Goal: Task Accomplishment & Management: Manage account settings

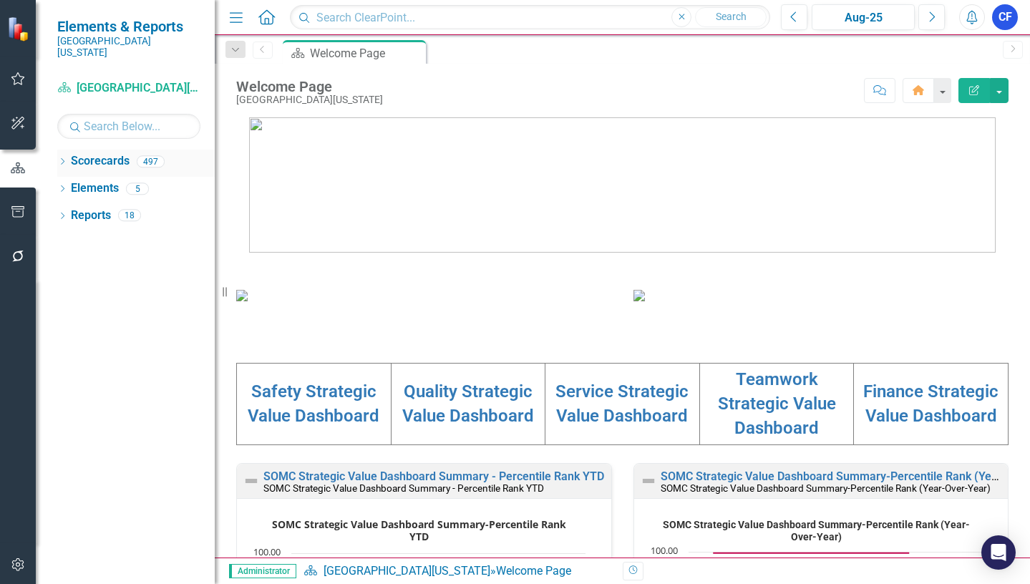
click at [62, 159] on icon "Dropdown" at bounding box center [62, 163] width 10 height 8
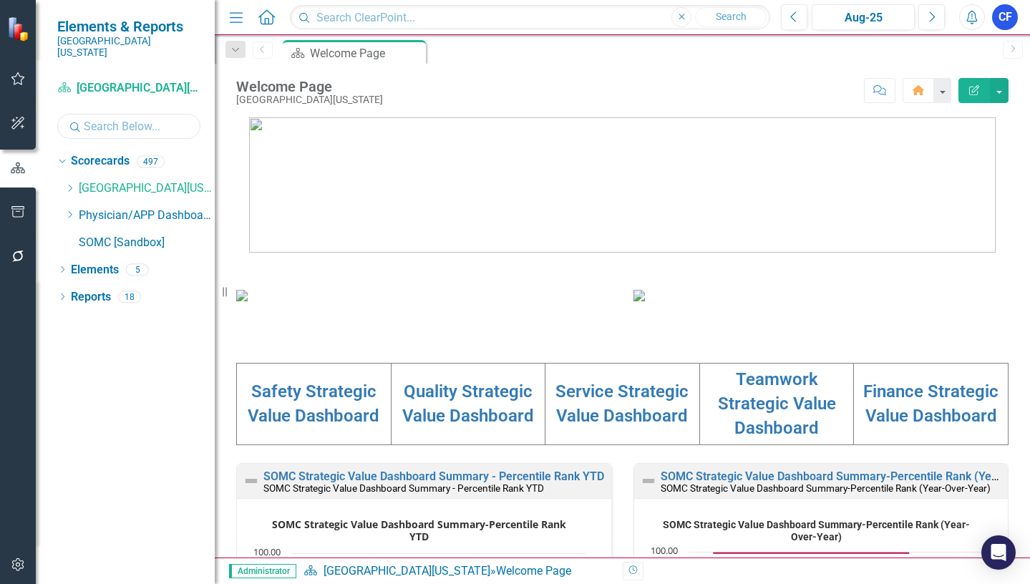
click at [105, 117] on input "text" at bounding box center [128, 126] width 143 height 25
type input "perf"
click at [175, 262] on link "Performance Improvement" at bounding box center [160, 270] width 107 height 16
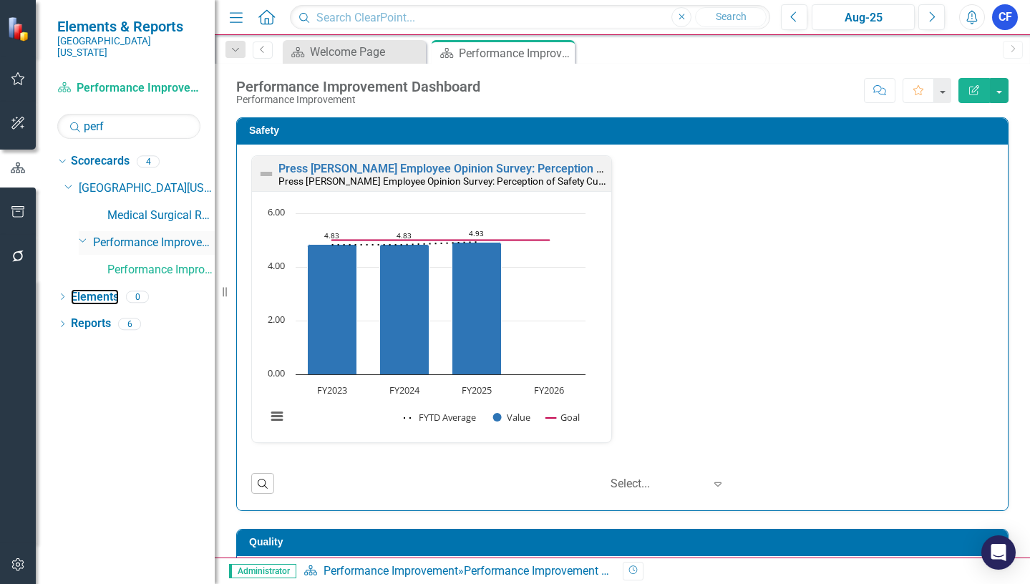
click at [87, 289] on link "Elements" at bounding box center [95, 297] width 48 height 16
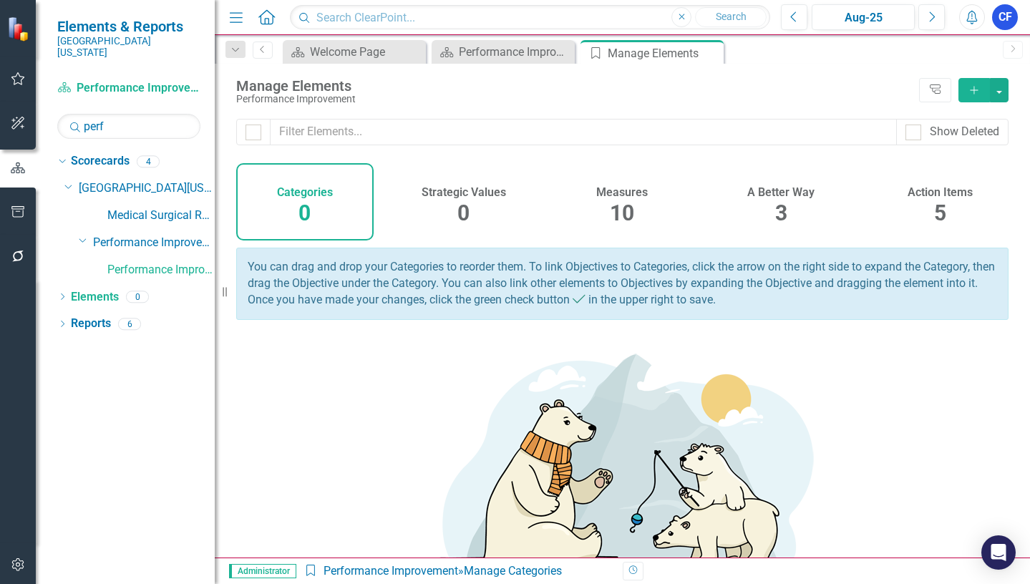
click at [622, 198] on h4 "Measures" at bounding box center [622, 192] width 52 height 13
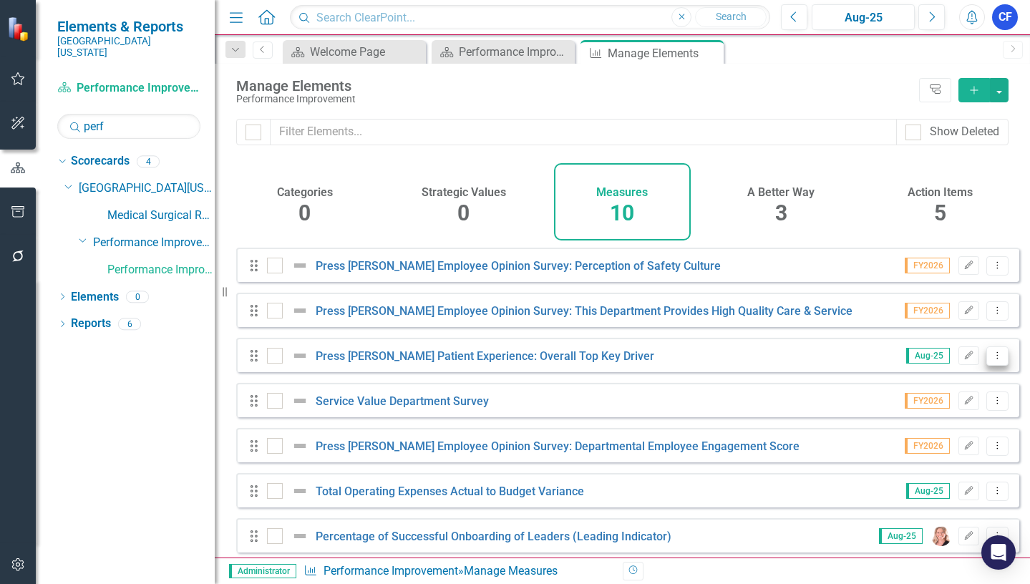
click at [993, 366] on button "Dropdown Menu" at bounding box center [997, 355] width 22 height 19
click at [979, 446] on link "Copy Duplicate Measure" at bounding box center [932, 443] width 129 height 26
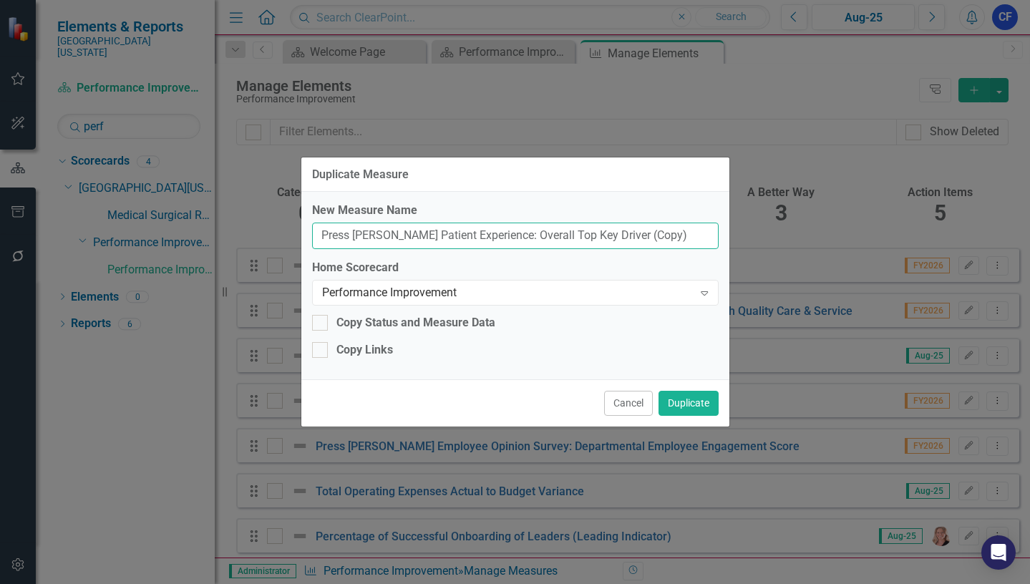
drag, startPoint x: 637, startPoint y: 236, endPoint x: 601, endPoint y: 234, distance: 36.5
click at [601, 234] on input "Press [PERSON_NAME] Patient Experience: Overall Top Key Driver (Copy)" at bounding box center [515, 236] width 407 height 26
type input "Press [PERSON_NAME] Patient Experience: Overall Top Key Driver"
click at [535, 291] on div "Performance Improvement" at bounding box center [508, 292] width 372 height 16
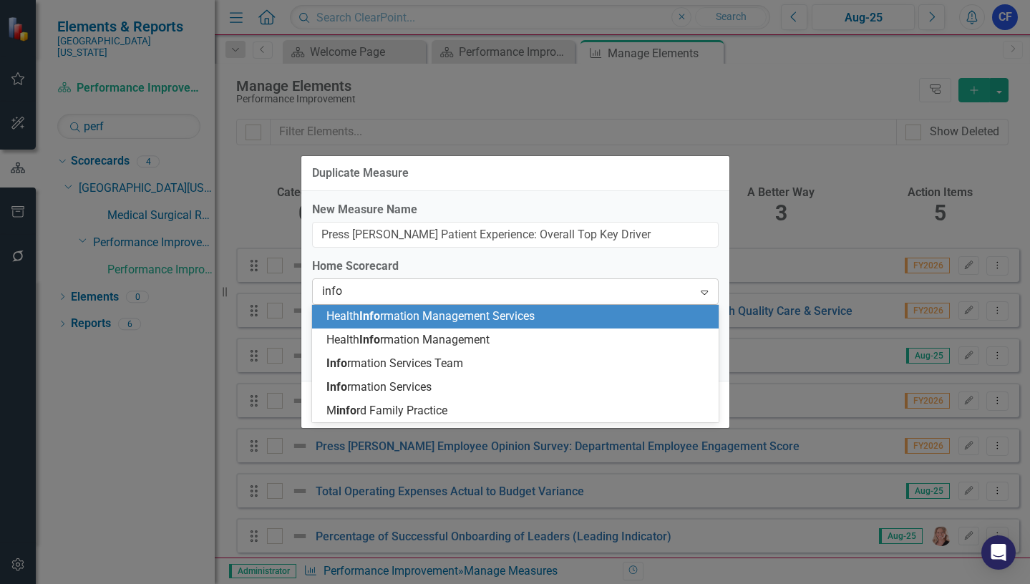
type input "infor"
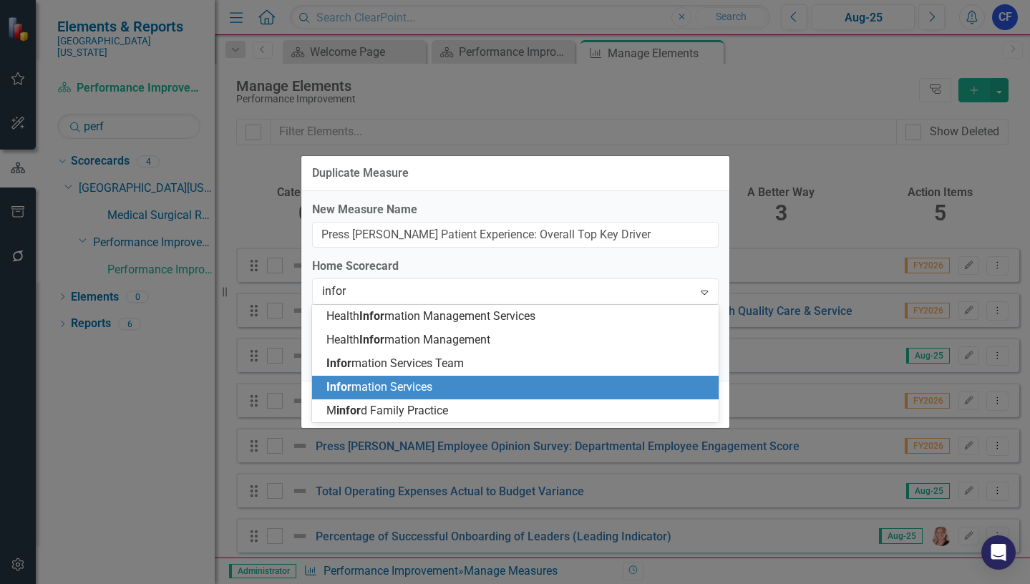
click at [427, 388] on span "Infor mation Services" at bounding box center [379, 387] width 106 height 14
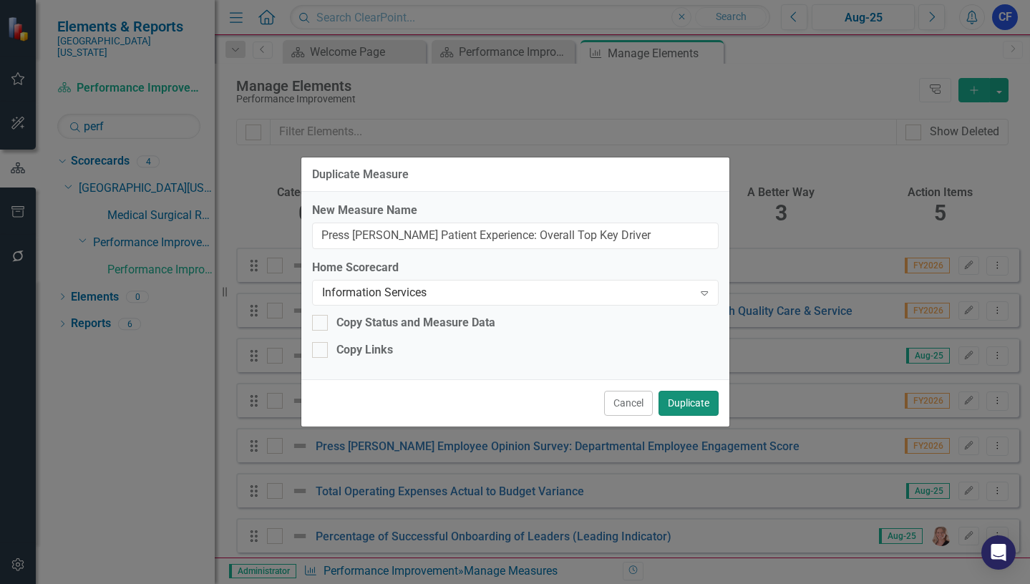
click at [697, 402] on button "Duplicate" at bounding box center [689, 403] width 60 height 25
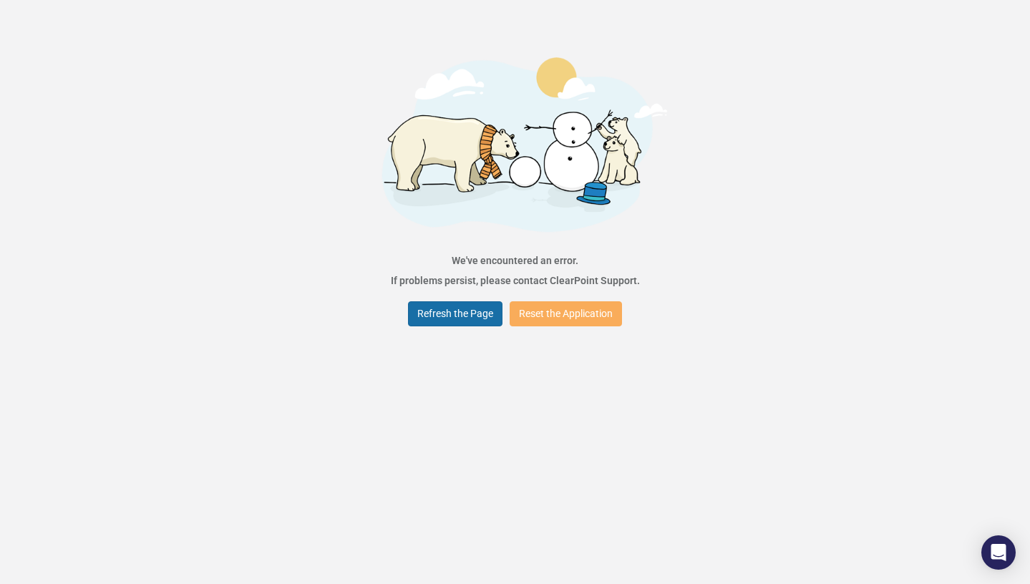
click at [471, 309] on button "Refresh the Page" at bounding box center [455, 313] width 94 height 25
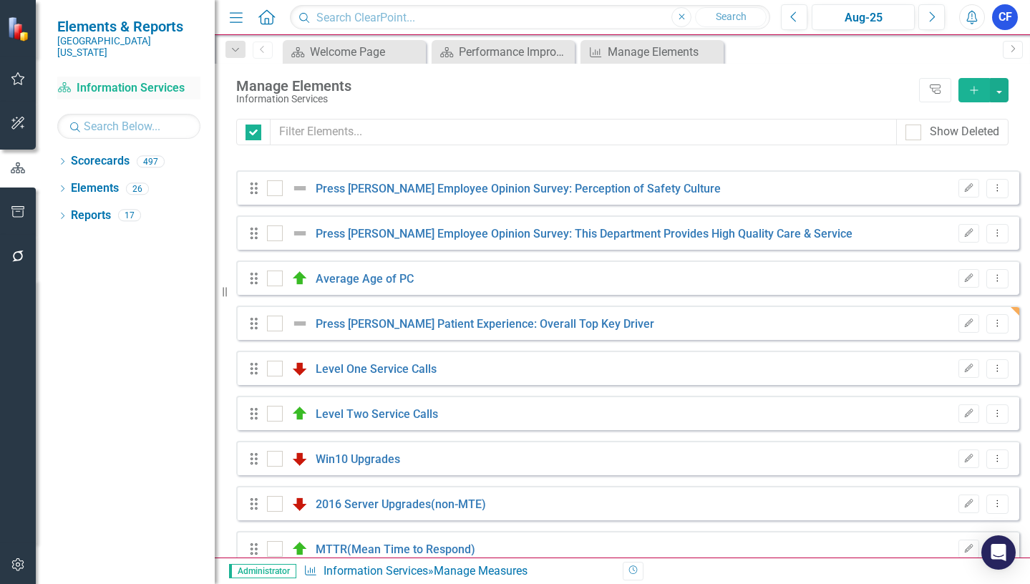
checkbox input "false"
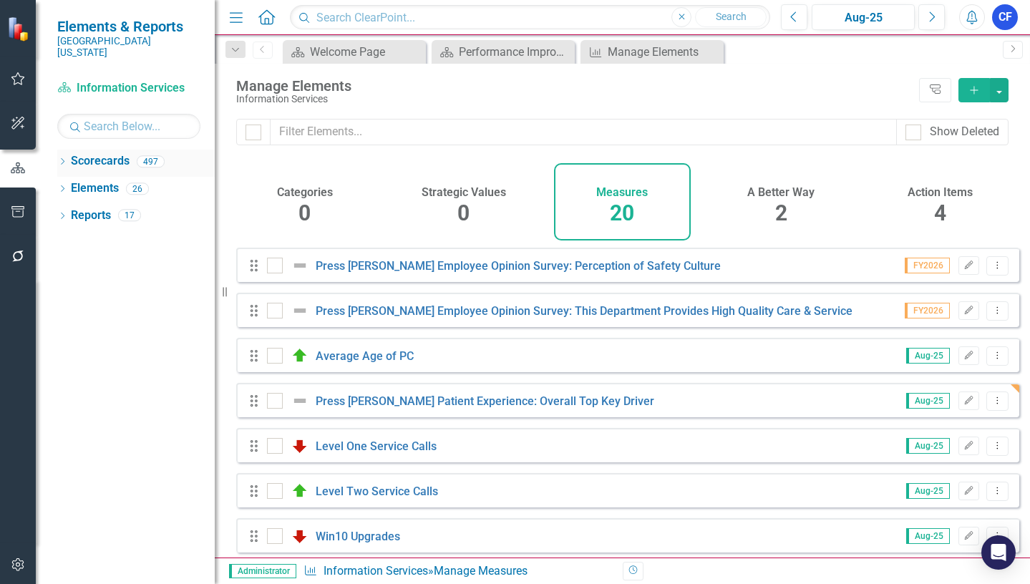
click at [60, 159] on icon "Dropdown" at bounding box center [62, 163] width 10 height 8
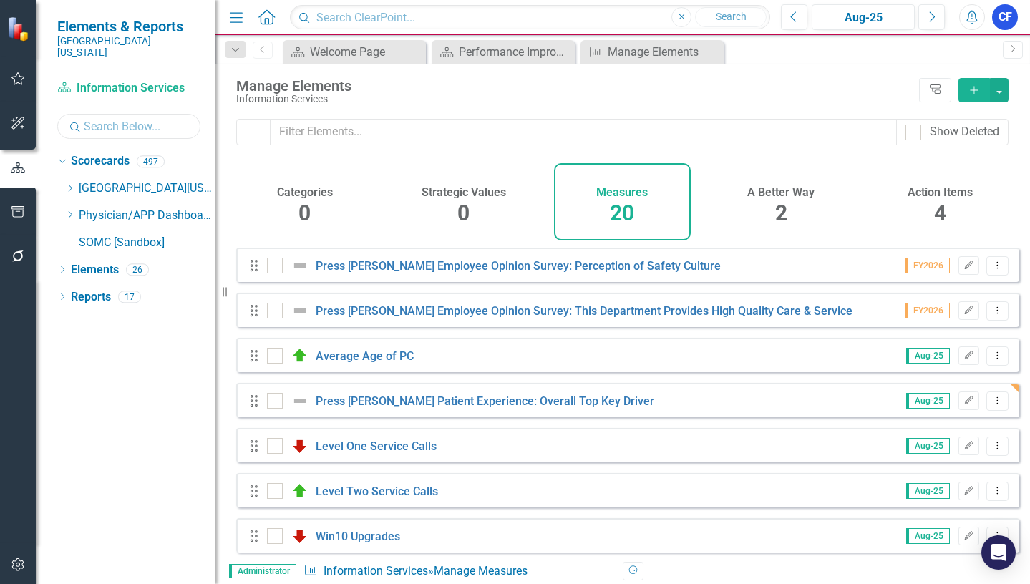
click at [116, 114] on input "text" at bounding box center [128, 126] width 143 height 25
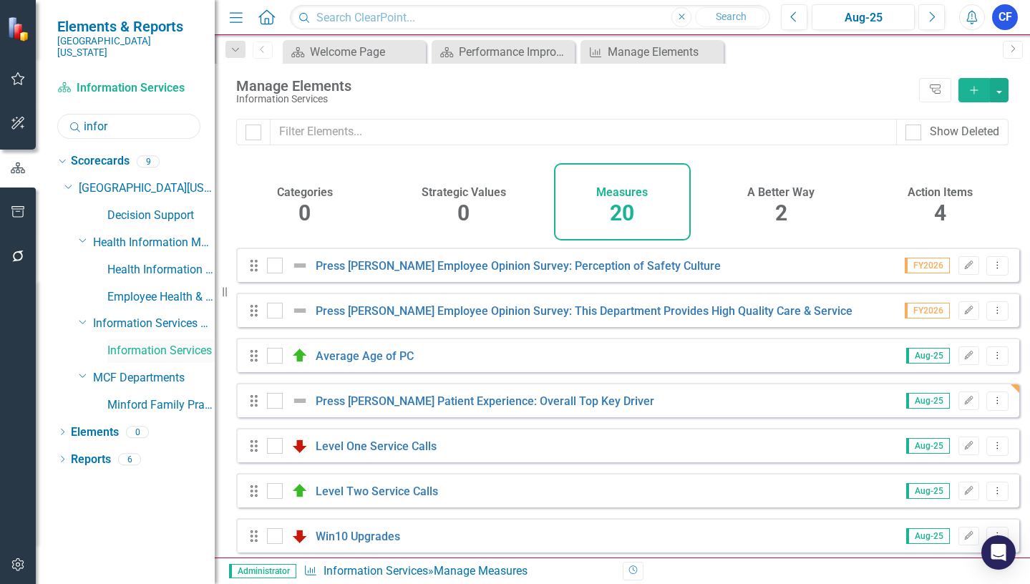
type input "infor"
click at [160, 343] on link "Information Services" at bounding box center [160, 351] width 107 height 16
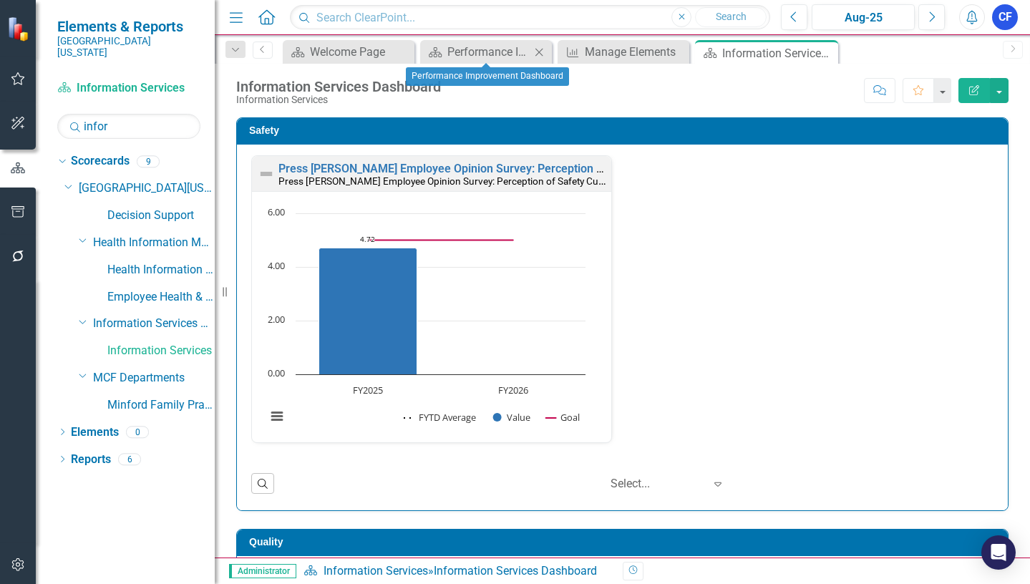
click at [540, 57] on icon "Close" at bounding box center [539, 52] width 14 height 11
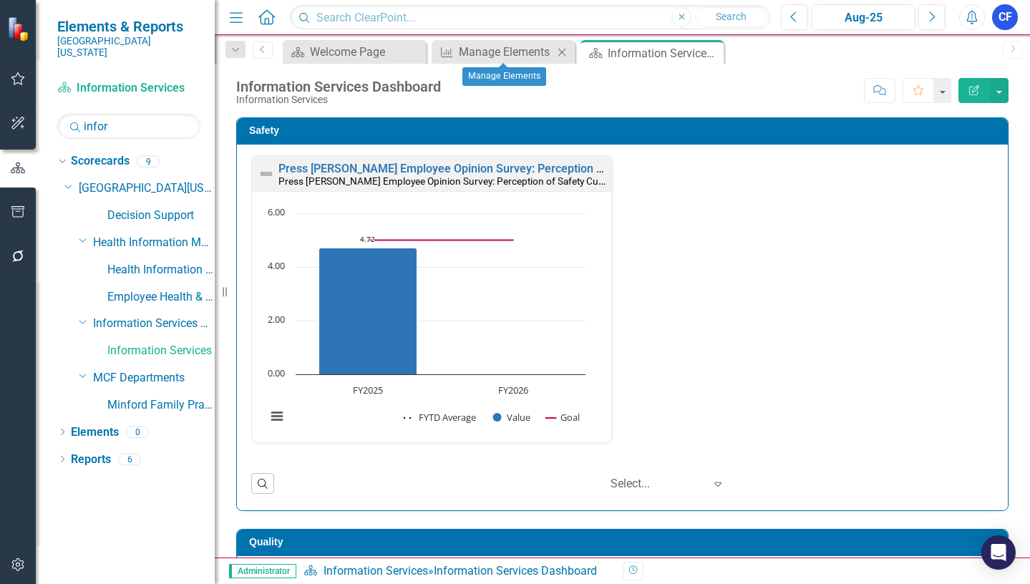
click at [561, 51] on icon at bounding box center [562, 52] width 8 height 8
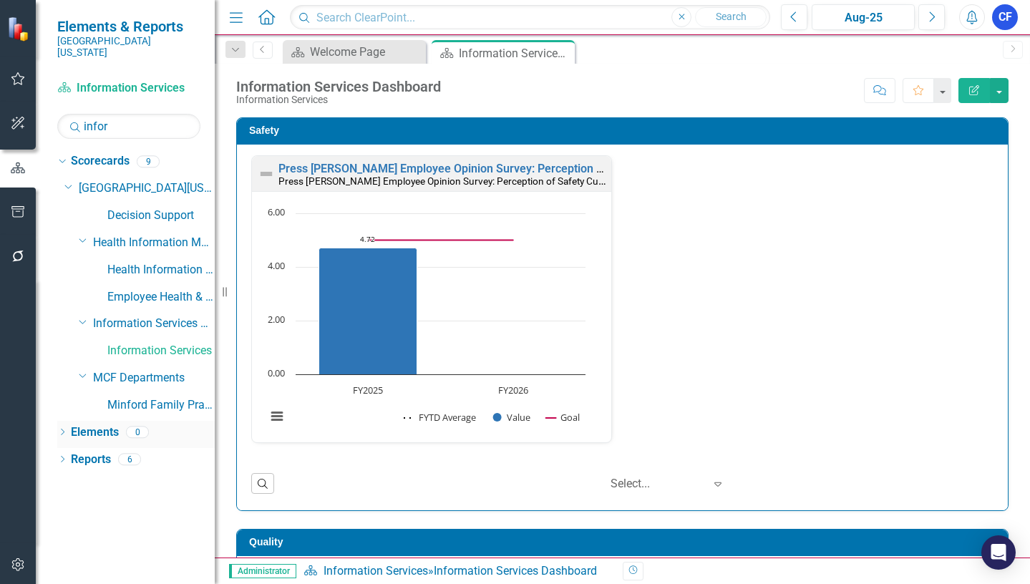
click at [98, 424] on link "Elements" at bounding box center [95, 432] width 48 height 16
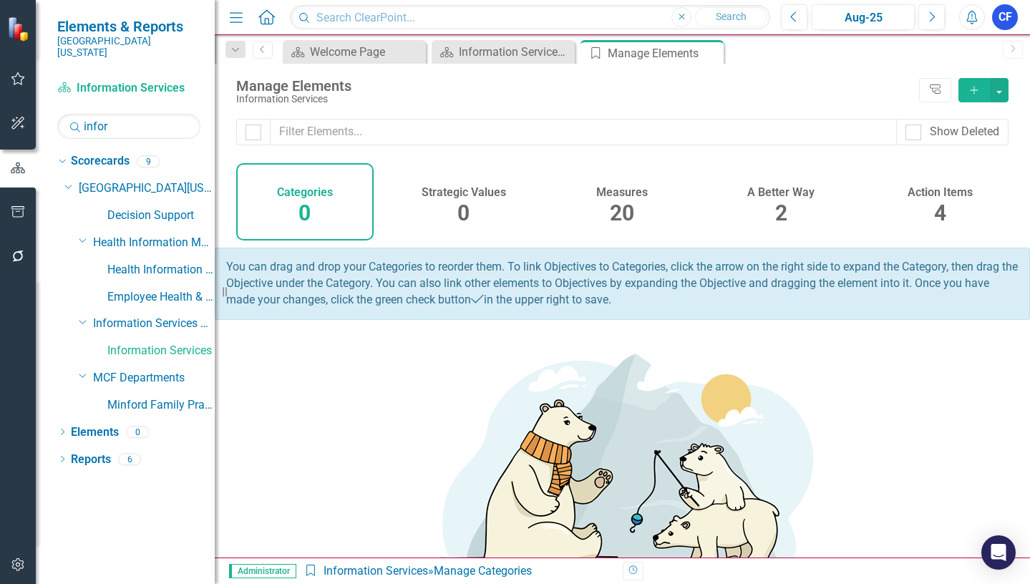
click at [613, 195] on h4 "Measures" at bounding box center [622, 192] width 52 height 13
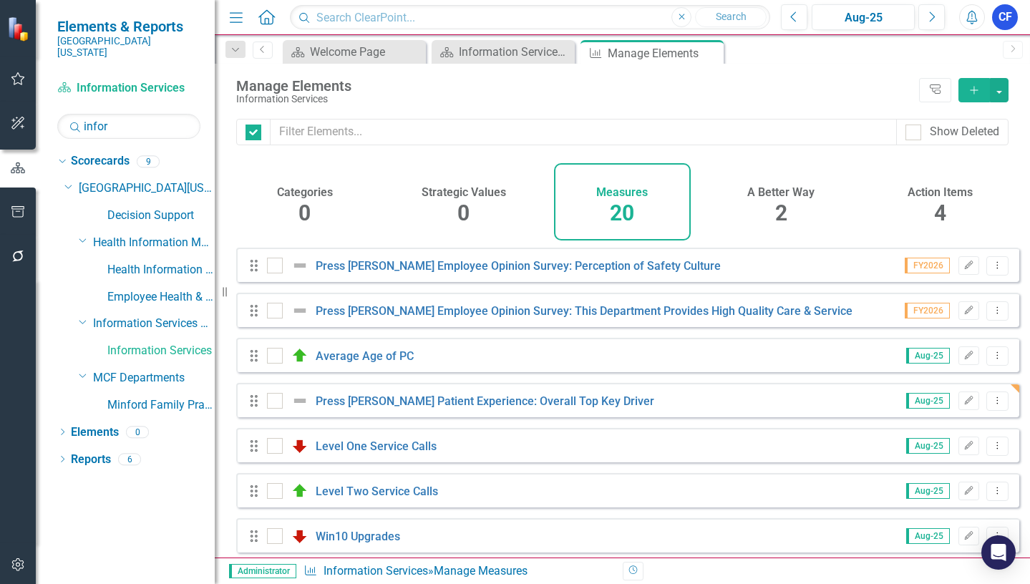
checkbox input "false"
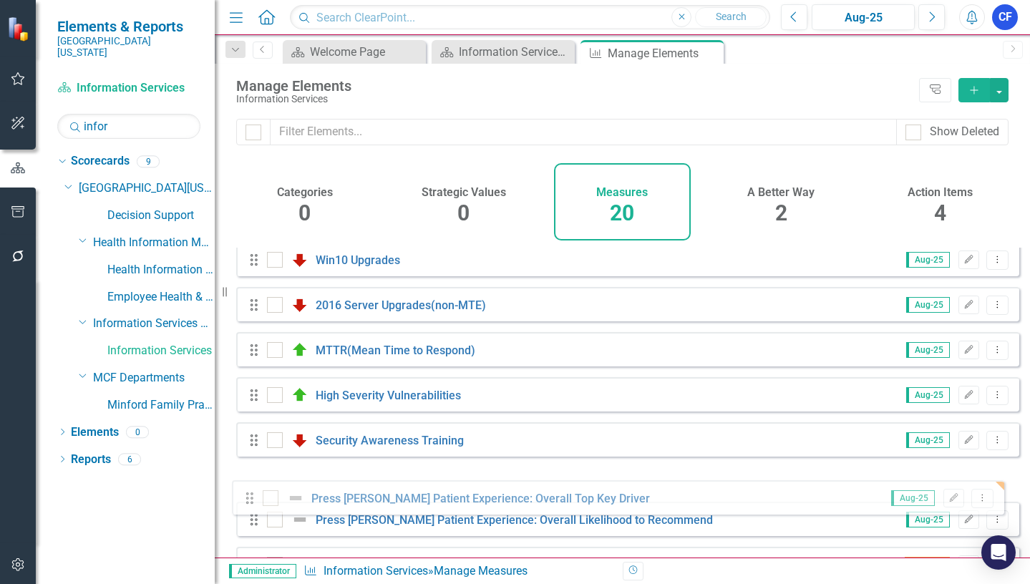
scroll to position [251, 0]
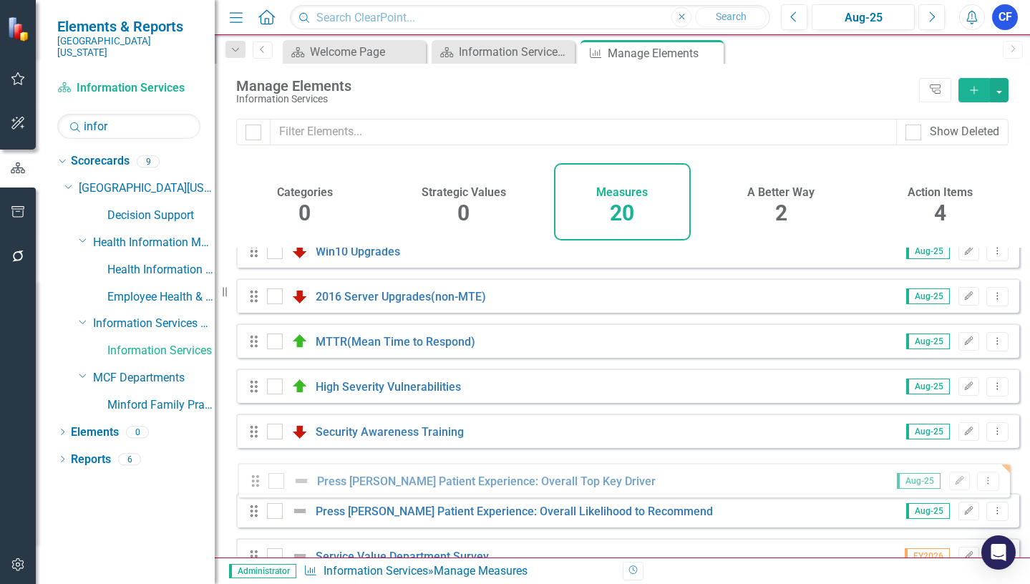
drag, startPoint x: 256, startPoint y: 343, endPoint x: 257, endPoint y: 484, distance: 141.0
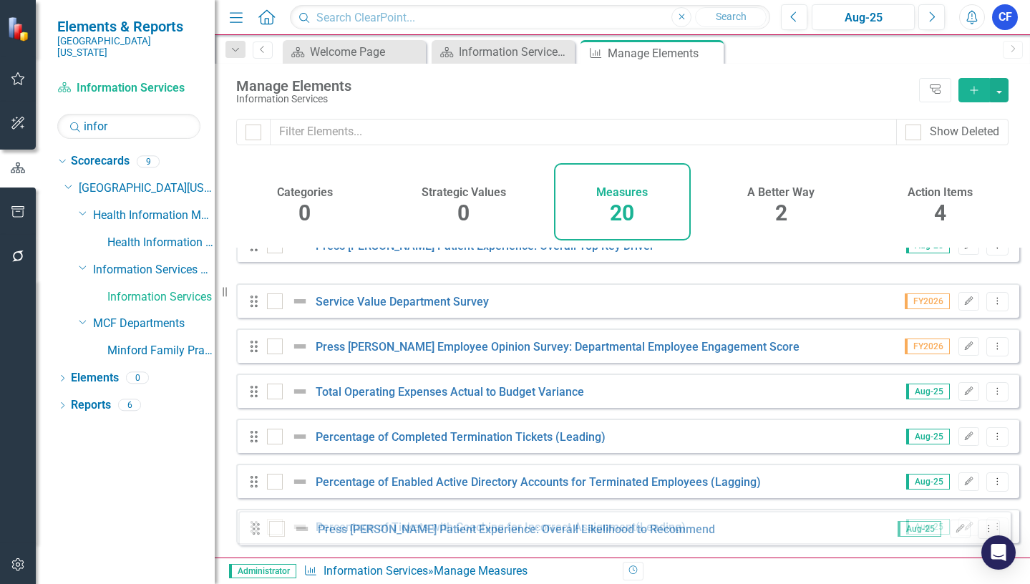
scroll to position [603, 0]
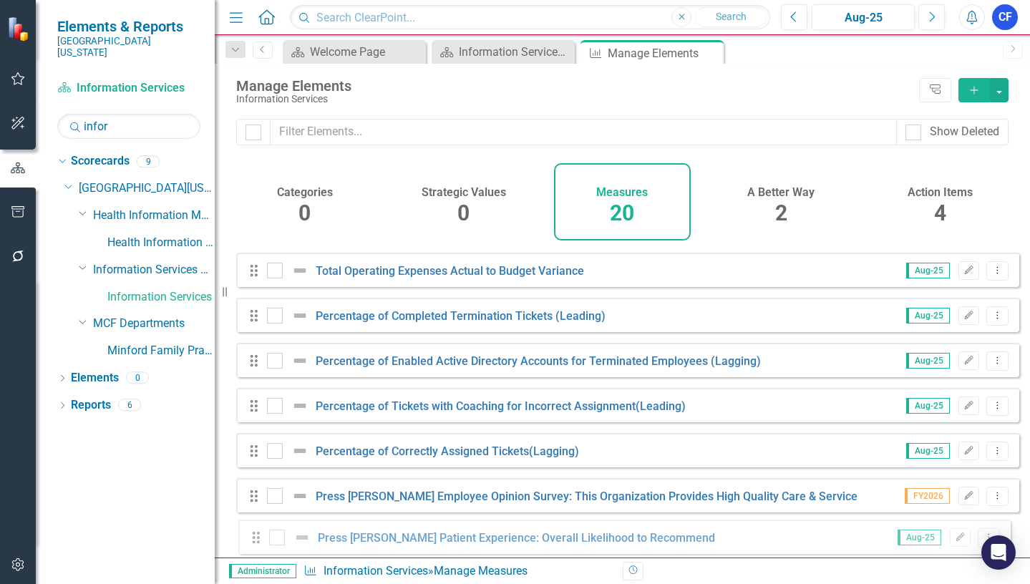
drag, startPoint x: 257, startPoint y: 379, endPoint x: 259, endPoint y: 538, distance: 158.9
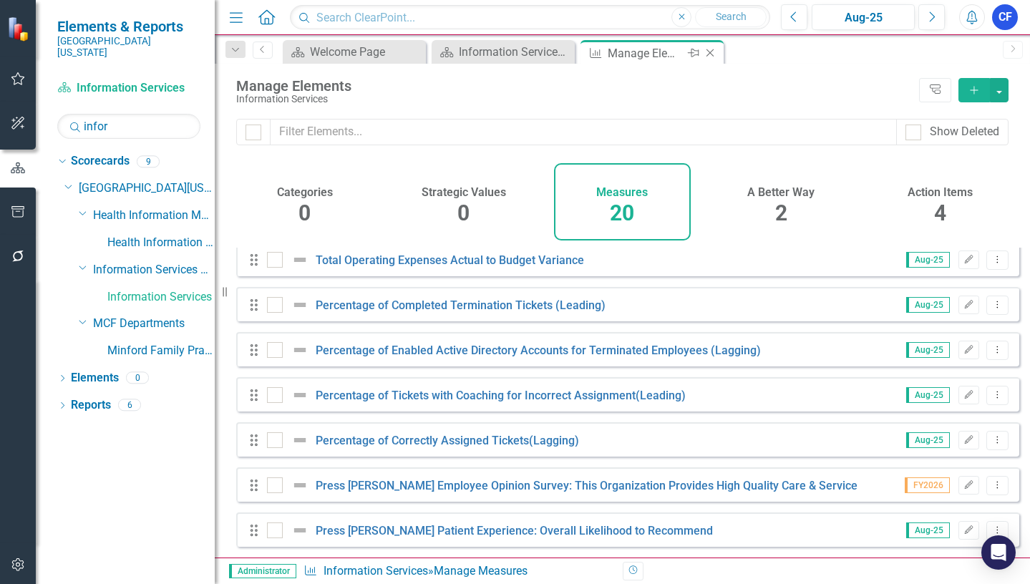
click at [711, 54] on icon "Close" at bounding box center [710, 52] width 14 height 11
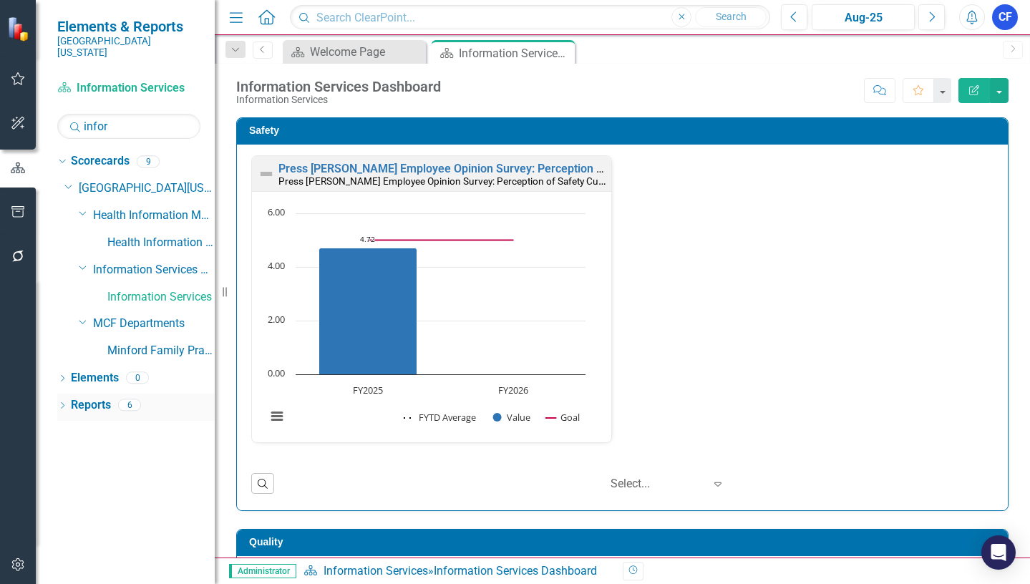
click at [92, 397] on link "Reports" at bounding box center [91, 405] width 40 height 16
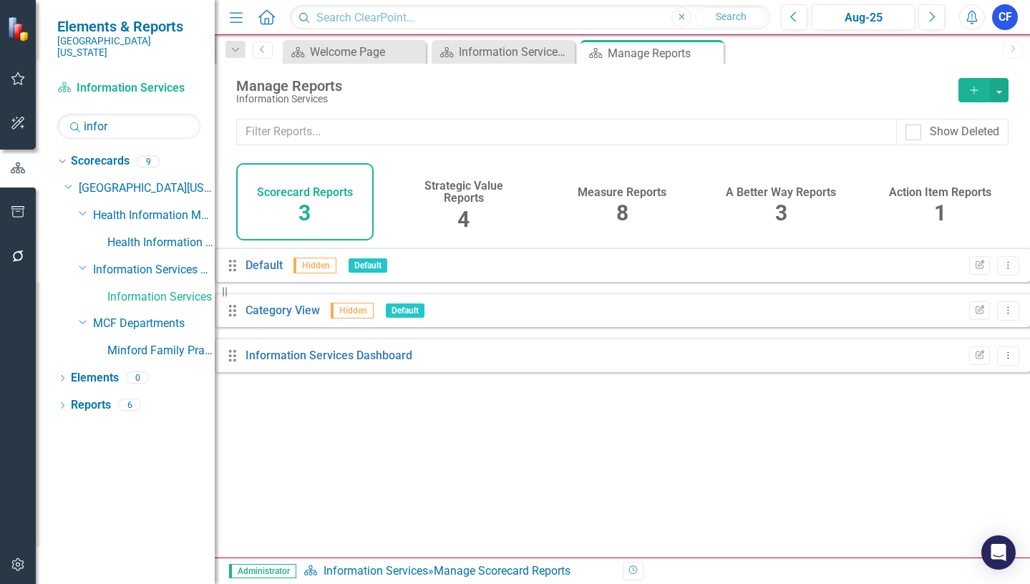
click at [623, 196] on h4 "Measure Reports" at bounding box center [622, 192] width 89 height 13
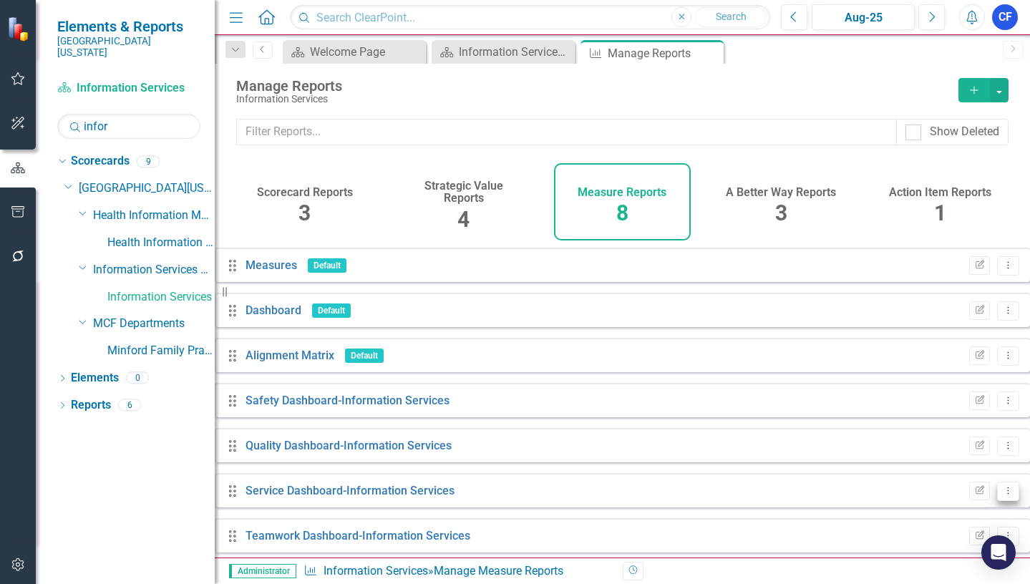
click at [1002, 495] on icon "Dropdown Menu" at bounding box center [1008, 490] width 12 height 9
click at [947, 403] on link "Edit Report Edit Report" at bounding box center [938, 399] width 118 height 26
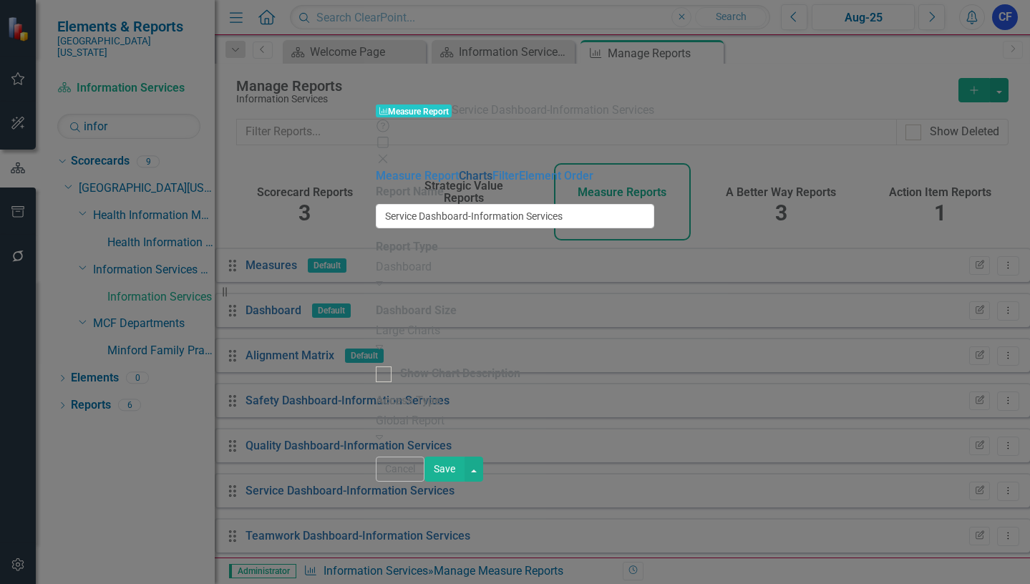
click at [459, 169] on link "Charts" at bounding box center [476, 176] width 34 height 14
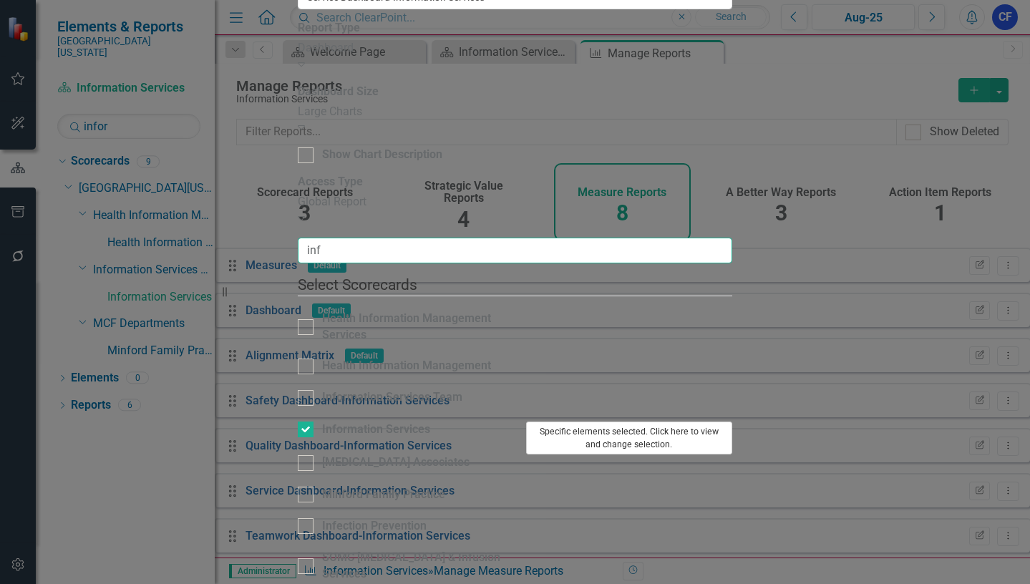
type input "inf"
click at [733, 422] on button "Specific elements selected. Click here to view and change selection." at bounding box center [629, 439] width 207 height 34
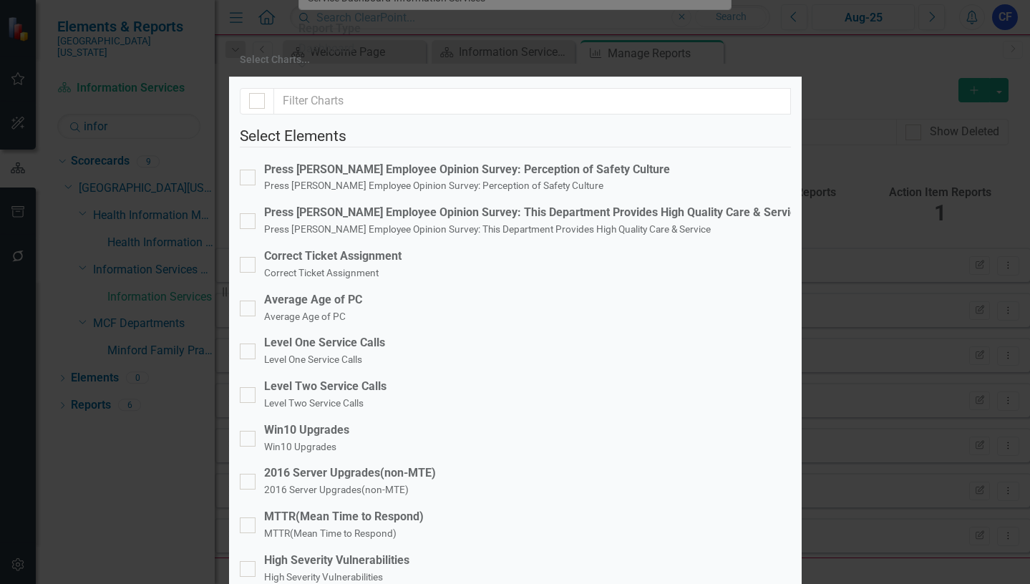
scroll to position [358, 0]
checkbox input "true"
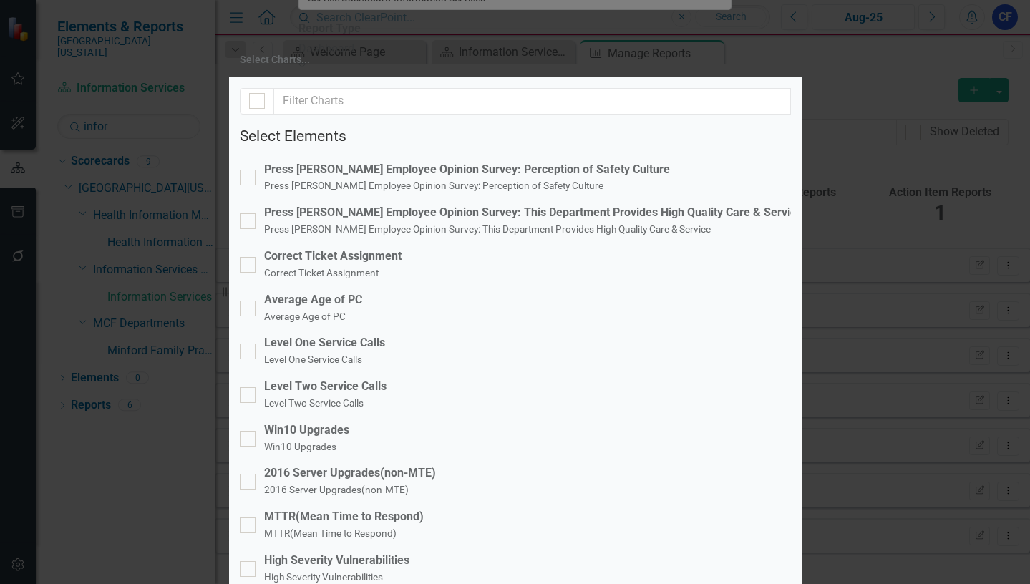
checkbox input "false"
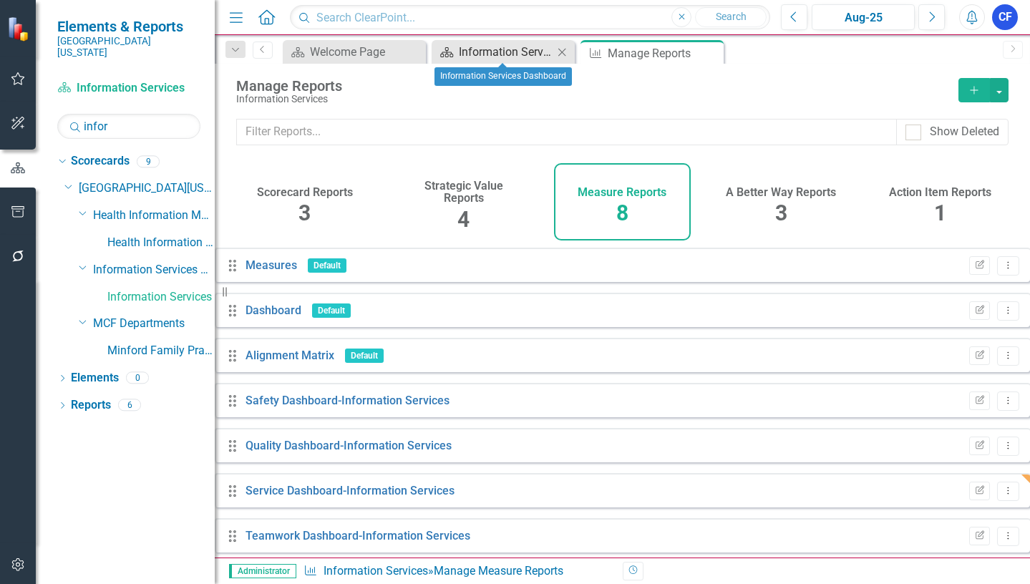
click at [538, 54] on div "Information Services Dashboard" at bounding box center [506, 52] width 94 height 18
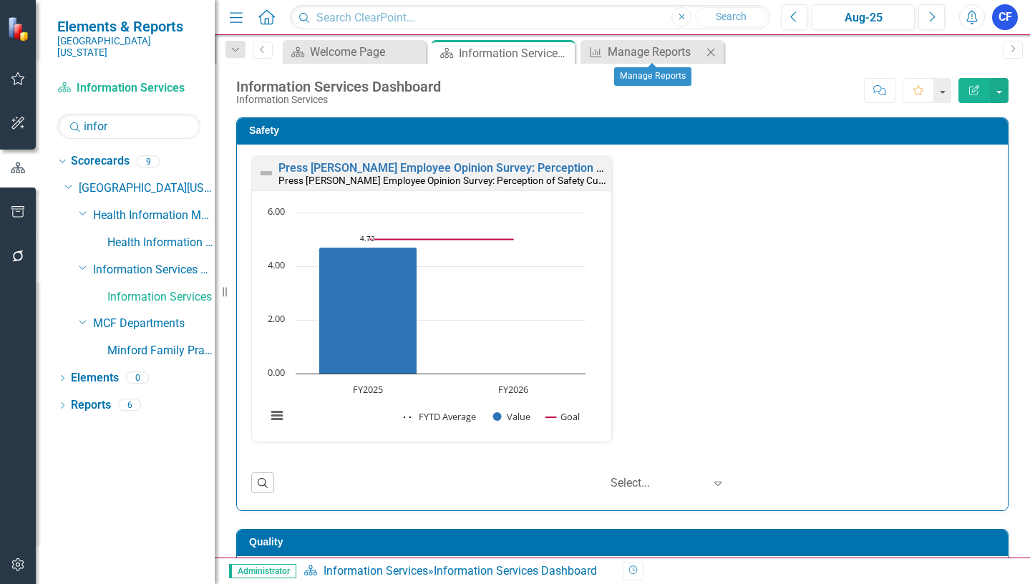
click at [714, 52] on icon "Close" at bounding box center [711, 52] width 14 height 11
click at [561, 53] on icon at bounding box center [562, 53] width 8 height 8
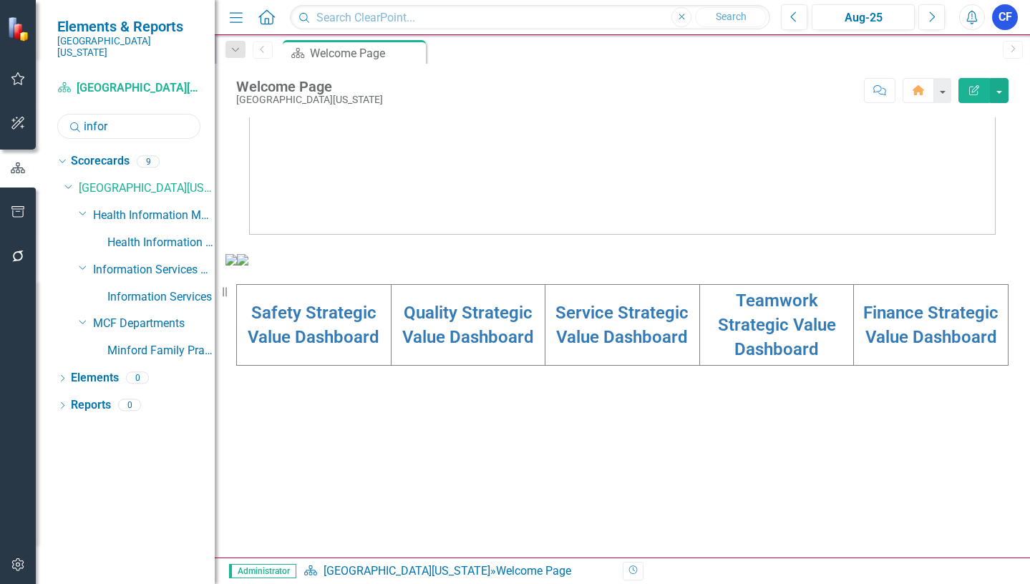
drag, startPoint x: 87, startPoint y: 111, endPoint x: 77, endPoint y: 116, distance: 11.2
click at [77, 114] on div "Search infor" at bounding box center [128, 126] width 143 height 25
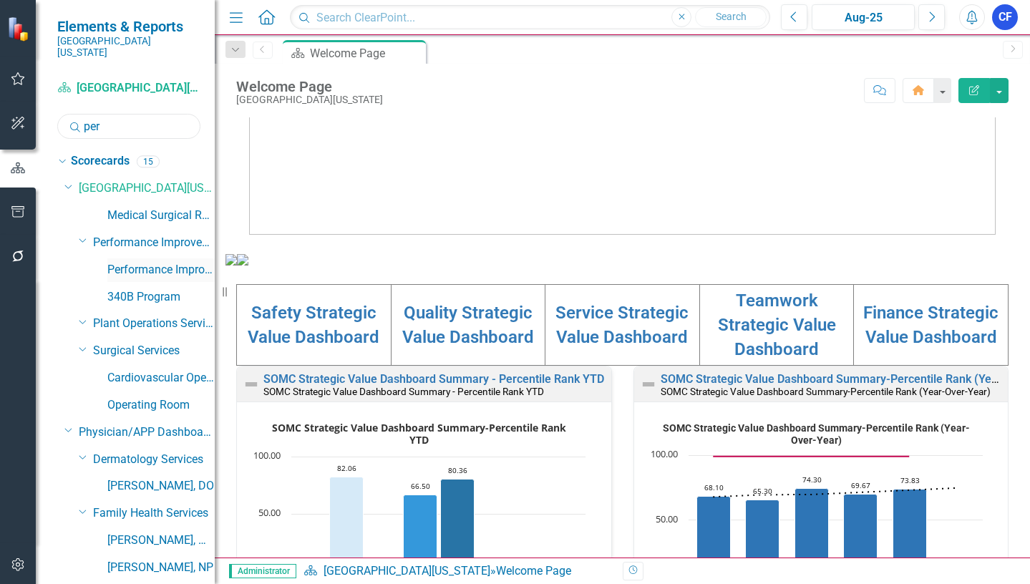
type input "per"
click at [140, 262] on link "Performance Improvement" at bounding box center [160, 270] width 107 height 16
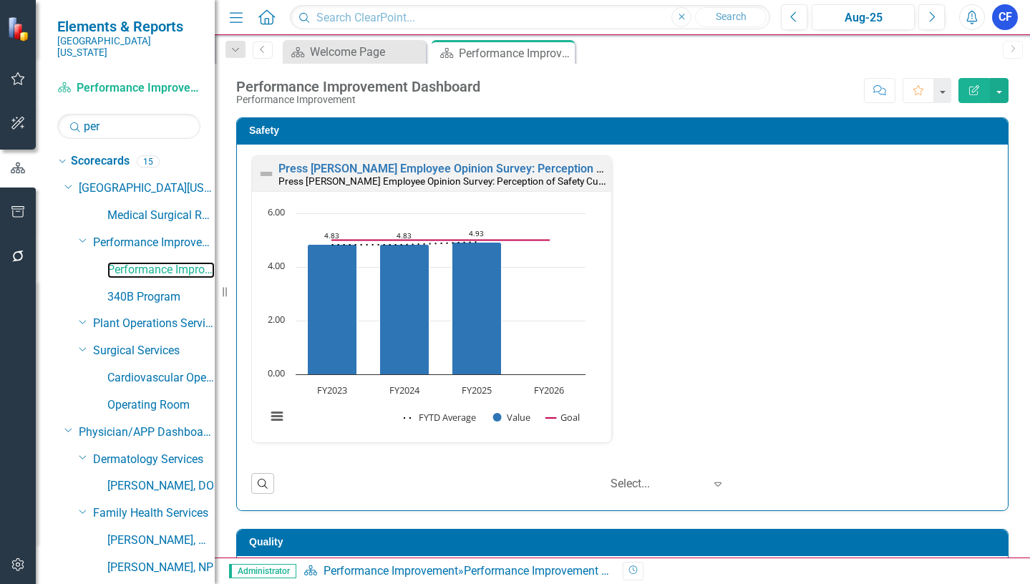
scroll to position [42, 0]
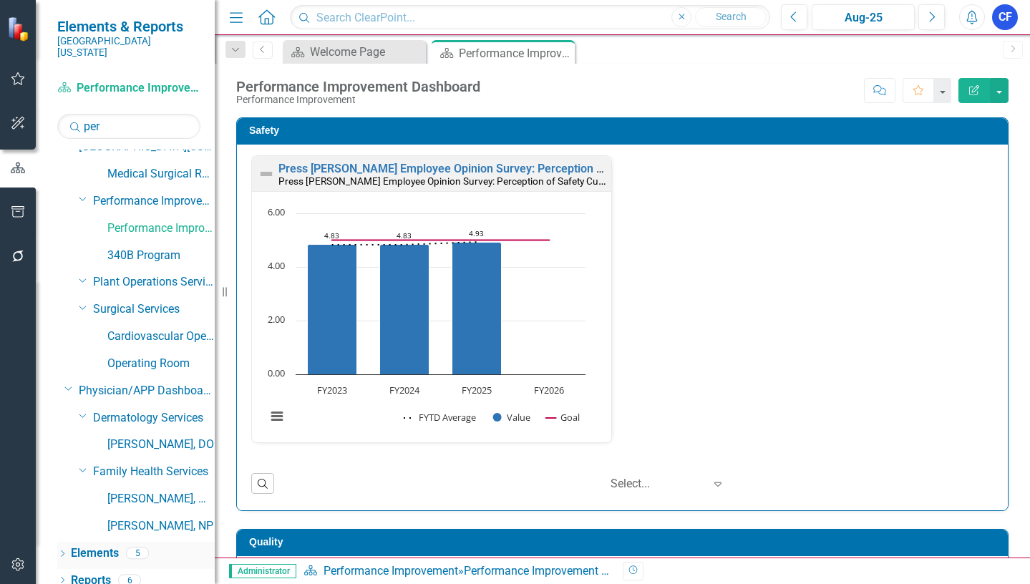
click at [99, 545] on link "Elements" at bounding box center [95, 553] width 48 height 16
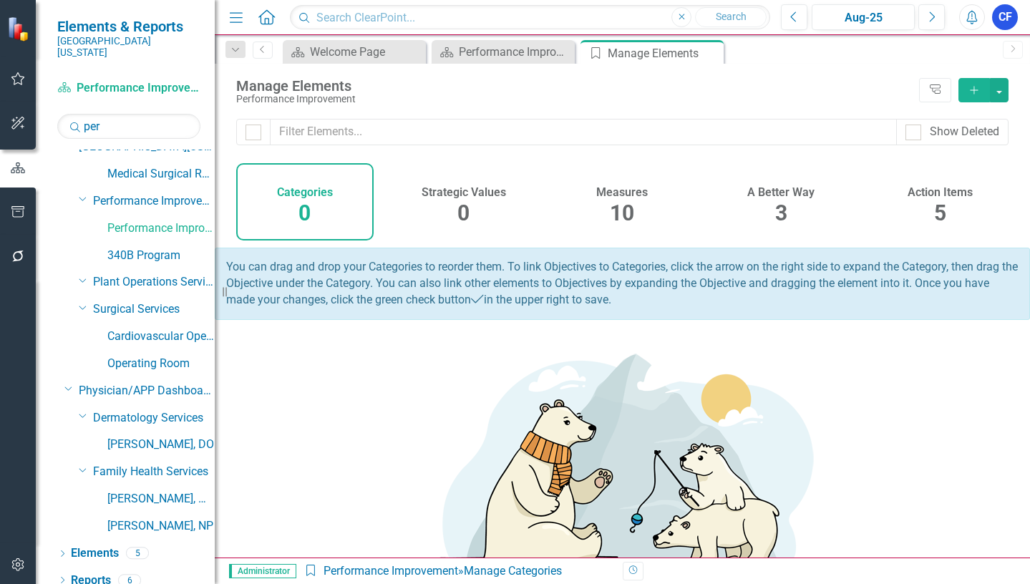
click at [631, 193] on h4 "Measures" at bounding box center [622, 192] width 52 height 13
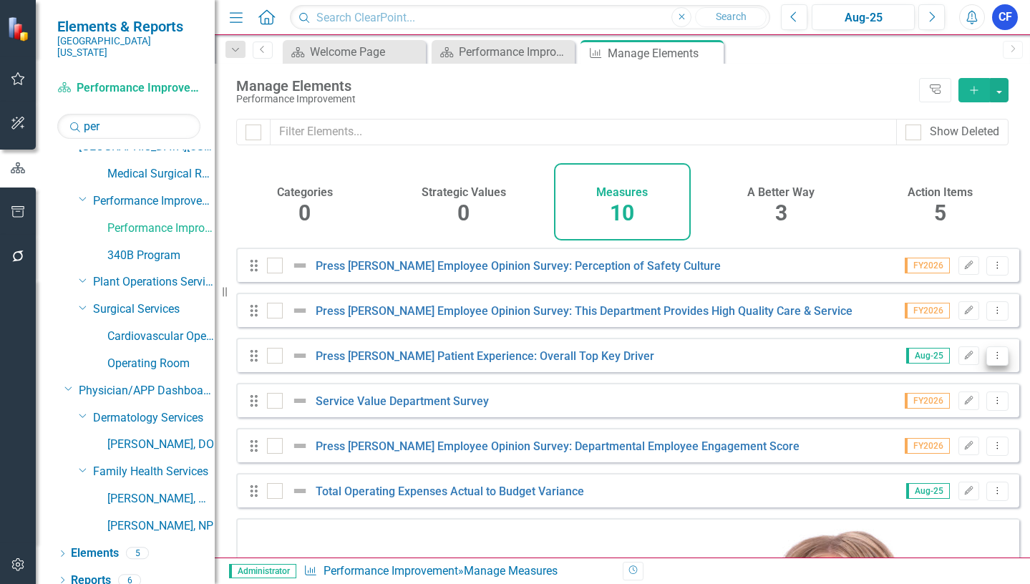
click at [991, 360] on icon "Dropdown Menu" at bounding box center [997, 355] width 12 height 9
click at [979, 443] on link "Copy Duplicate Measure" at bounding box center [932, 443] width 129 height 26
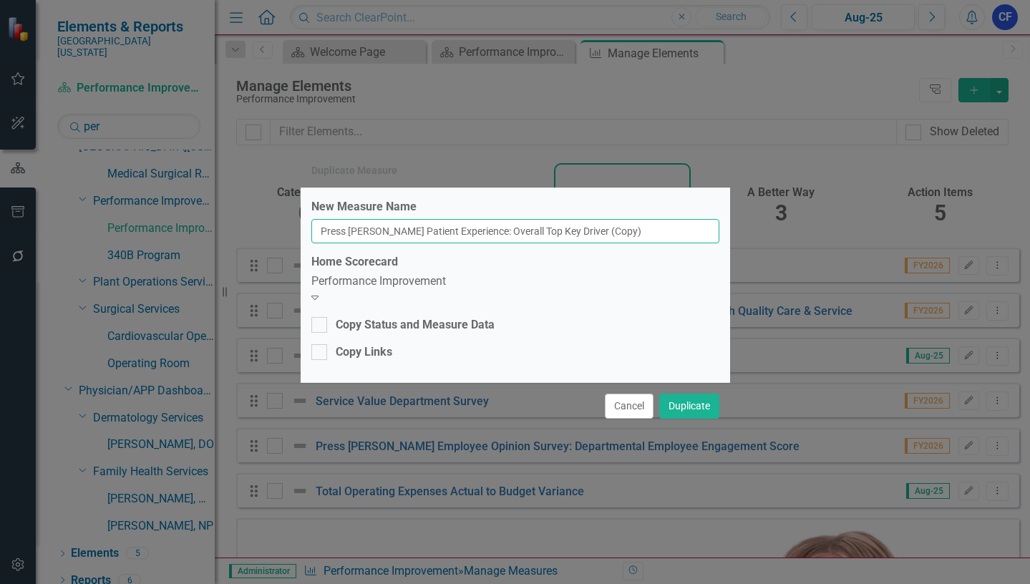
drag, startPoint x: 642, startPoint y: 231, endPoint x: 593, endPoint y: 236, distance: 49.6
click at [598, 236] on input "Press Ganey Patient Experience: Overall Top Key Driver (Copy)" at bounding box center [515, 231] width 408 height 24
type input "Press Ganey Patient Experience: Overall Top Key Driver"
click at [319, 291] on icon "Expand" at bounding box center [314, 296] width 7 height 11
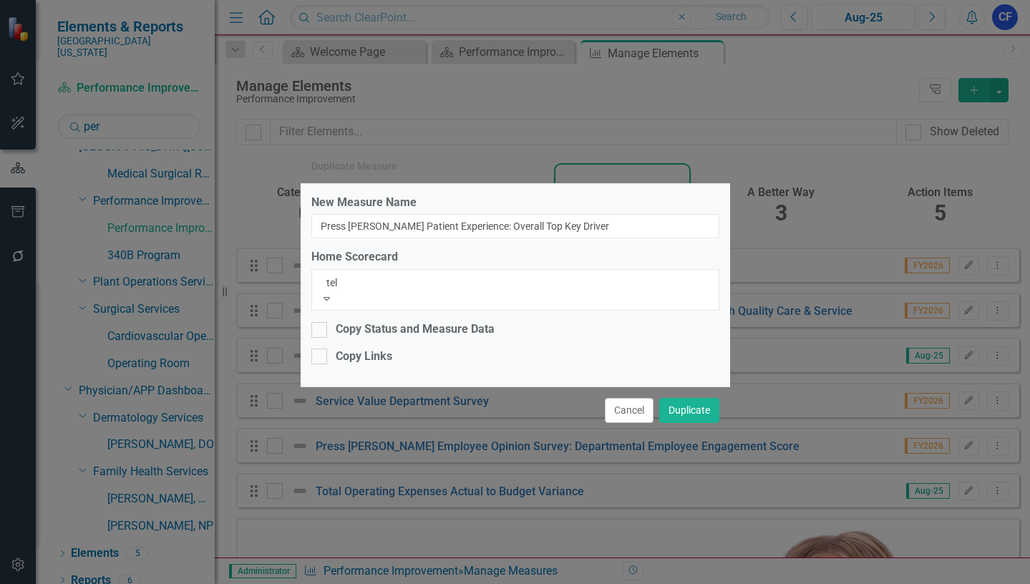
type input "tele"
click at [437, 583] on div "Tele communications" at bounding box center [515, 592] width 1030 height 16
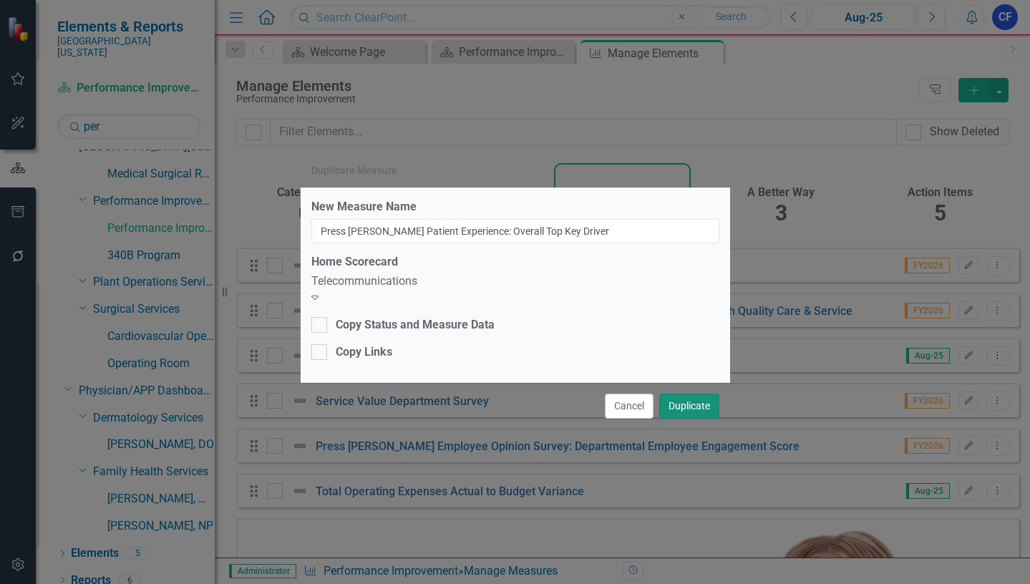
click at [693, 407] on button "Duplicate" at bounding box center [689, 406] width 60 height 25
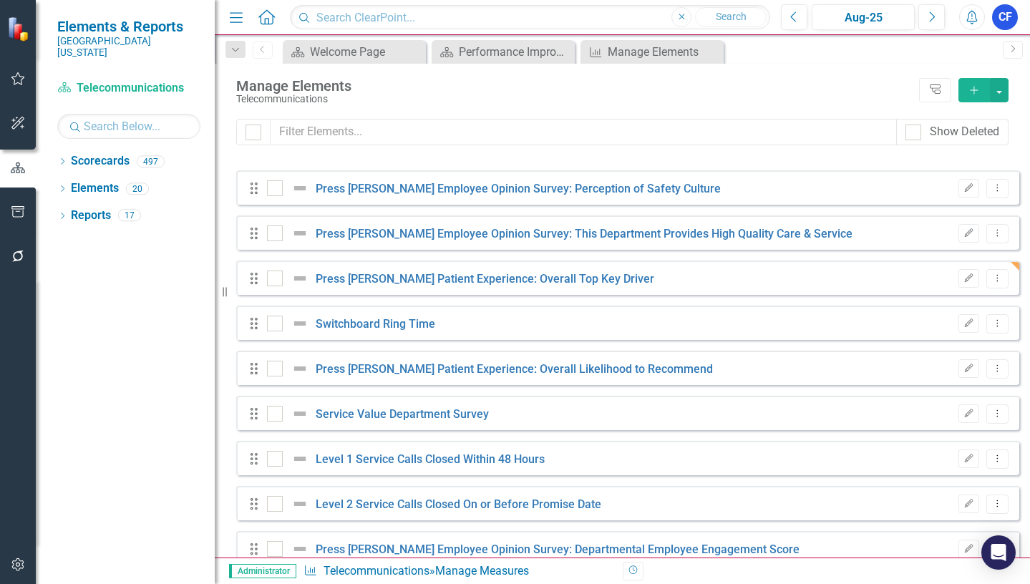
checkbox input "false"
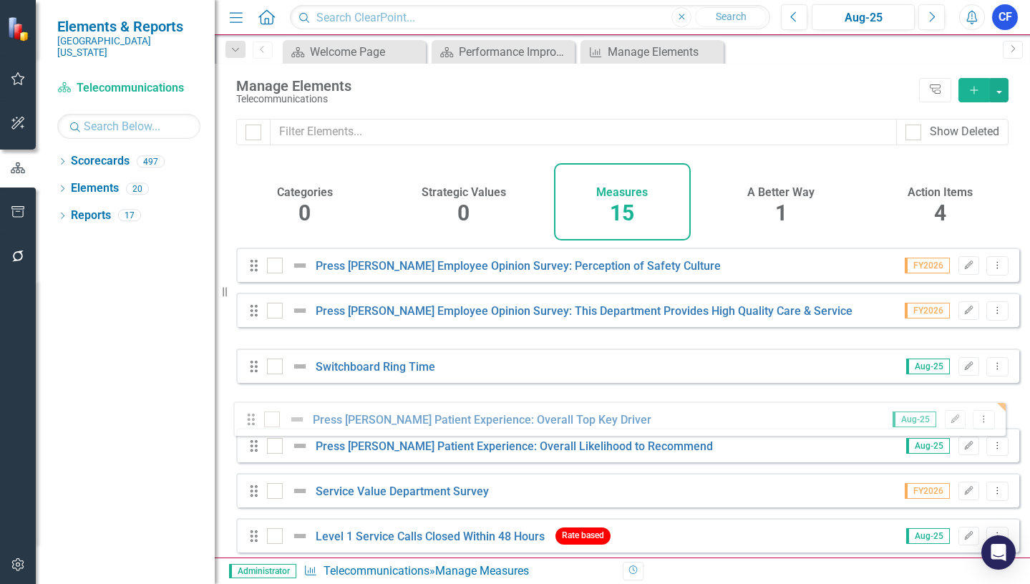
drag, startPoint x: 254, startPoint y: 367, endPoint x: 251, endPoint y: 419, distance: 52.3
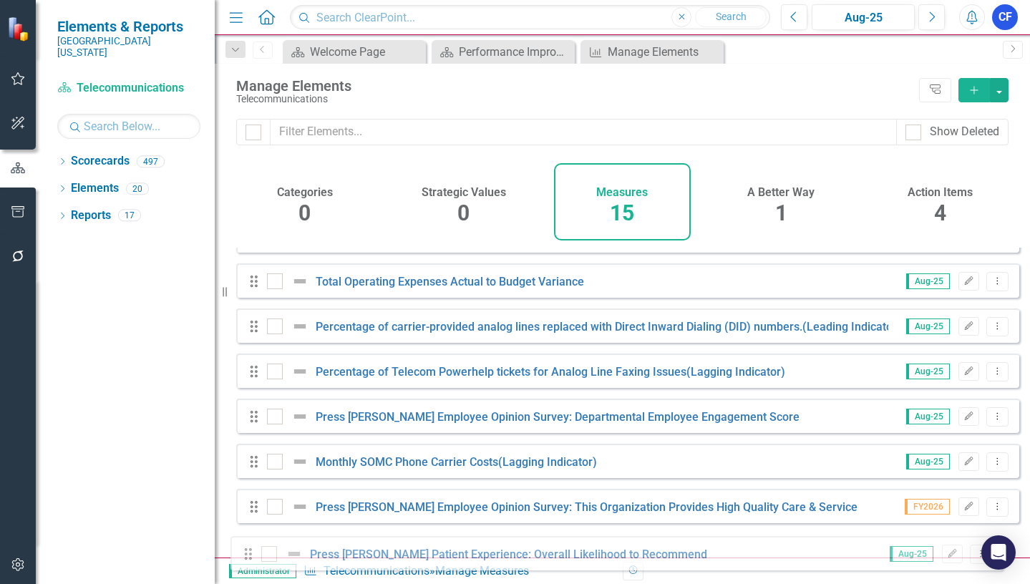
scroll to position [377, 0]
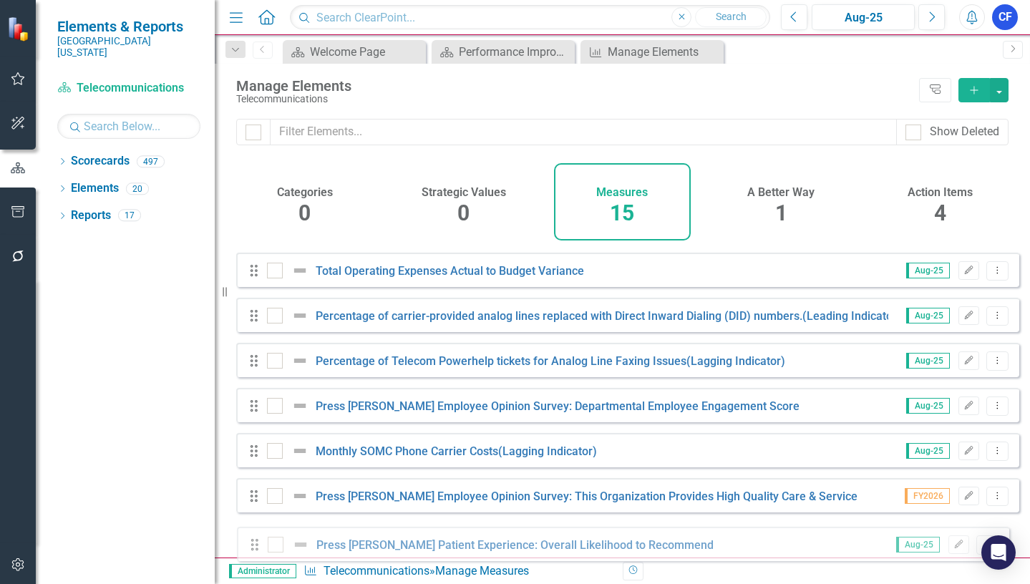
drag, startPoint x: 255, startPoint y: 458, endPoint x: 256, endPoint y: 545, distance: 87.3
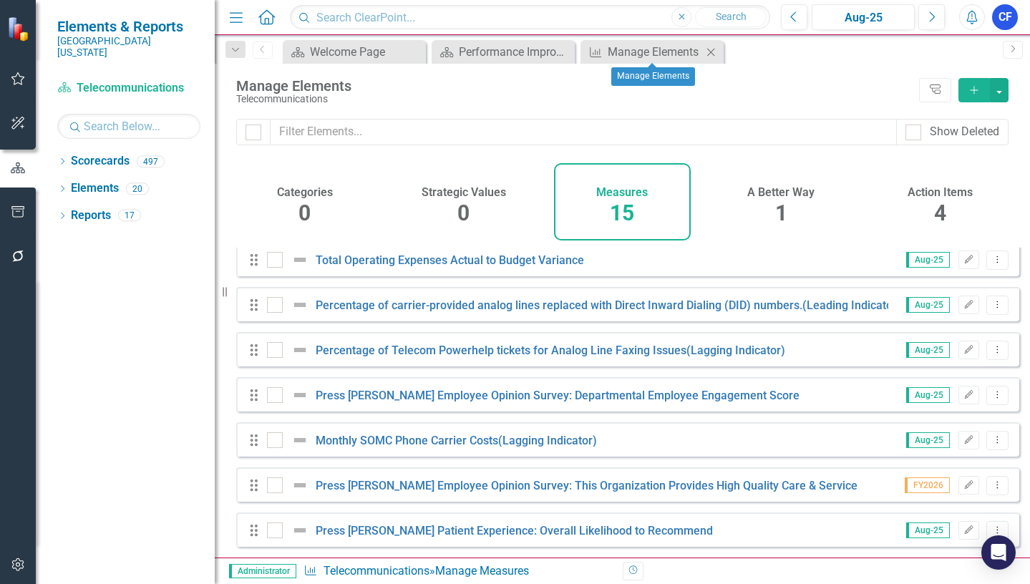
click at [712, 54] on icon "Close" at bounding box center [711, 52] width 14 height 11
click at [89, 208] on link "Reports" at bounding box center [91, 216] width 40 height 16
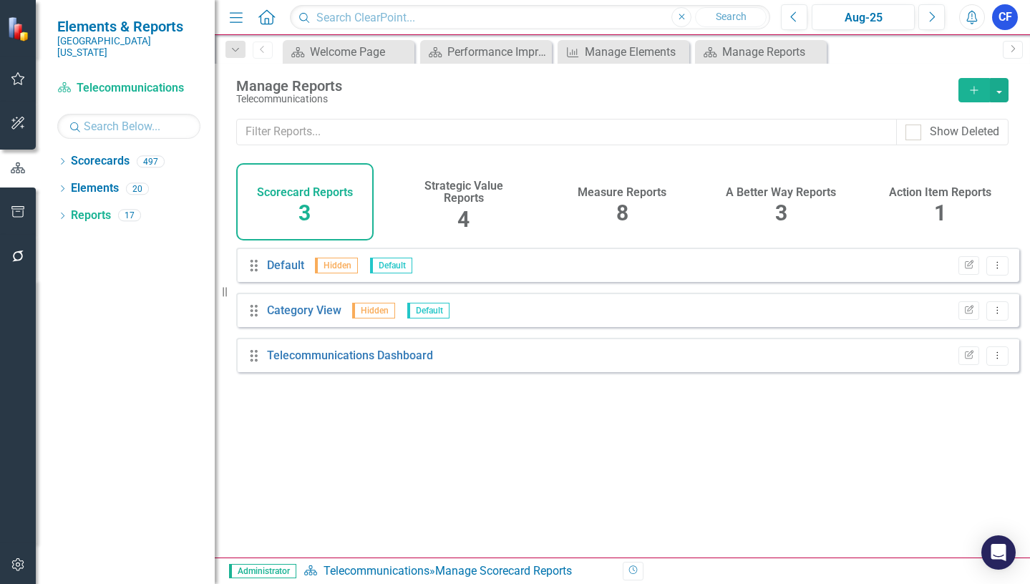
click at [640, 187] on h4 "Measure Reports" at bounding box center [622, 192] width 89 height 13
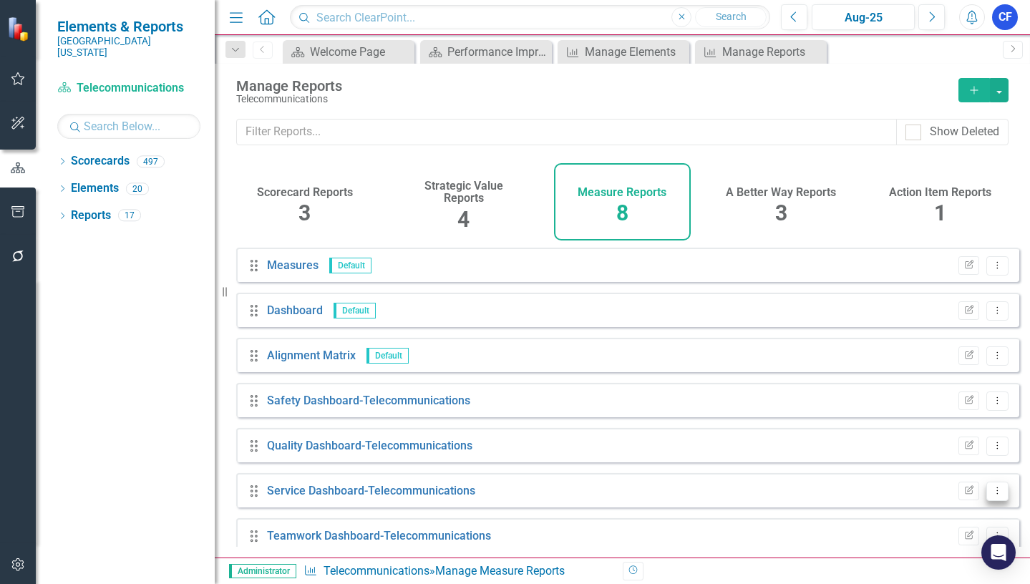
click at [991, 495] on icon "Dropdown Menu" at bounding box center [997, 490] width 12 height 9
click at [947, 399] on link "Edit Report Edit Report" at bounding box center [938, 399] width 118 height 26
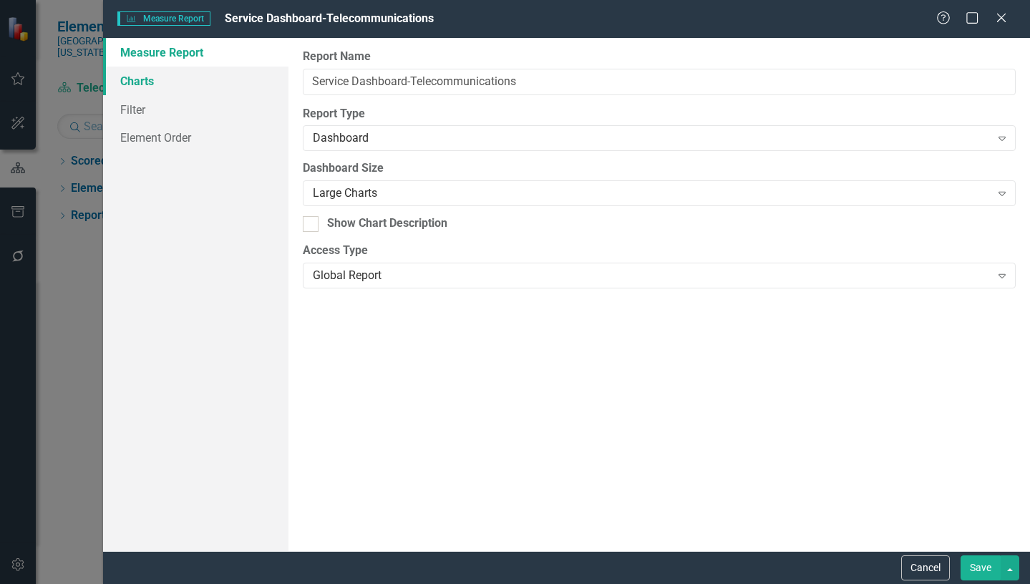
drag, startPoint x: 146, startPoint y: 80, endPoint x: 165, endPoint y: 72, distance: 21.1
click at [145, 80] on link "Charts" at bounding box center [195, 81] width 185 height 29
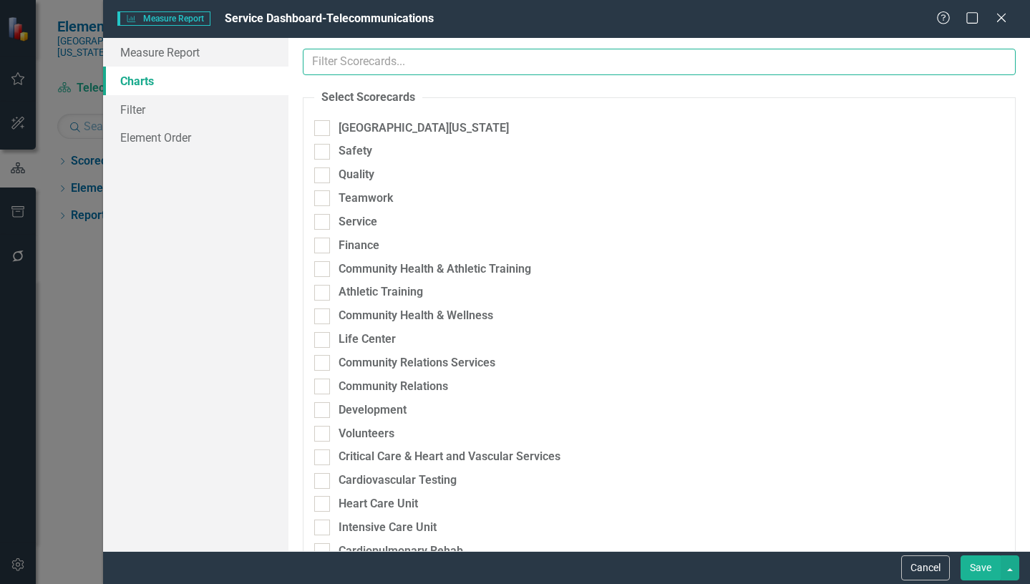
click at [445, 63] on input "text" at bounding box center [659, 62] width 713 height 26
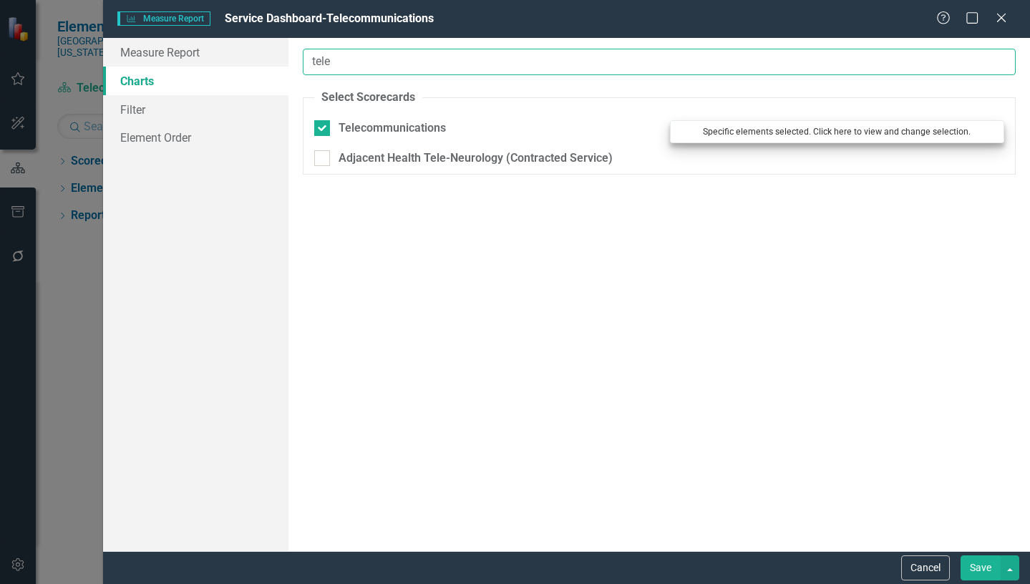
type input "tele"
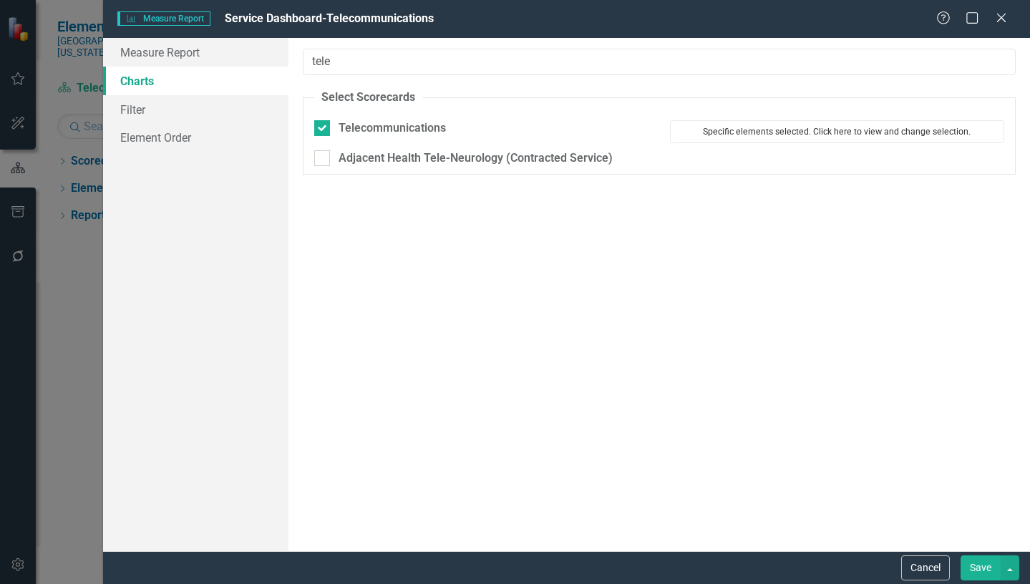
click at [797, 133] on button "Specific elements selected. Click here to view and change selection." at bounding box center [837, 131] width 334 height 23
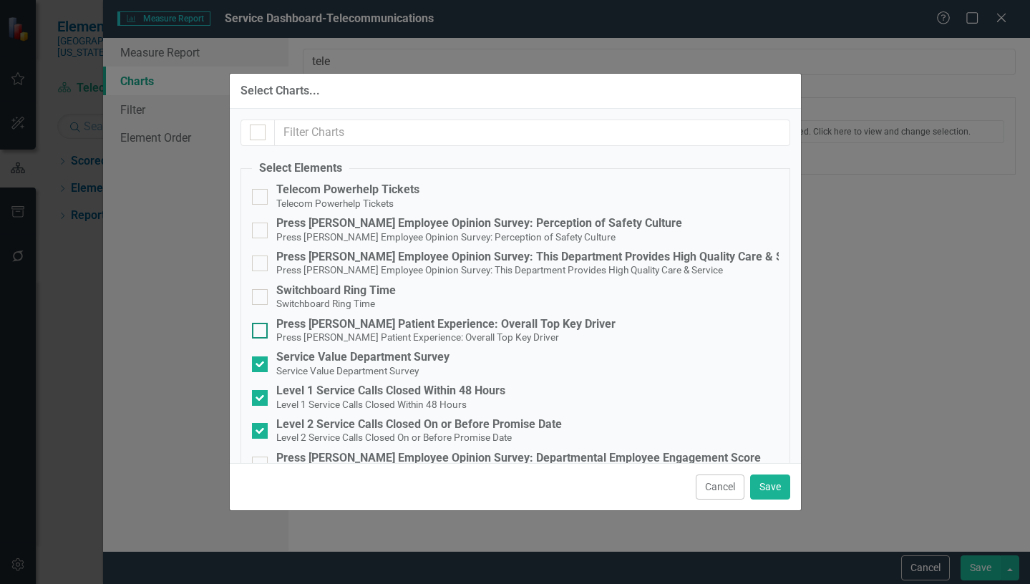
click at [258, 328] on input "Press [PERSON_NAME] Patient Experience: Overall Top Key Driver Press [PERSON_NA…" at bounding box center [256, 327] width 9 height 9
checkbox input "true"
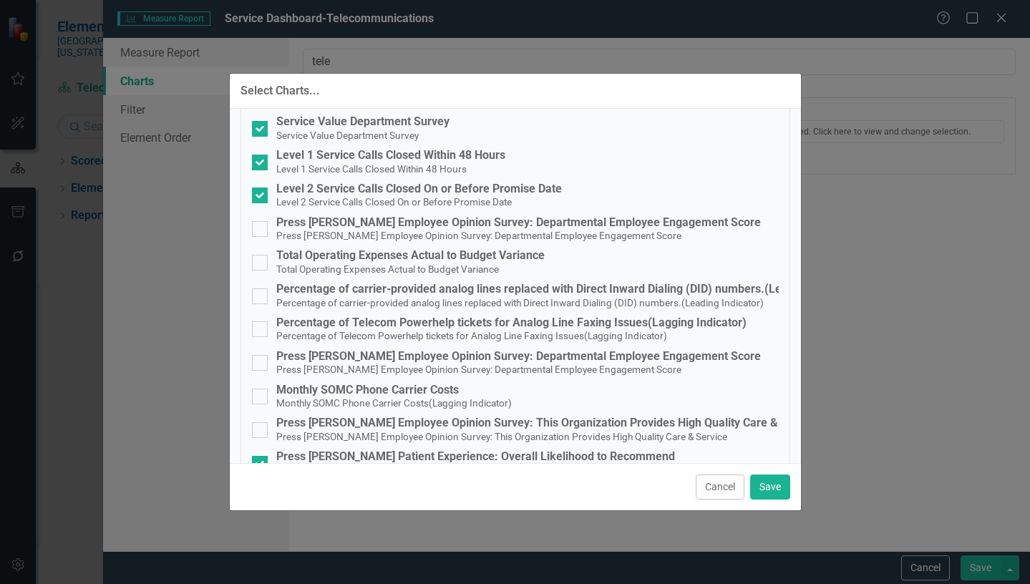
scroll to position [268, 0]
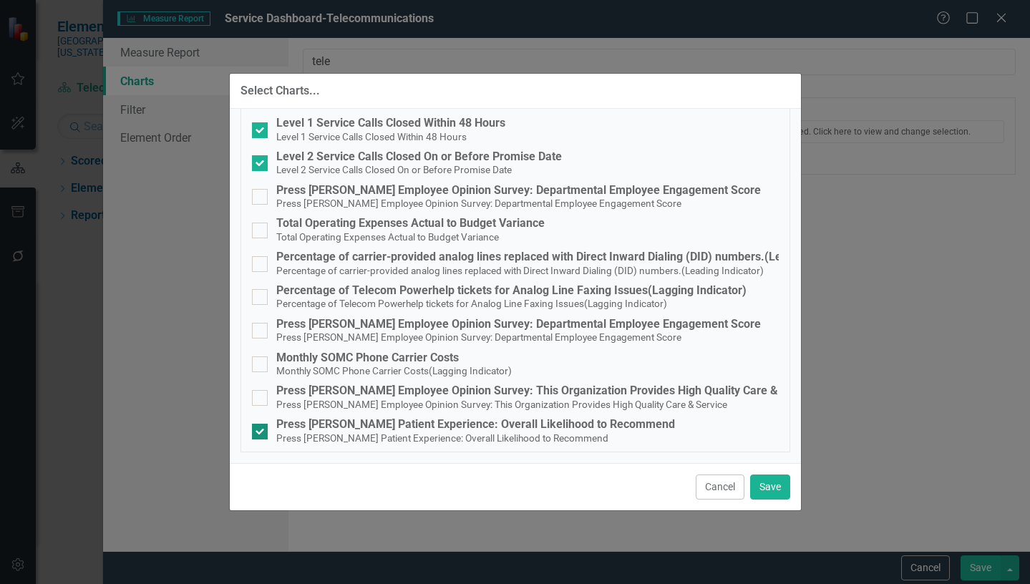
click at [258, 434] on div at bounding box center [260, 432] width 16 height 16
click at [258, 433] on input "Press [PERSON_NAME] Patient Experience: Overall Likelihood to Recommend Press […" at bounding box center [256, 428] width 9 height 9
checkbox input "false"
click at [770, 492] on button "Save" at bounding box center [770, 487] width 40 height 25
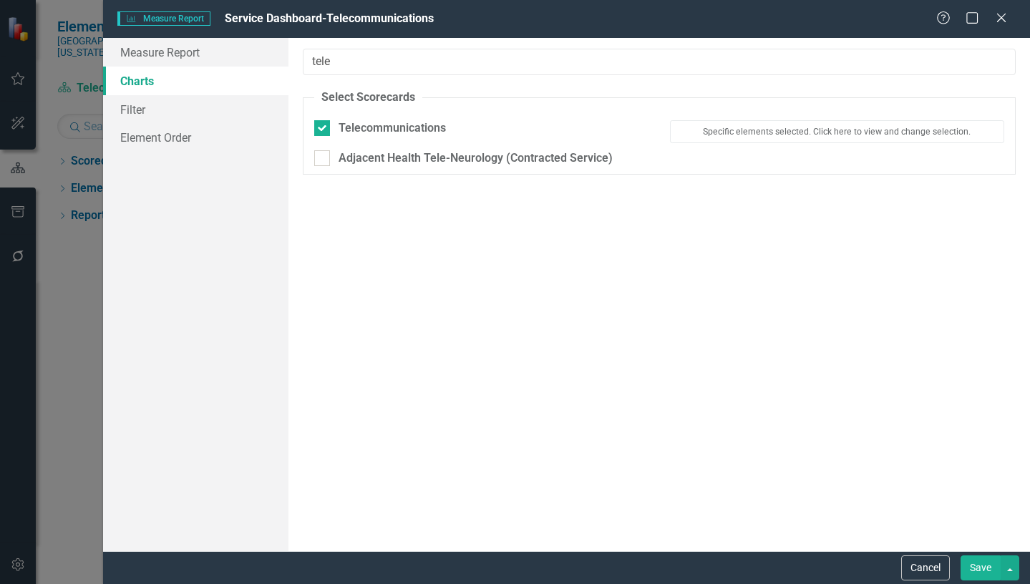
click at [976, 569] on button "Save" at bounding box center [981, 567] width 40 height 25
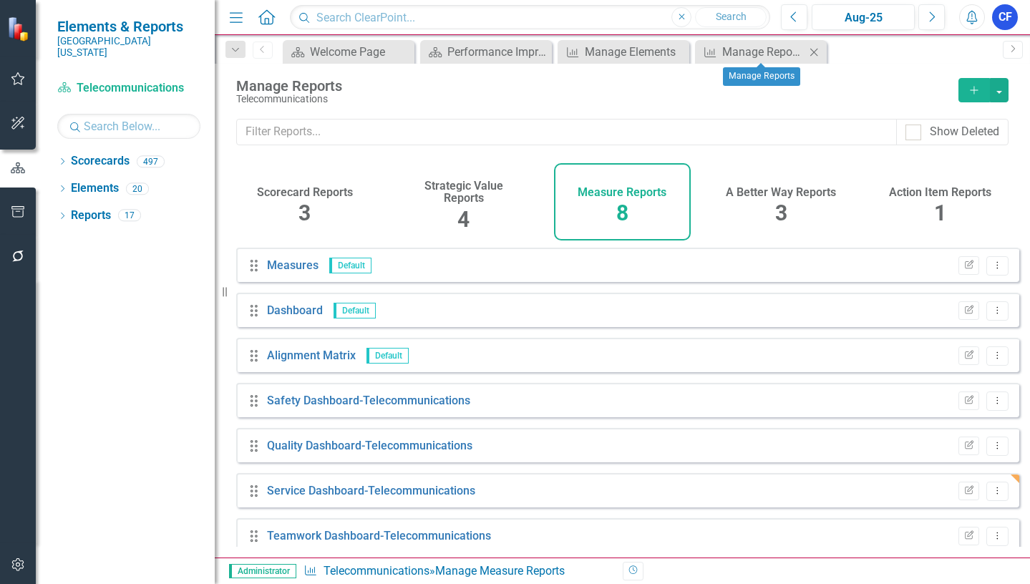
click at [812, 54] on icon "Close" at bounding box center [814, 52] width 14 height 11
click at [814, 55] on icon "Close" at bounding box center [814, 52] width 14 height 11
click at [678, 50] on icon "Close" at bounding box center [676, 52] width 14 height 11
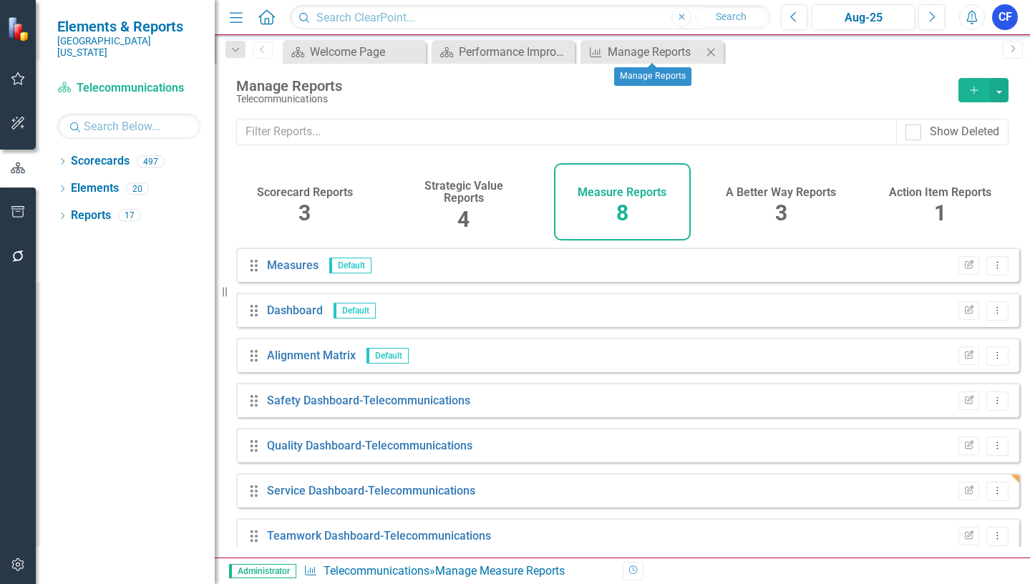
click at [712, 50] on icon "Close" at bounding box center [711, 52] width 14 height 11
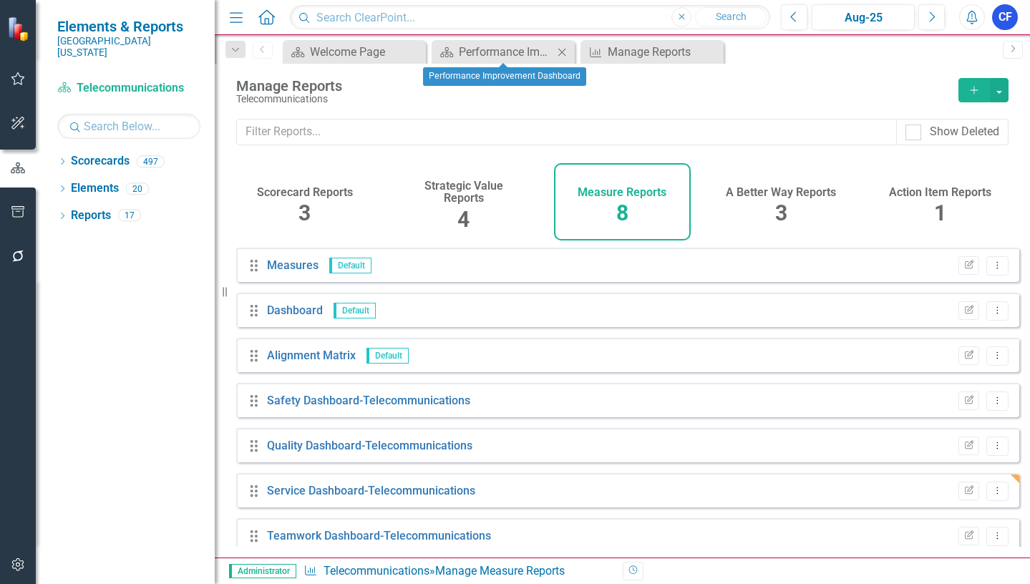
click at [564, 54] on icon at bounding box center [562, 52] width 8 height 8
click at [564, 49] on icon "Close" at bounding box center [562, 52] width 14 height 11
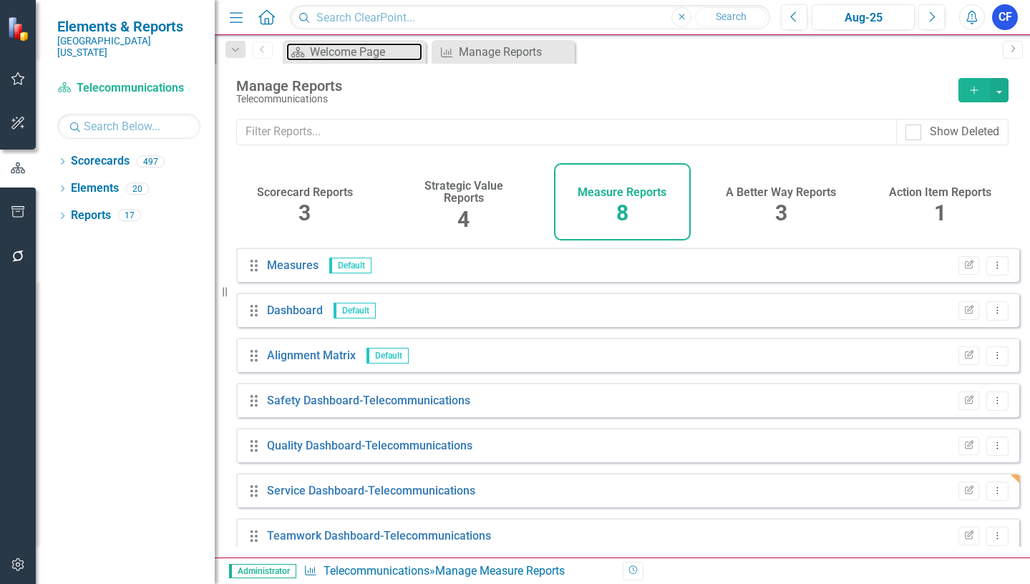
drag, startPoint x: 343, startPoint y: 47, endPoint x: 661, endPoint y: 61, distance: 318.1
click at [344, 47] on div "Welcome Page" at bounding box center [366, 52] width 112 height 18
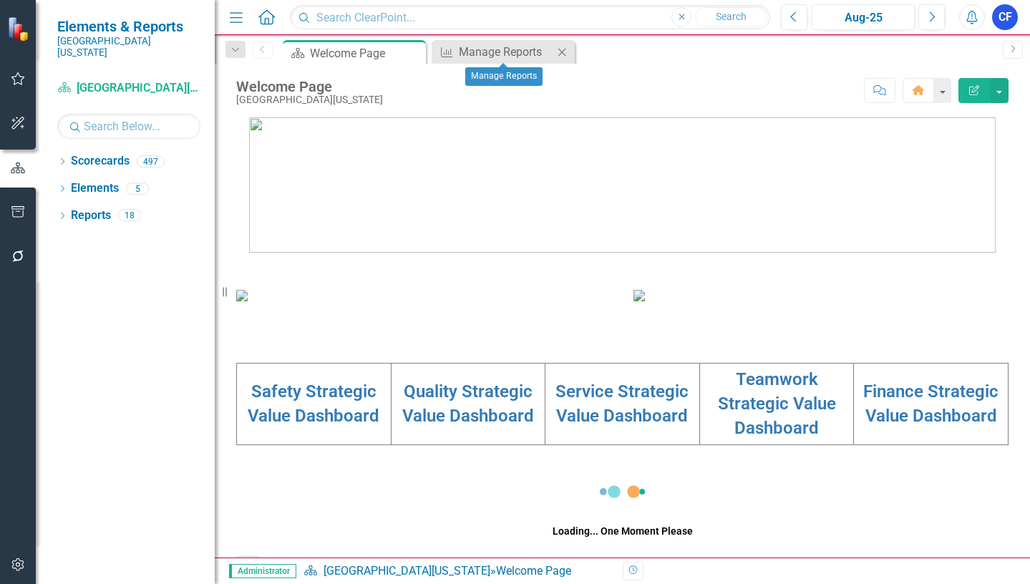
click at [558, 56] on icon "Close" at bounding box center [562, 52] width 14 height 11
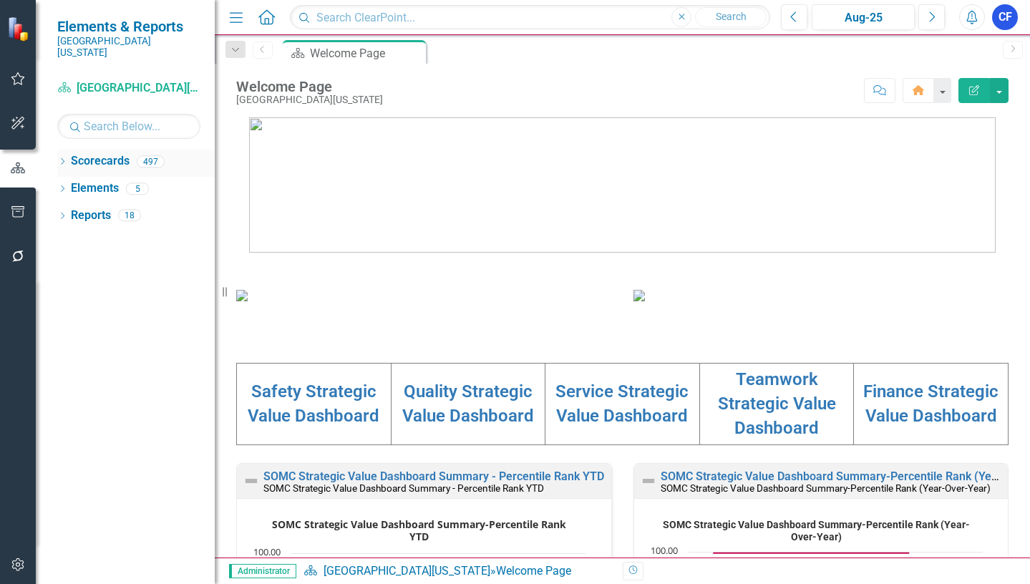
click at [63, 159] on icon "Dropdown" at bounding box center [62, 163] width 10 height 8
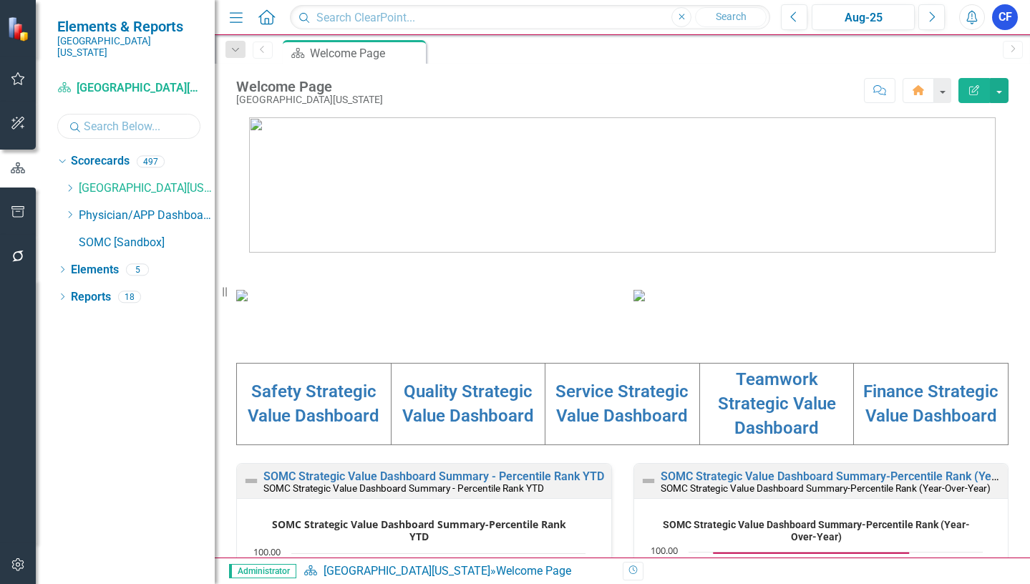
click at [97, 115] on input "text" at bounding box center [128, 126] width 143 height 25
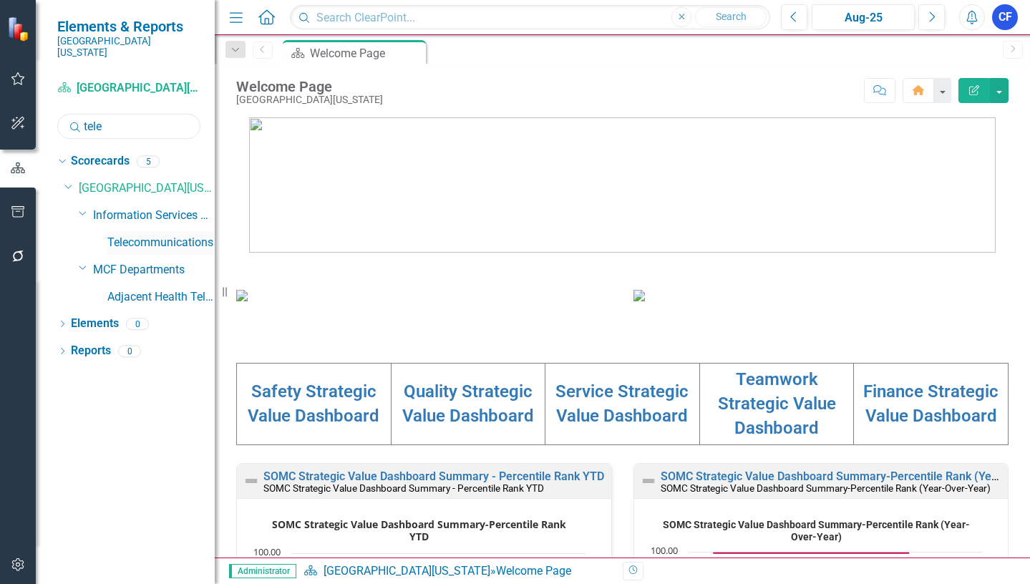
type input "tele"
click at [153, 235] on link "Telecommunications" at bounding box center [160, 243] width 107 height 16
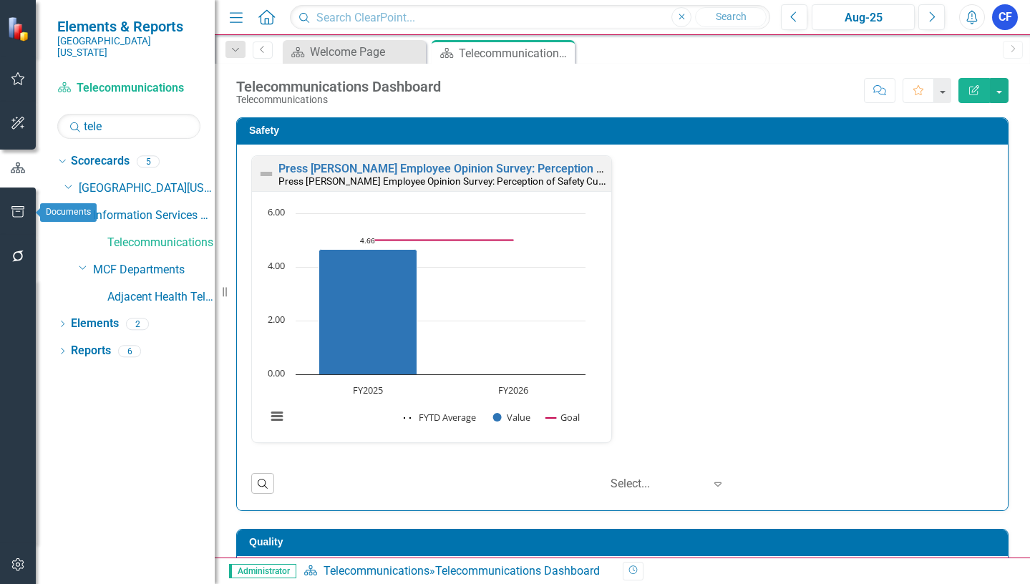
click at [21, 213] on icon "button" at bounding box center [18, 211] width 15 height 11
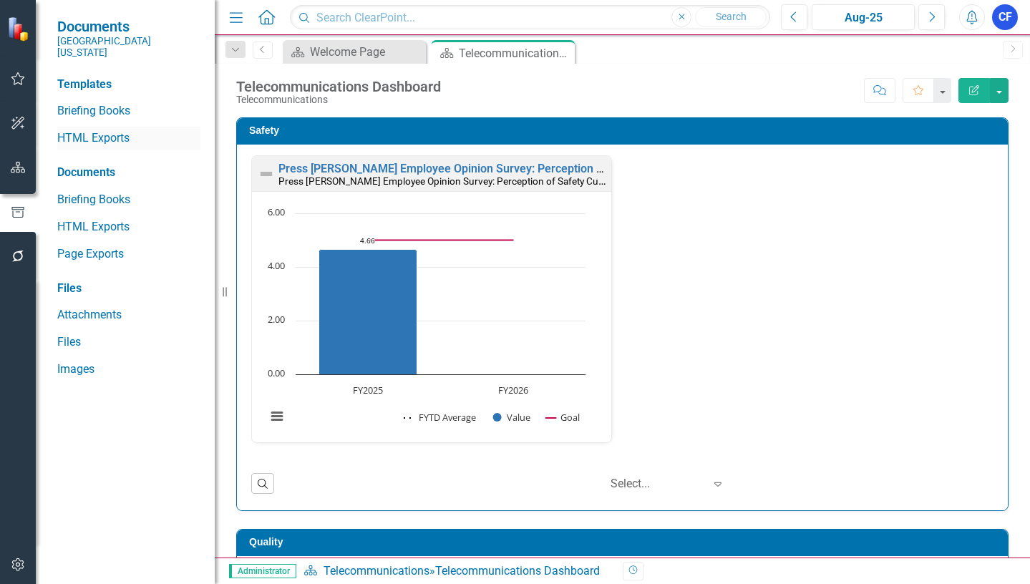
click at [120, 130] on link "HTML Exports" at bounding box center [128, 138] width 143 height 16
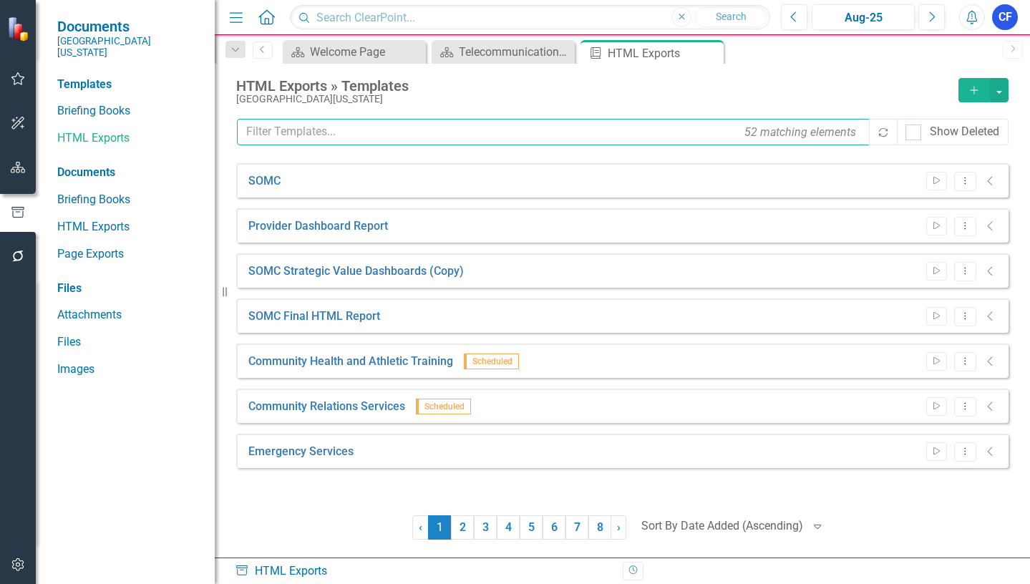
click at [307, 130] on input "text" at bounding box center [554, 132] width 634 height 26
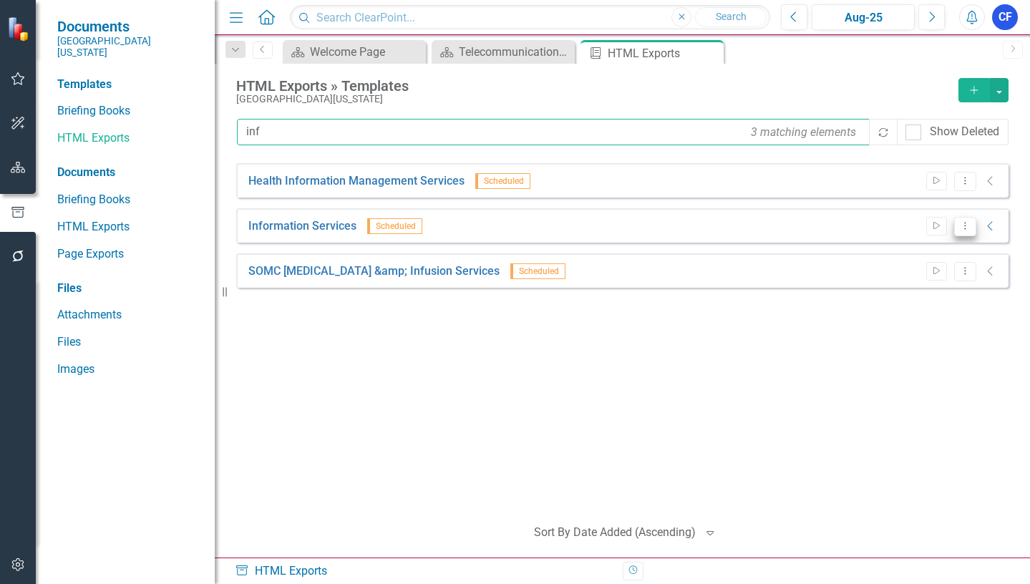
type input "inf"
click at [965, 230] on icon "Dropdown Menu" at bounding box center [965, 225] width 12 height 9
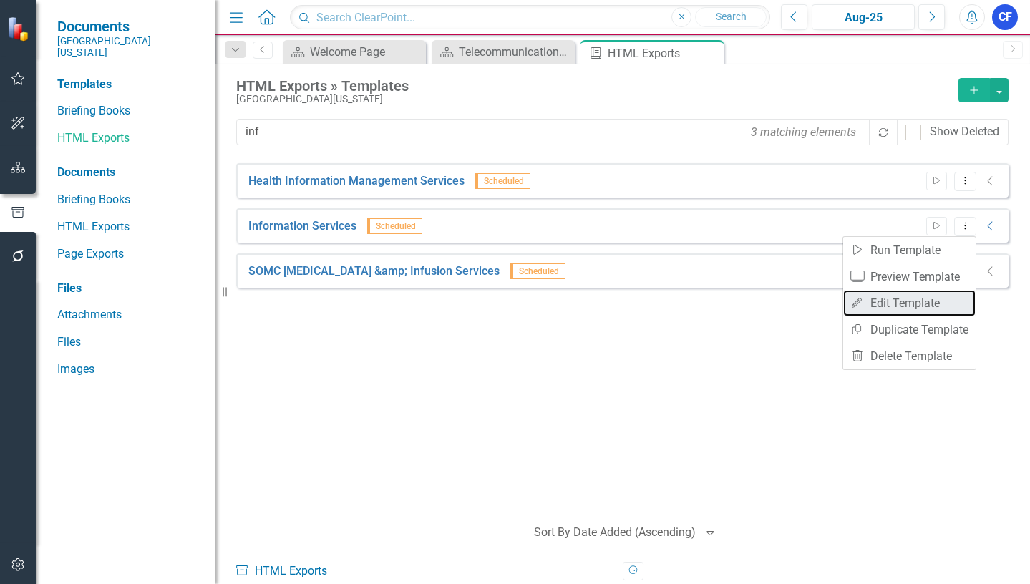
click at [913, 303] on link "Edit Edit Template" at bounding box center [909, 303] width 132 height 26
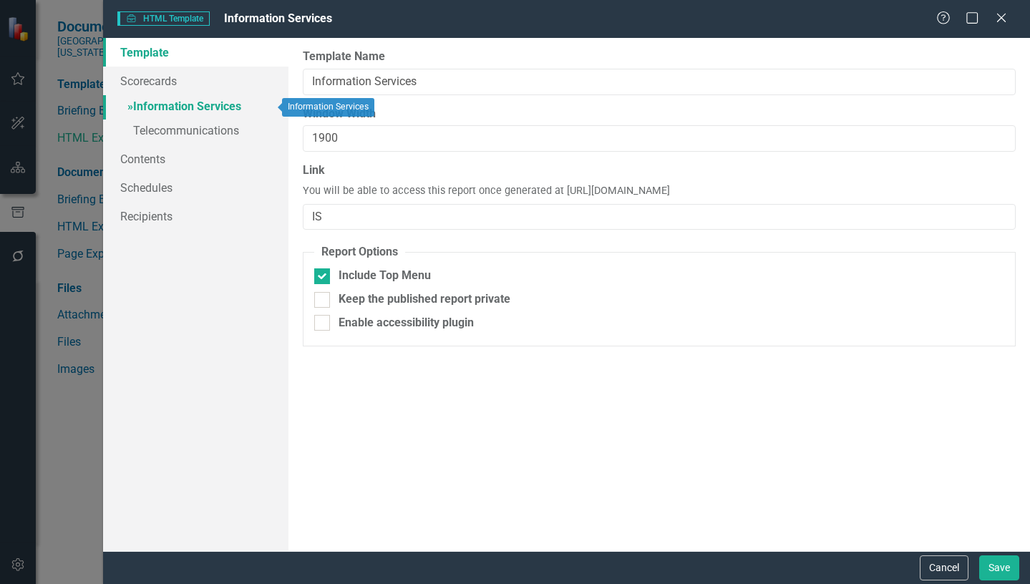
click at [206, 108] on link "» Information Services" at bounding box center [195, 107] width 185 height 25
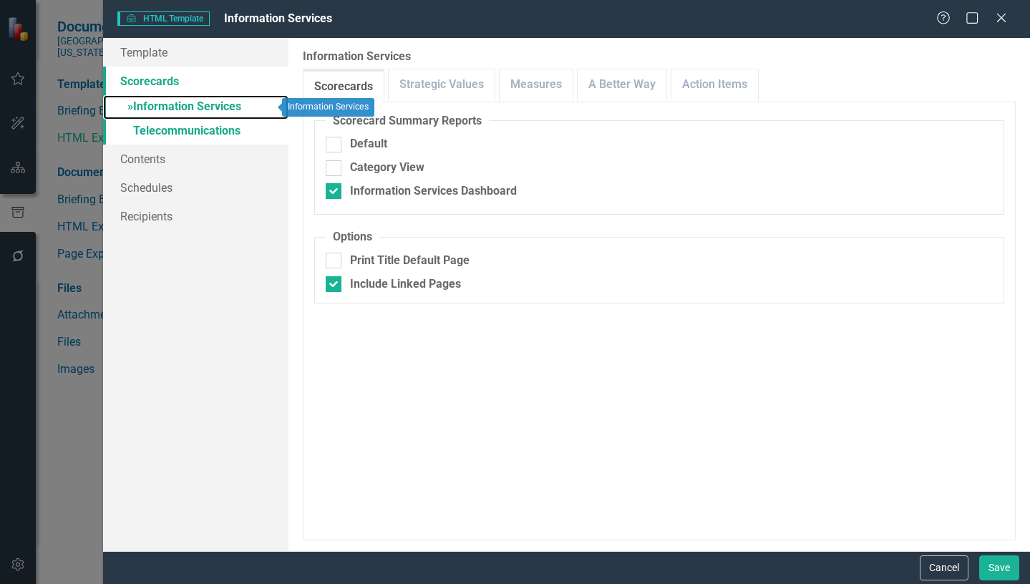
checkbox input "false"
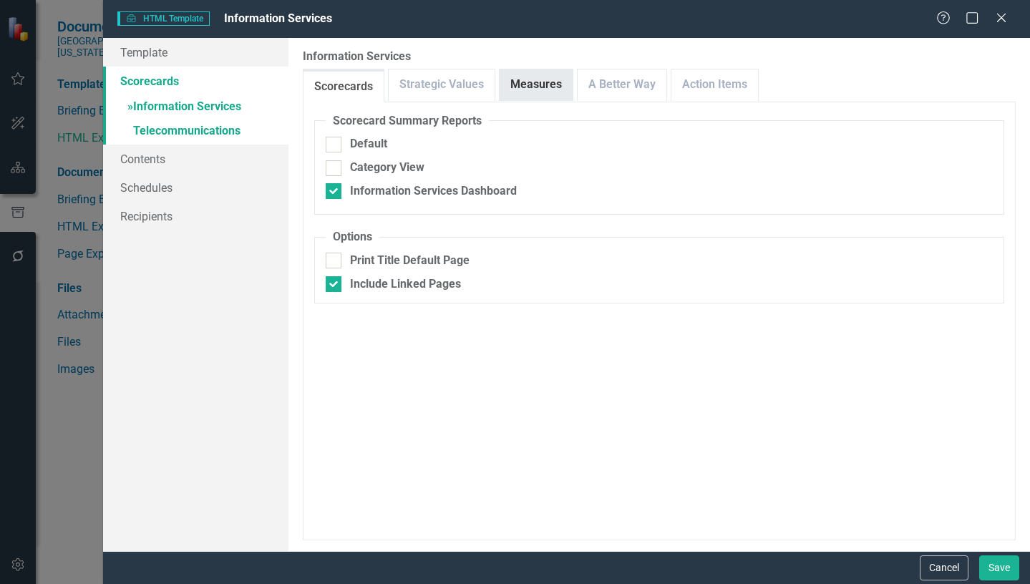
click at [553, 89] on link "Measures" at bounding box center [536, 84] width 73 height 31
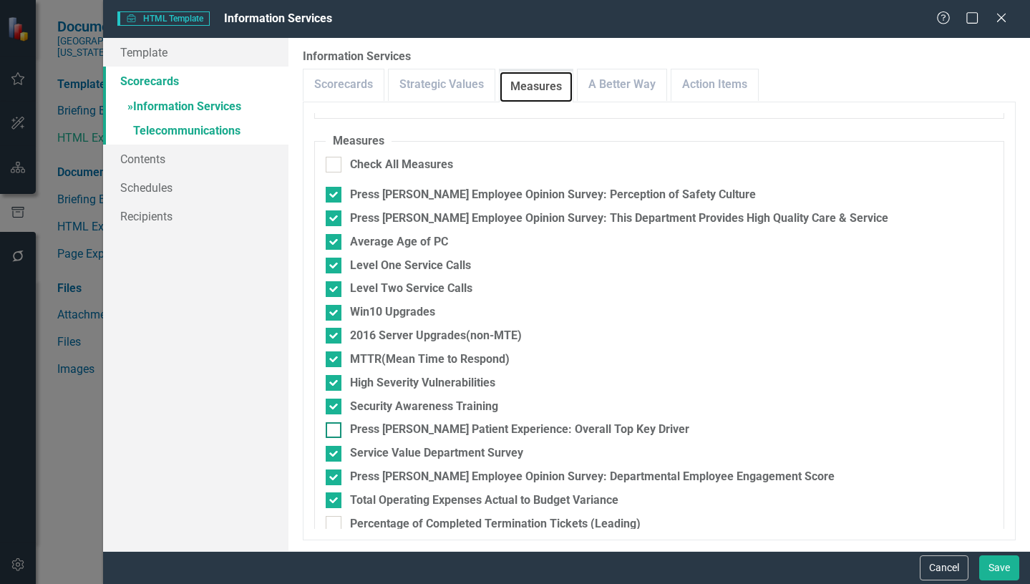
scroll to position [215, 0]
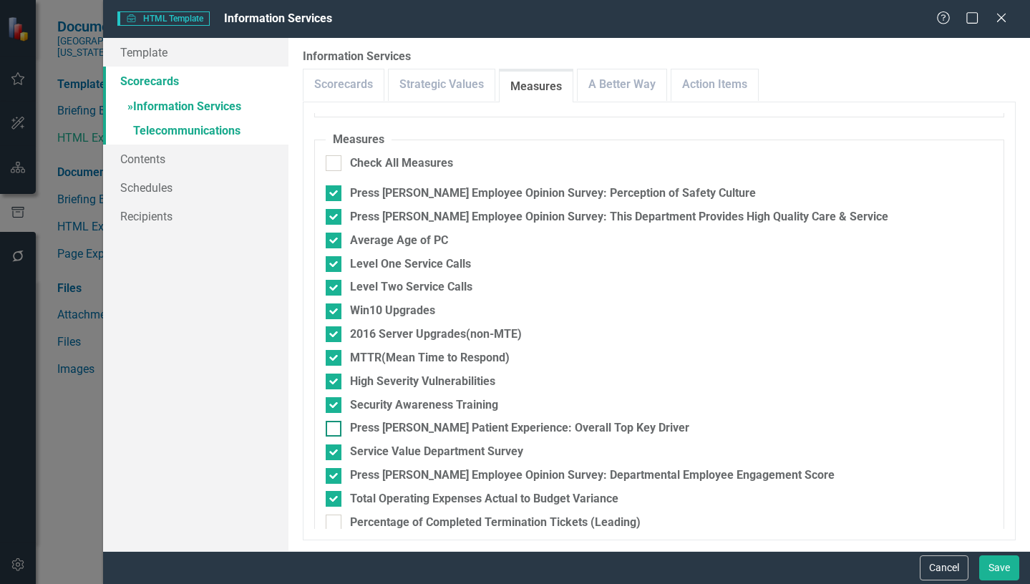
click at [332, 431] on div at bounding box center [334, 429] width 16 height 16
click at [332, 430] on input "Press [PERSON_NAME] Patient Experience: Overall Top Key Driver" at bounding box center [330, 425] width 9 height 9
checkbox input "true"
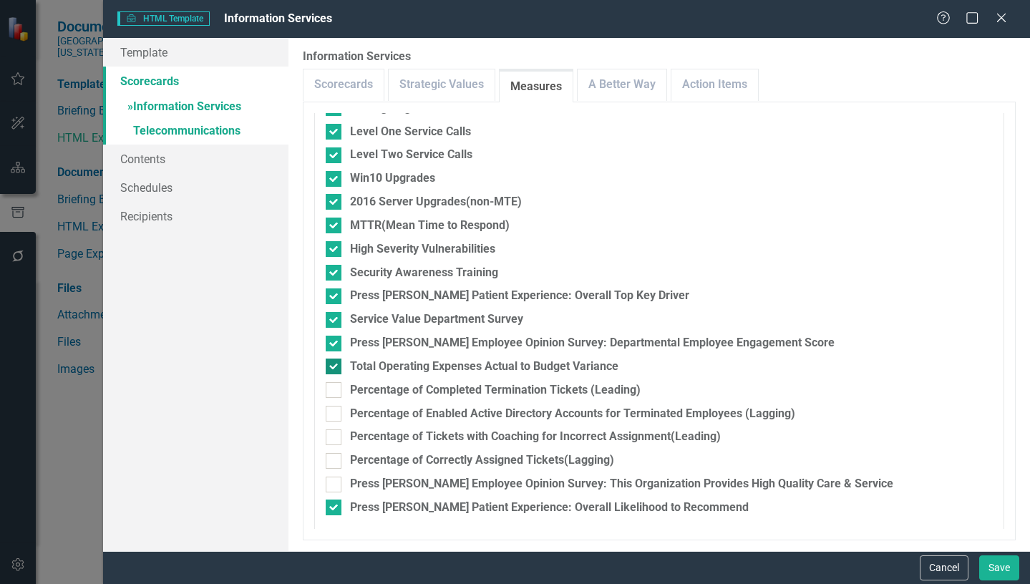
scroll to position [349, 0]
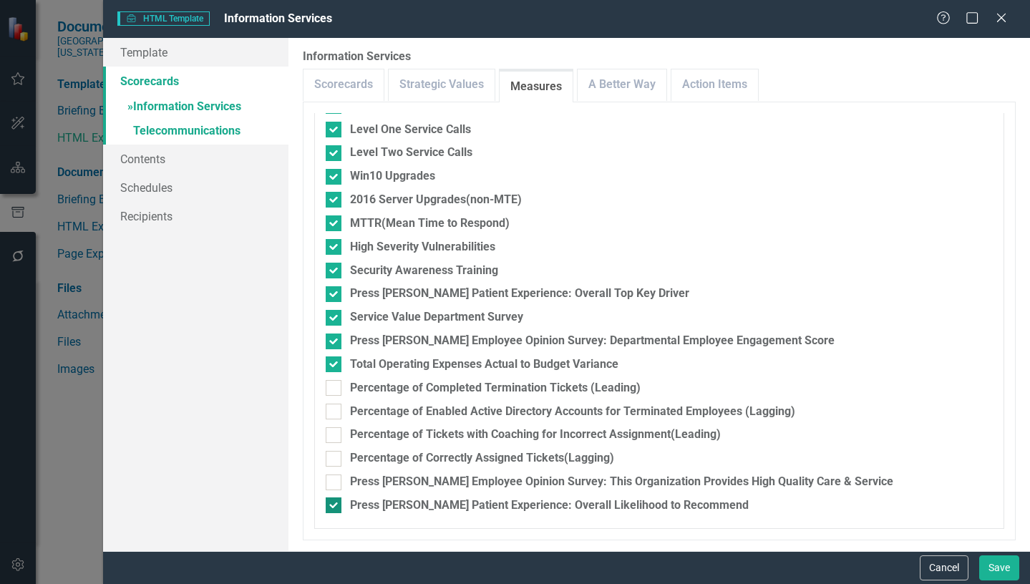
click at [331, 510] on div at bounding box center [334, 505] width 16 height 16
click at [331, 507] on input "Press [PERSON_NAME] Patient Experience: Overall Likelihood to Recommend" at bounding box center [330, 501] width 9 height 9
checkbox input "false"
click at [206, 131] on link "» Telecommunications" at bounding box center [195, 132] width 185 height 25
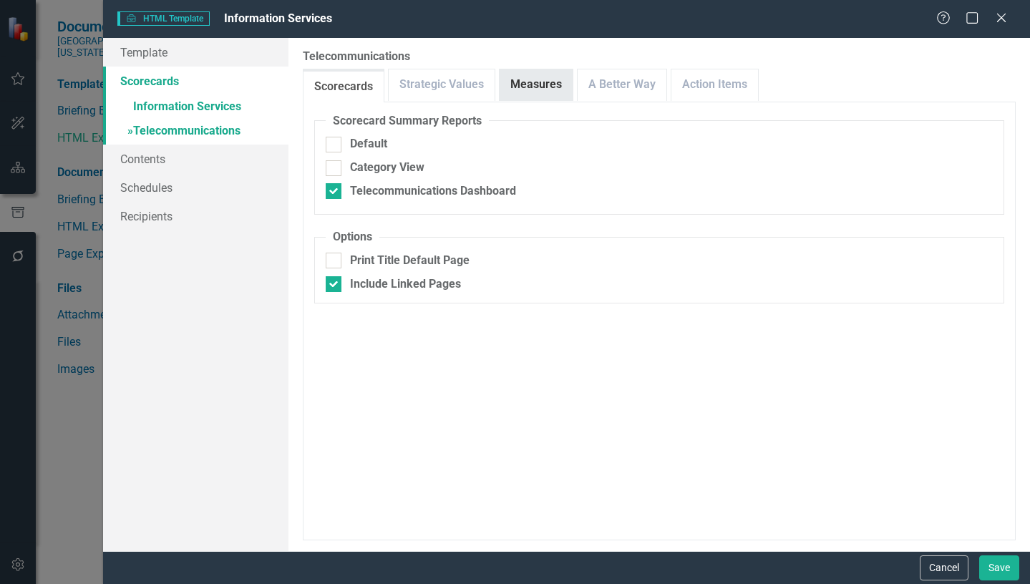
click at [538, 84] on link "Measures" at bounding box center [536, 84] width 73 height 31
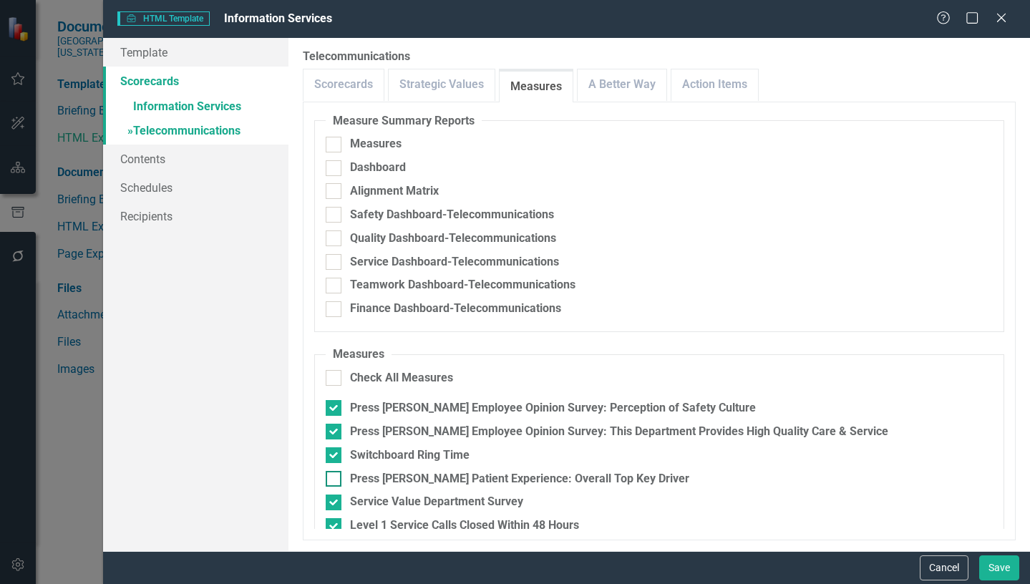
click at [336, 480] on div at bounding box center [334, 479] width 16 height 16
click at [335, 480] on input "Press [PERSON_NAME] Patient Experience: Overall Top Key Driver" at bounding box center [330, 475] width 9 height 9
checkbox input "true"
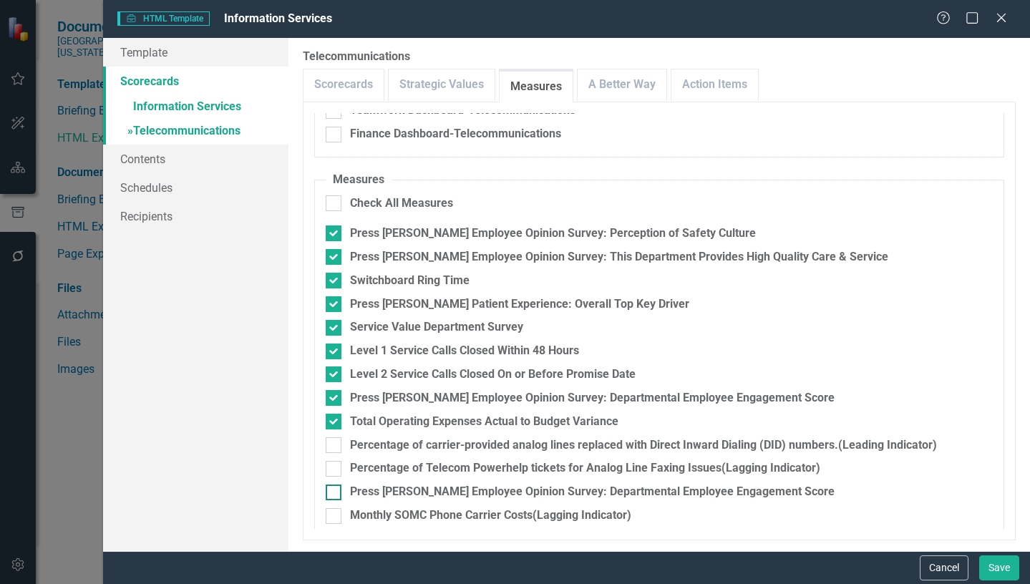
scroll to position [232, 0]
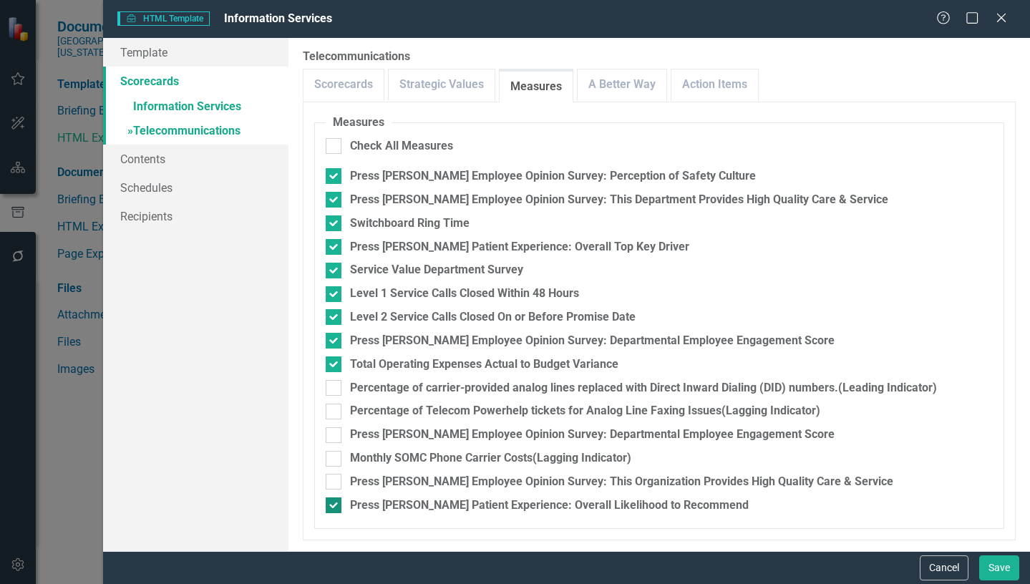
click at [331, 507] on input "Press [PERSON_NAME] Patient Experience: Overall Likelihood to Recommend" at bounding box center [330, 501] width 9 height 9
checkbox input "false"
click at [1009, 571] on button "Save" at bounding box center [999, 567] width 40 height 25
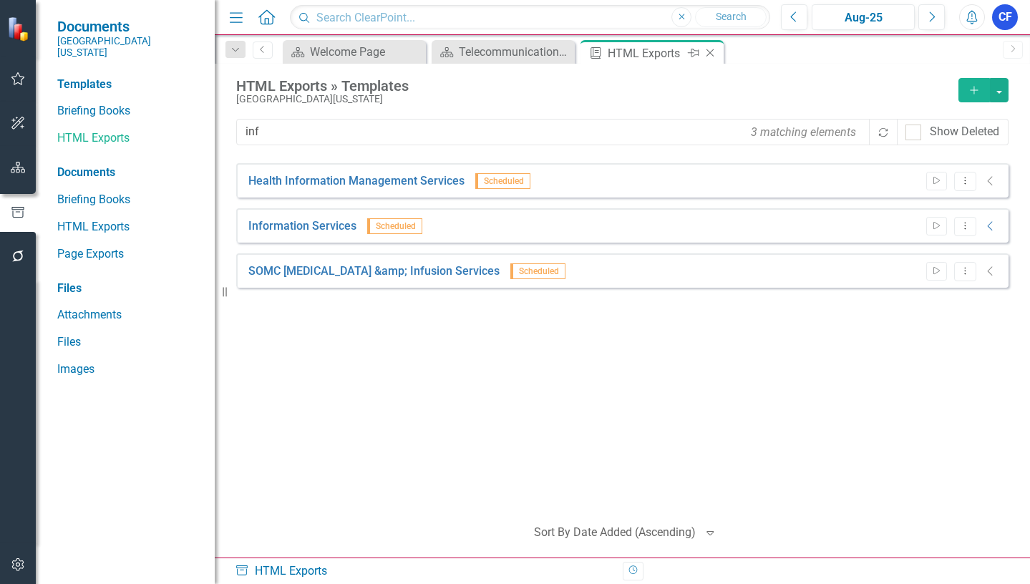
click at [707, 53] on icon "Close" at bounding box center [710, 52] width 14 height 11
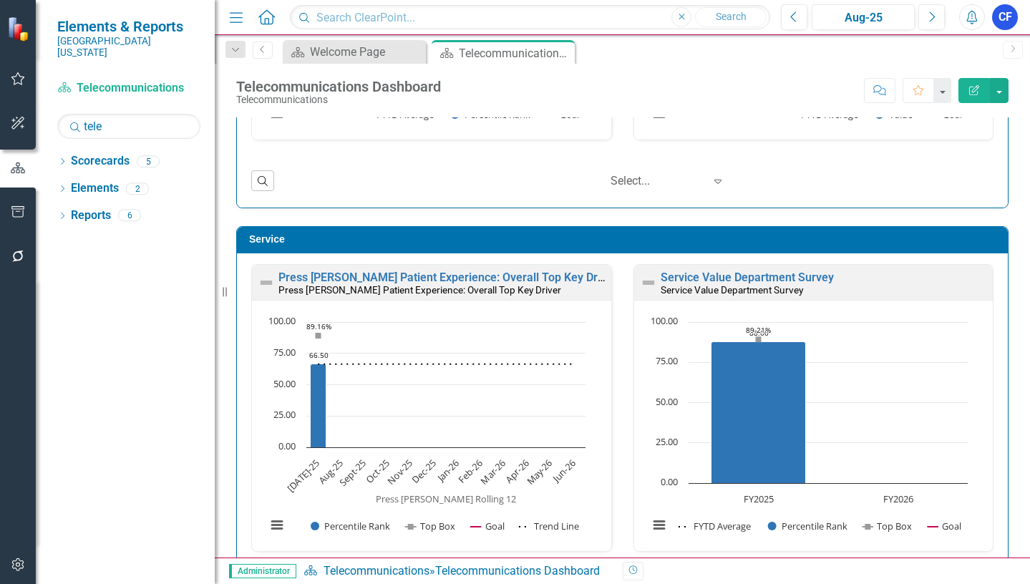
scroll to position [716, 0]
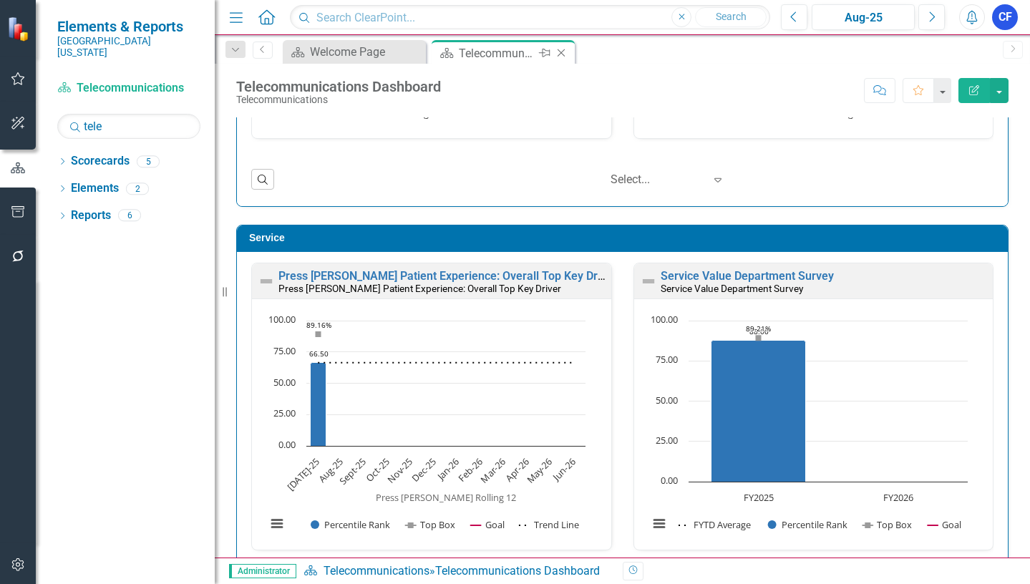
click at [564, 52] on icon "Close" at bounding box center [561, 52] width 14 height 11
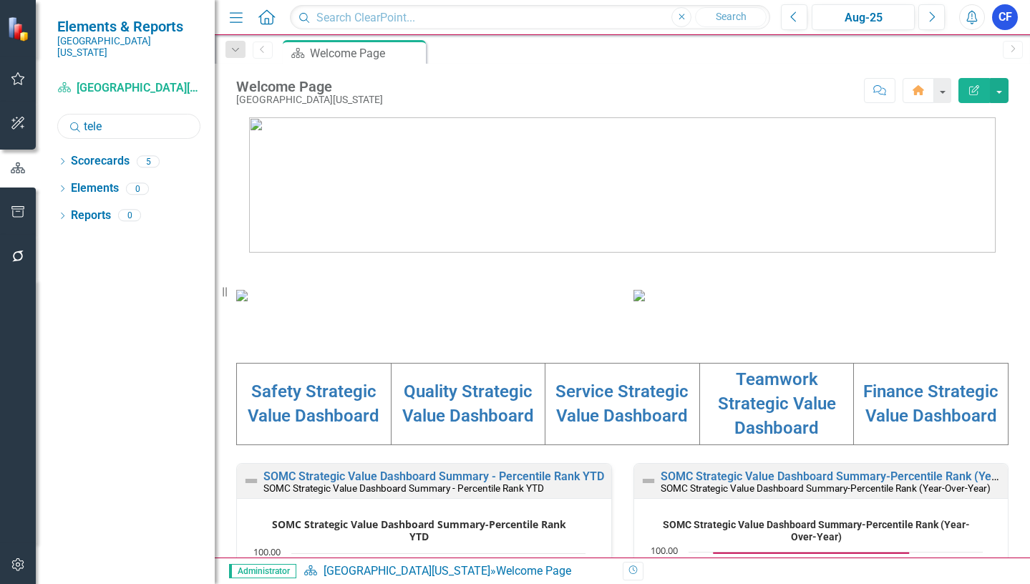
click at [117, 122] on input "tele" at bounding box center [128, 126] width 143 height 25
drag, startPoint x: 115, startPoint y: 112, endPoint x: 84, endPoint y: 111, distance: 30.8
click at [84, 114] on input "tele" at bounding box center [128, 126] width 143 height 25
type input "perf"
click at [63, 159] on icon "Dropdown" at bounding box center [62, 163] width 10 height 8
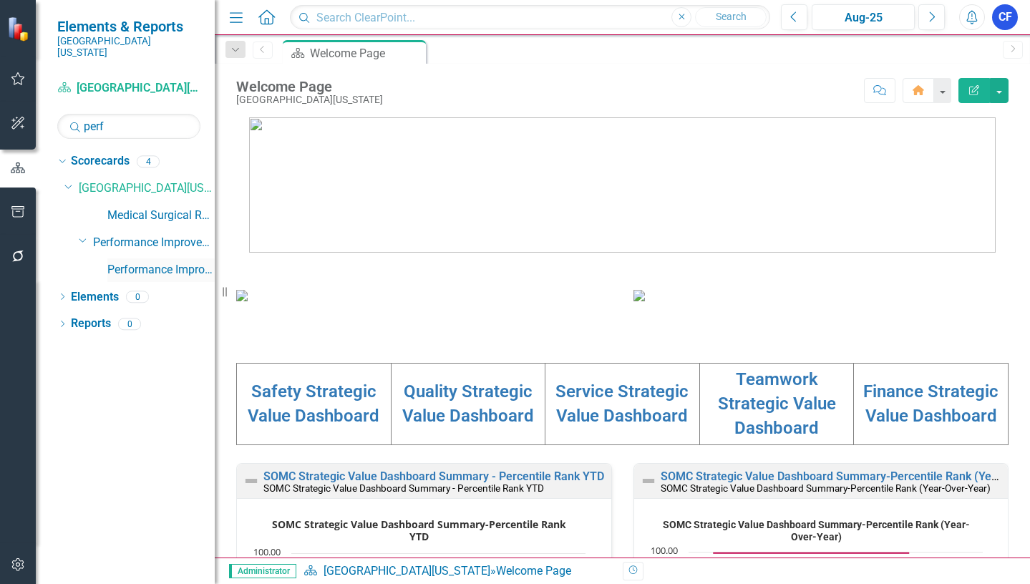
click at [169, 262] on link "Performance Improvement" at bounding box center [160, 270] width 107 height 16
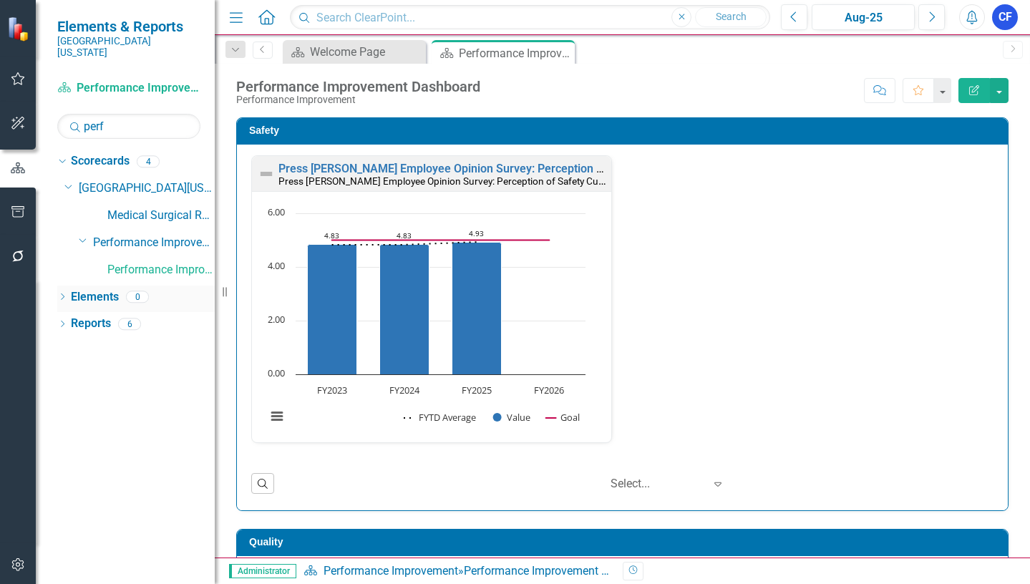
click at [109, 289] on link "Elements" at bounding box center [95, 297] width 48 height 16
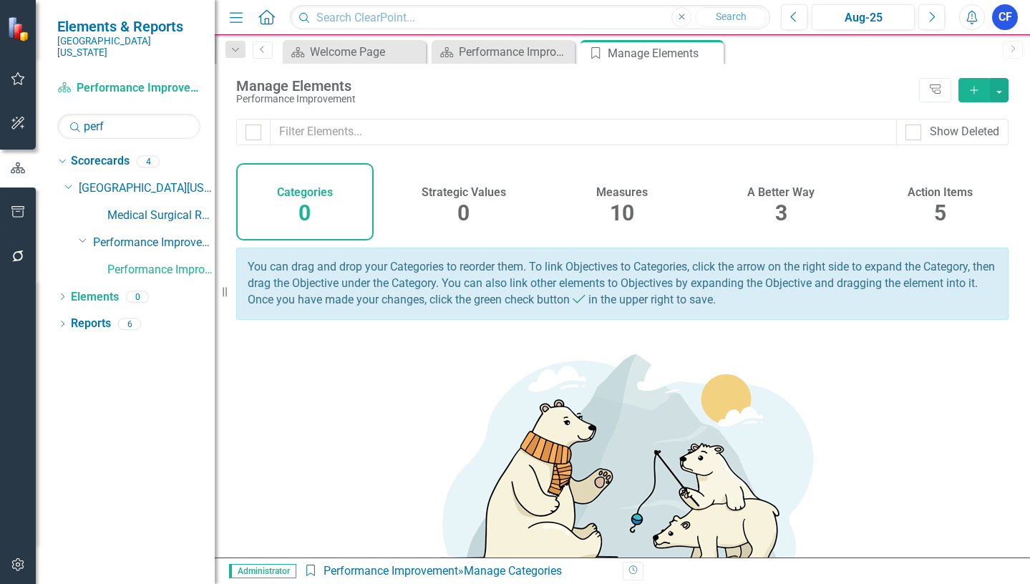
click at [623, 193] on h4 "Measures" at bounding box center [622, 192] width 52 height 13
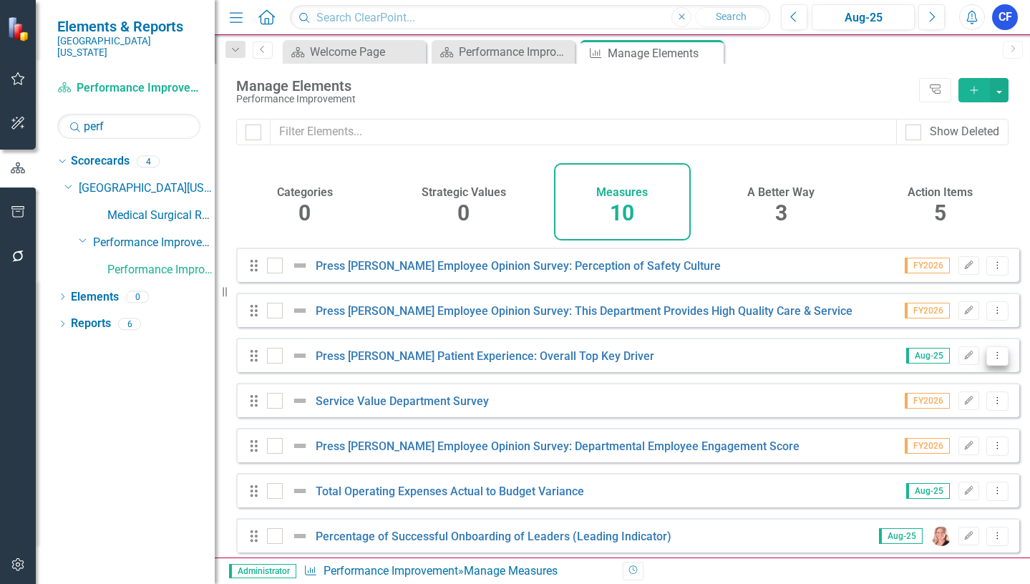
click at [991, 360] on icon "Dropdown Menu" at bounding box center [997, 355] width 12 height 9
click at [988, 442] on link "Copy Duplicate Measure" at bounding box center [932, 443] width 129 height 26
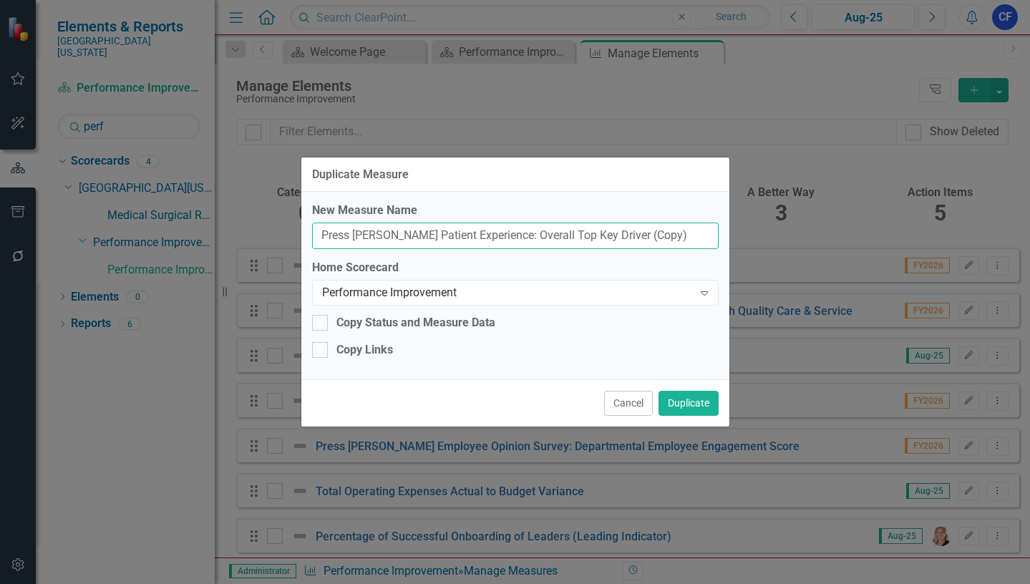
drag, startPoint x: 644, startPoint y: 232, endPoint x: 598, endPoint y: 233, distance: 45.8
click at [598, 233] on input "Press [PERSON_NAME] Patient Experience: Overall Top Key Driver (Copy)" at bounding box center [515, 236] width 407 height 26
type input "Press [PERSON_NAME] Patient Experience: Overall Top Key Driver"
click at [705, 294] on icon "Expand" at bounding box center [704, 292] width 14 height 11
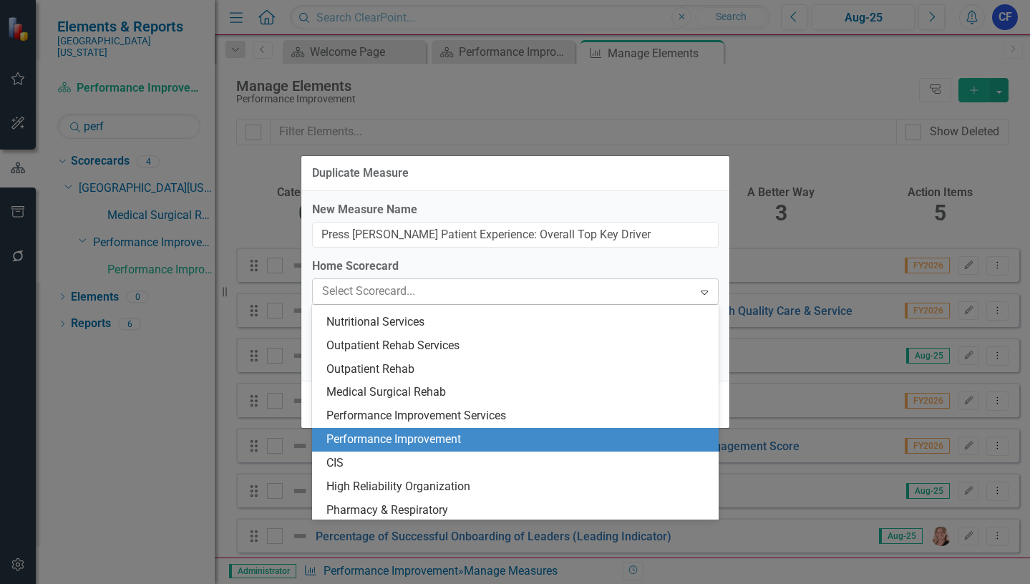
scroll to position [3009, 0]
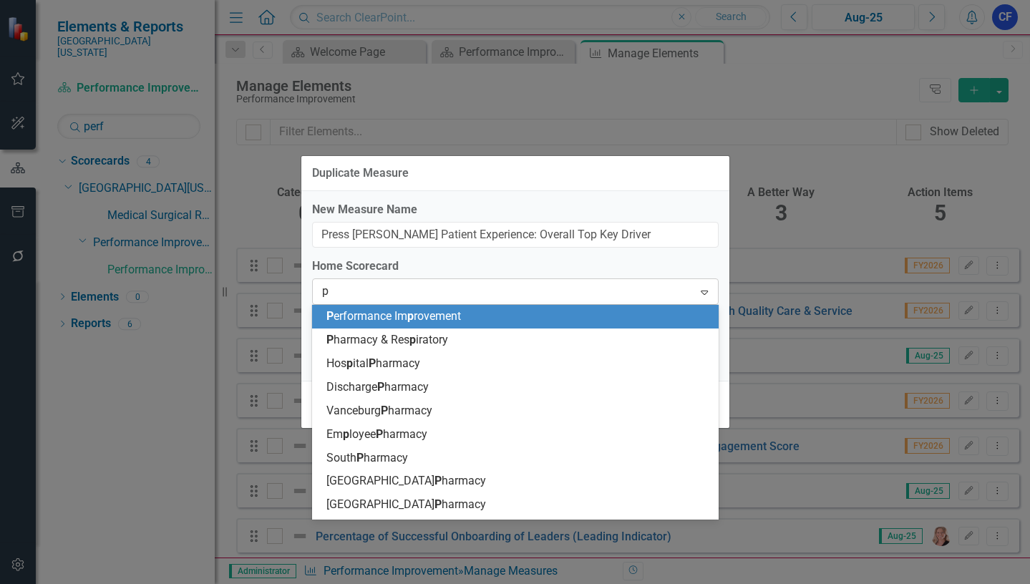
type input "ph"
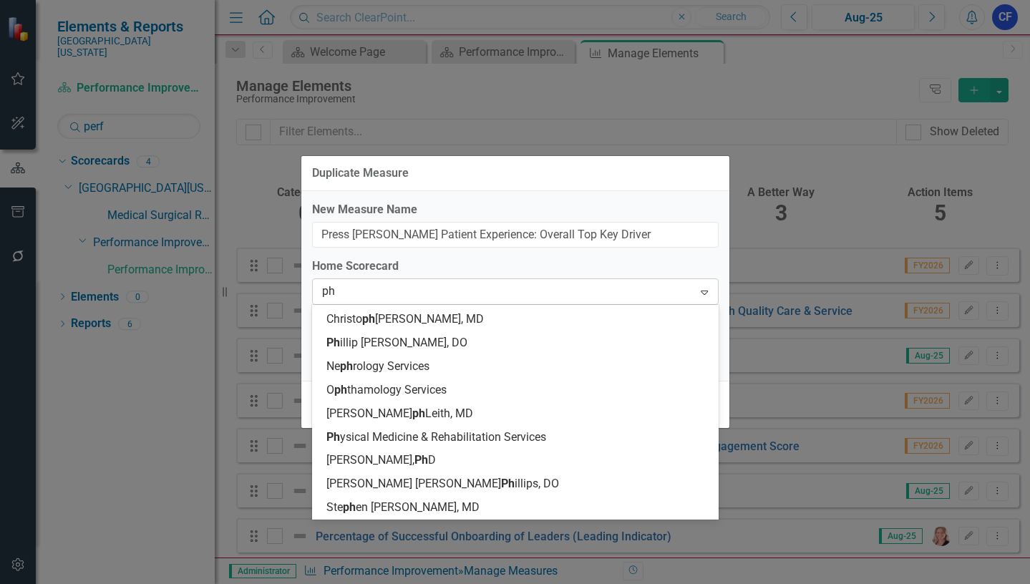
scroll to position [70, 0]
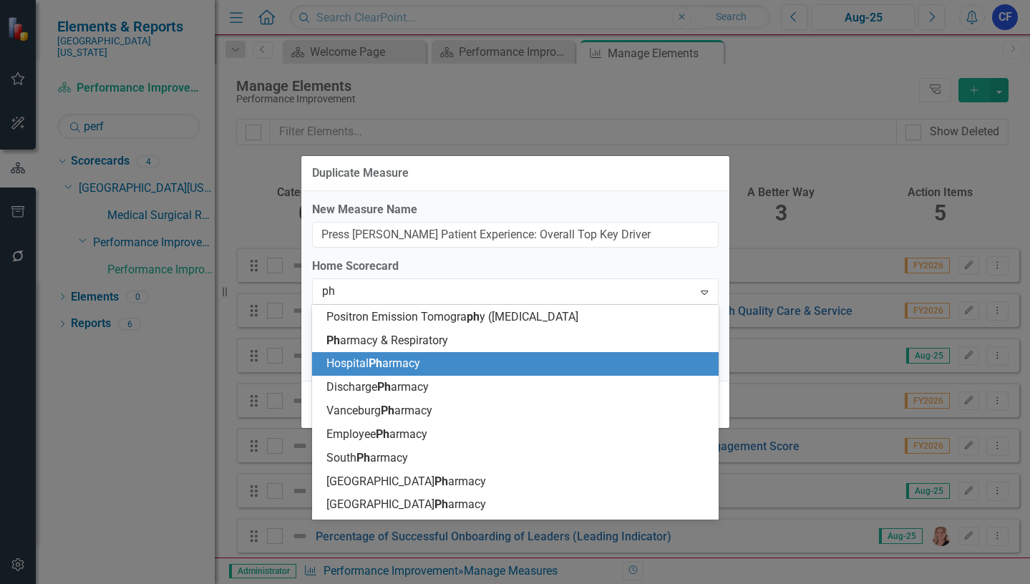
click at [417, 363] on span "Hospital Ph armacy" at bounding box center [373, 363] width 94 height 14
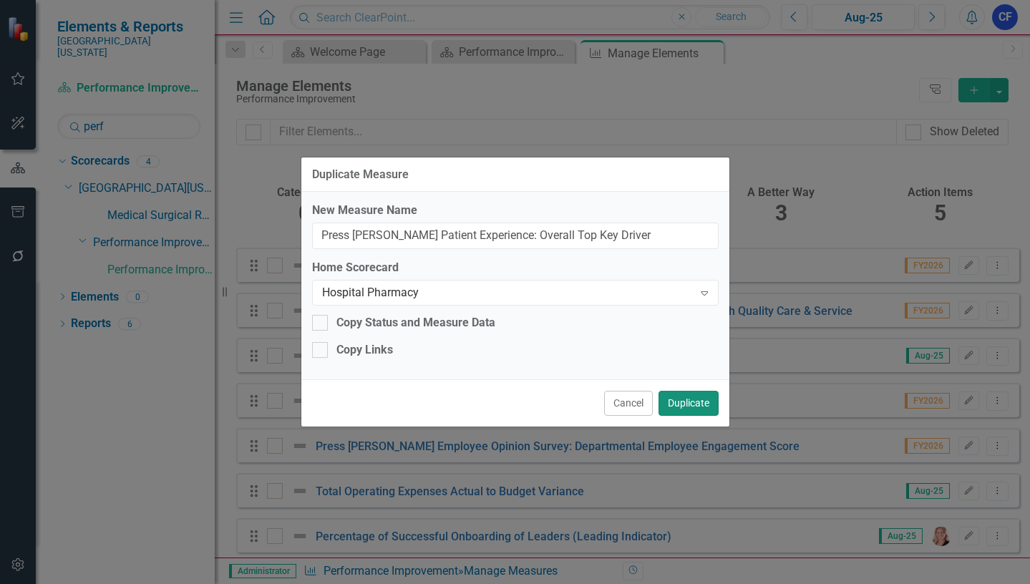
click at [694, 401] on button "Duplicate" at bounding box center [689, 403] width 60 height 25
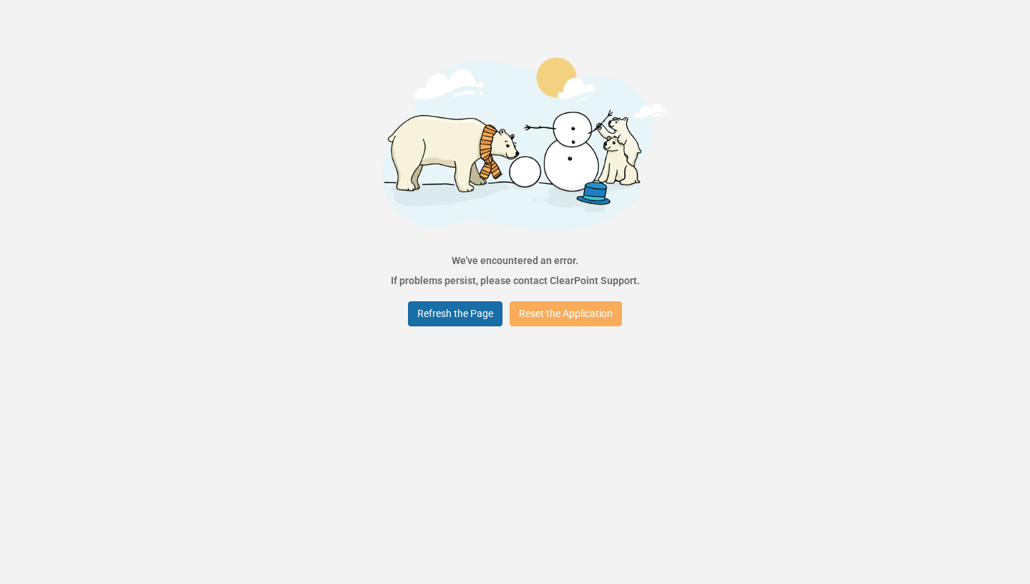
click at [464, 310] on button "Refresh the Page" at bounding box center [455, 313] width 94 height 25
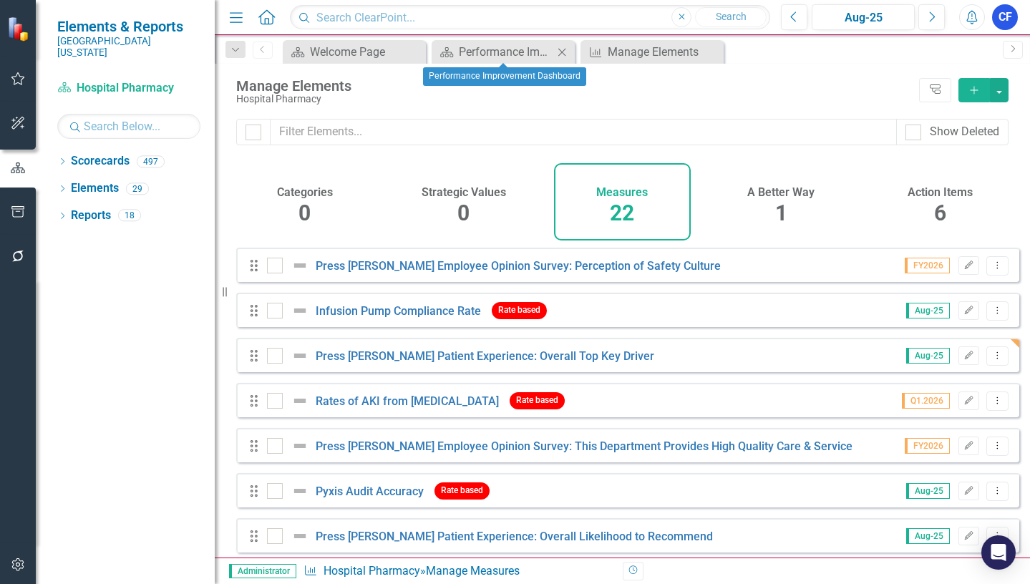
click at [563, 51] on icon "Close" at bounding box center [562, 52] width 14 height 11
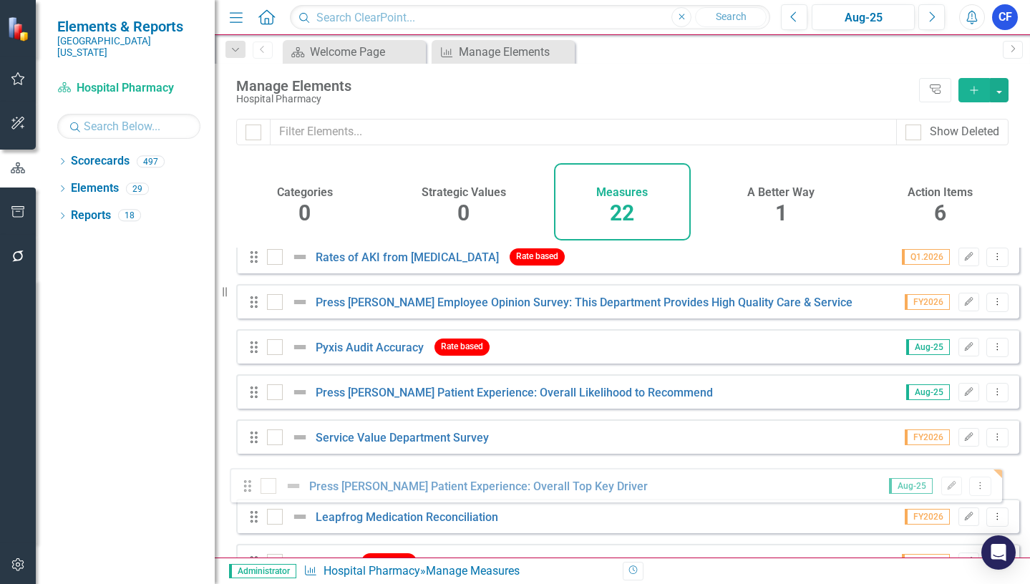
scroll to position [120, 0]
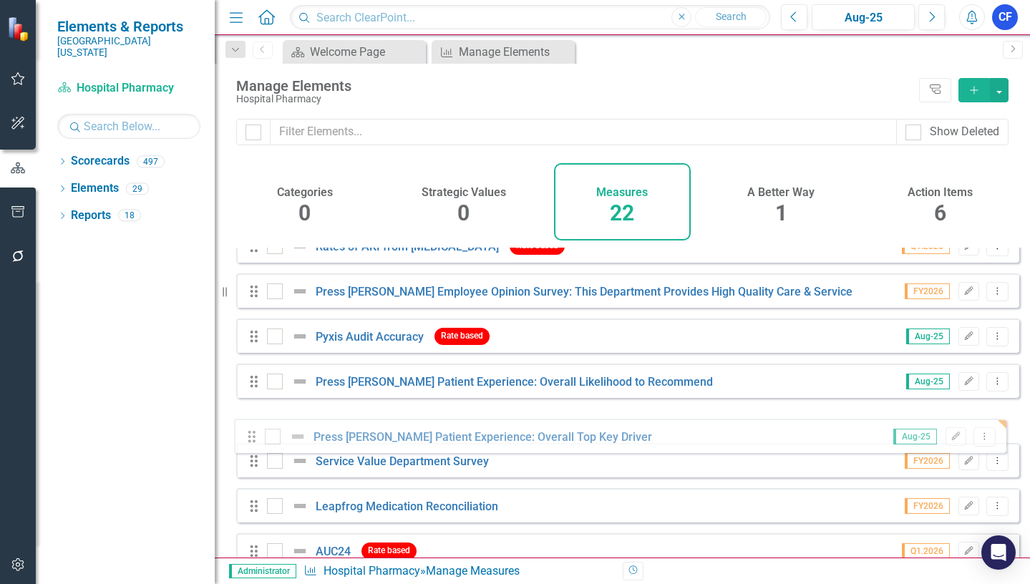
drag, startPoint x: 258, startPoint y: 297, endPoint x: 256, endPoint y: 439, distance: 141.7
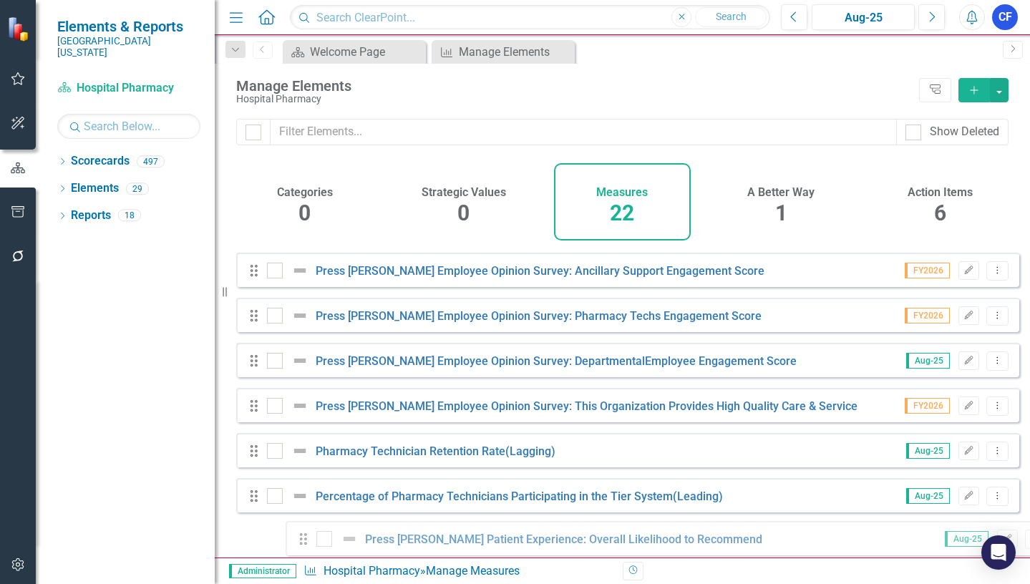
scroll to position [693, 0]
drag, startPoint x: 257, startPoint y: 385, endPoint x: 259, endPoint y: 543, distance: 158.2
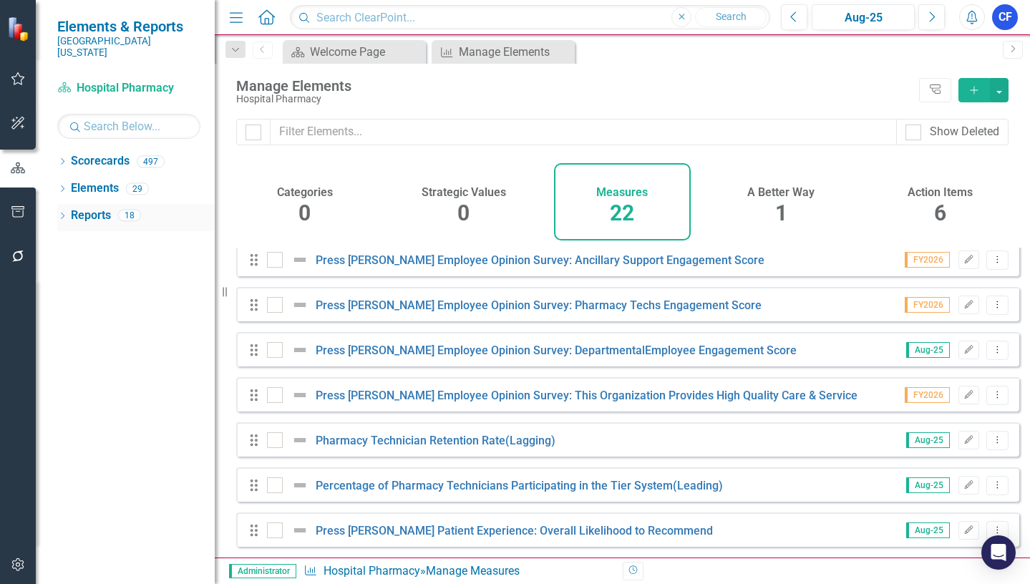
click at [96, 208] on link "Reports" at bounding box center [91, 216] width 40 height 16
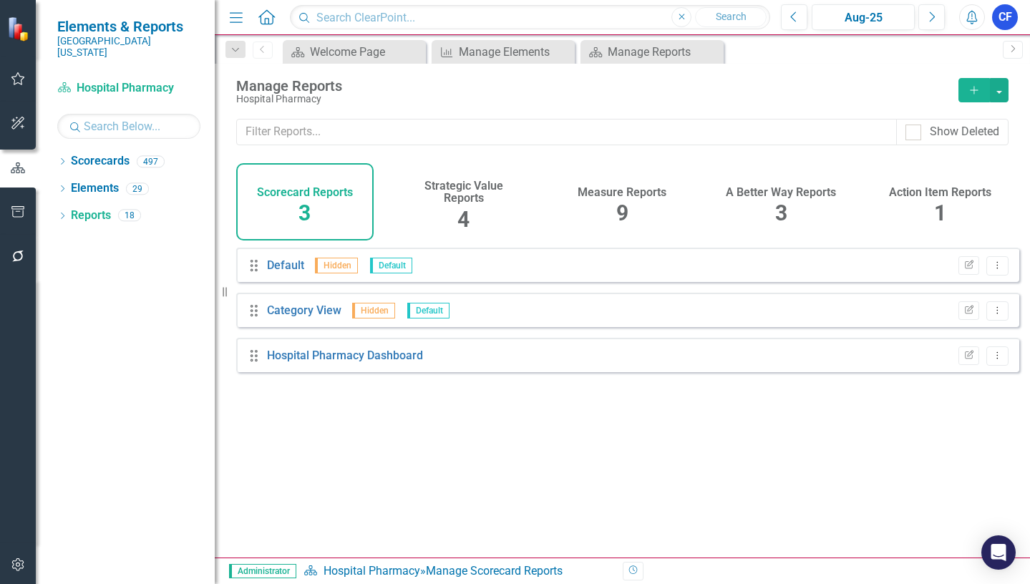
click at [648, 189] on h4 "Measure Reports" at bounding box center [622, 192] width 89 height 13
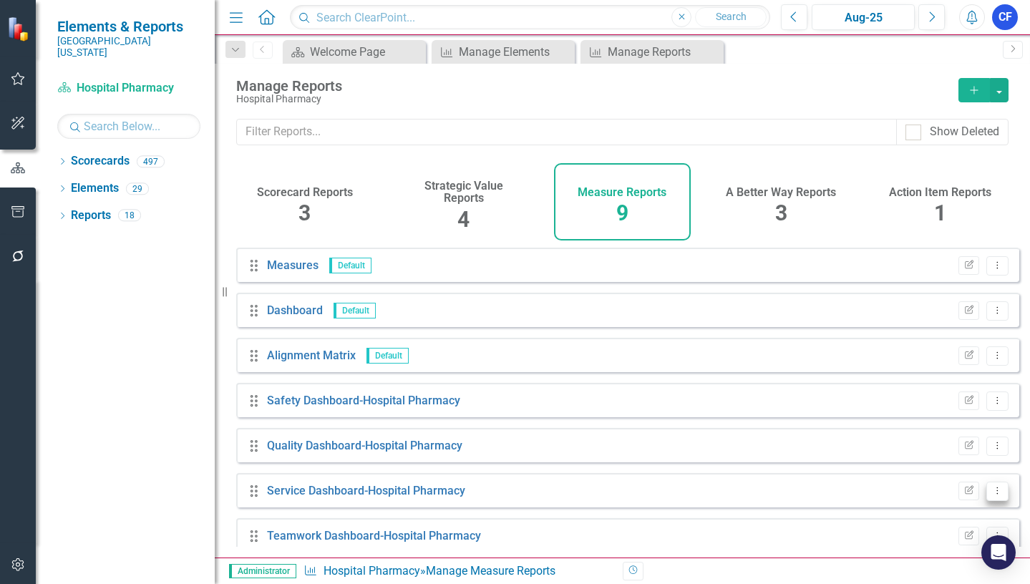
click at [991, 495] on icon "Dropdown Menu" at bounding box center [997, 490] width 12 height 9
click at [946, 401] on link "Edit Report Edit Report" at bounding box center [938, 399] width 118 height 26
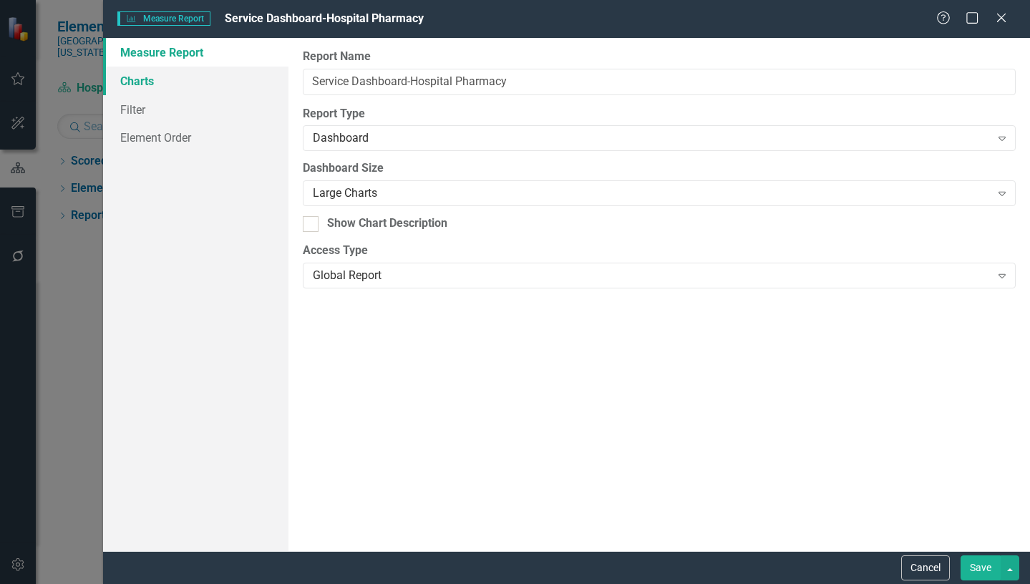
click at [145, 84] on link "Charts" at bounding box center [195, 81] width 185 height 29
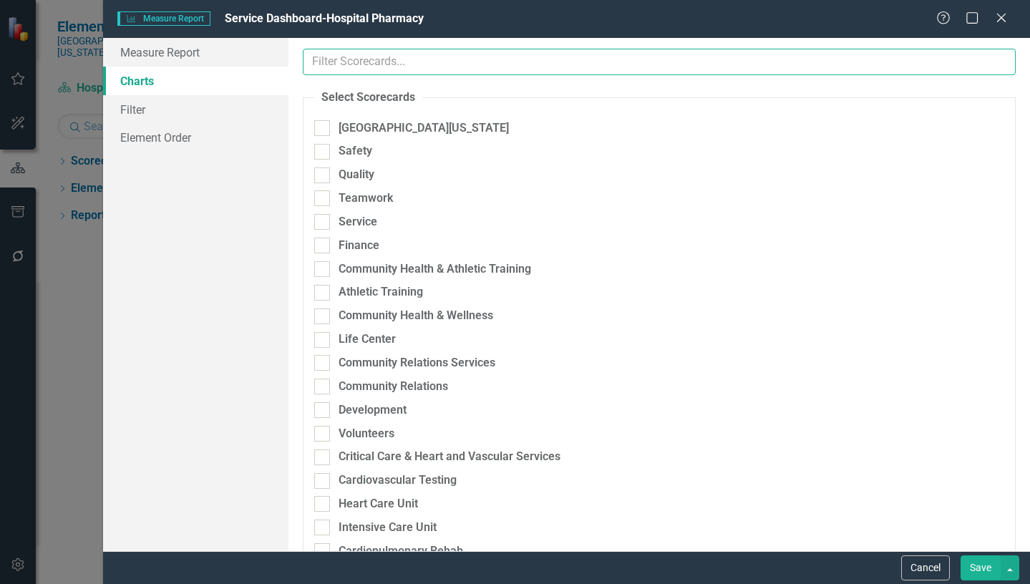
click at [416, 59] on input "text" at bounding box center [659, 62] width 713 height 26
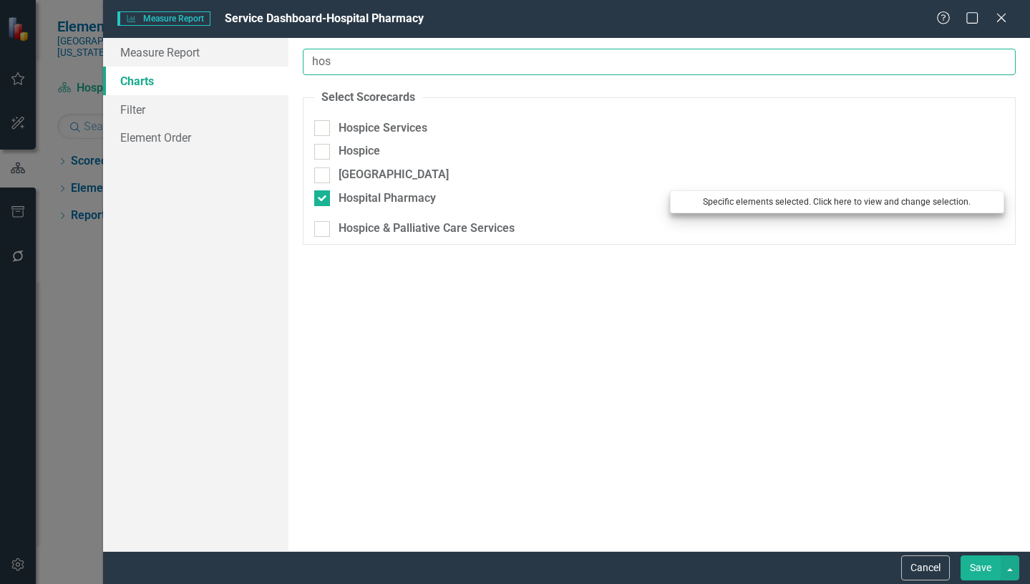
type input "hos"
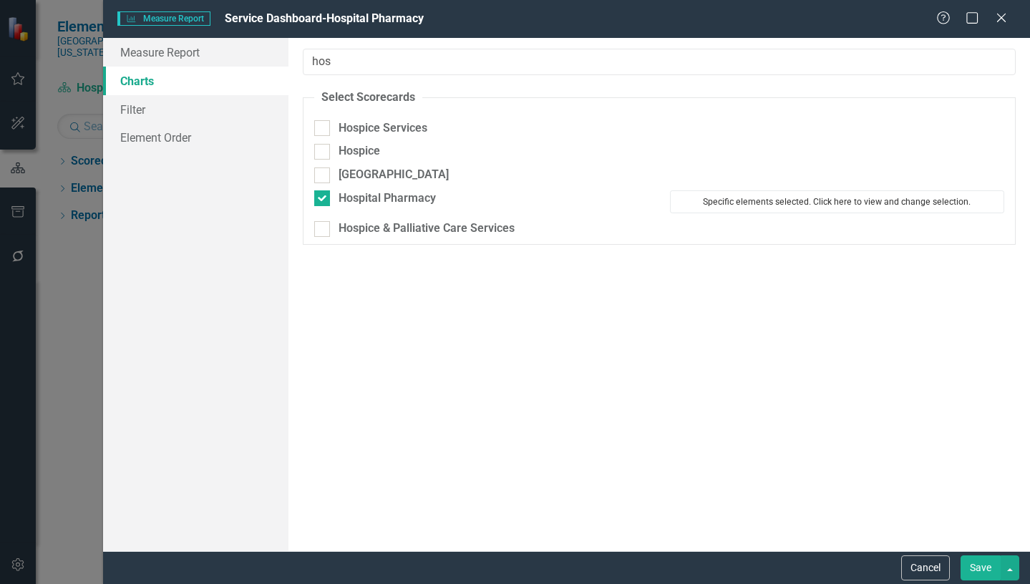
click at [728, 204] on button "Specific elements selected. Click here to view and change selection." at bounding box center [837, 201] width 334 height 23
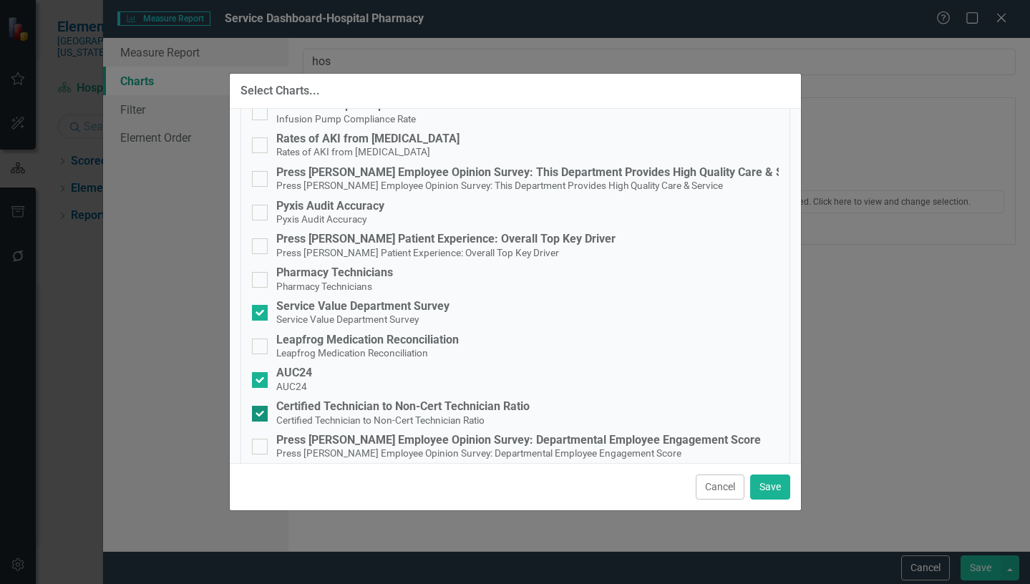
scroll to position [143, 0]
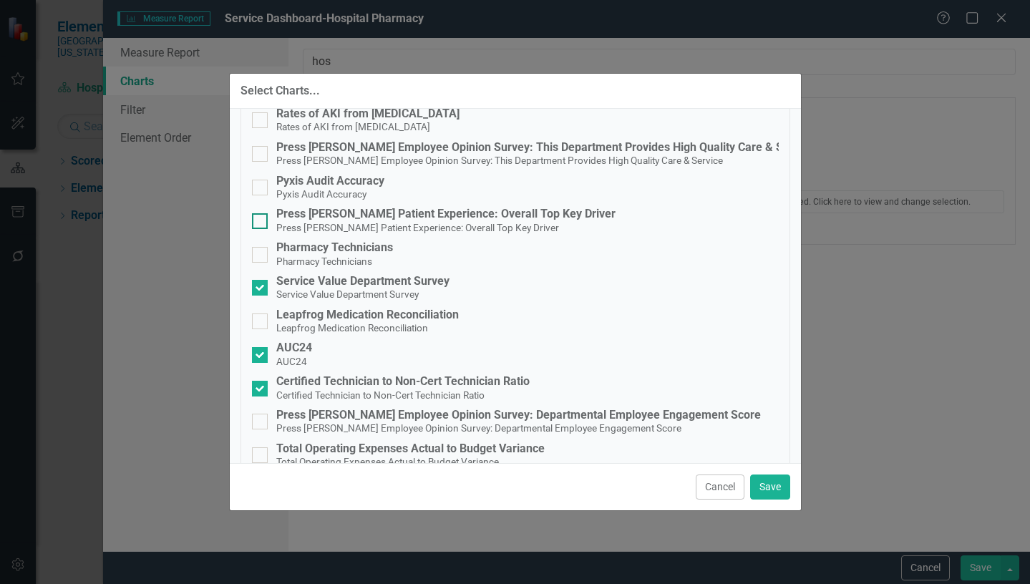
click at [261, 225] on div at bounding box center [260, 221] width 16 height 16
click at [261, 223] on input "Press [PERSON_NAME] Patient Experience: Overall Top Key Driver Press [PERSON_NA…" at bounding box center [256, 217] width 9 height 9
checkbox input "true"
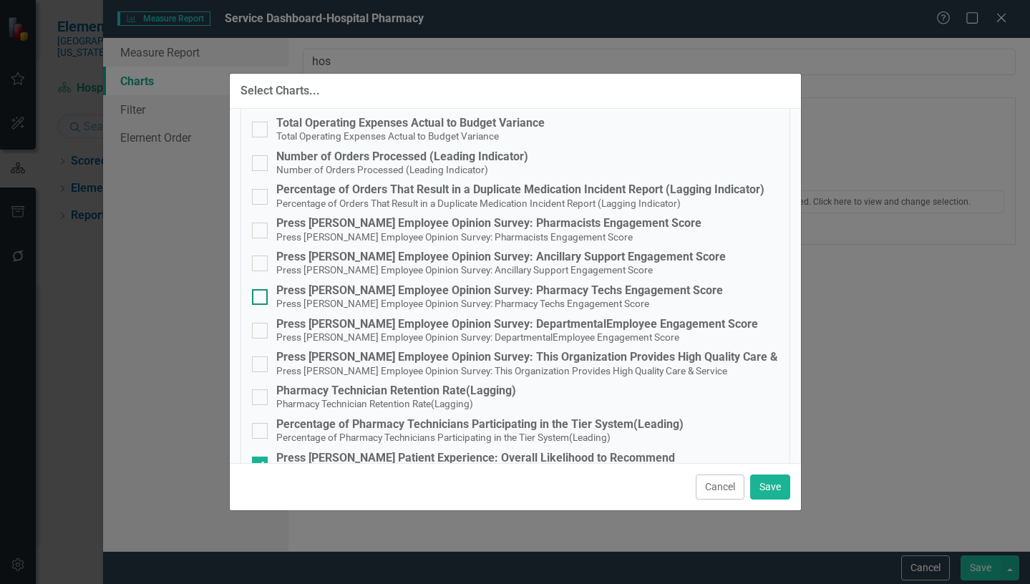
scroll to position [502, 0]
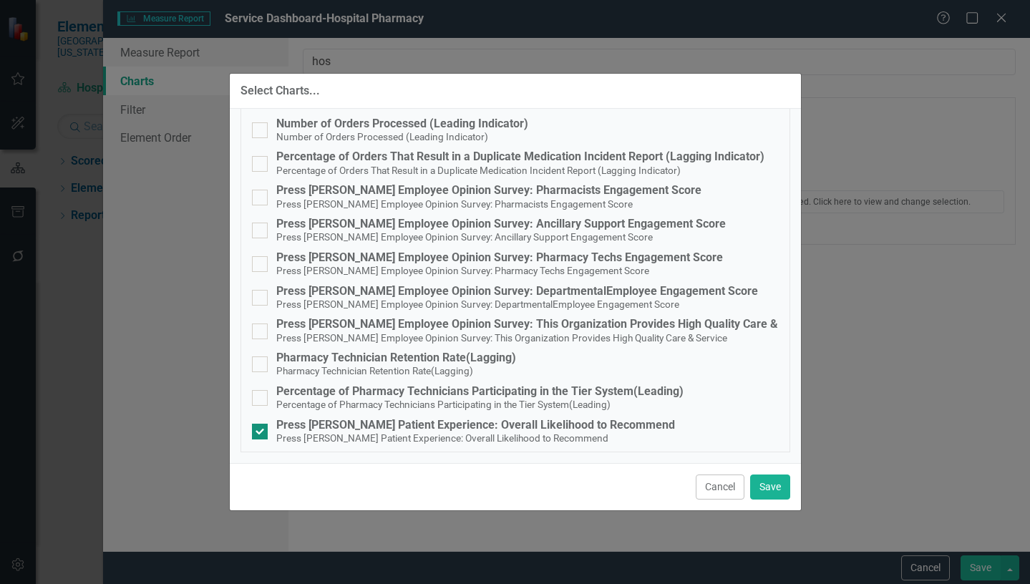
click at [261, 429] on div at bounding box center [260, 432] width 16 height 16
click at [261, 429] on input "Press [PERSON_NAME] Patient Experience: Overall Likelihood to Recommend Press […" at bounding box center [256, 428] width 9 height 9
checkbox input "false"
click at [775, 488] on button "Save" at bounding box center [770, 487] width 40 height 25
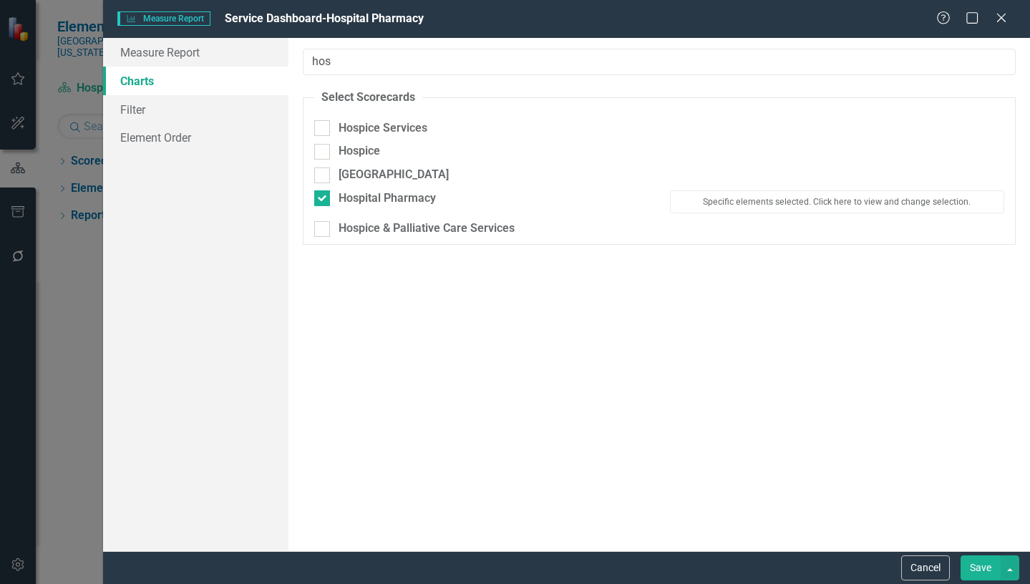
click at [975, 573] on button "Save" at bounding box center [981, 567] width 40 height 25
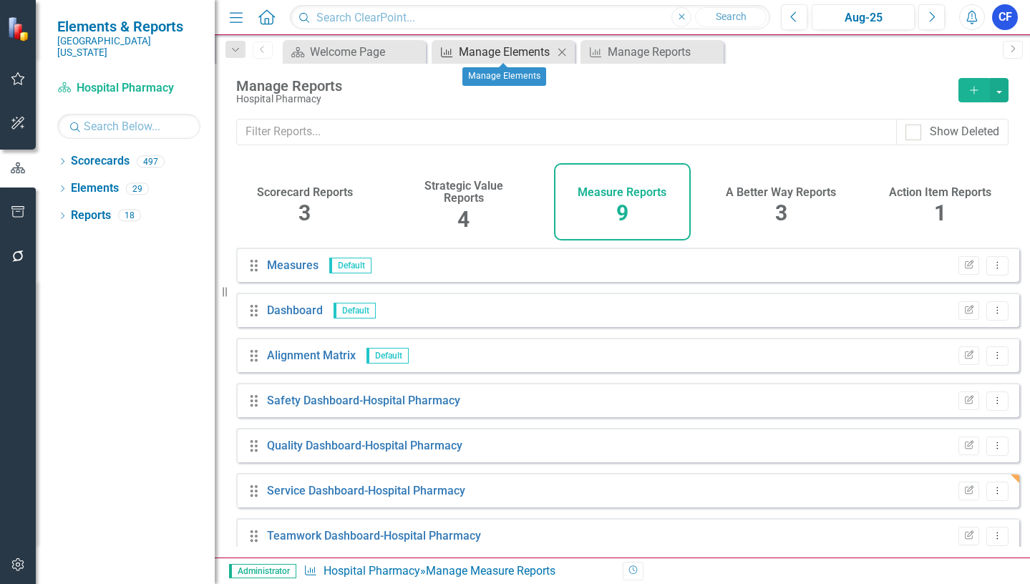
click at [479, 53] on div "Manage Elements" at bounding box center [506, 52] width 94 height 18
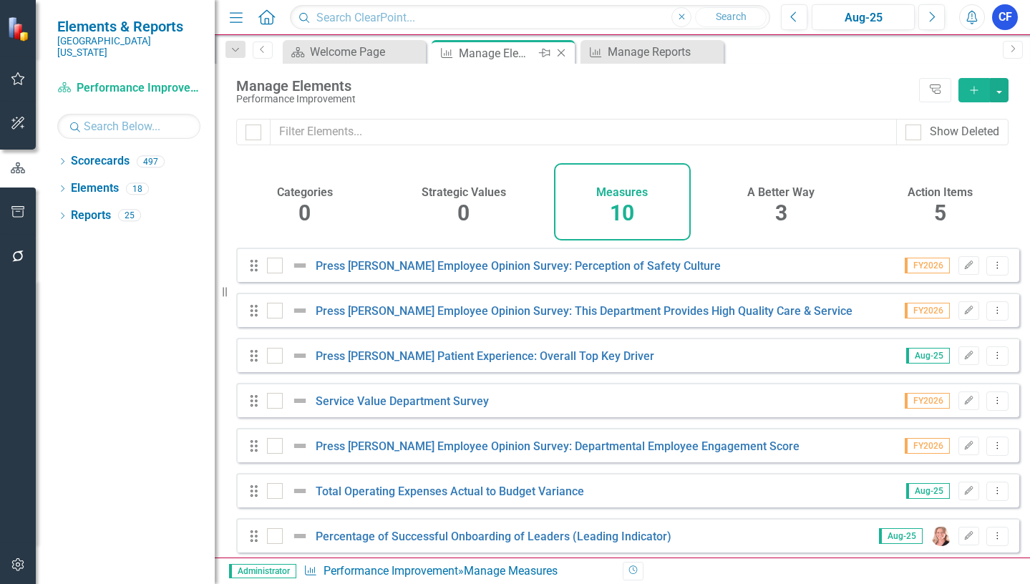
click at [560, 52] on icon "Close" at bounding box center [561, 52] width 14 height 11
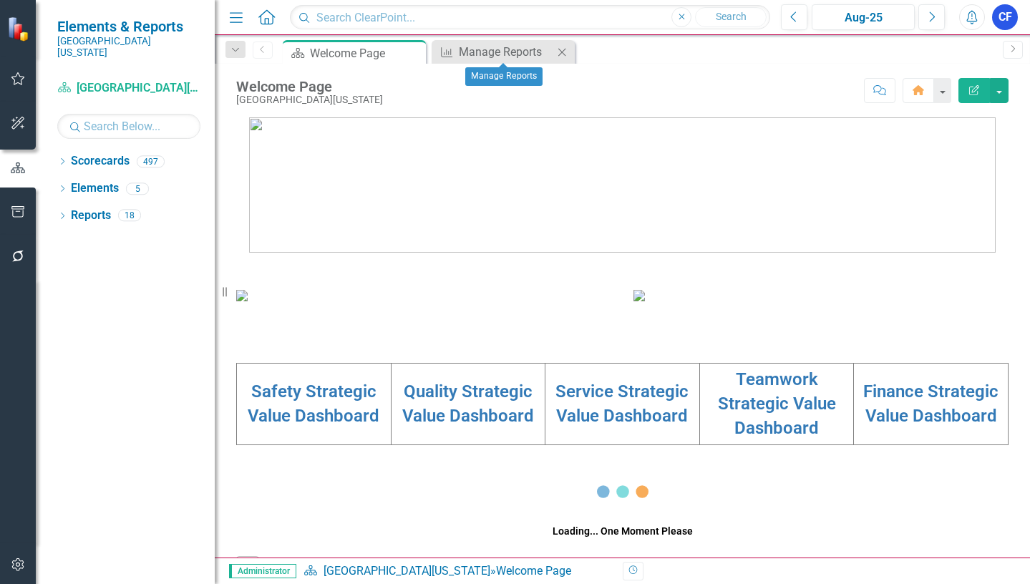
click at [563, 54] on icon "Close" at bounding box center [562, 52] width 14 height 11
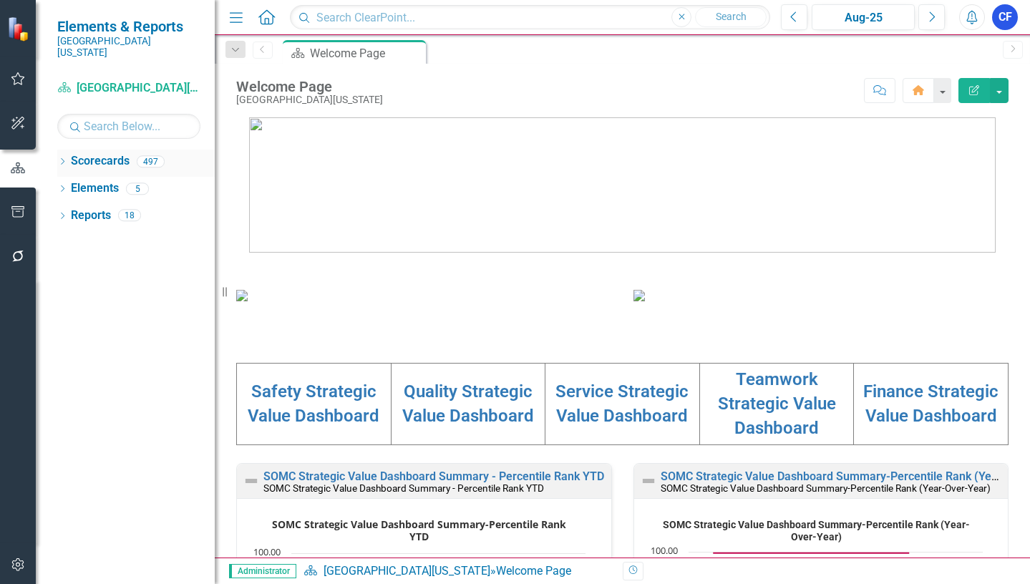
click at [60, 159] on icon "Dropdown" at bounding box center [62, 163] width 10 height 8
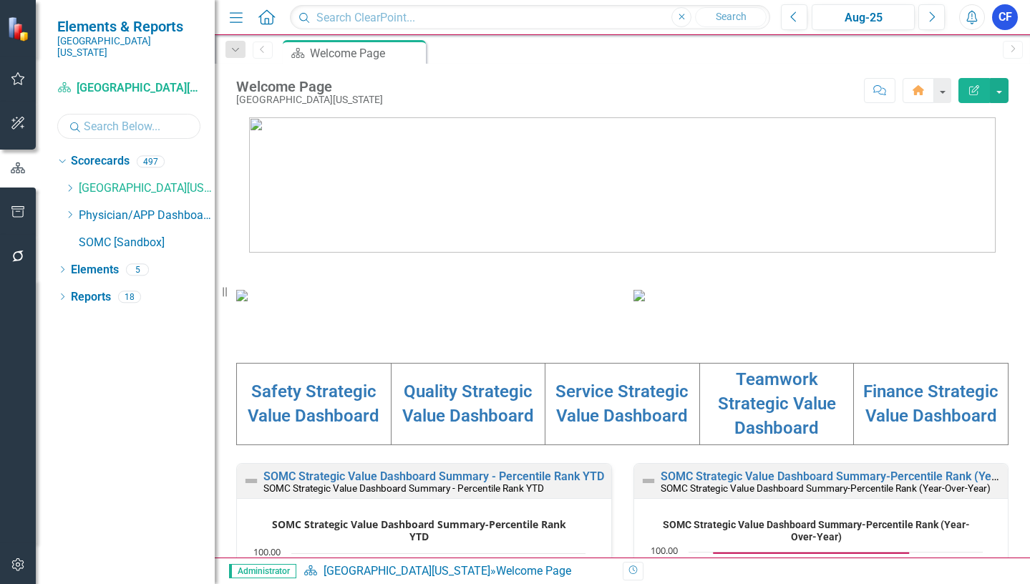
click at [112, 114] on input "text" at bounding box center [128, 126] width 143 height 25
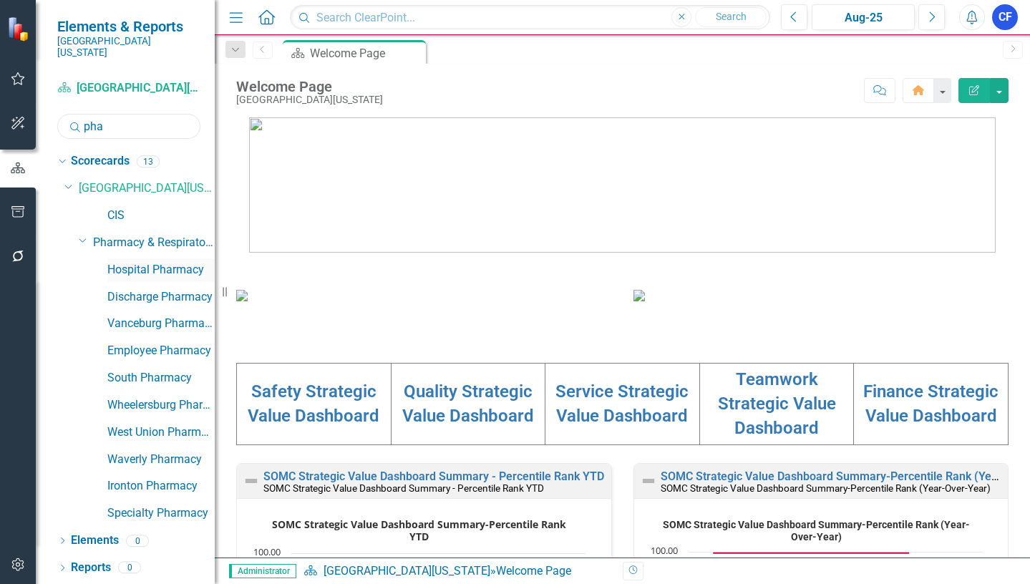
type input "pha"
click at [172, 262] on link "Hospital Pharmacy" at bounding box center [160, 270] width 107 height 16
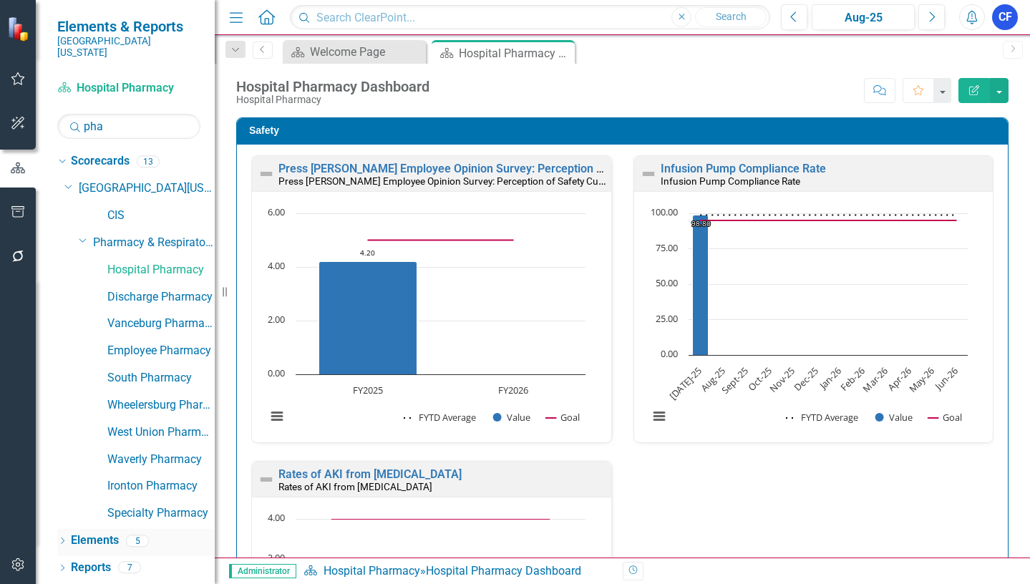
click at [100, 533] on link "Elements" at bounding box center [95, 541] width 48 height 16
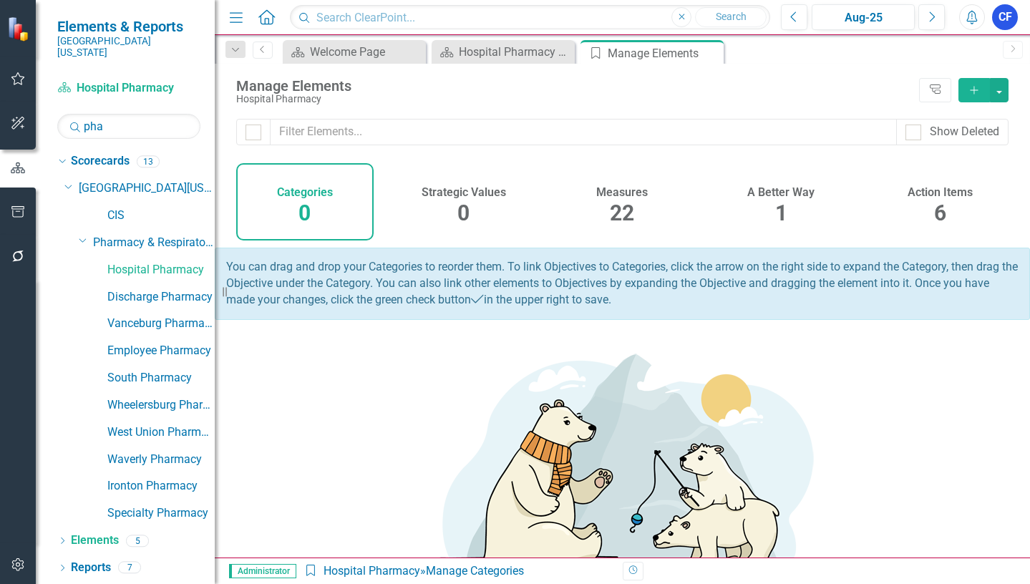
click at [622, 194] on h4 "Measures" at bounding box center [622, 192] width 52 height 13
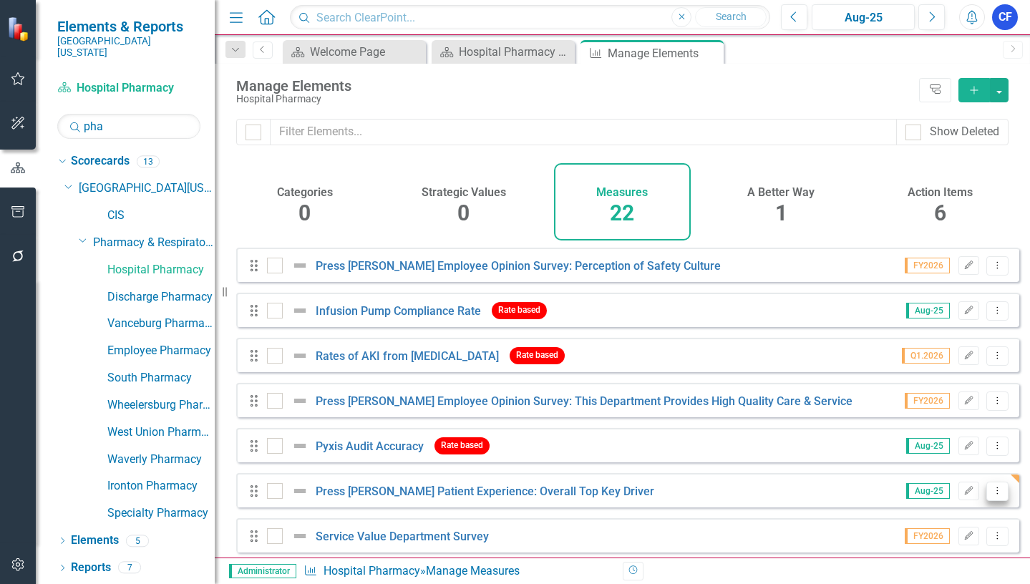
click at [991, 495] on icon "Dropdown Menu" at bounding box center [997, 490] width 12 height 9
click at [973, 454] on link "Copy Duplicate Measure" at bounding box center [932, 452] width 129 height 26
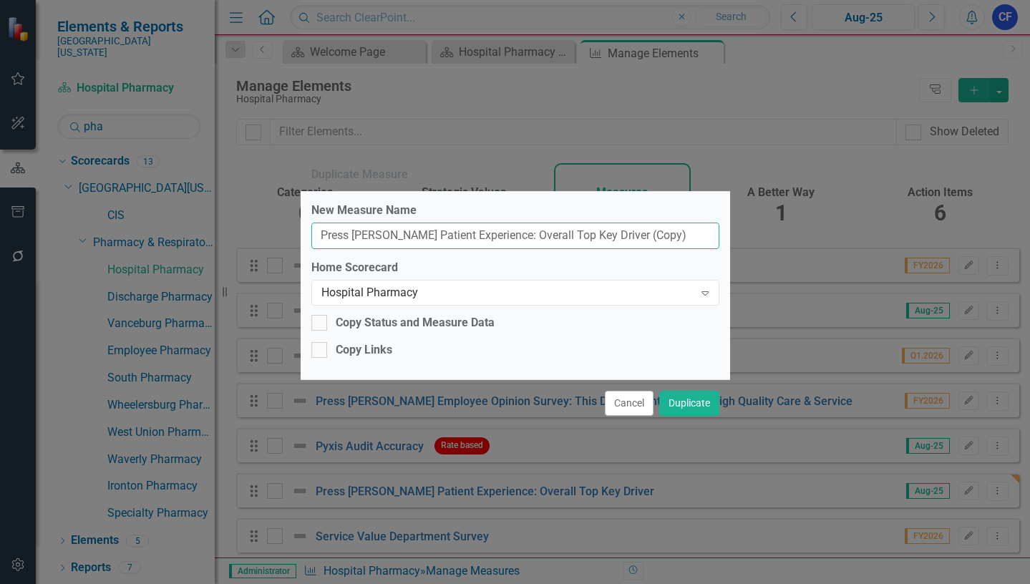
drag, startPoint x: 646, startPoint y: 233, endPoint x: 598, endPoint y: 237, distance: 48.1
click at [598, 233] on input "Press Ganey Patient Experience: Overall Top Key Driver (Copy)" at bounding box center [515, 236] width 408 height 26
type input "Press [PERSON_NAME] Patient Experience: Overall Top Key Driver"
click at [500, 288] on div "Hospital Pharmacy" at bounding box center [507, 292] width 373 height 16
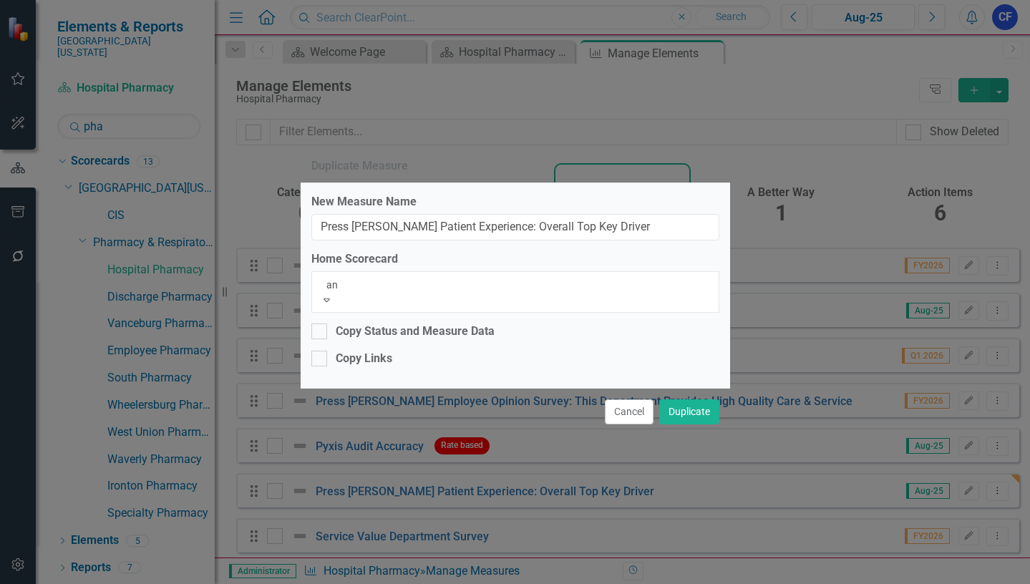
scroll to position [447, 0]
type input "ant"
click at [462, 583] on div "Ant icoagulation Clinic" at bounding box center [515, 592] width 1030 height 16
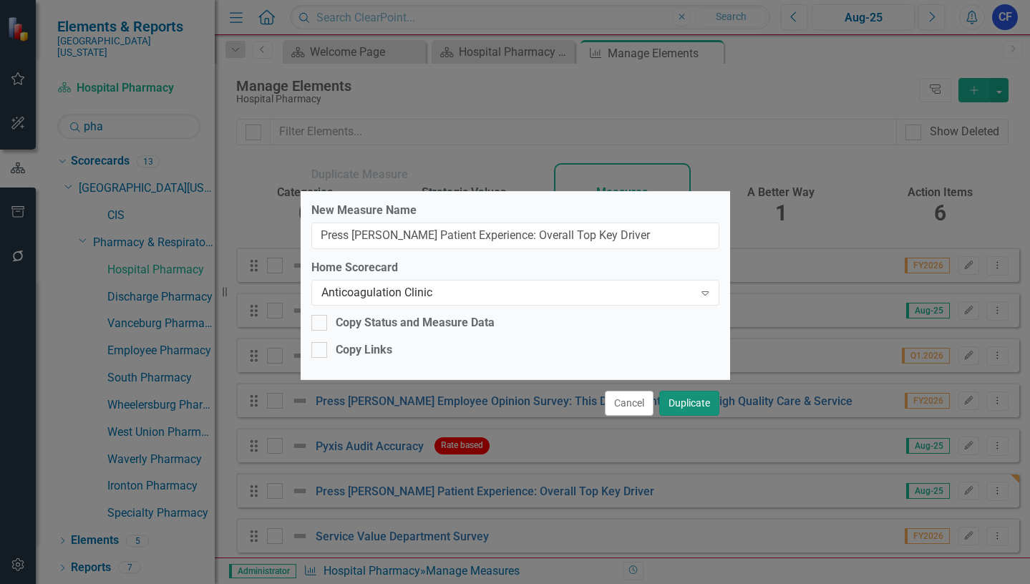
click at [693, 403] on button "Duplicate" at bounding box center [689, 403] width 60 height 25
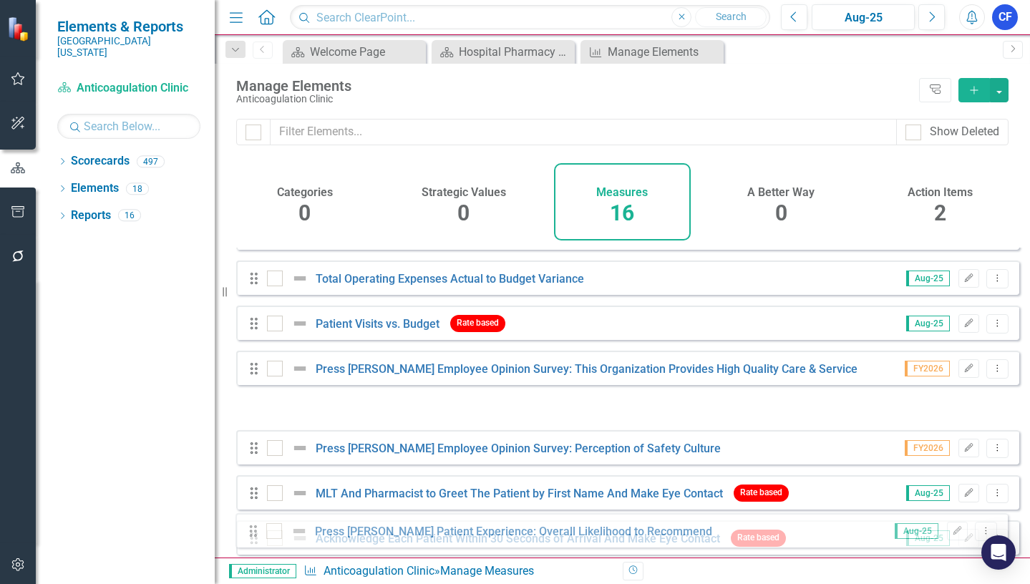
scroll to position [422, 0]
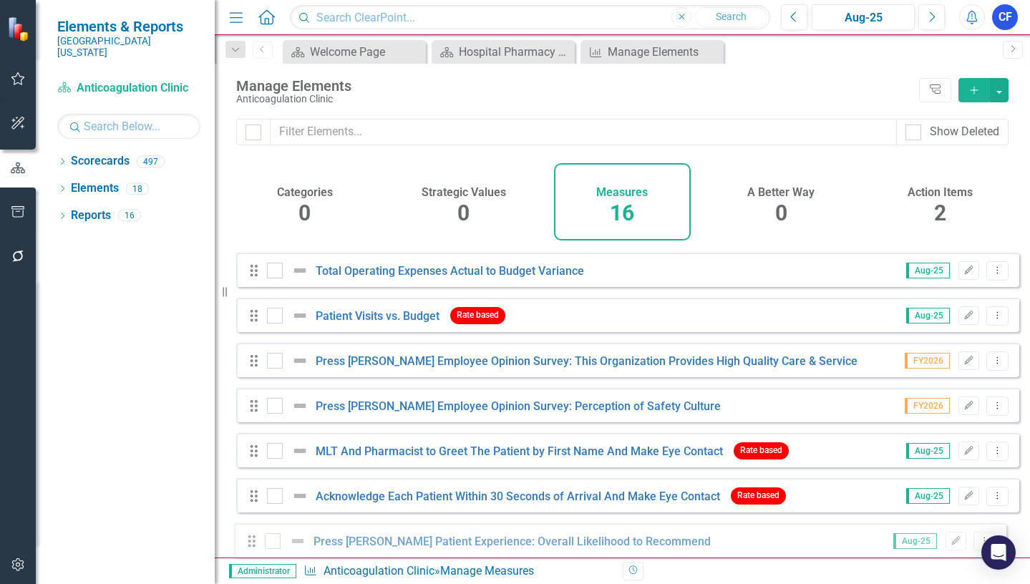
drag, startPoint x: 255, startPoint y: 364, endPoint x: 253, endPoint y: 546, distance: 182.5
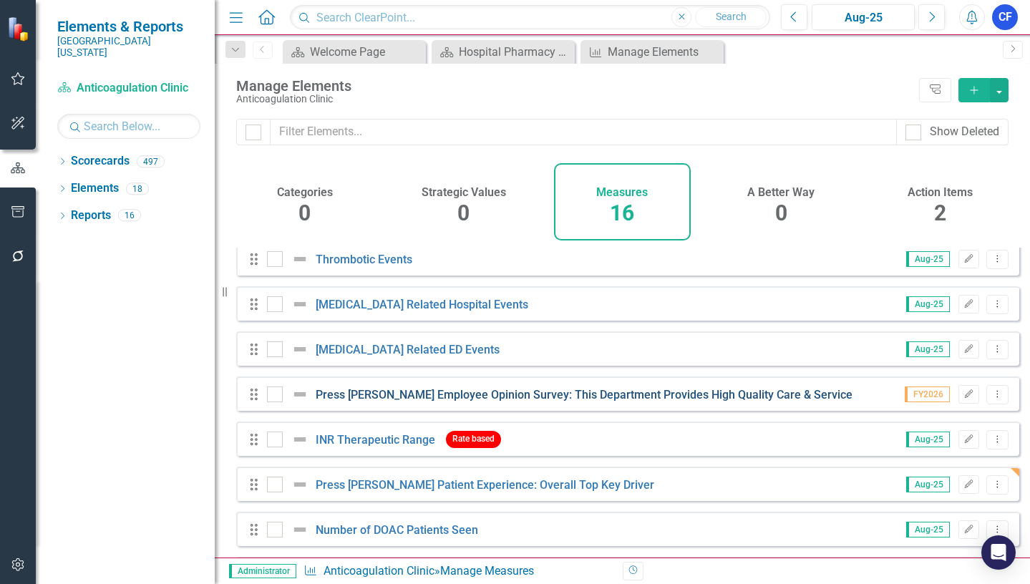
scroll to position [0, 0]
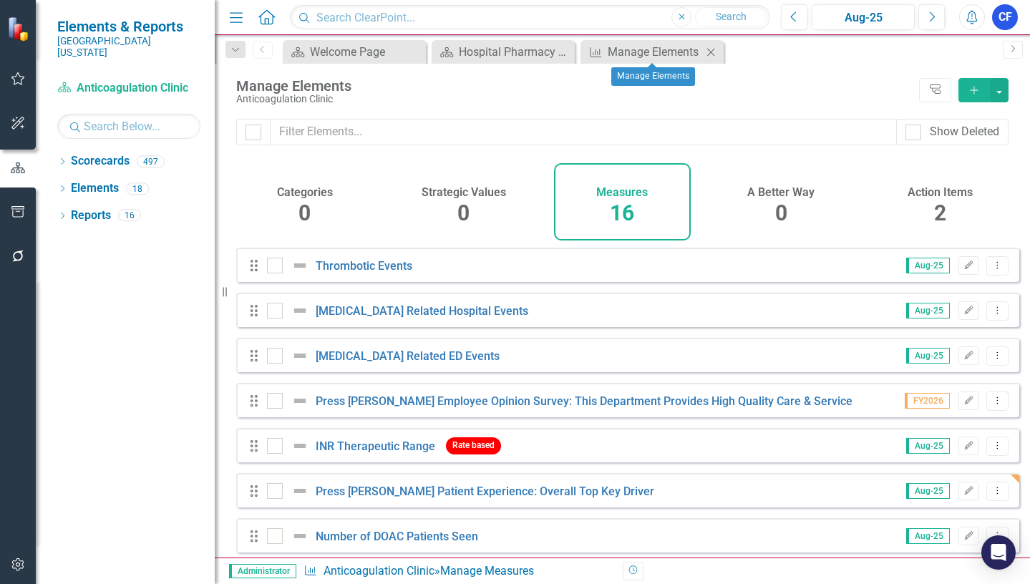
click at [709, 54] on icon at bounding box center [711, 52] width 8 height 8
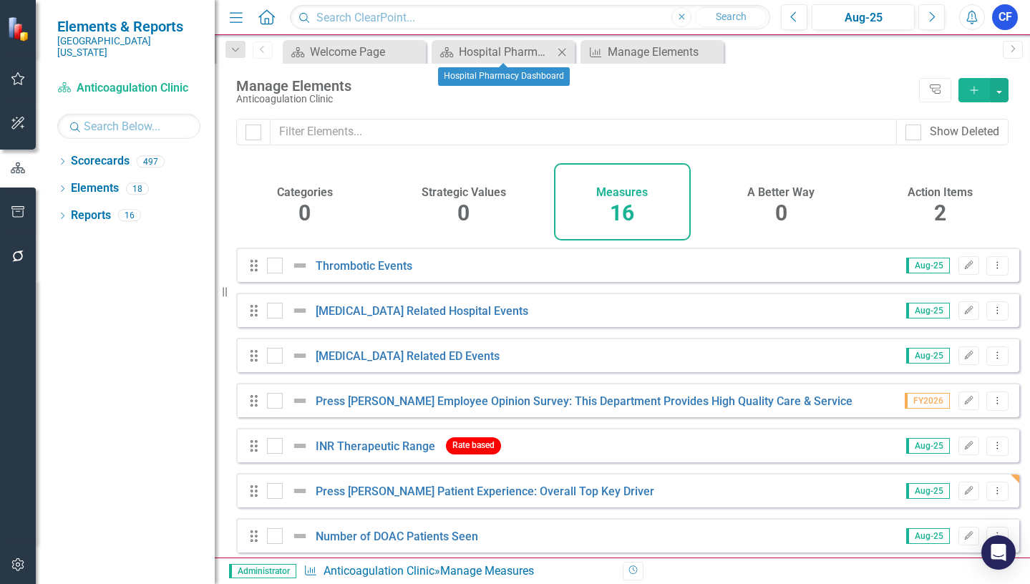
click at [562, 50] on icon "Close" at bounding box center [562, 52] width 14 height 11
click at [563, 54] on icon "Close" at bounding box center [562, 52] width 14 height 11
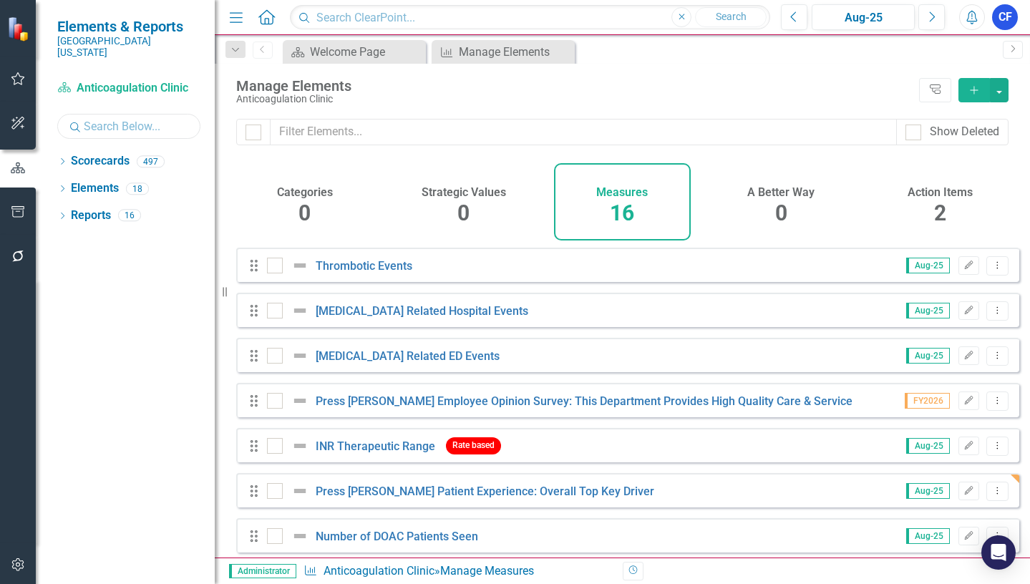
click at [99, 114] on input "text" at bounding box center [128, 126] width 143 height 25
type input "anti"
click at [61, 159] on icon "Dropdown" at bounding box center [62, 163] width 10 height 8
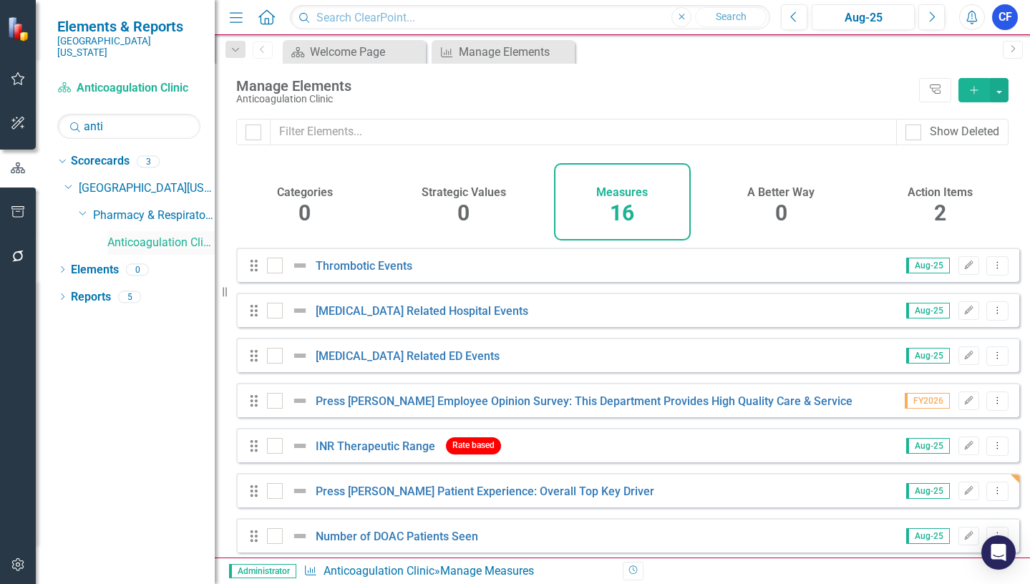
click at [142, 235] on link "Anticoagulation Clinic" at bounding box center [160, 243] width 107 height 16
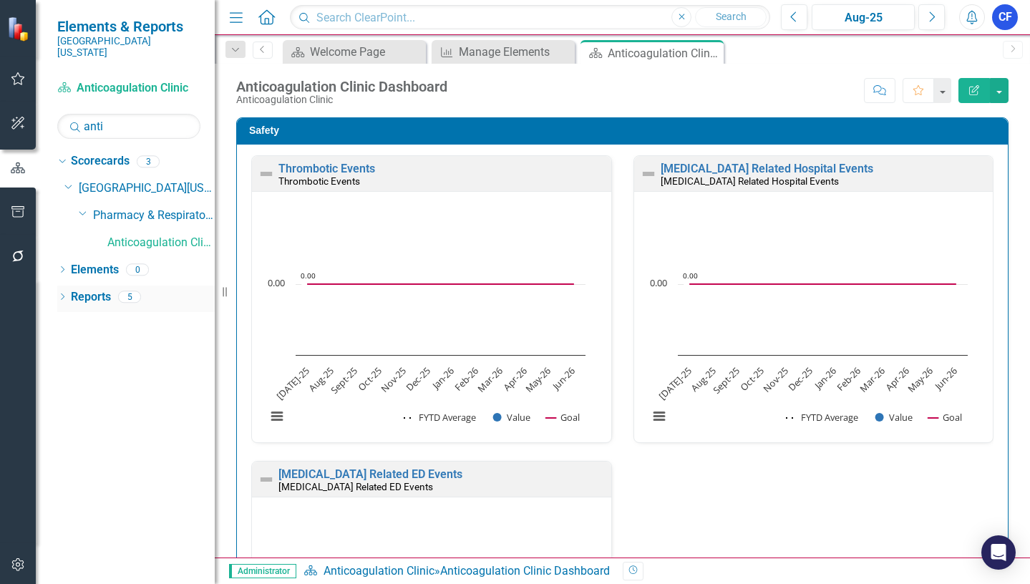
click at [82, 289] on link "Reports" at bounding box center [91, 297] width 40 height 16
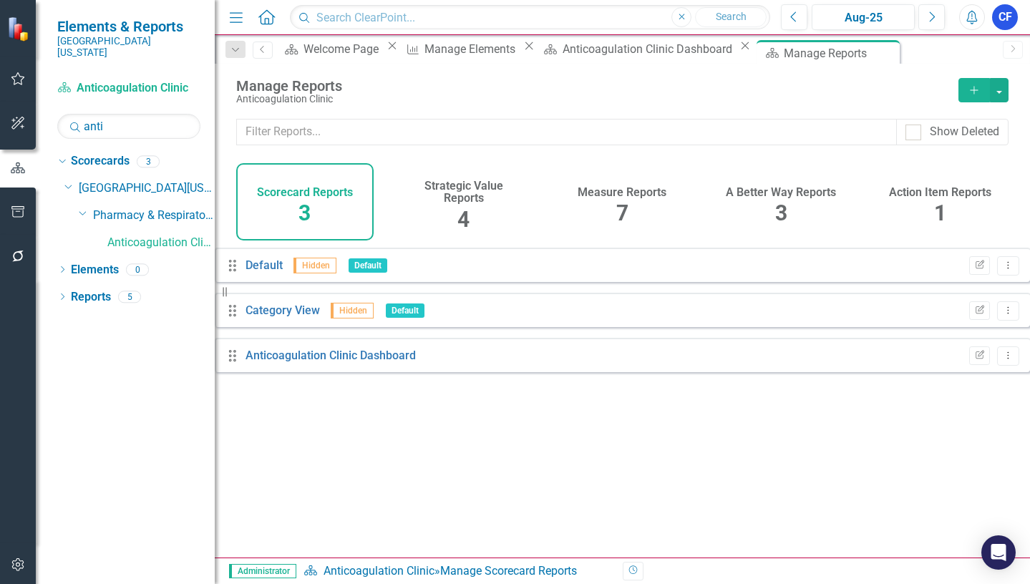
click at [621, 195] on h4 "Measure Reports" at bounding box center [622, 192] width 89 height 13
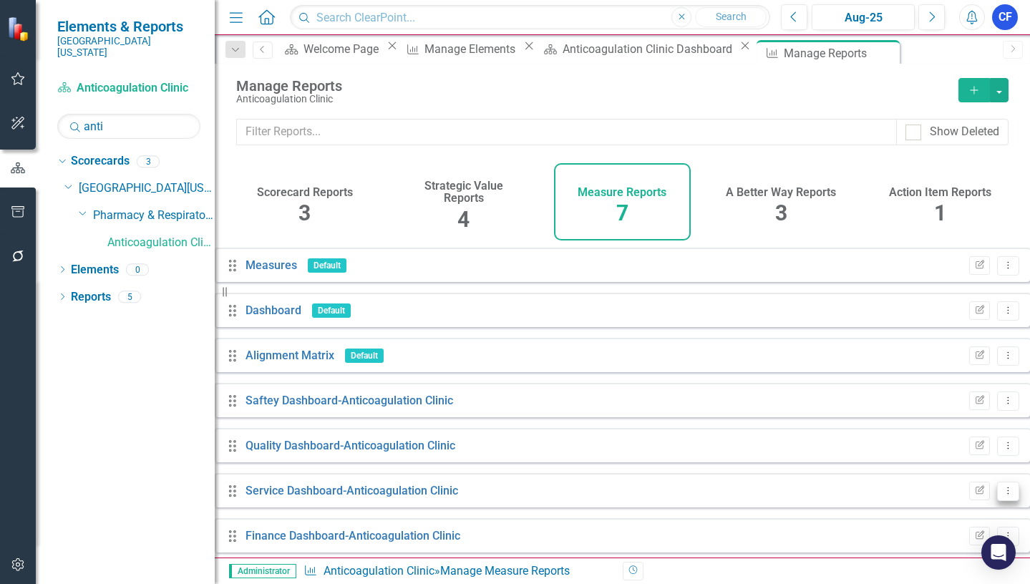
click at [1002, 495] on icon "Dropdown Menu" at bounding box center [1008, 490] width 12 height 9
click at [933, 395] on link "Edit Report Edit Report" at bounding box center [938, 399] width 118 height 26
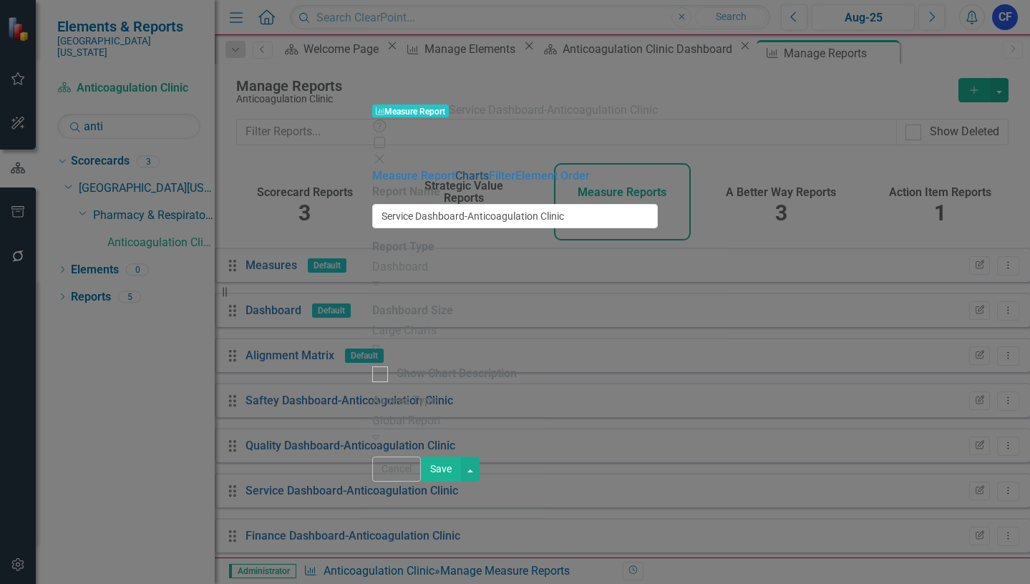
click at [455, 169] on link "Charts" at bounding box center [472, 176] width 34 height 14
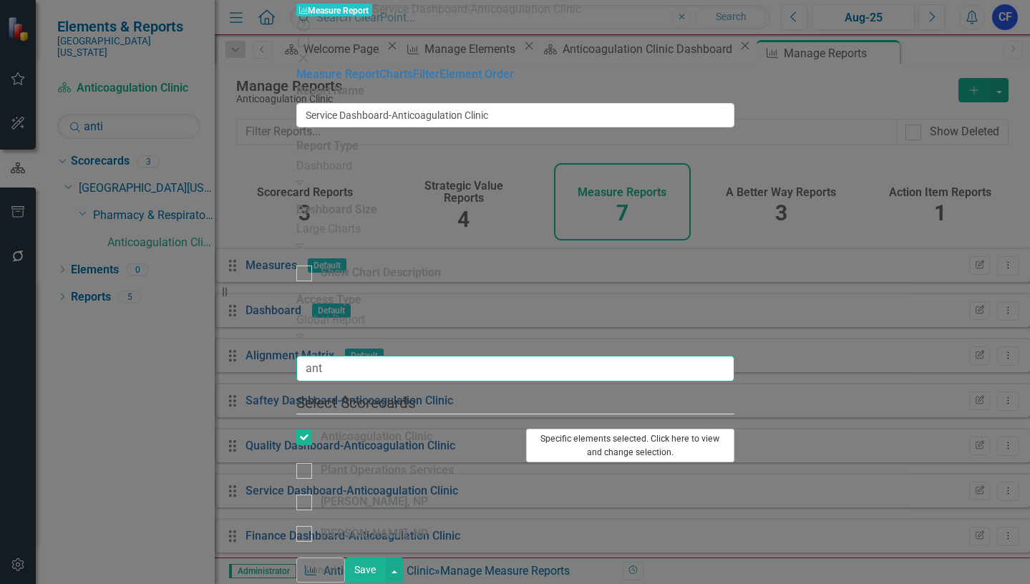
type input "ant"
click at [734, 429] on button "Specific elements selected. Click here to view and change selection." at bounding box center [630, 446] width 208 height 34
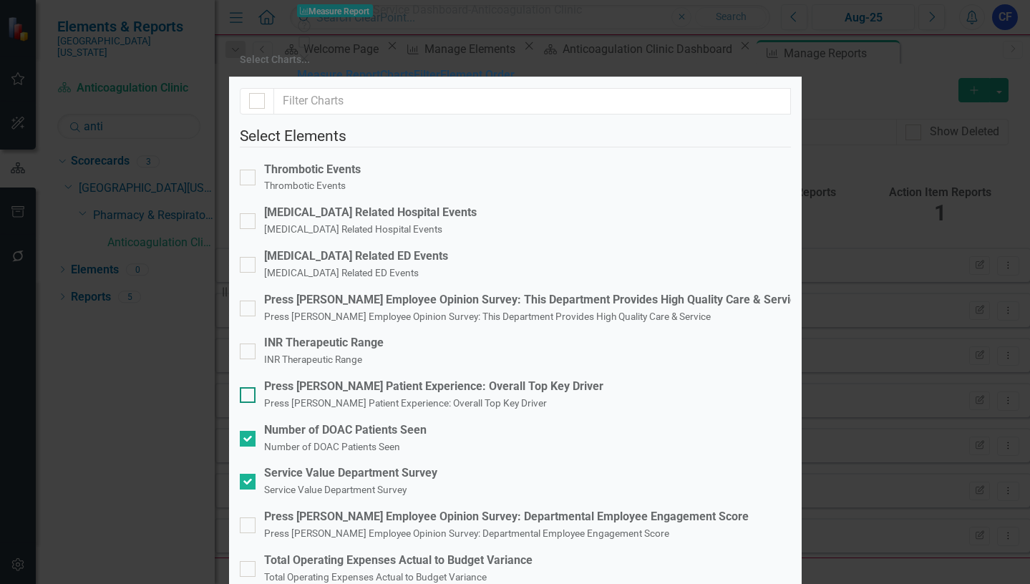
click at [256, 387] on div at bounding box center [248, 395] width 16 height 16
click at [249, 387] on input "Press [PERSON_NAME] Patient Experience: Overall Top Key Driver Press [PERSON_NA…" at bounding box center [244, 391] width 9 height 9
checkbox input "true"
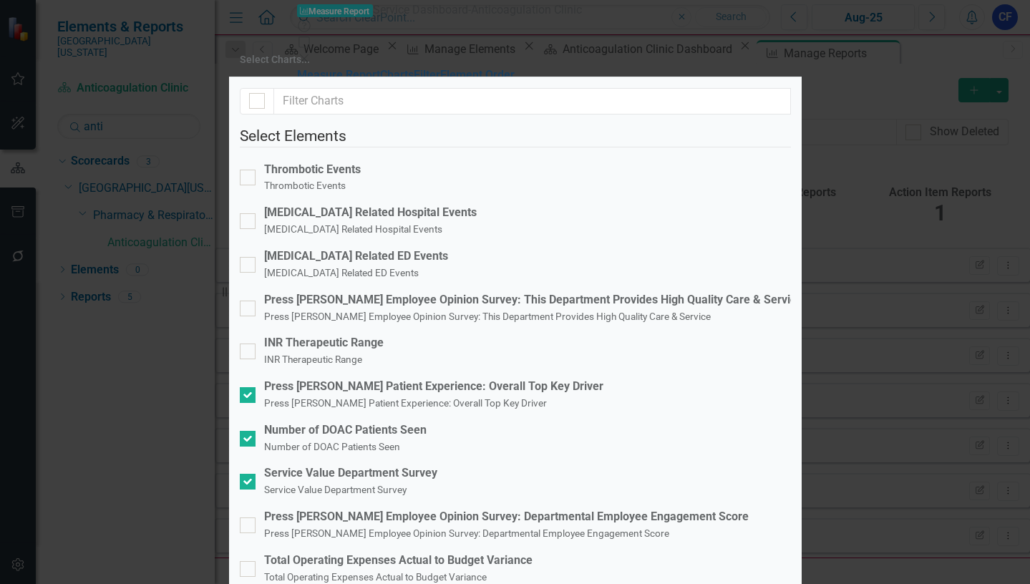
checkbox input "false"
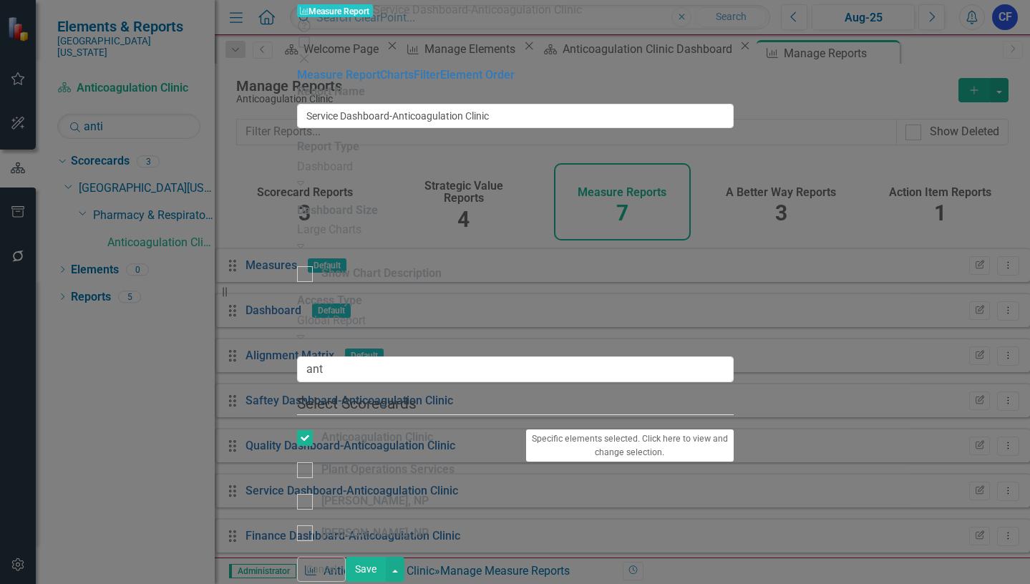
click at [386, 570] on button "Save" at bounding box center [366, 569] width 40 height 25
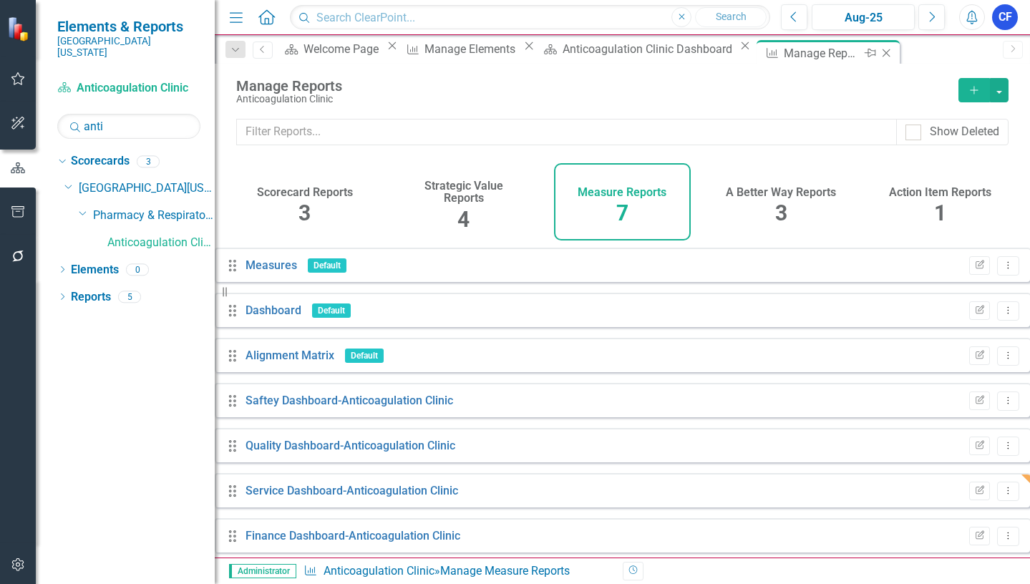
click at [883, 55] on icon at bounding box center [887, 53] width 8 height 8
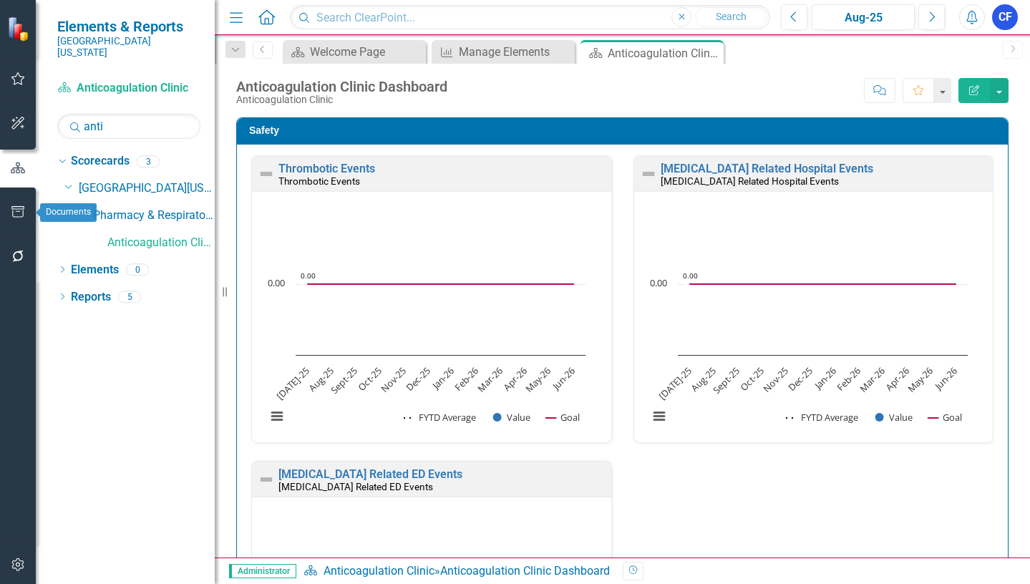
click at [17, 208] on icon "button" at bounding box center [18, 211] width 15 height 11
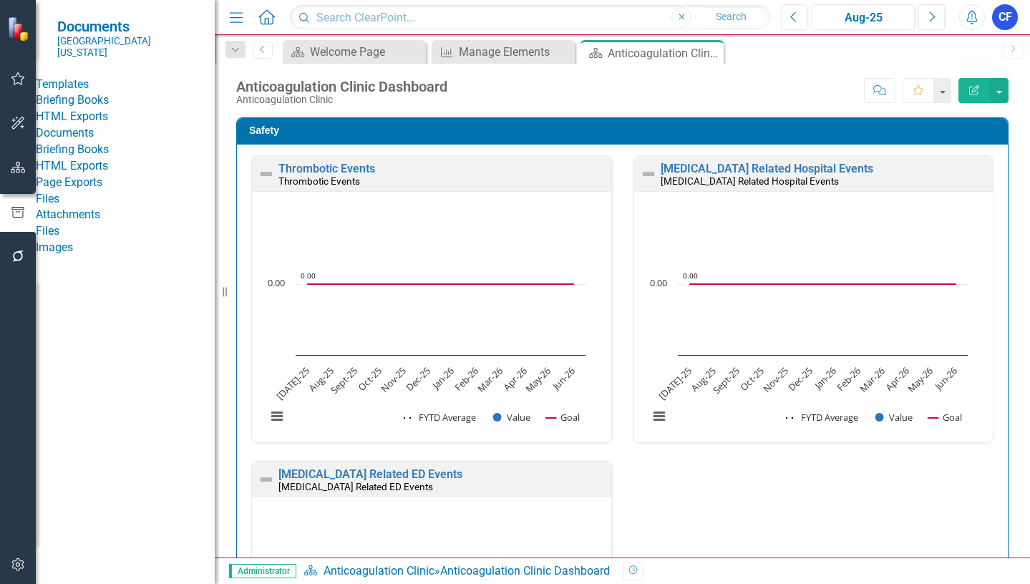
click at [105, 125] on link "HTML Exports" at bounding box center [125, 117] width 179 height 16
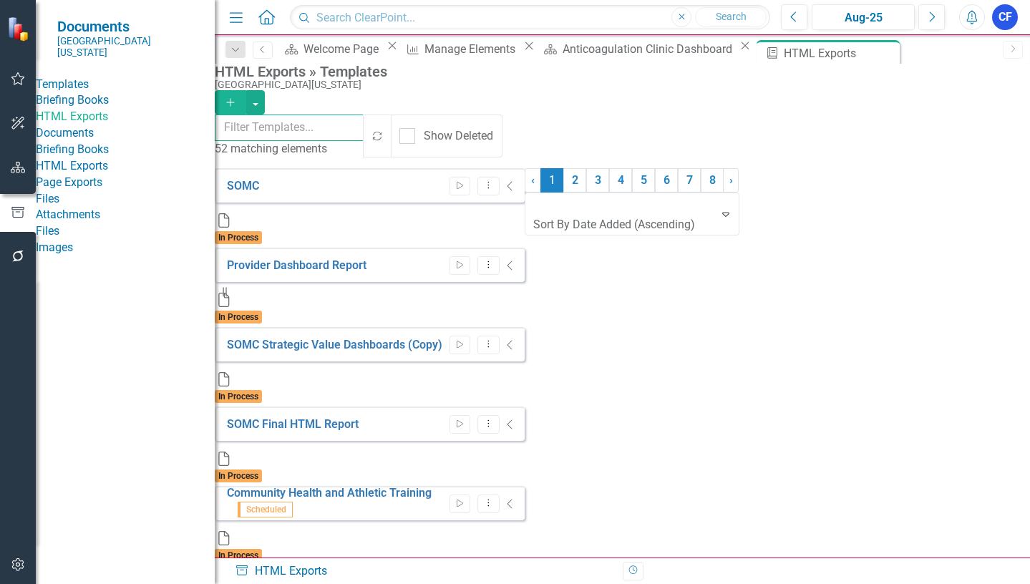
click at [364, 130] on input "text" at bounding box center [290, 128] width 150 height 26
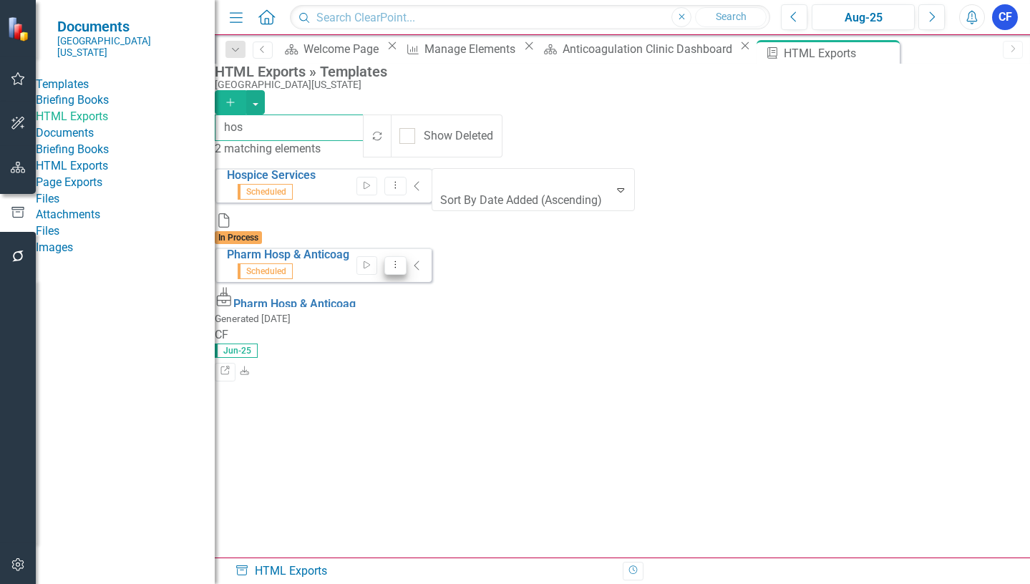
type input "hos"
click at [402, 260] on icon "Dropdown Menu" at bounding box center [395, 264] width 12 height 9
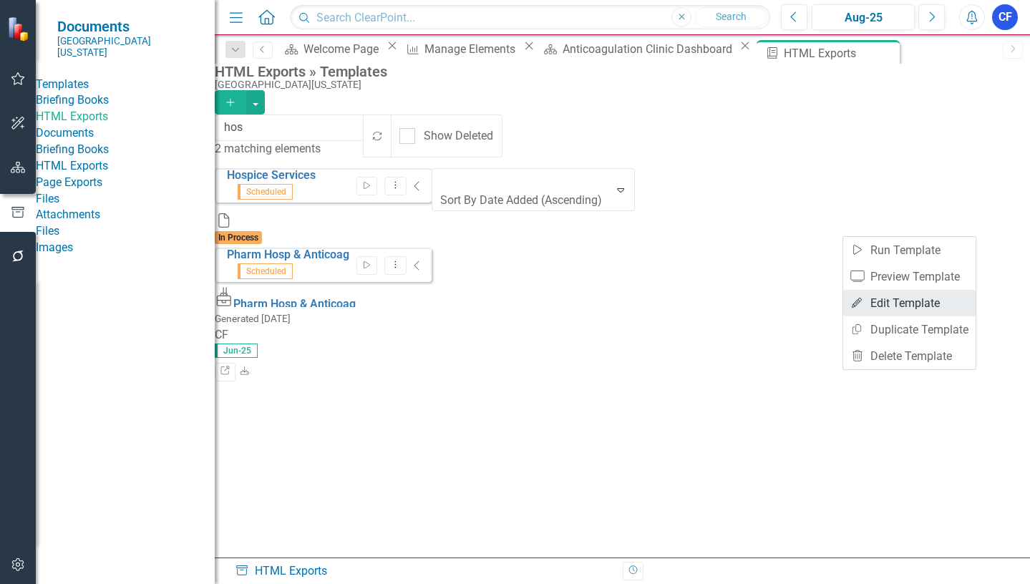
click at [914, 306] on link "Edit Edit Template" at bounding box center [909, 303] width 132 height 26
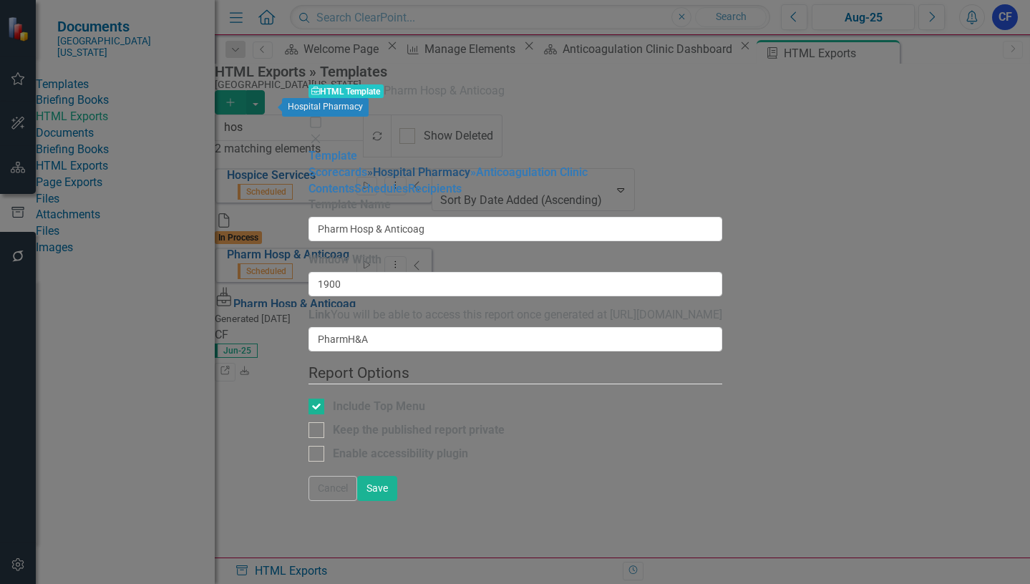
click at [367, 165] on link "» Hospital Pharmacy" at bounding box center [418, 172] width 103 height 14
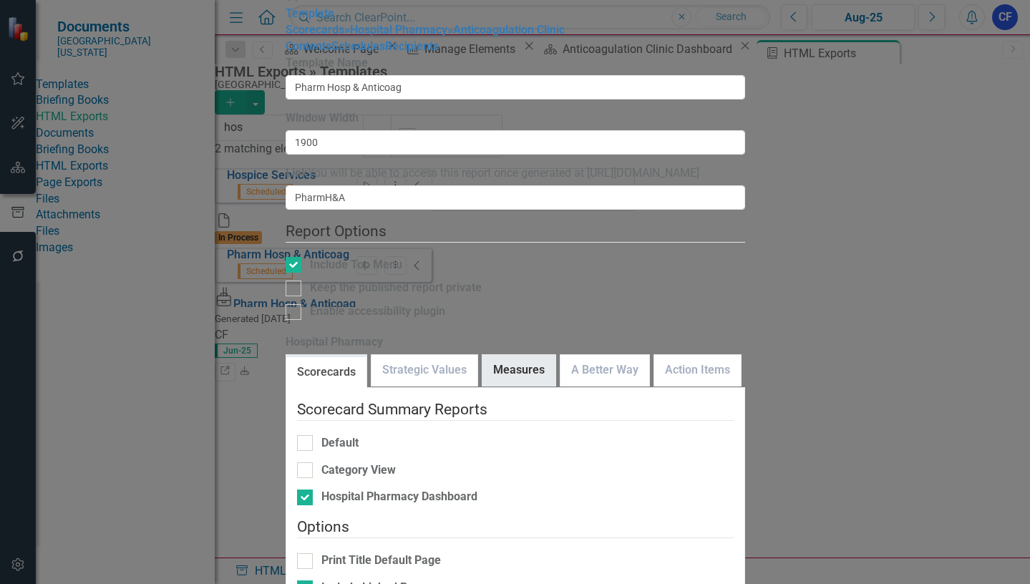
click at [532, 355] on link "Measures" at bounding box center [518, 370] width 73 height 31
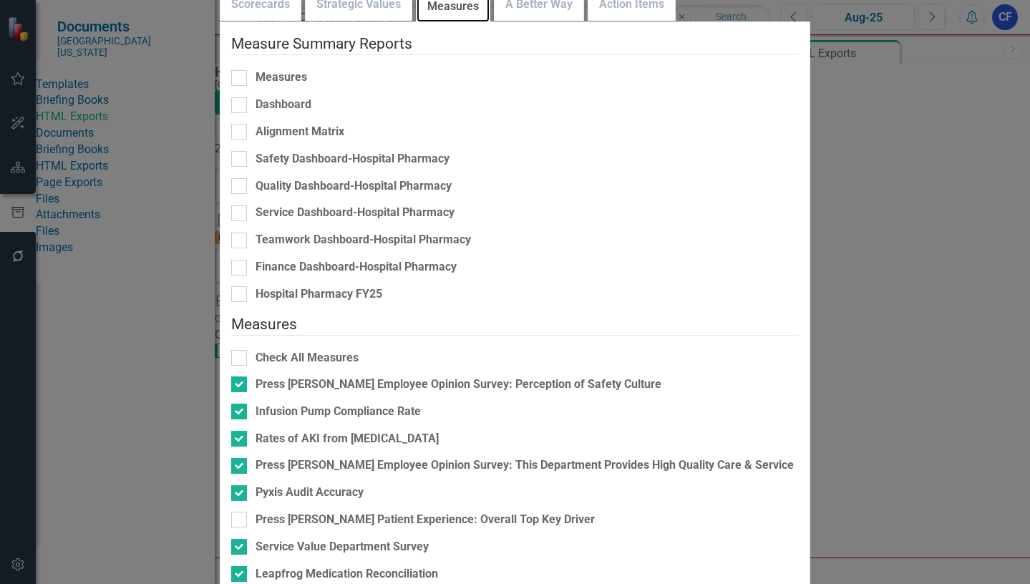
scroll to position [143, 0]
click at [241, 512] on input "Press [PERSON_NAME] Patient Experience: Overall Top Key Driver" at bounding box center [235, 516] width 9 height 9
checkbox input "true"
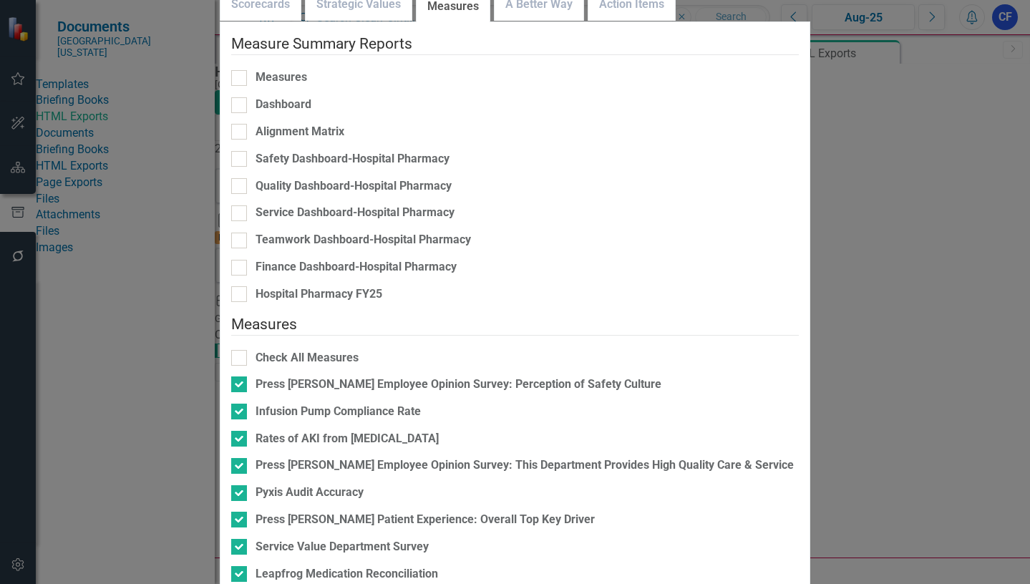
checkbox input "false"
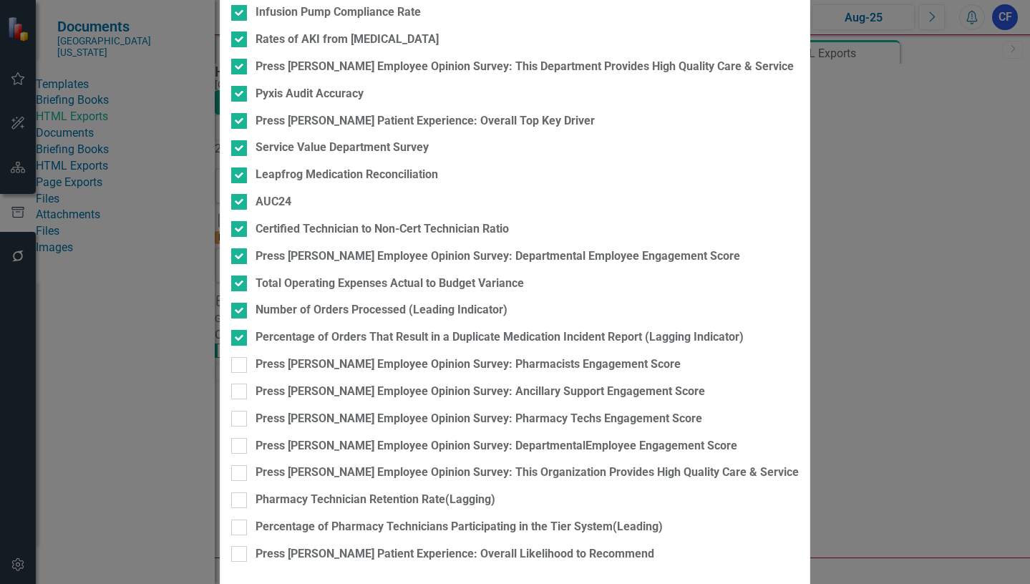
checkbox input "true"
checkbox input "false"
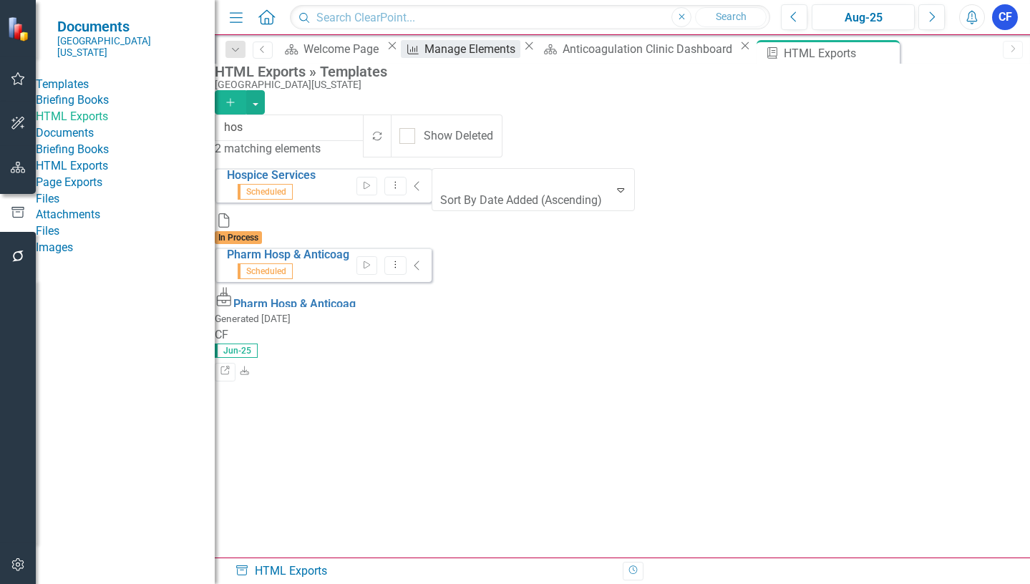
drag, startPoint x: 824, startPoint y: 52, endPoint x: 563, endPoint y: 56, distance: 260.6
click at [0, 0] on icon at bounding box center [0, 0] width 0 height 0
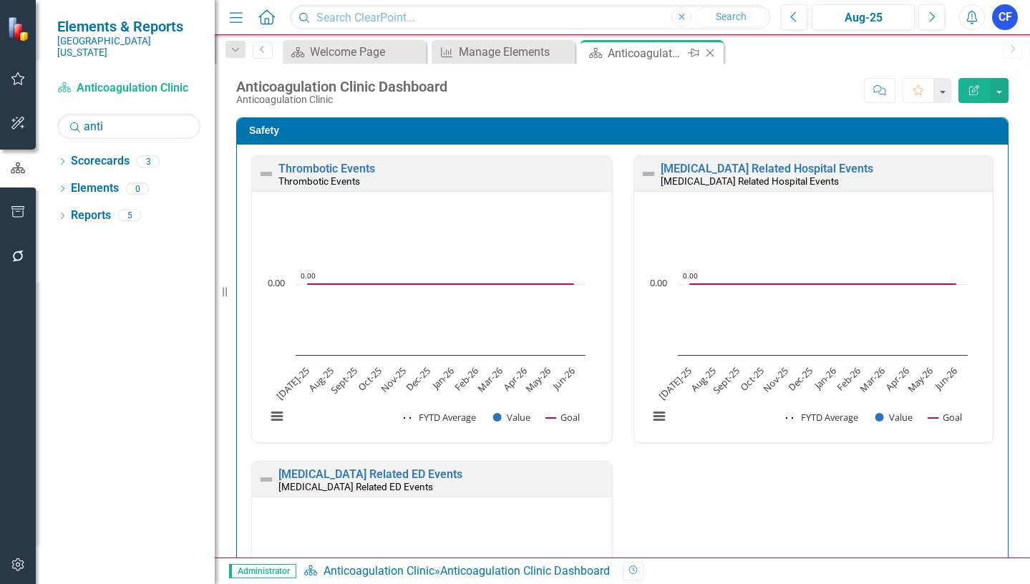
click at [641, 52] on div "Anticoagulation Clinic Dashboard" at bounding box center [646, 53] width 77 height 18
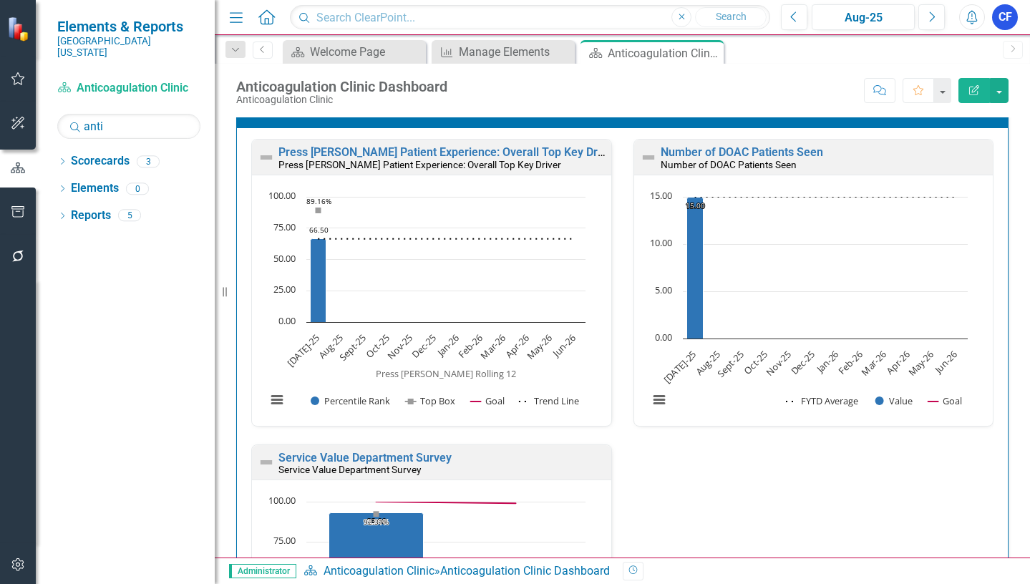
scroll to position [1074, 0]
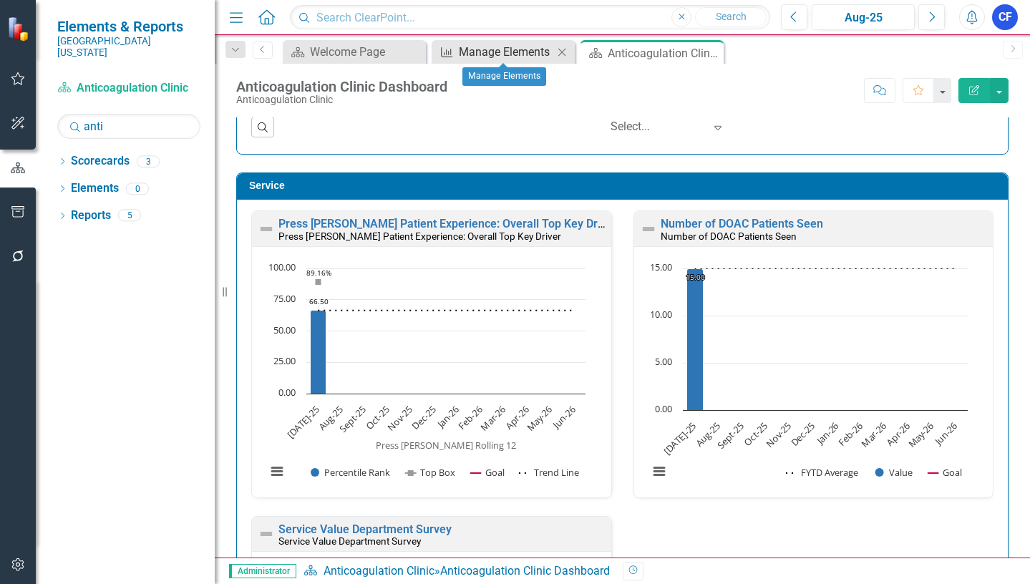
click at [534, 53] on div "Manage Elements" at bounding box center [506, 52] width 94 height 18
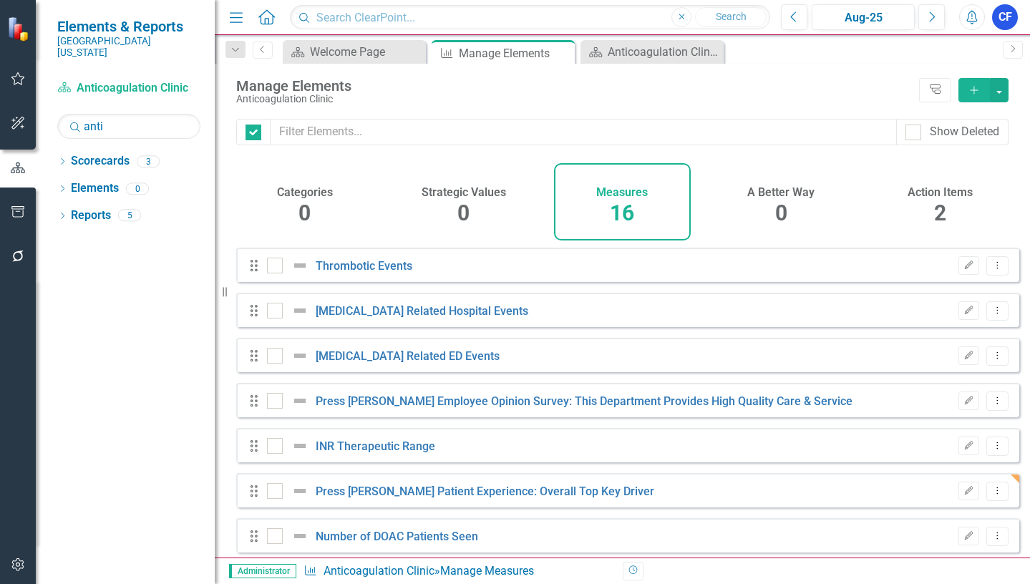
checkbox input "false"
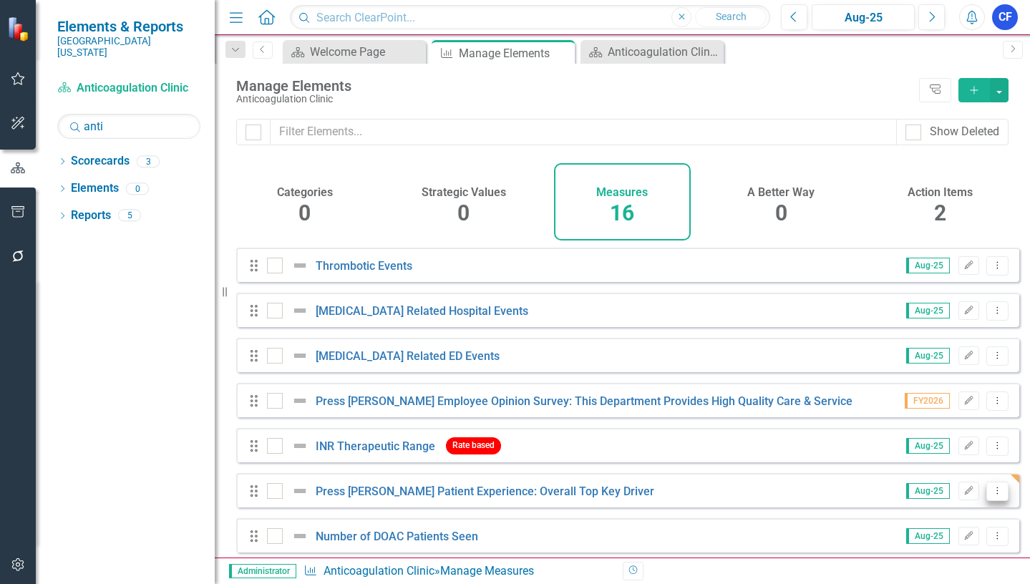
click at [991, 495] on icon "Dropdown Menu" at bounding box center [997, 490] width 12 height 9
click at [952, 455] on link "Copy Duplicate Measure" at bounding box center [932, 452] width 129 height 26
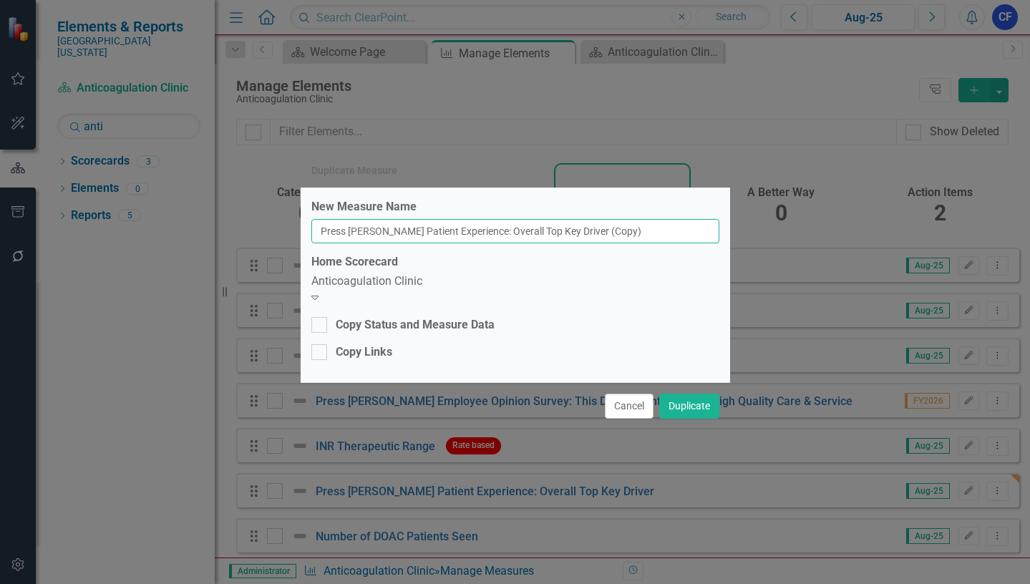
drag, startPoint x: 641, startPoint y: 237, endPoint x: 598, endPoint y: 230, distance: 44.1
click at [598, 230] on input "Press Ganey Patient Experience: Overall Top Key Driver (Copy)" at bounding box center [515, 231] width 408 height 24
type input "Press [PERSON_NAME] Patient Experience: Overall Top Key Driver"
click at [510, 288] on div "Anticoagulation Clinic" at bounding box center [515, 281] width 408 height 16
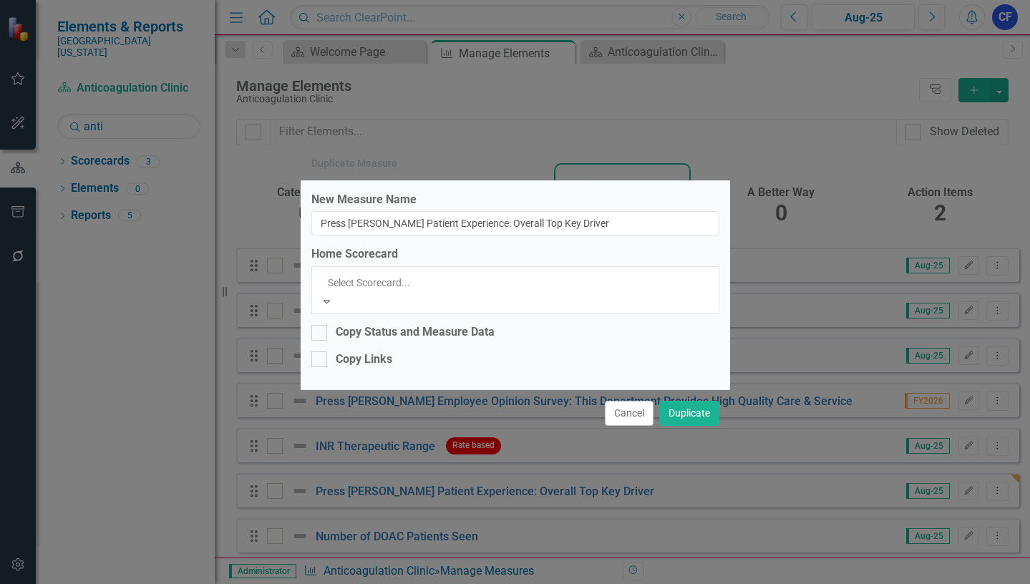
scroll to position [3315, 0]
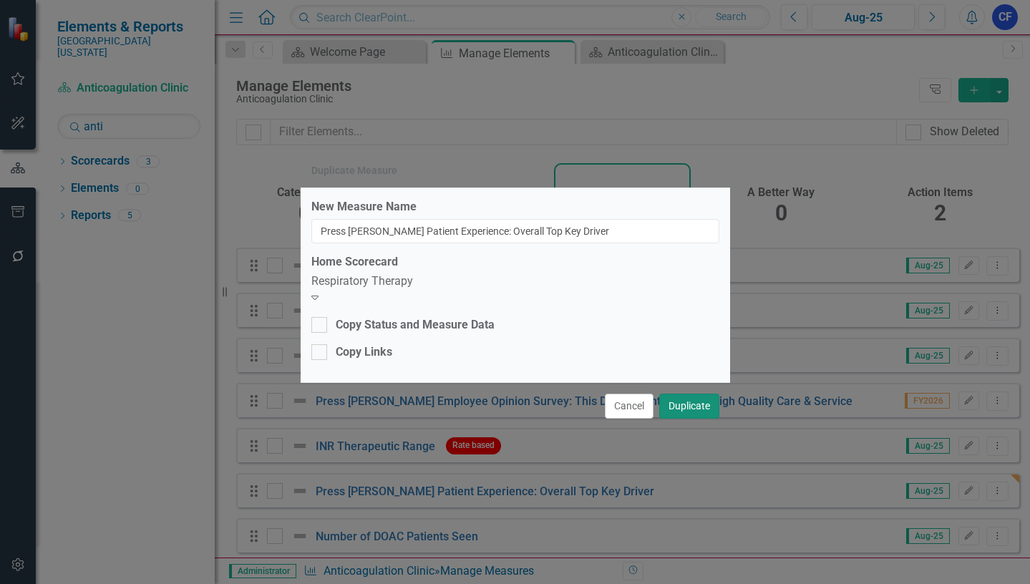
click at [695, 403] on button "Duplicate" at bounding box center [689, 406] width 60 height 25
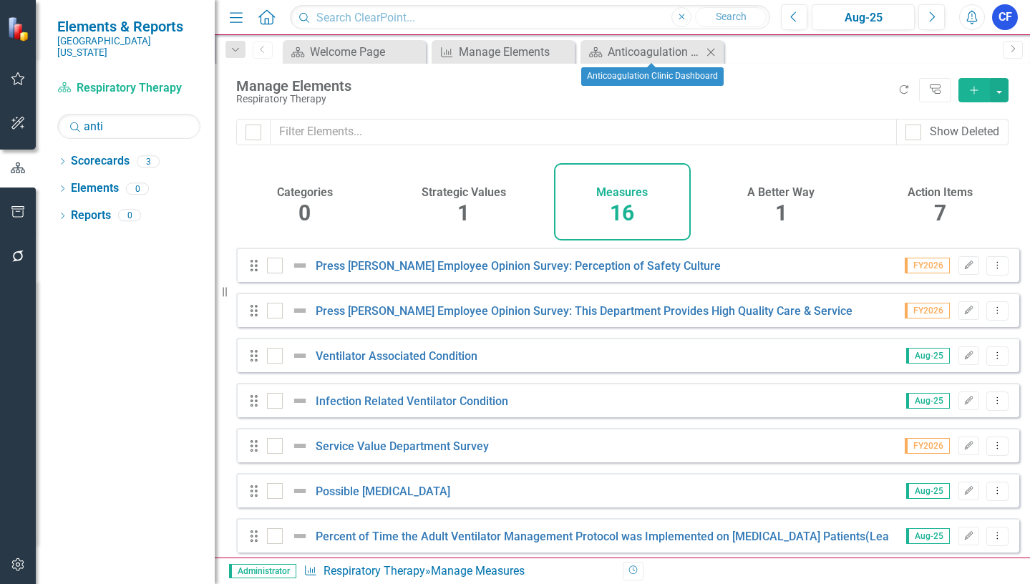
click at [709, 54] on icon at bounding box center [711, 52] width 8 height 8
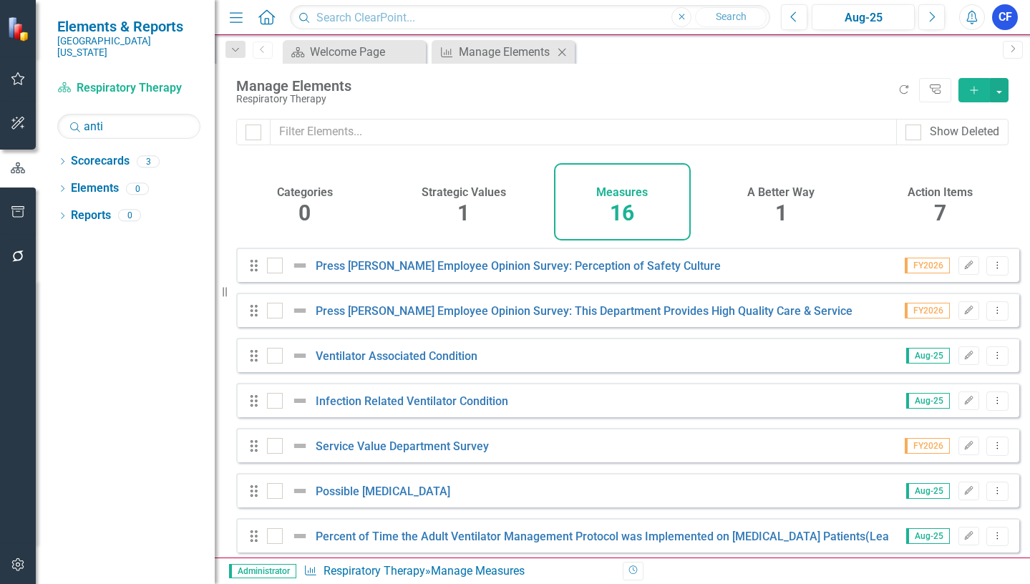
click at [564, 53] on icon "Close" at bounding box center [562, 52] width 14 height 11
click at [412, 55] on icon "Close" at bounding box center [413, 52] width 14 height 11
drag, startPoint x: 115, startPoint y: 114, endPoint x: 85, endPoint y: 113, distance: 29.4
click at [85, 114] on input "anti" at bounding box center [128, 126] width 143 height 25
type input "res"
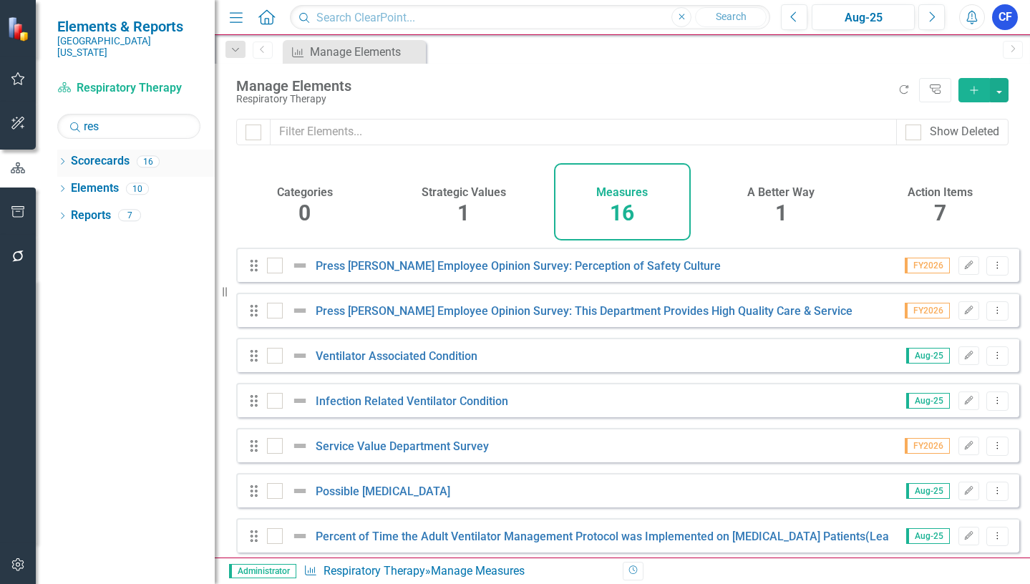
click at [61, 159] on icon "Dropdown" at bounding box center [62, 163] width 10 height 8
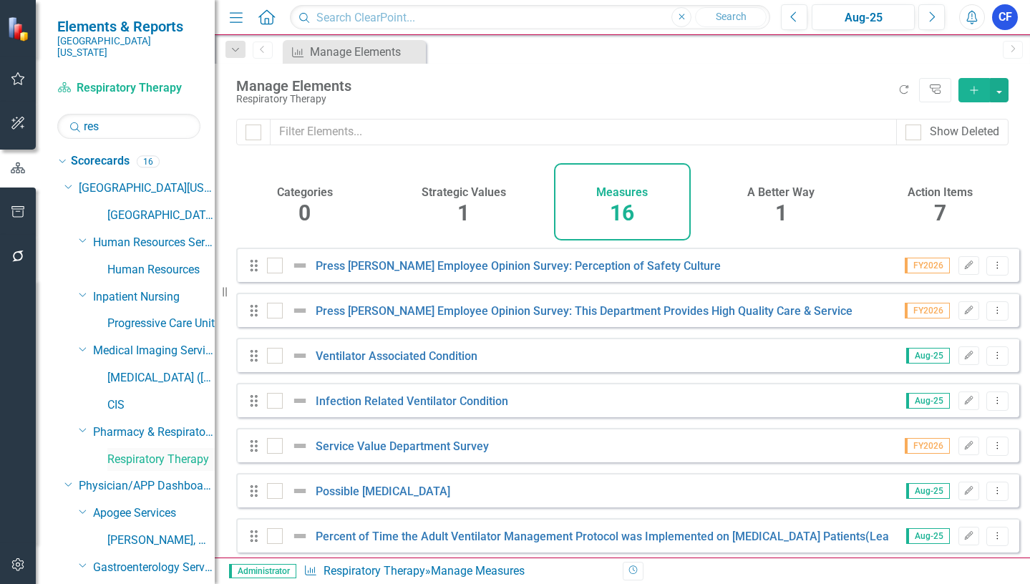
click at [169, 452] on link "Respiratory Therapy" at bounding box center [160, 460] width 107 height 16
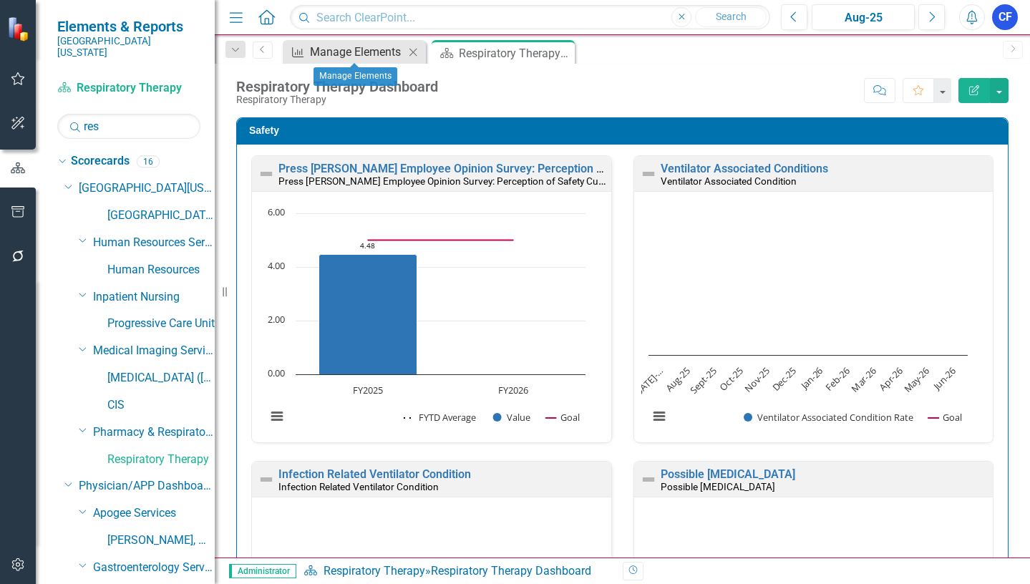
click at [361, 51] on div "Manage Elements" at bounding box center [357, 52] width 94 height 18
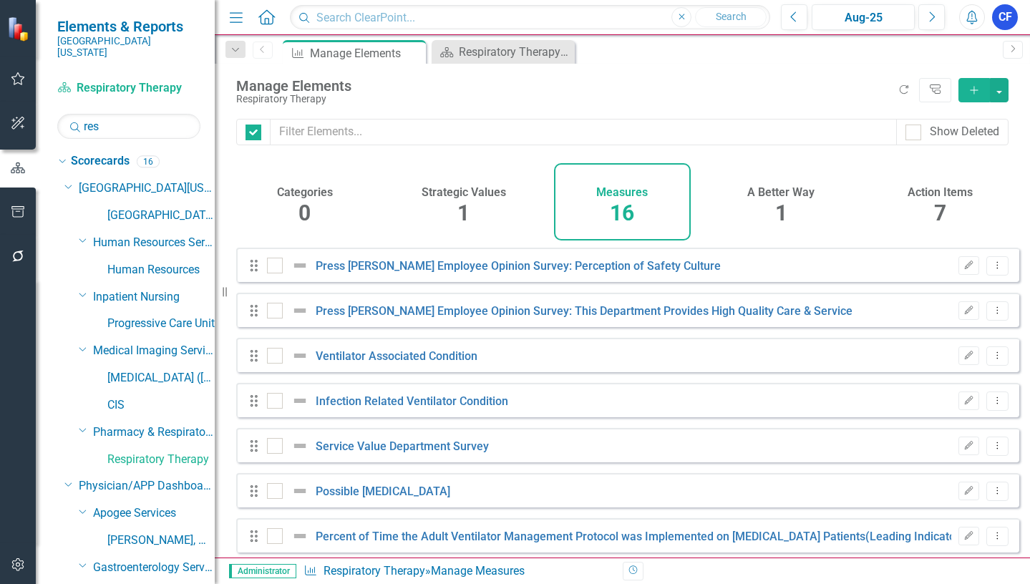
checkbox input "false"
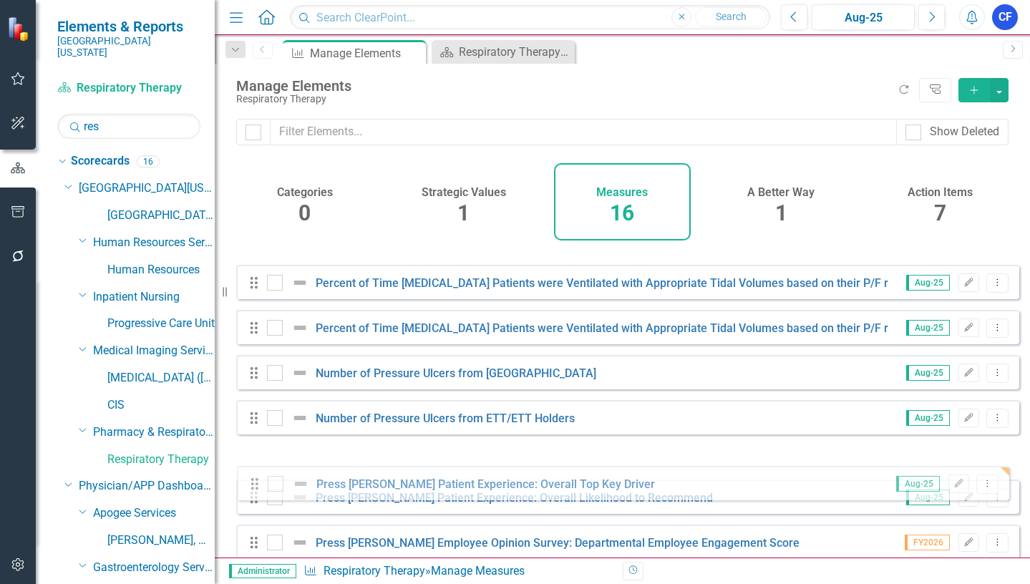
scroll to position [312, 0]
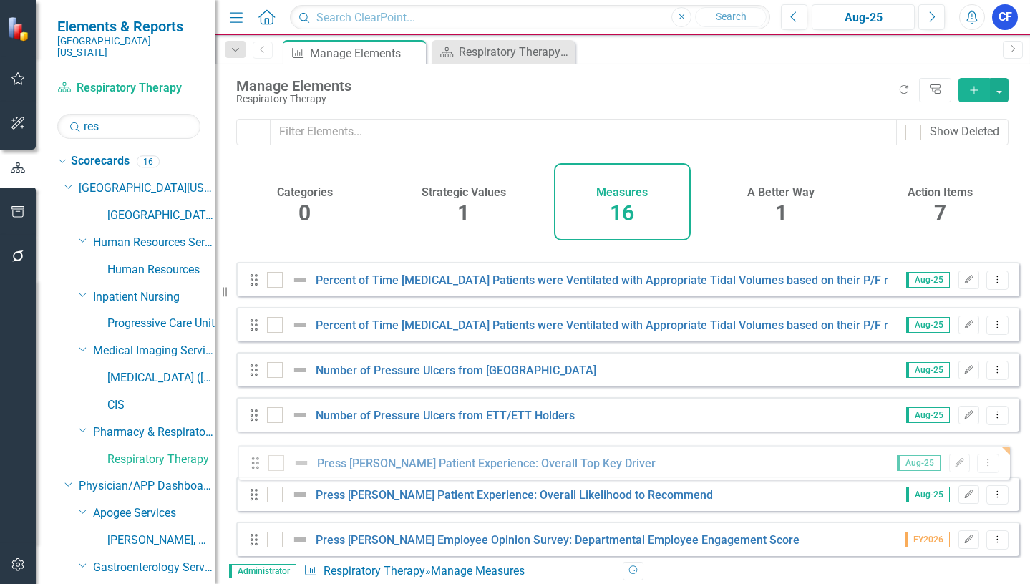
drag, startPoint x: 253, startPoint y: 305, endPoint x: 254, endPoint y: 462, distance: 157.5
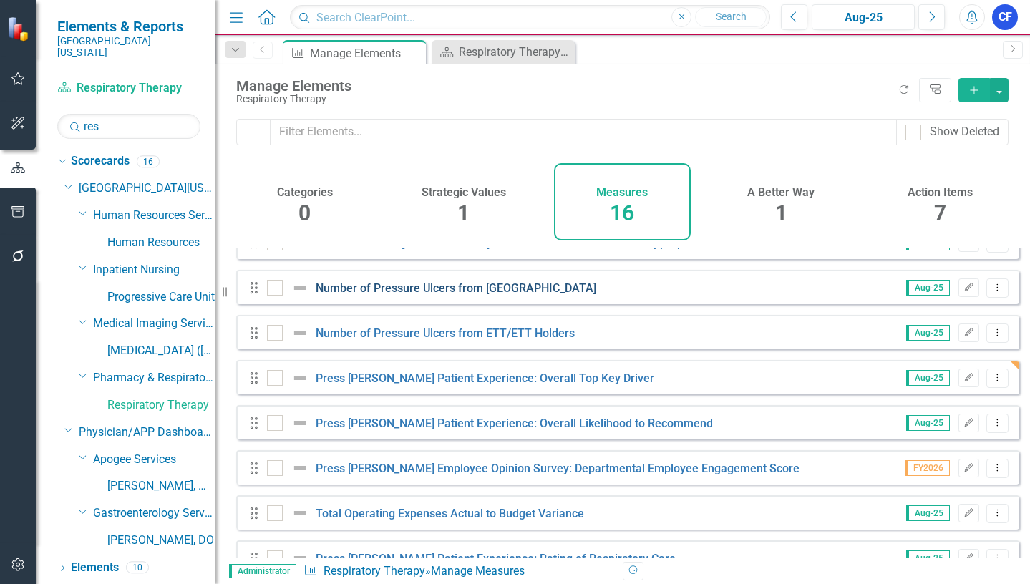
scroll to position [422, 0]
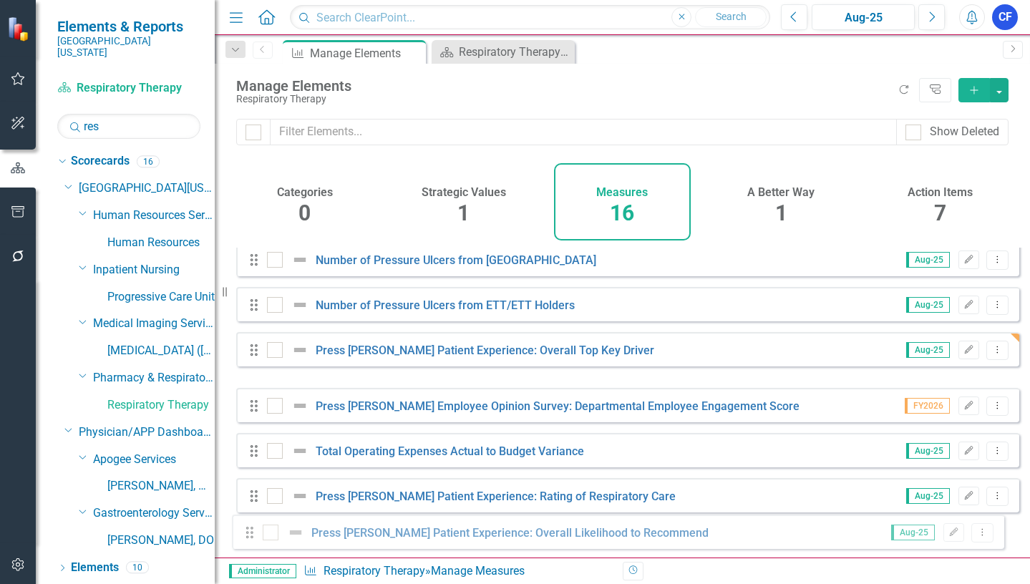
drag, startPoint x: 257, startPoint y: 396, endPoint x: 253, endPoint y: 533, distance: 137.5
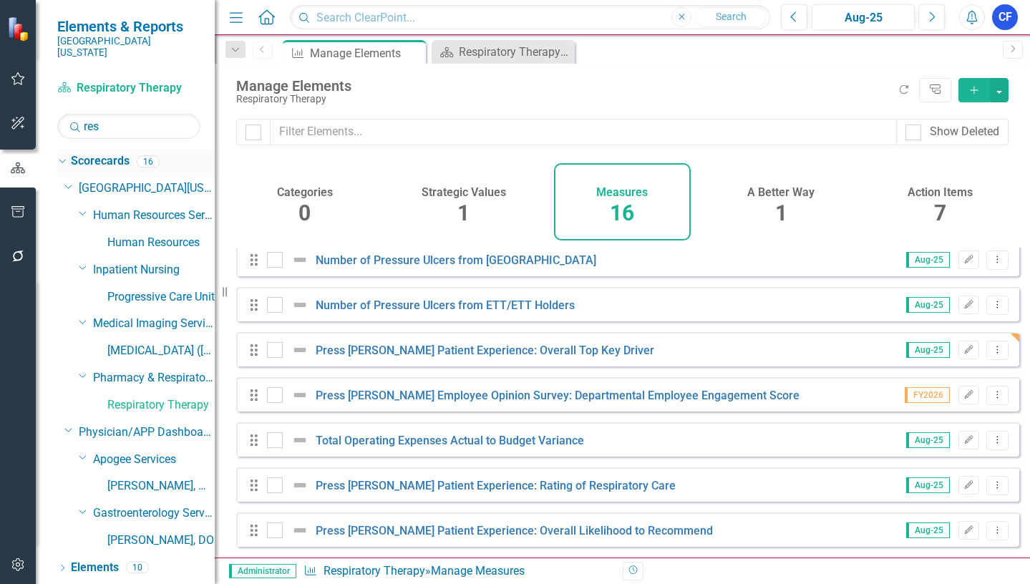
click at [63, 156] on icon "Dropdown" at bounding box center [61, 161] width 8 height 10
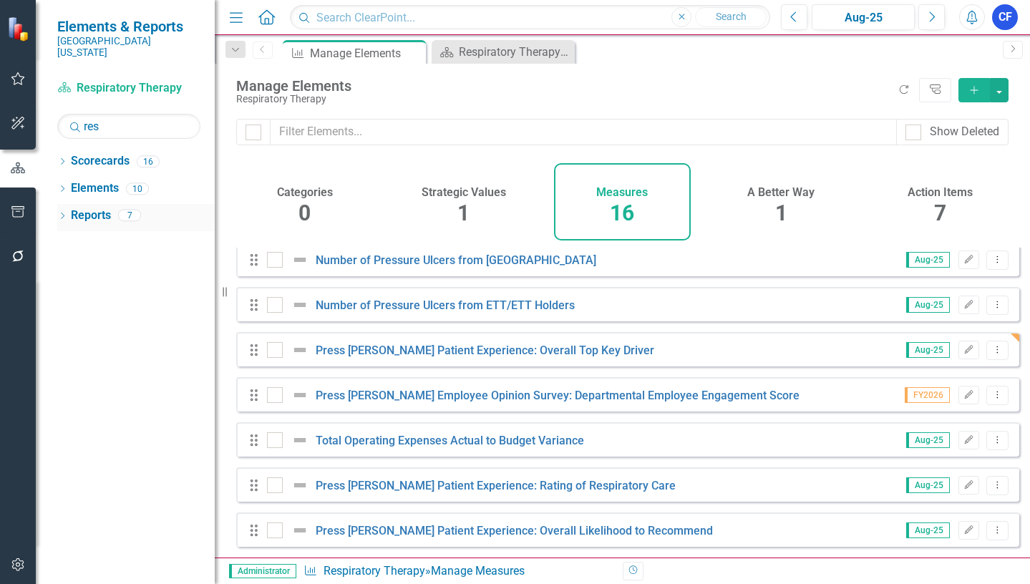
click at [89, 208] on link "Reports" at bounding box center [91, 216] width 40 height 16
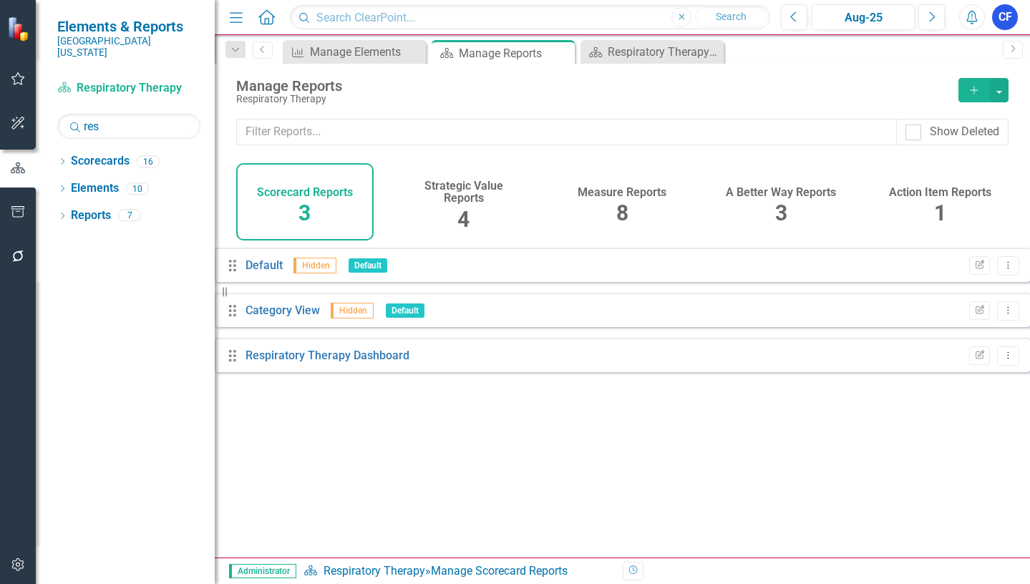
click at [640, 190] on h4 "Measure Reports" at bounding box center [622, 192] width 89 height 13
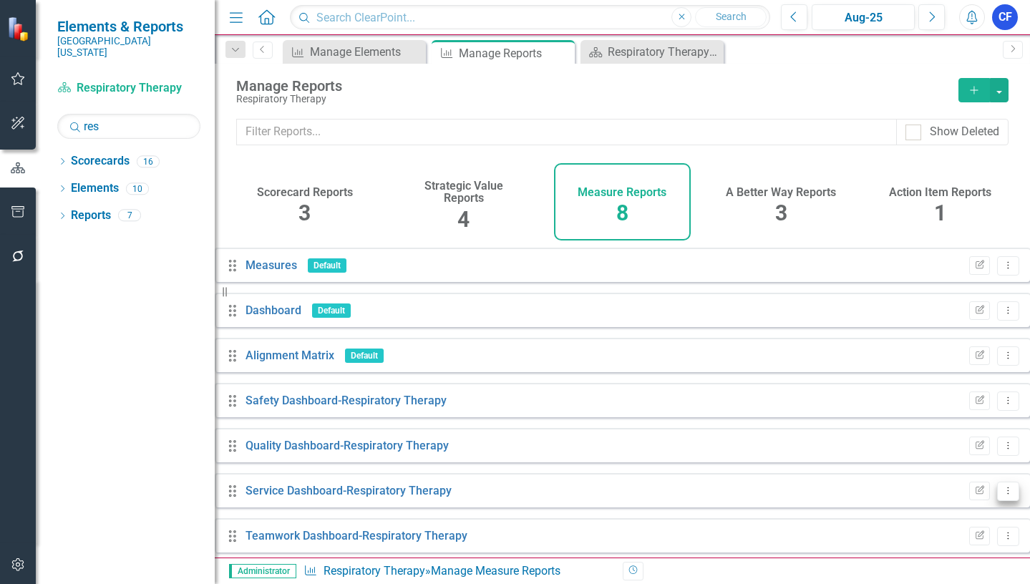
click at [1002, 495] on icon "Dropdown Menu" at bounding box center [1008, 490] width 12 height 9
click at [946, 400] on link "Edit Report Edit Report" at bounding box center [938, 399] width 118 height 26
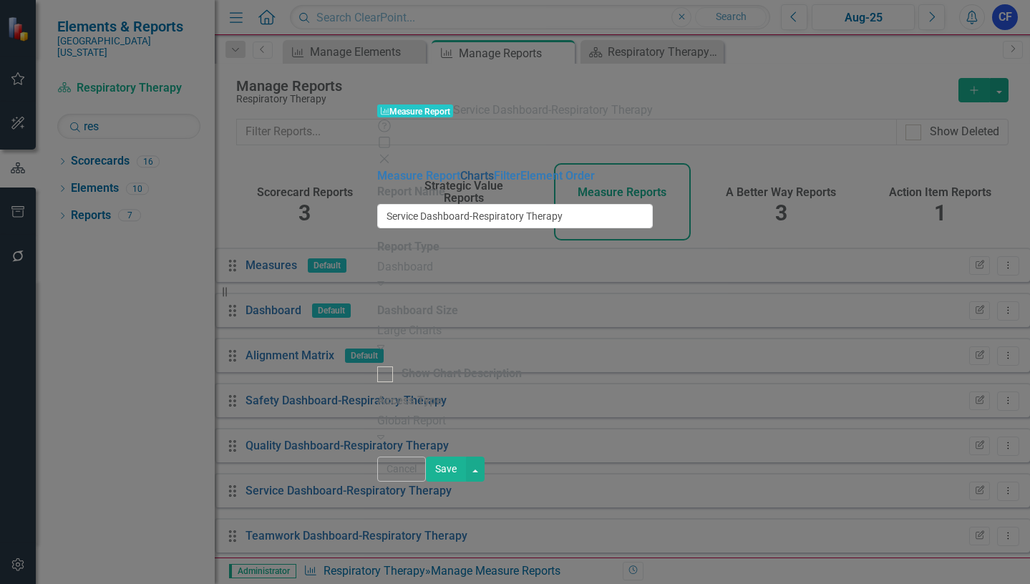
click at [460, 169] on link "Charts" at bounding box center [477, 176] width 34 height 14
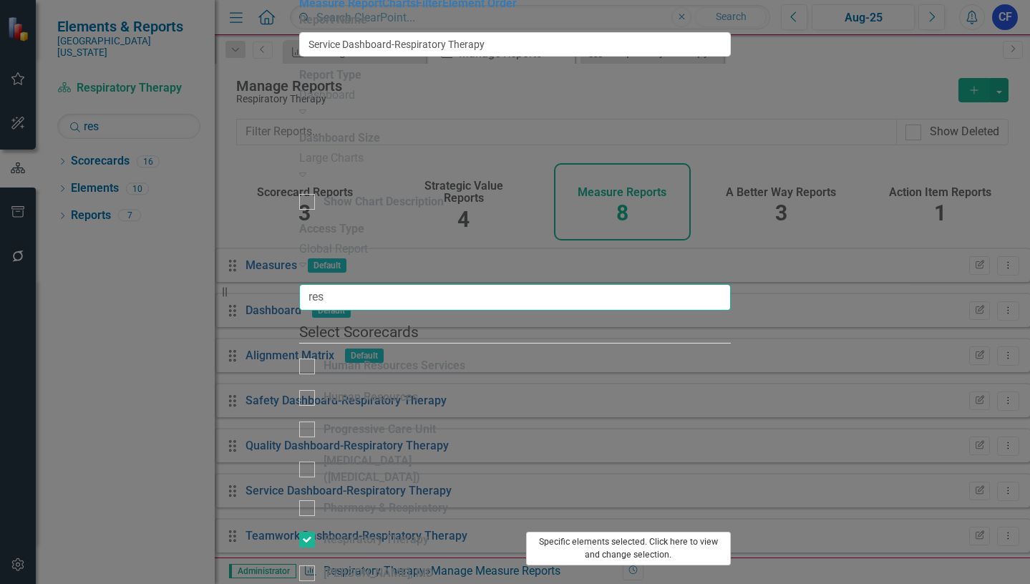
type input "res"
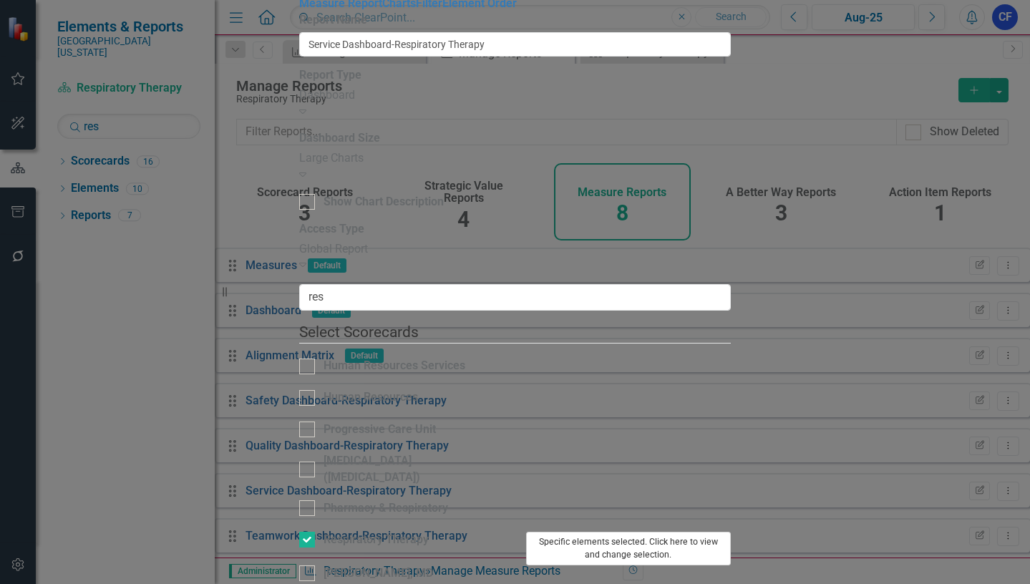
click at [732, 532] on button "Specific elements selected. Click here to view and change selection." at bounding box center [628, 549] width 205 height 34
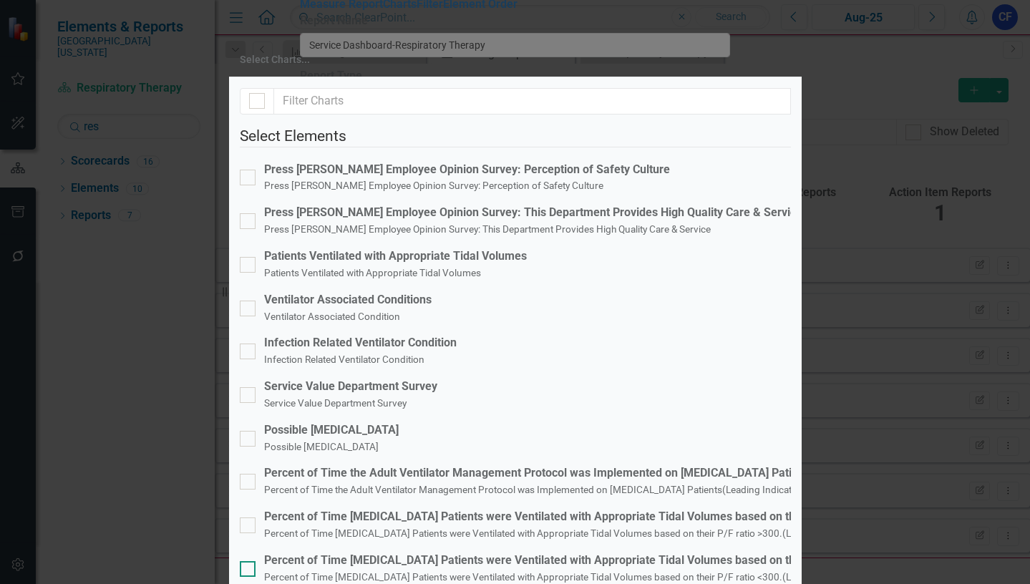
scroll to position [301, 0]
checkbox input "false"
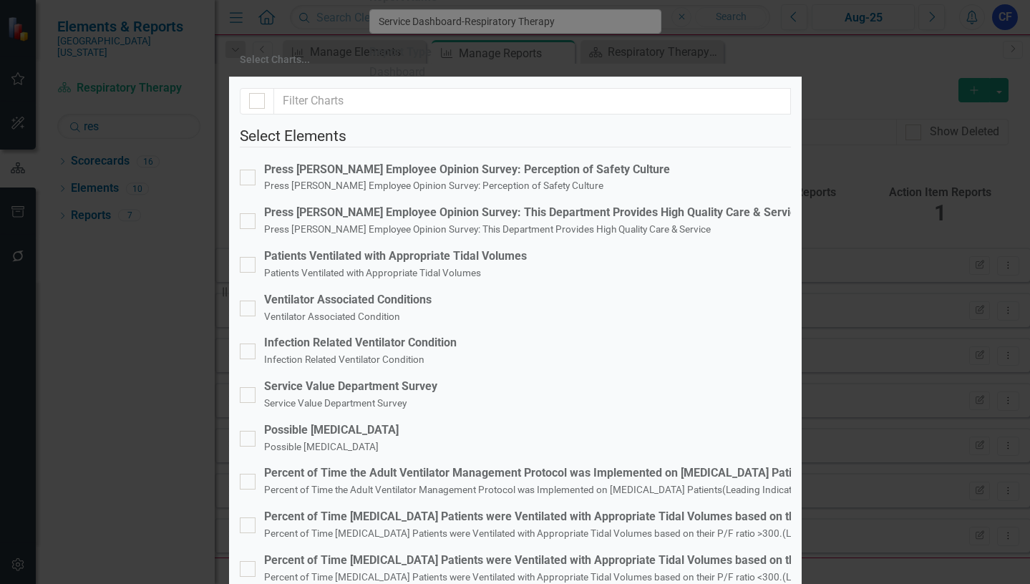
checkbox input "true"
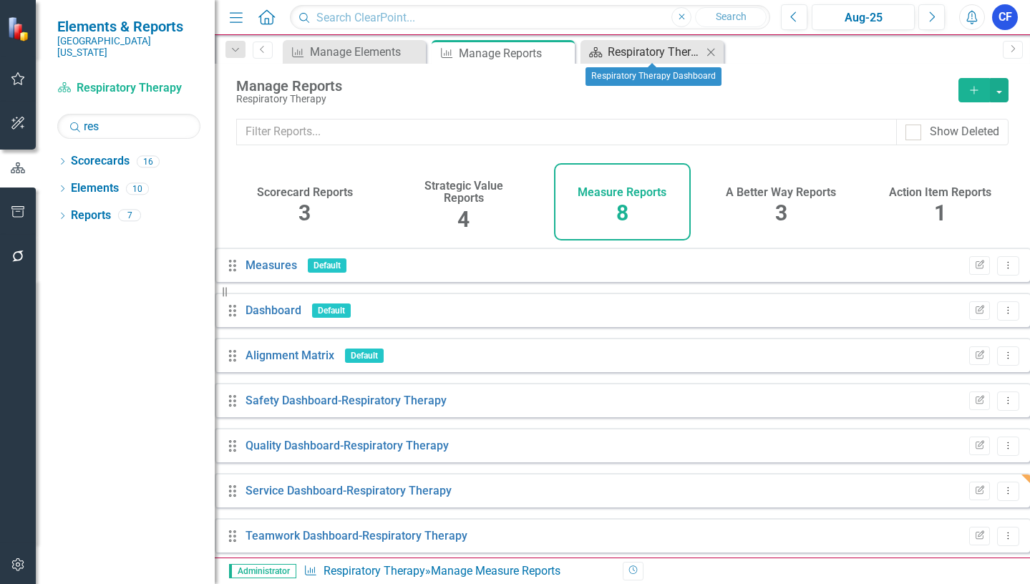
click at [652, 58] on div "Respiratory Therapy Dashboard" at bounding box center [655, 52] width 94 height 18
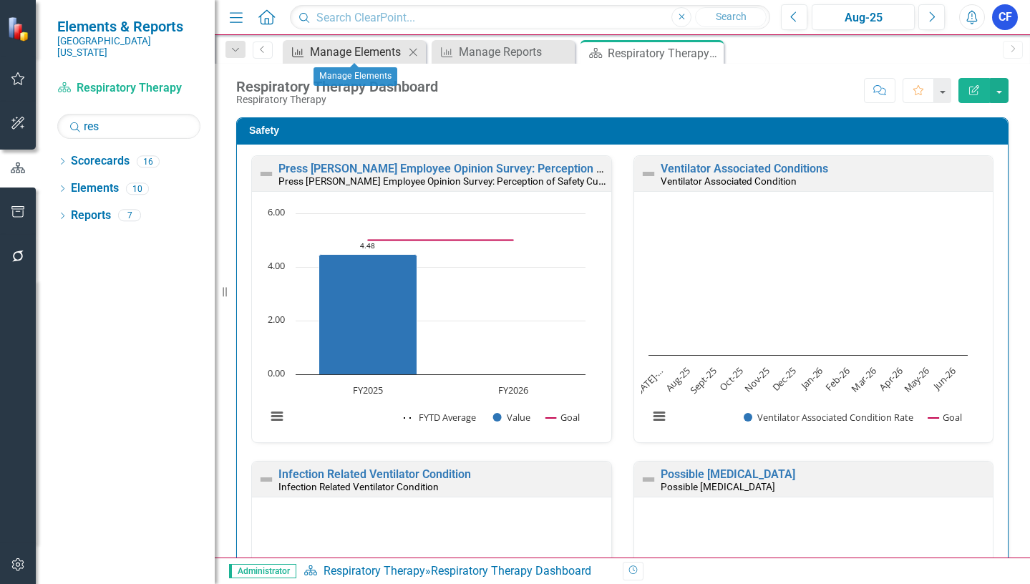
click at [372, 53] on div "Manage Elements" at bounding box center [357, 52] width 94 height 18
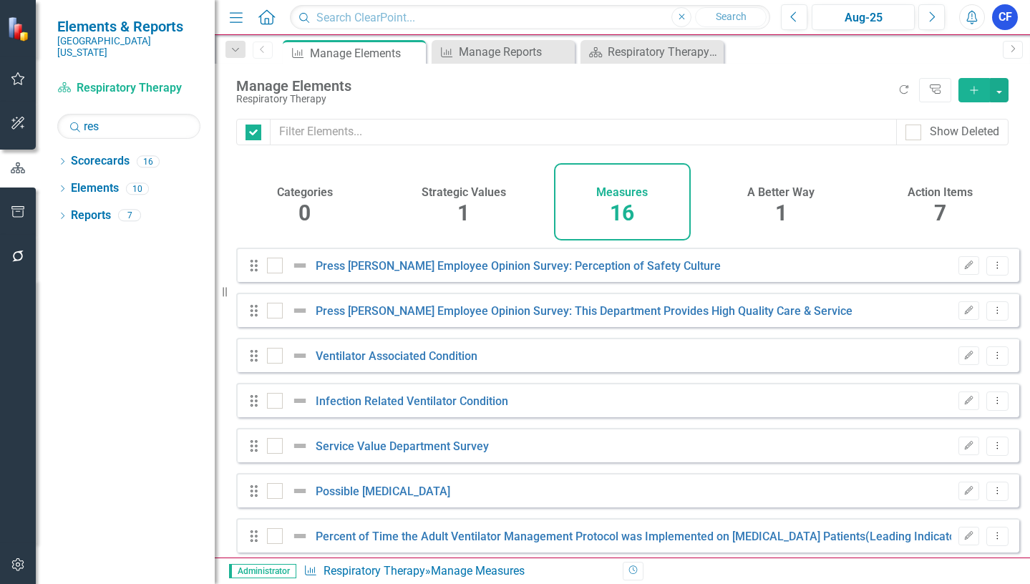
checkbox input "false"
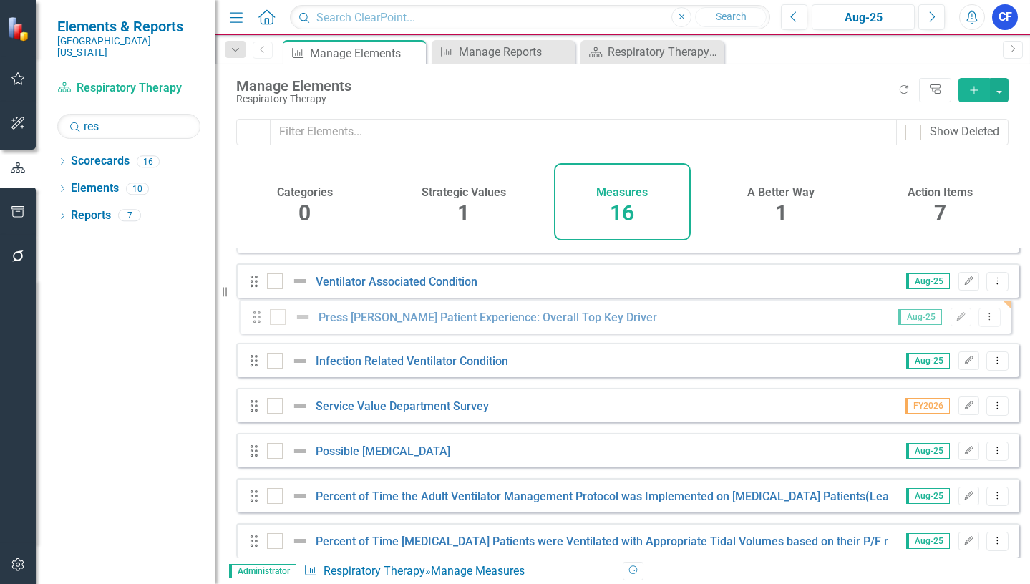
scroll to position [69, 0]
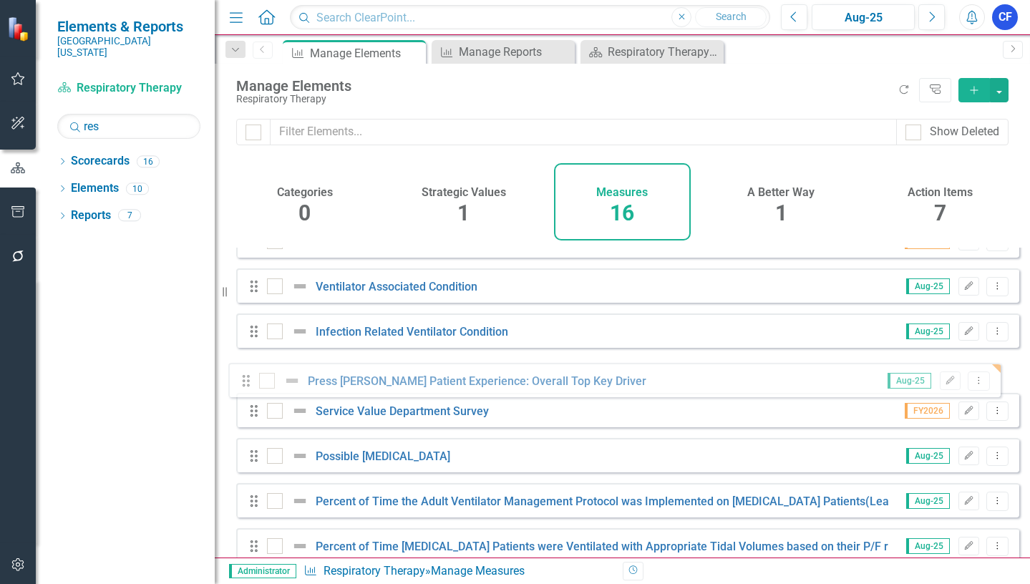
drag, startPoint x: 252, startPoint y: 420, endPoint x: 244, endPoint y: 387, distance: 34.6
click at [244, 387] on div "Drag Press Ganey Employee Opinion Survey: Perception of Safety Culture FY2026 E…" at bounding box center [627, 533] width 783 height 711
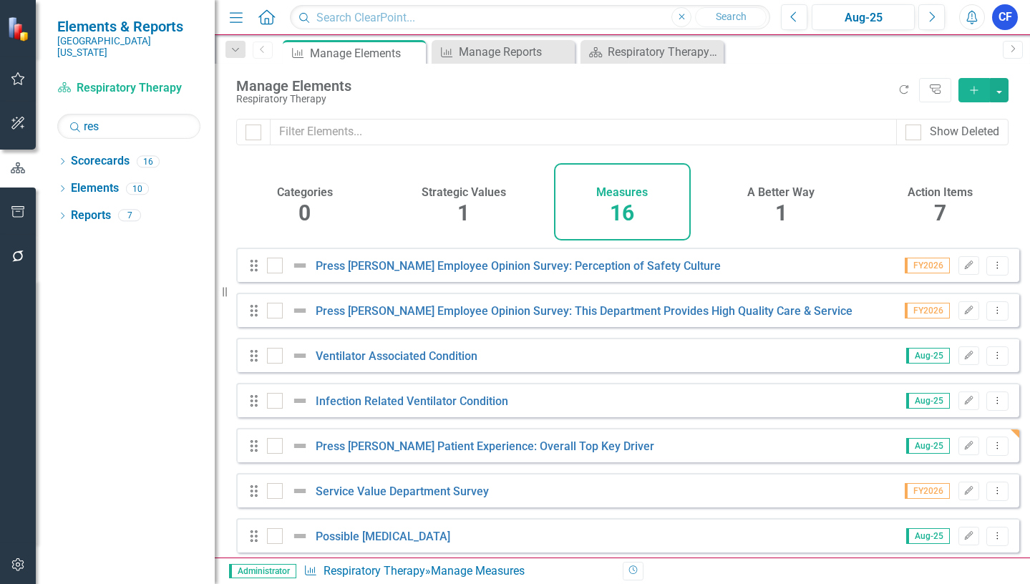
scroll to position [72, 0]
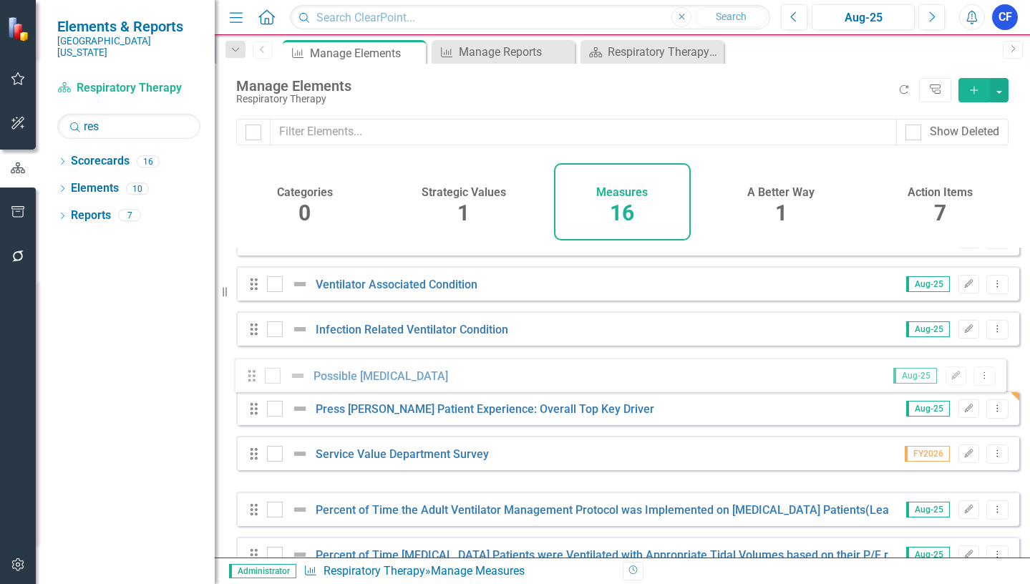
drag, startPoint x: 254, startPoint y: 481, endPoint x: 252, endPoint y: 382, distance: 99.5
click at [252, 382] on div "Drag Press Ganey Employee Opinion Survey: Perception of Safety Culture FY2026 E…" at bounding box center [627, 531] width 783 height 711
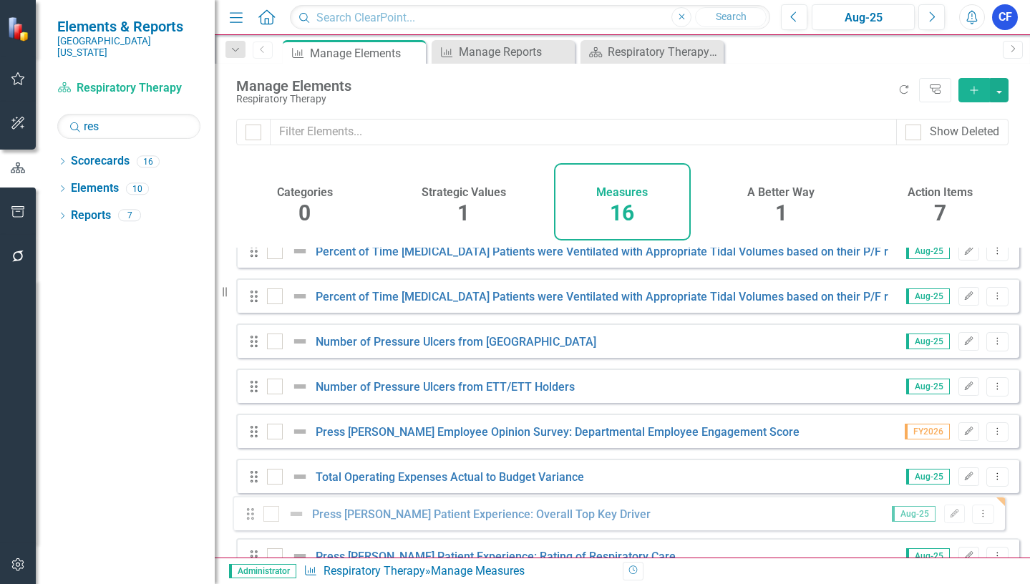
scroll to position [422, 0]
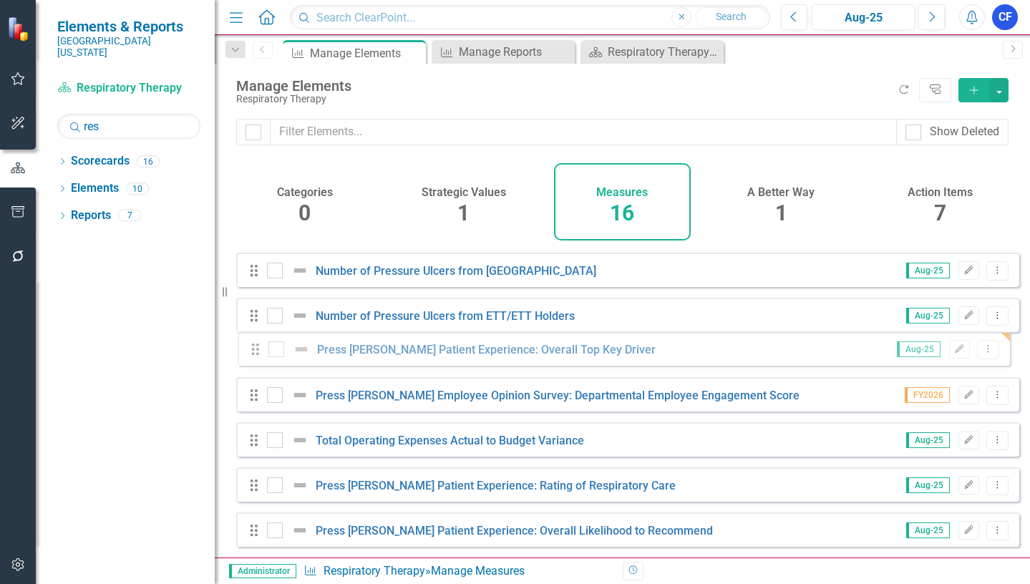
drag, startPoint x: 258, startPoint y: 288, endPoint x: 259, endPoint y: 351, distance: 62.3
drag, startPoint x: 250, startPoint y: 366, endPoint x: 248, endPoint y: 351, distance: 15.9
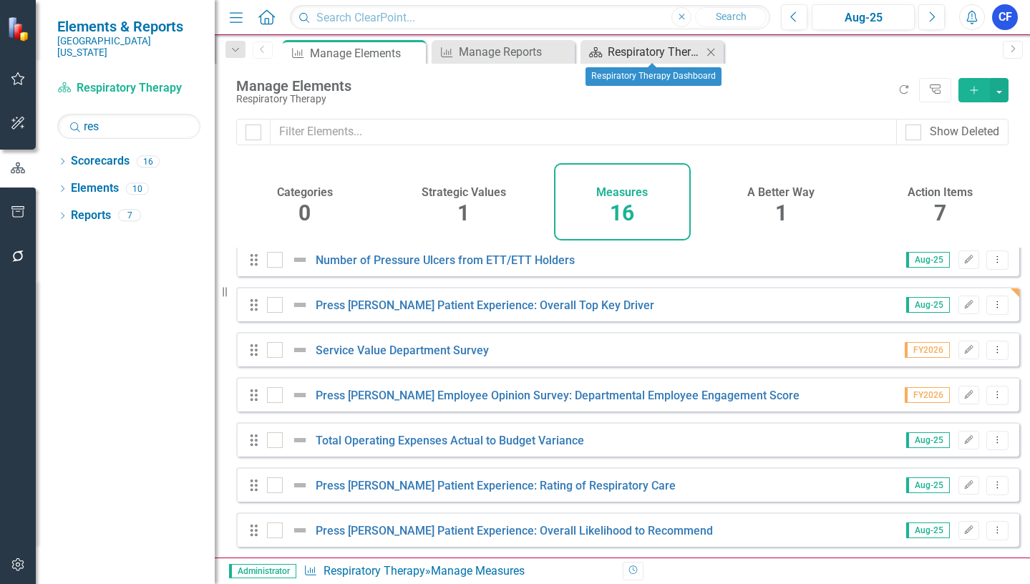
click at [674, 54] on div "Respiratory Therapy Dashboard" at bounding box center [655, 52] width 94 height 18
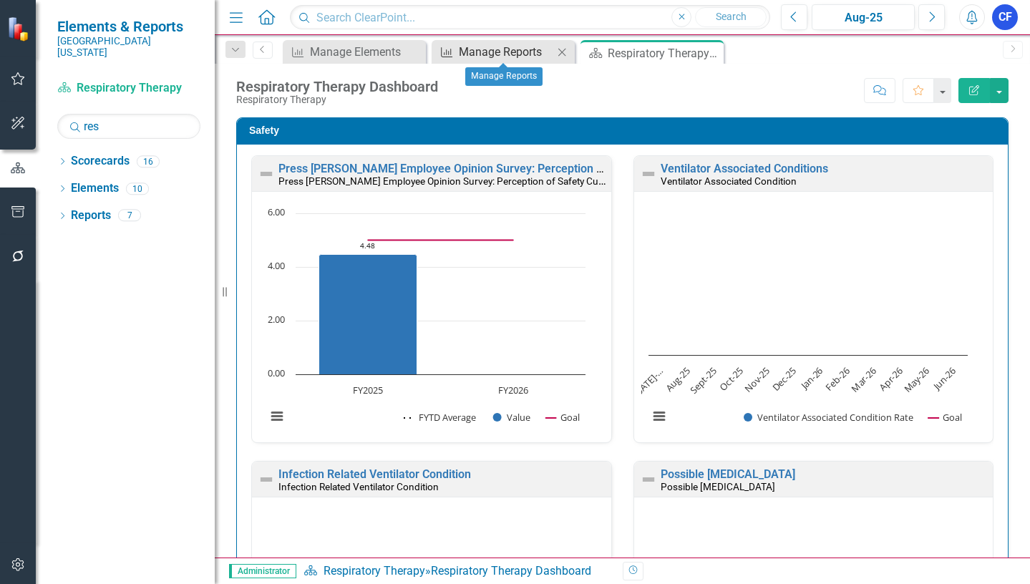
click at [497, 48] on div "Manage Reports" at bounding box center [506, 52] width 94 height 18
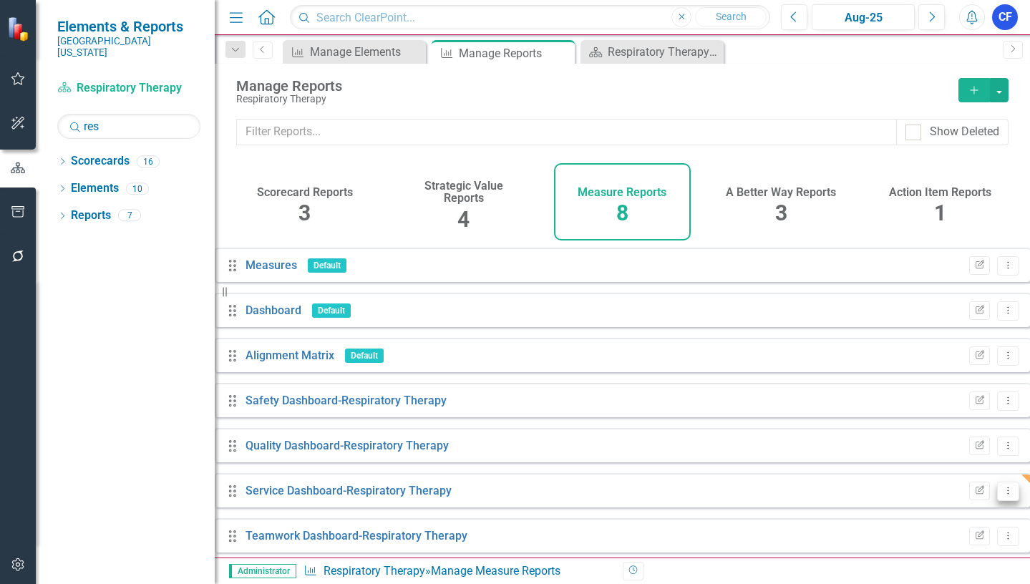
click at [997, 501] on button "Dropdown Menu" at bounding box center [1008, 491] width 22 height 19
click at [941, 400] on link "Edit Report Edit Report" at bounding box center [938, 399] width 118 height 26
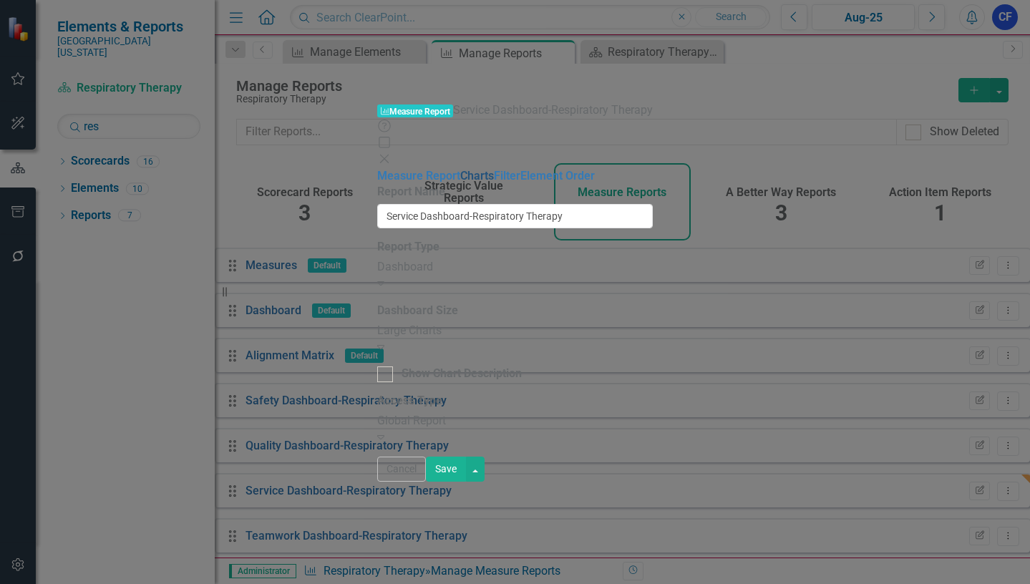
click at [460, 169] on link "Charts" at bounding box center [477, 176] width 34 height 14
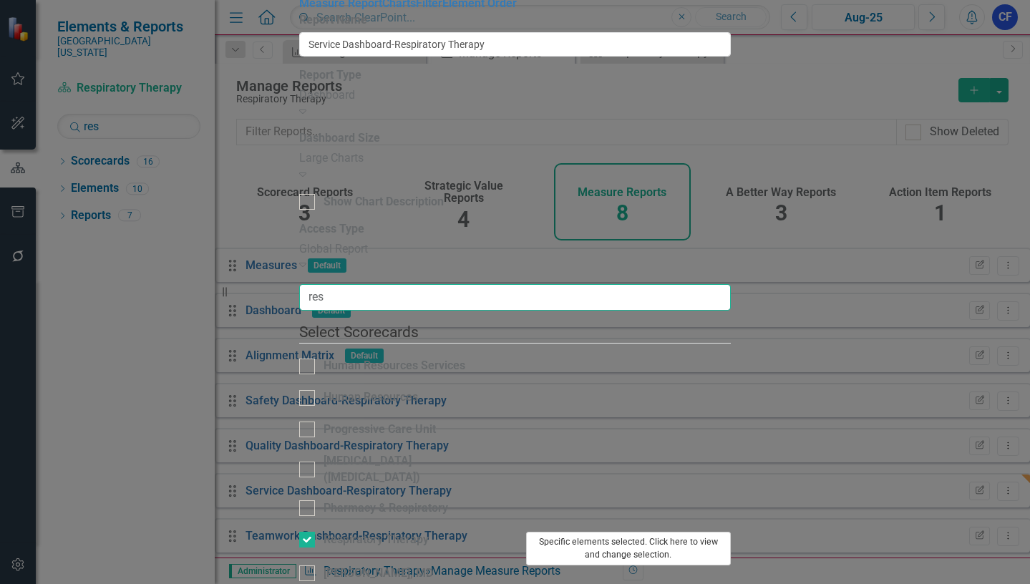
type input "res"
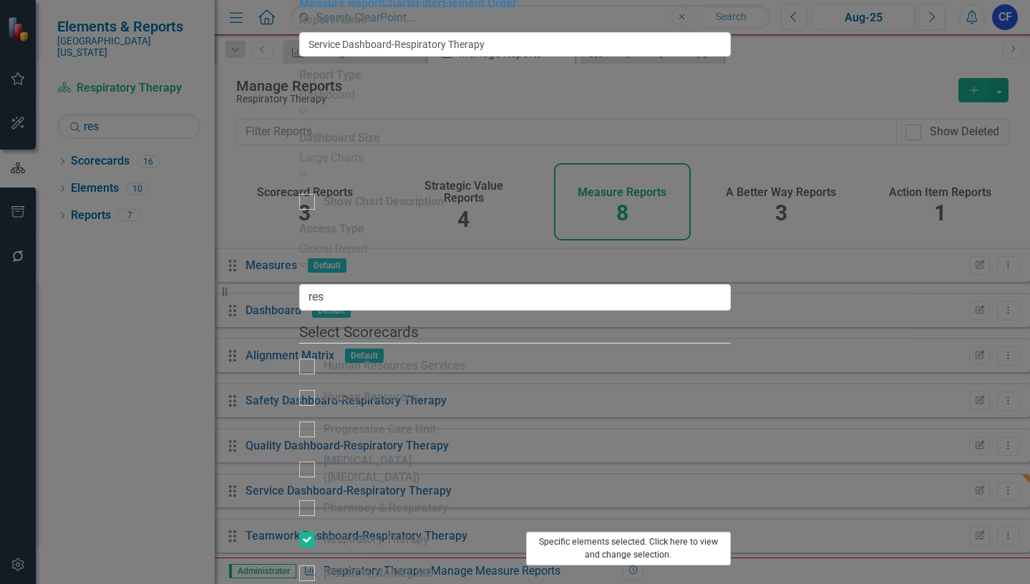
click at [732, 532] on button "Specific elements selected. Click here to view and change selection." at bounding box center [628, 549] width 205 height 34
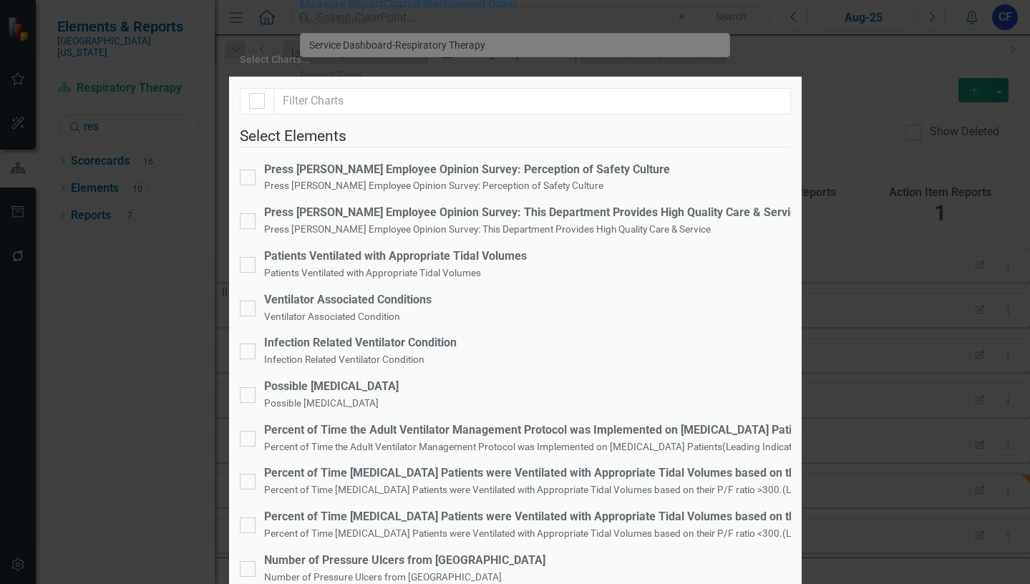
scroll to position [301, 0]
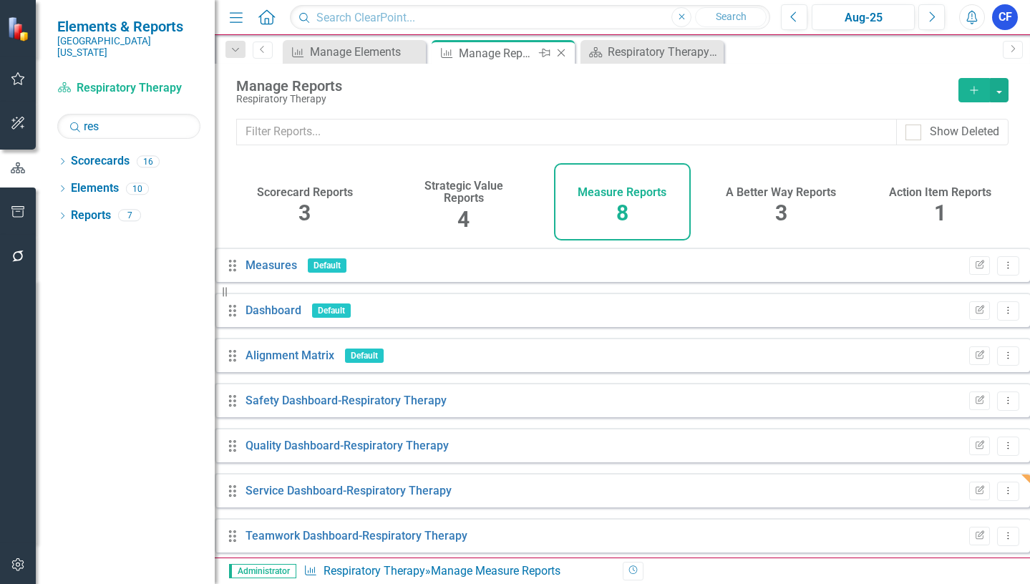
click at [560, 55] on icon "Close" at bounding box center [561, 52] width 14 height 11
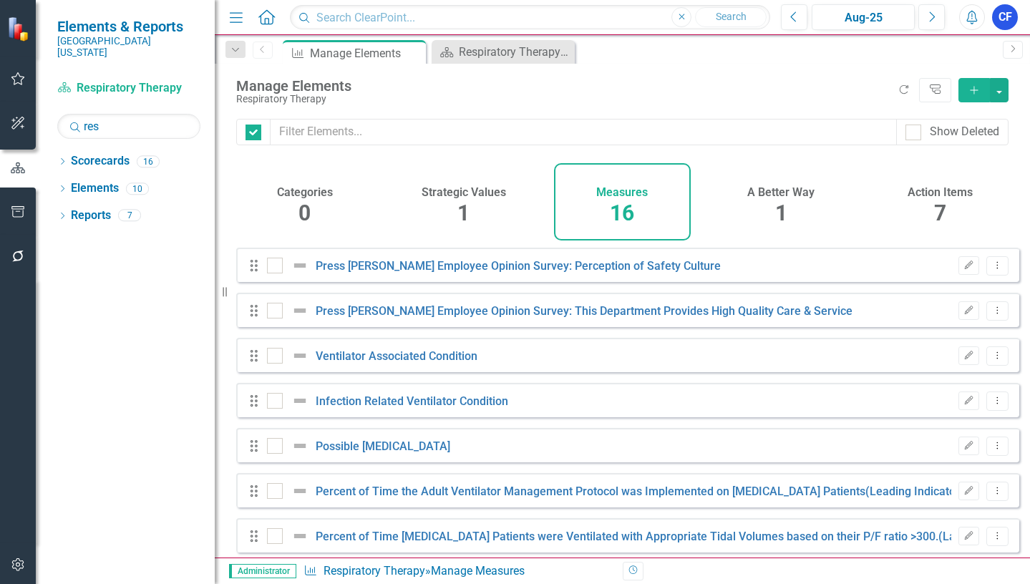
checkbox input "false"
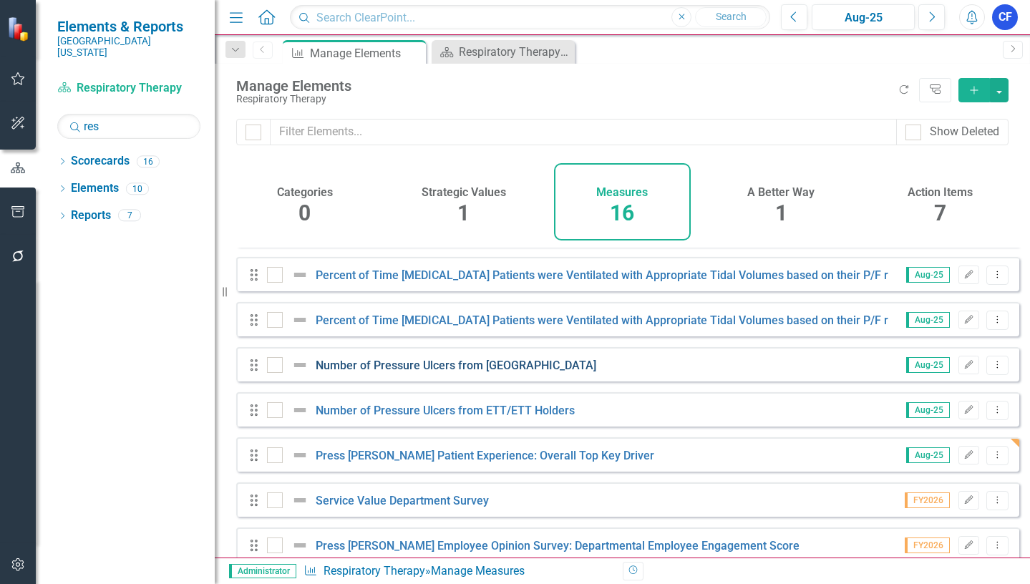
scroll to position [286, 0]
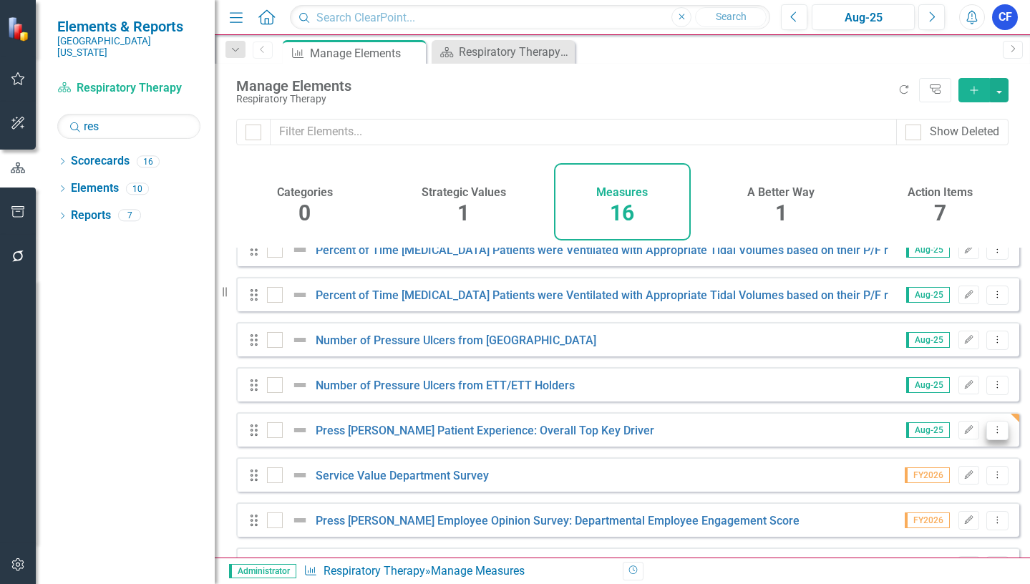
click at [991, 434] on icon "Dropdown Menu" at bounding box center [997, 429] width 12 height 9
click at [971, 518] on link "Copy Duplicate Measure" at bounding box center [932, 518] width 129 height 26
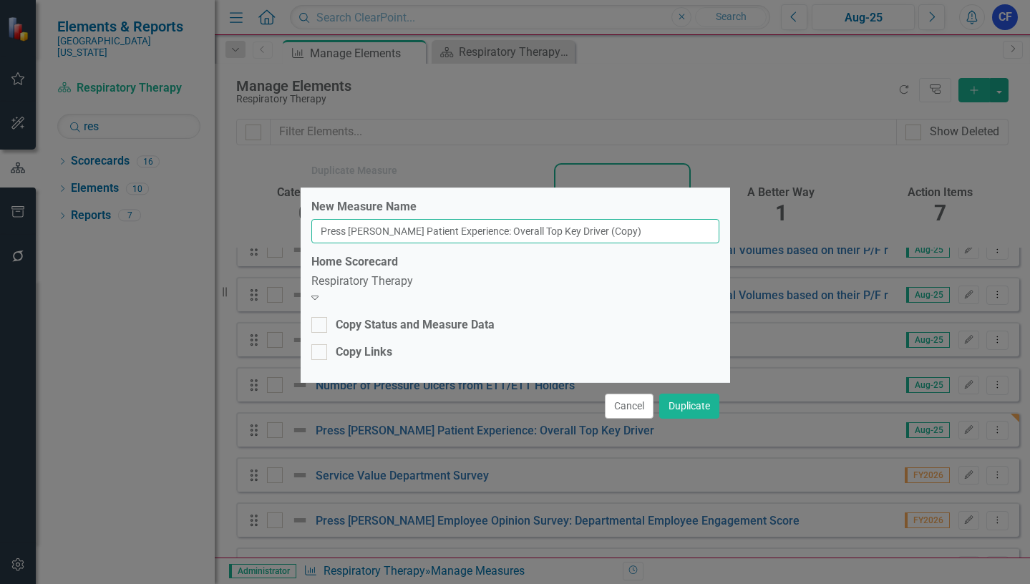
drag, startPoint x: 642, startPoint y: 234, endPoint x: 601, endPoint y: 240, distance: 41.9
click at [600, 240] on input "Press [PERSON_NAME] Patient Experience: Overall Top Key Driver (Copy)" at bounding box center [515, 231] width 408 height 24
type input "Press [PERSON_NAME] Patient Experience: Overall Top Key Driver"
click at [629, 290] on div "Respiratory Therapy" at bounding box center [515, 281] width 408 height 16
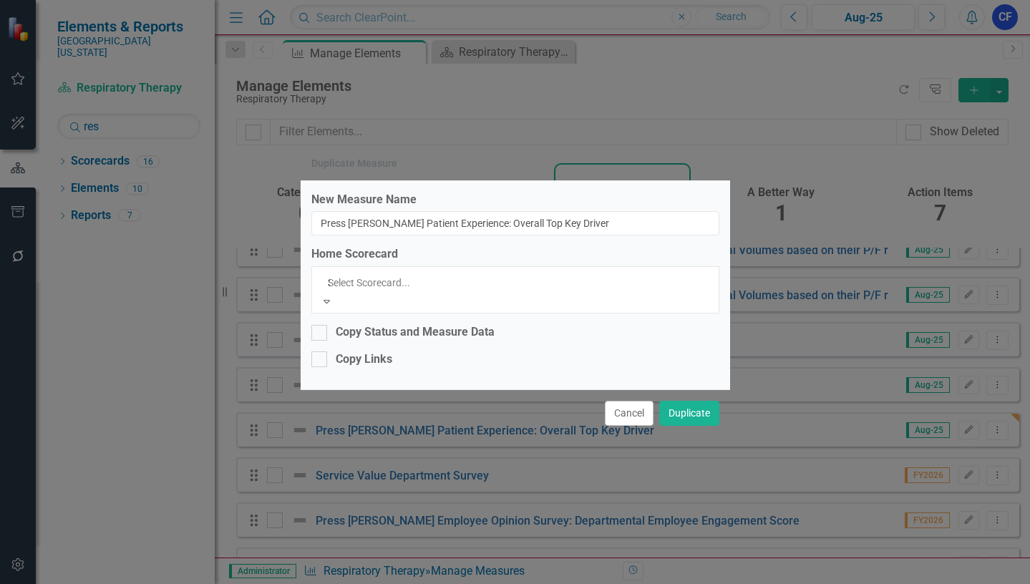
scroll to position [0, 0]
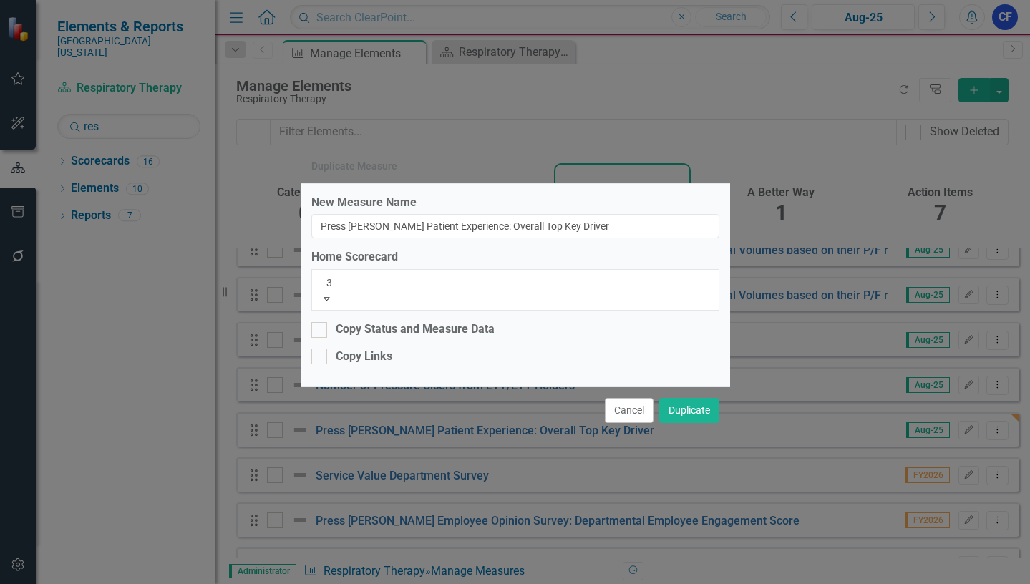
type input "34"
click at [442, 583] on div "34 0B Program" at bounding box center [515, 592] width 1030 height 16
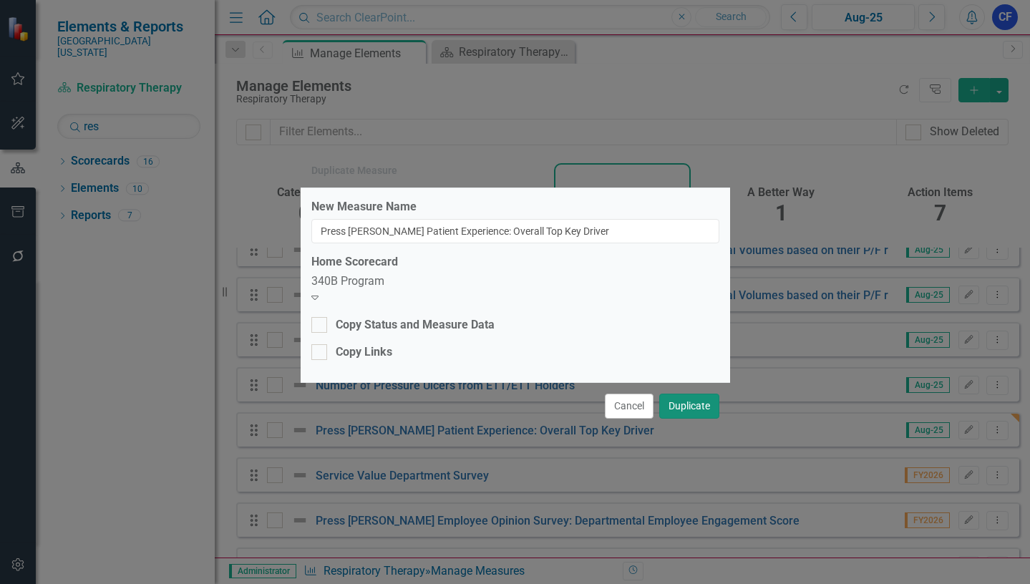
click at [691, 402] on button "Duplicate" at bounding box center [689, 406] width 60 height 25
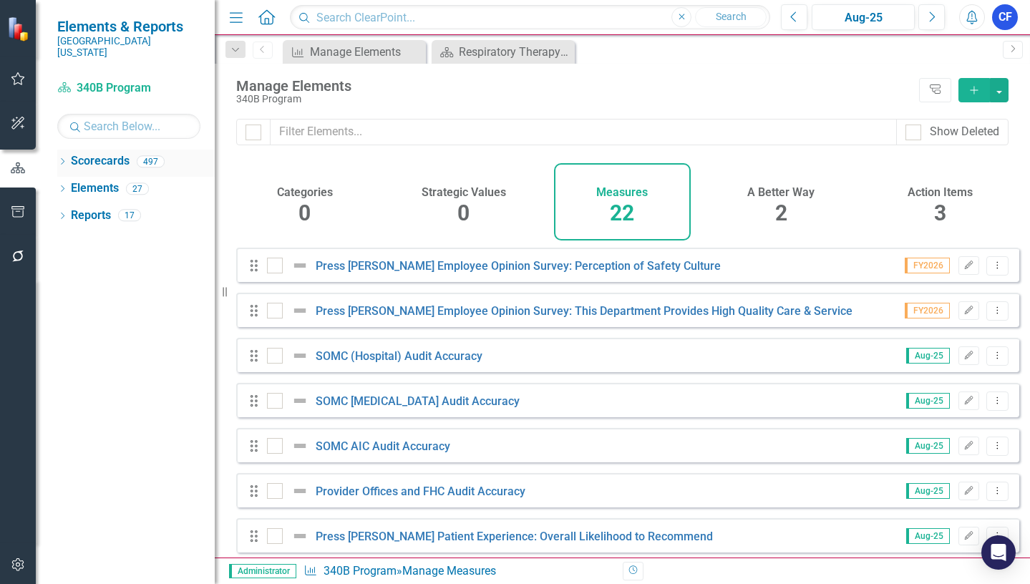
click at [84, 153] on link "Scorecards" at bounding box center [100, 161] width 59 height 16
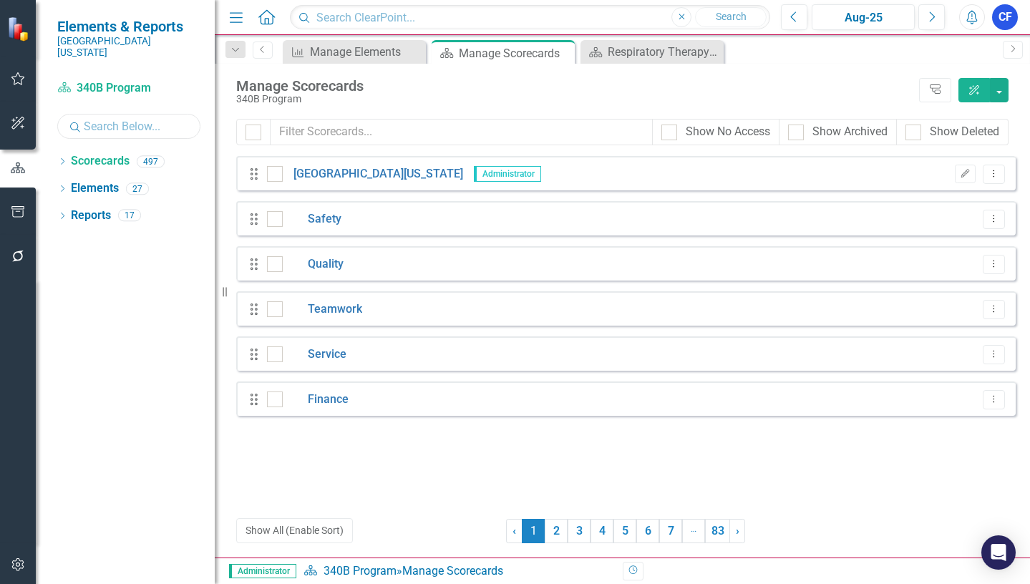
click at [122, 115] on input "text" at bounding box center [128, 126] width 143 height 25
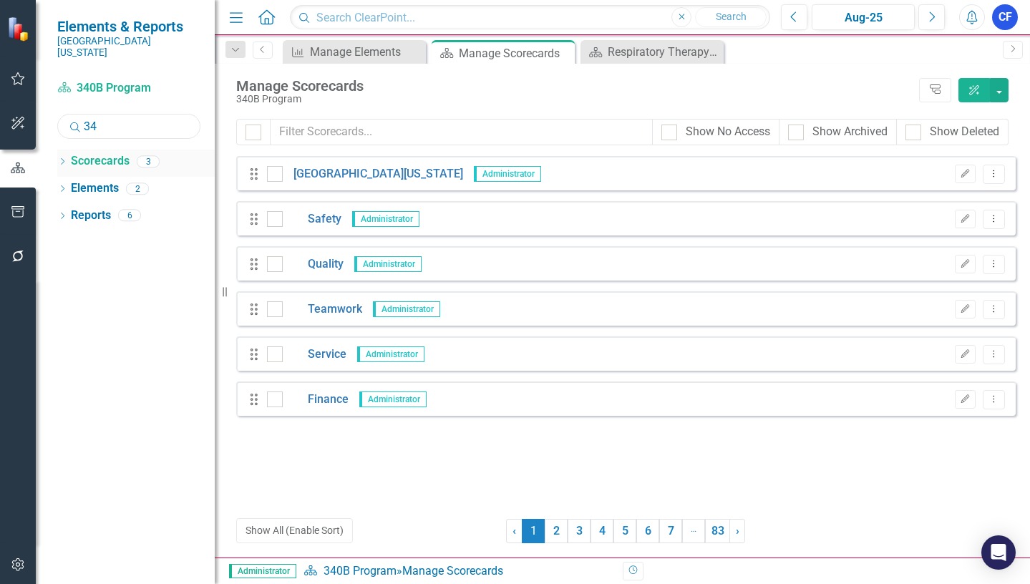
type input "34"
click at [63, 158] on icon at bounding box center [63, 161] width 4 height 6
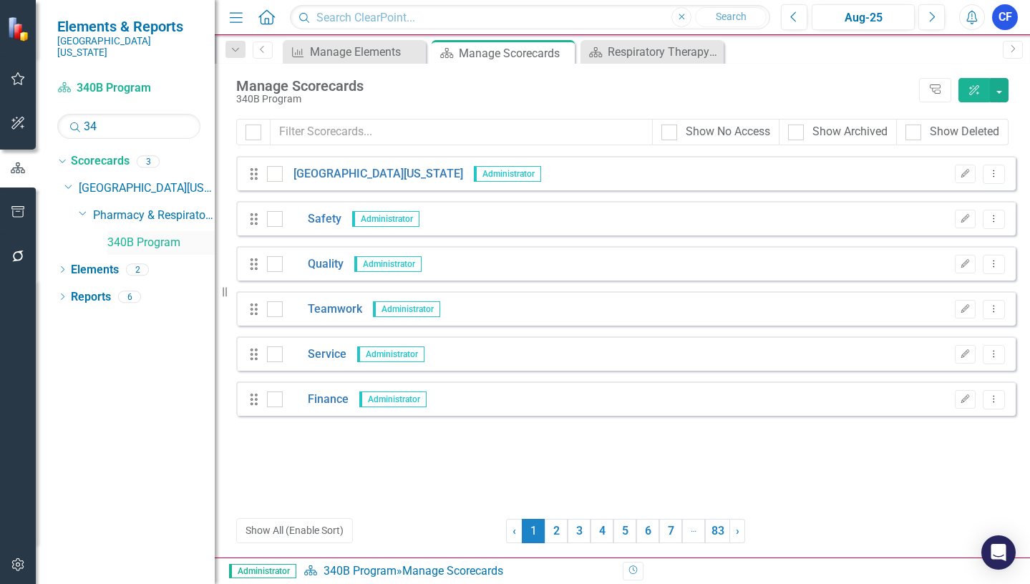
click at [157, 235] on link "340B Program" at bounding box center [160, 243] width 107 height 16
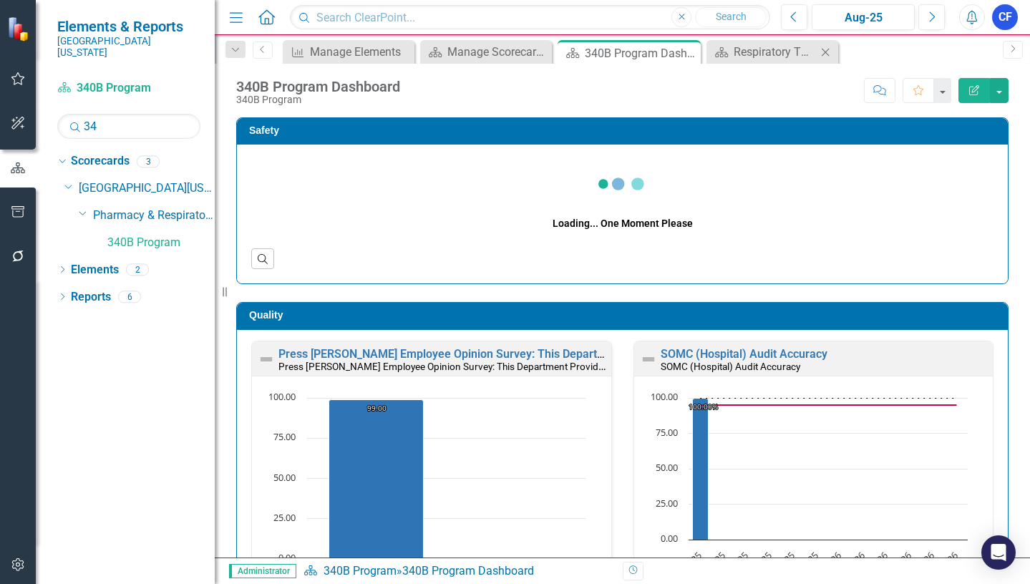
click at [826, 53] on icon "Close" at bounding box center [825, 52] width 14 height 11
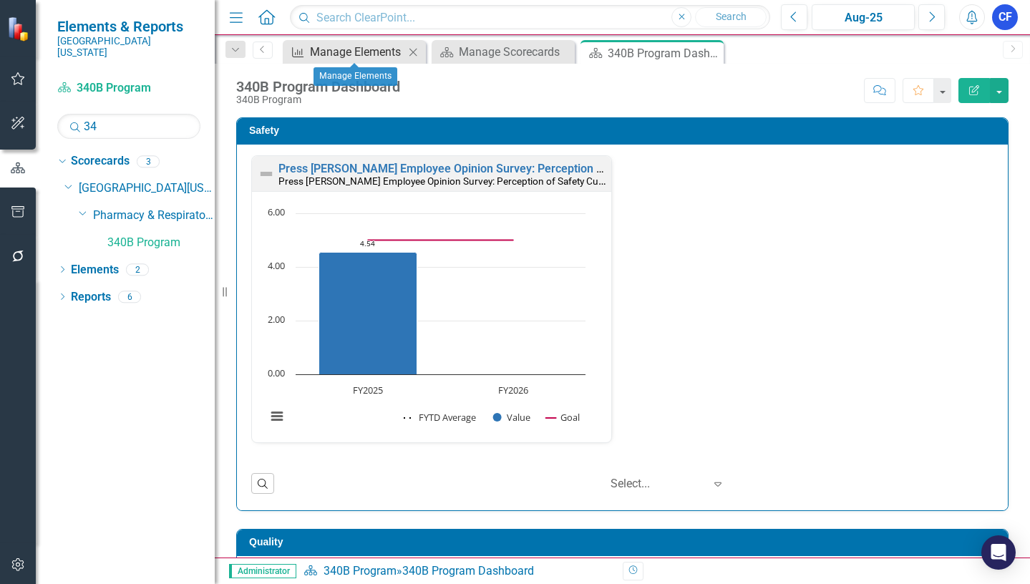
click at [369, 48] on div "Manage Elements" at bounding box center [357, 52] width 94 height 18
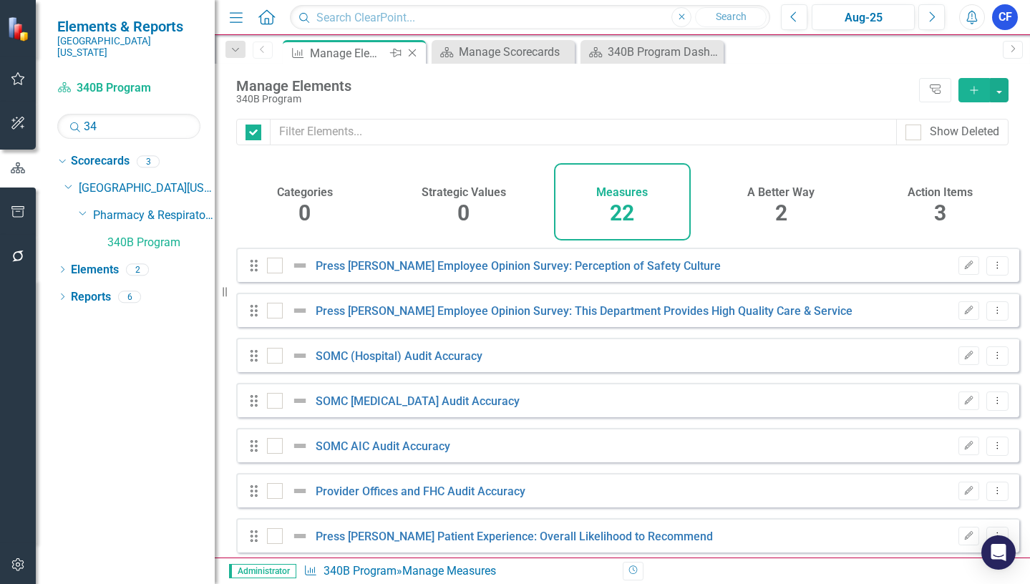
checkbox input "false"
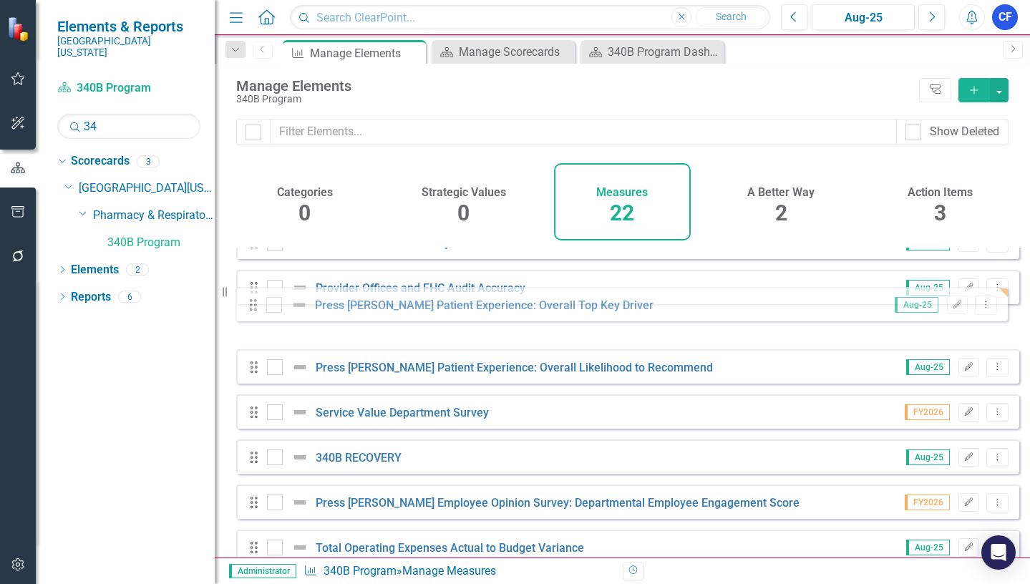
scroll to position [180, 0]
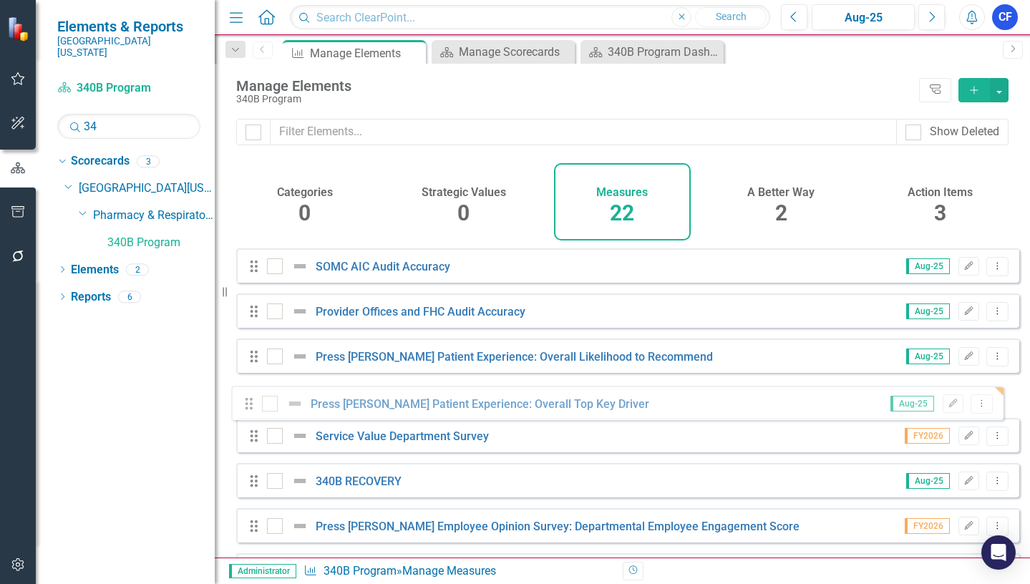
drag, startPoint x: 254, startPoint y: 463, endPoint x: 249, endPoint y: 407, distance: 56.1
click at [249, 407] on div "Drag Press [PERSON_NAME] Employee Opinion Survey: Perception of Safety Culture …" at bounding box center [627, 558] width 783 height 981
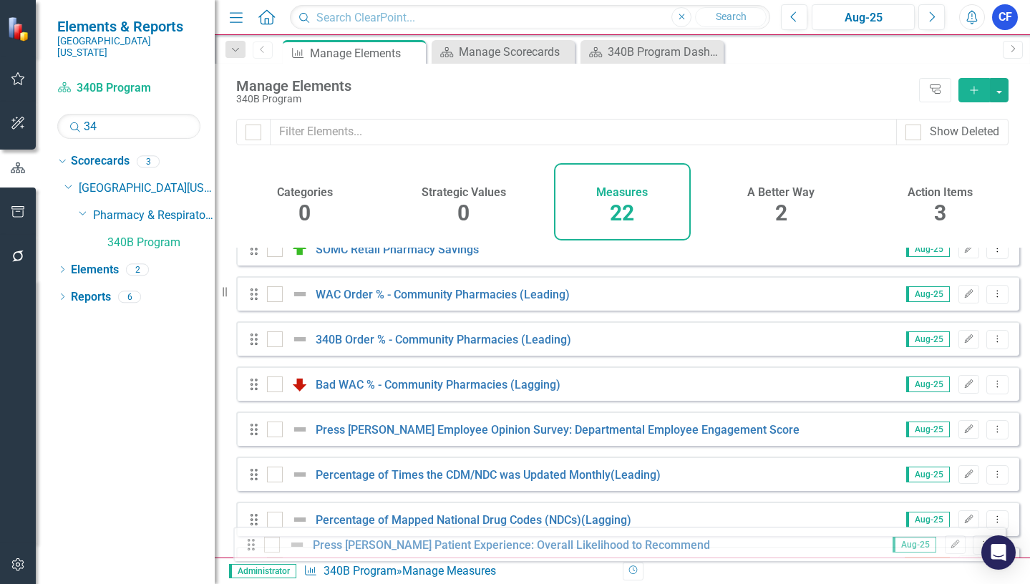
scroll to position [693, 0]
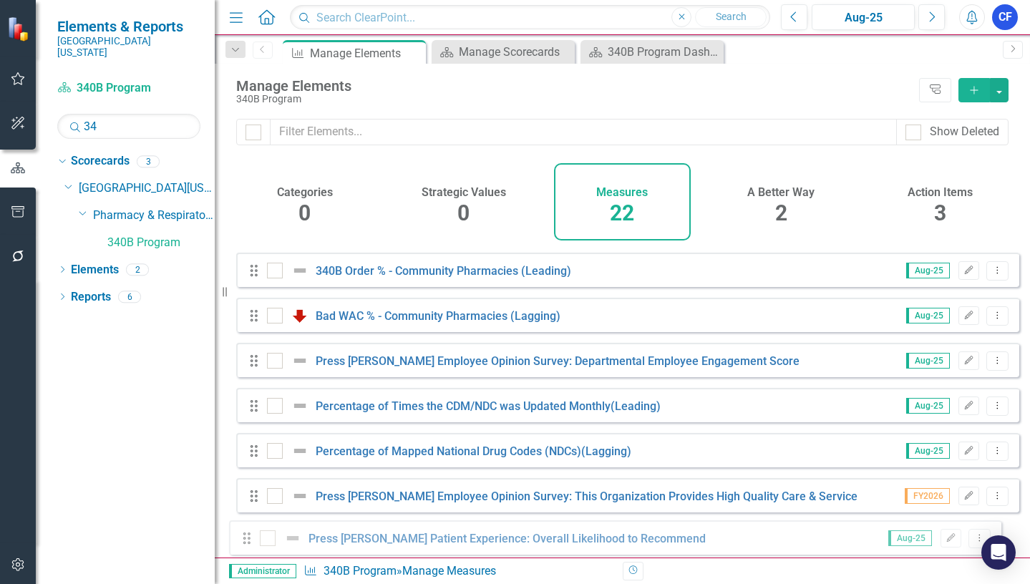
drag, startPoint x: 258, startPoint y: 371, endPoint x: 251, endPoint y: 542, distance: 171.2
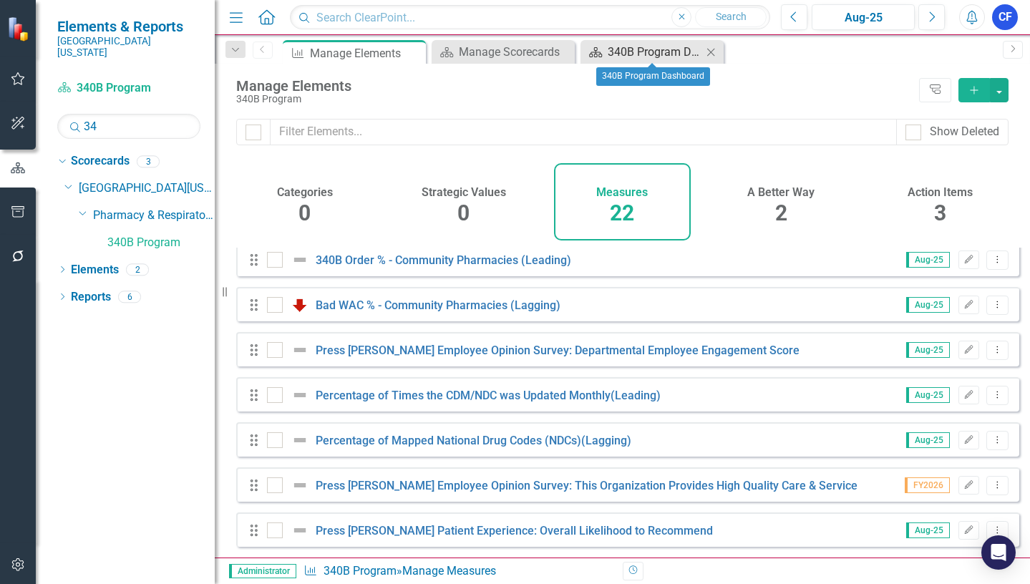
click at [621, 52] on div "340B Program Dashboard" at bounding box center [655, 52] width 94 height 18
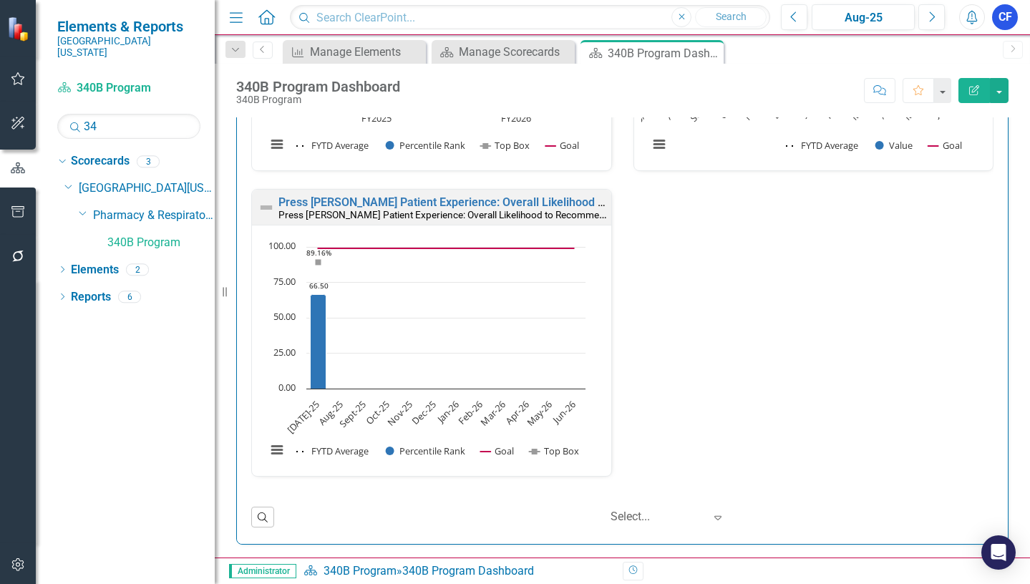
scroll to position [1718, 0]
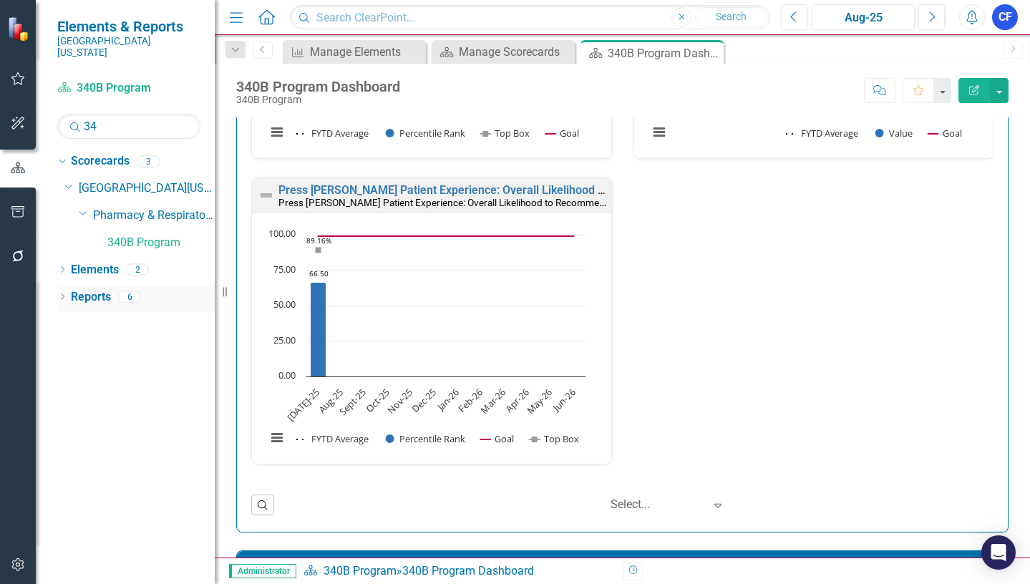
click at [83, 289] on link "Reports" at bounding box center [91, 297] width 40 height 16
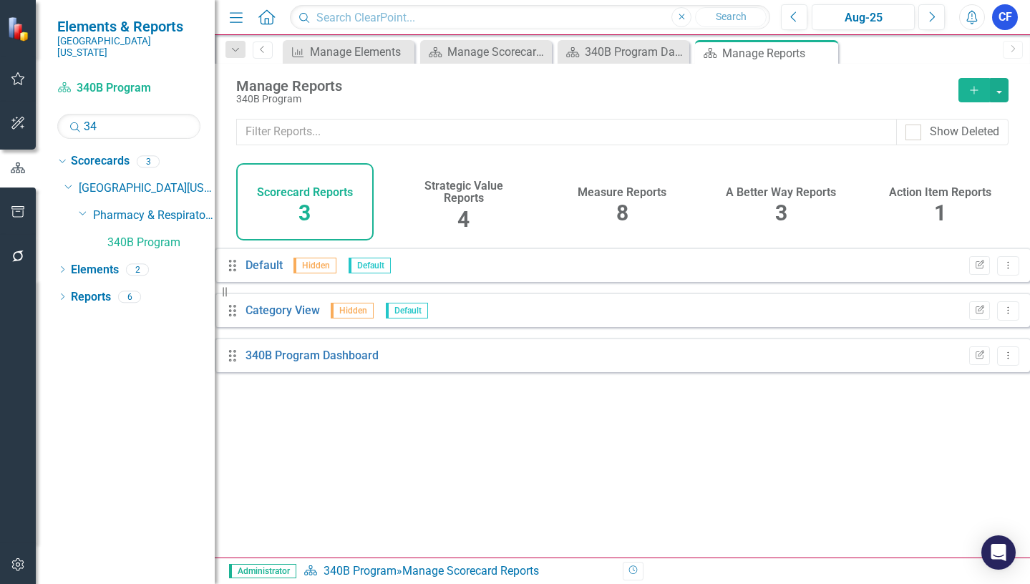
click at [635, 192] on h4 "Measure Reports" at bounding box center [622, 192] width 89 height 13
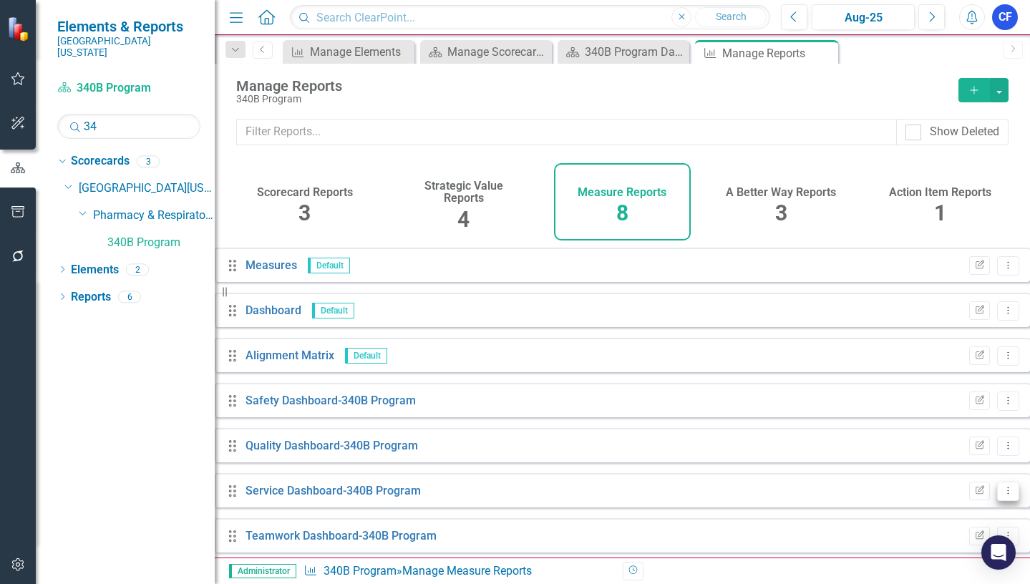
click at [1002, 495] on icon "Dropdown Menu" at bounding box center [1008, 490] width 12 height 9
click at [936, 397] on link "Edit Report Edit Report" at bounding box center [938, 399] width 118 height 26
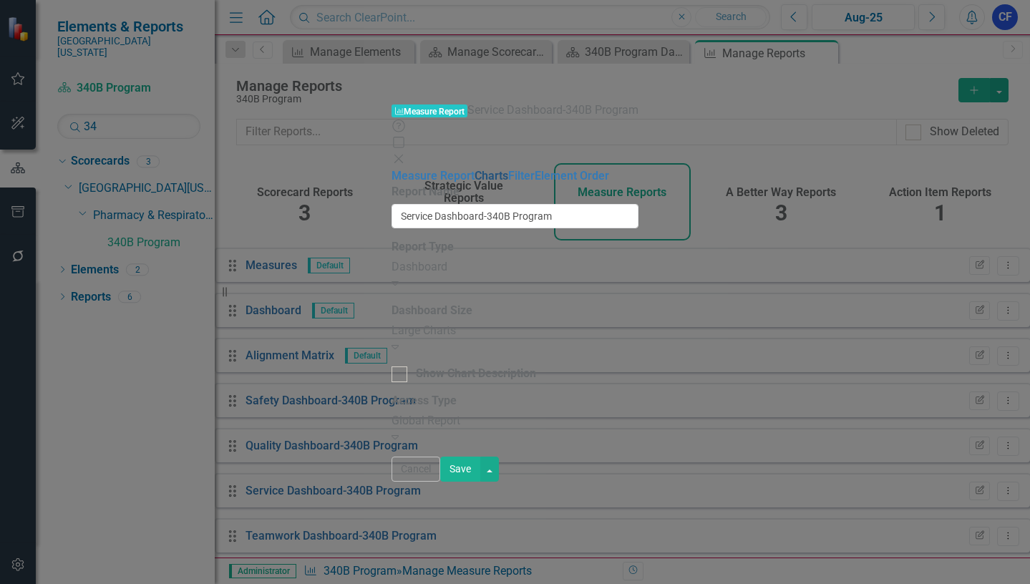
click at [475, 169] on link "Charts" at bounding box center [492, 176] width 34 height 14
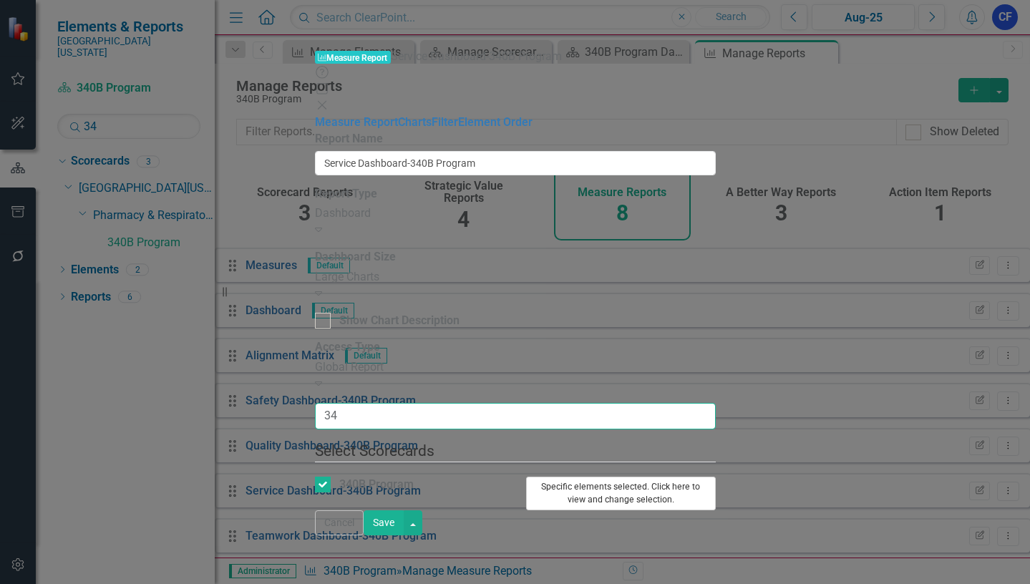
type input "34"
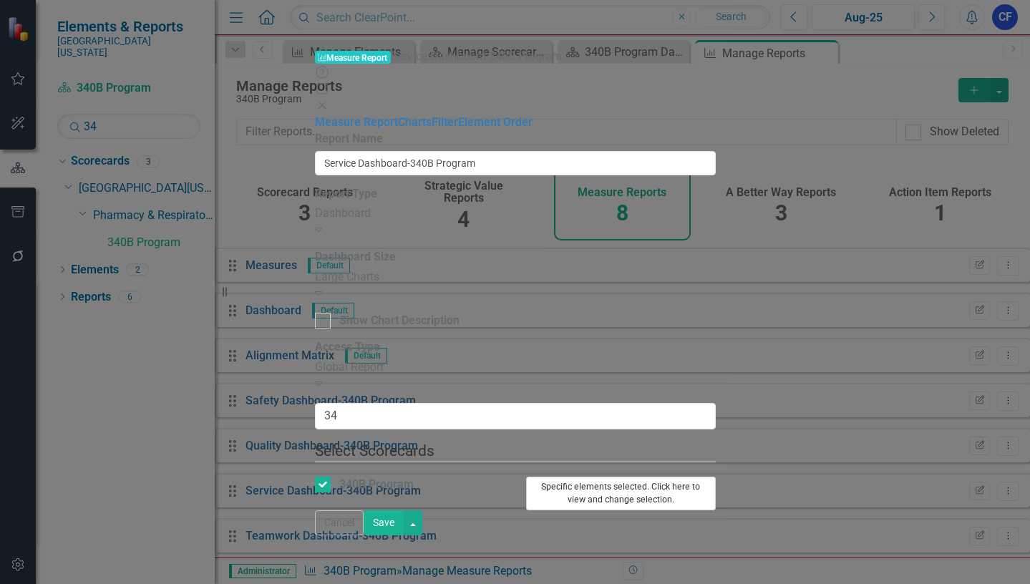
click at [716, 477] on button "Specific elements selected. Click here to view and change selection." at bounding box center [621, 494] width 190 height 34
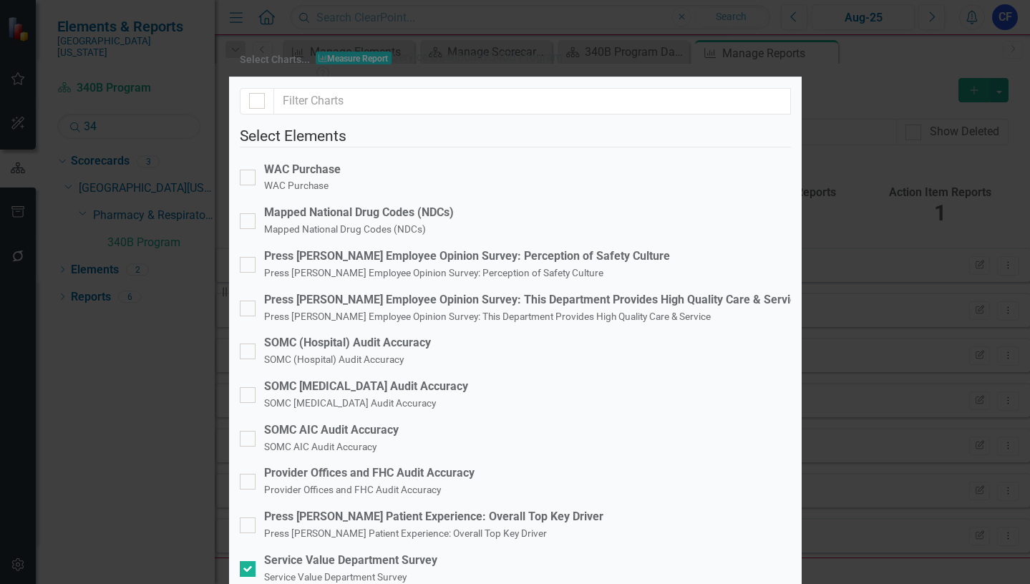
scroll to position [286, 0]
click at [256, 518] on div at bounding box center [248, 526] width 16 height 16
click at [249, 518] on input "Press [PERSON_NAME] Patient Experience: Overall Top Key Driver Press [PERSON_NA…" at bounding box center [244, 522] width 9 height 9
checkbox input "true"
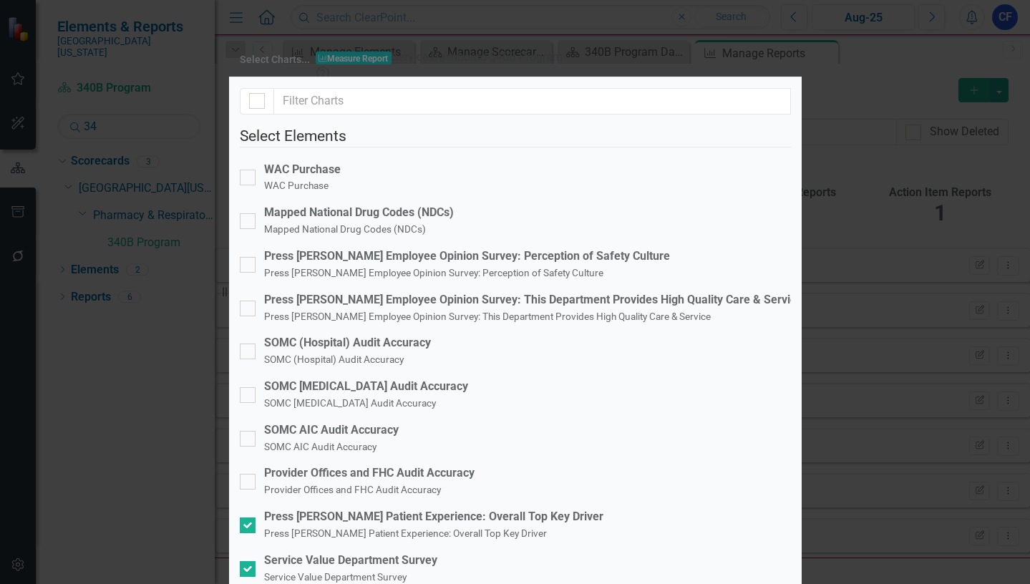
checkbox input "false"
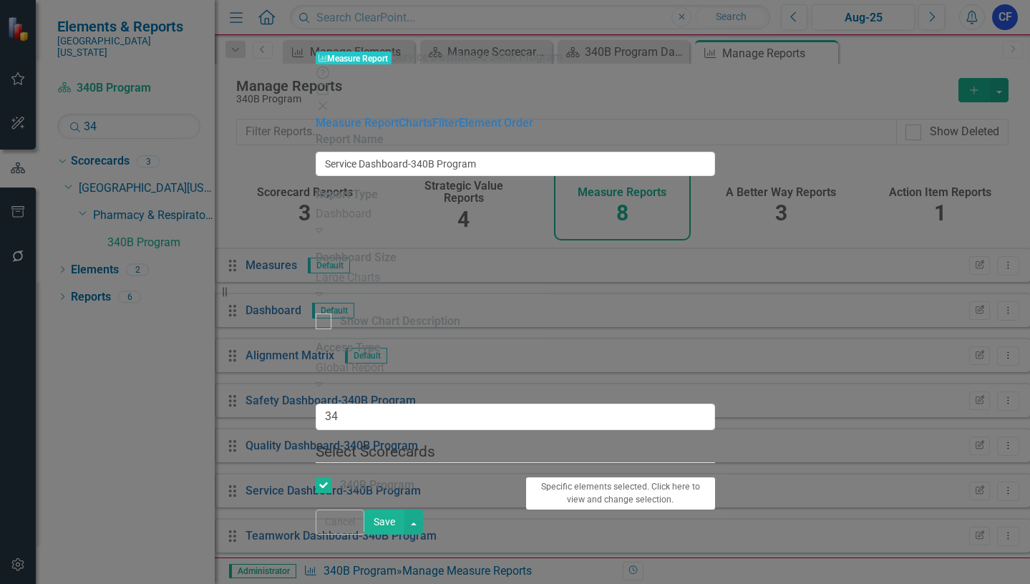
click at [404, 535] on button "Save" at bounding box center [384, 522] width 40 height 25
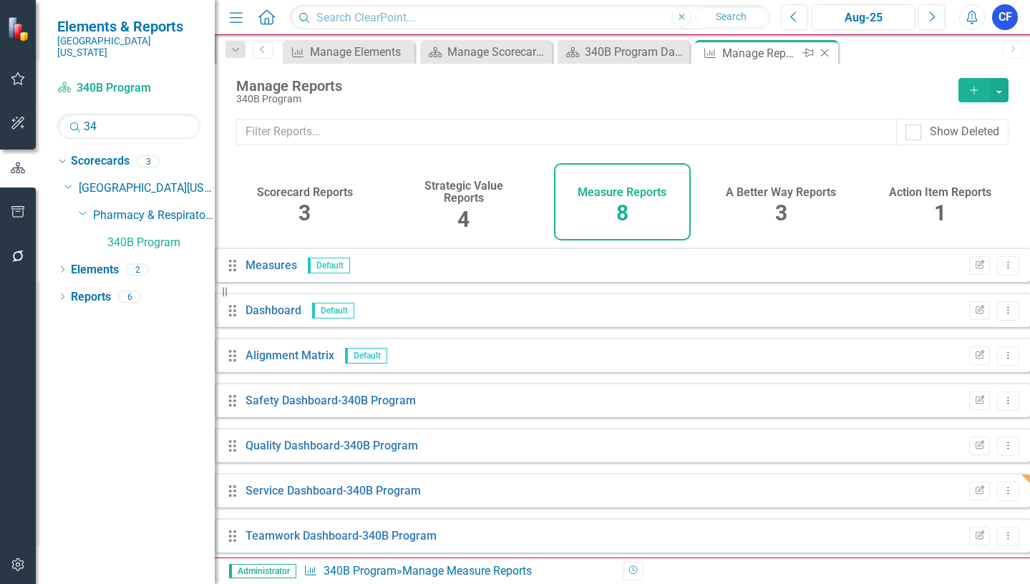
click at [824, 57] on icon "Close" at bounding box center [824, 52] width 14 height 11
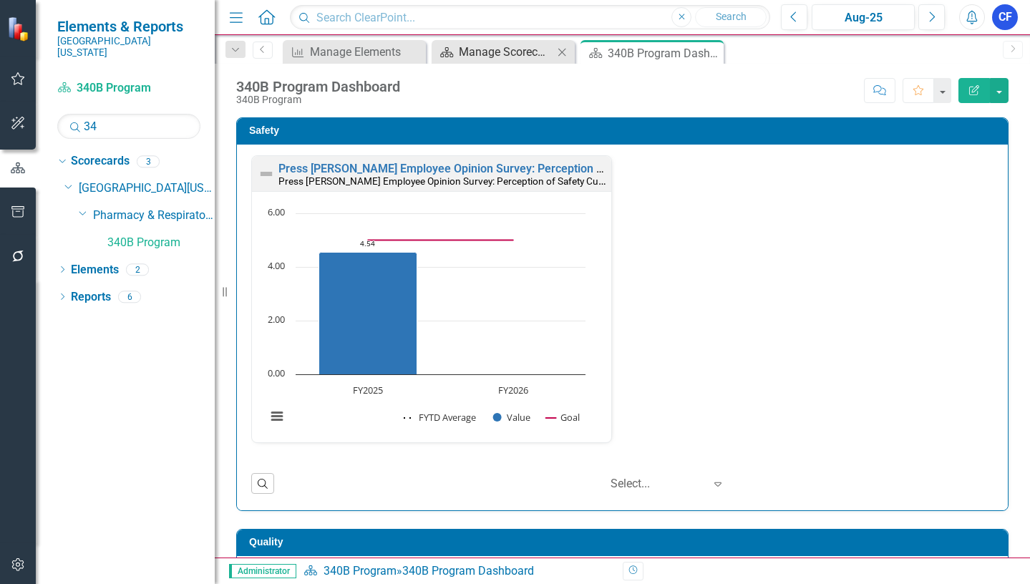
click at [501, 55] on div "Manage Scorecards" at bounding box center [506, 52] width 94 height 18
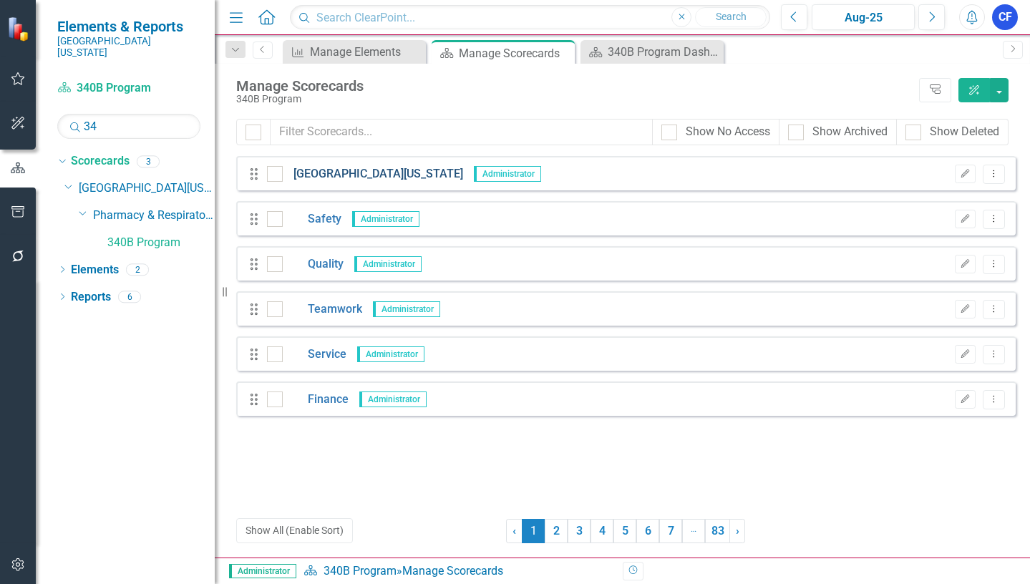
click at [390, 171] on link "[GEOGRAPHIC_DATA][US_STATE]" at bounding box center [373, 174] width 180 height 16
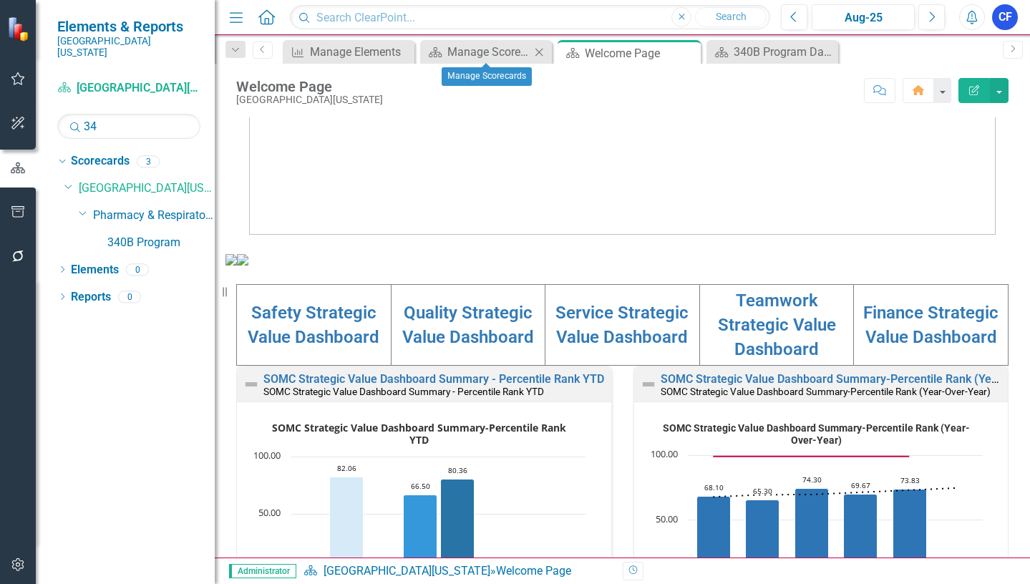
click at [540, 53] on icon "Close" at bounding box center [539, 52] width 14 height 11
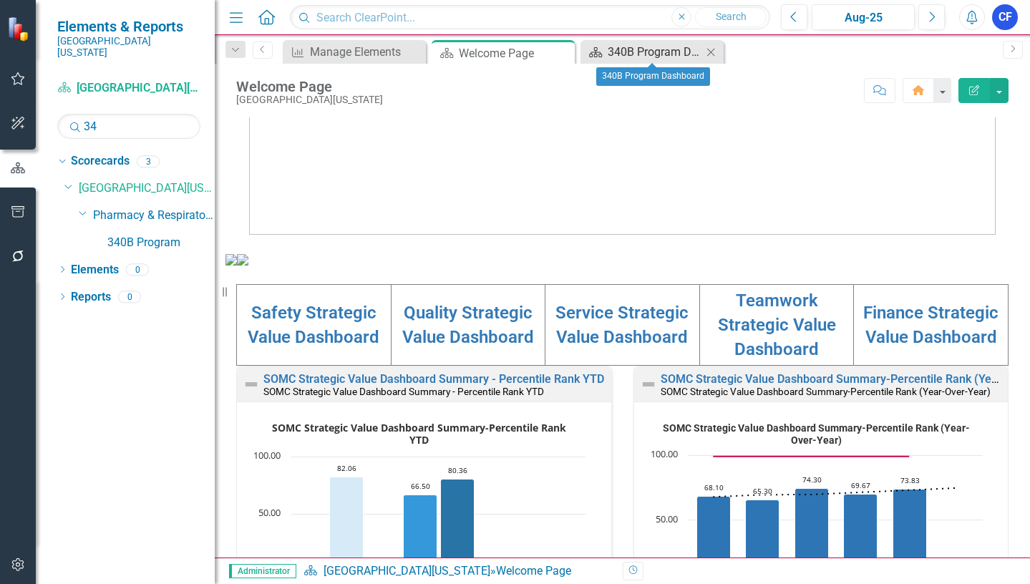
click at [635, 47] on div "340B Program Dashboard" at bounding box center [655, 52] width 94 height 18
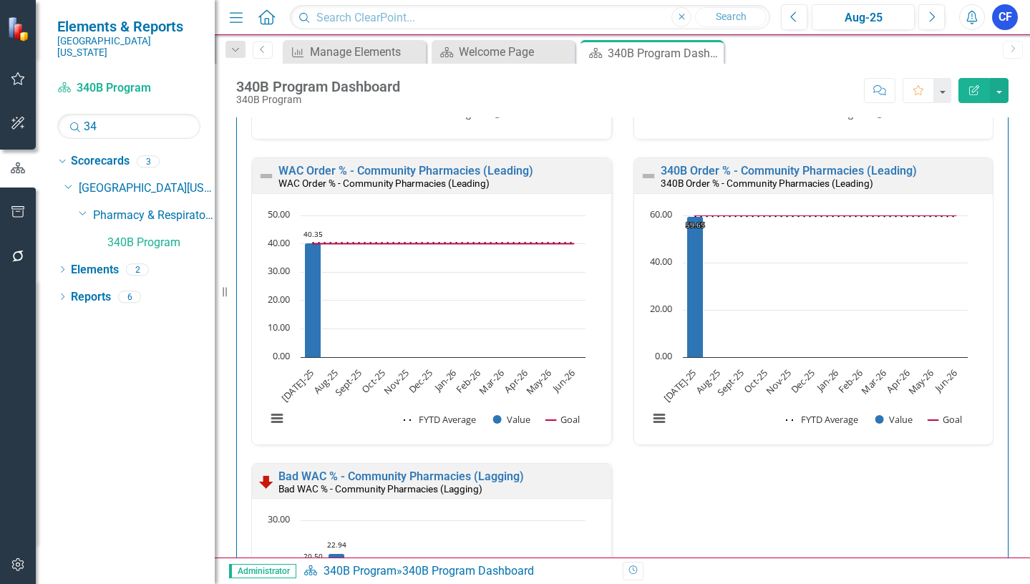
scroll to position [3364, 0]
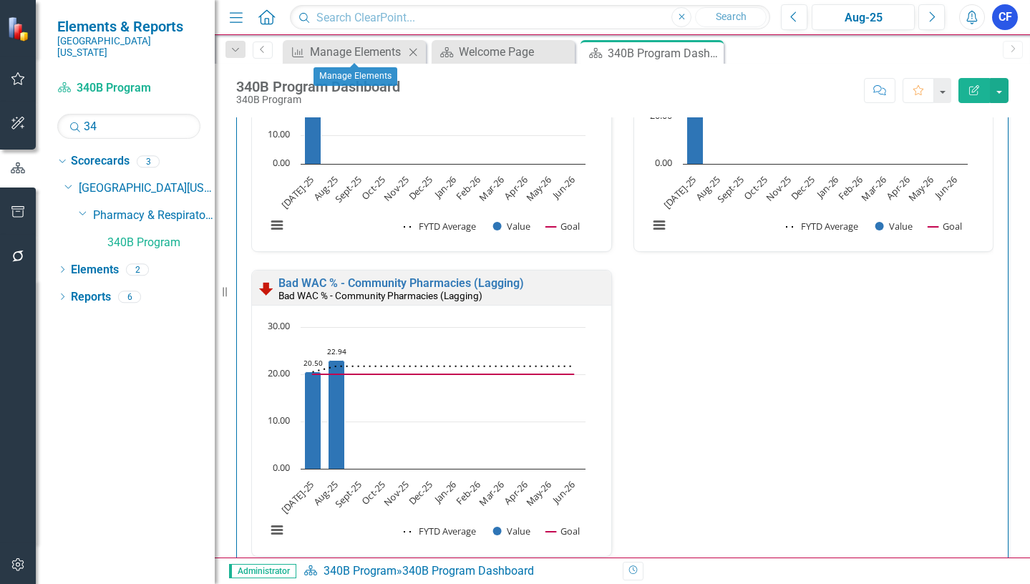
click at [412, 50] on icon at bounding box center [413, 52] width 8 height 8
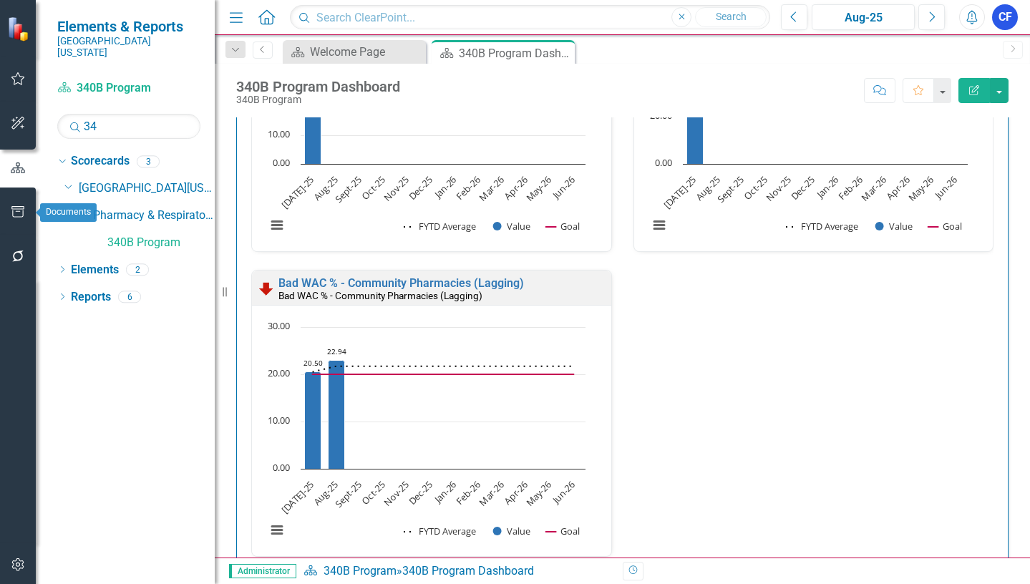
click at [21, 215] on icon "button" at bounding box center [18, 211] width 15 height 11
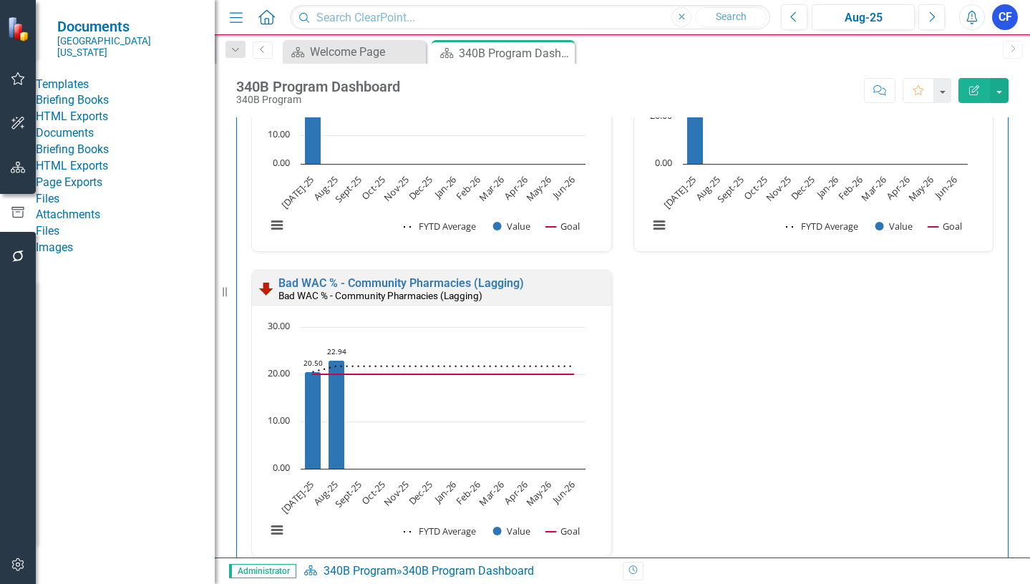
click at [98, 125] on link "HTML Exports" at bounding box center [125, 117] width 179 height 16
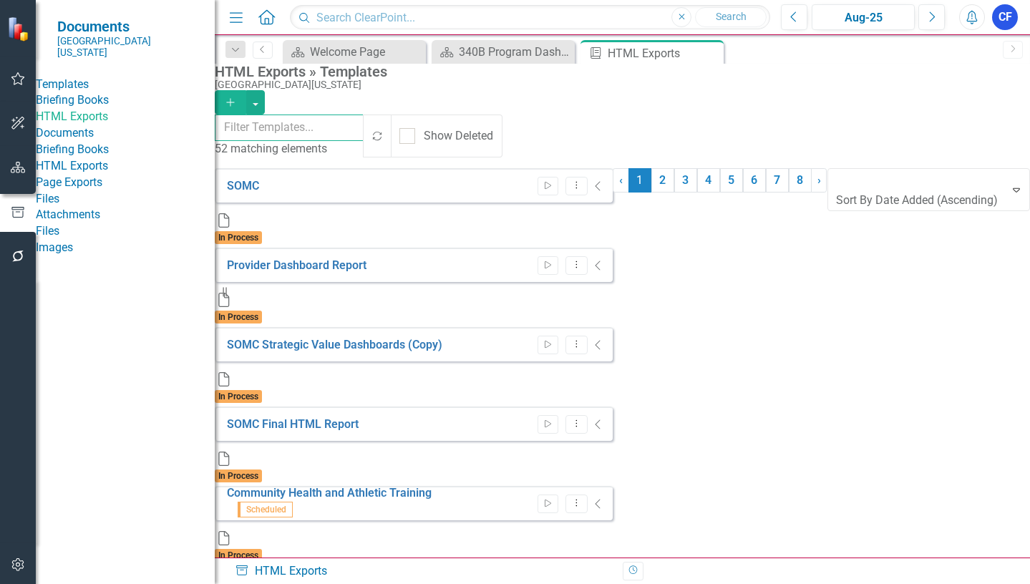
click at [364, 135] on input "text" at bounding box center [290, 128] width 150 height 26
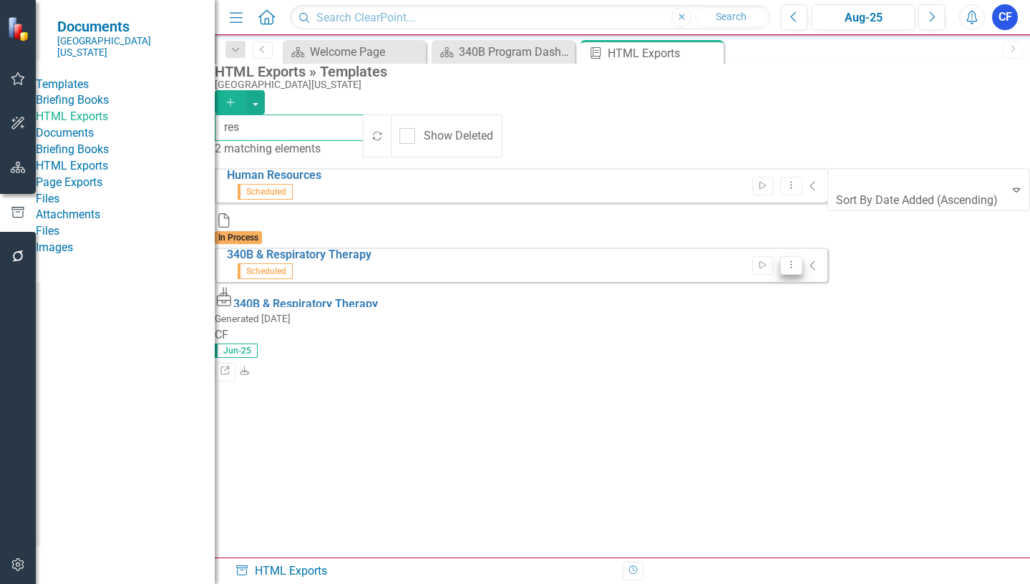
type input "res"
click at [797, 260] on icon "Dropdown Menu" at bounding box center [791, 264] width 12 height 9
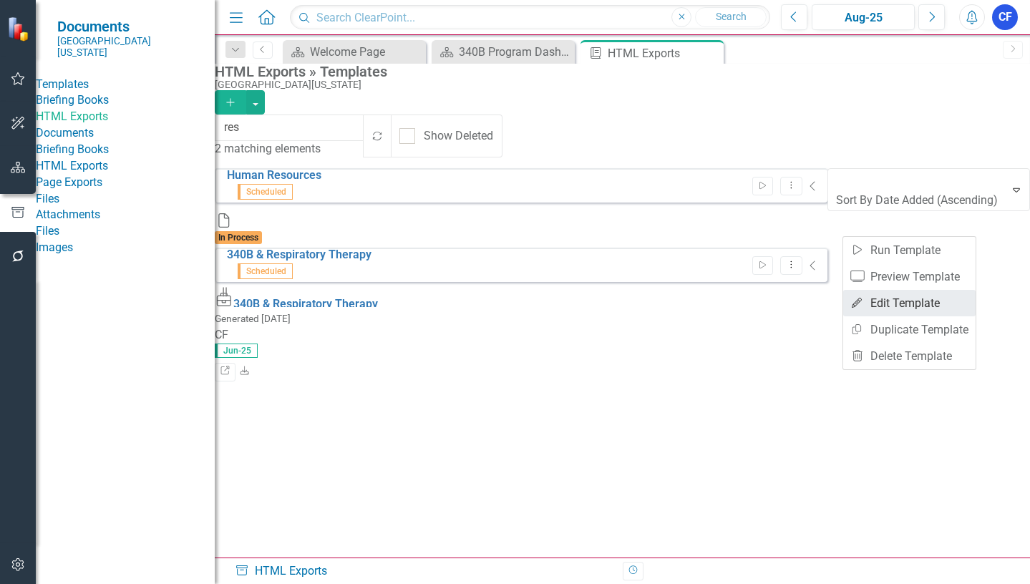
click at [895, 304] on link "Edit Edit Template" at bounding box center [909, 303] width 132 height 26
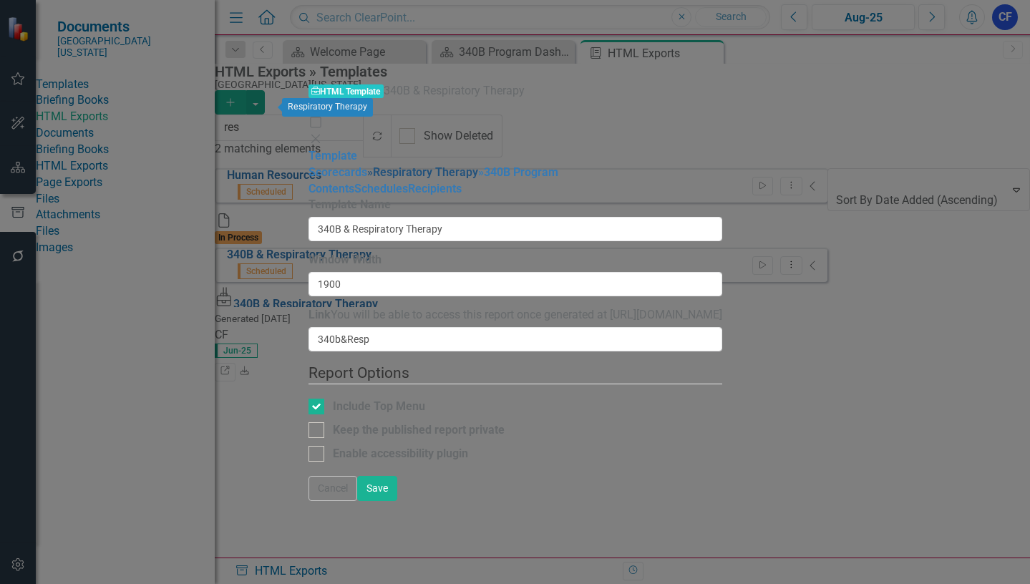
click at [367, 165] on link "» Respiratory Therapy" at bounding box center [422, 172] width 111 height 14
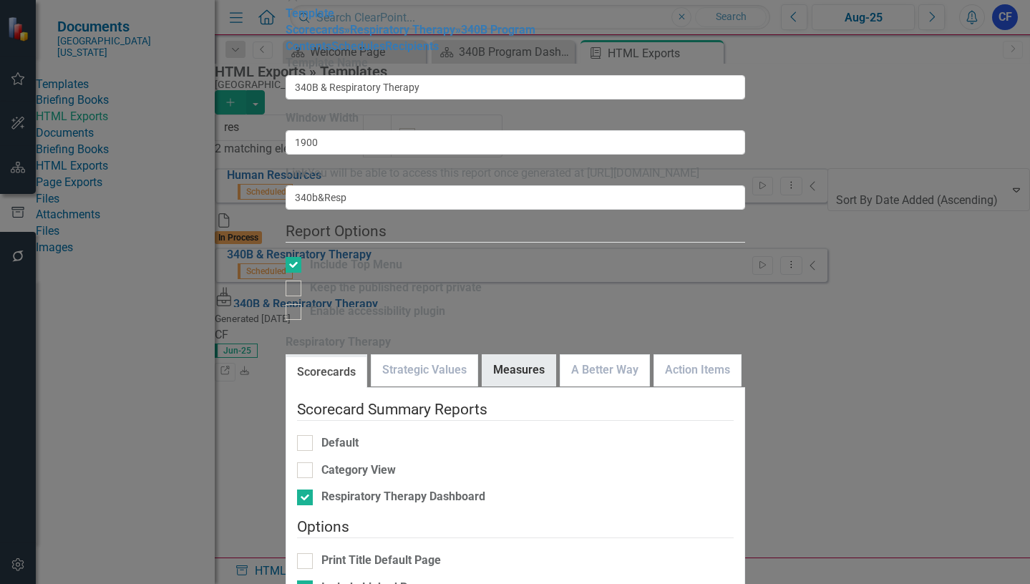
click at [529, 355] on link "Measures" at bounding box center [518, 370] width 73 height 31
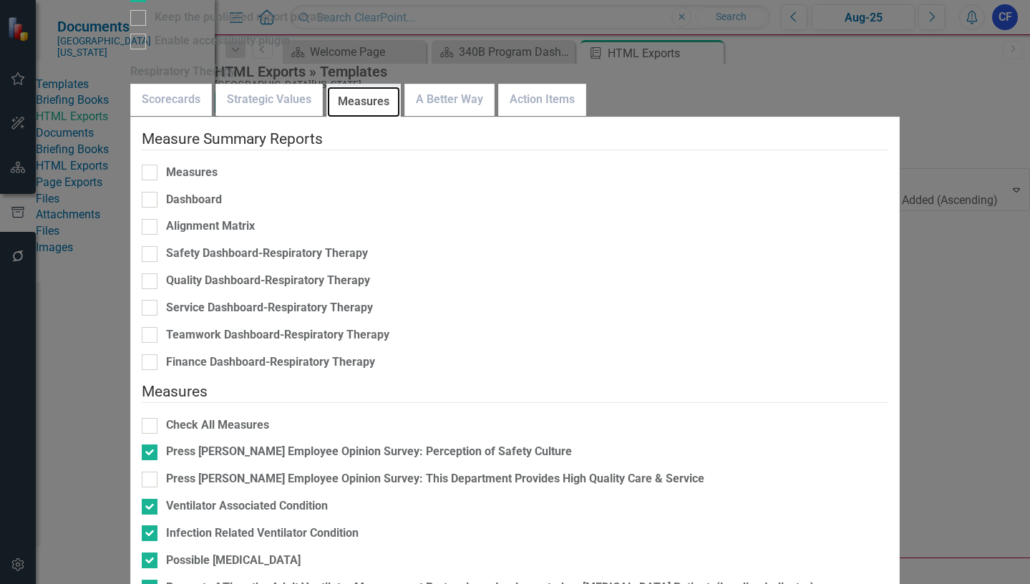
scroll to position [215, 0]
checkbox input "true"
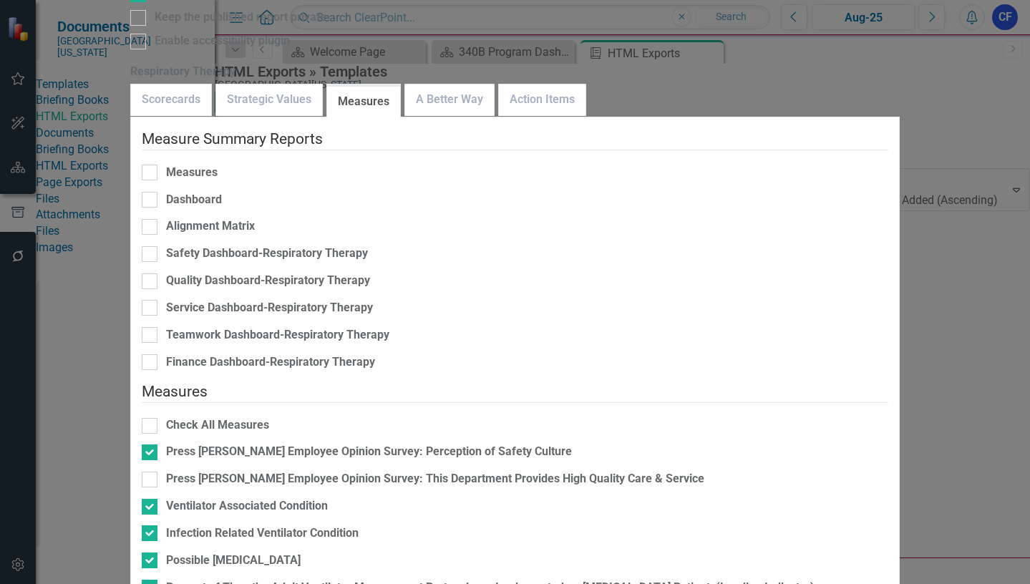
checkbox input "false"
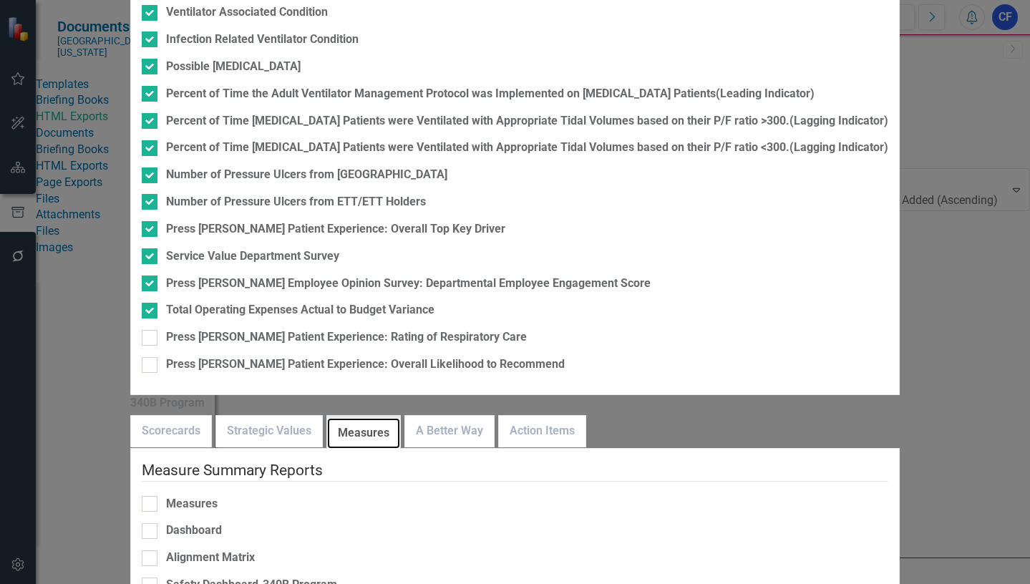
scroll to position [143, 0]
checkbox input "true"
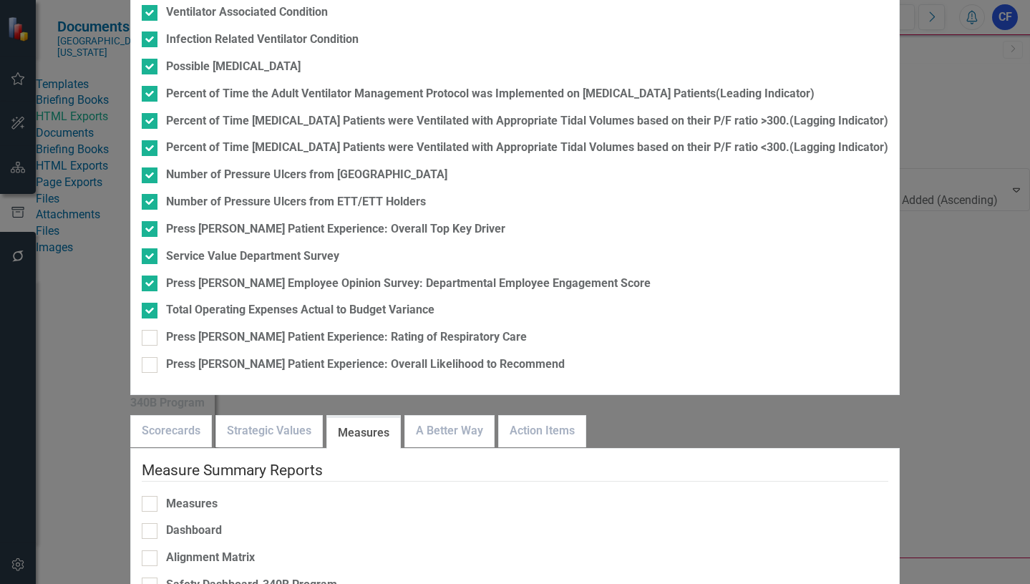
checkbox input "false"
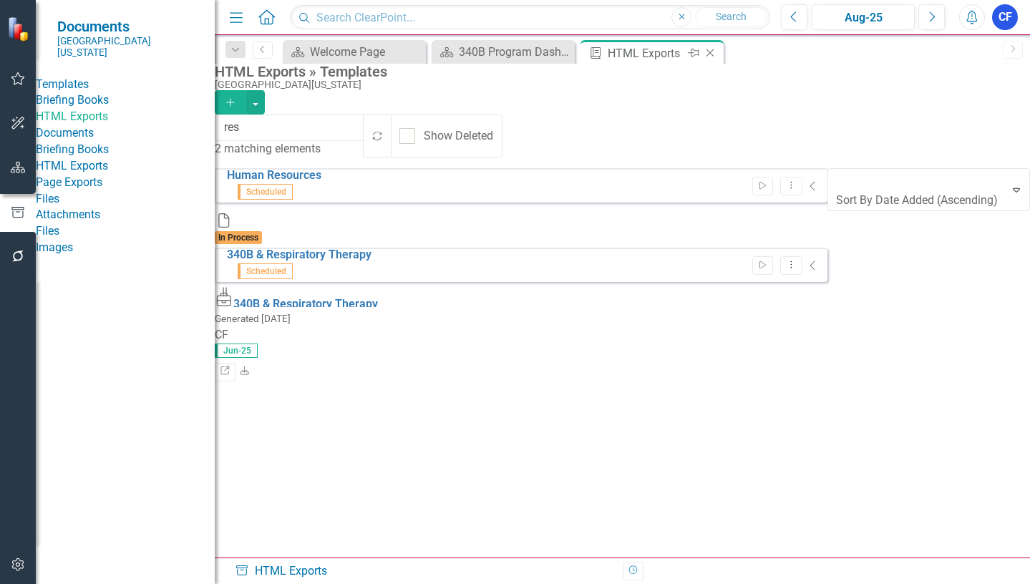
click at [710, 57] on icon "Close" at bounding box center [710, 52] width 14 height 11
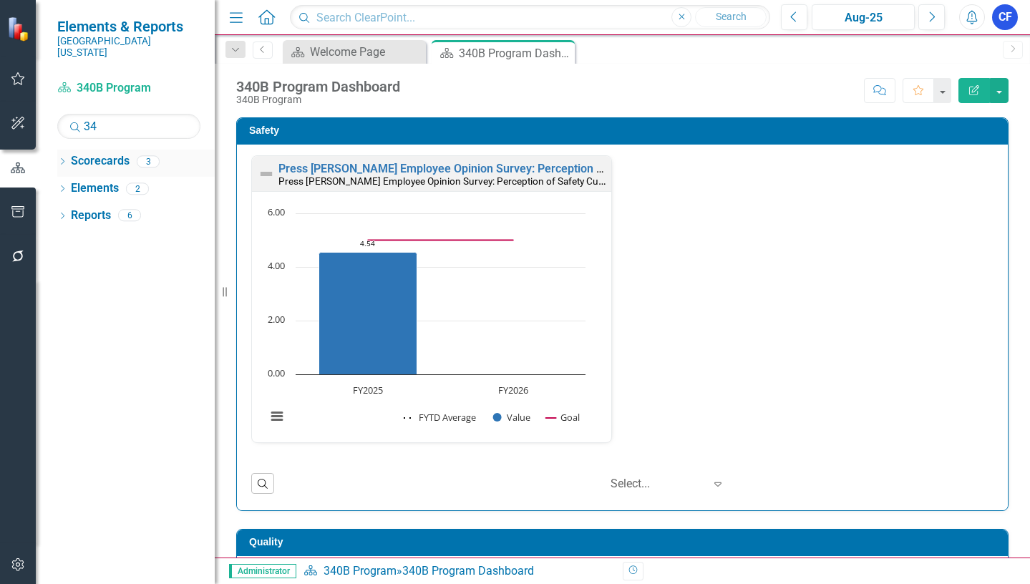
click at [63, 157] on div "Dropdown" at bounding box center [62, 163] width 10 height 12
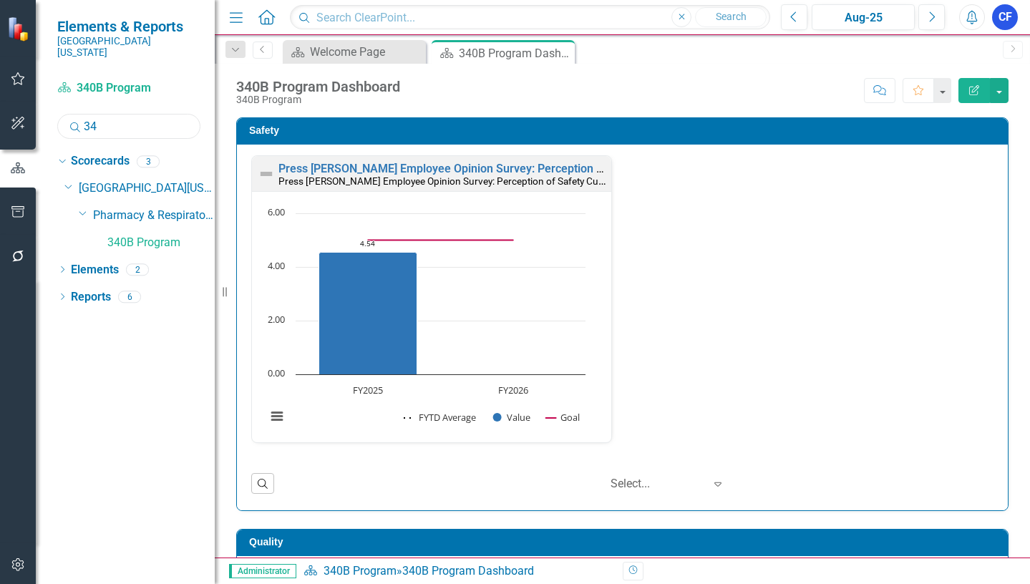
drag, startPoint x: 117, startPoint y: 117, endPoint x: 88, endPoint y: 132, distance: 32.7
click at [84, 115] on input "34" at bounding box center [128, 126] width 143 height 25
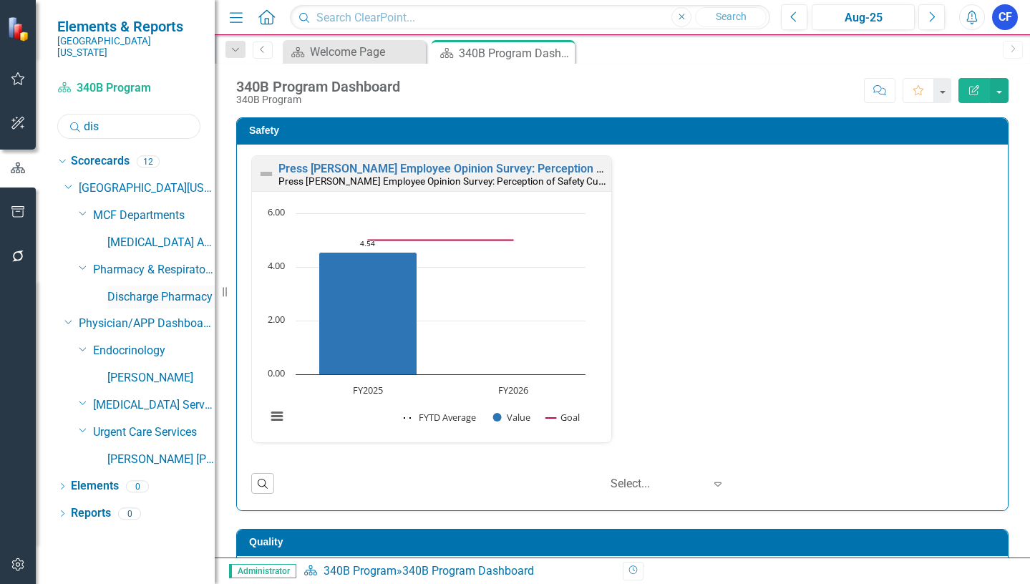
type input "dis"
click at [160, 289] on link "Discharge Pharmacy" at bounding box center [160, 297] width 107 height 16
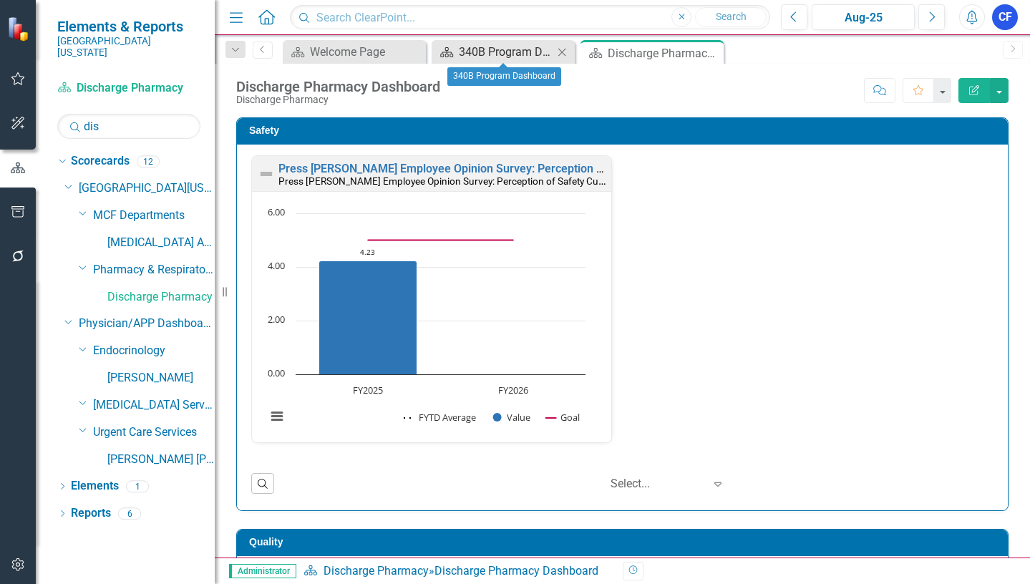
click at [485, 54] on div "340B Program Dashboard" at bounding box center [506, 52] width 94 height 18
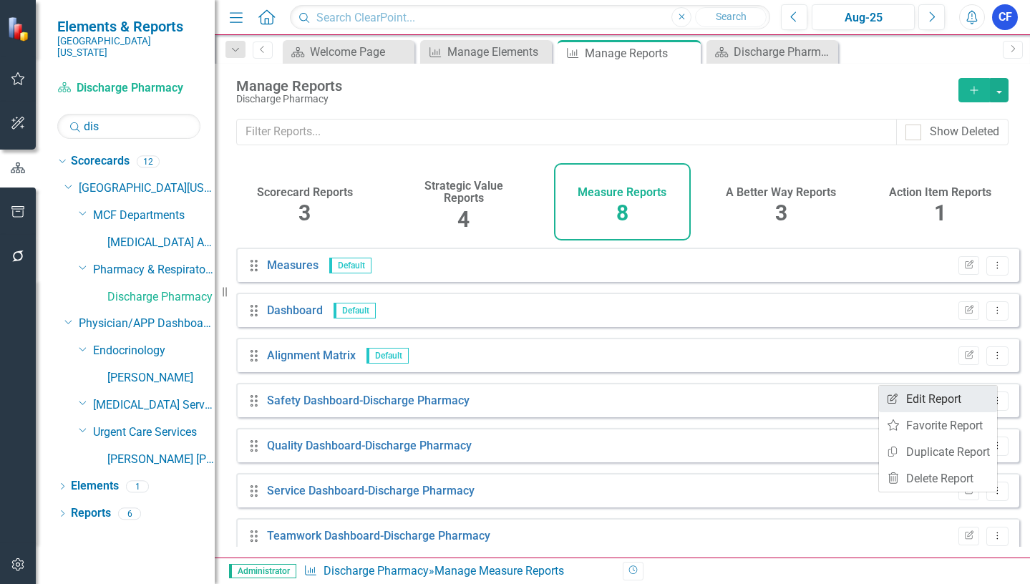
click at [952, 396] on link "Edit Report Edit Report" at bounding box center [938, 399] width 118 height 26
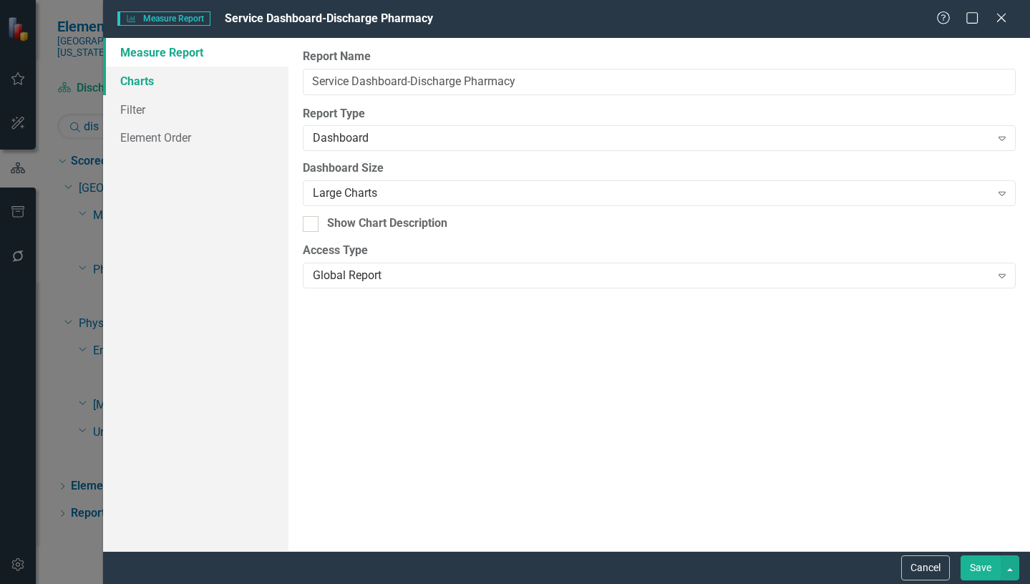
click at [150, 84] on link "Charts" at bounding box center [195, 81] width 185 height 29
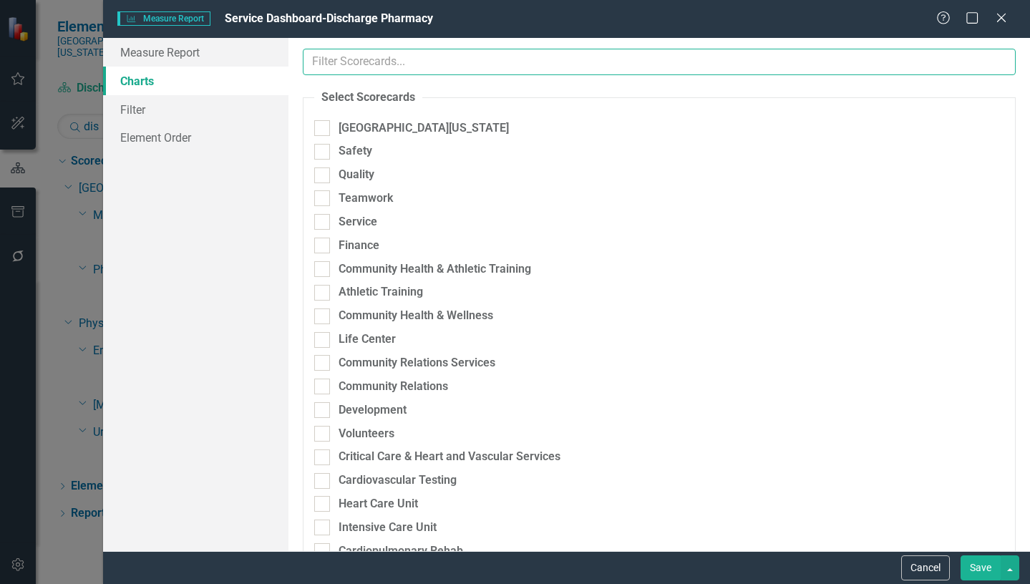
click at [477, 71] on input "text" at bounding box center [659, 62] width 713 height 26
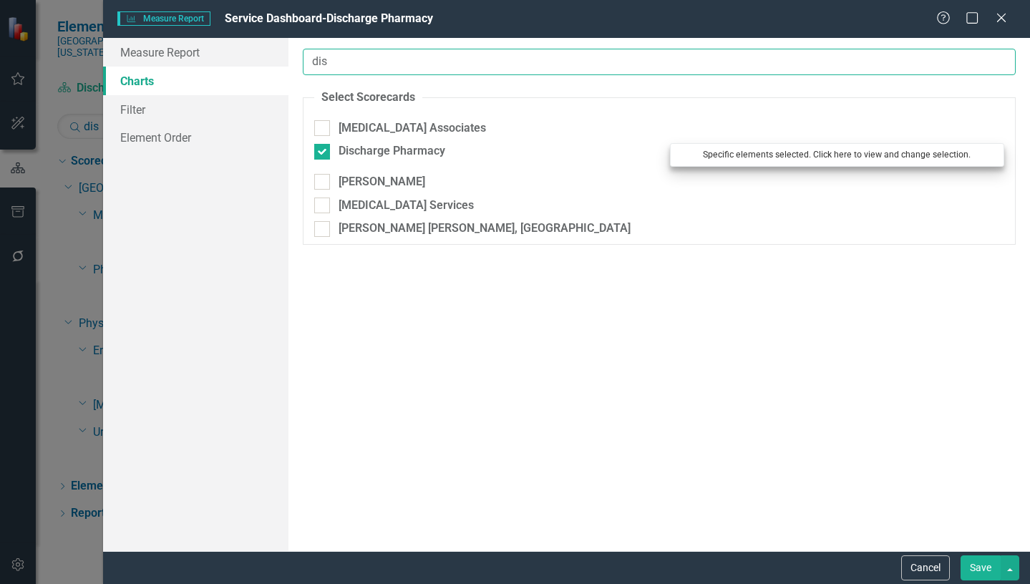
type input "dis"
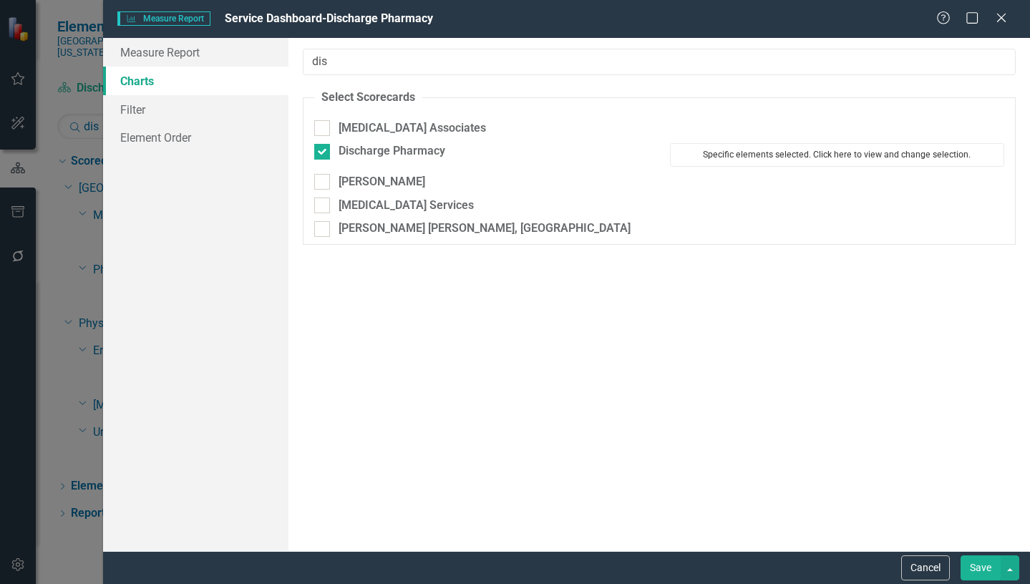
click at [763, 157] on button "Specific elements selected. Click here to view and change selection." at bounding box center [837, 154] width 334 height 23
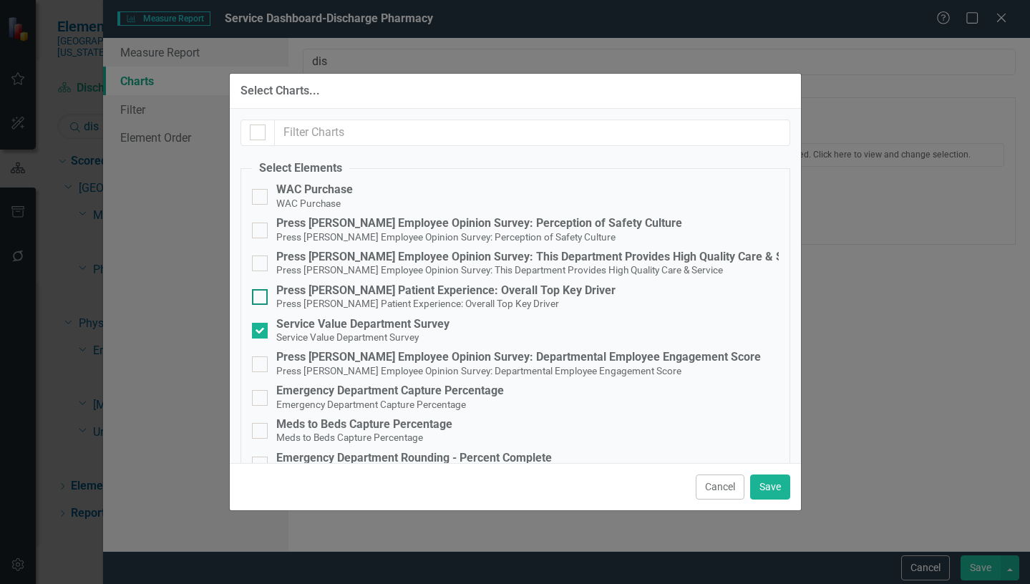
click at [263, 295] on div at bounding box center [260, 297] width 16 height 16
click at [261, 295] on input "Press Ganey Patient Experience: Overall Top Key Driver Press Ganey Patient Expe…" at bounding box center [256, 293] width 9 height 9
checkbox input "true"
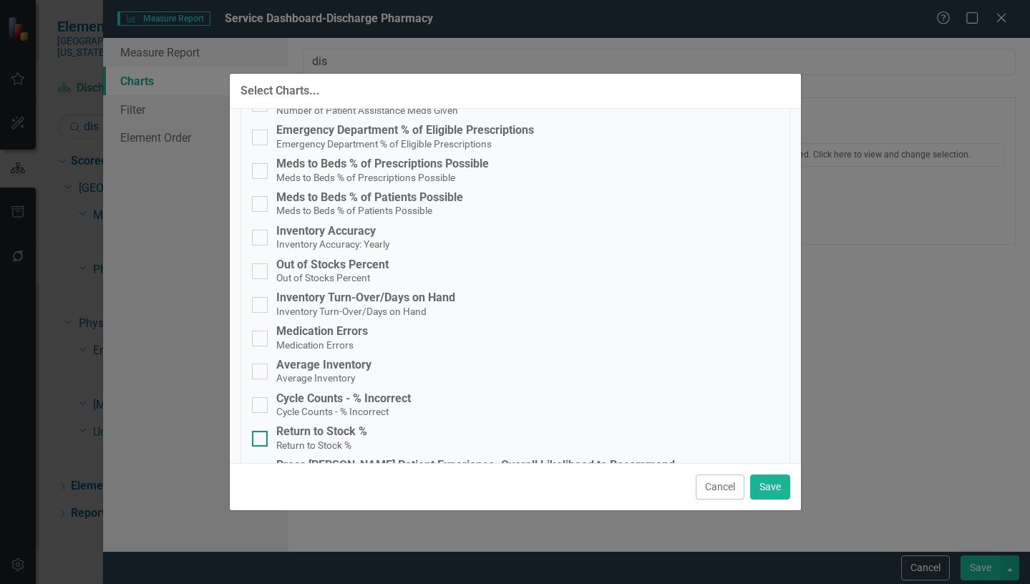
scroll to position [1172, 0]
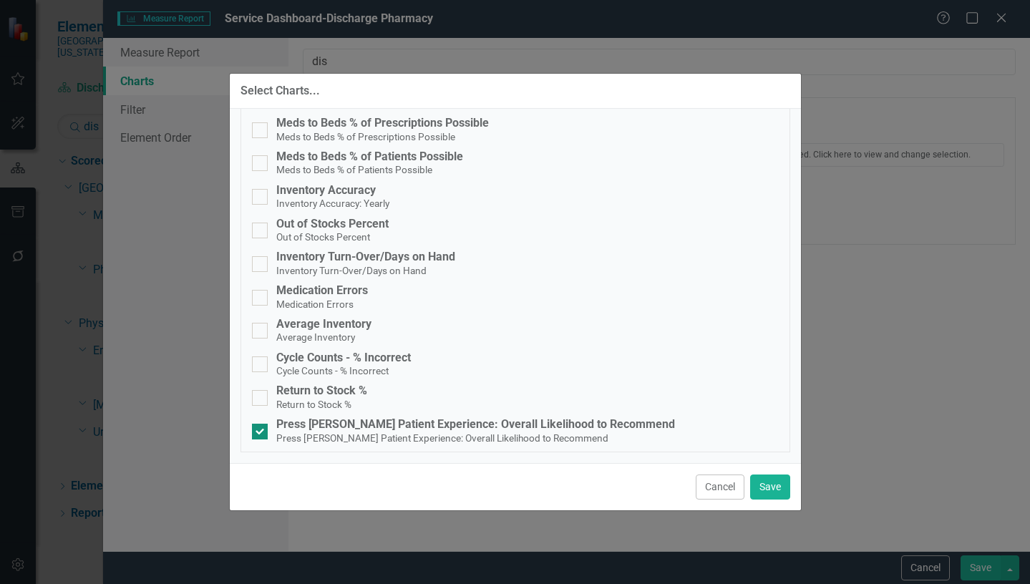
click at [259, 429] on input "Press [PERSON_NAME] Patient Experience: Overall Likelihood to Recommend Press […" at bounding box center [256, 428] width 9 height 9
checkbox input "false"
click at [775, 486] on button "Save" at bounding box center [770, 487] width 40 height 25
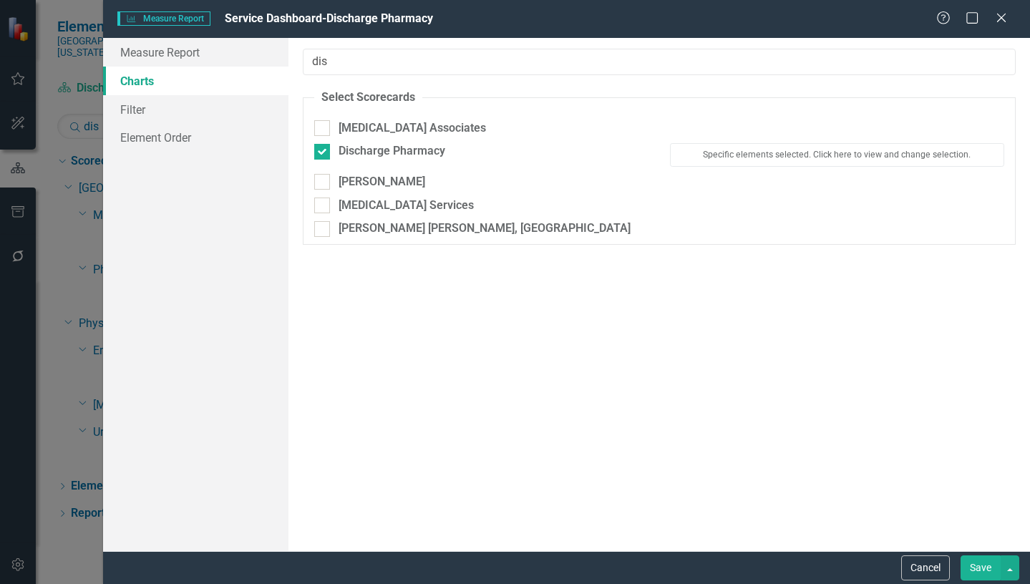
click at [981, 562] on button "Save" at bounding box center [981, 567] width 40 height 25
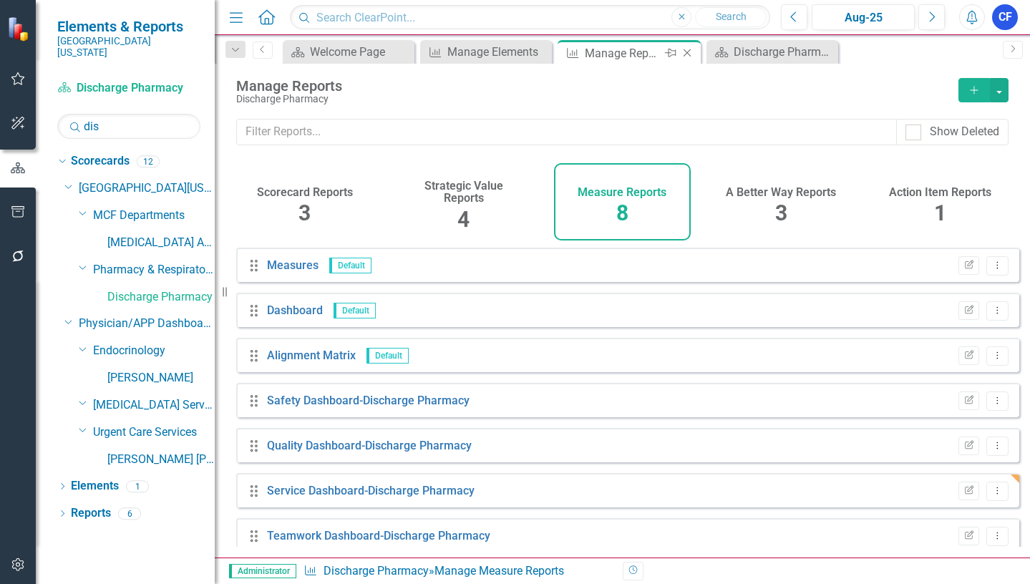
click at [685, 55] on icon at bounding box center [688, 53] width 8 height 8
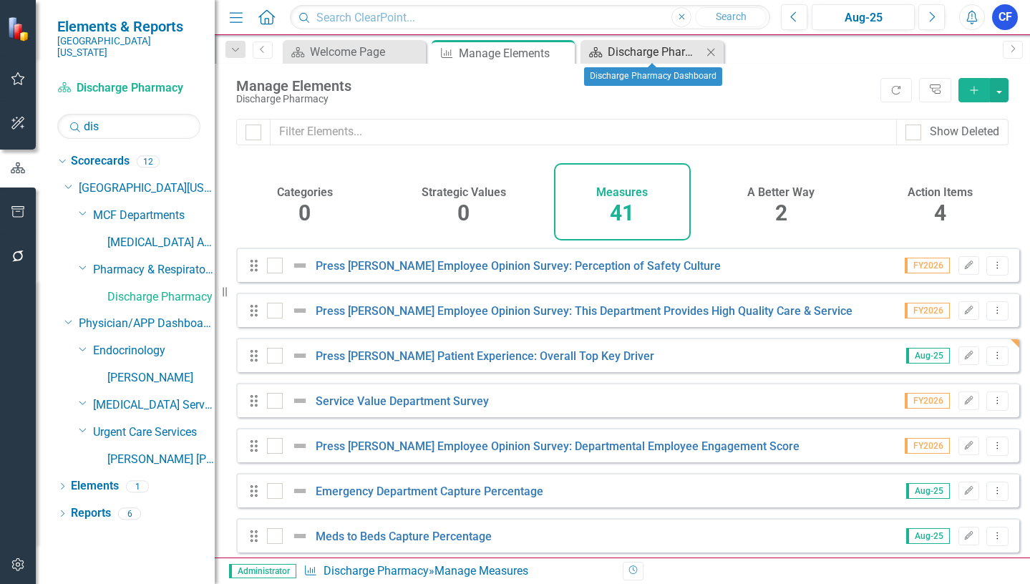
click at [652, 53] on div "Discharge Pharmacy Dashboard" at bounding box center [655, 52] width 94 height 18
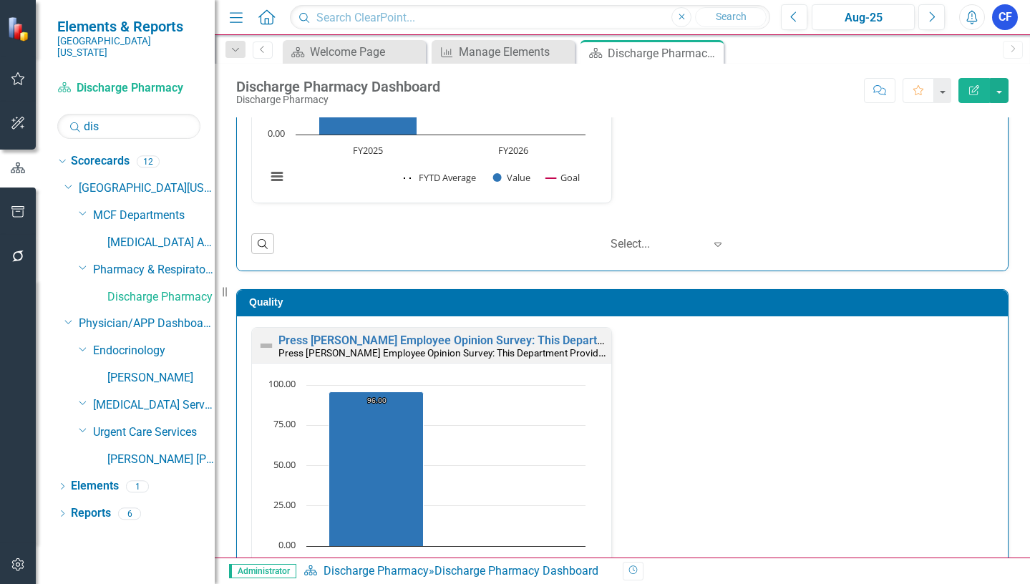
scroll to position [215, 0]
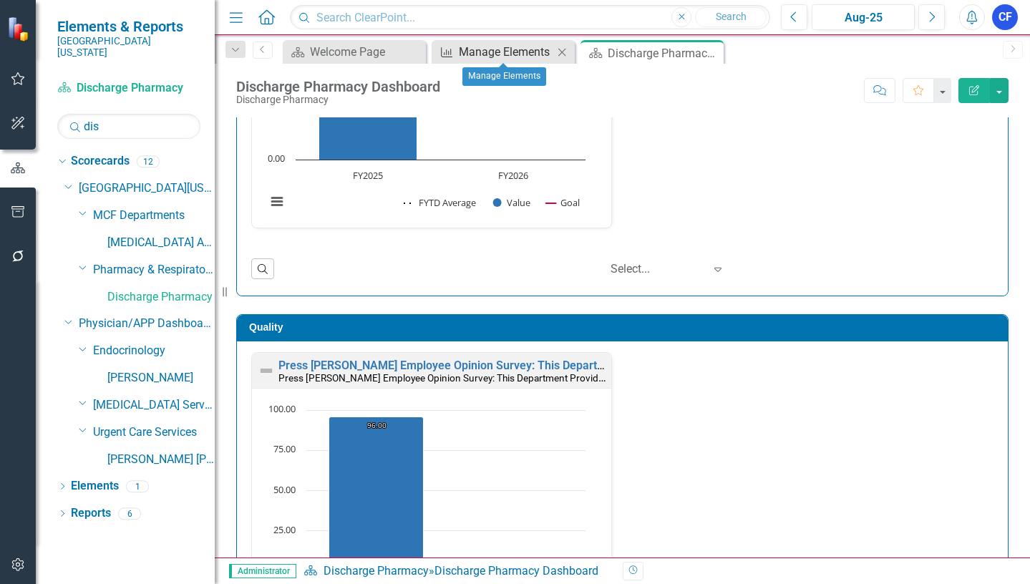
click at [518, 49] on div "Manage Elements" at bounding box center [506, 52] width 94 height 18
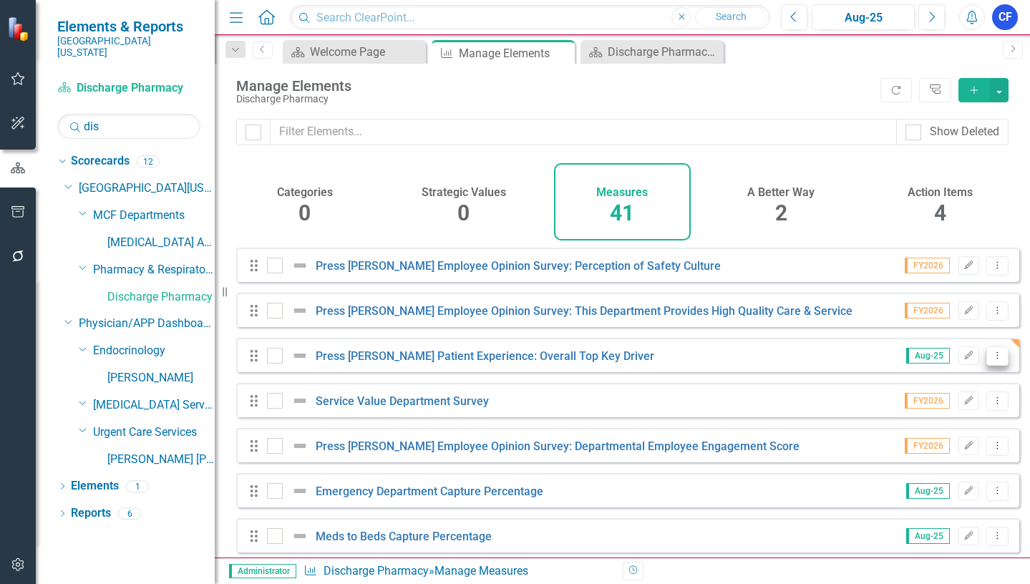
click at [987, 366] on button "Dropdown Menu" at bounding box center [997, 355] width 22 height 19
click at [958, 443] on link "Copy Duplicate Measure" at bounding box center [932, 443] width 129 height 26
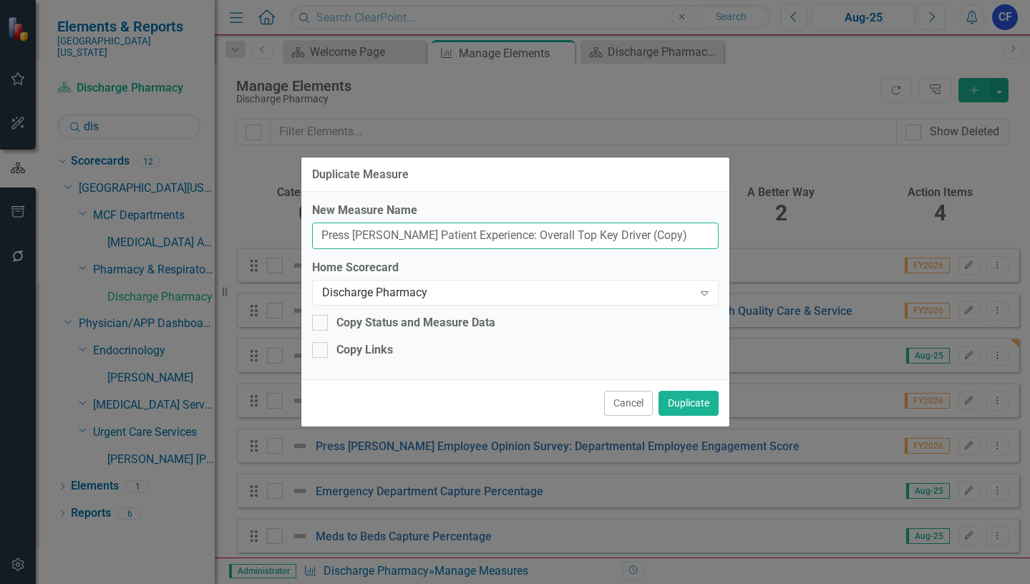
drag, startPoint x: 649, startPoint y: 233, endPoint x: 598, endPoint y: 239, distance: 51.9
click at [598, 239] on input "Press Ganey Patient Experience: Overall Top Key Driver (Copy)" at bounding box center [515, 236] width 407 height 26
type input "Press Ganey Patient Experience: Overall Top Key Driver"
click at [520, 292] on div "Discharge Pharmacy" at bounding box center [508, 292] width 372 height 16
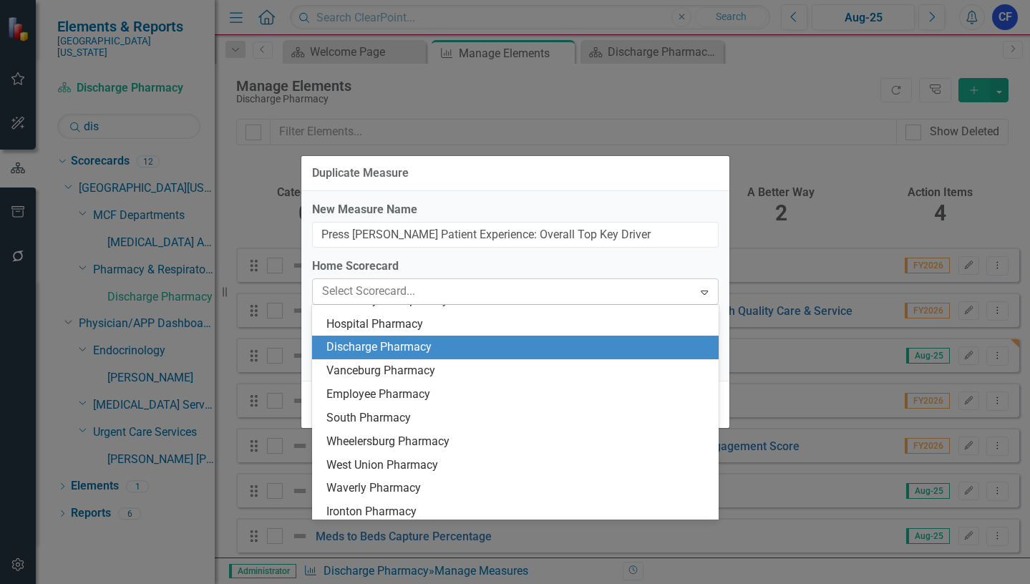
scroll to position [3127, 0]
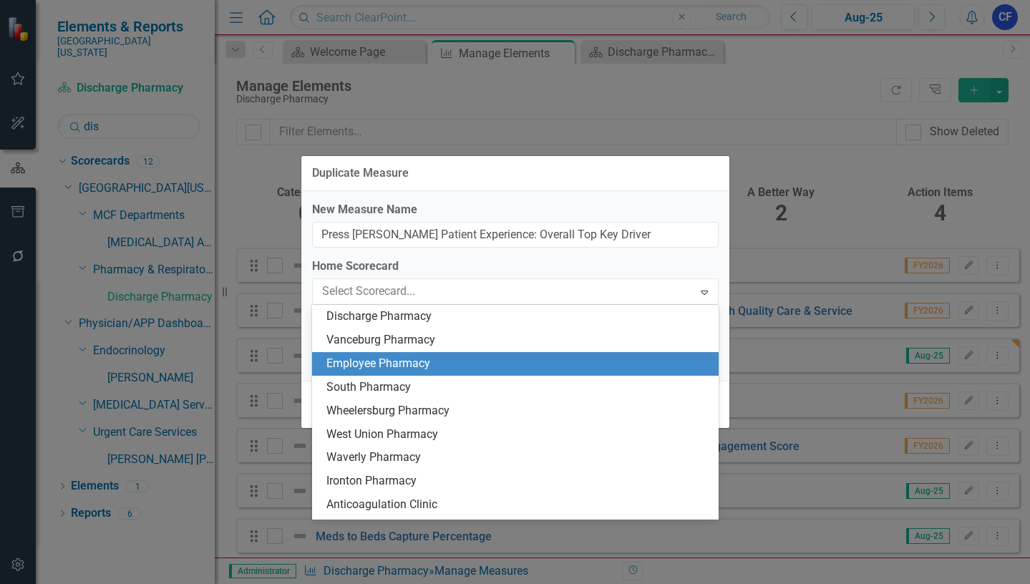
click at [405, 359] on div "Employee Pharmacy" at bounding box center [518, 364] width 384 height 16
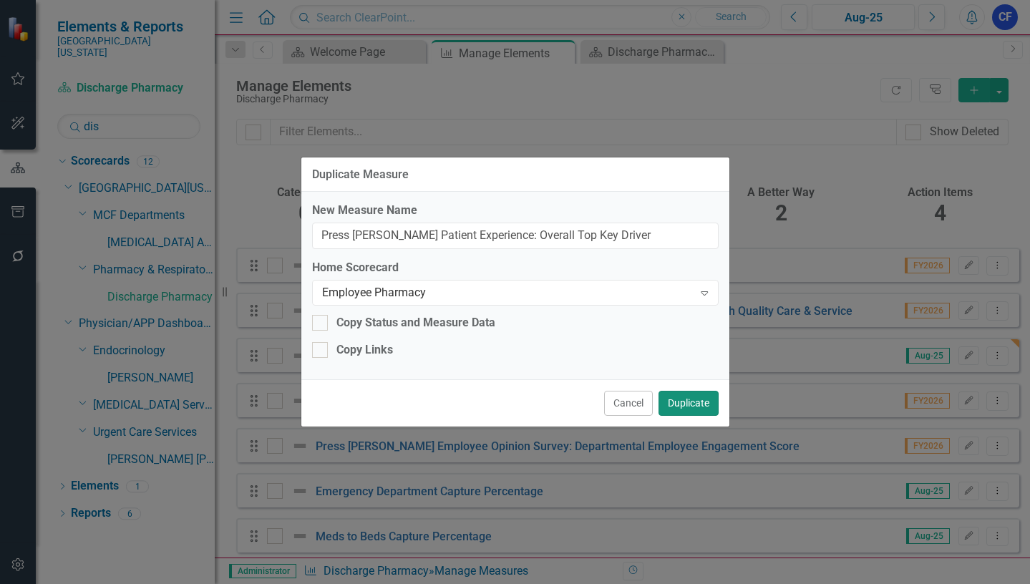
click at [695, 403] on button "Duplicate" at bounding box center [689, 403] width 60 height 25
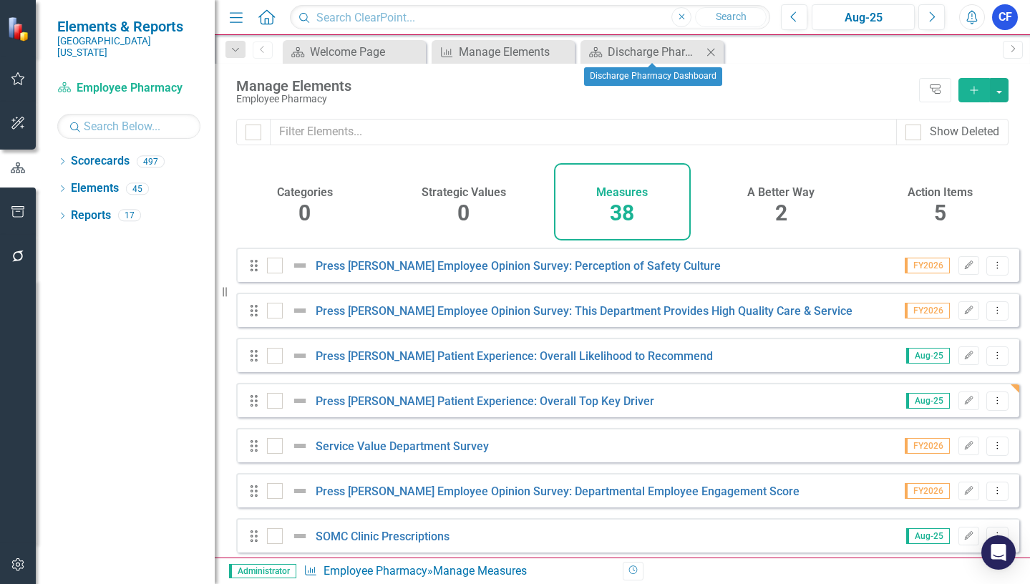
click at [712, 52] on icon "Close" at bounding box center [711, 52] width 14 height 11
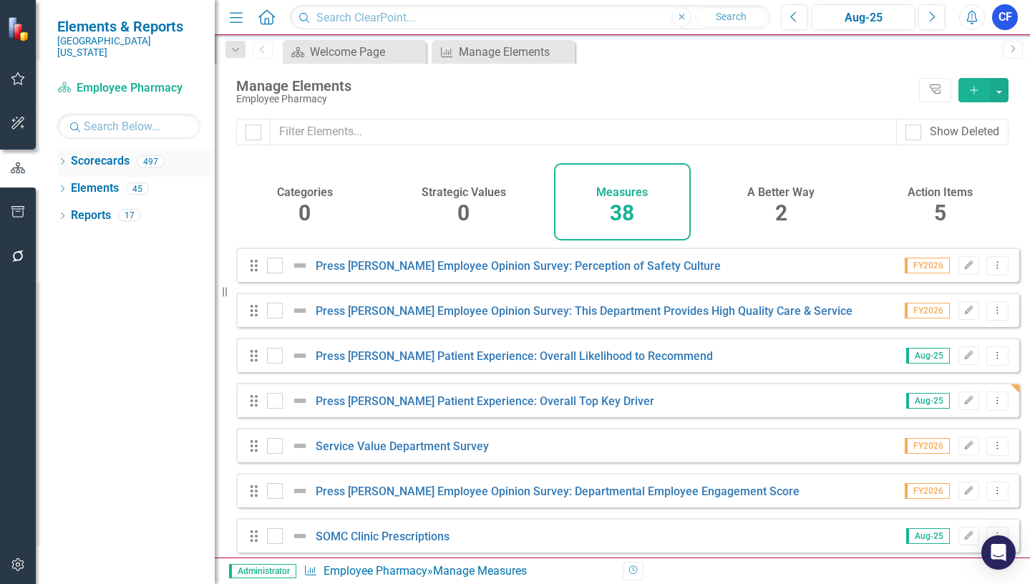
click at [81, 153] on link "Scorecards" at bounding box center [100, 161] width 59 height 16
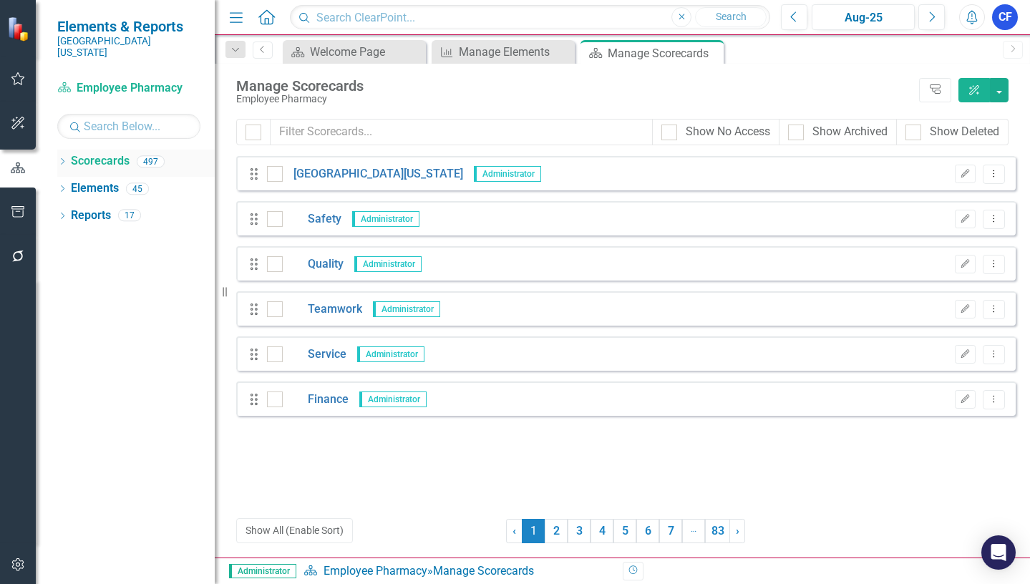
click at [64, 159] on icon "Dropdown" at bounding box center [62, 163] width 10 height 8
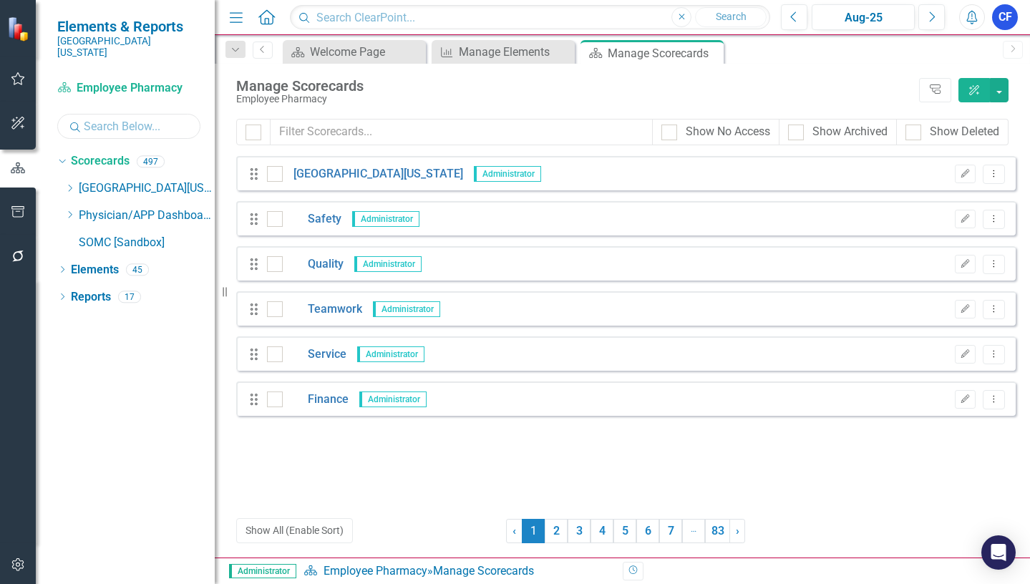
click at [106, 115] on input "text" at bounding box center [128, 126] width 143 height 25
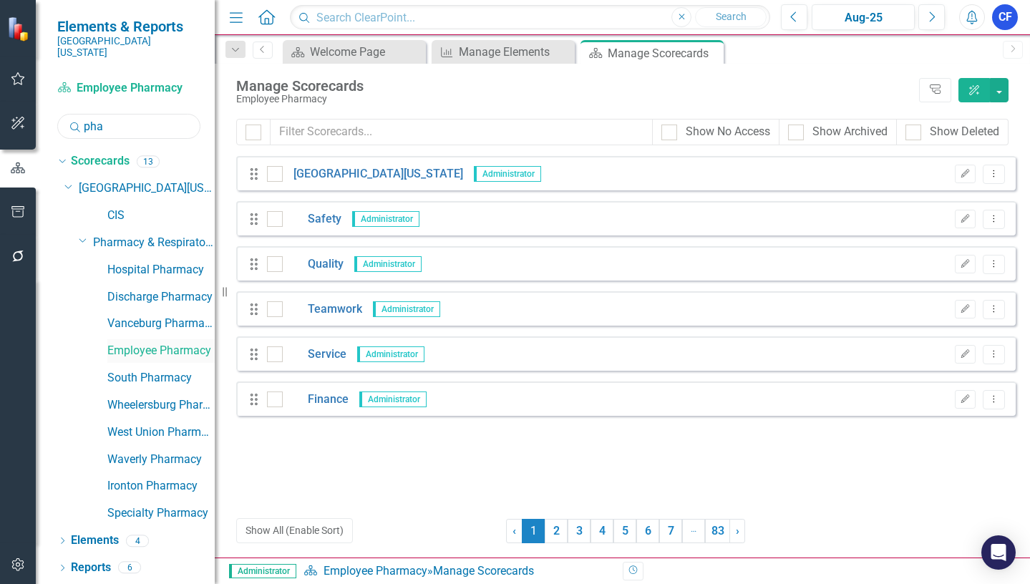
type input "pha"
click at [138, 343] on link "Employee Pharmacy" at bounding box center [160, 351] width 107 height 16
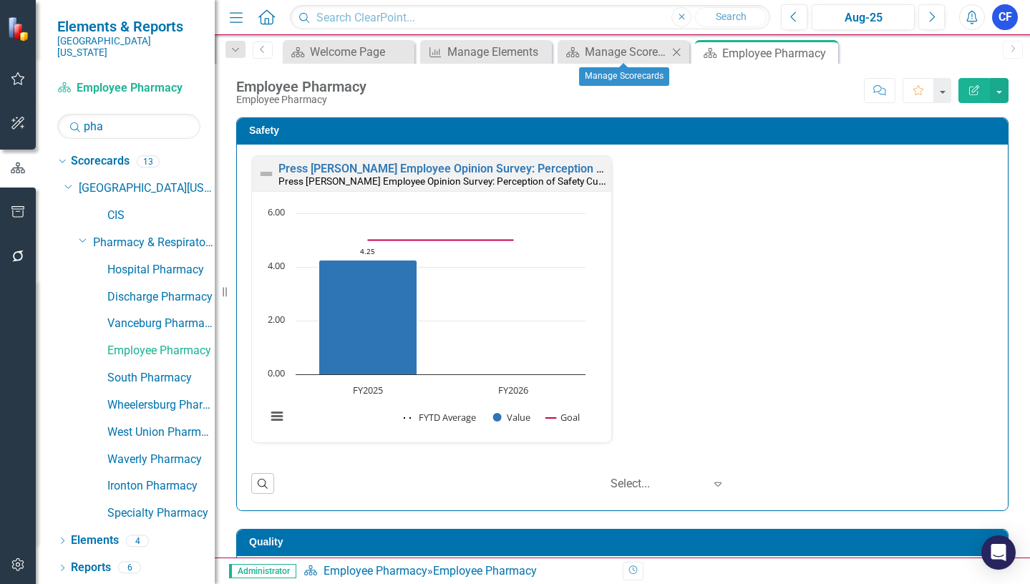
click at [675, 51] on icon "Close" at bounding box center [676, 52] width 14 height 11
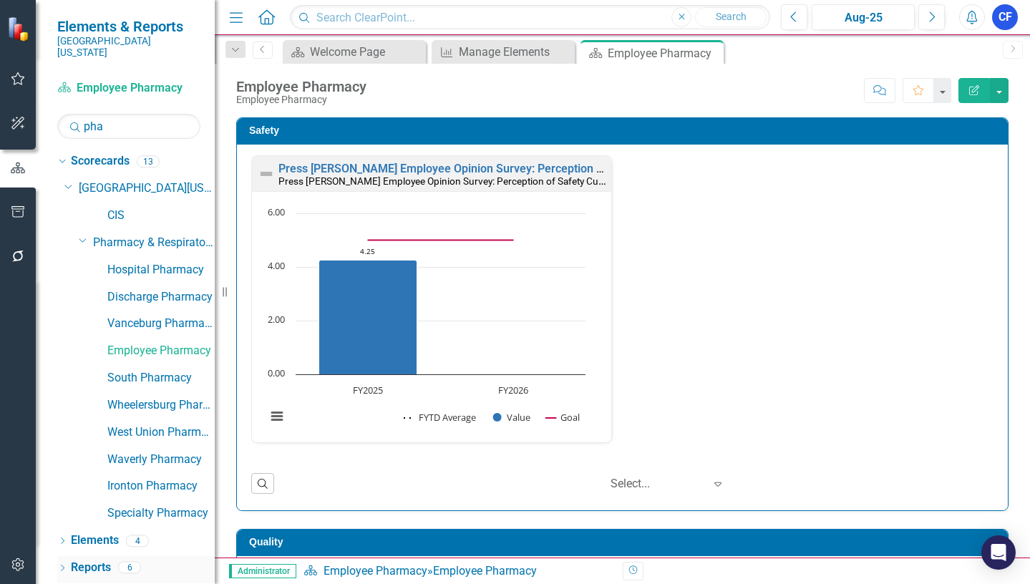
click at [90, 560] on link "Reports" at bounding box center [91, 568] width 40 height 16
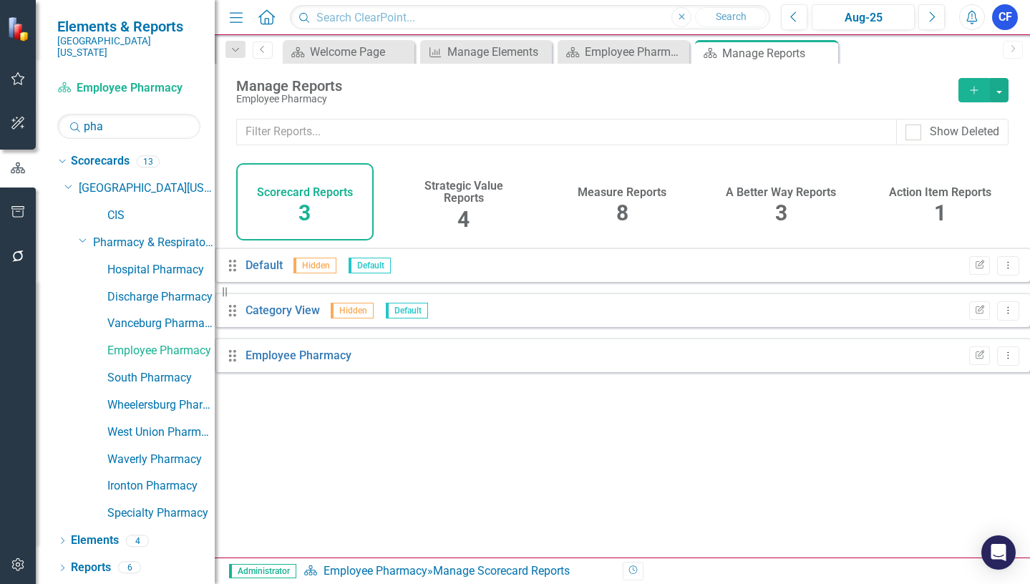
click at [635, 198] on h4 "Measure Reports" at bounding box center [622, 192] width 89 height 13
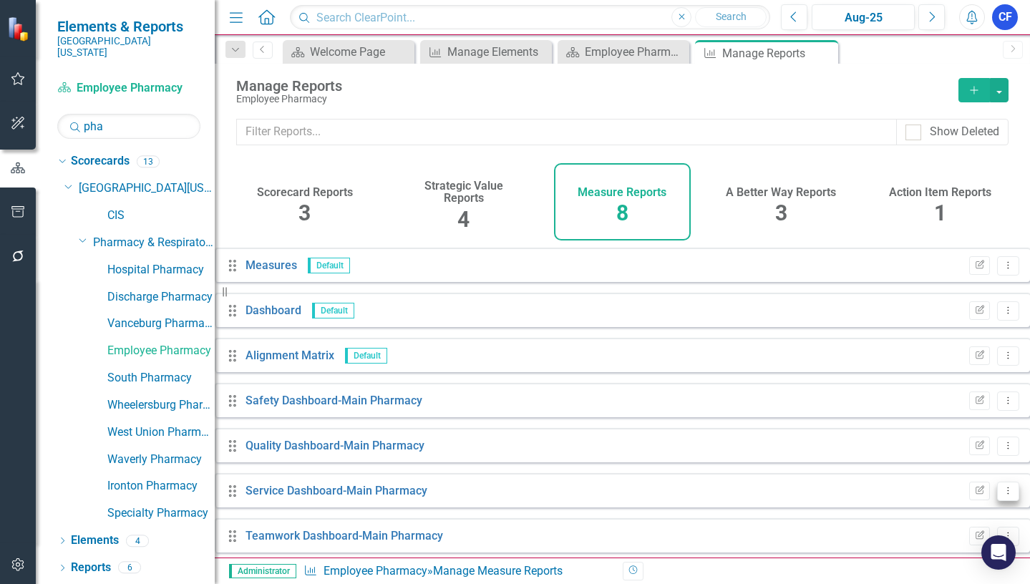
click at [1002, 495] on icon "Dropdown Menu" at bounding box center [1008, 490] width 12 height 9
click at [941, 394] on link "Edit Report Edit Report" at bounding box center [938, 399] width 118 height 26
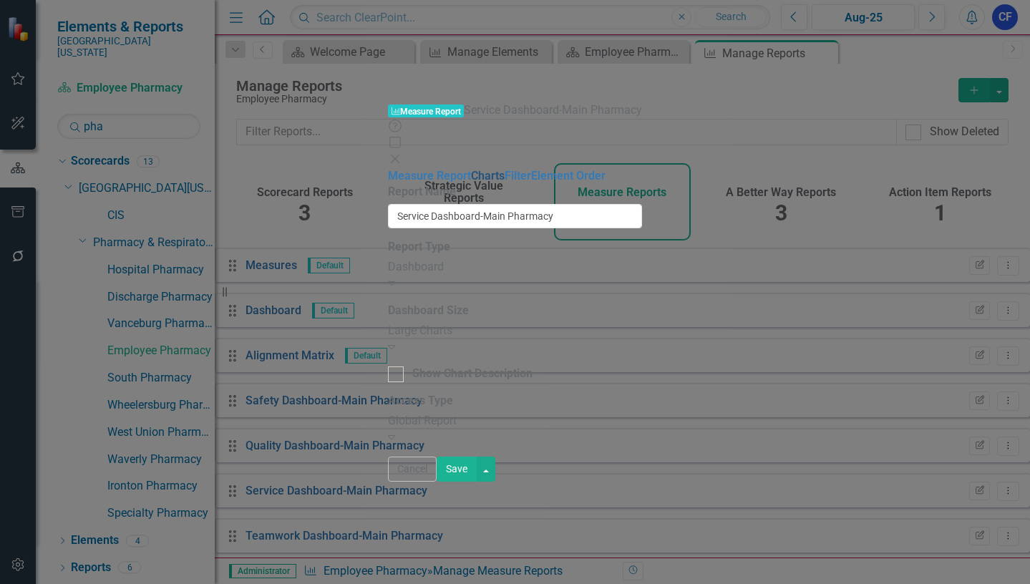
click at [471, 169] on link "Charts" at bounding box center [488, 176] width 34 height 14
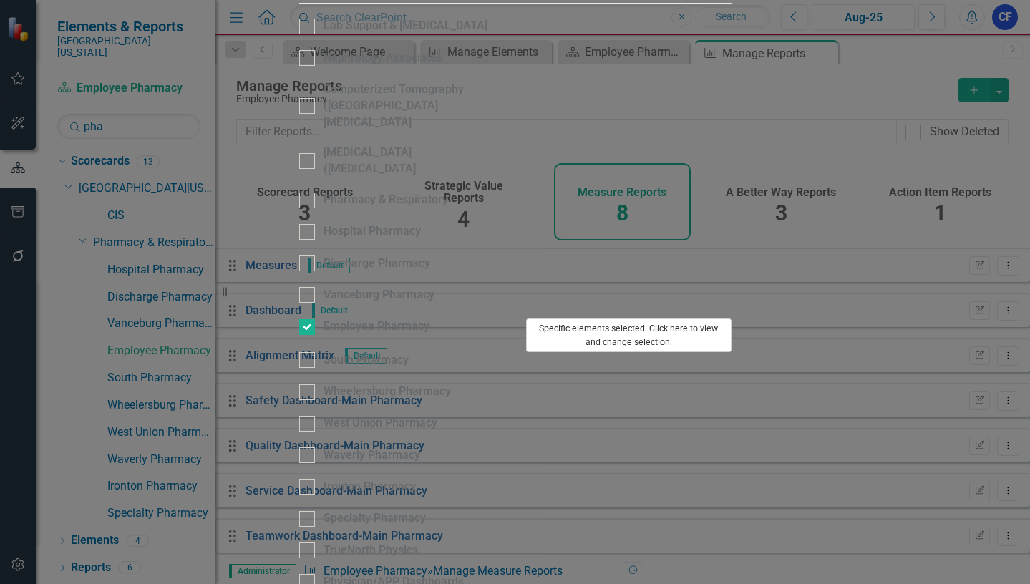
type input "ph"
click at [732, 320] on button "Specific elements selected. Click here to view and change selection." at bounding box center [628, 336] width 205 height 34
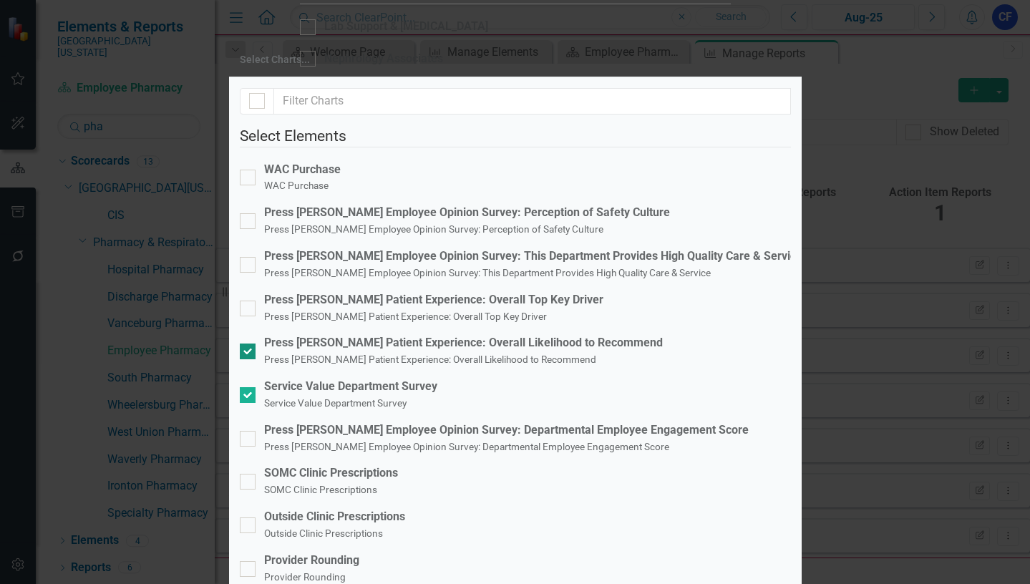
click at [256, 344] on div at bounding box center [248, 352] width 16 height 16
click at [249, 344] on input "Press [PERSON_NAME] Patient Experience: Overall Likelihood to Recommend Press […" at bounding box center [244, 348] width 9 height 9
checkbox input "false"
click at [249, 301] on input "Press Ganey Patient Experience: Overall Top Key Driver Press Ganey Patient Expe…" at bounding box center [244, 305] width 9 height 9
checkbox input "true"
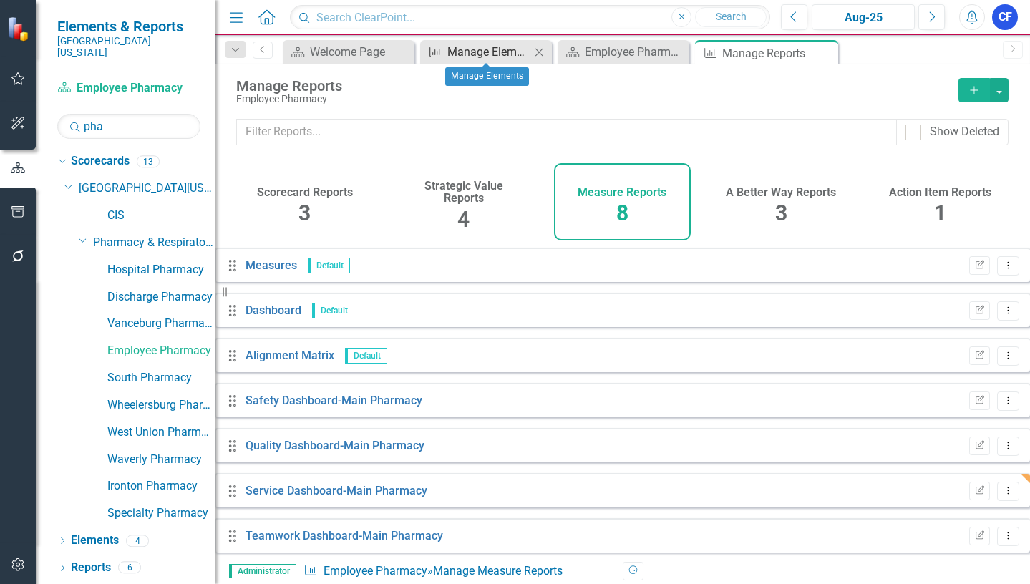
click at [482, 54] on div "Manage Elements" at bounding box center [488, 52] width 83 height 18
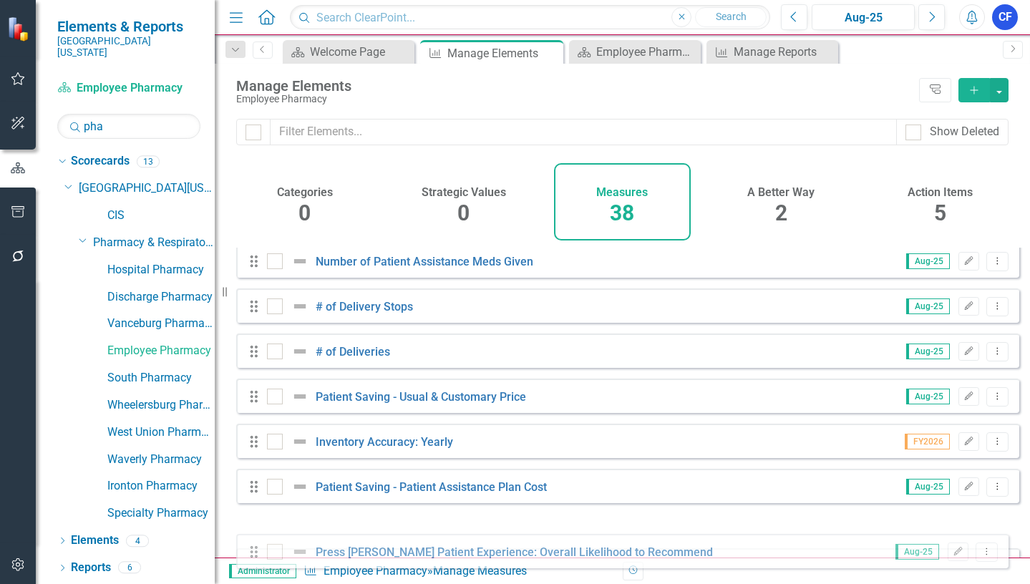
scroll to position [1051, 0]
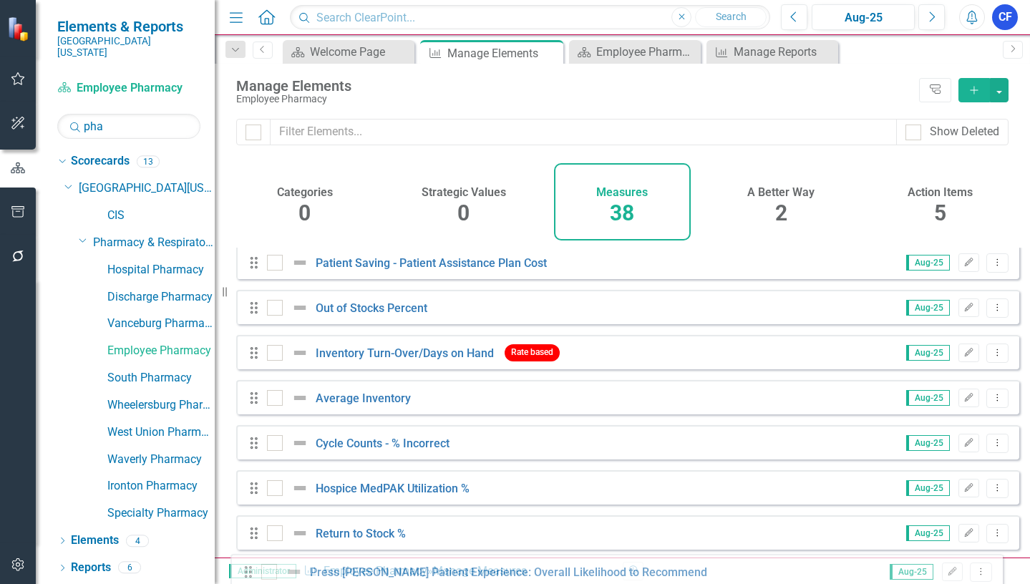
drag, startPoint x: 252, startPoint y: 369, endPoint x: 247, endPoint y: 575, distance: 205.5
click at [247, 575] on div "Menu Home Search Close Search Previous Aug-25 Next Alerts CF User Edit Profile …" at bounding box center [622, 292] width 815 height 584
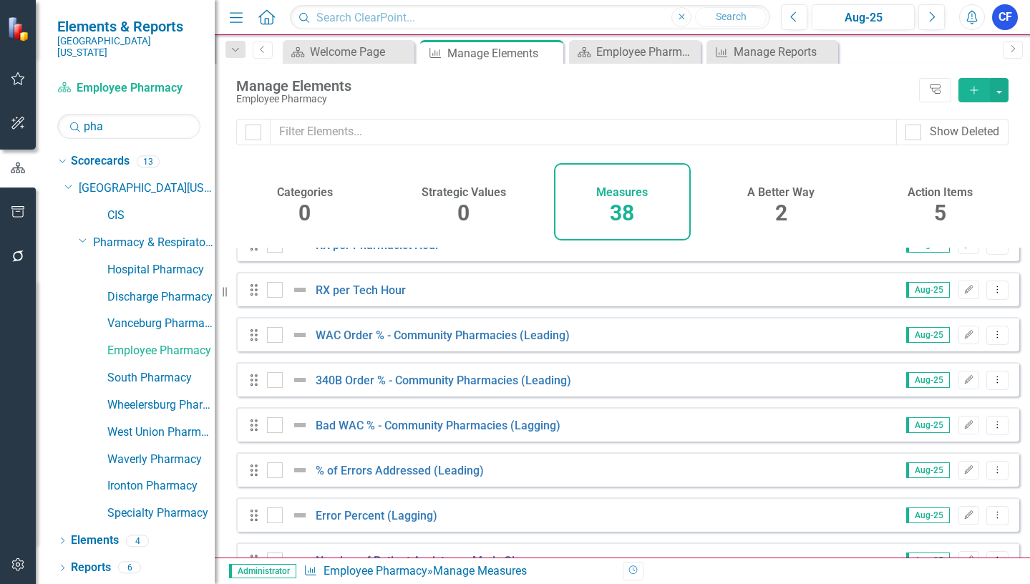
scroll to position [478, 0]
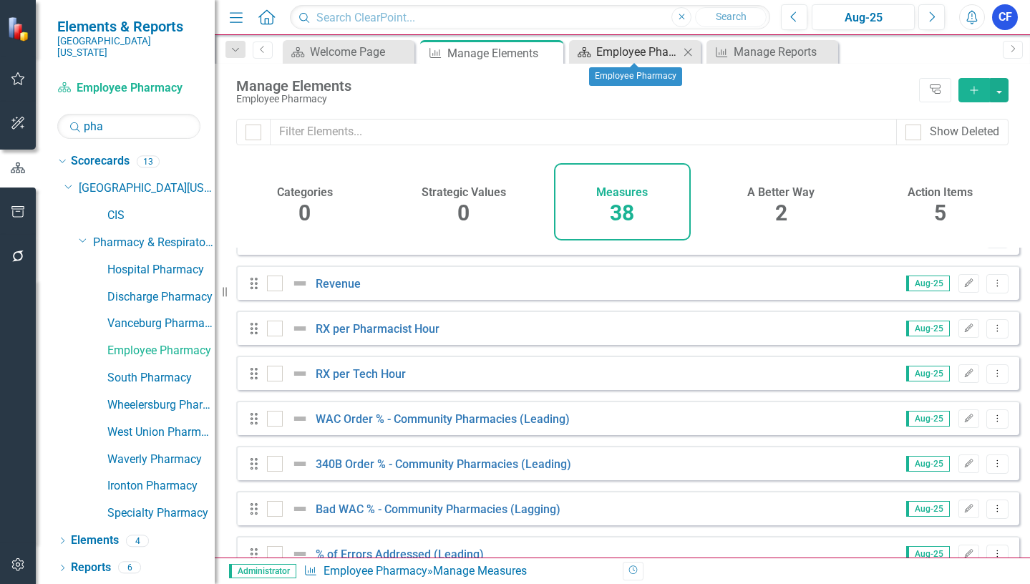
click at [642, 55] on div "Employee Pharmacy" at bounding box center [637, 52] width 83 height 18
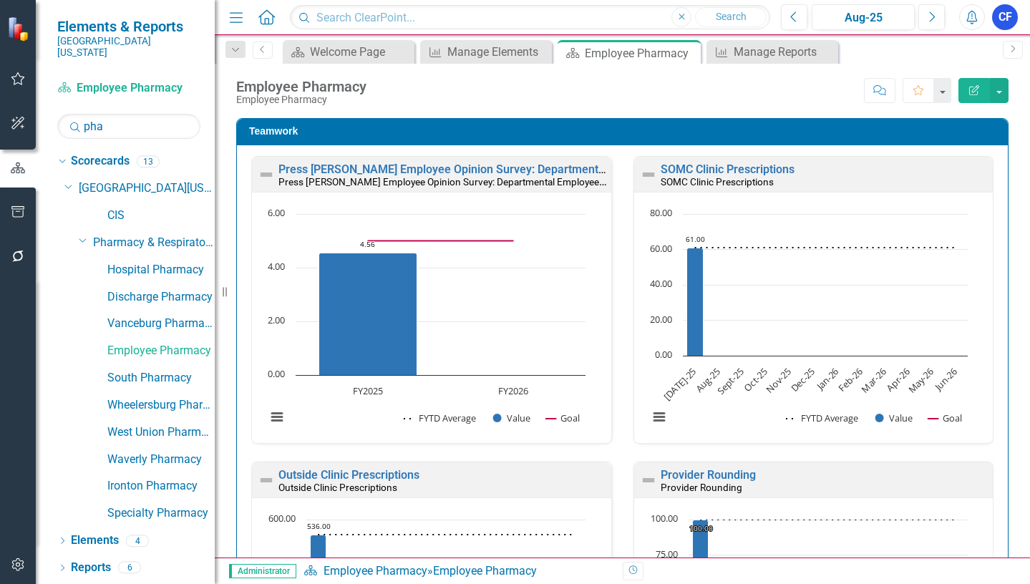
scroll to position [1288, 0]
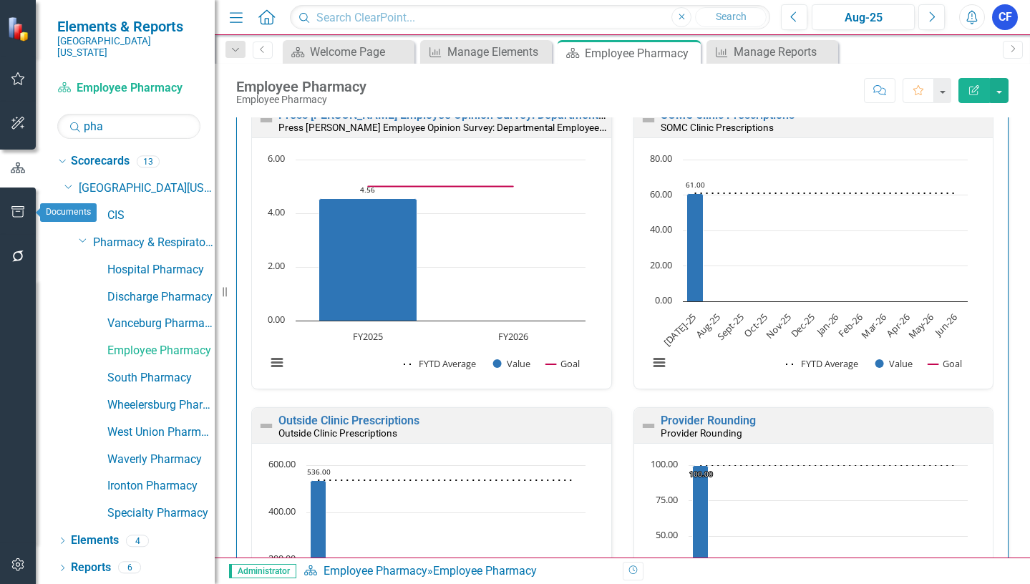
click at [11, 211] on icon "button" at bounding box center [18, 211] width 15 height 11
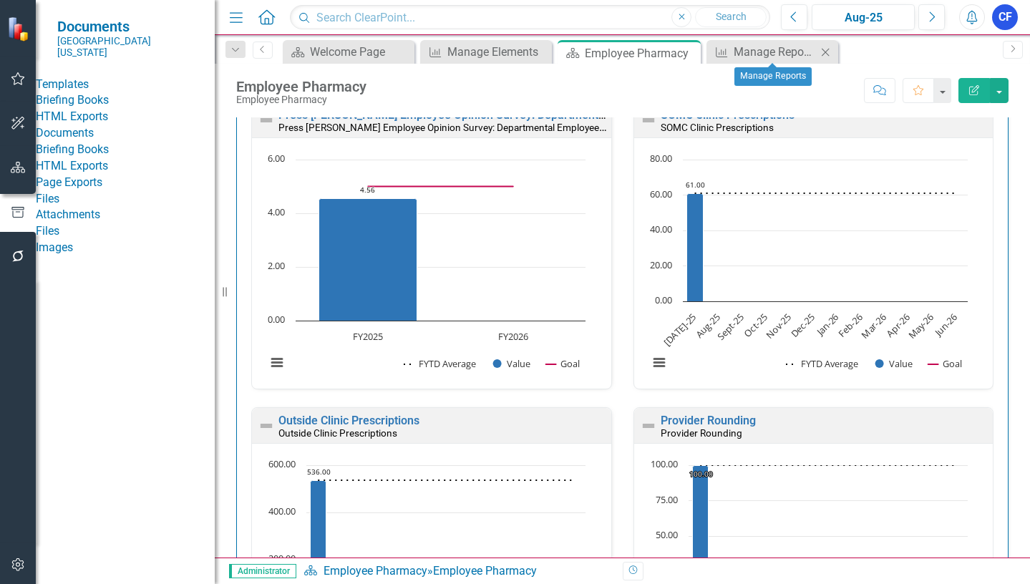
click at [825, 53] on icon at bounding box center [826, 52] width 8 height 8
click at [712, 53] on icon "Close" at bounding box center [710, 52] width 14 height 11
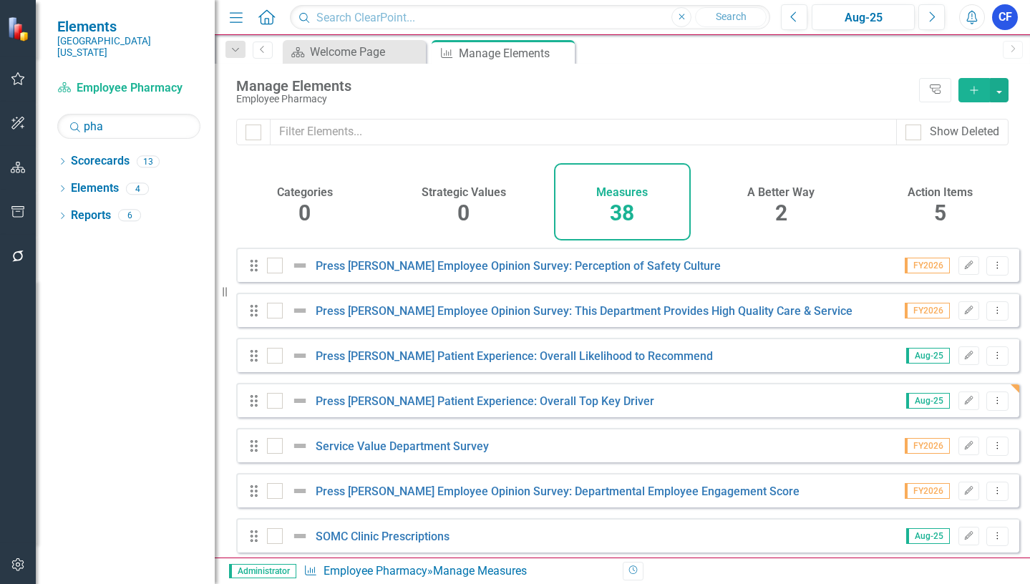
click at [0, 0] on icon "Close" at bounding box center [0, 0] width 0 height 0
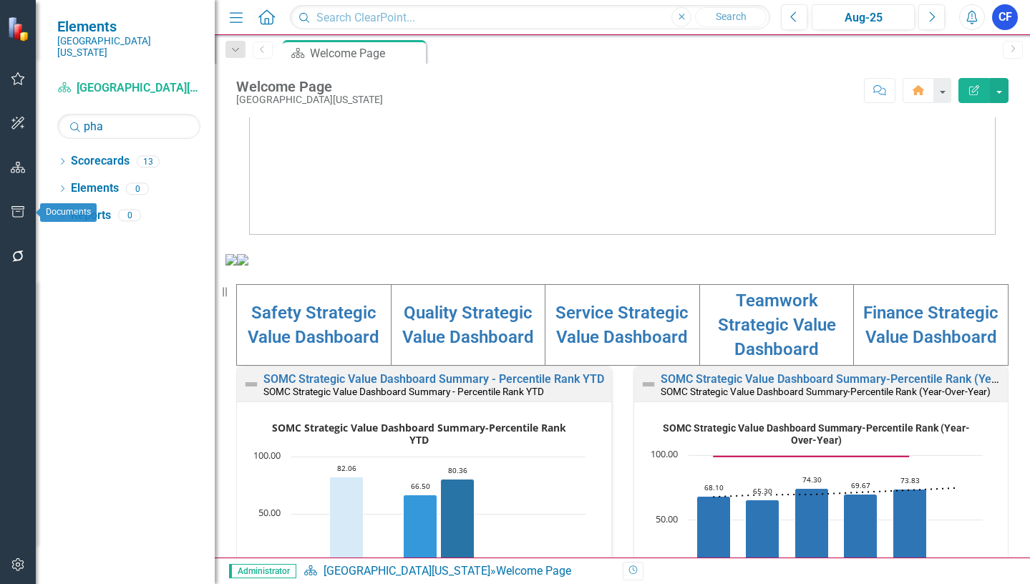
click at [21, 214] on icon "button" at bounding box center [18, 211] width 15 height 11
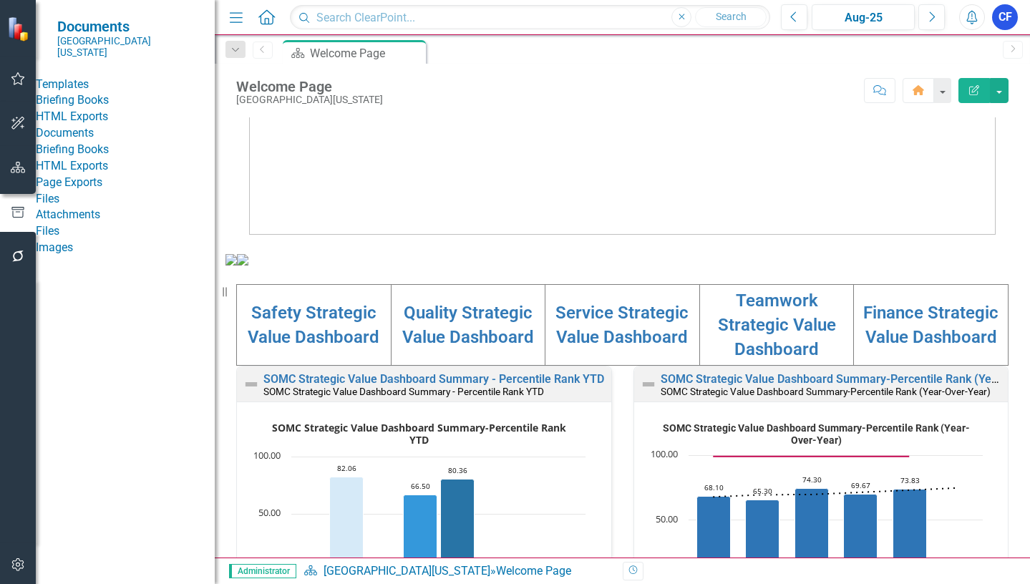
click at [79, 125] on link "HTML Exports" at bounding box center [125, 117] width 179 height 16
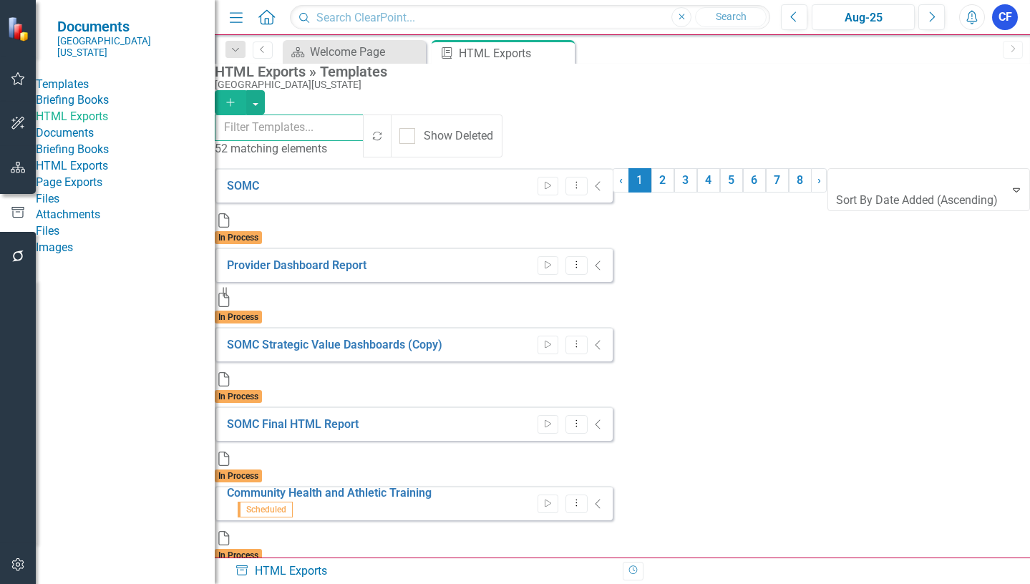
click at [296, 126] on input "text" at bounding box center [290, 128] width 150 height 26
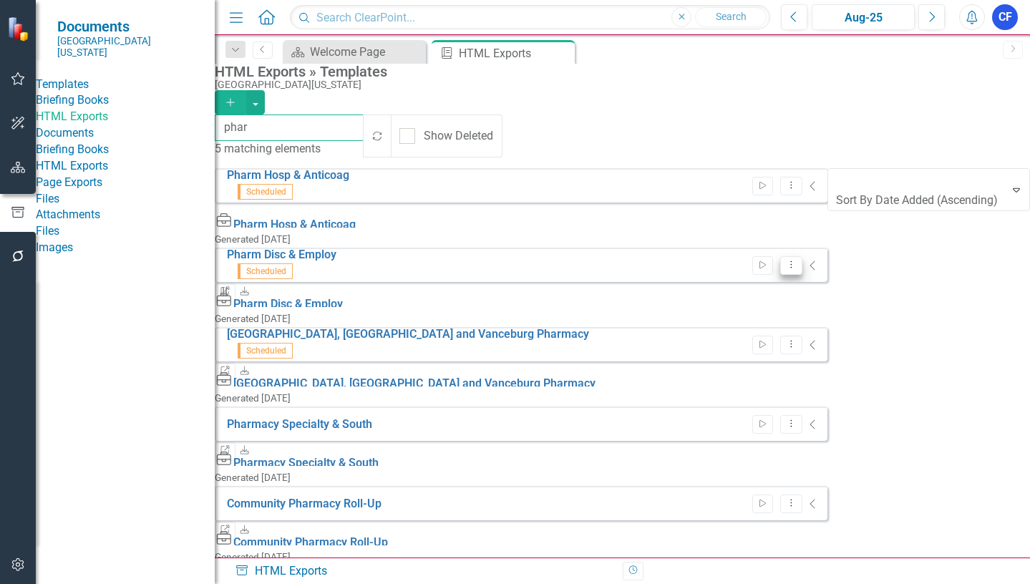
type input "phar"
click at [797, 260] on icon "Dropdown Menu" at bounding box center [791, 264] width 12 height 9
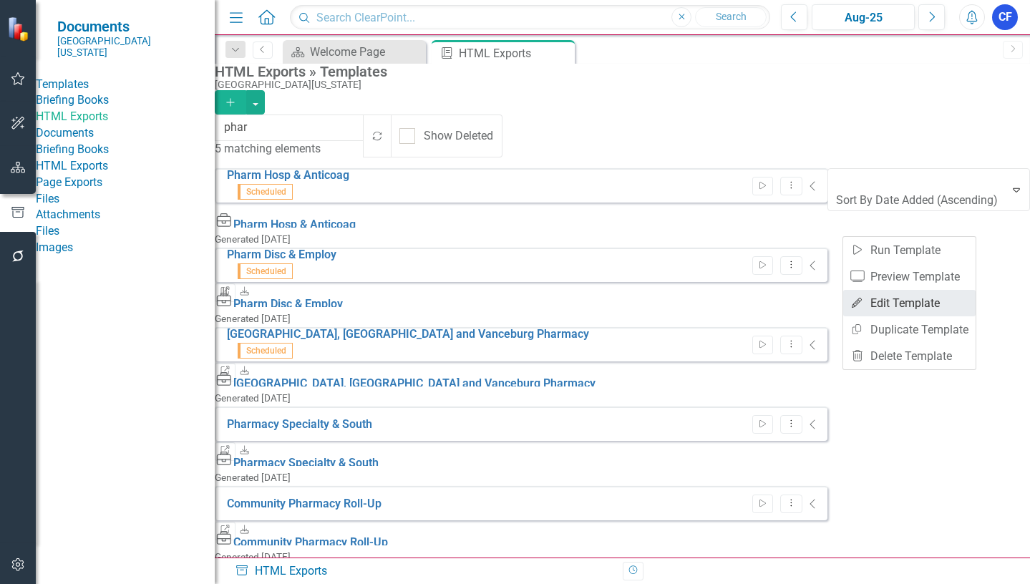
click at [921, 301] on link "Edit Edit Template" at bounding box center [909, 303] width 132 height 26
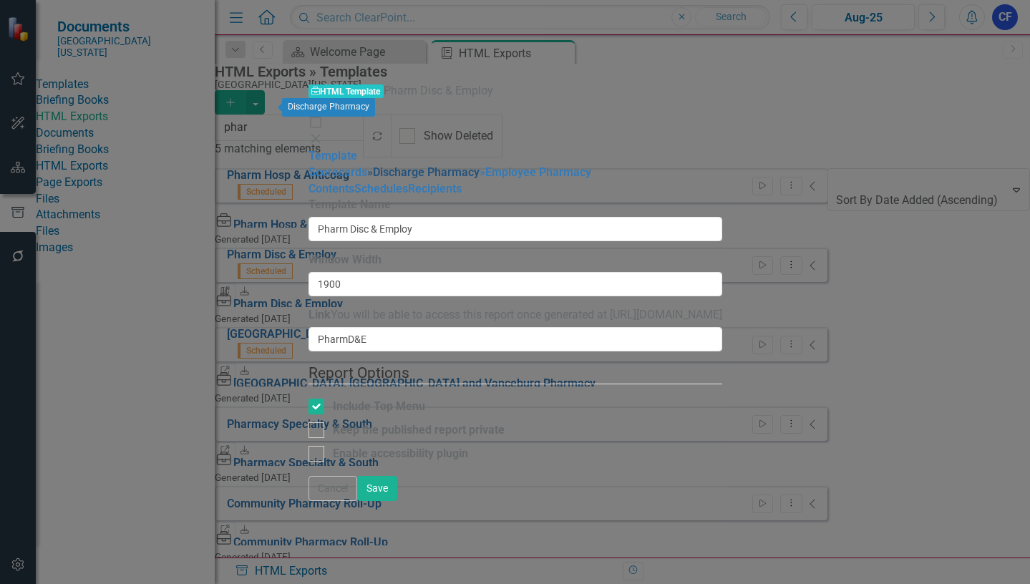
click at [367, 165] on link "» Discharge Pharmacy" at bounding box center [423, 172] width 112 height 14
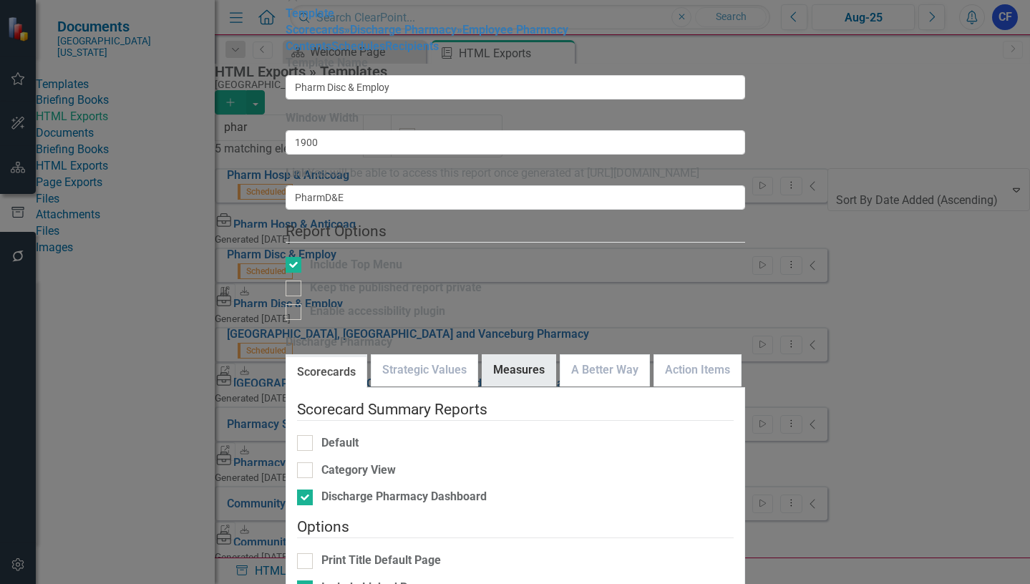
click at [546, 355] on link "Measures" at bounding box center [518, 370] width 73 height 31
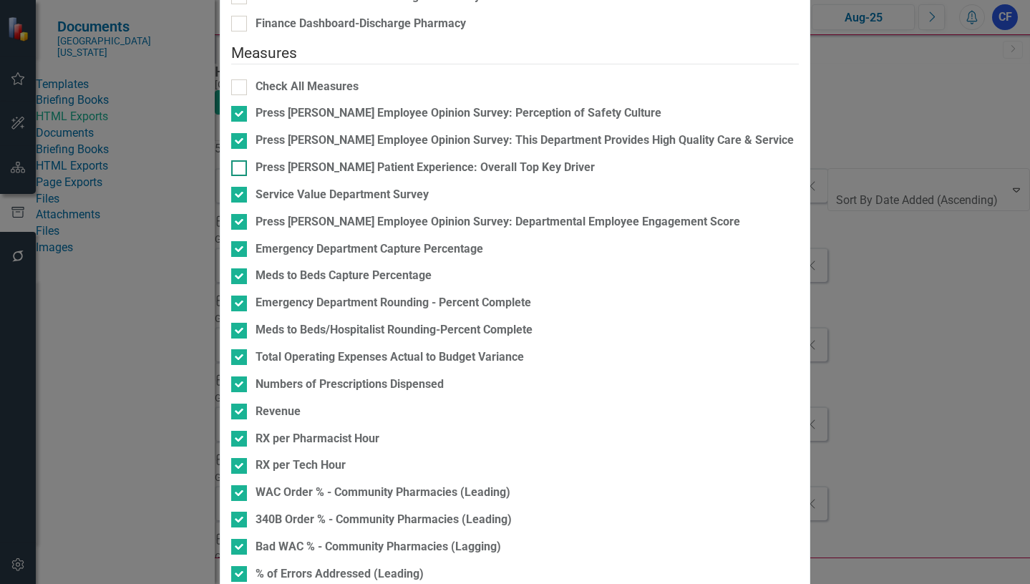
click at [241, 170] on input "Press Ganey Patient Experience: Overall Top Key Driver" at bounding box center [235, 164] width 9 height 9
checkbox input "true"
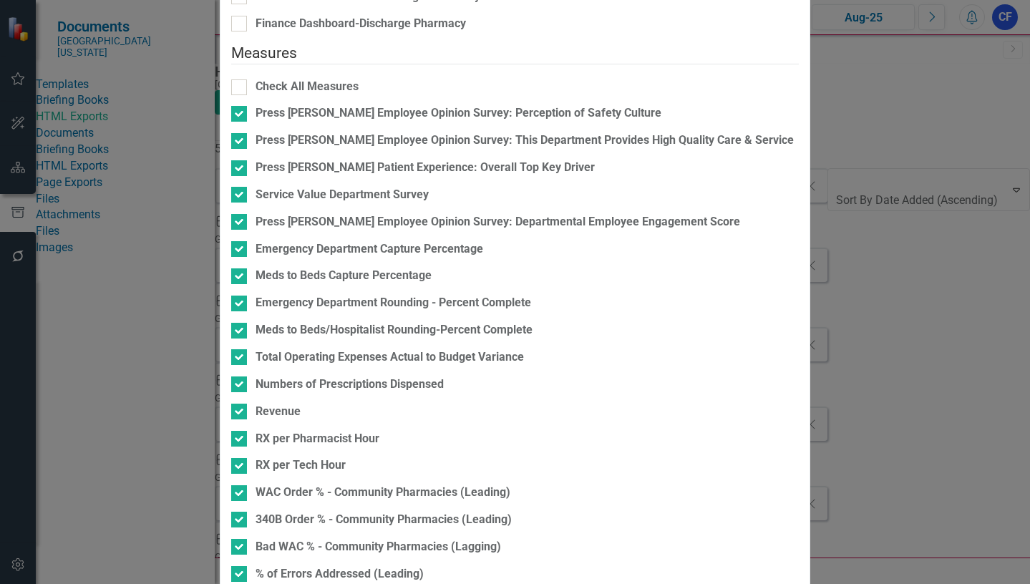
checkbox input "false"
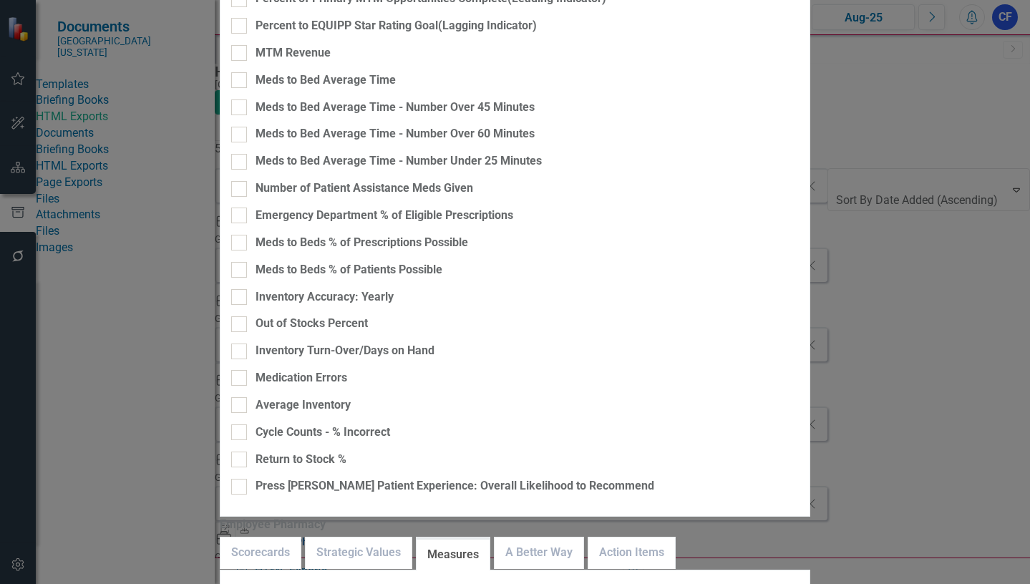
checkbox input "true"
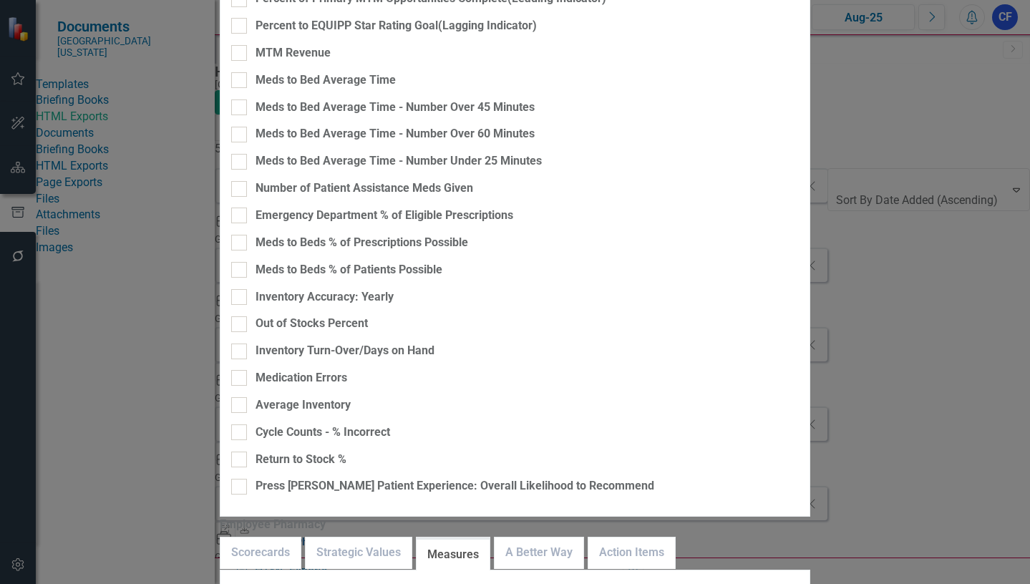
checkbox input "false"
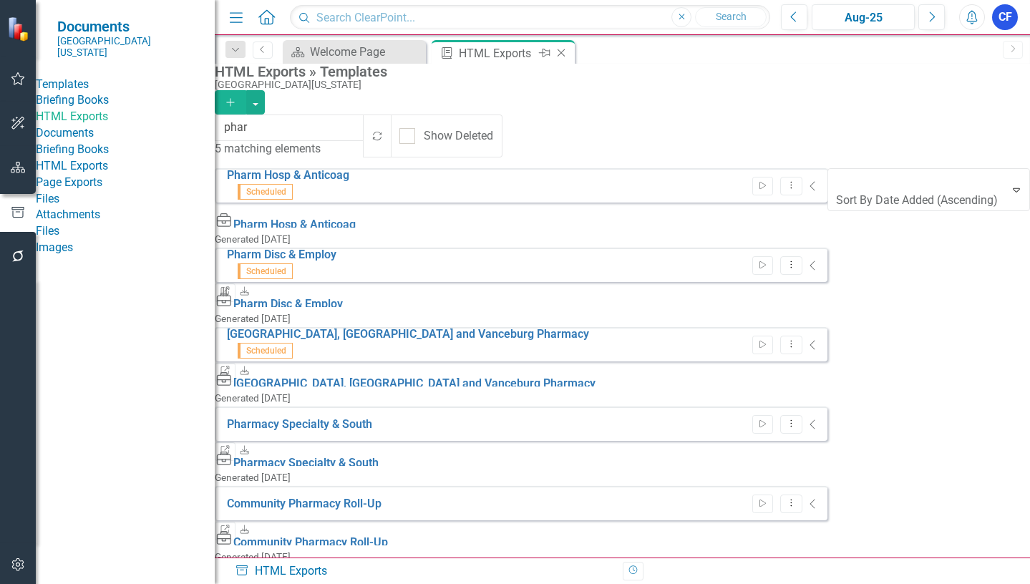
click at [563, 54] on icon "Close" at bounding box center [561, 52] width 14 height 11
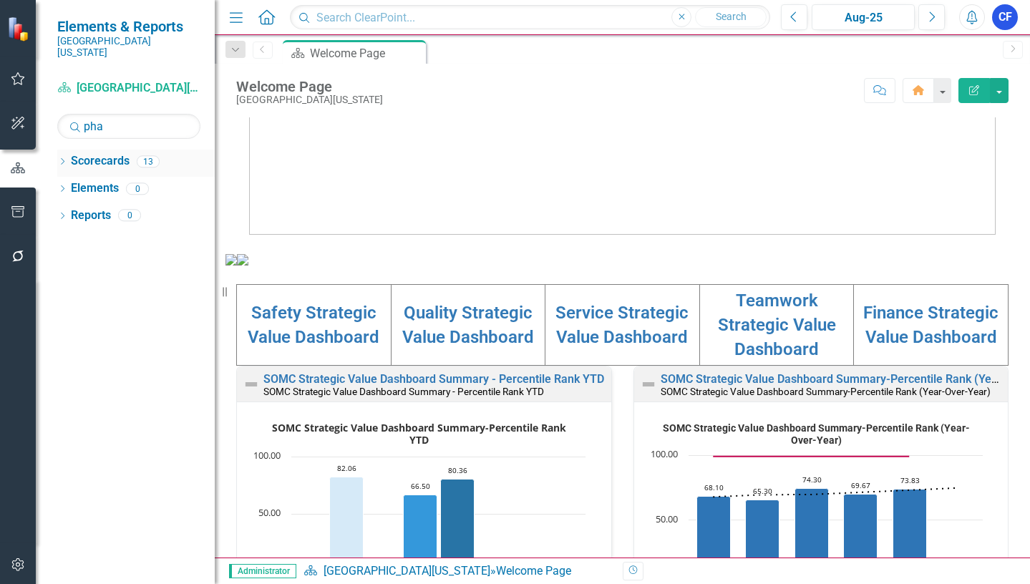
click at [66, 159] on icon "Dropdown" at bounding box center [62, 163] width 10 height 8
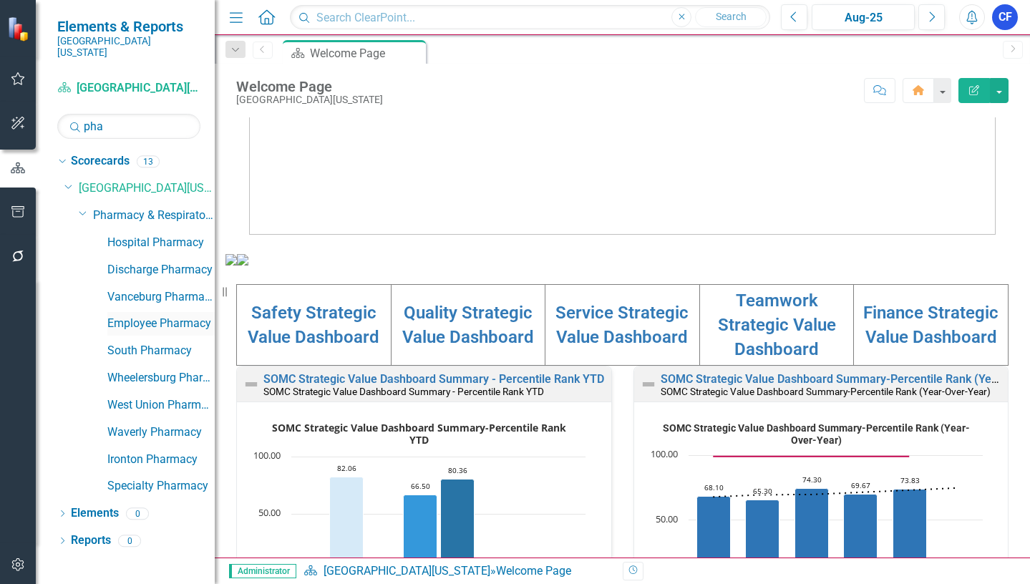
click at [176, 316] on link "Employee Pharmacy" at bounding box center [160, 324] width 107 height 16
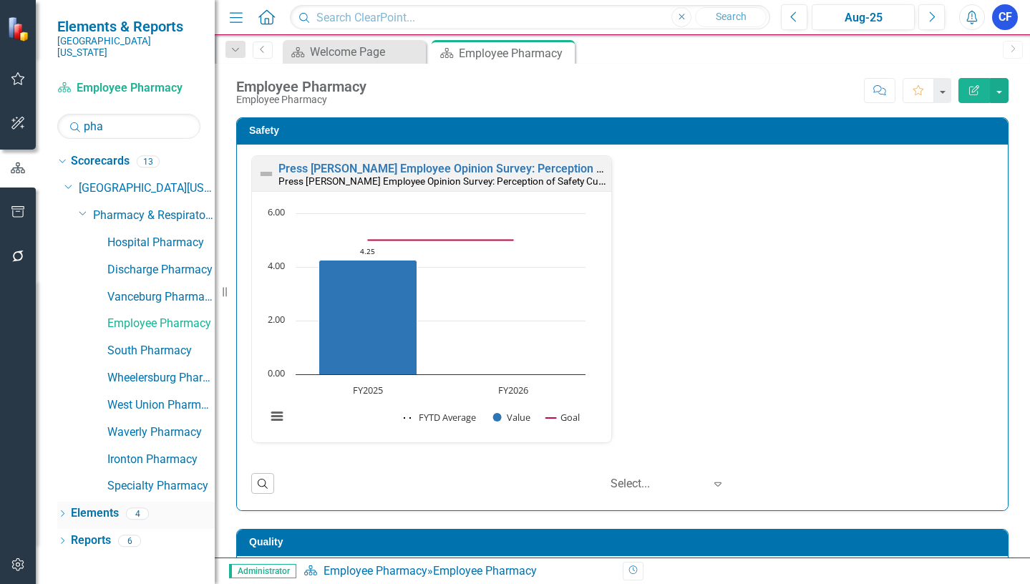
click at [104, 505] on link "Elements" at bounding box center [95, 513] width 48 height 16
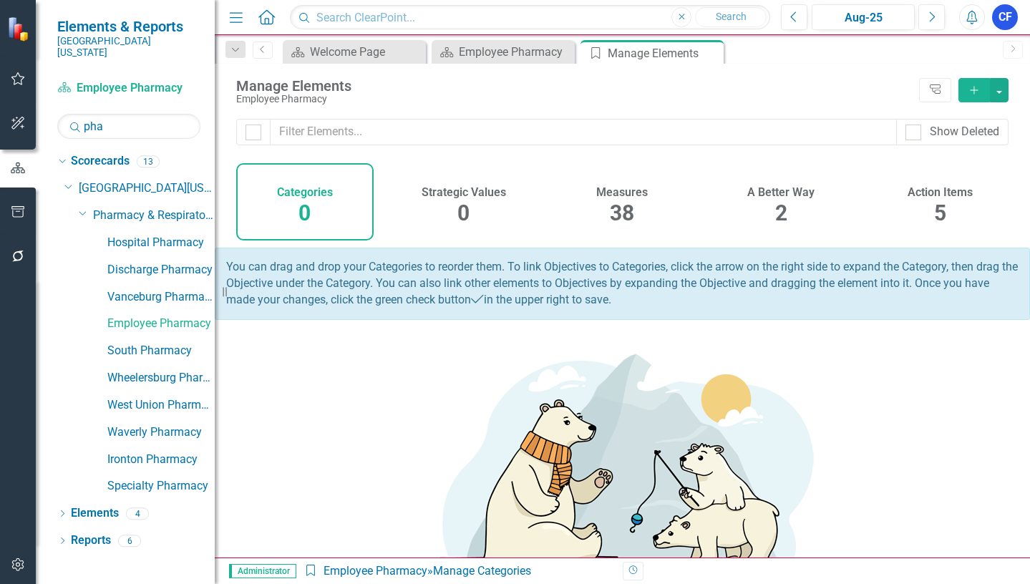
click at [618, 193] on h4 "Measures" at bounding box center [622, 192] width 52 height 13
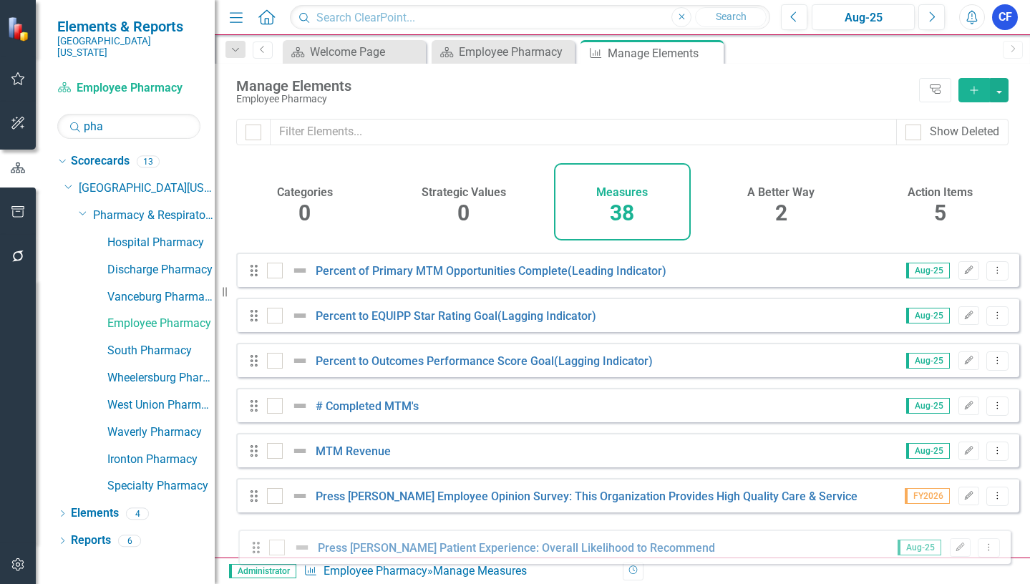
scroll to position [1414, 0]
drag, startPoint x: 253, startPoint y: 366, endPoint x: 251, endPoint y: 545, distance: 178.2
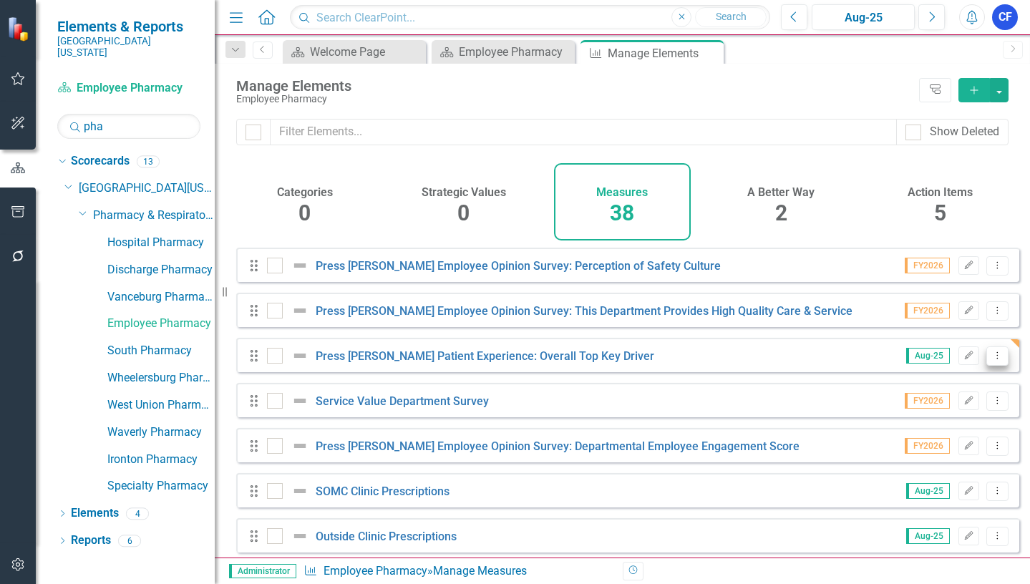
click at [991, 360] on icon "Dropdown Menu" at bounding box center [997, 355] width 12 height 9
click at [986, 446] on link "Copy Duplicate Measure" at bounding box center [932, 443] width 129 height 26
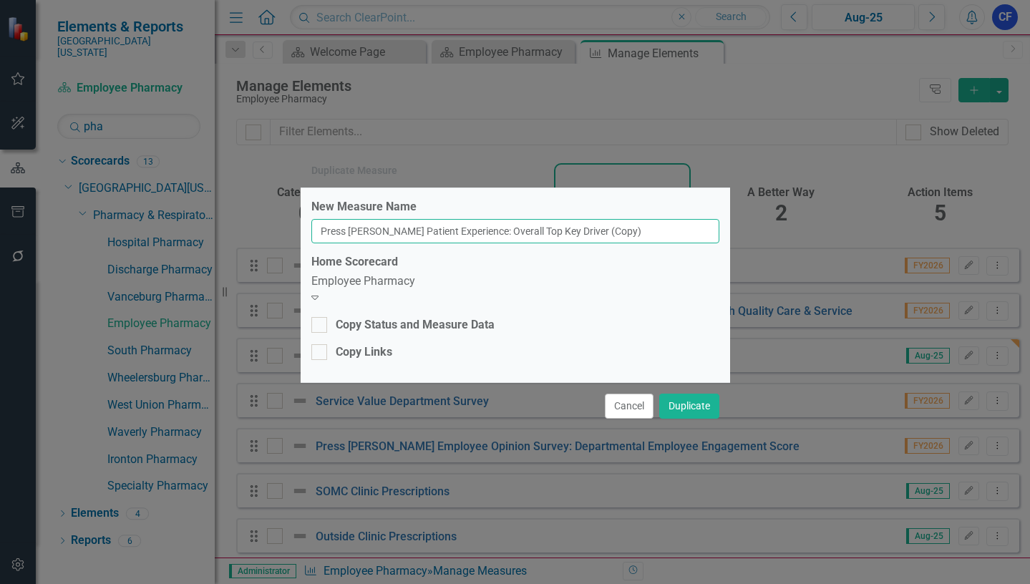
drag, startPoint x: 646, startPoint y: 238, endPoint x: 596, endPoint y: 240, distance: 50.9
click at [596, 240] on input "Press Ganey Patient Experience: Overall Top Key Driver (Copy)" at bounding box center [515, 231] width 408 height 24
type input "Press [PERSON_NAME] Patient Experience: Overall Top Key Drive"
click at [372, 290] on div "Employee Pharmacy" at bounding box center [515, 281] width 408 height 16
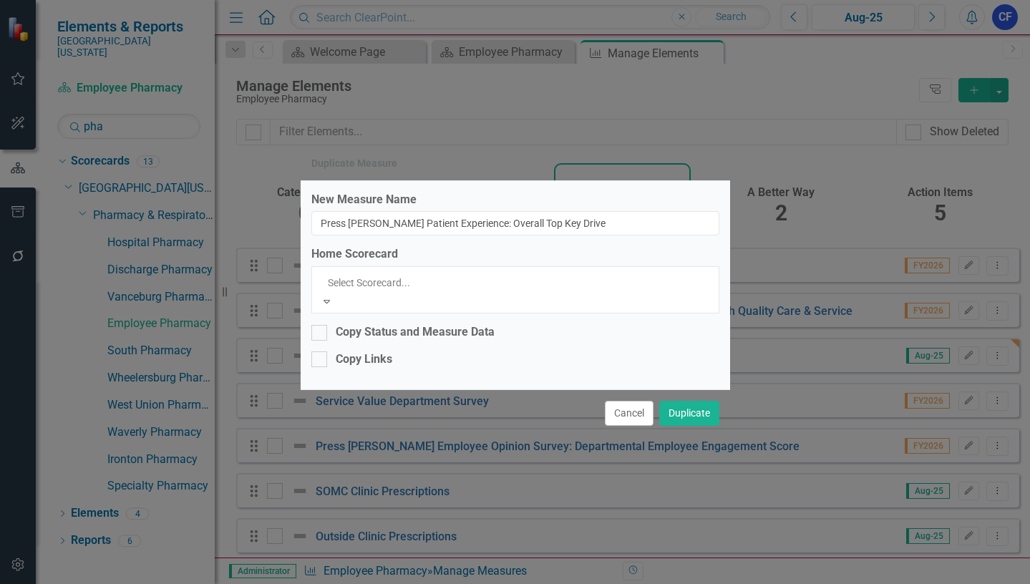
scroll to position [3102, 0]
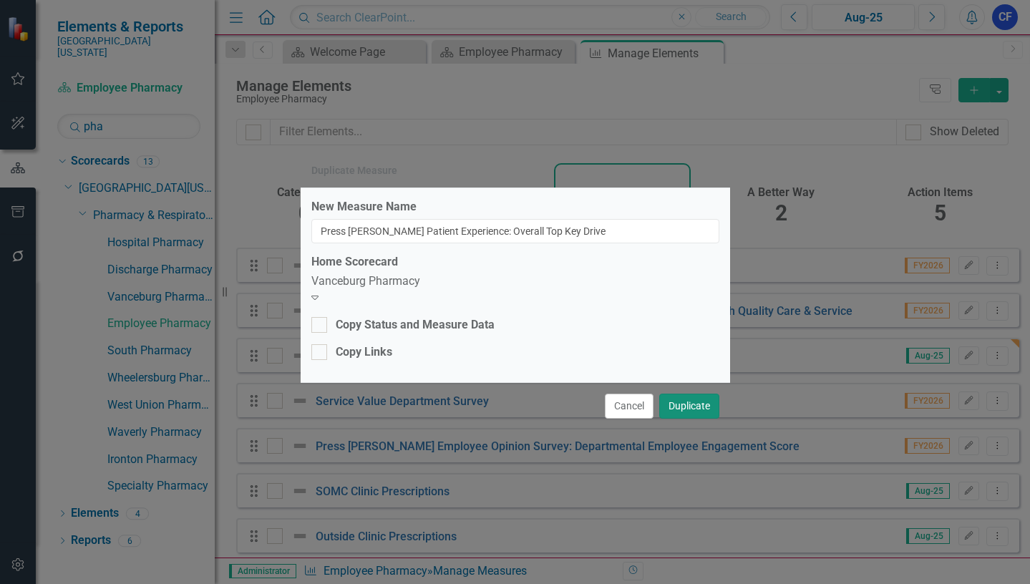
click at [691, 404] on button "Duplicate" at bounding box center [689, 406] width 60 height 25
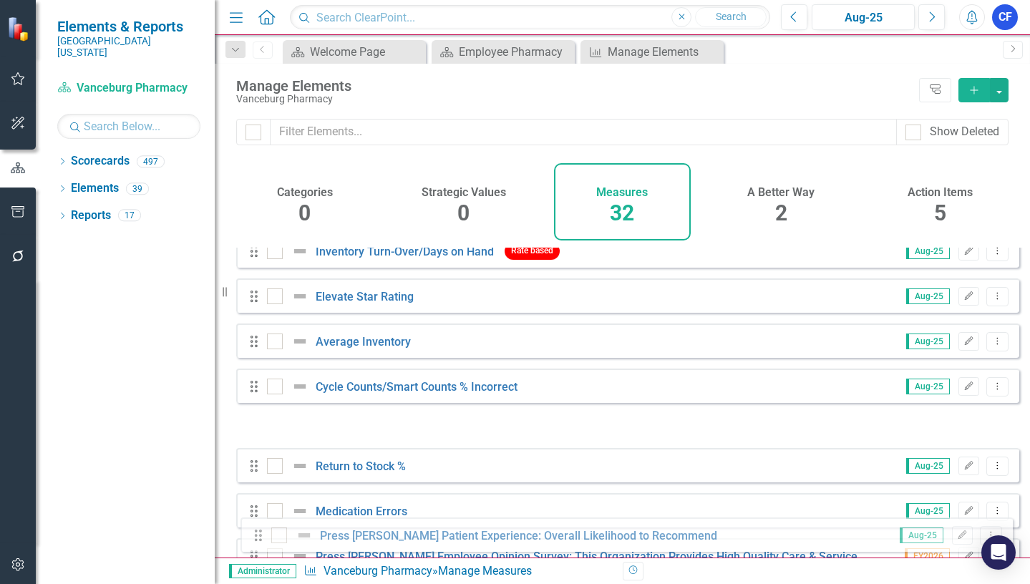
scroll to position [1144, 0]
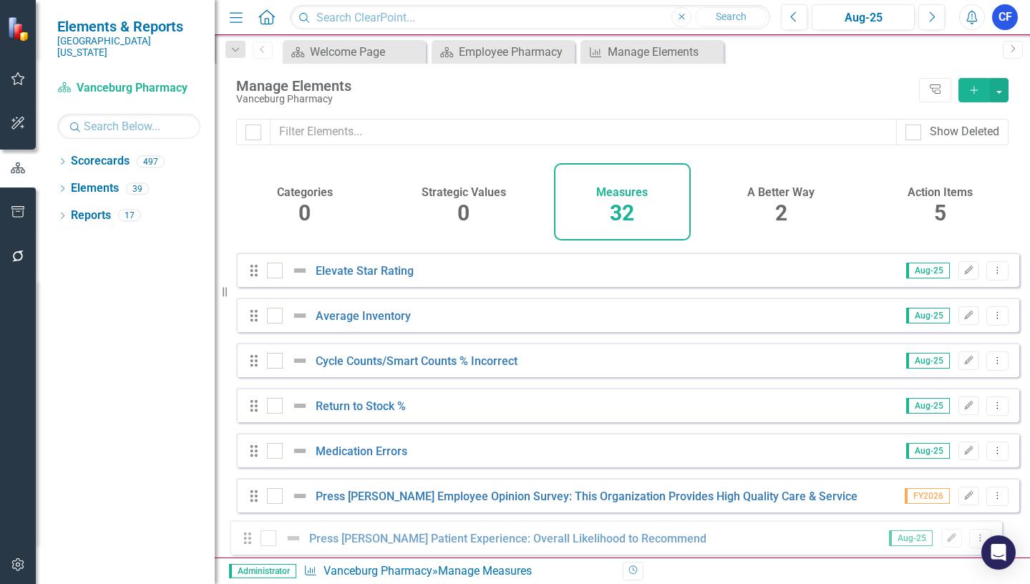
drag, startPoint x: 257, startPoint y: 366, endPoint x: 251, endPoint y: 538, distance: 171.9
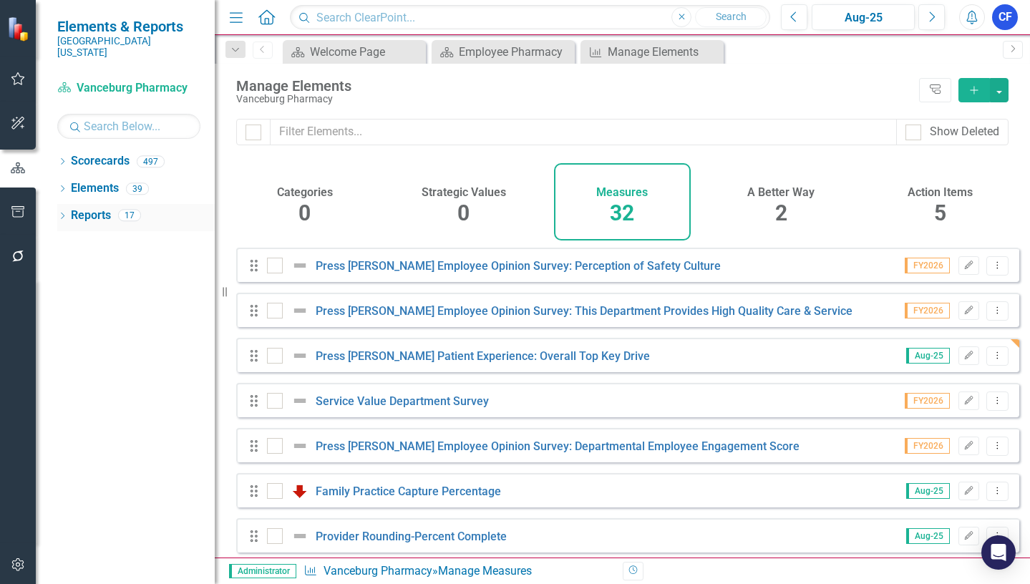
click at [87, 208] on link "Reports" at bounding box center [91, 216] width 40 height 16
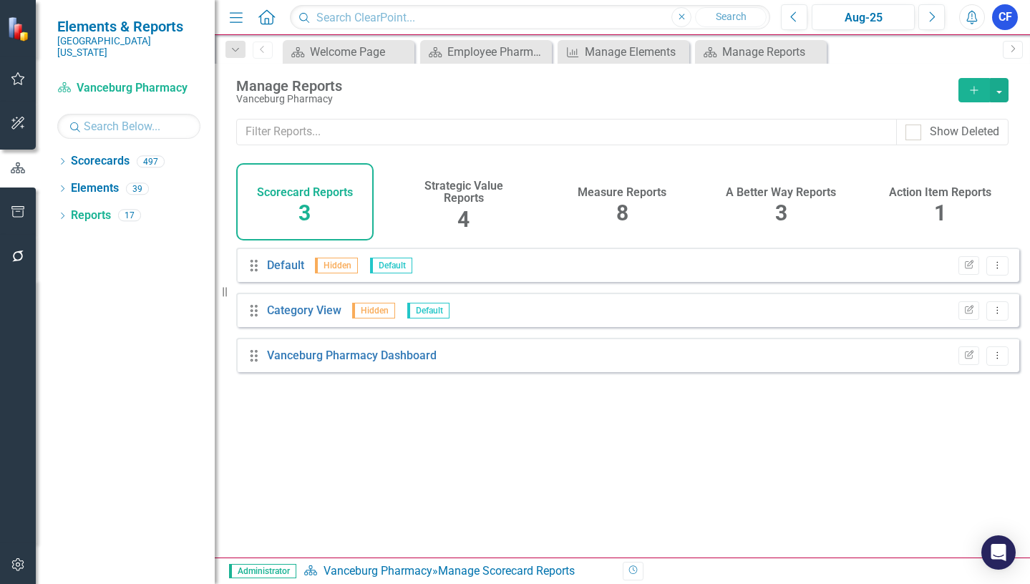
click at [640, 192] on h4 "Measure Reports" at bounding box center [622, 192] width 89 height 13
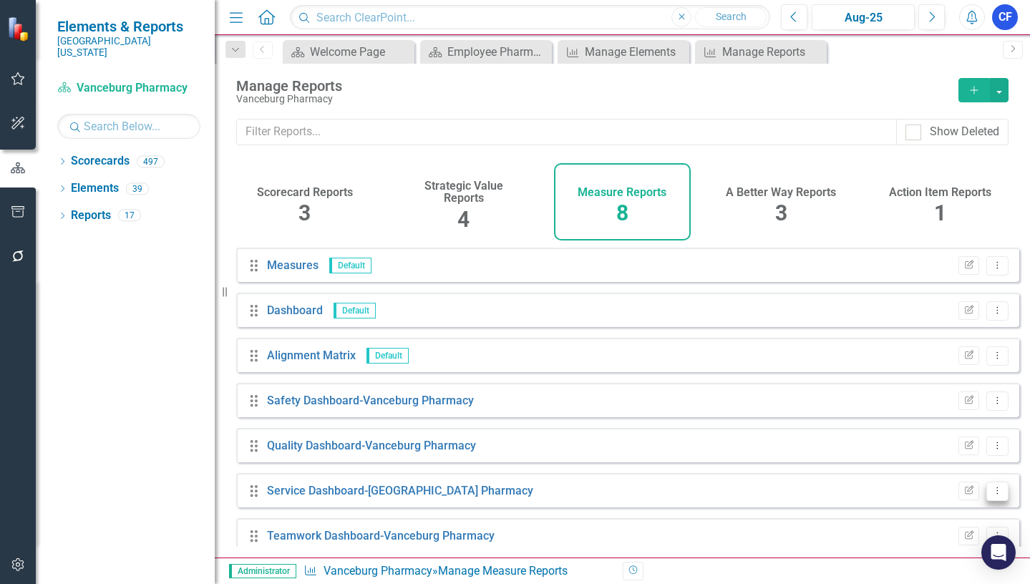
click at [991, 495] on icon "Dropdown Menu" at bounding box center [997, 490] width 12 height 9
click at [953, 402] on link "Edit Report Edit Report" at bounding box center [938, 399] width 118 height 26
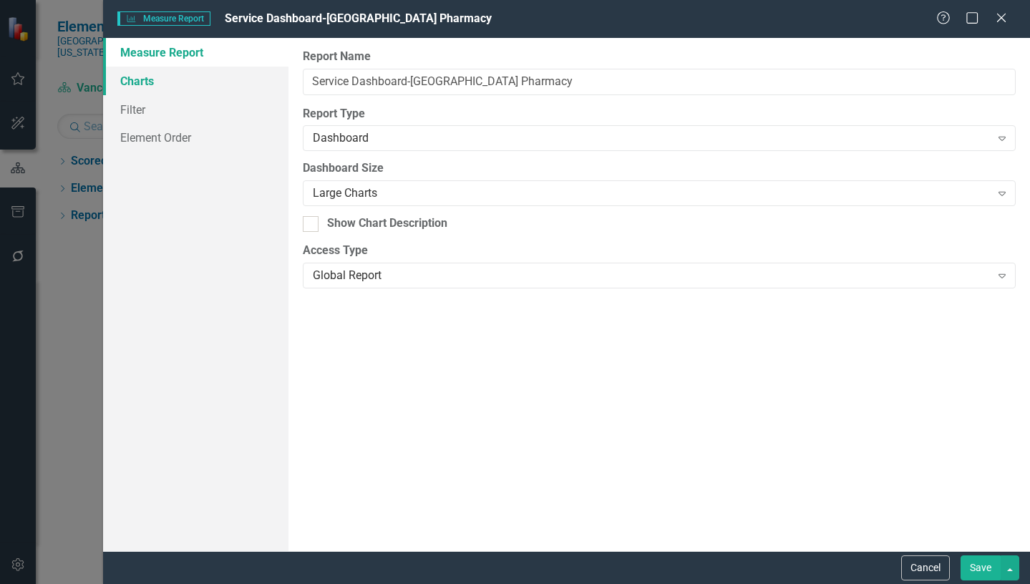
click at [140, 81] on link "Charts" at bounding box center [195, 81] width 185 height 29
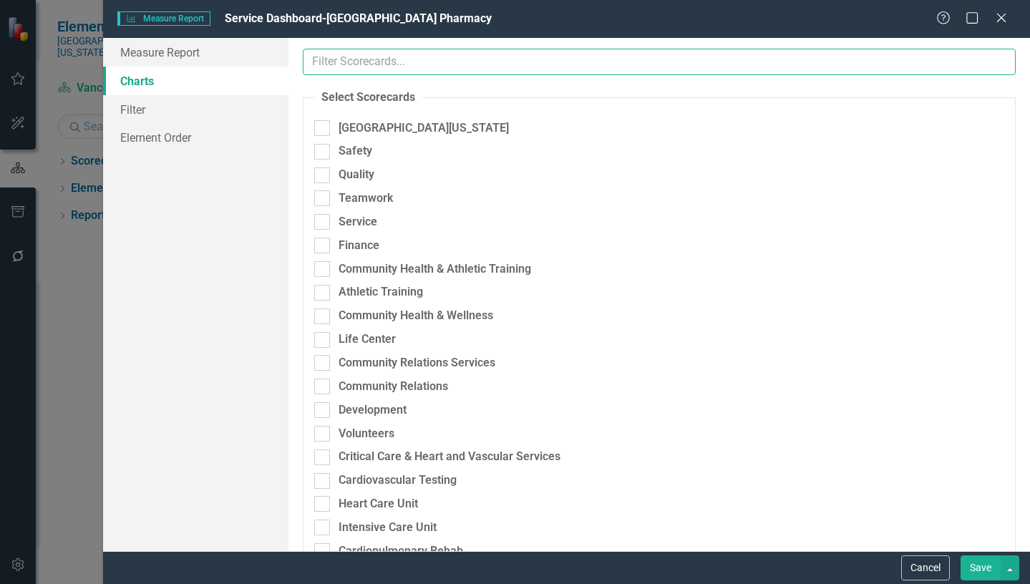
click at [399, 64] on input "text" at bounding box center [659, 62] width 713 height 26
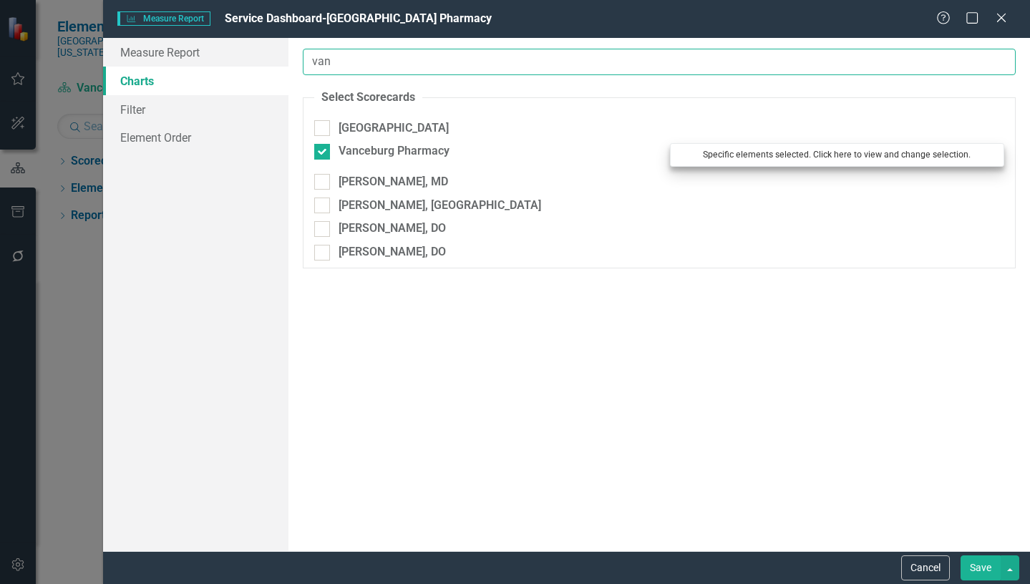
type input "van"
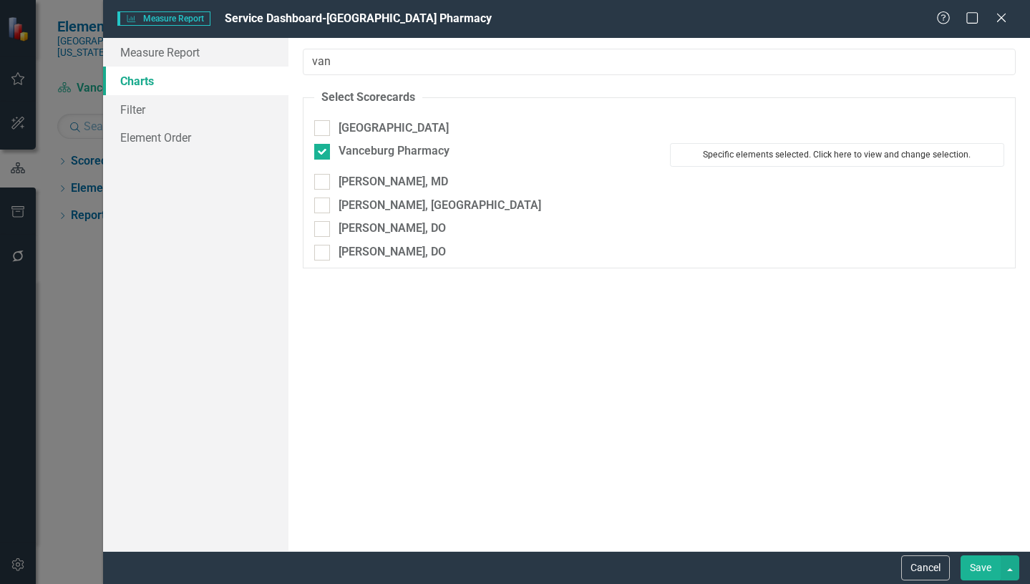
click at [797, 153] on button "Specific elements selected. Click here to view and change selection." at bounding box center [837, 154] width 334 height 23
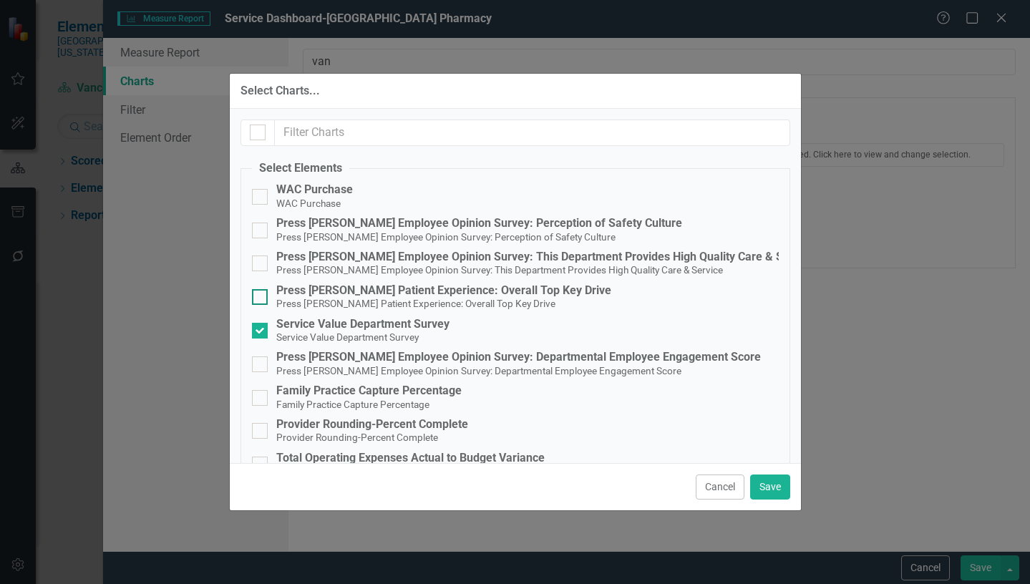
click at [257, 298] on input "Press [PERSON_NAME] Patient Experience: Overall Top Key Drive Press [PERSON_NAM…" at bounding box center [256, 293] width 9 height 9
checkbox input "true"
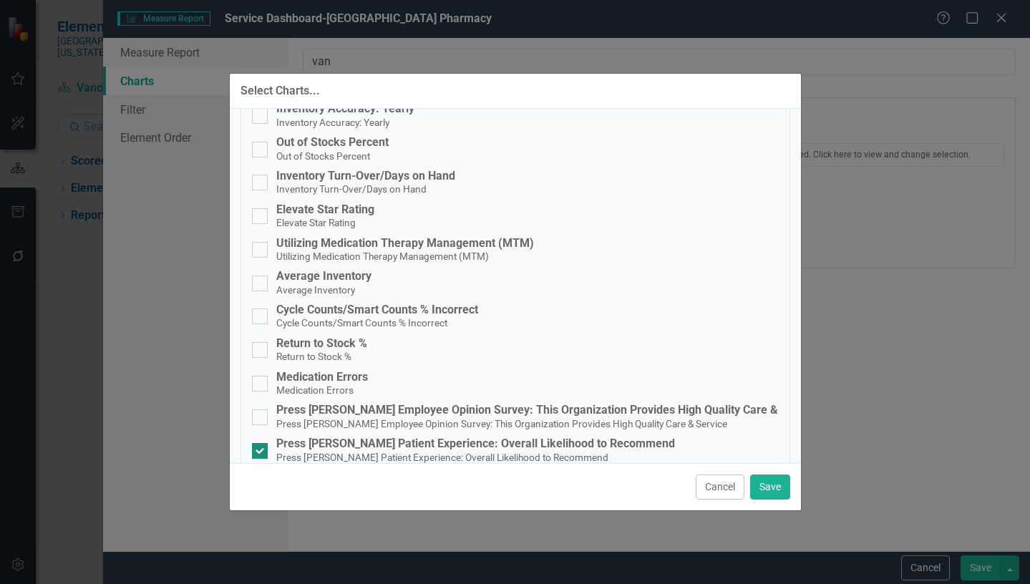
scroll to position [870, 0]
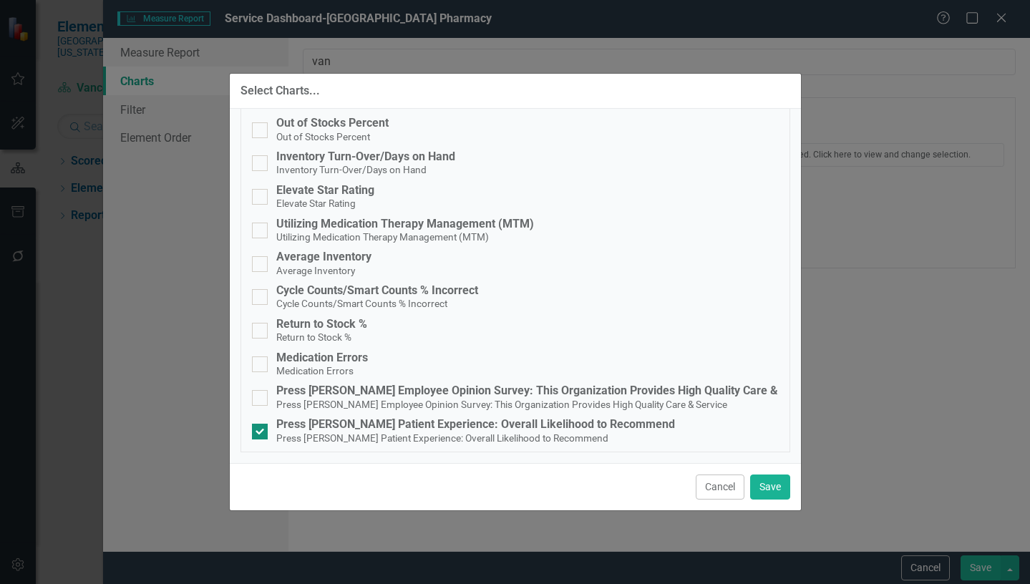
click at [261, 430] on div at bounding box center [260, 432] width 16 height 16
click at [261, 430] on input "Press [PERSON_NAME] Patient Experience: Overall Likelihood to Recommend Press […" at bounding box center [256, 428] width 9 height 9
checkbox input "false"
click at [774, 487] on button "Save" at bounding box center [770, 487] width 40 height 25
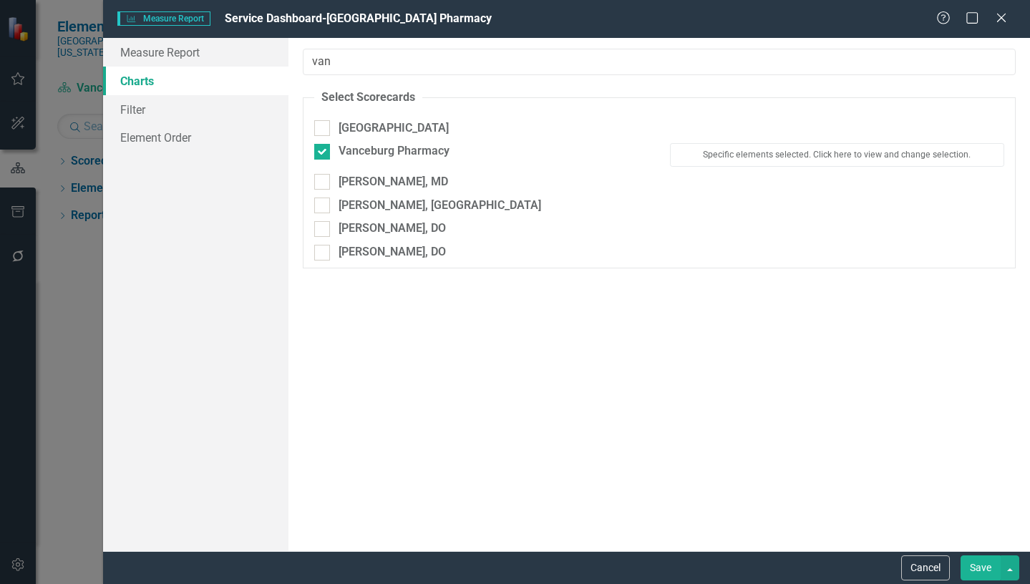
click at [981, 566] on button "Save" at bounding box center [981, 567] width 40 height 25
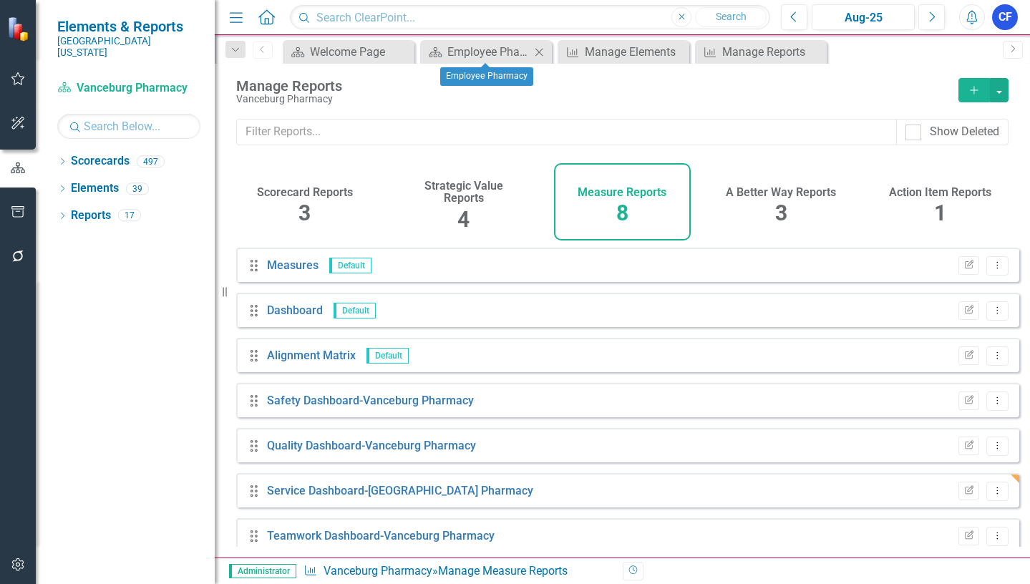
click at [540, 51] on icon at bounding box center [539, 52] width 8 height 8
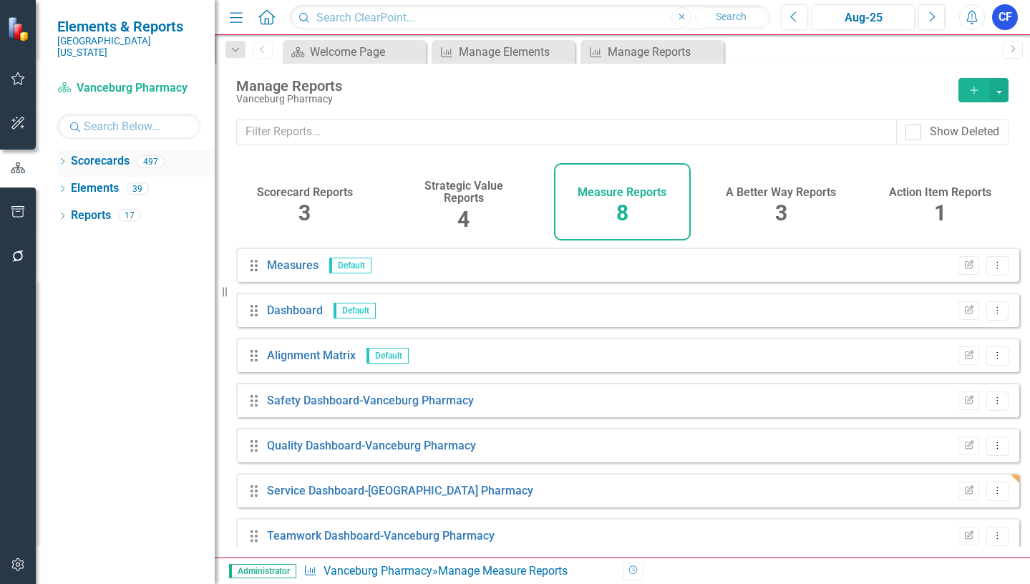
click at [63, 159] on icon "Dropdown" at bounding box center [62, 163] width 10 height 8
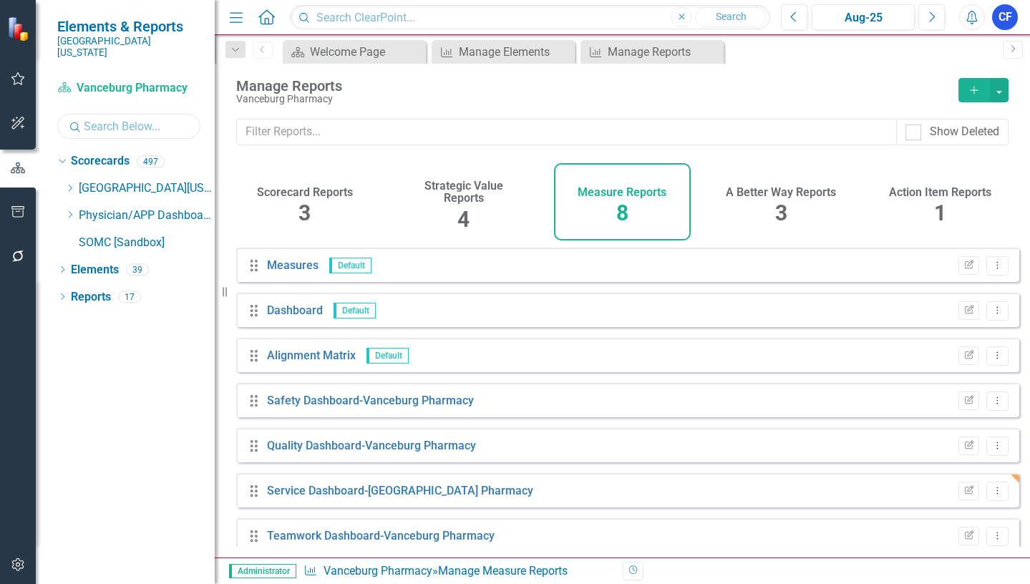
click at [129, 120] on input "text" at bounding box center [128, 126] width 143 height 25
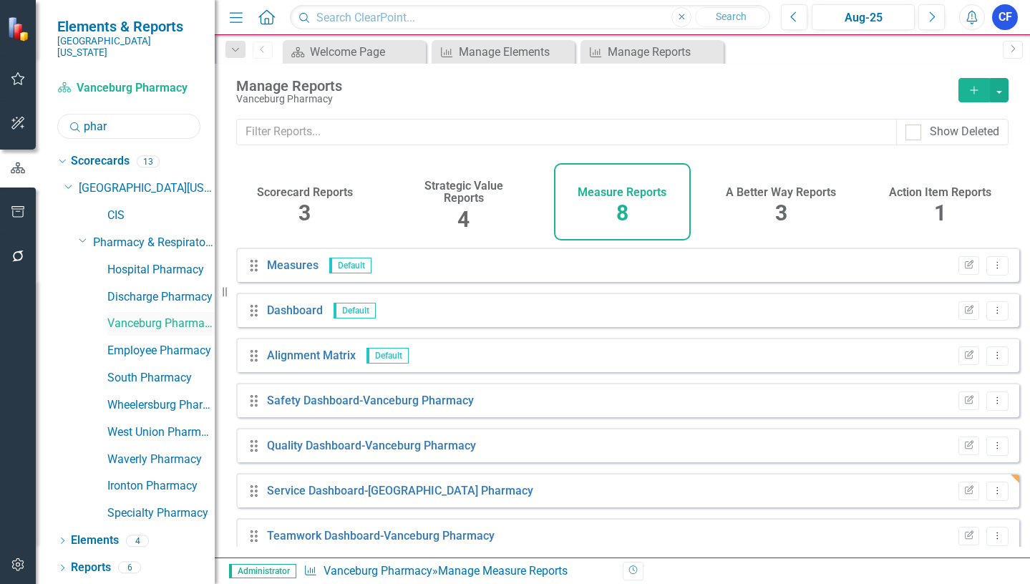
type input "phar"
click at [144, 316] on link "Vanceburg Pharmacy" at bounding box center [160, 324] width 107 height 16
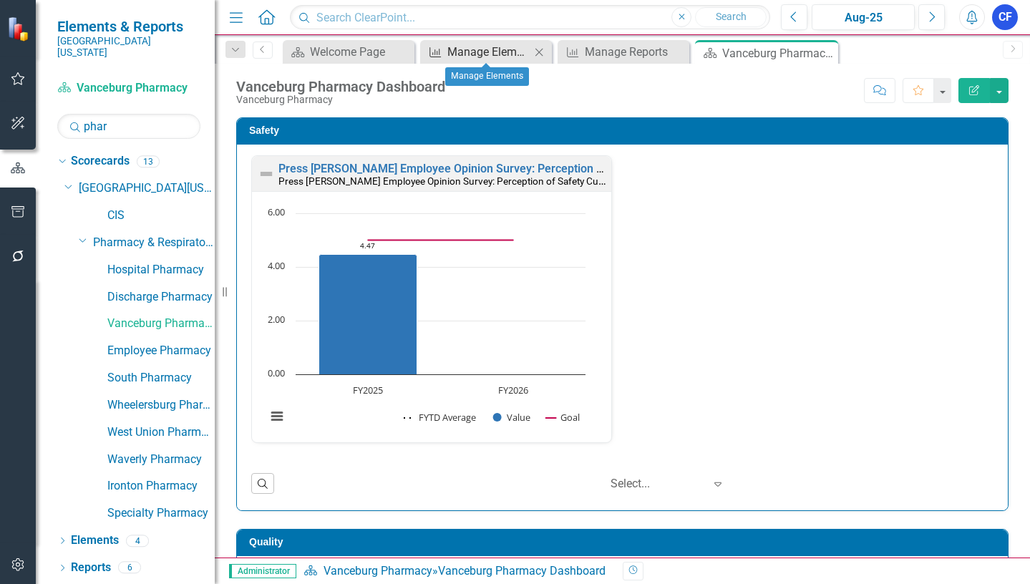
click at [482, 54] on div "Manage Elements" at bounding box center [488, 52] width 83 height 18
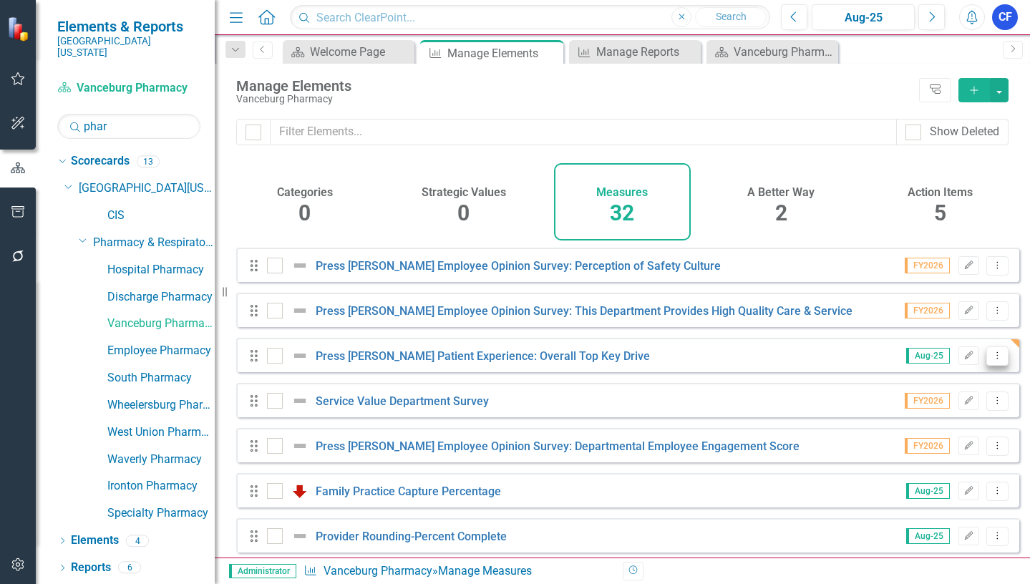
click at [991, 360] on icon "Dropdown Menu" at bounding box center [997, 355] width 12 height 9
click at [949, 447] on link "Copy Duplicate Measure" at bounding box center [932, 443] width 129 height 26
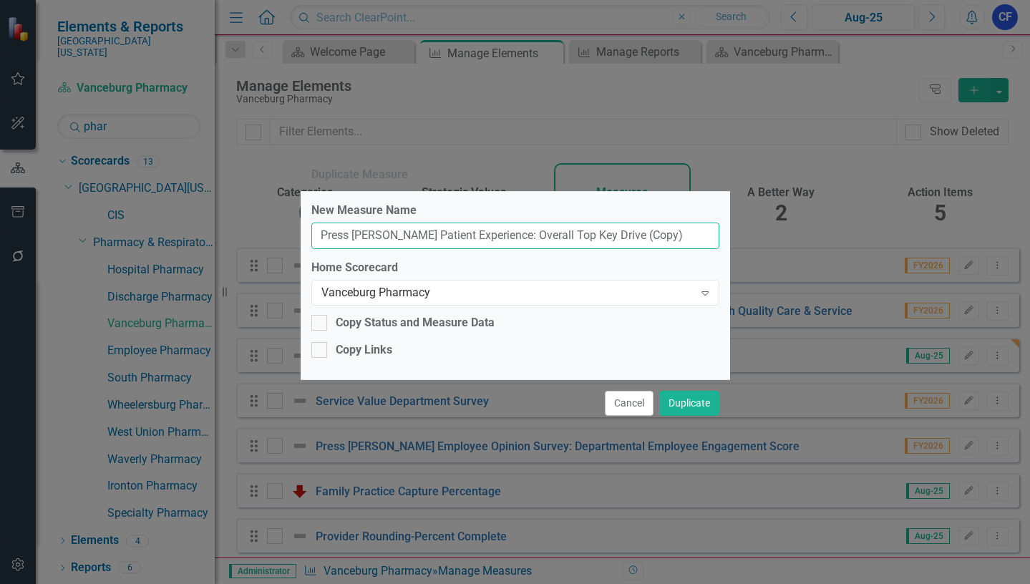
drag, startPoint x: 640, startPoint y: 236, endPoint x: 598, endPoint y: 237, distance: 42.3
click at [598, 237] on input "Press [PERSON_NAME] Patient Experience: Overall Top Key Drive (Copy)" at bounding box center [515, 236] width 408 height 26
type input "Press [PERSON_NAME] Patient Experience: Overall Top Key Drive"
click at [356, 292] on div "Vanceburg Pharmacy" at bounding box center [507, 292] width 373 height 16
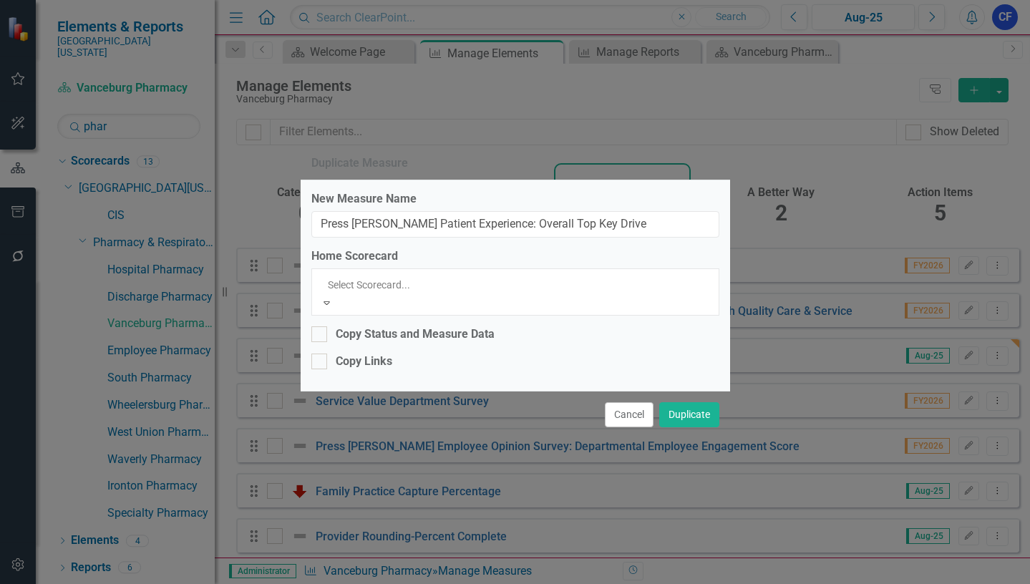
scroll to position [3150, 0]
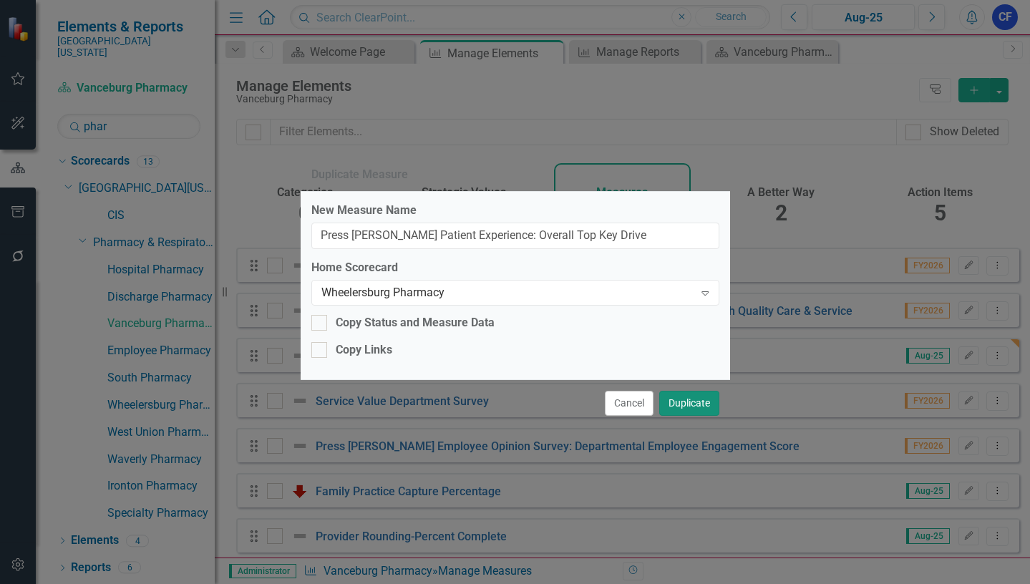
click at [697, 402] on button "Duplicate" at bounding box center [689, 403] width 60 height 25
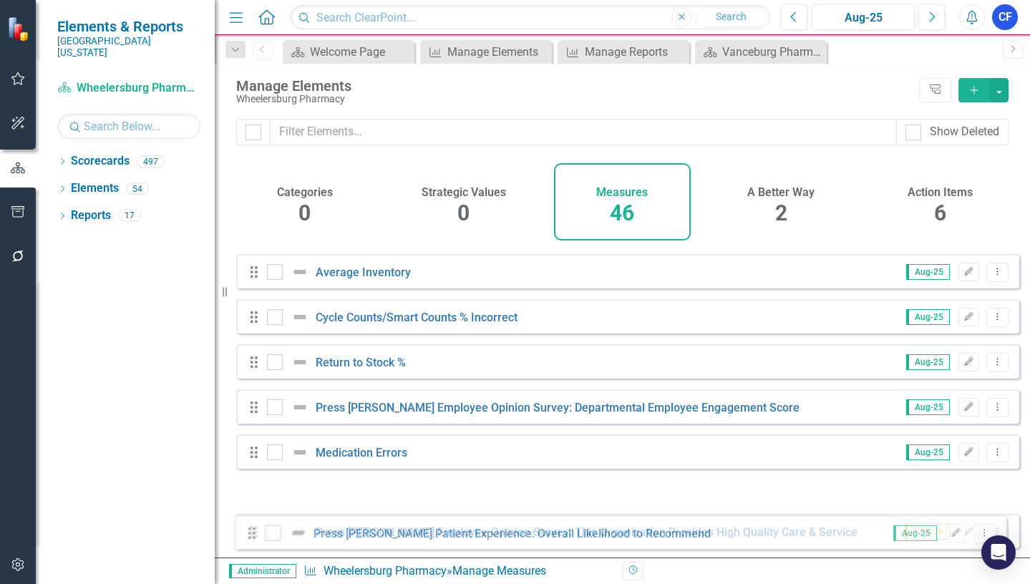
scroll to position [1775, 0]
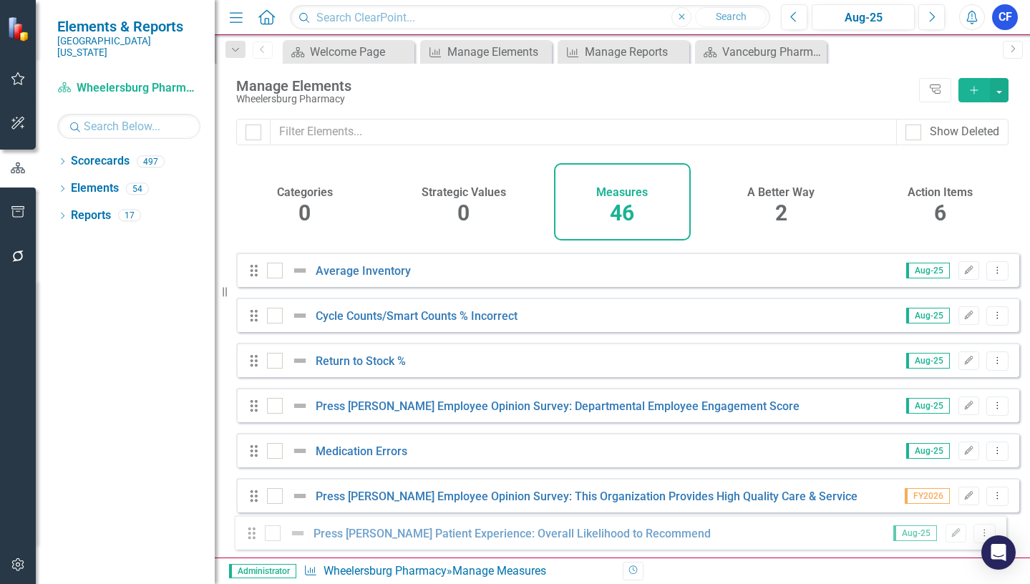
drag, startPoint x: 253, startPoint y: 369, endPoint x: 251, endPoint y: 535, distance: 166.8
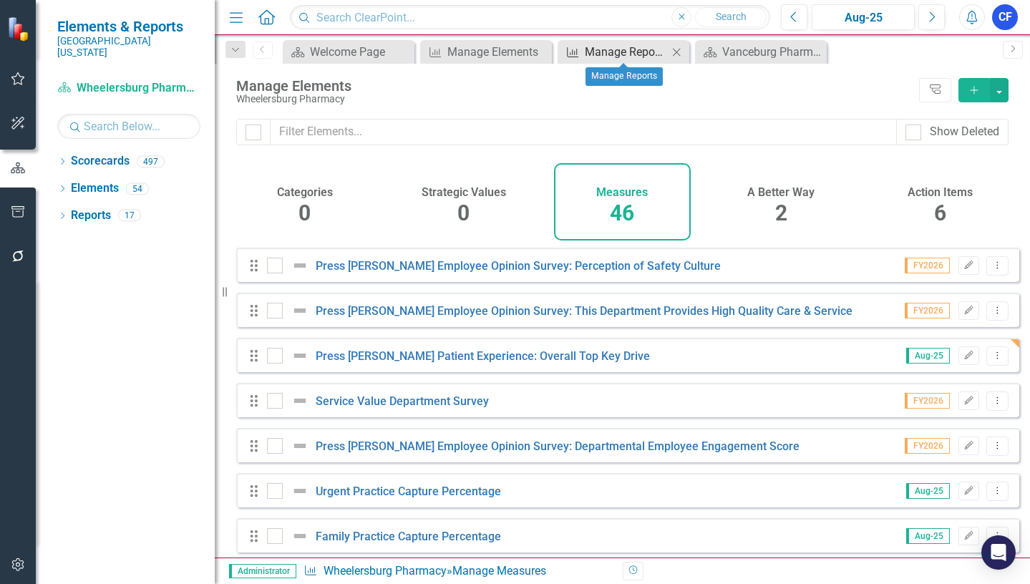
click at [638, 52] on div "Manage Reports" at bounding box center [626, 52] width 83 height 18
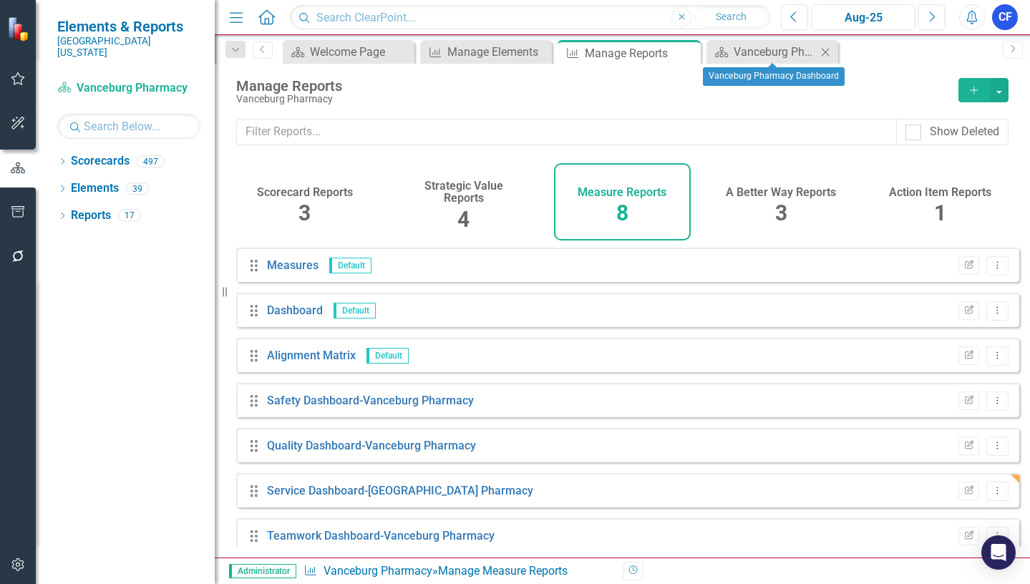
click at [827, 52] on icon "Close" at bounding box center [825, 52] width 14 height 11
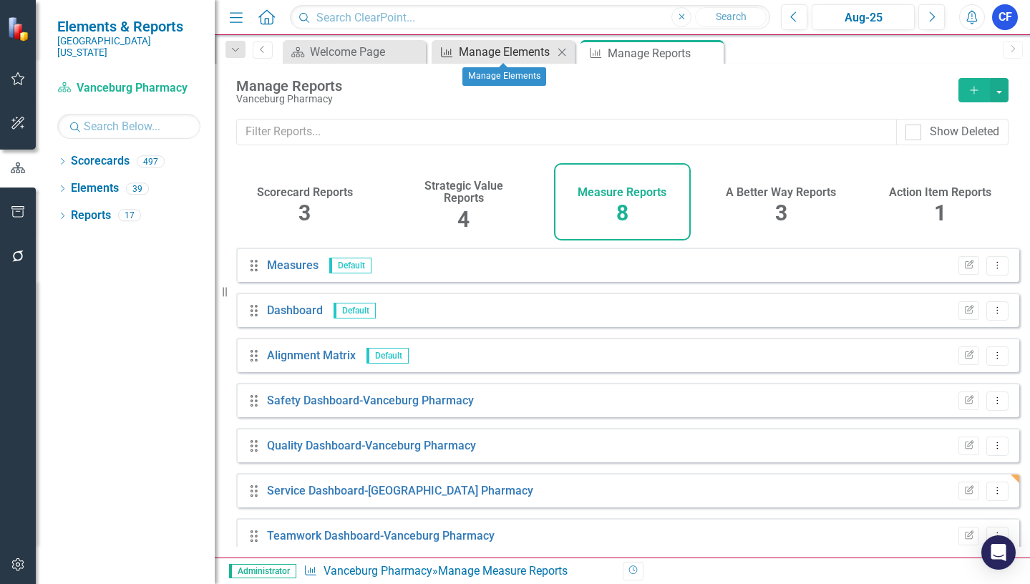
click at [504, 52] on div "Manage Elements" at bounding box center [506, 52] width 94 height 18
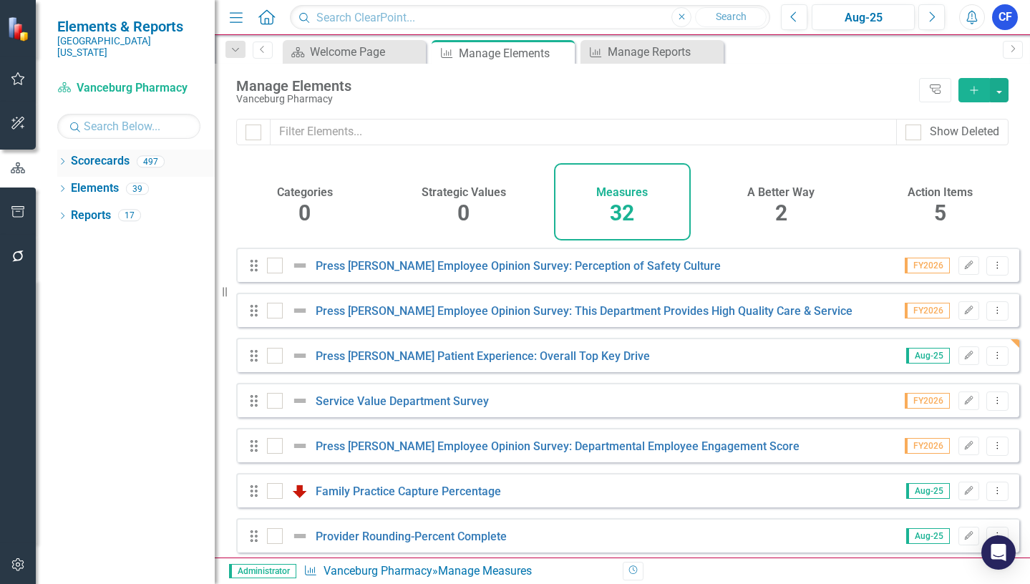
click at [61, 159] on icon "Dropdown" at bounding box center [62, 163] width 10 height 8
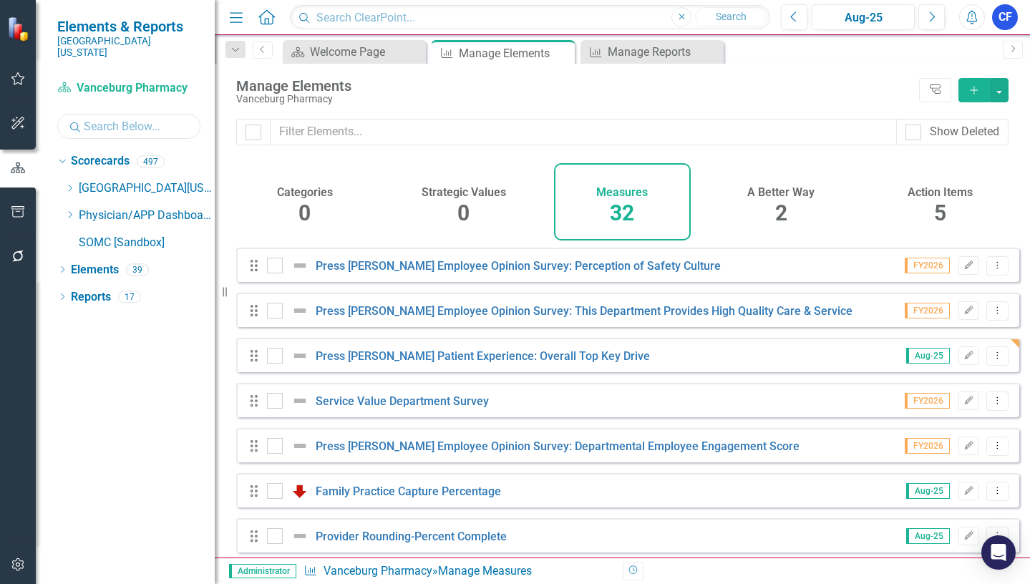
click at [87, 114] on input "text" at bounding box center [128, 126] width 143 height 25
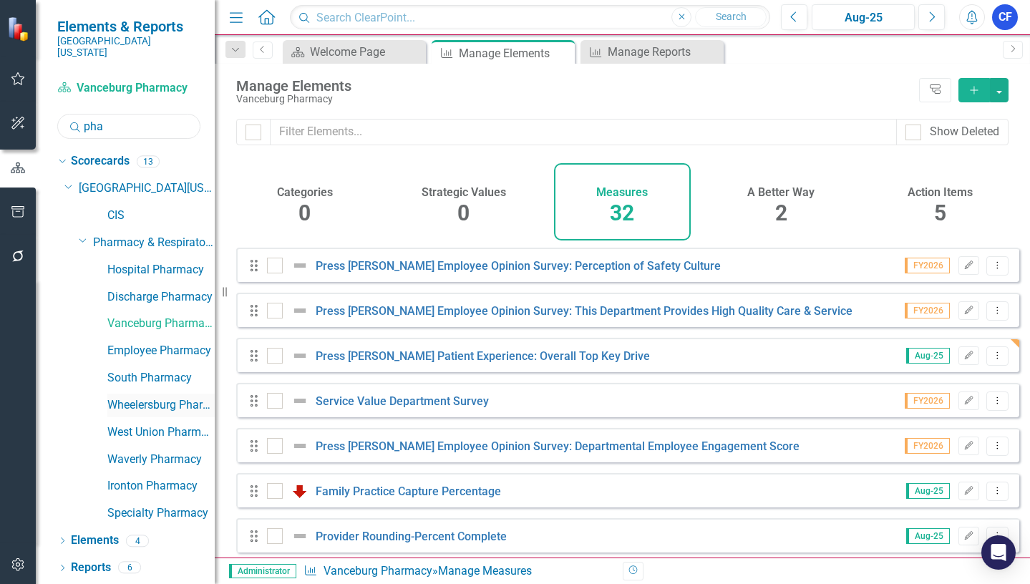
type input "pha"
click at [170, 397] on link "Wheelersburg Pharmacy" at bounding box center [160, 405] width 107 height 16
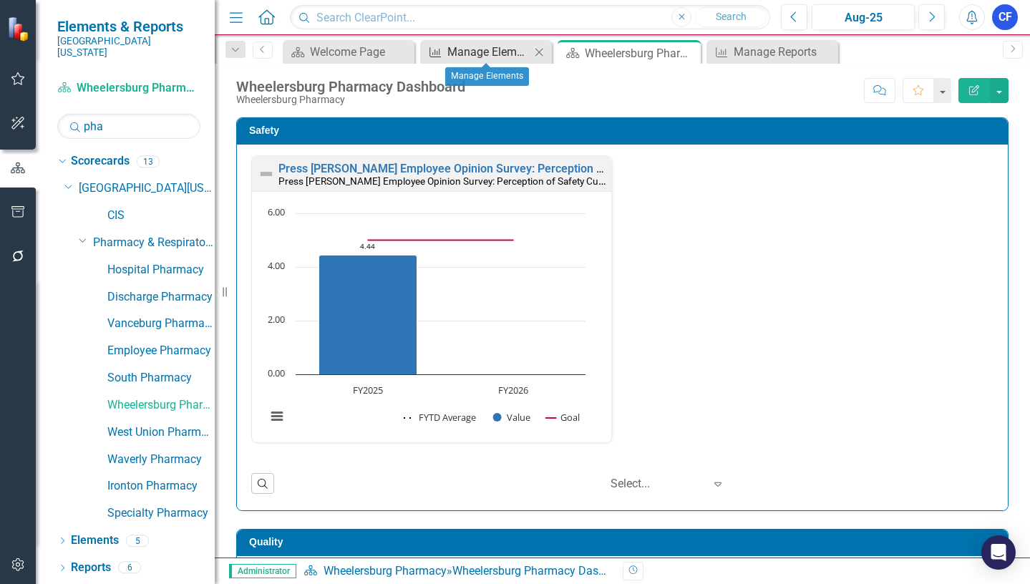
click at [526, 50] on div "Manage Elements" at bounding box center [488, 52] width 83 height 18
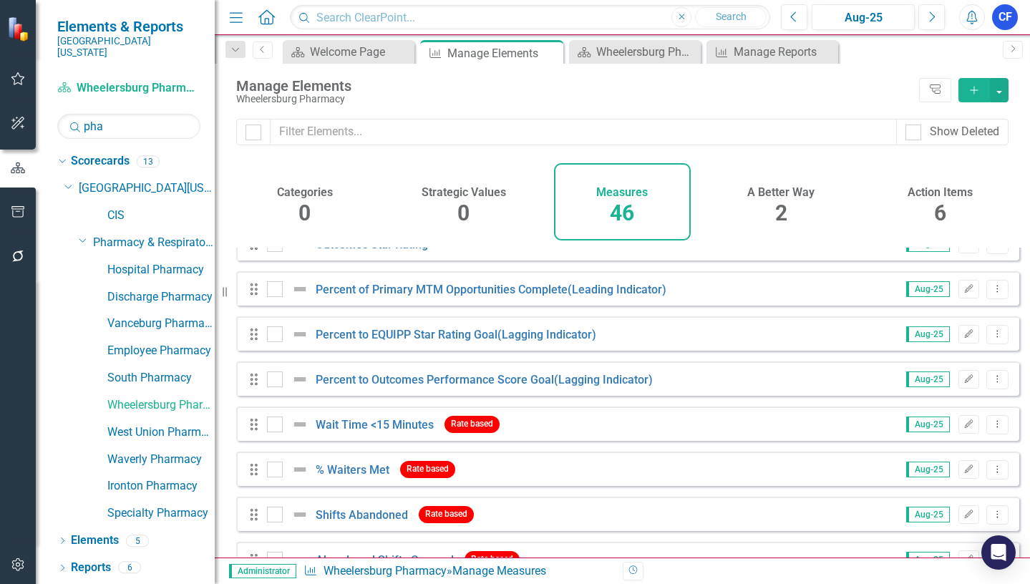
scroll to position [630, 0]
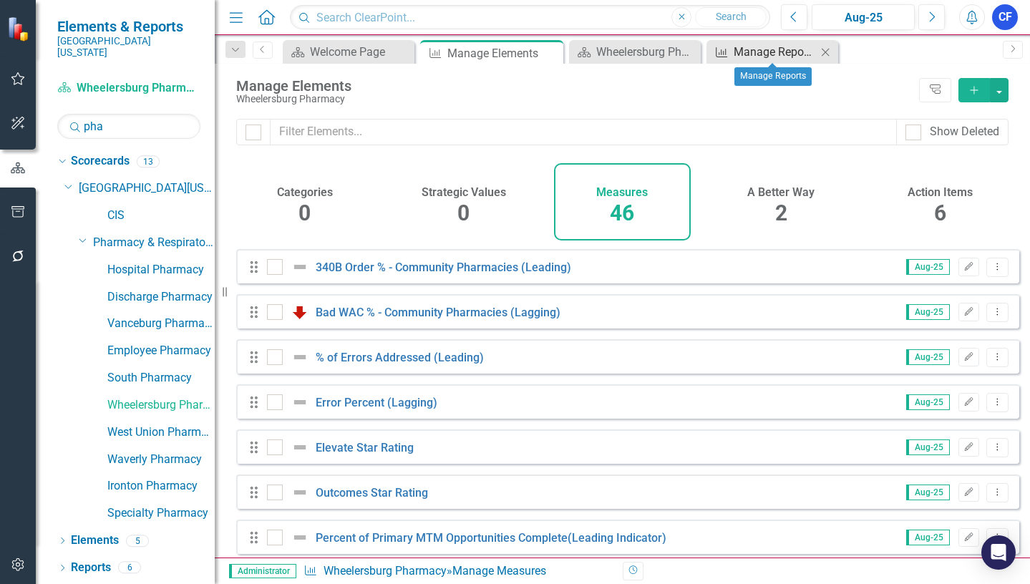
click at [757, 52] on div "Manage Reports" at bounding box center [775, 52] width 83 height 18
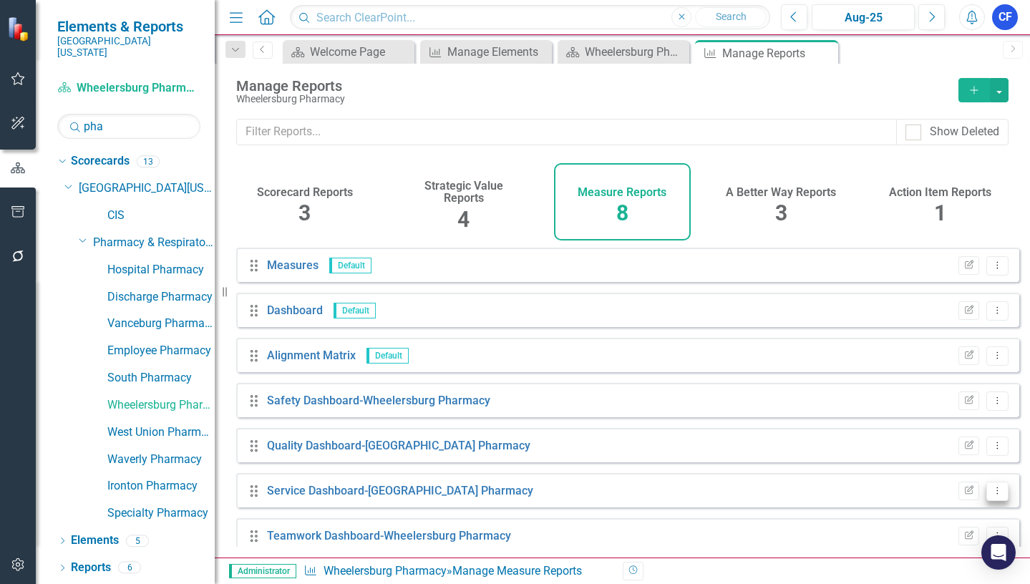
click at [991, 495] on icon "Dropdown Menu" at bounding box center [997, 490] width 12 height 9
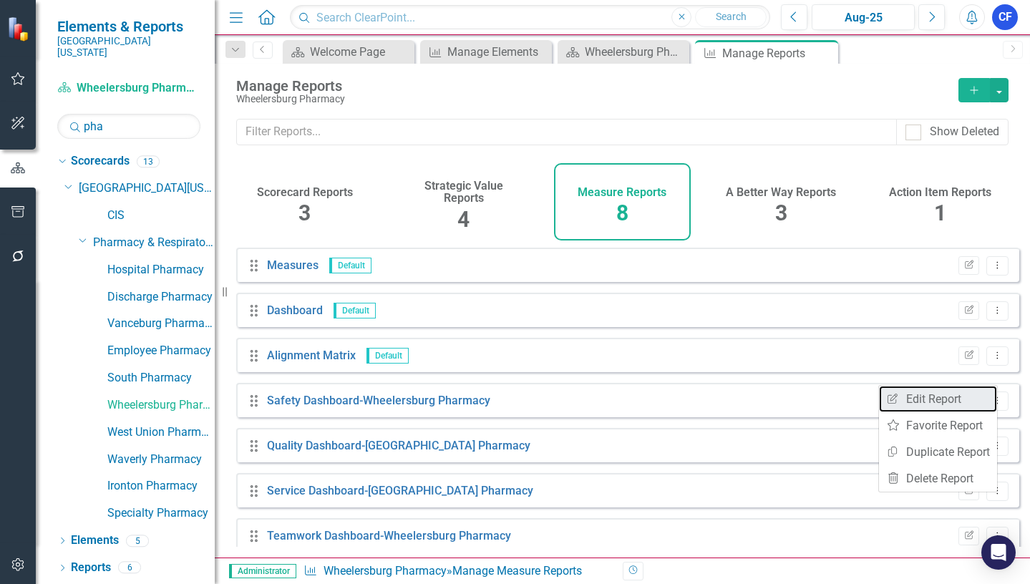
click at [962, 402] on link "Edit Report Edit Report" at bounding box center [938, 399] width 118 height 26
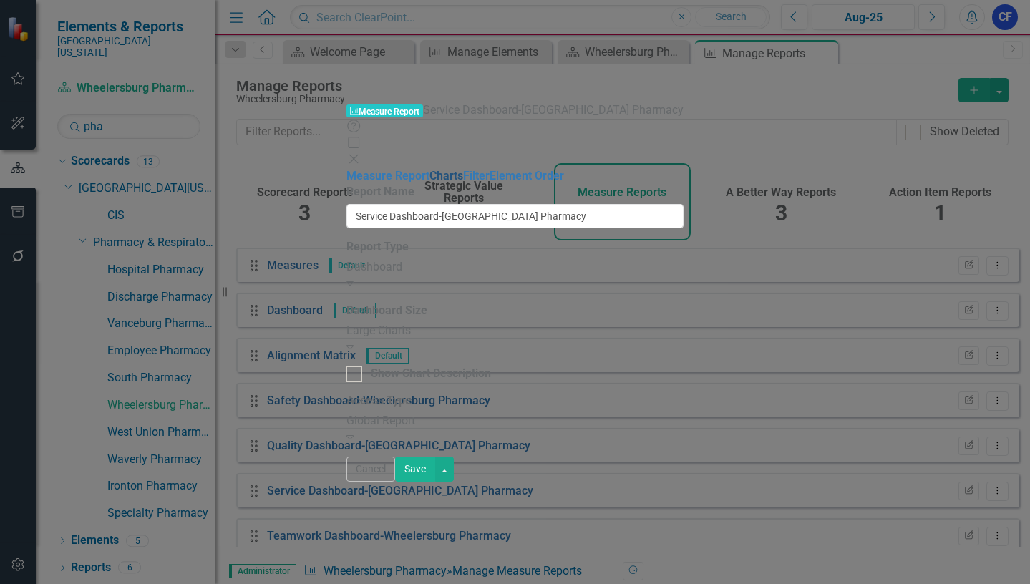
drag, startPoint x: 142, startPoint y: 79, endPoint x: 159, endPoint y: 87, distance: 18.2
click at [429, 169] on link "Charts" at bounding box center [446, 176] width 34 height 14
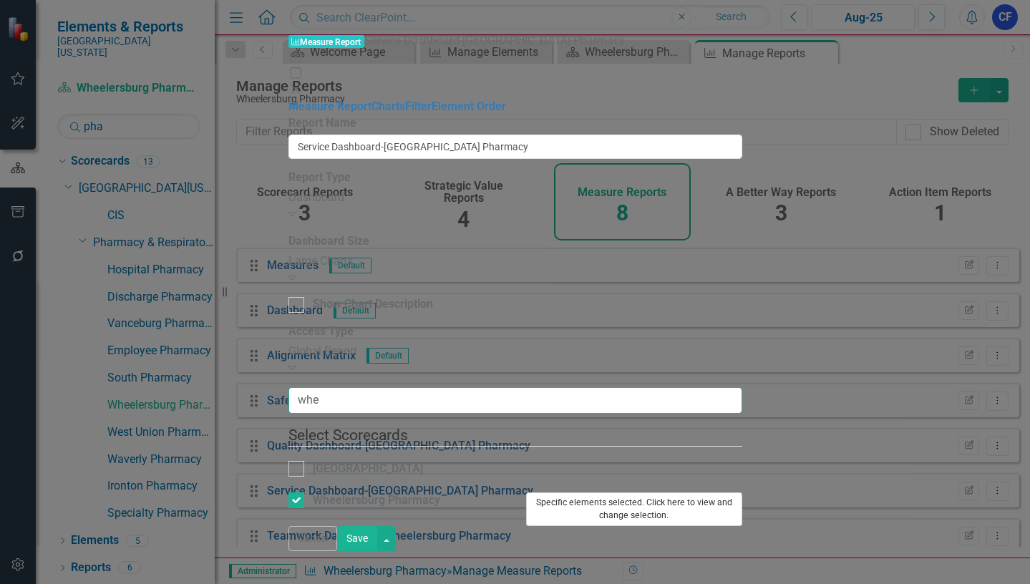
type input "whe"
click at [742, 492] on button "Specific elements selected. Click here to view and change selection." at bounding box center [634, 509] width 216 height 34
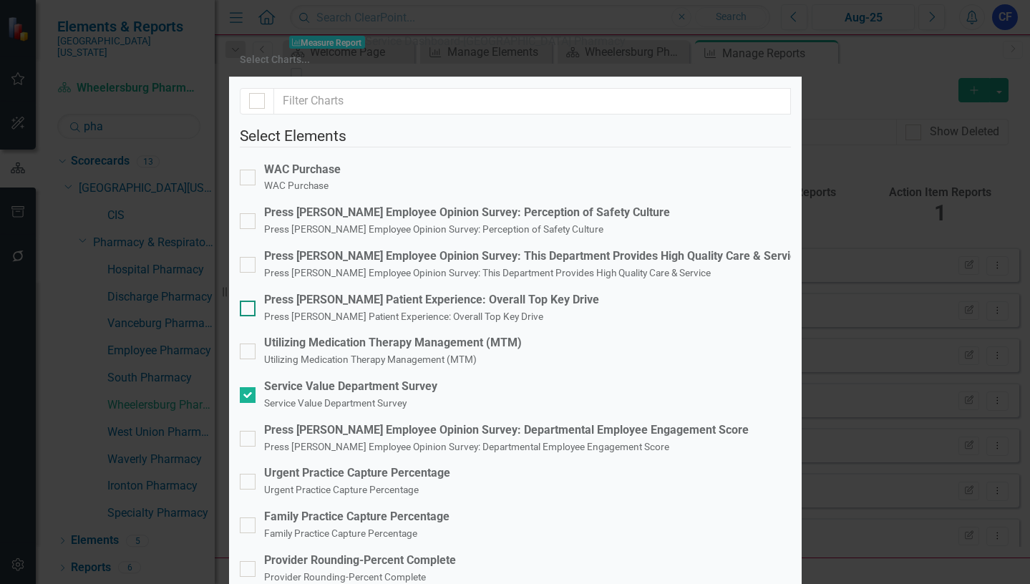
click at [249, 301] on input "Press [PERSON_NAME] Patient Experience: Overall Top Key Drive Press [PERSON_NAM…" at bounding box center [244, 305] width 9 height 9
checkbox input "true"
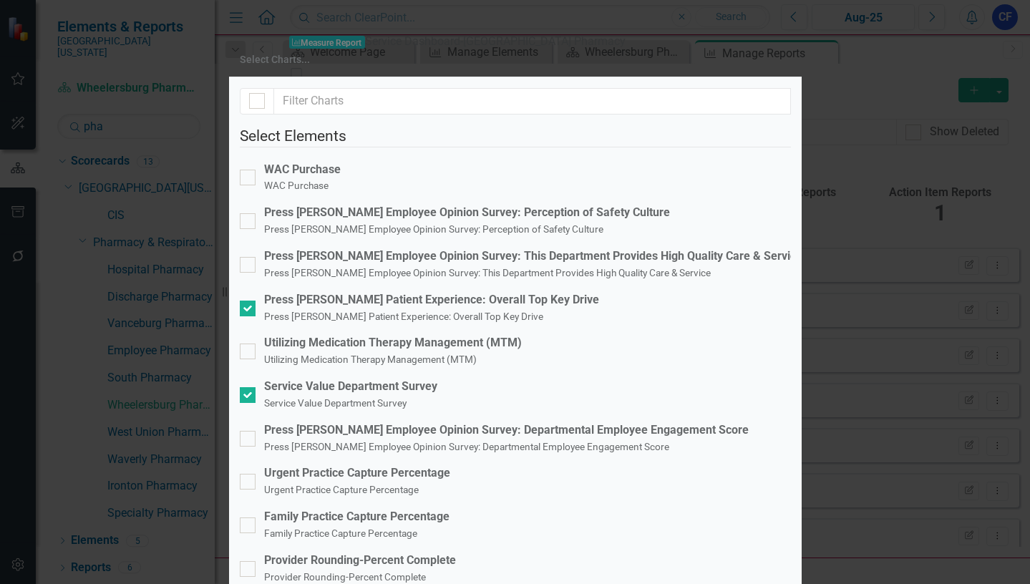
checkbox input "false"
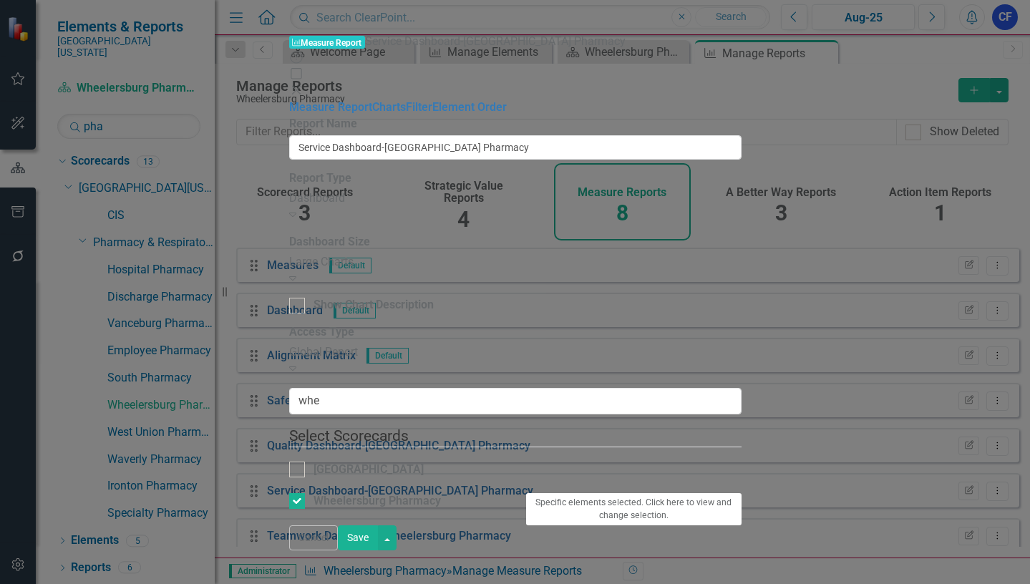
click at [378, 550] on button "Save" at bounding box center [358, 537] width 40 height 25
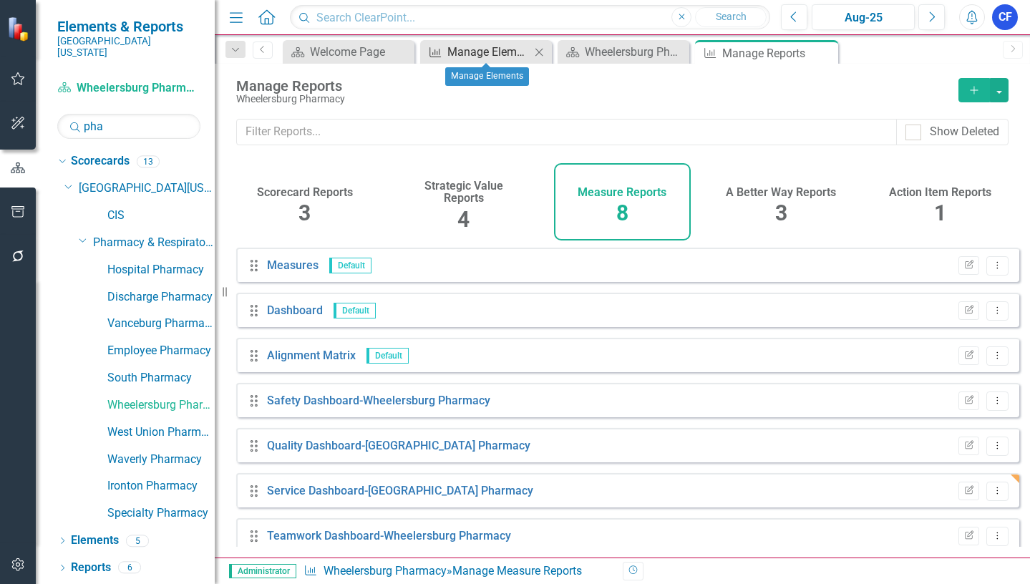
click at [512, 58] on div "Manage Elements" at bounding box center [488, 52] width 83 height 18
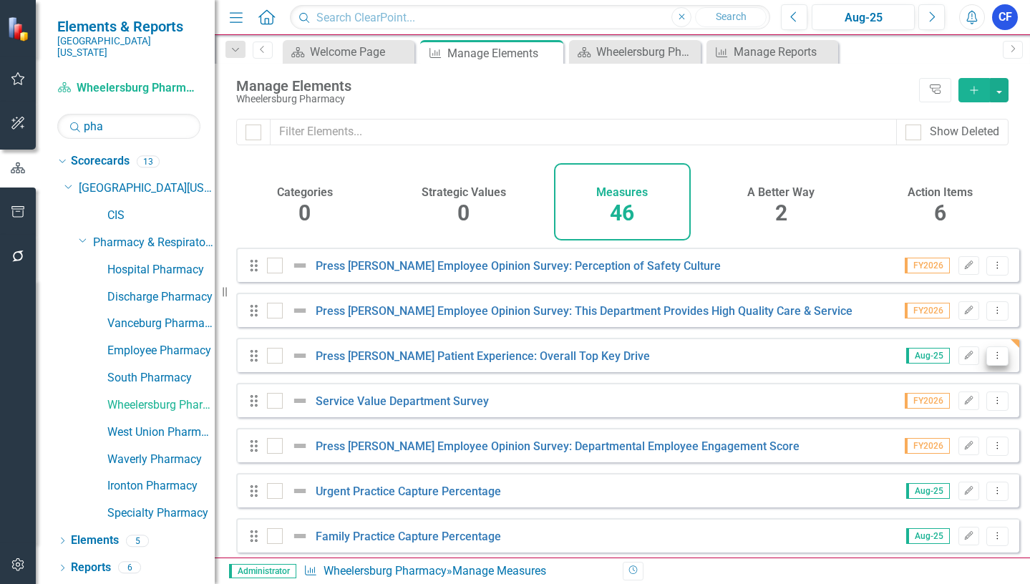
click at [991, 360] on icon "Dropdown Menu" at bounding box center [997, 355] width 12 height 9
click at [956, 445] on link "Copy Duplicate Measure" at bounding box center [932, 443] width 129 height 26
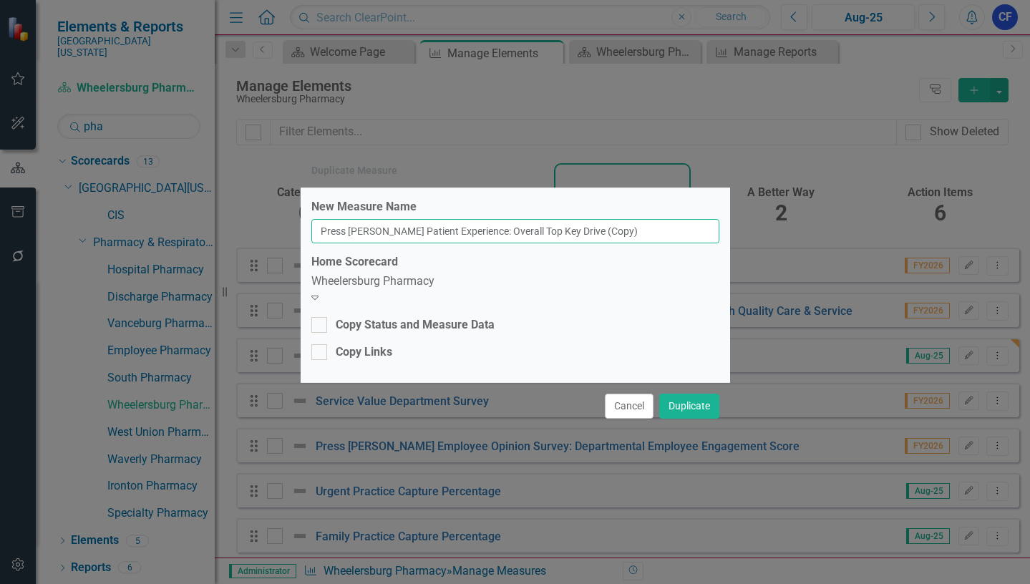
drag, startPoint x: 635, startPoint y: 235, endPoint x: 594, endPoint y: 230, distance: 41.1
click at [594, 230] on input "Press [PERSON_NAME] Patient Experience: Overall Top Key Drive (Copy)" at bounding box center [515, 231] width 408 height 24
type input "Press [PERSON_NAME] Patient Experience: Overall Top Key Drive"
click at [364, 287] on div "Wheelersburg Pharmacy" at bounding box center [515, 281] width 408 height 16
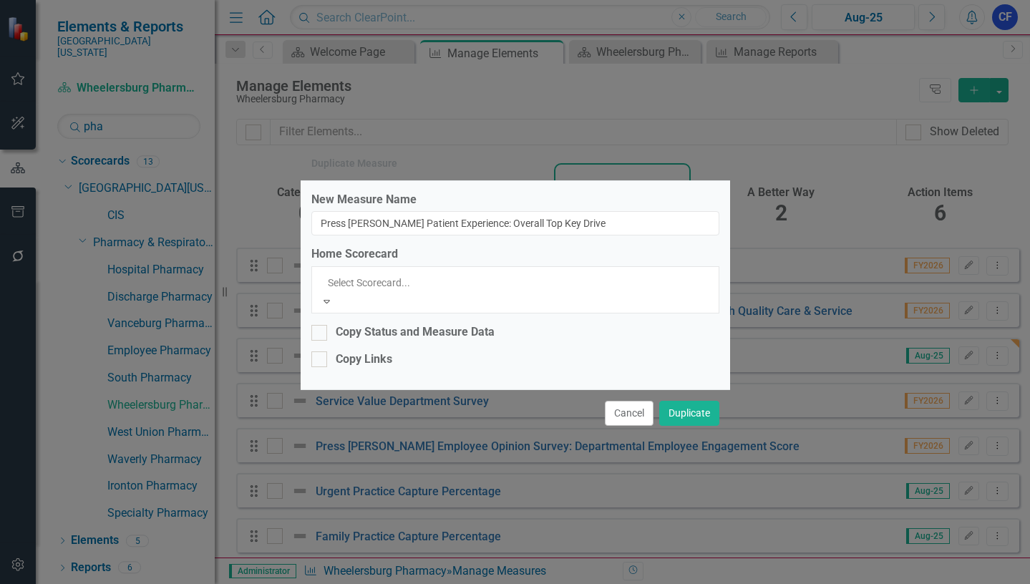
scroll to position [3221, 0]
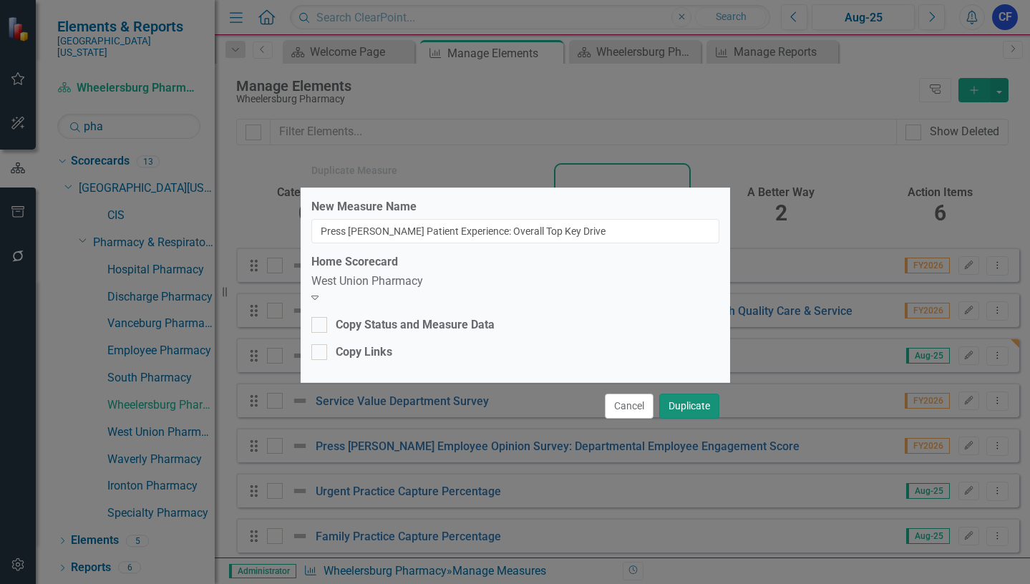
click at [700, 402] on button "Duplicate" at bounding box center [689, 406] width 60 height 25
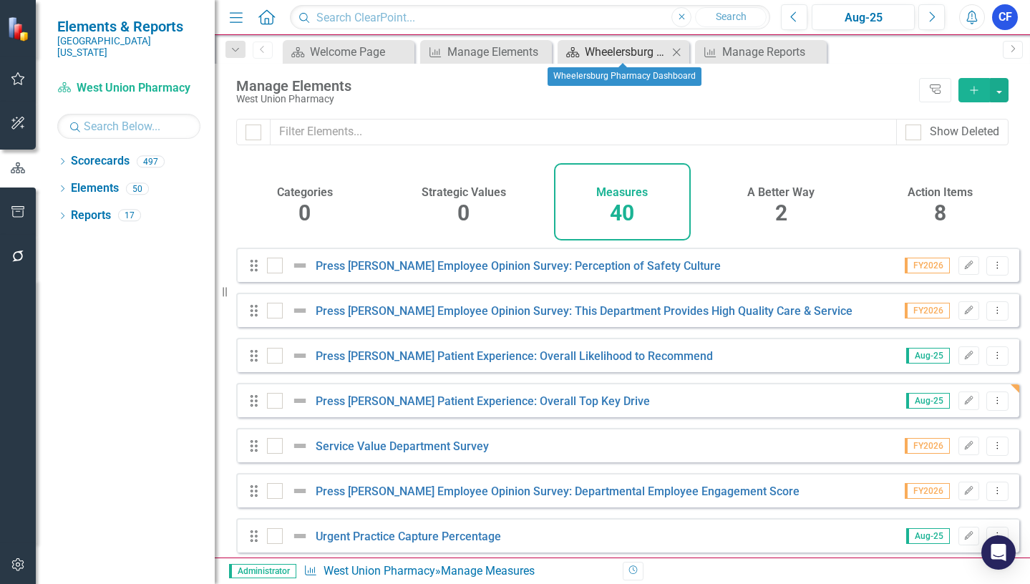
click at [651, 48] on div "Wheelersburg Pharmacy Dashboard" at bounding box center [626, 52] width 83 height 18
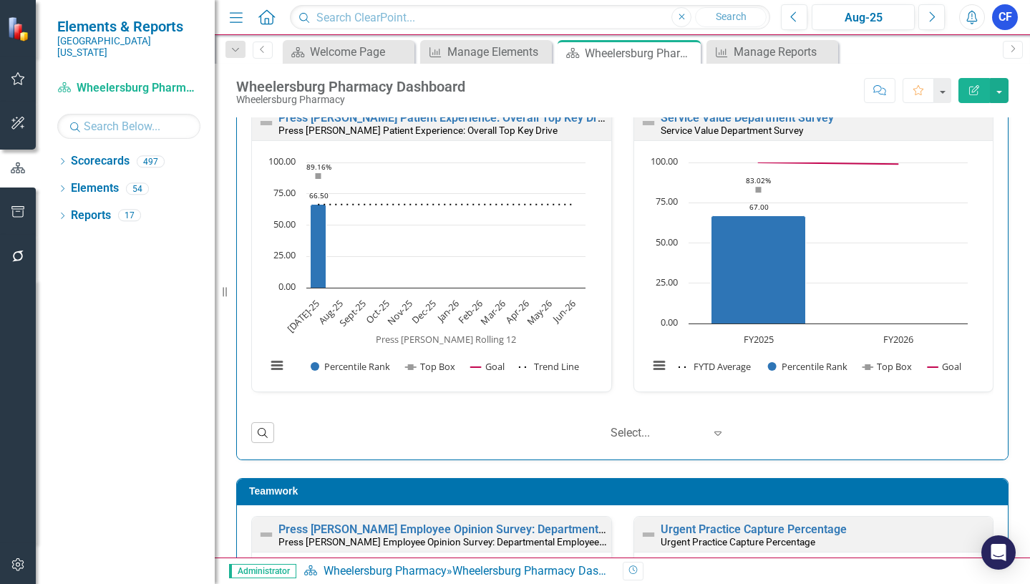
scroll to position [793, 0]
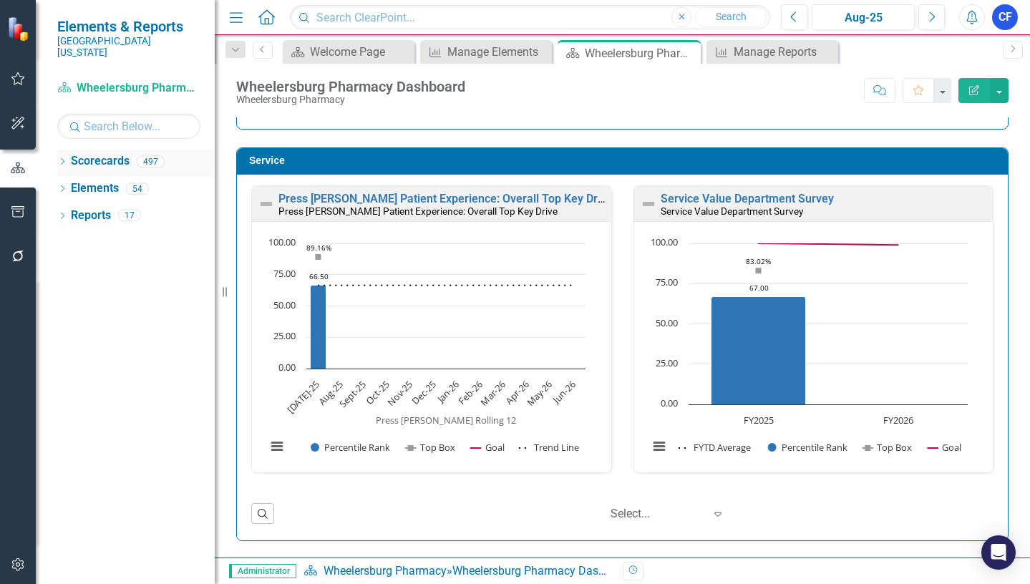
click at [65, 159] on icon "Dropdown" at bounding box center [62, 163] width 10 height 8
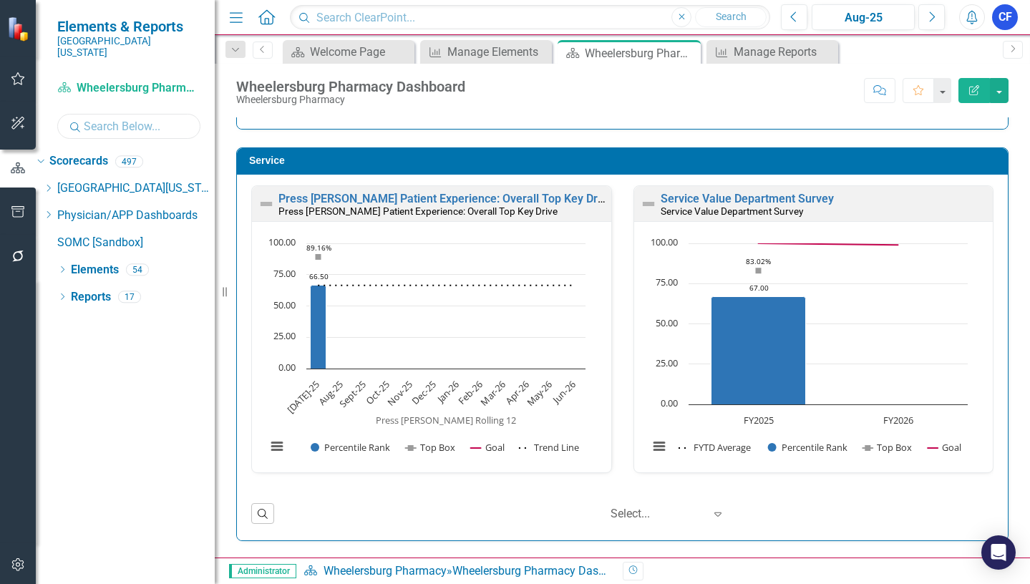
click at [96, 118] on input "text" at bounding box center [128, 126] width 143 height 25
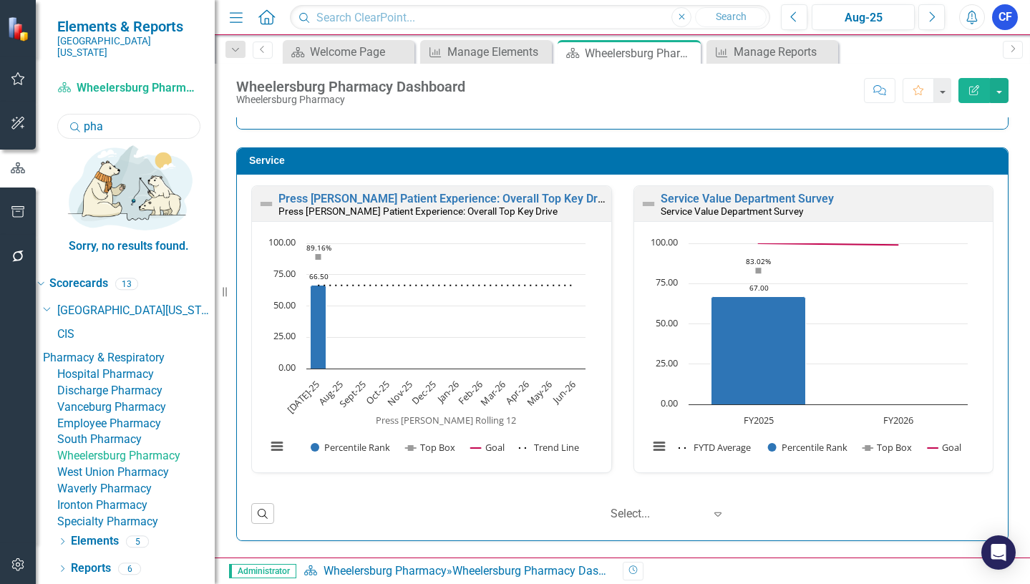
type input "pha"
click at [172, 465] on link "West Union Pharmacy" at bounding box center [135, 473] width 157 height 16
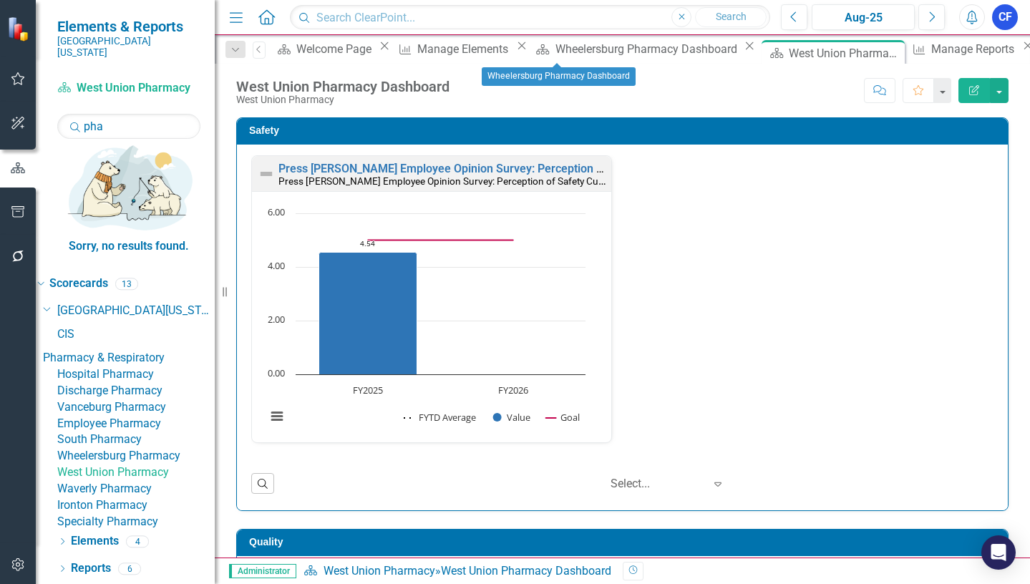
click at [742, 52] on icon "Close" at bounding box center [749, 45] width 14 height 11
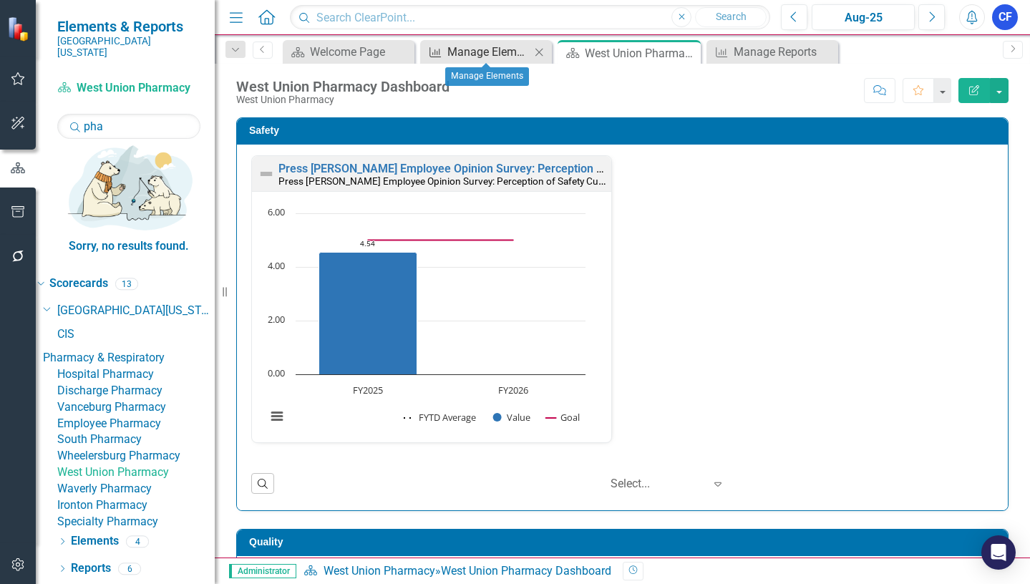
click at [497, 49] on div "Manage Elements" at bounding box center [488, 52] width 83 height 18
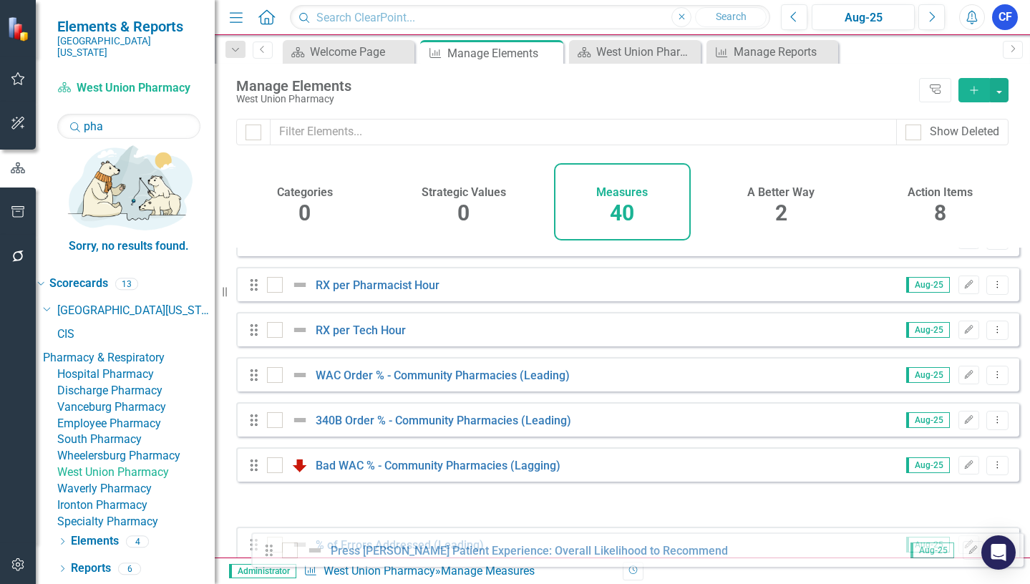
scroll to position [523, 0]
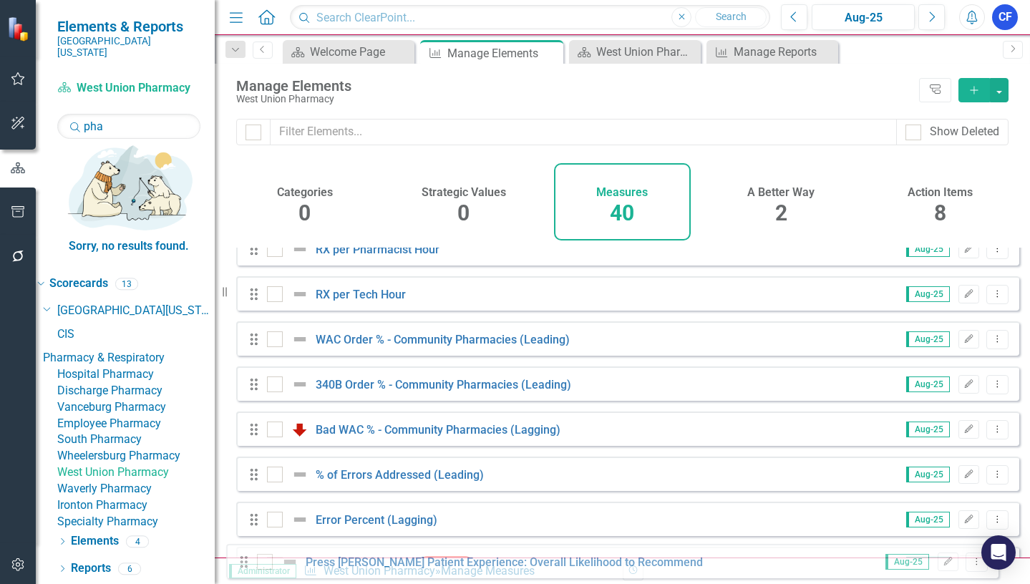
drag, startPoint x: 257, startPoint y: 371, endPoint x: 247, endPoint y: 566, distance: 195.7
click at [247, 566] on div "Menu Home Search Close Search Previous Aug-25 Next Alerts CF User Edit Profile …" at bounding box center [622, 292] width 815 height 584
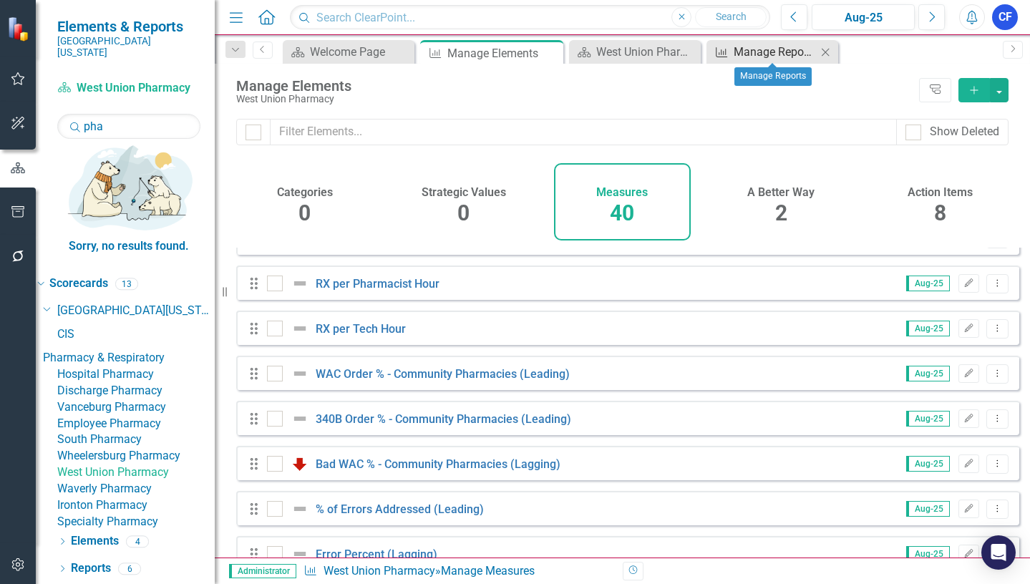
click at [759, 52] on div "Manage Reports" at bounding box center [775, 52] width 83 height 18
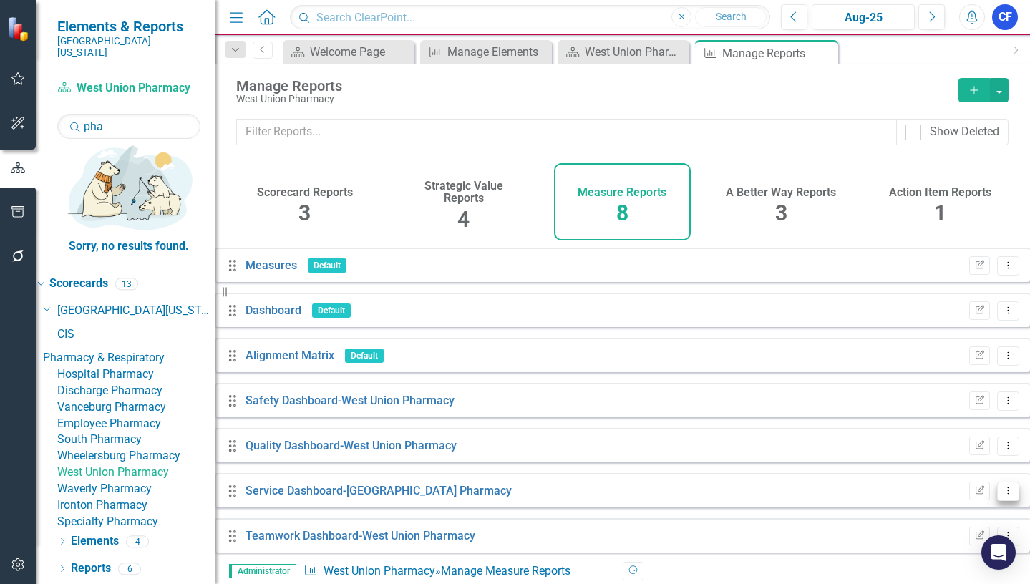
click at [1002, 495] on icon "Dropdown Menu" at bounding box center [1008, 490] width 12 height 9
click at [961, 399] on link "Edit Report Edit Report" at bounding box center [938, 399] width 118 height 26
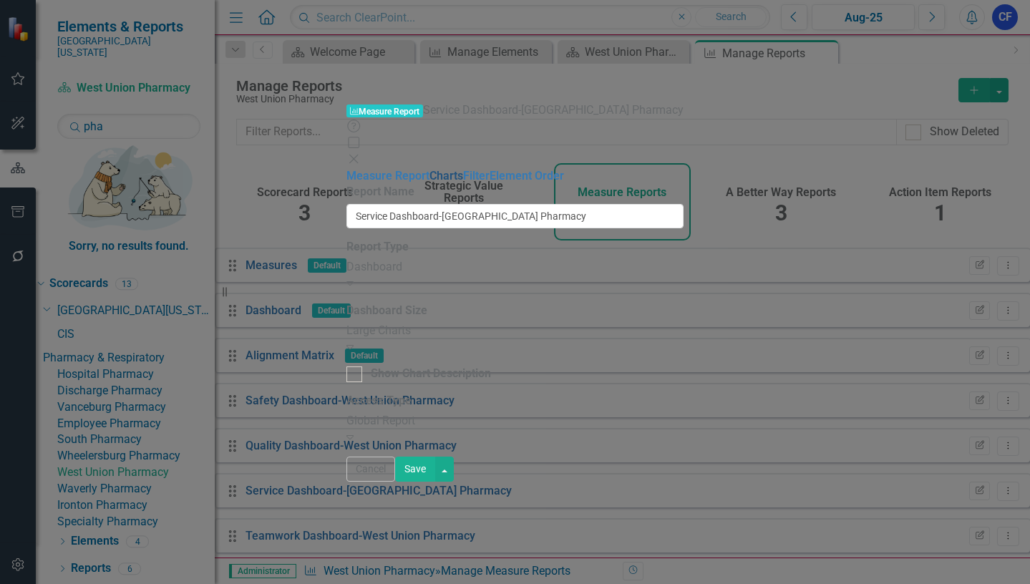
click at [429, 169] on link "Charts" at bounding box center [446, 176] width 34 height 14
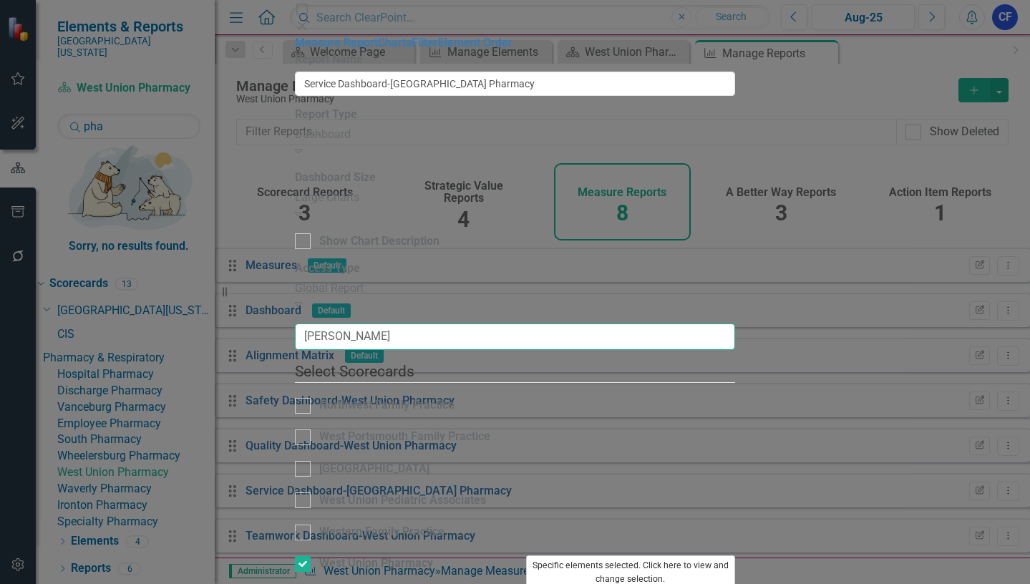
type input "[PERSON_NAME]"
click at [736, 555] on button "Specific elements selected. Click here to view and change selection." at bounding box center [631, 572] width 210 height 34
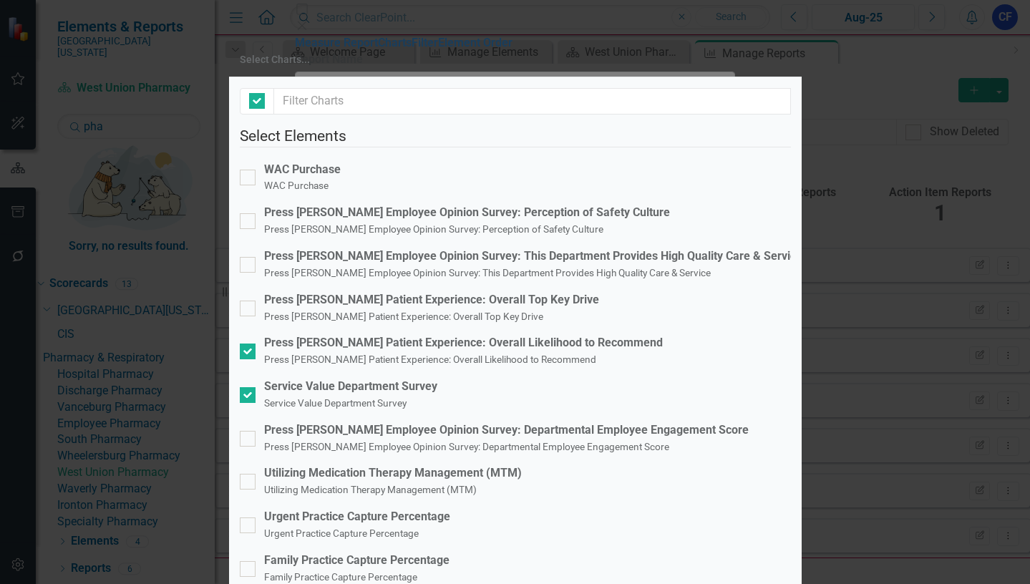
checkbox input "false"
click at [256, 344] on div at bounding box center [248, 352] width 16 height 16
click at [249, 344] on input "Press [PERSON_NAME] Patient Experience: Overall Likelihood to Recommend Press […" at bounding box center [244, 348] width 9 height 9
checkbox input "false"
click at [249, 301] on input "Press [PERSON_NAME] Patient Experience: Overall Top Key Drive Press [PERSON_NAM…" at bounding box center [244, 305] width 9 height 9
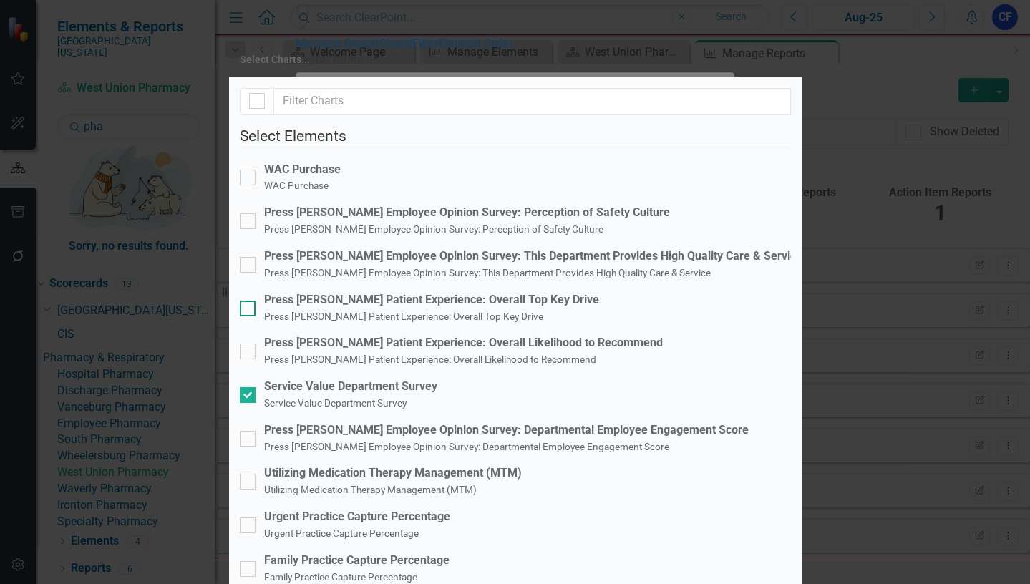
checkbox input "true"
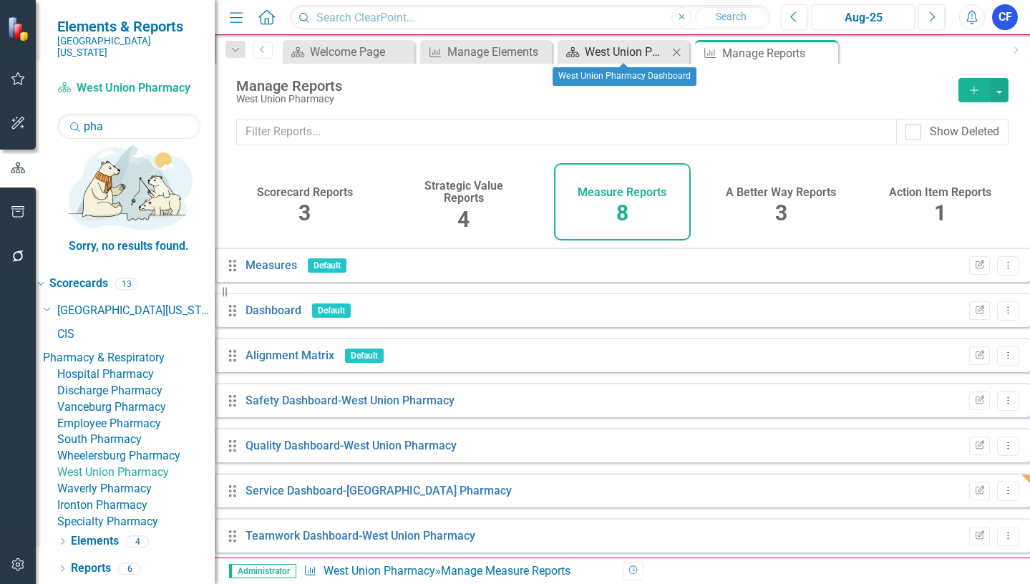
click at [647, 49] on div "West Union Pharmacy Dashboard" at bounding box center [626, 52] width 83 height 18
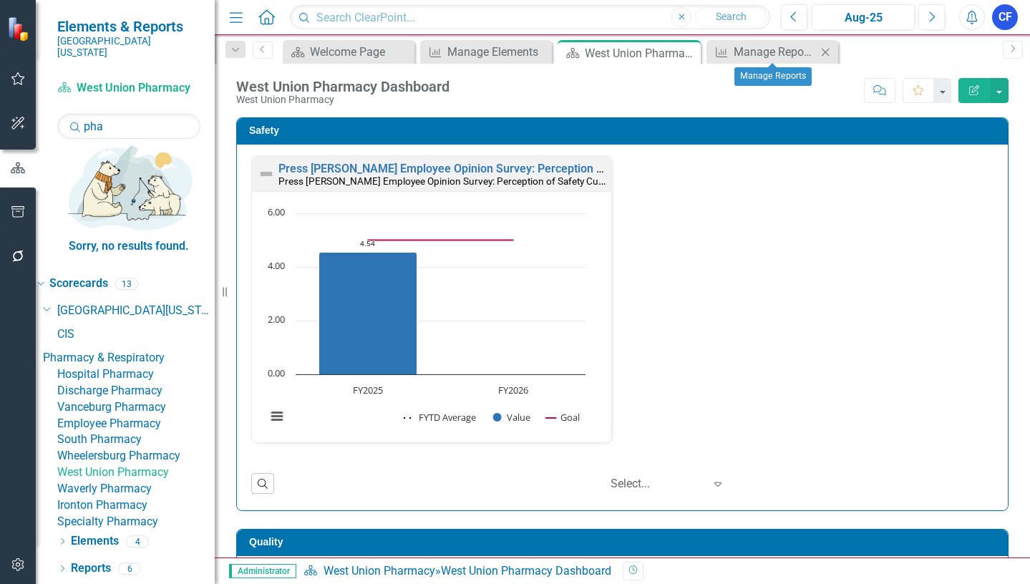
click at [830, 50] on icon "Close" at bounding box center [825, 52] width 14 height 11
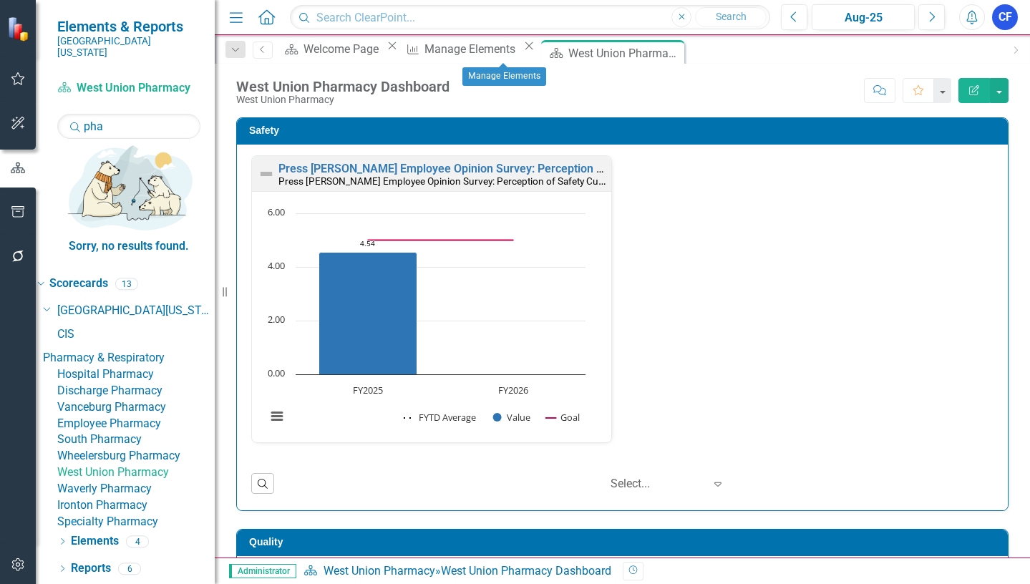
click at [536, 52] on icon "Close" at bounding box center [529, 45] width 14 height 11
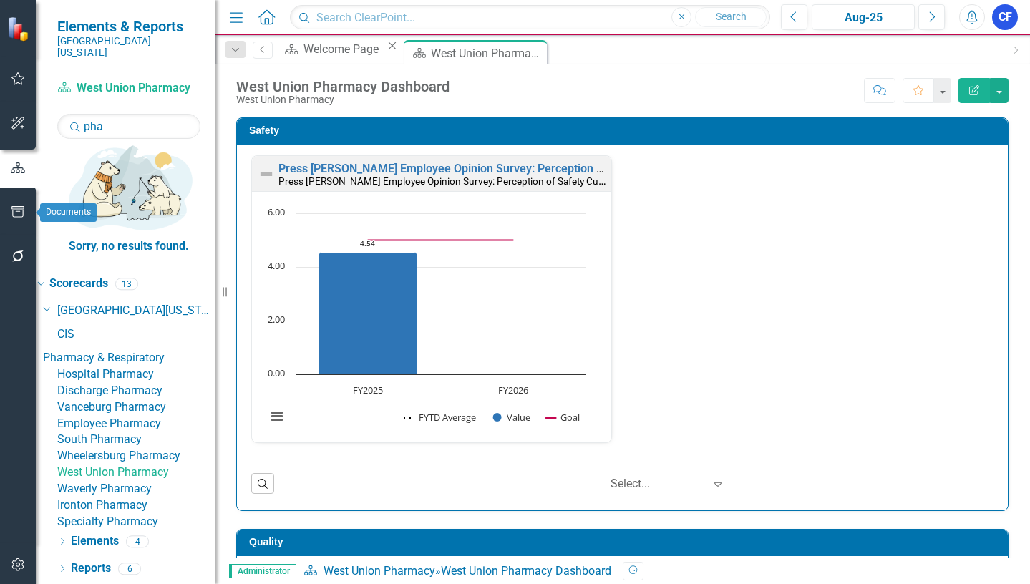
click at [22, 213] on icon "button" at bounding box center [18, 211] width 15 height 11
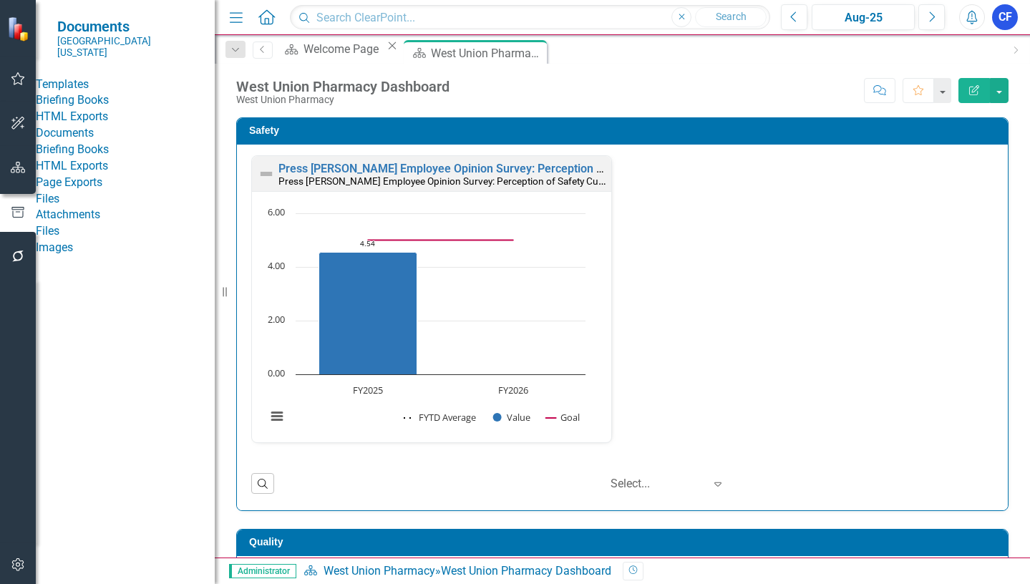
click at [82, 125] on link "HTML Exports" at bounding box center [125, 117] width 179 height 16
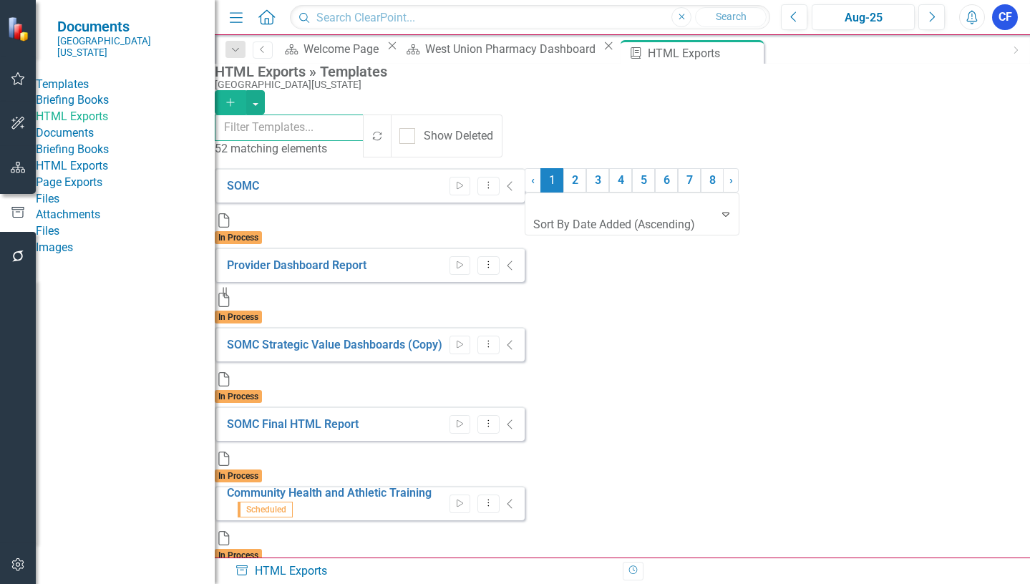
click at [283, 137] on input "text" at bounding box center [290, 128] width 150 height 26
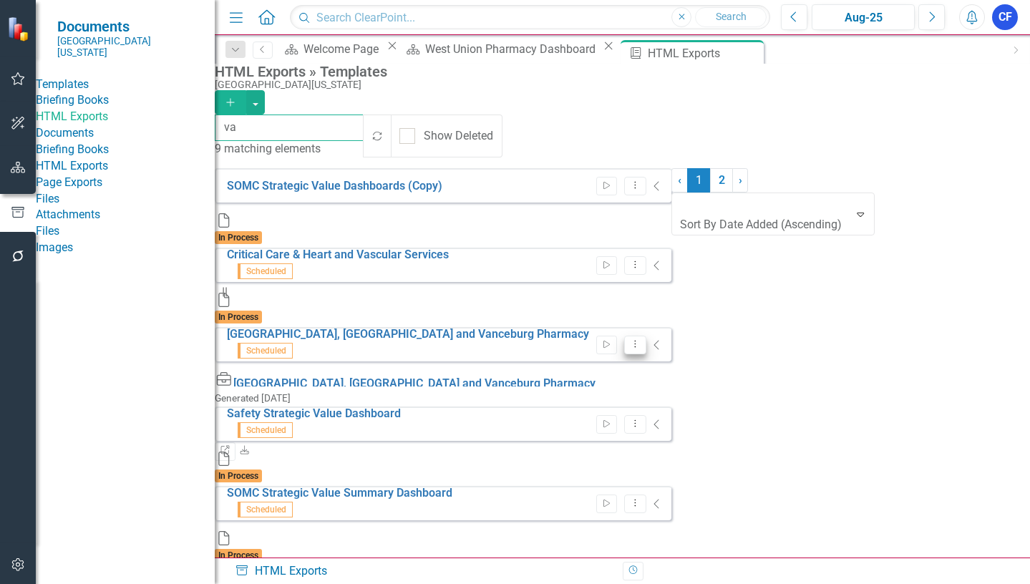
type input "va"
click at [641, 339] on icon "Dropdown Menu" at bounding box center [635, 343] width 12 height 9
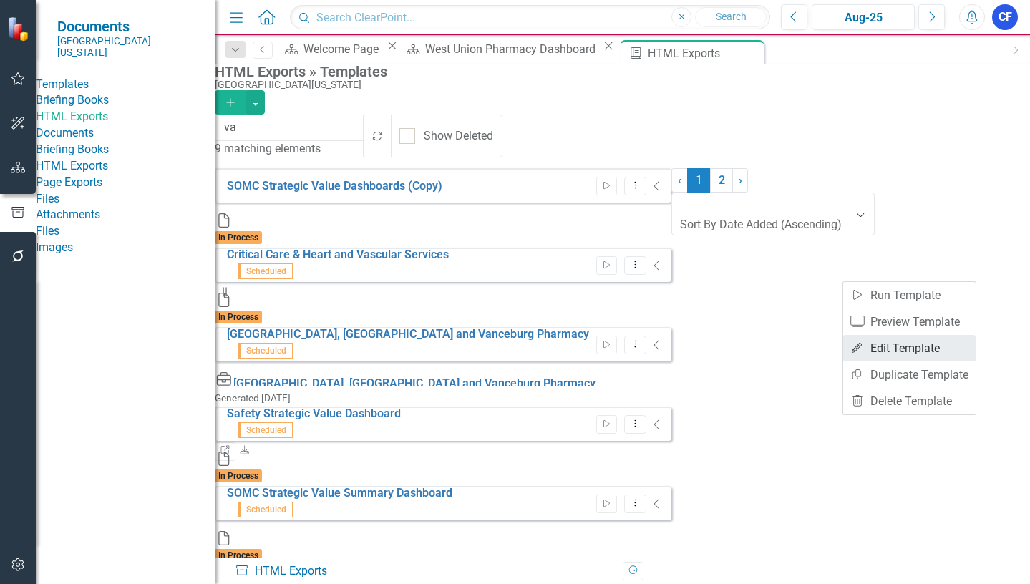
click at [907, 344] on link "Edit Edit Template" at bounding box center [909, 348] width 132 height 26
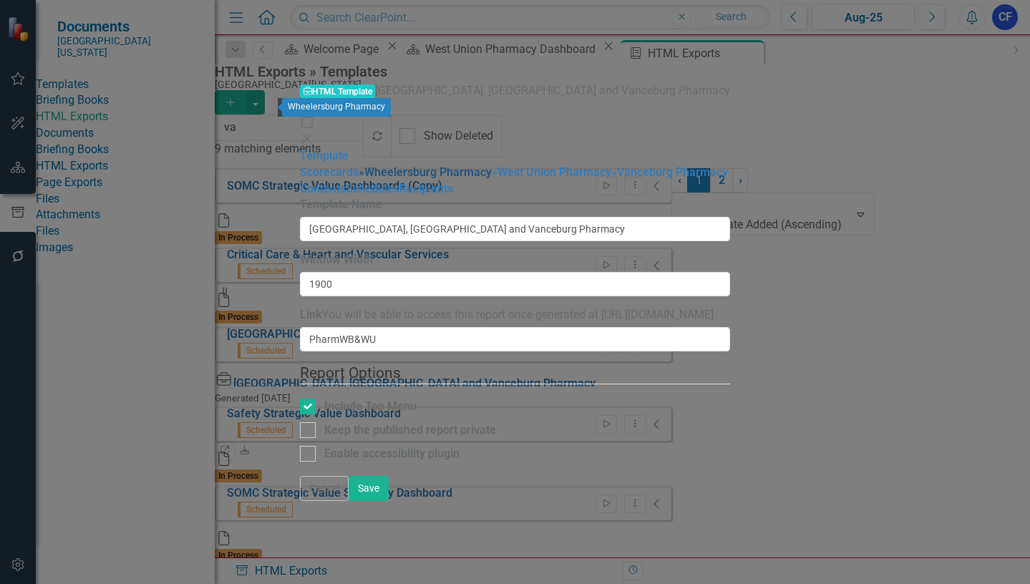
click at [359, 165] on link "» Wheelersburg Pharmacy" at bounding box center [425, 172] width 133 height 14
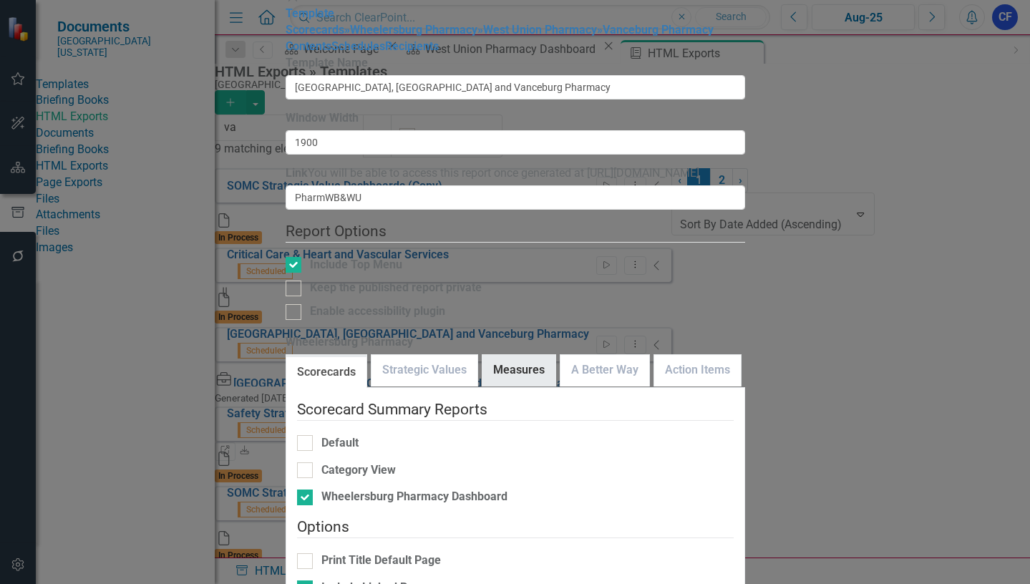
click at [544, 355] on link "Measures" at bounding box center [518, 370] width 73 height 31
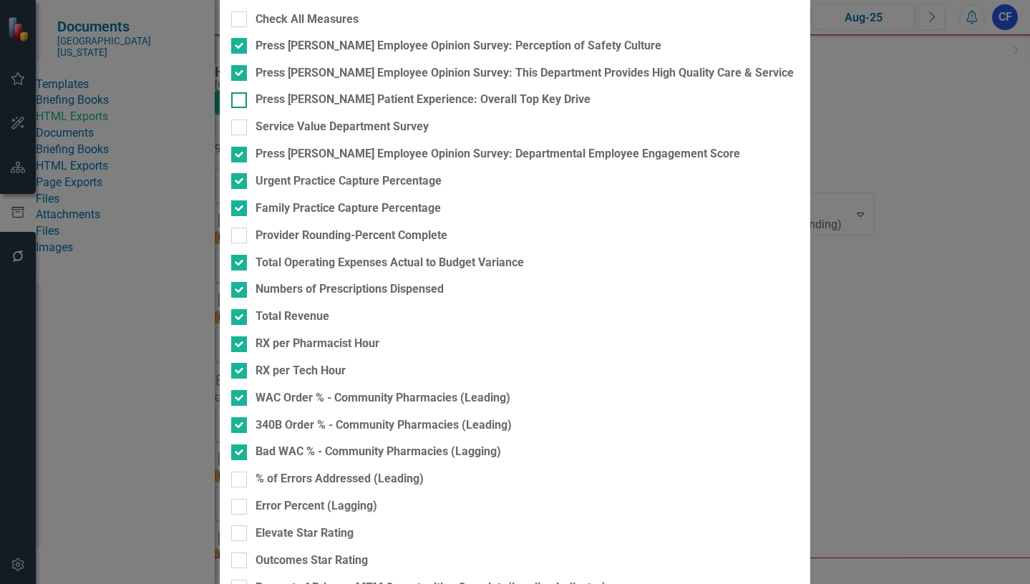
click at [247, 108] on div at bounding box center [239, 100] width 16 height 16
click at [241, 102] on input "Press [PERSON_NAME] Patient Experience: Overall Top Key Drive" at bounding box center [235, 96] width 9 height 9
checkbox input "true"
click at [247, 135] on div at bounding box center [239, 128] width 16 height 16
click at [241, 129] on input "Service Value Department Survey" at bounding box center [235, 124] width 9 height 9
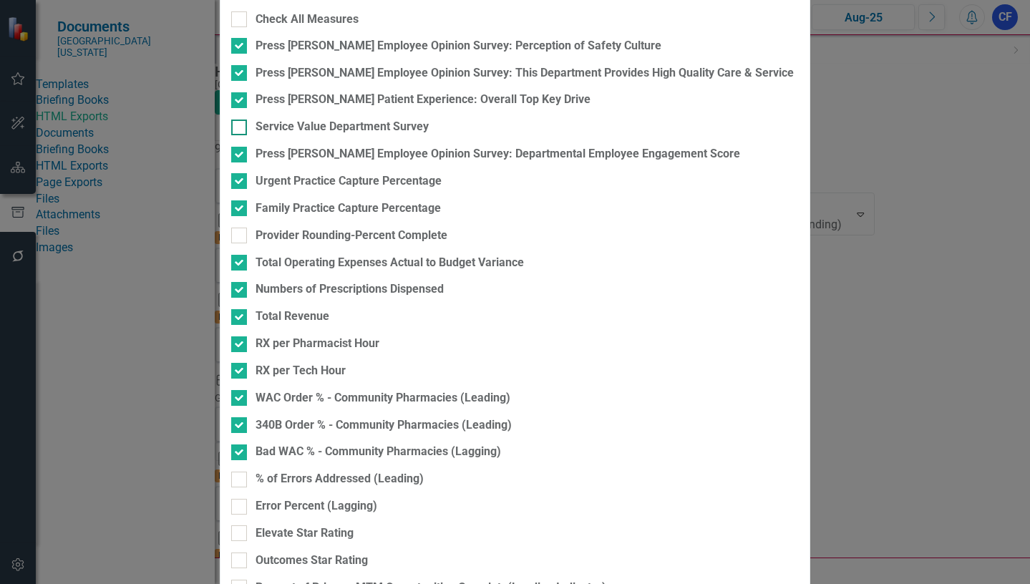
checkbox input "true"
checkbox input "false"
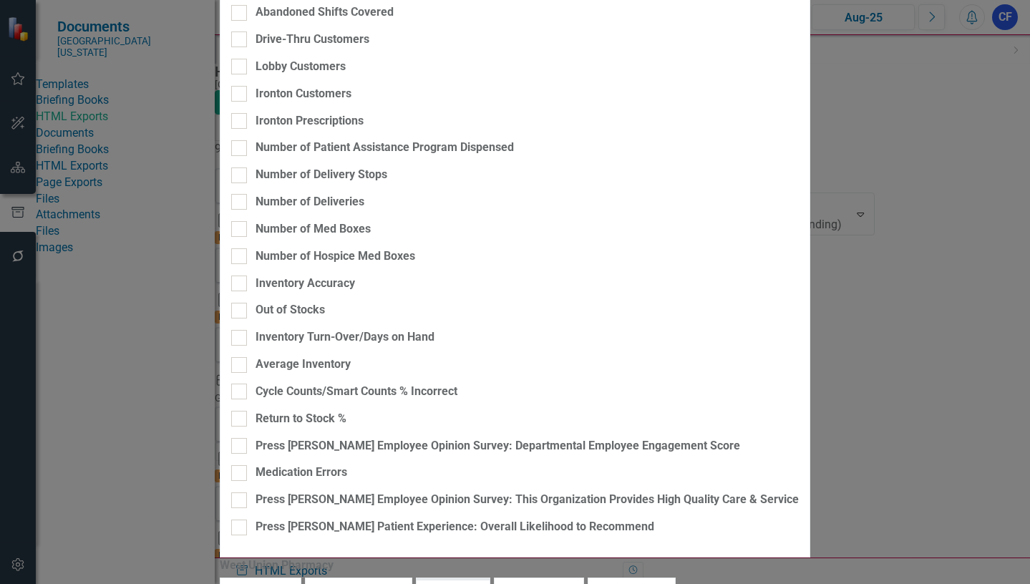
checkbox input "false"
checkbox input "true"
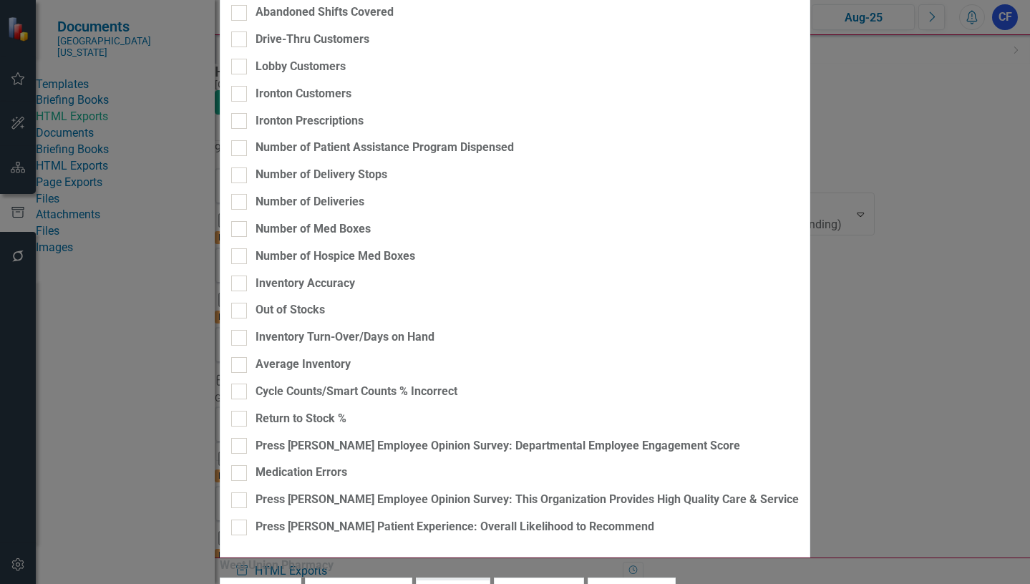
checkbox input "true"
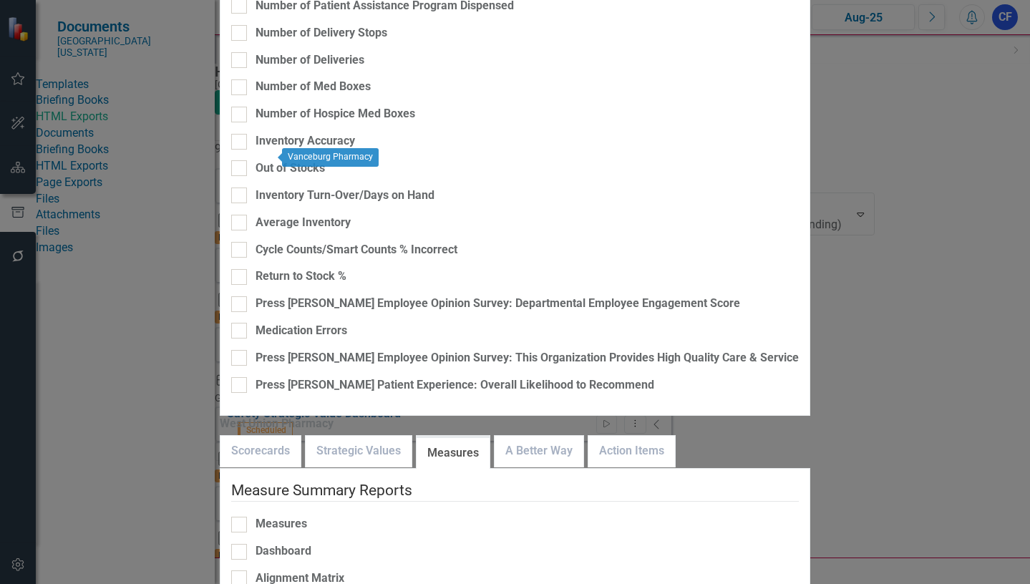
checkbox input "true"
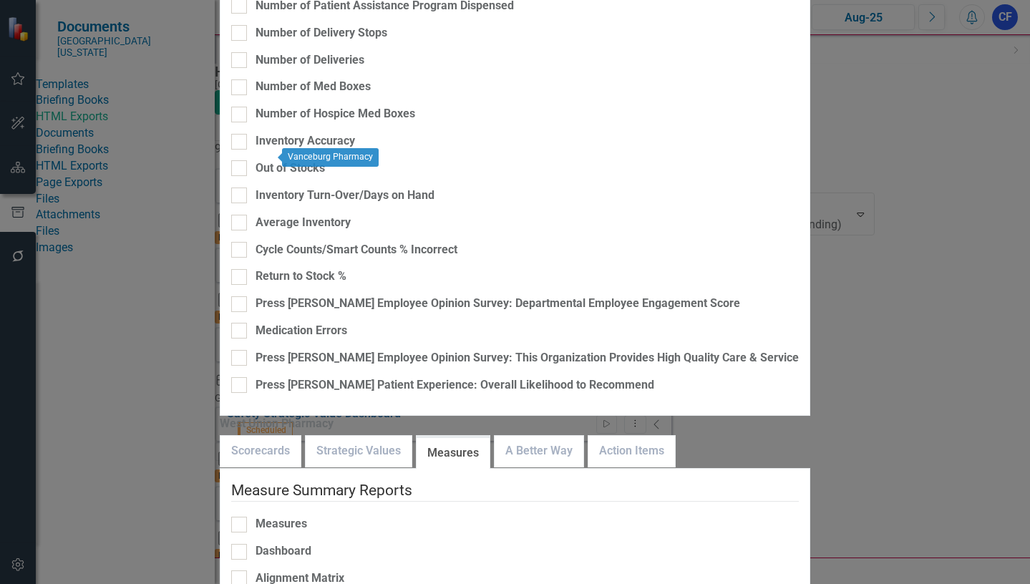
checkbox input "true"
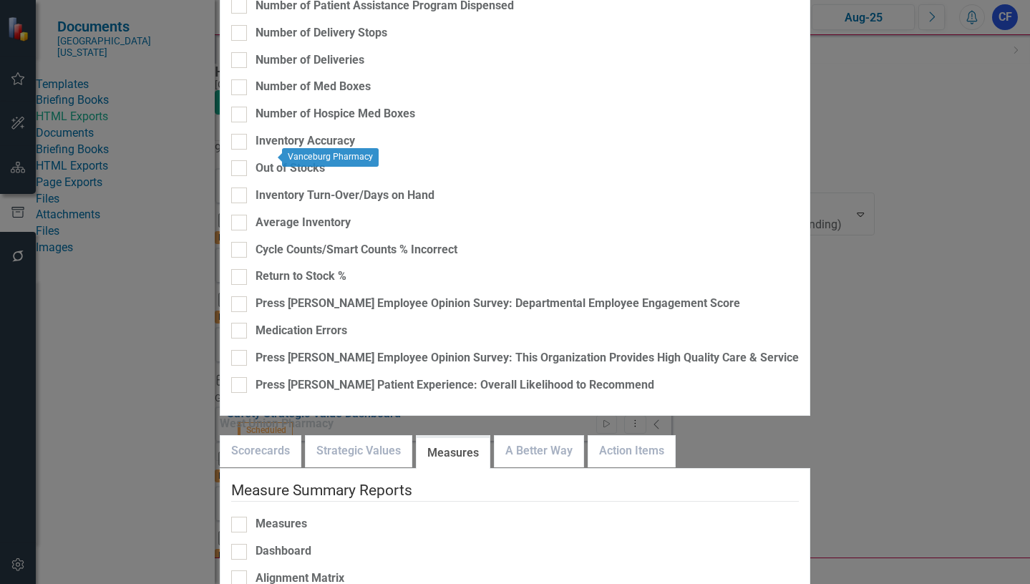
checkbox input "true"
checkbox input "false"
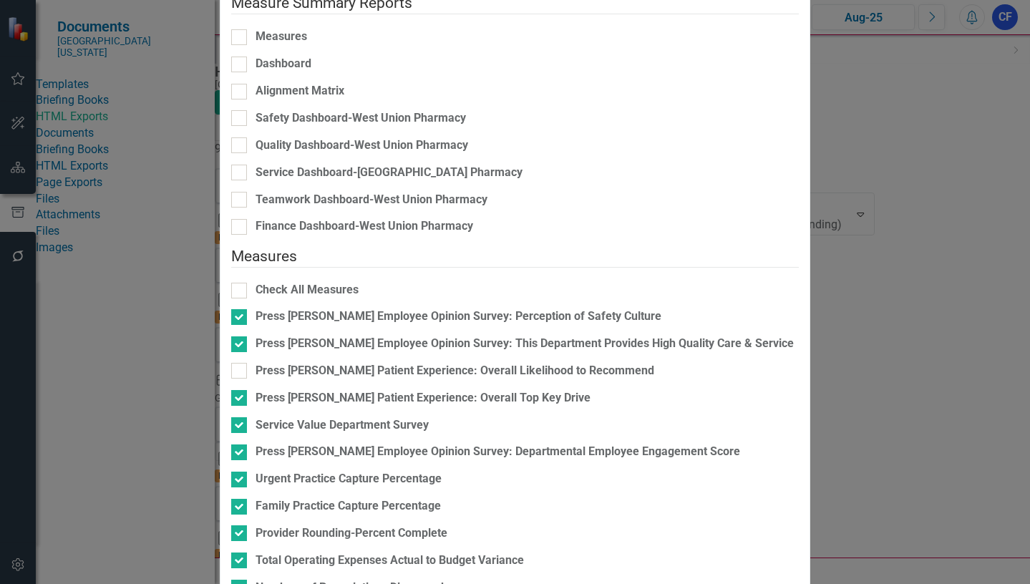
checkbox input "true"
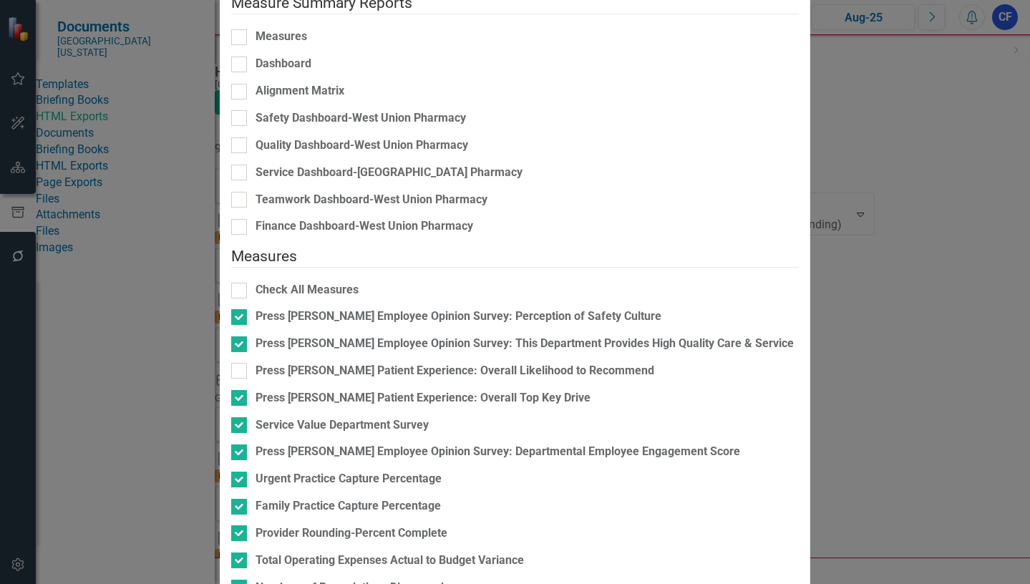
scroll to position [631, 0]
checkbox input "false"
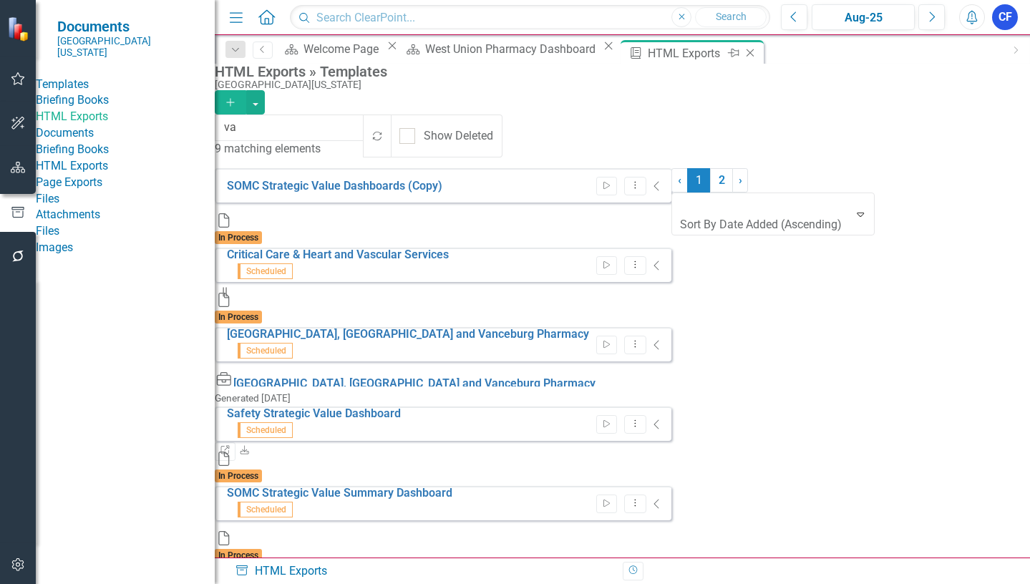
click at [747, 54] on icon at bounding box center [751, 53] width 8 height 8
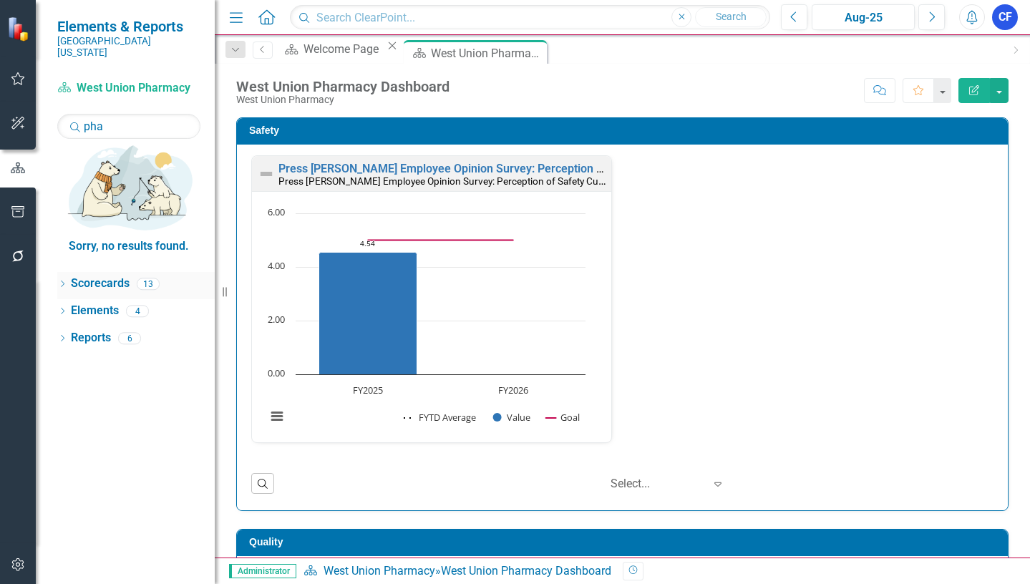
click at [64, 281] on icon "Dropdown" at bounding box center [62, 285] width 10 height 8
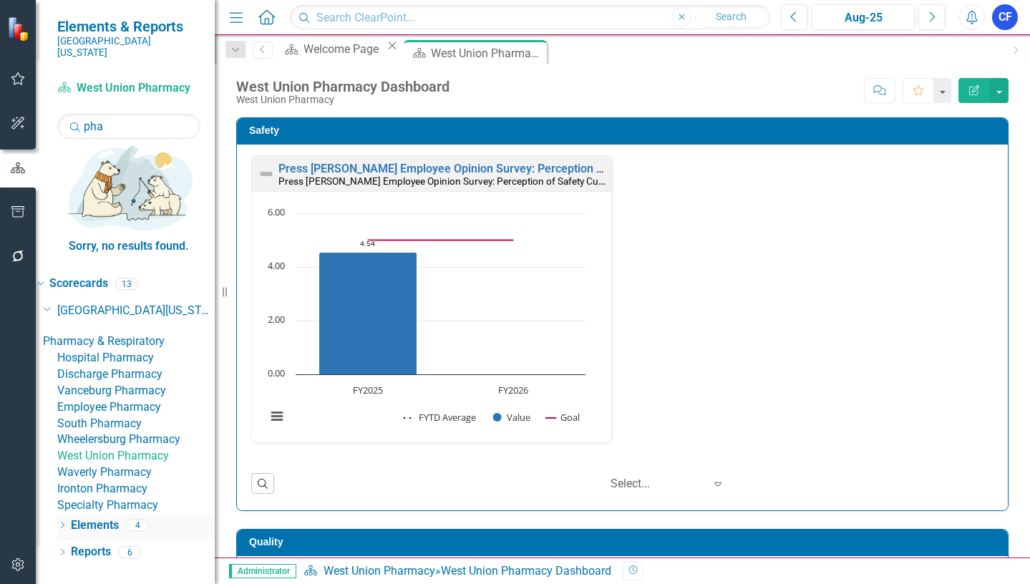
click at [94, 518] on link "Elements" at bounding box center [95, 526] width 48 height 16
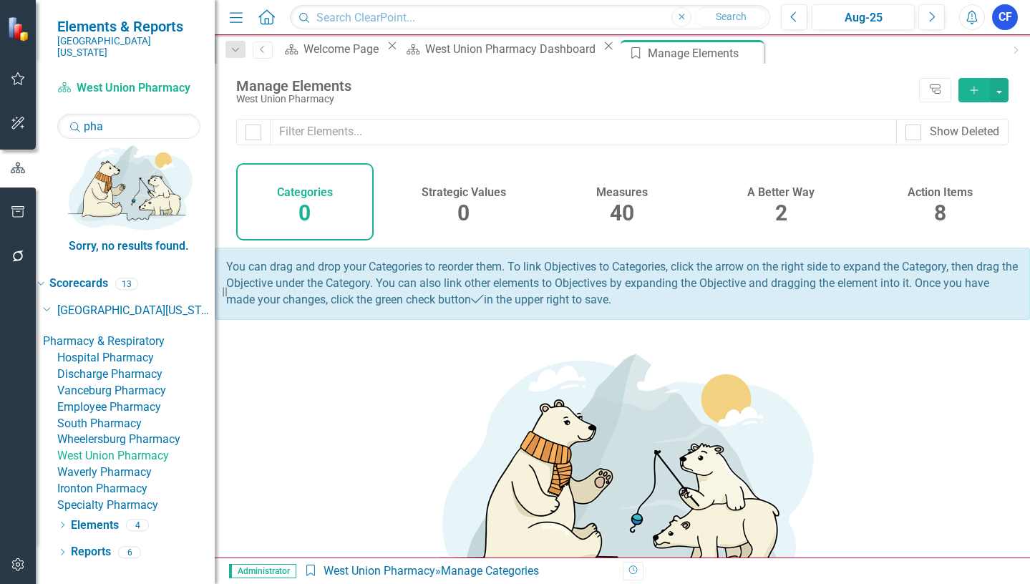
click at [618, 190] on h4 "Measures" at bounding box center [622, 192] width 52 height 13
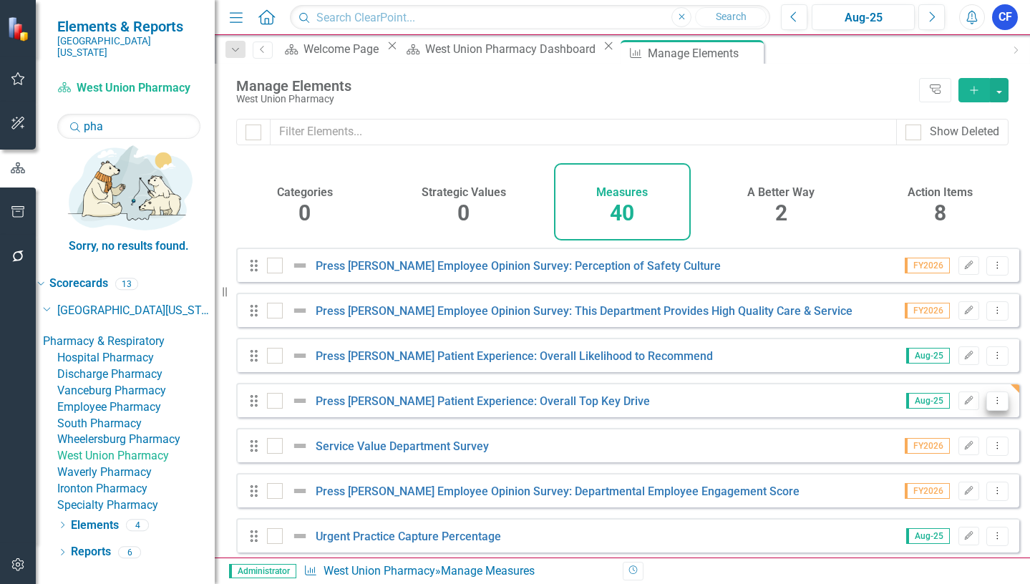
click at [991, 405] on icon "Dropdown Menu" at bounding box center [997, 400] width 12 height 9
click at [976, 481] on link "Copy Duplicate Measure" at bounding box center [932, 488] width 129 height 26
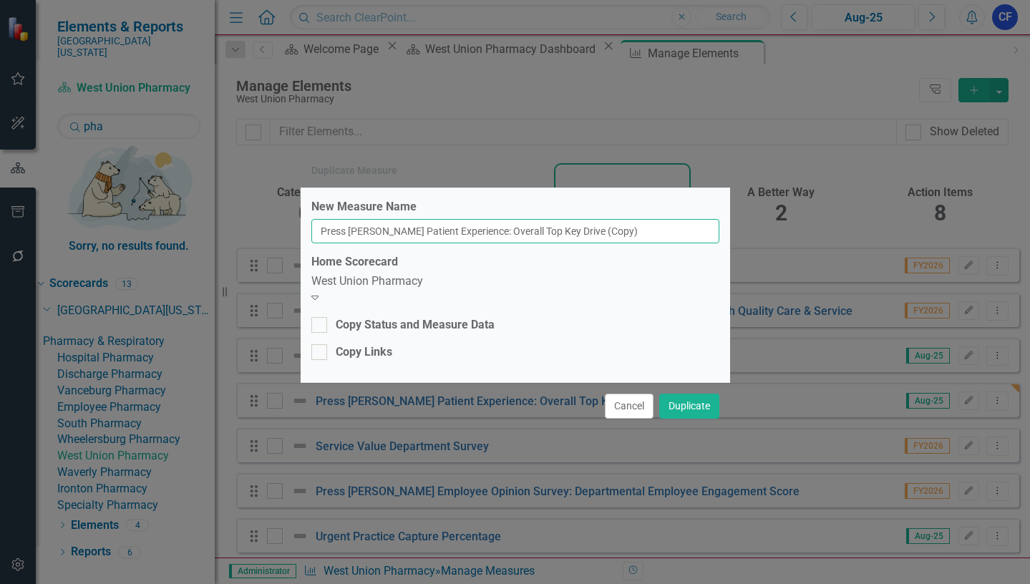
drag, startPoint x: 644, startPoint y: 238, endPoint x: 594, endPoint y: 236, distance: 50.2
click at [594, 236] on input "Press [PERSON_NAME] Patient Experience: Overall Top Key Drive (Copy)" at bounding box center [515, 231] width 408 height 24
type input "Press [PERSON_NAME] Patient Experience: Overall Top Key Drive"
click at [354, 288] on div "West Union Pharmacy" at bounding box center [515, 281] width 408 height 16
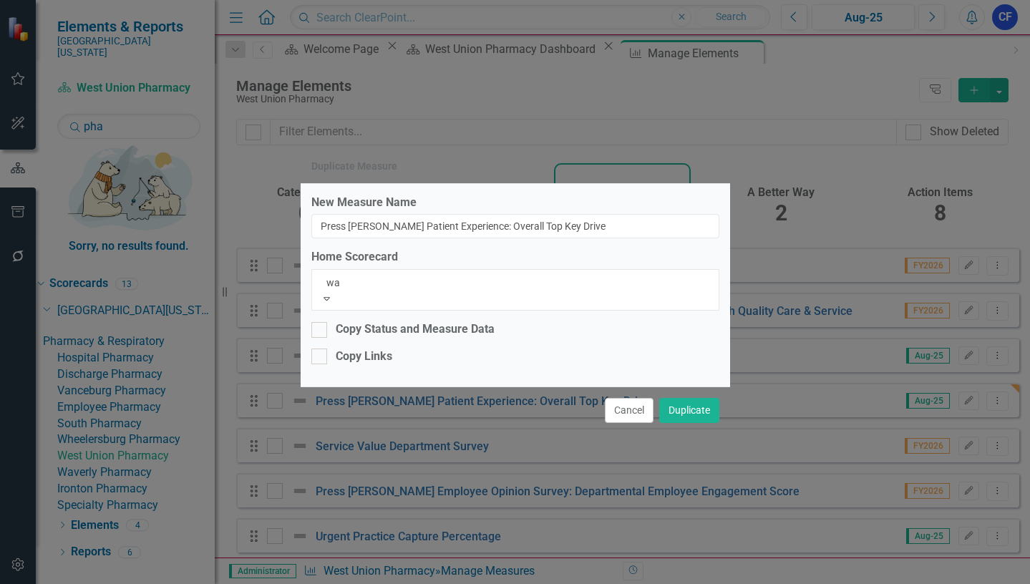
type input "wav"
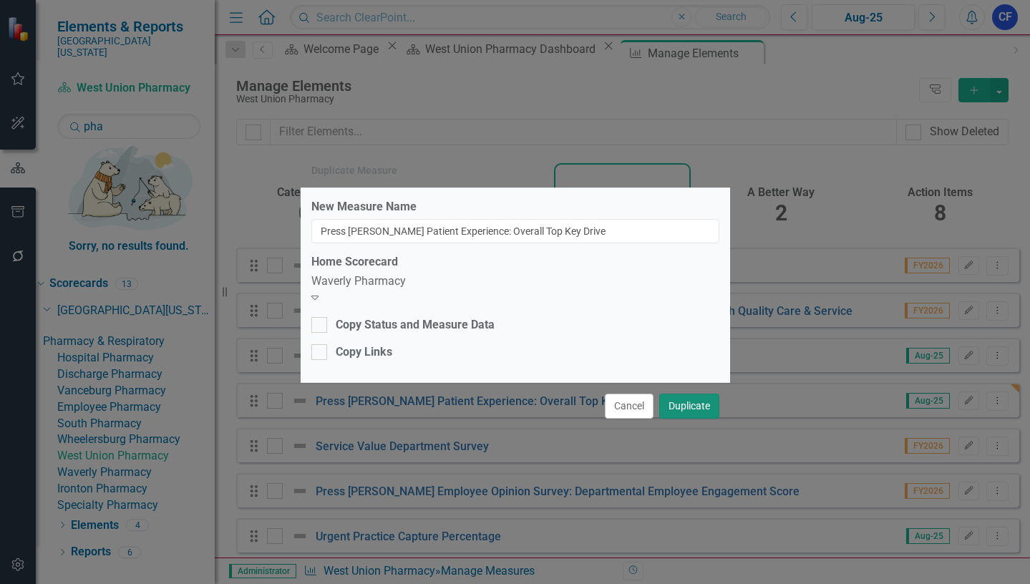
click at [696, 407] on button "Duplicate" at bounding box center [689, 406] width 60 height 25
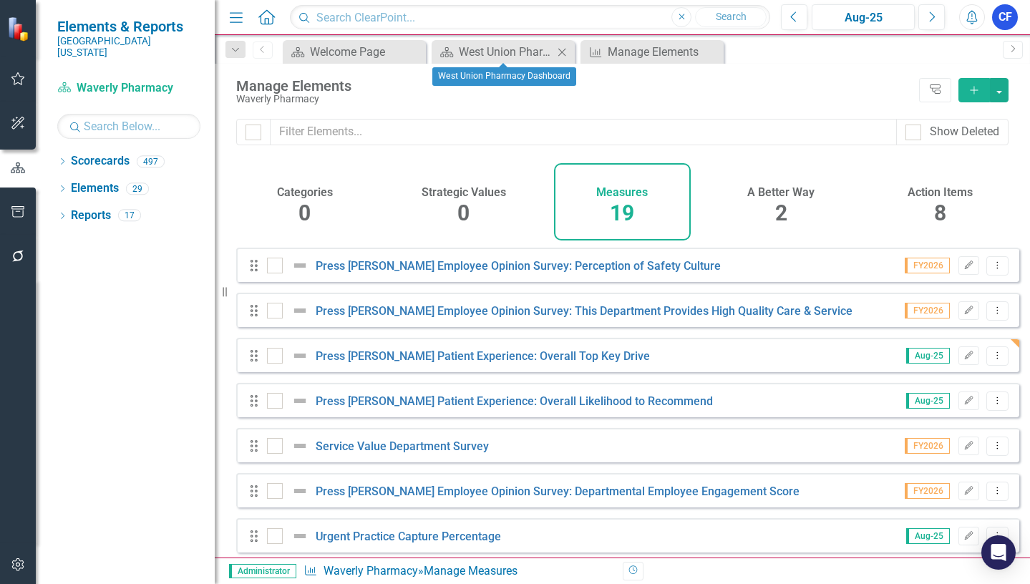
click at [565, 51] on icon "Close" at bounding box center [562, 52] width 14 height 11
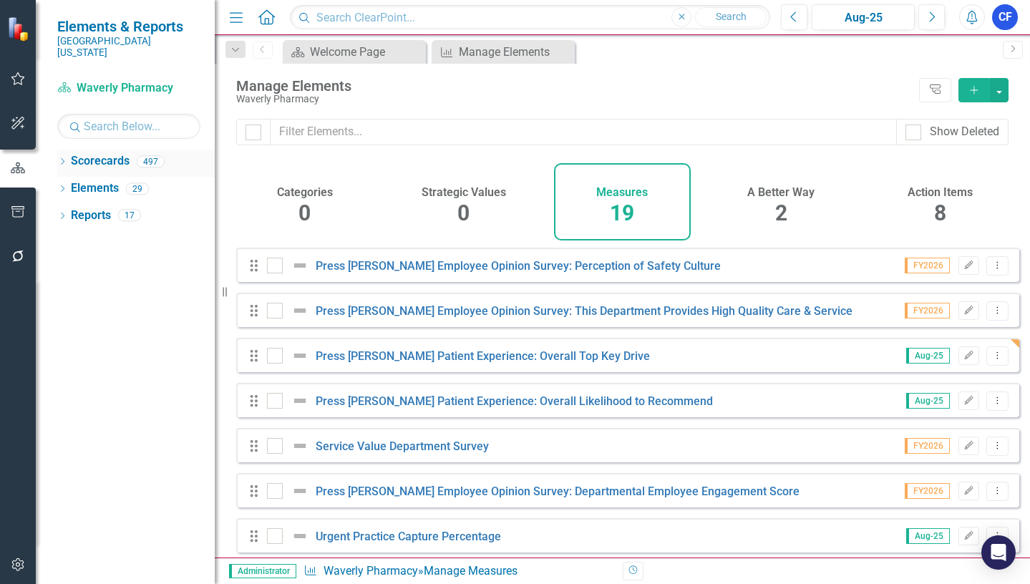
click at [69, 150] on div "Dropdown Scorecards 497" at bounding box center [135, 163] width 157 height 27
drag, startPoint x: 62, startPoint y: 150, endPoint x: 75, endPoint y: 140, distance: 16.3
click at [62, 159] on icon "Dropdown" at bounding box center [62, 163] width 10 height 8
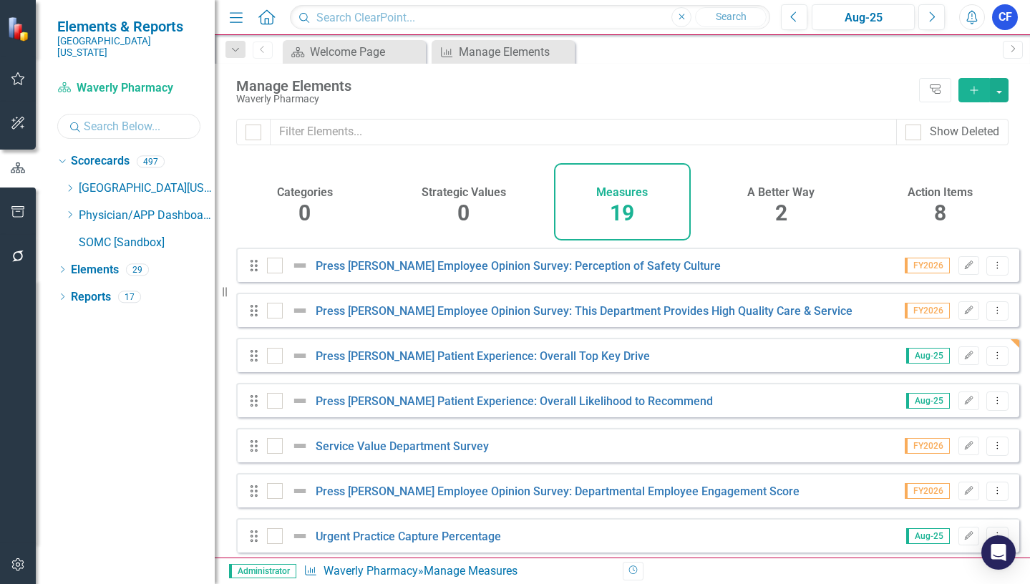
click at [107, 115] on input "text" at bounding box center [128, 126] width 143 height 25
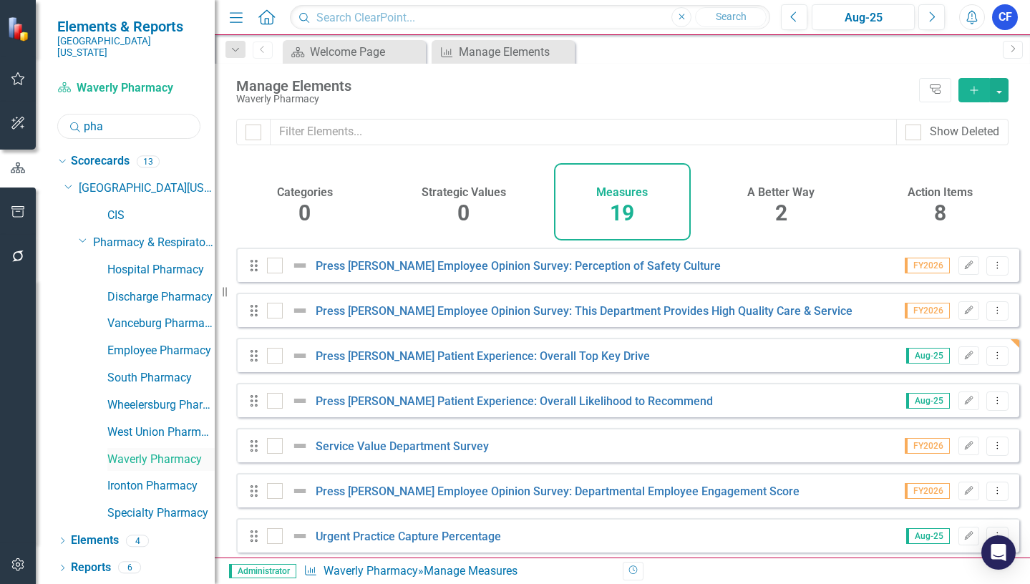
type input "pha"
click at [151, 452] on link "Waverly Pharmacy" at bounding box center [160, 460] width 107 height 16
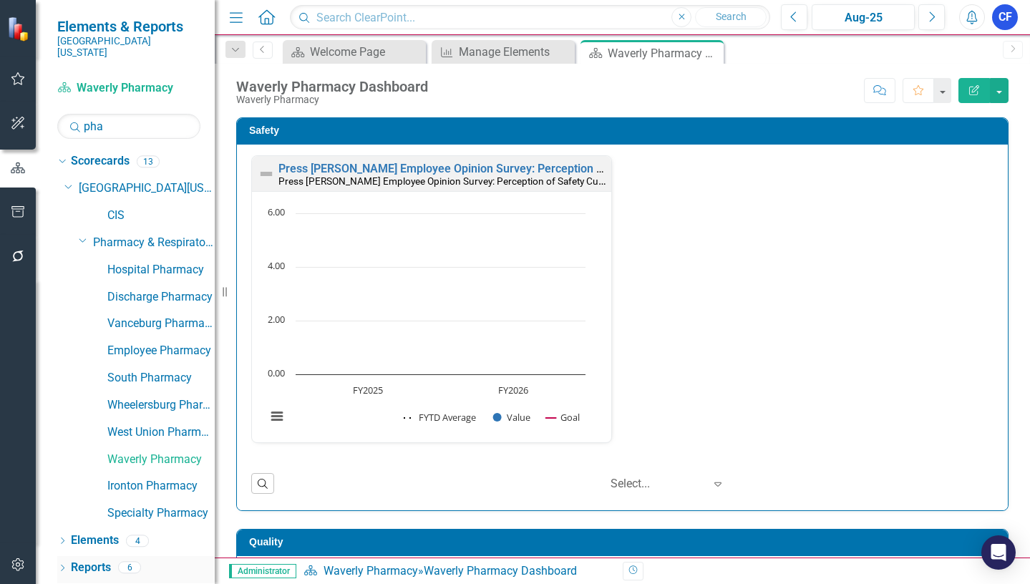
click at [89, 560] on link "Reports" at bounding box center [91, 568] width 40 height 16
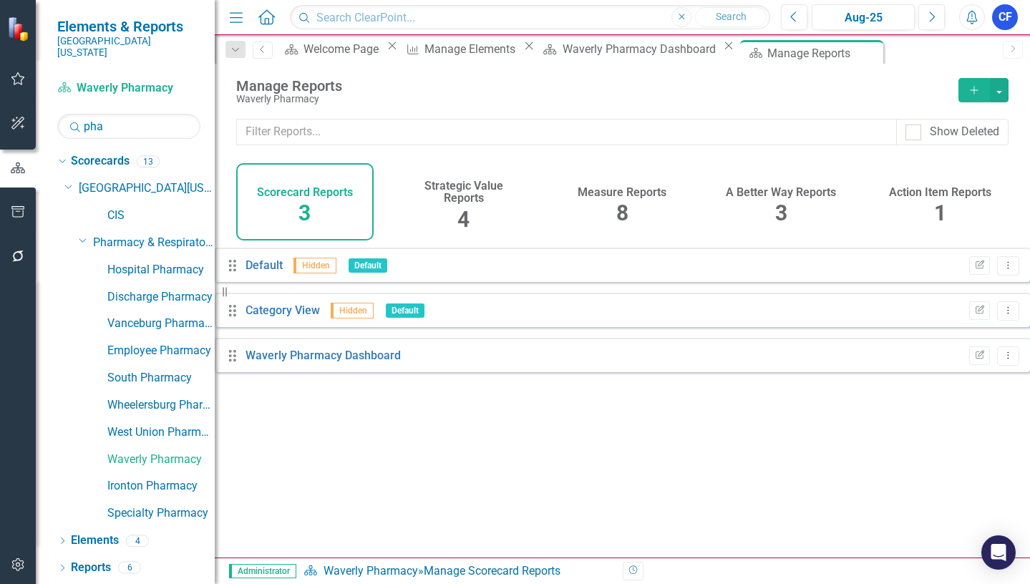
click at [625, 190] on h4 "Measure Reports" at bounding box center [622, 192] width 89 height 13
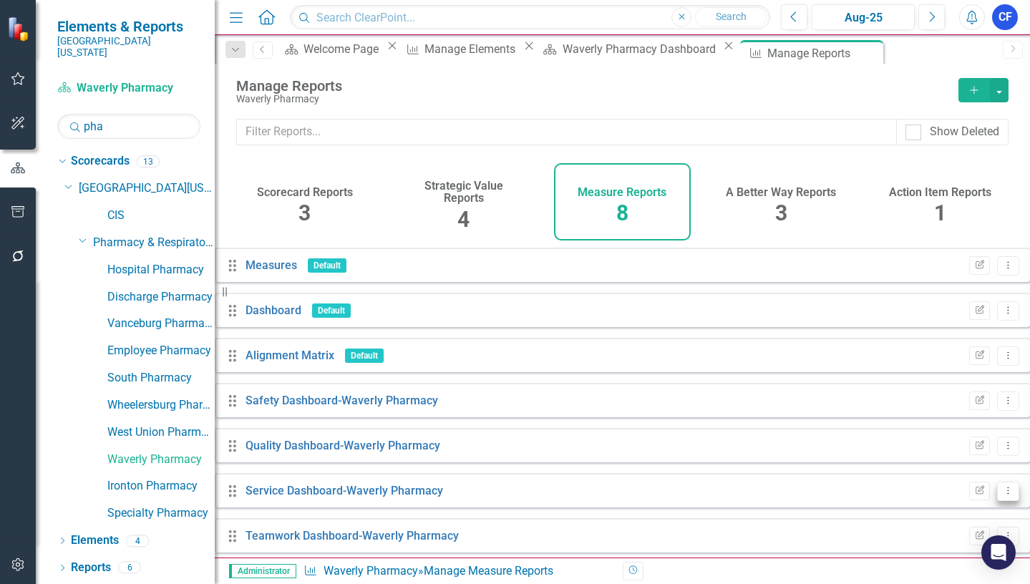
click at [1002, 495] on icon "Dropdown Menu" at bounding box center [1008, 490] width 12 height 9
click at [930, 401] on link "Edit Report Edit Report" at bounding box center [938, 399] width 118 height 26
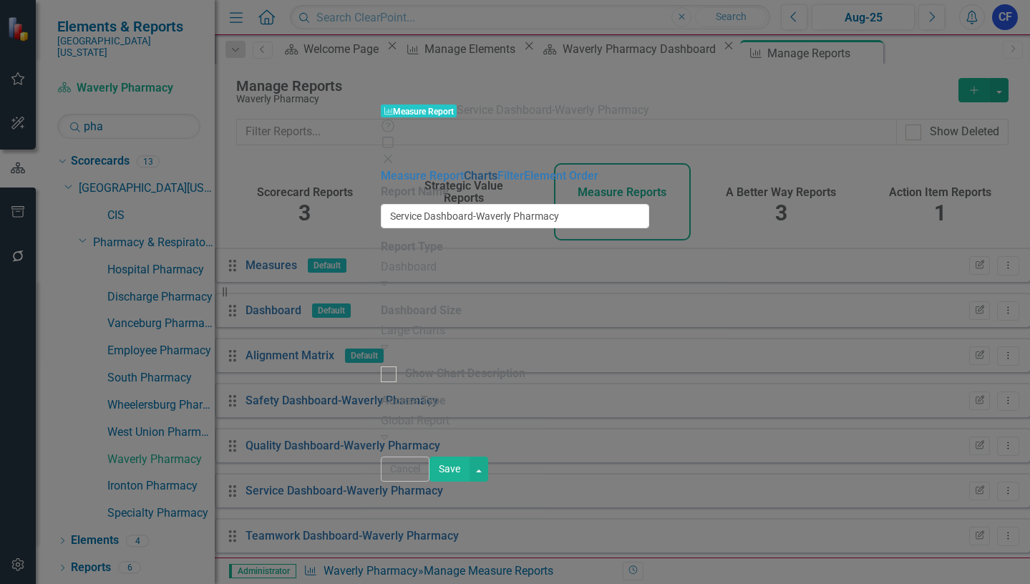
click at [464, 169] on link "Charts" at bounding box center [481, 176] width 34 height 14
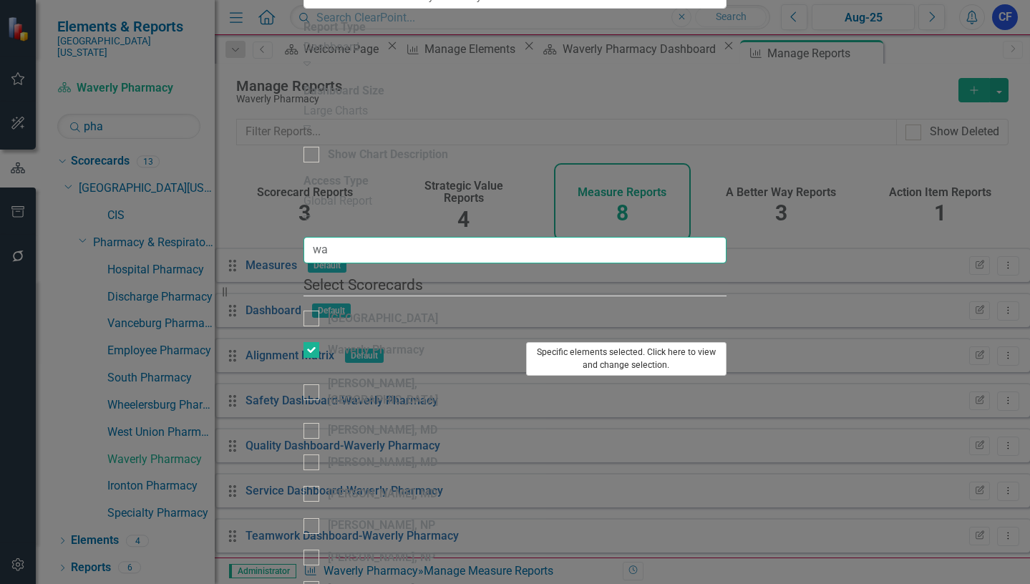
type input "wa"
click at [723, 342] on button "Specific elements selected. Click here to view and change selection." at bounding box center [626, 359] width 201 height 34
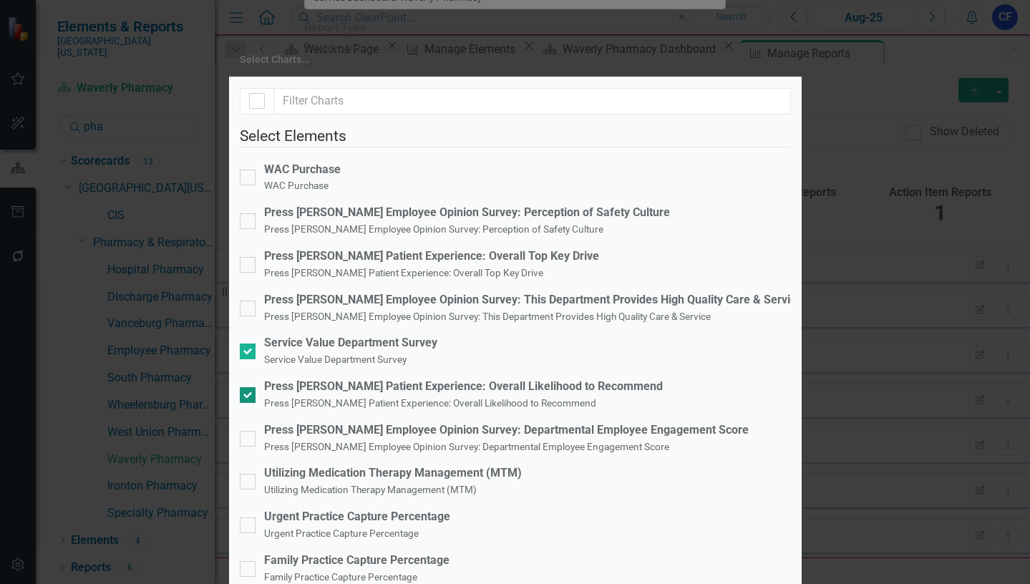
click at [249, 387] on input "Press [PERSON_NAME] Patient Experience: Overall Likelihood to Recommend Press […" at bounding box center [244, 391] width 9 height 9
checkbox input "false"
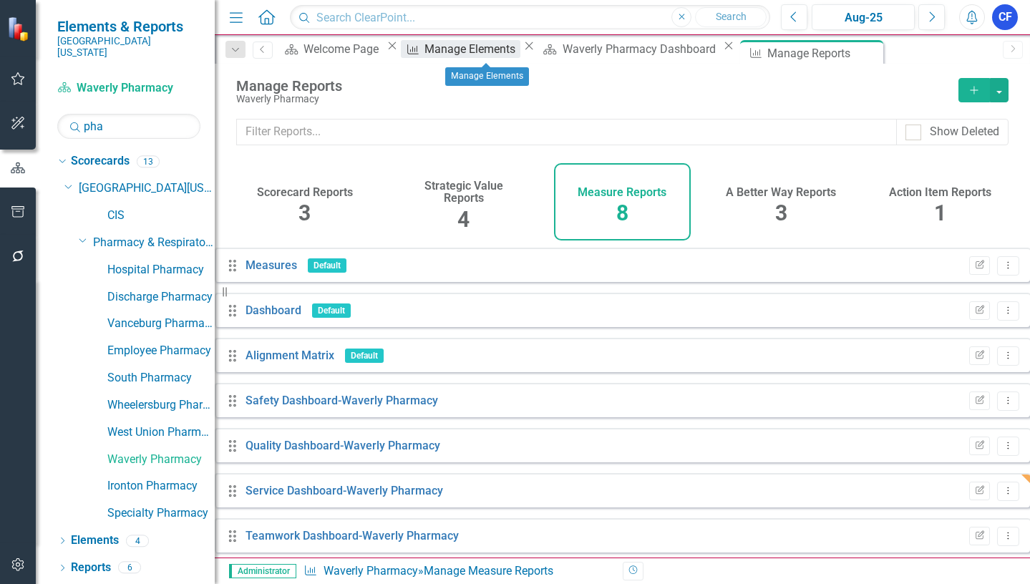
click at [470, 52] on div "Manage Elements" at bounding box center [471, 49] width 95 height 18
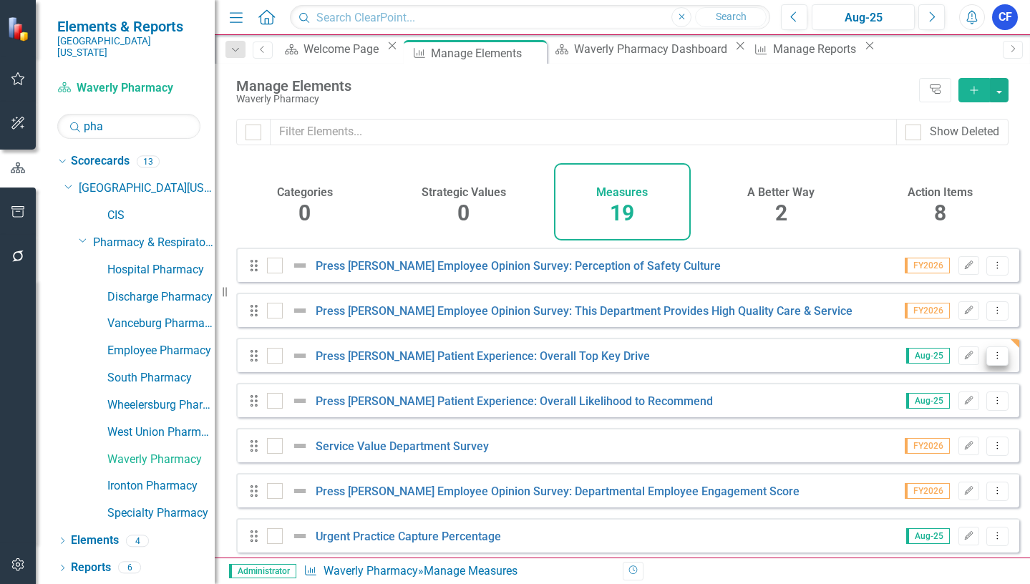
click at [991, 360] on icon "Dropdown Menu" at bounding box center [997, 355] width 12 height 9
click at [971, 445] on link "Copy Duplicate Measure" at bounding box center [932, 443] width 129 height 26
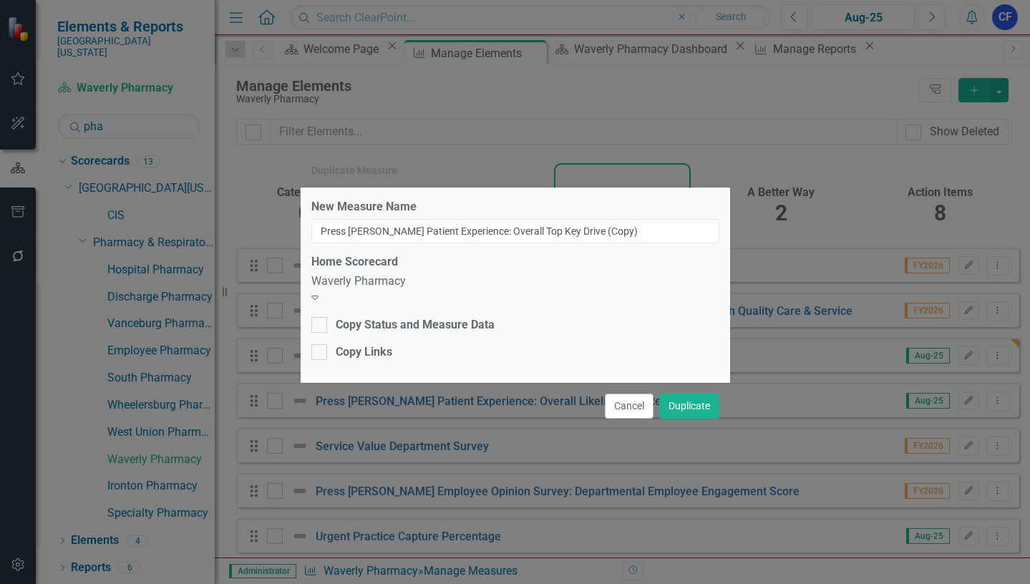
click at [319, 296] on icon at bounding box center [314, 298] width 7 height 4
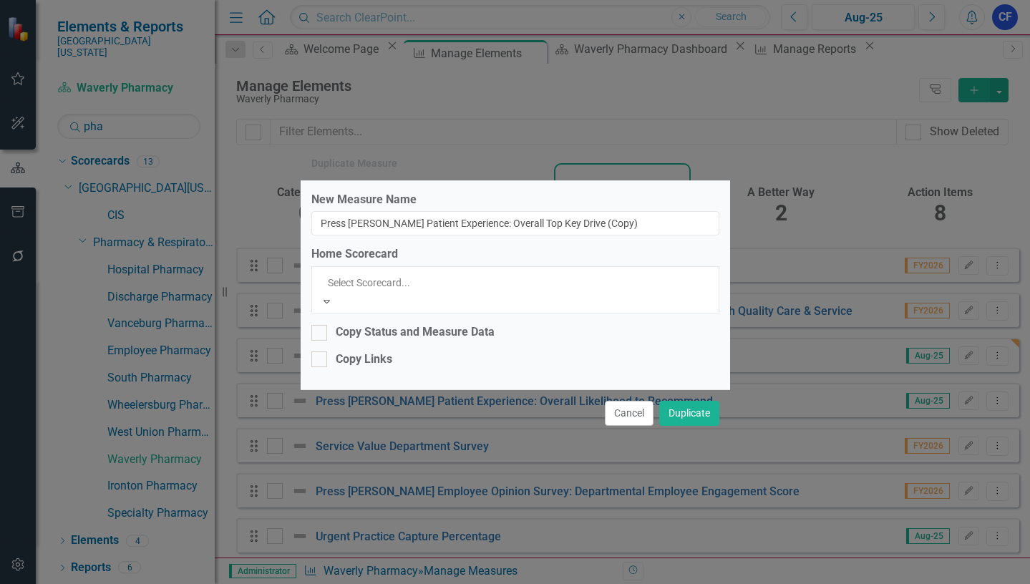
scroll to position [3268, 0]
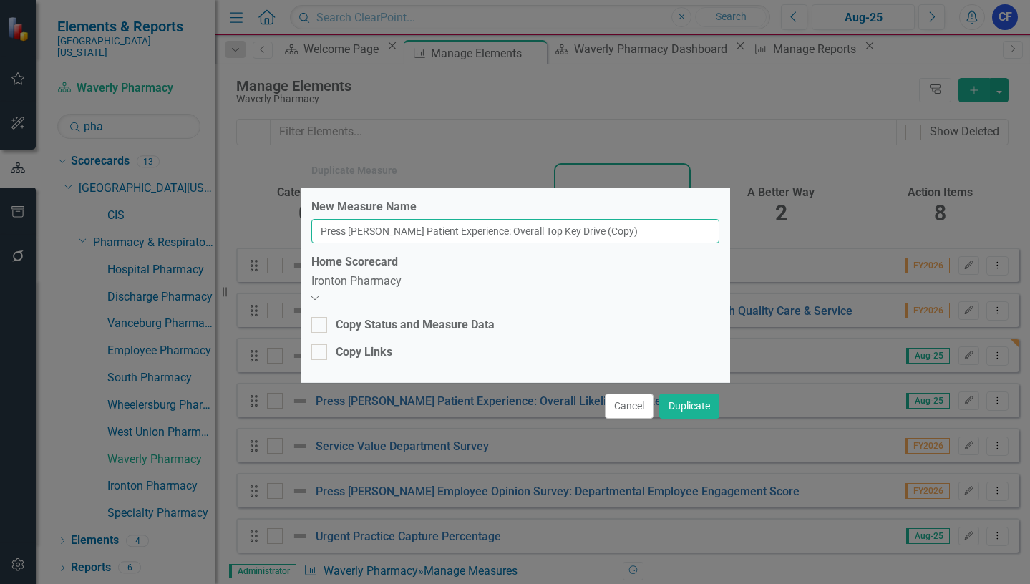
drag, startPoint x: 640, startPoint y: 233, endPoint x: 594, endPoint y: 234, distance: 45.8
click at [594, 234] on input "Press [PERSON_NAME] Patient Experience: Overall Top Key Drive (Copy)" at bounding box center [515, 231] width 408 height 24
type input "Press [PERSON_NAME] Patient Experience: Overall Top Key Drive"
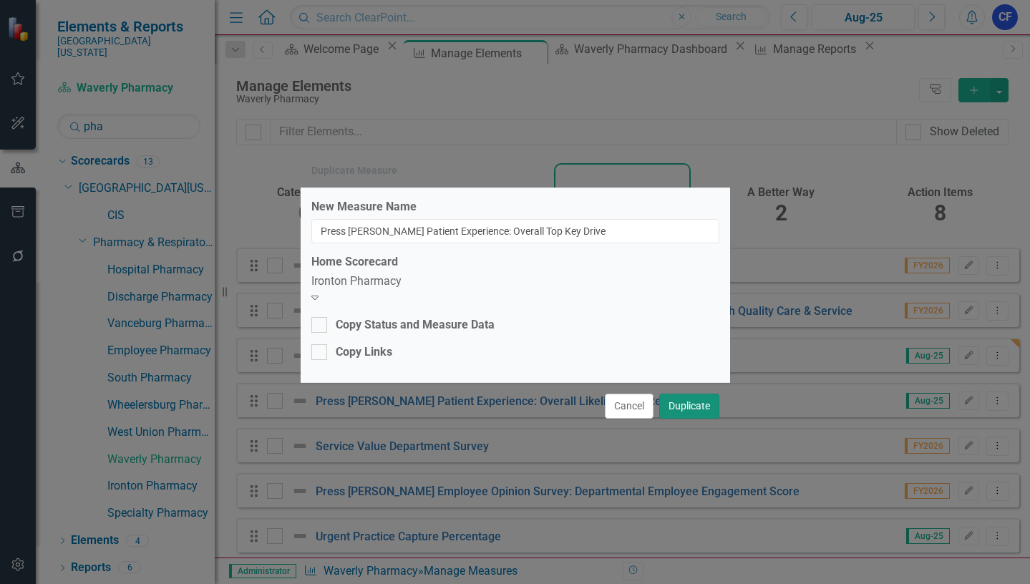
click at [681, 409] on button "Duplicate" at bounding box center [689, 406] width 60 height 25
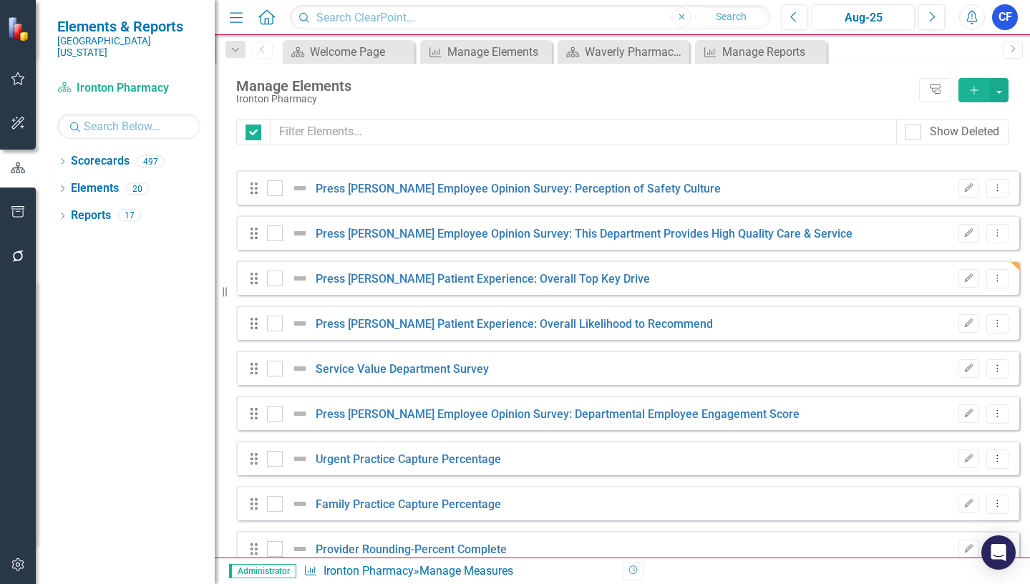
checkbox input "false"
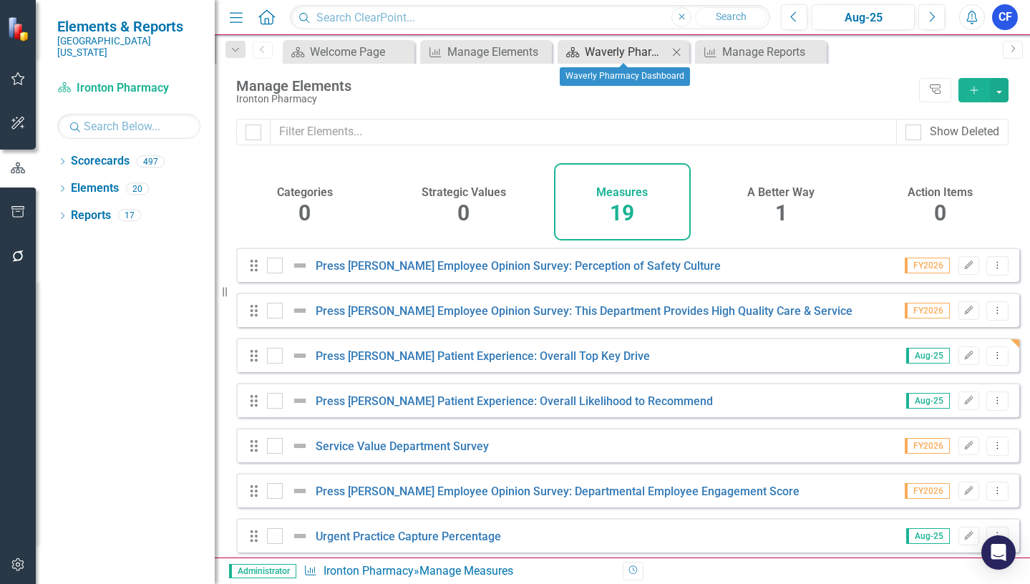
click at [624, 54] on div "Waverly Pharmacy Dashboard" at bounding box center [626, 52] width 83 height 18
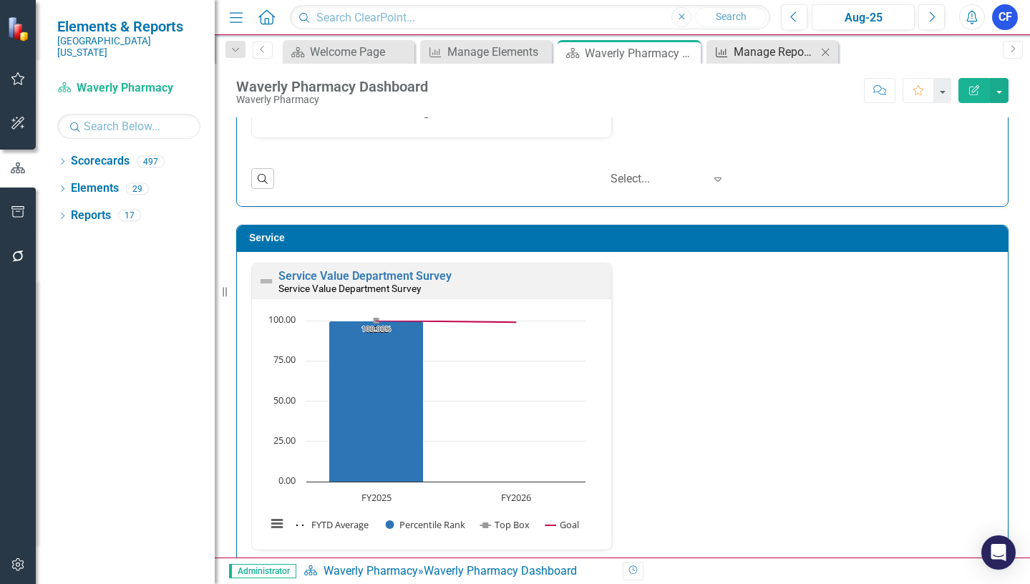
click at [752, 47] on div "Manage Reports" at bounding box center [775, 52] width 83 height 18
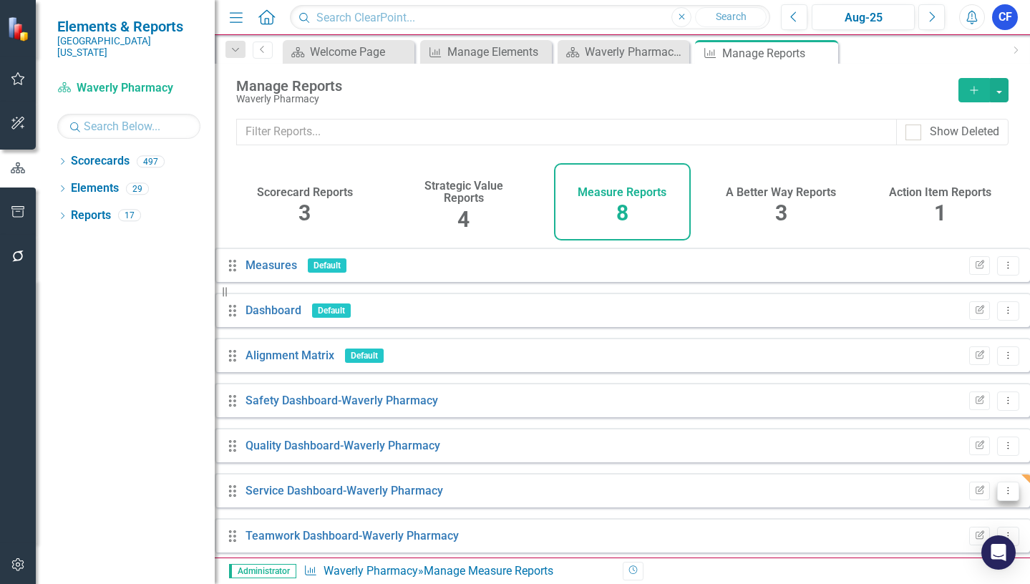
click at [1002, 495] on icon "Dropdown Menu" at bounding box center [1008, 490] width 12 height 9
click at [962, 399] on link "Edit Report Edit Report" at bounding box center [938, 399] width 118 height 26
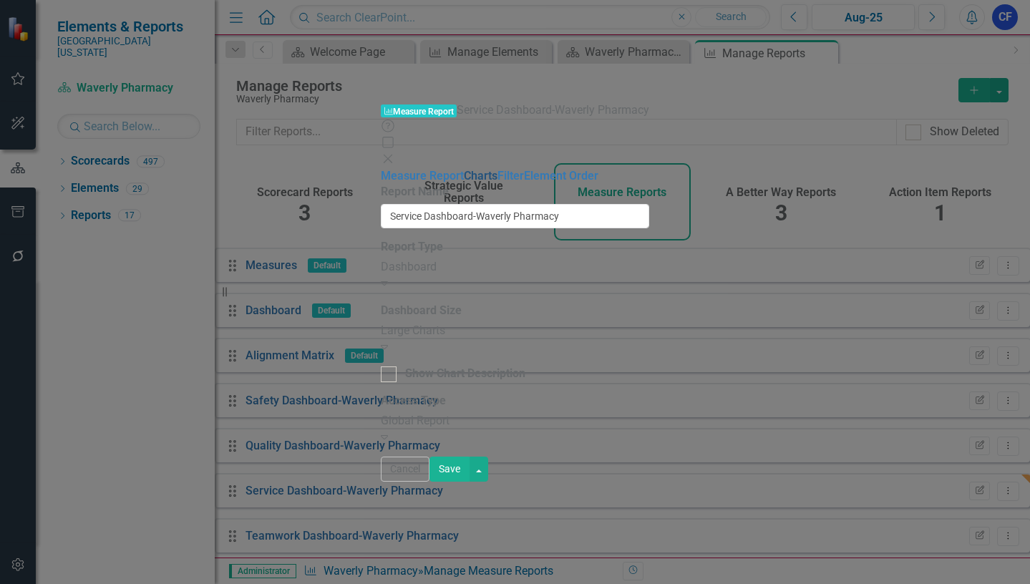
click at [464, 169] on link "Charts" at bounding box center [481, 176] width 34 height 14
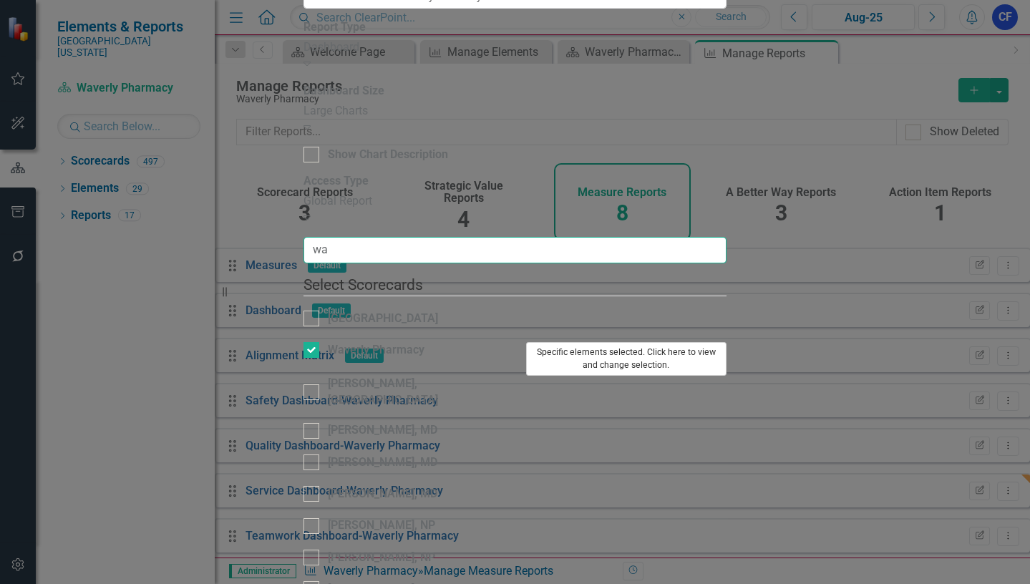
type input "wa"
click at [727, 342] on button "Specific elements selected. Click here to view and change selection." at bounding box center [626, 359] width 201 height 34
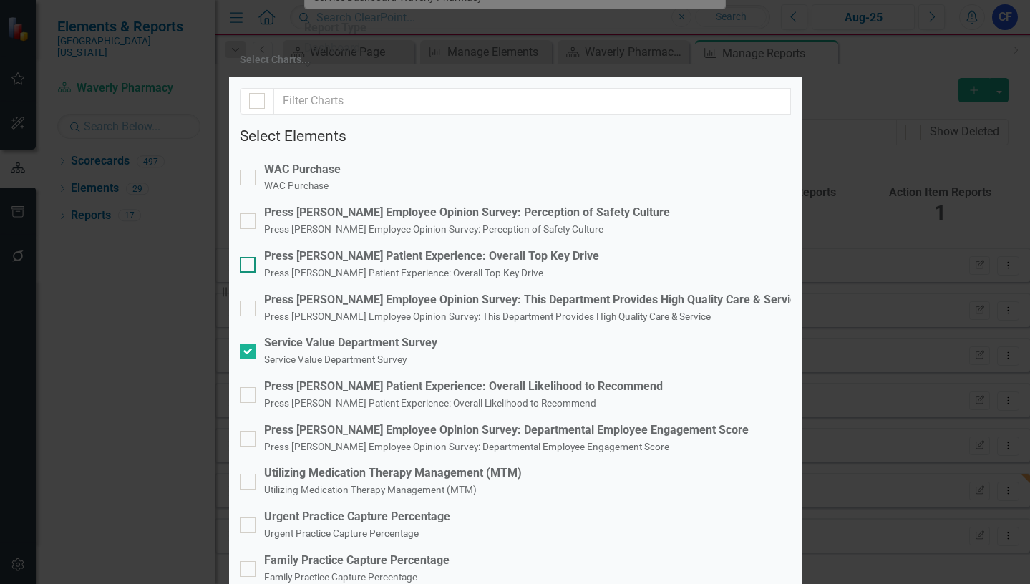
click at [256, 261] on div at bounding box center [248, 265] width 16 height 16
click at [249, 261] on input "Press [PERSON_NAME] Patient Experience: Overall Top Key Drive Press [PERSON_NAM…" at bounding box center [244, 261] width 9 height 9
checkbox input "true"
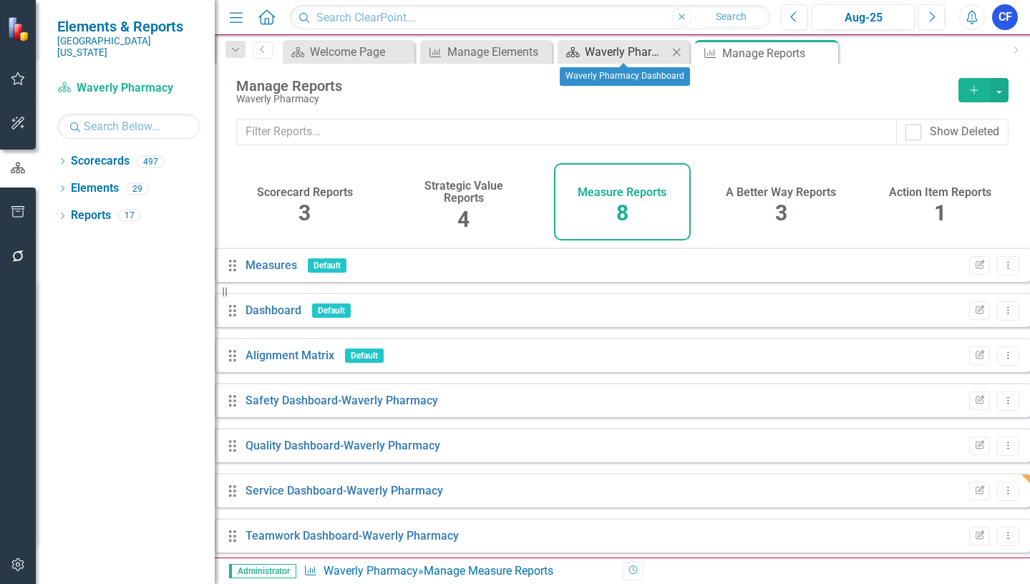
click at [638, 53] on div "Waverly Pharmacy Dashboard" at bounding box center [626, 52] width 83 height 18
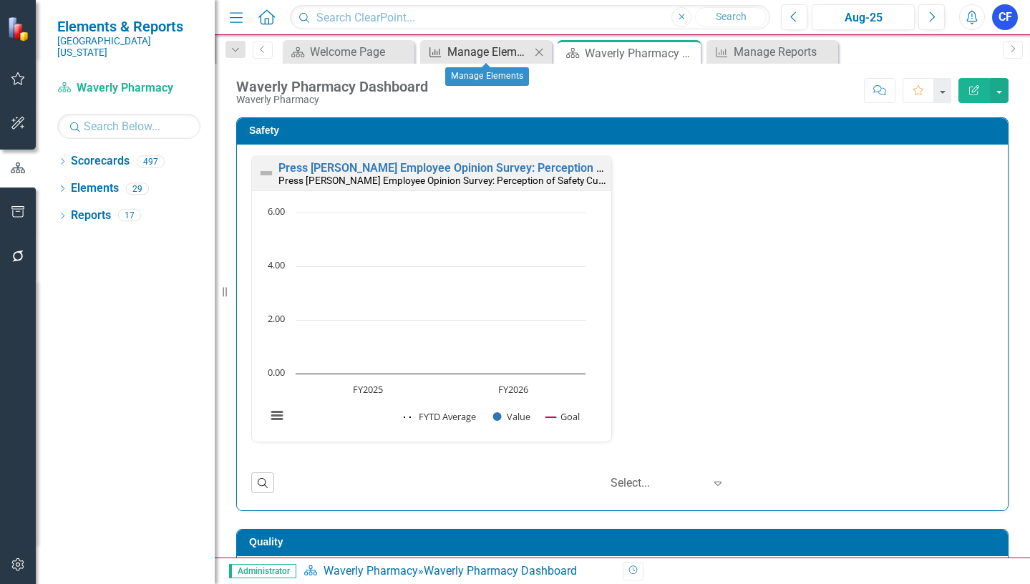
click at [484, 55] on div "Manage Elements" at bounding box center [488, 52] width 83 height 18
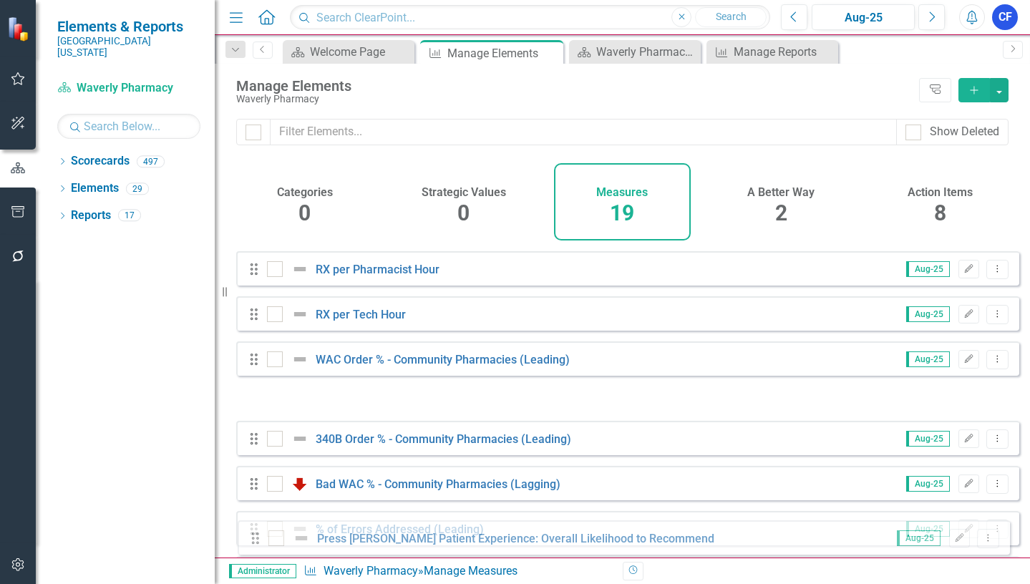
scroll to position [558, 0]
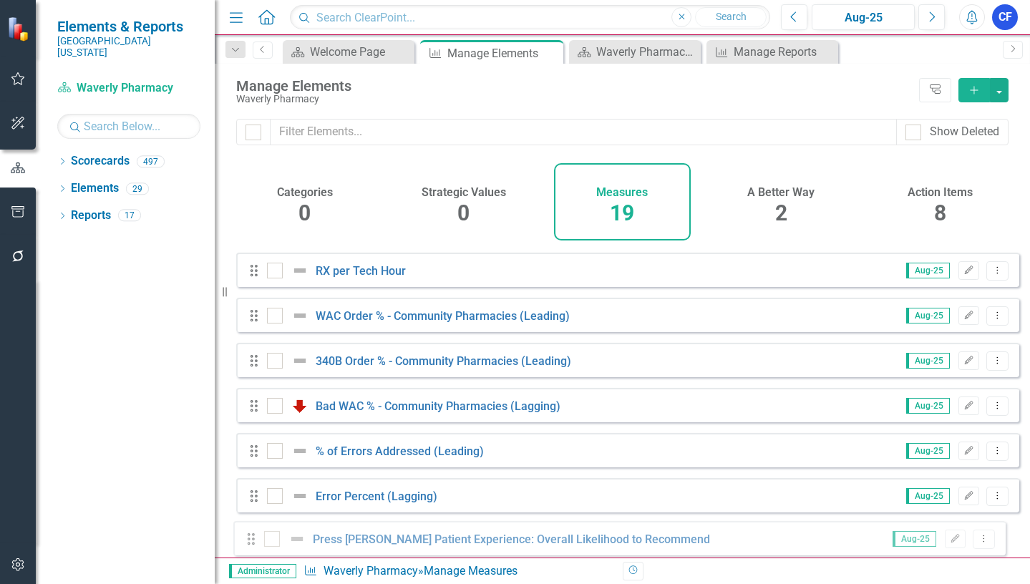
drag, startPoint x: 258, startPoint y: 416, endPoint x: 255, endPoint y: 543, distance: 127.4
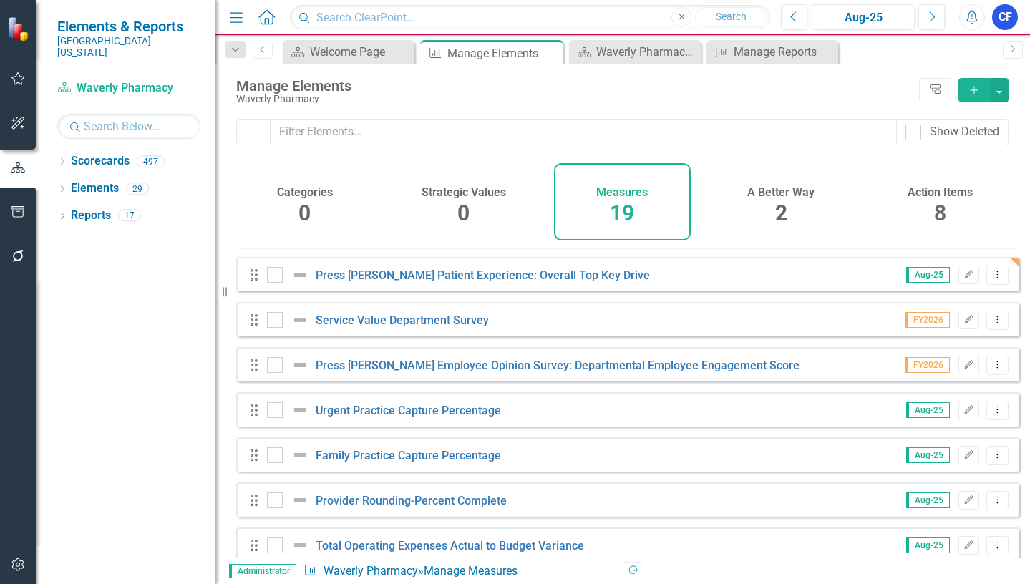
scroll to position [0, 0]
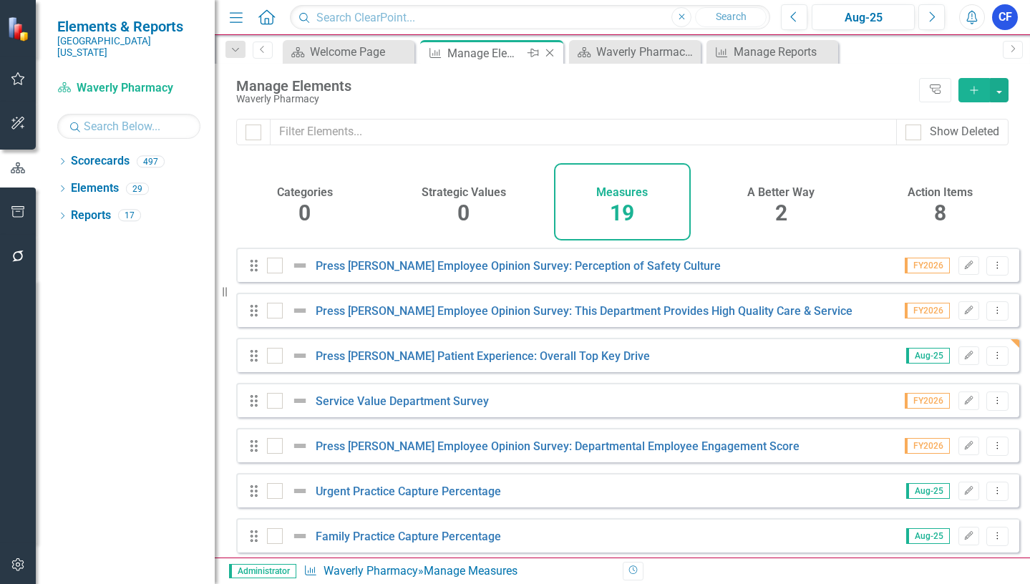
click at [550, 54] on icon "Close" at bounding box center [550, 52] width 14 height 11
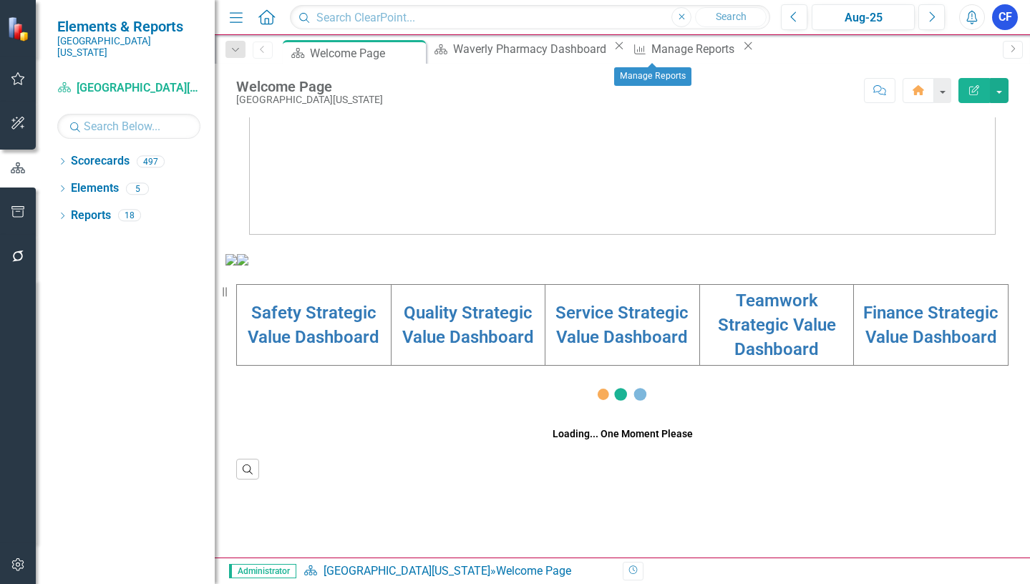
click at [741, 52] on icon "Close" at bounding box center [748, 45] width 14 height 11
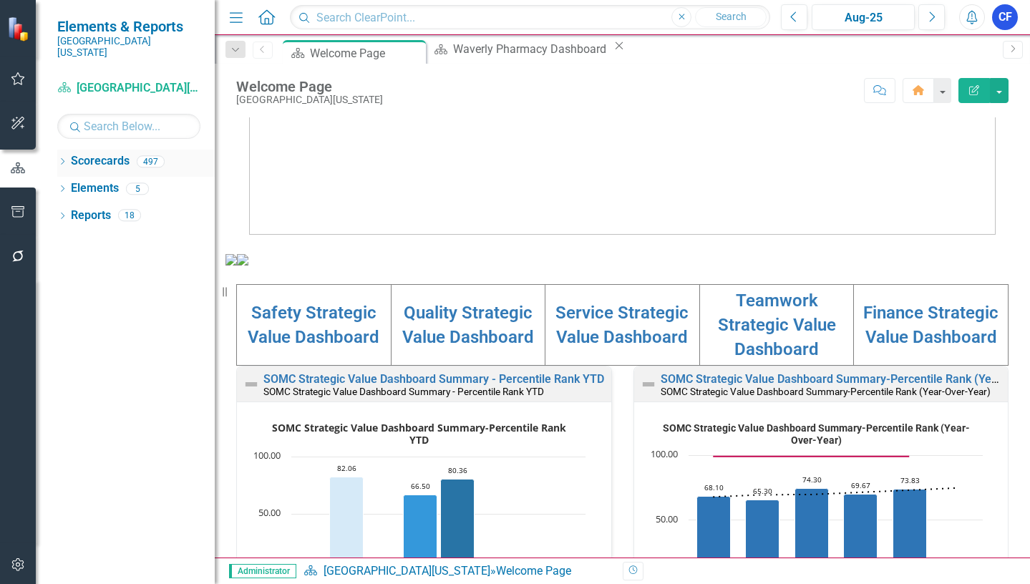
click at [63, 159] on icon "Dropdown" at bounding box center [62, 163] width 10 height 8
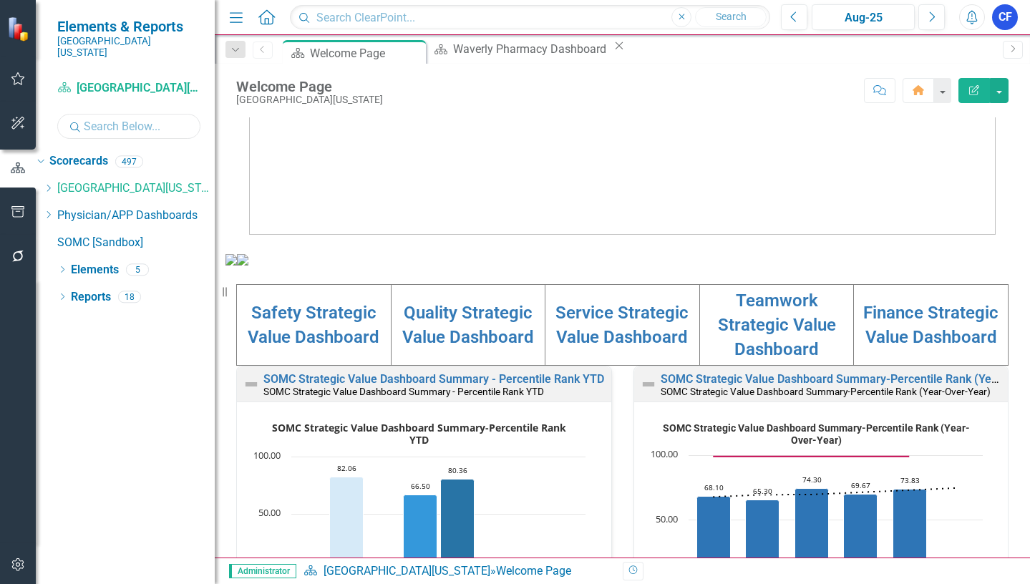
click at [92, 117] on input "text" at bounding box center [128, 126] width 143 height 25
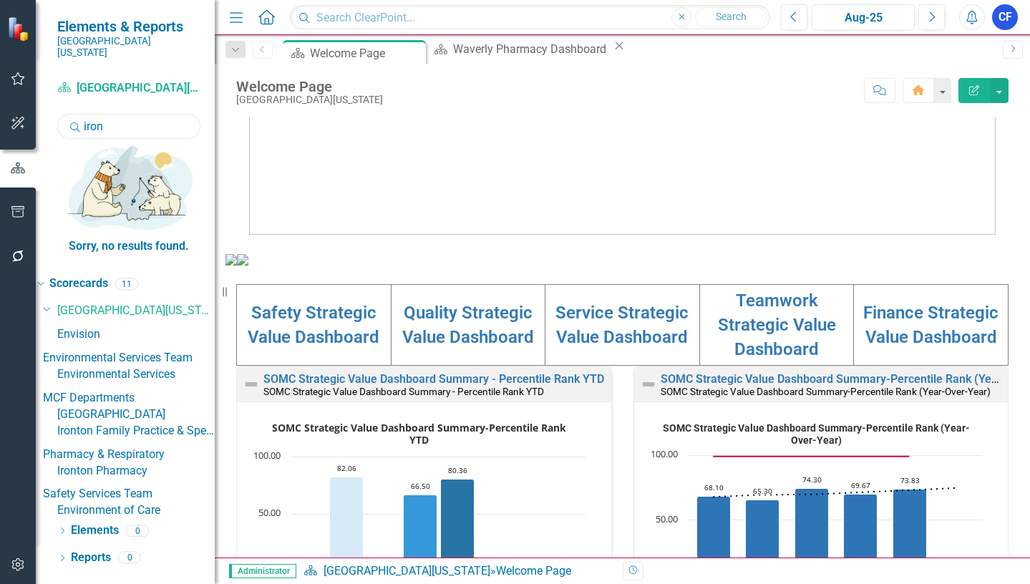
type input "iron"
click at [179, 463] on link "Ironton Pharmacy" at bounding box center [135, 471] width 157 height 16
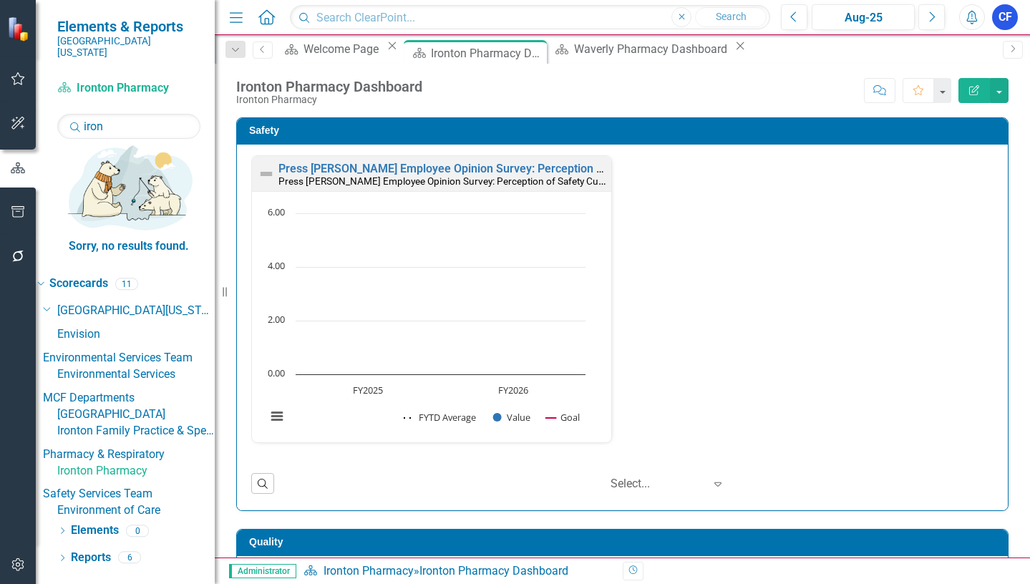
click at [733, 52] on icon "Close" at bounding box center [740, 45] width 14 height 11
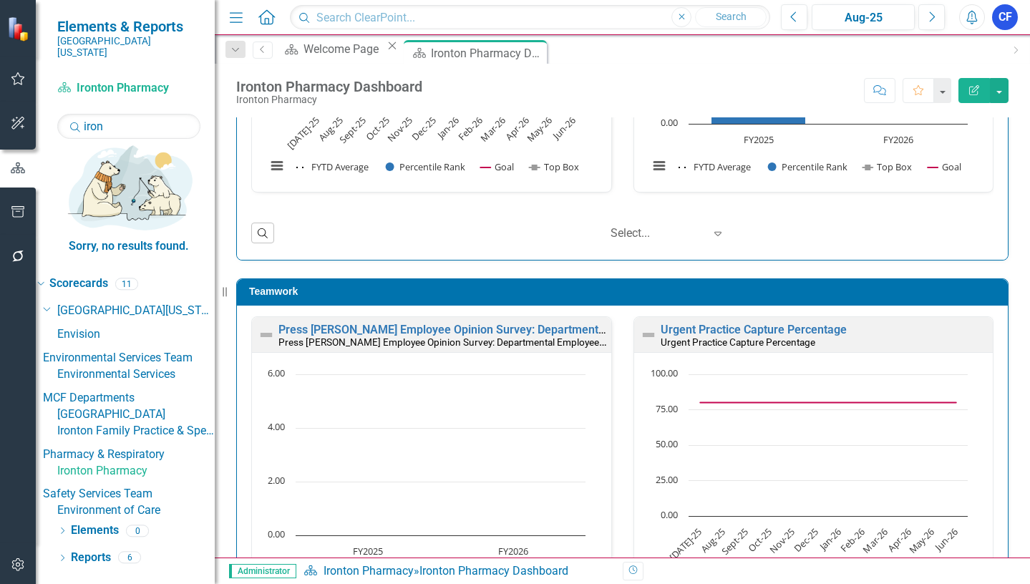
scroll to position [716, 0]
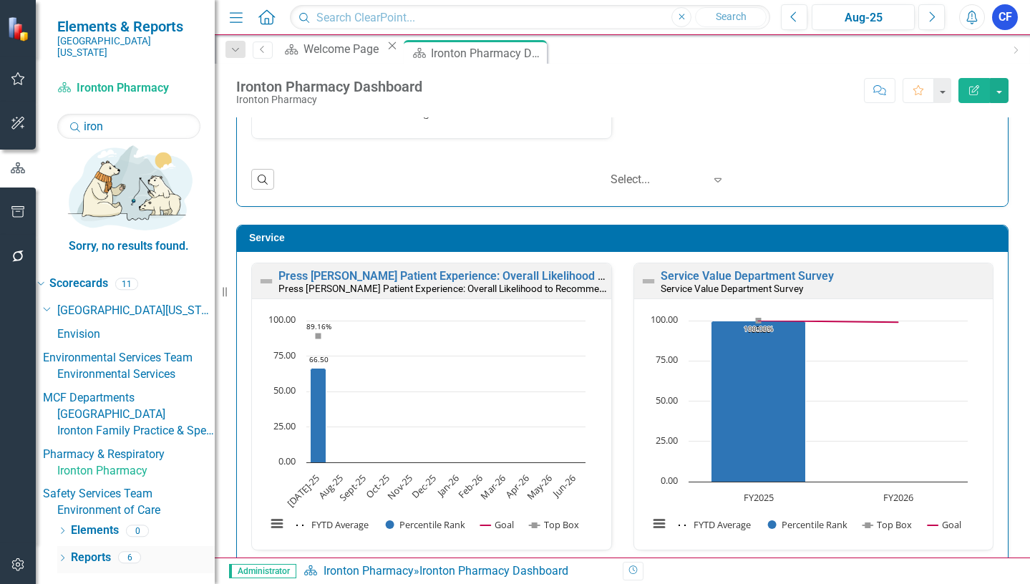
click at [105, 550] on link "Reports" at bounding box center [91, 558] width 40 height 16
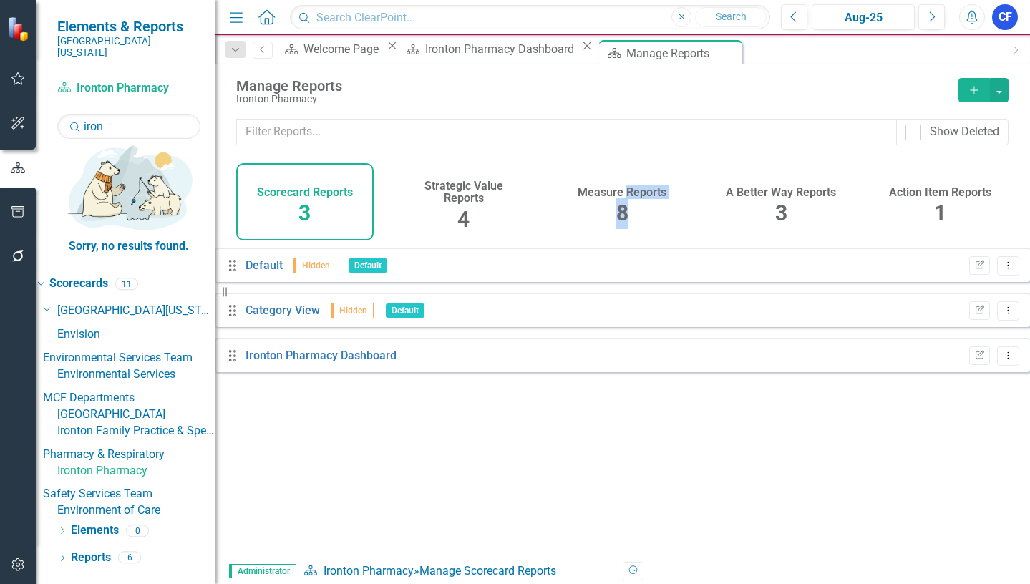
click at [626, 198] on div "Measure Reports 8" at bounding box center [622, 201] width 137 height 77
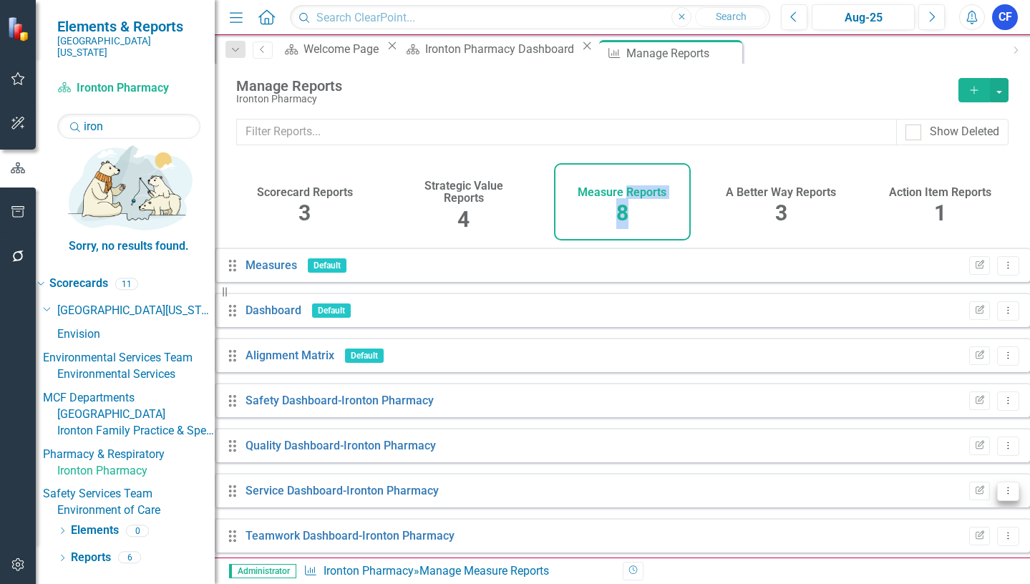
click at [997, 501] on button "Dropdown Menu" at bounding box center [1008, 491] width 22 height 19
click at [941, 399] on link "Edit Report Edit Report" at bounding box center [938, 399] width 118 height 26
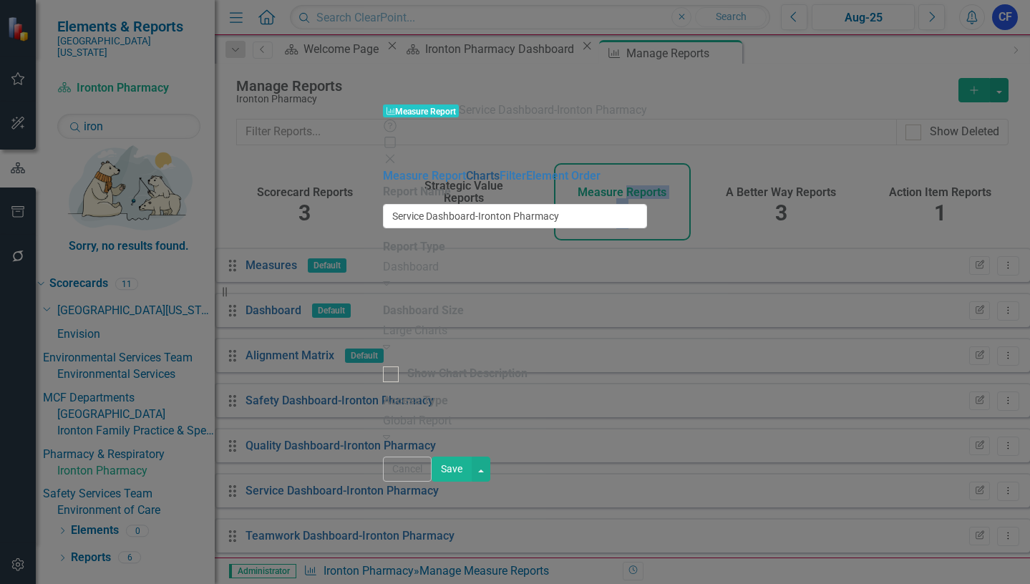
click at [466, 169] on link "Charts" at bounding box center [483, 176] width 34 height 14
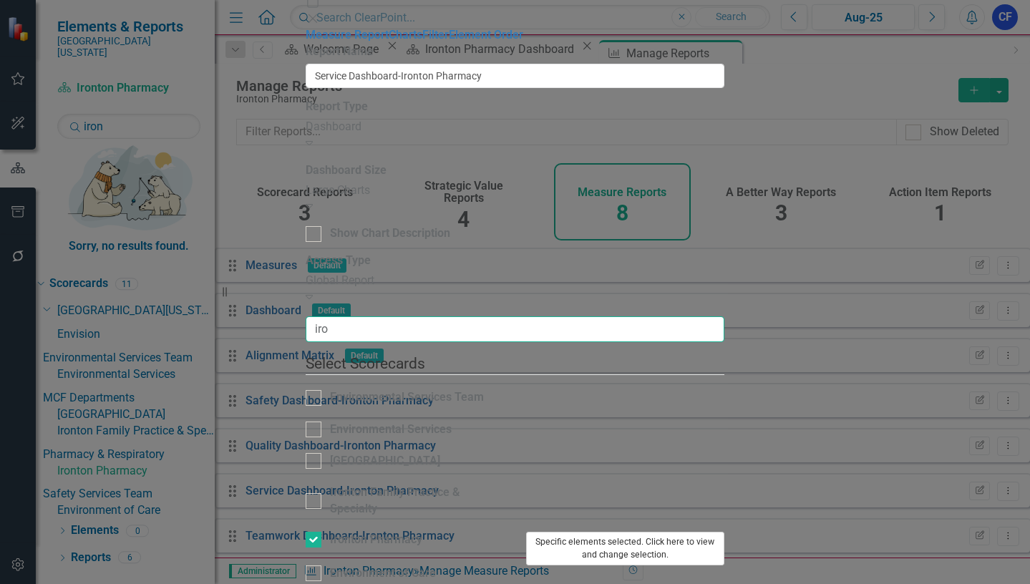
type input "iro"
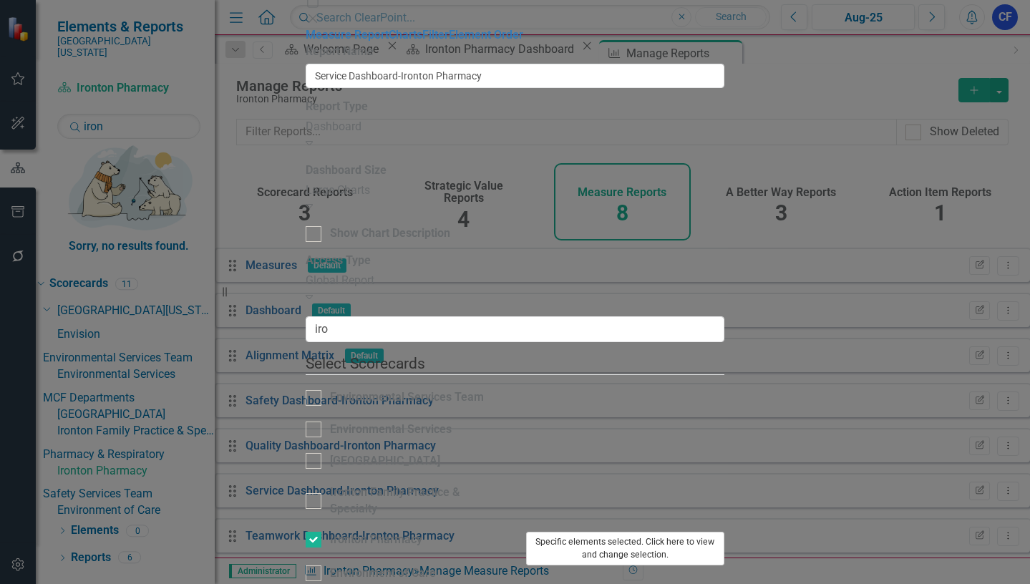
click at [725, 532] on button "Specific elements selected. Click here to view and change selection." at bounding box center [625, 549] width 199 height 34
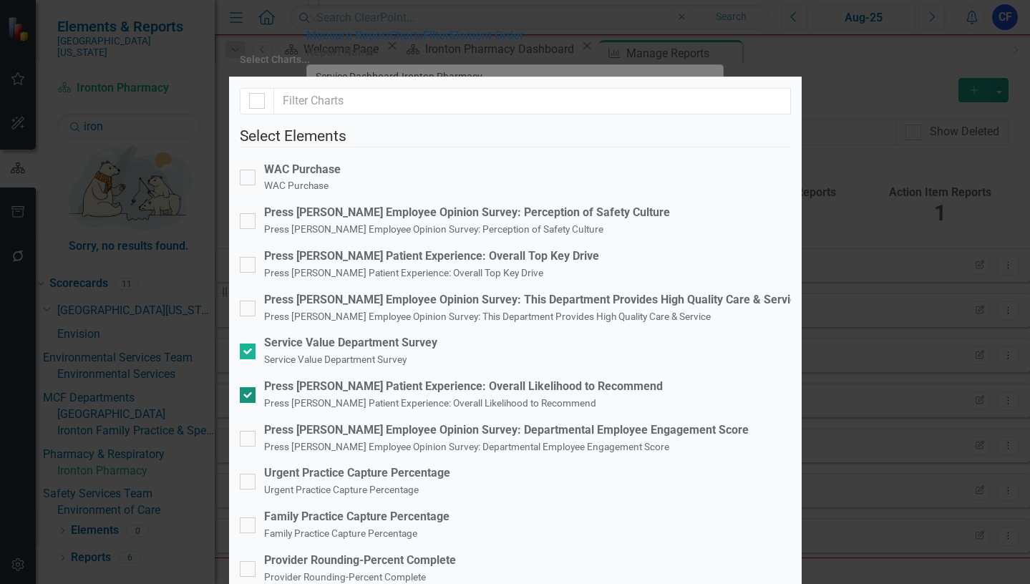
click at [249, 387] on input "Press [PERSON_NAME] Patient Experience: Overall Likelihood to Recommend Press […" at bounding box center [244, 391] width 9 height 9
checkbox input "false"
click at [256, 265] on div at bounding box center [248, 265] width 16 height 16
click at [249, 265] on input "Press [PERSON_NAME] Patient Experience: Overall Top Key Drive Press [PERSON_NAM…" at bounding box center [244, 261] width 9 height 9
checkbox input "true"
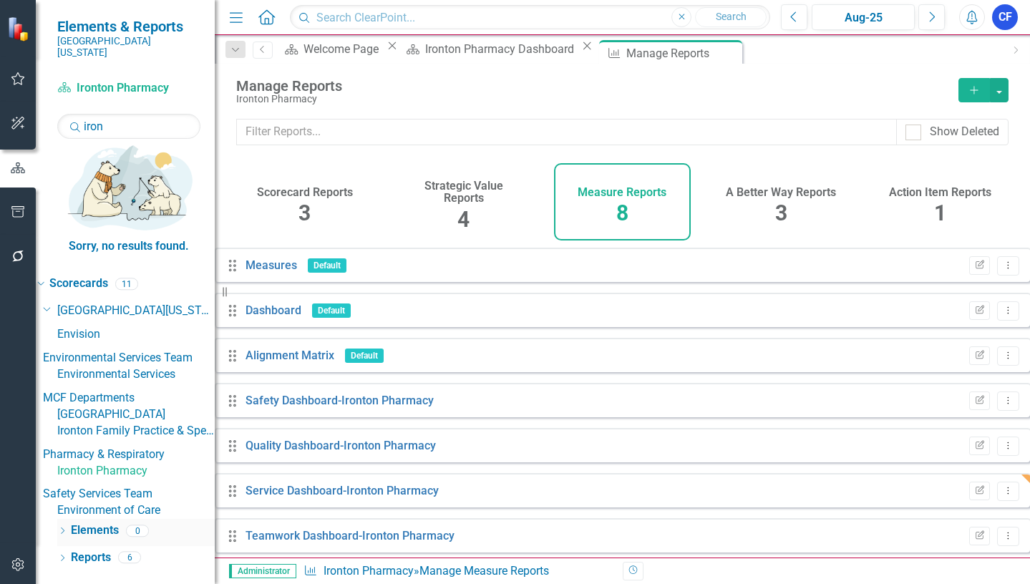
click at [85, 523] on link "Elements" at bounding box center [95, 531] width 48 height 16
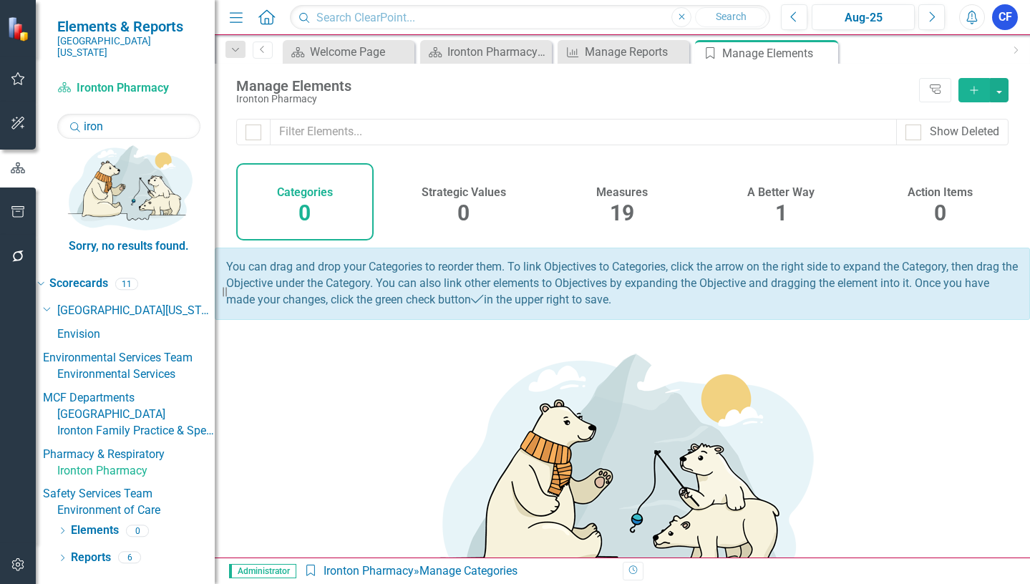
click at [613, 195] on h4 "Measures" at bounding box center [622, 192] width 52 height 13
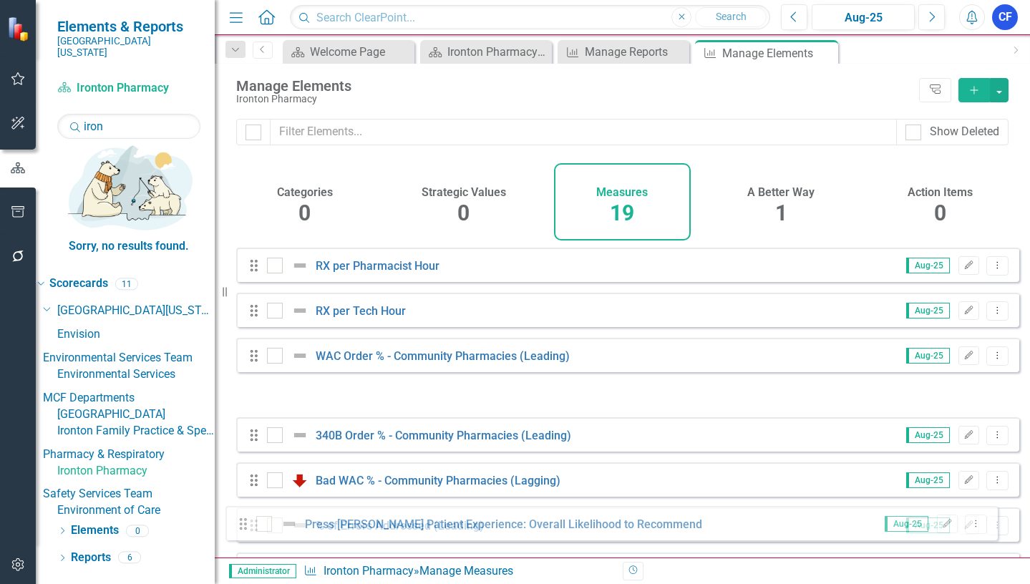
scroll to position [558, 0]
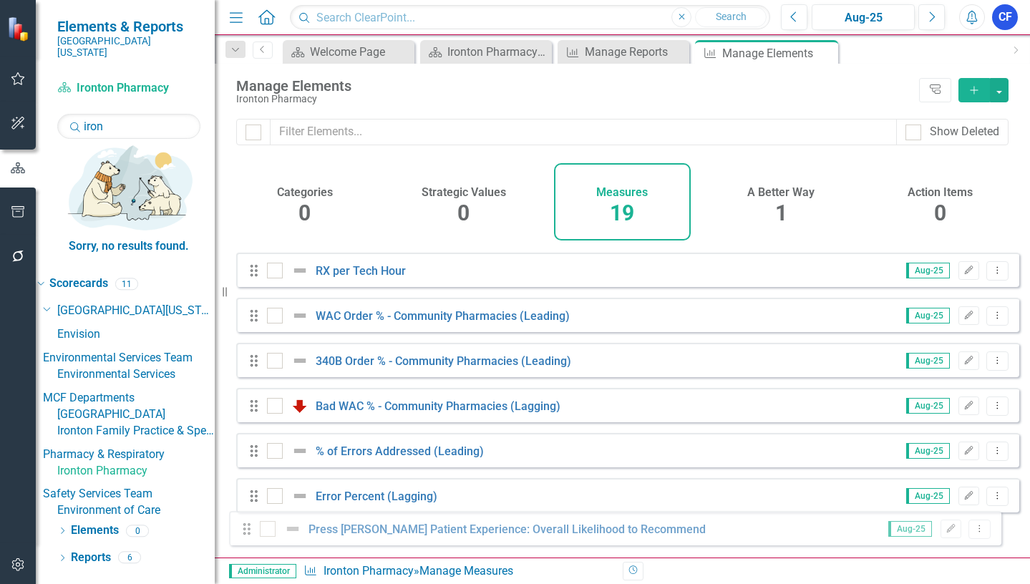
drag, startPoint x: 250, startPoint y: 417, endPoint x: 243, endPoint y: 534, distance: 117.6
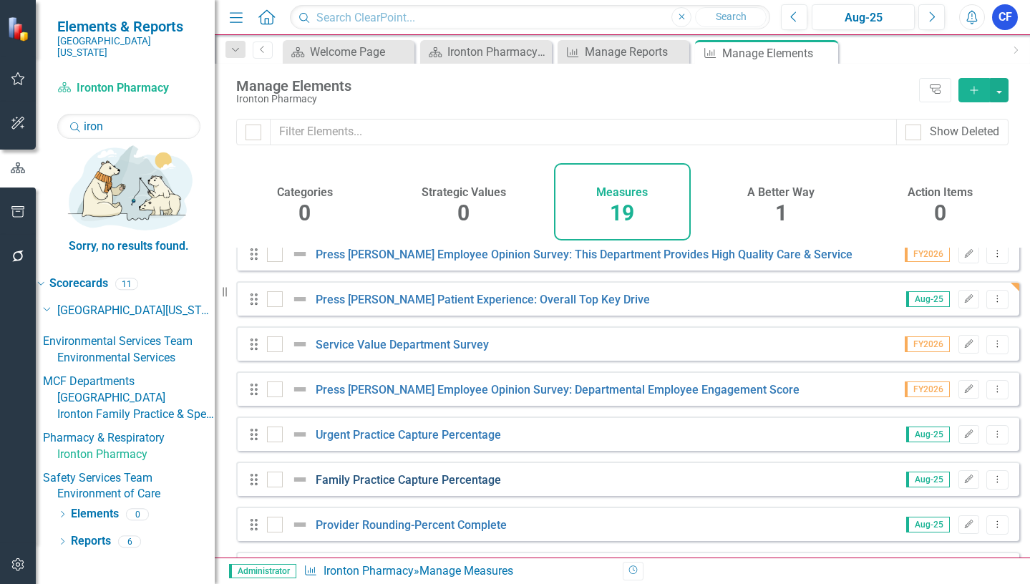
scroll to position [0, 0]
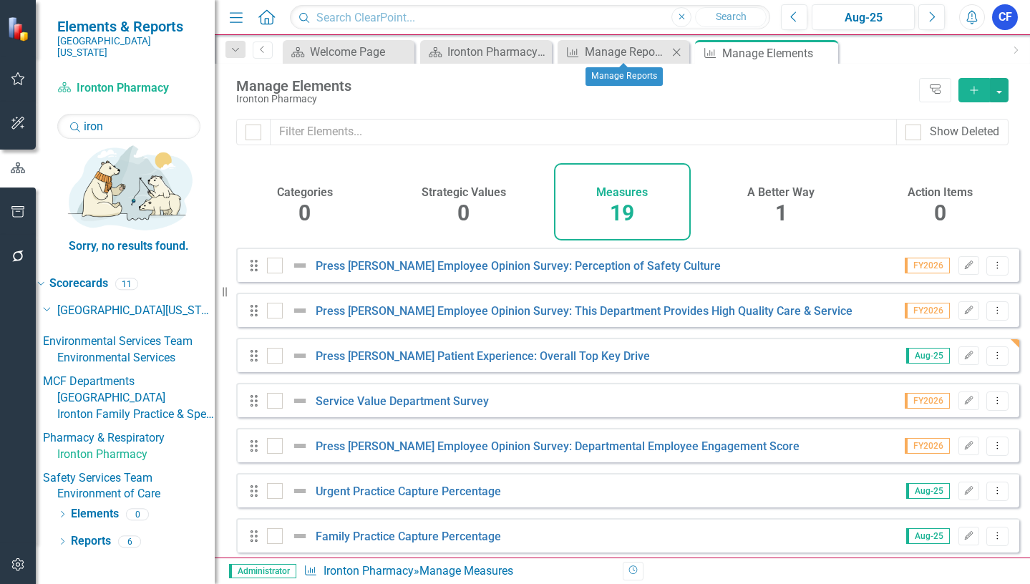
click at [680, 52] on icon "Close" at bounding box center [676, 52] width 14 height 11
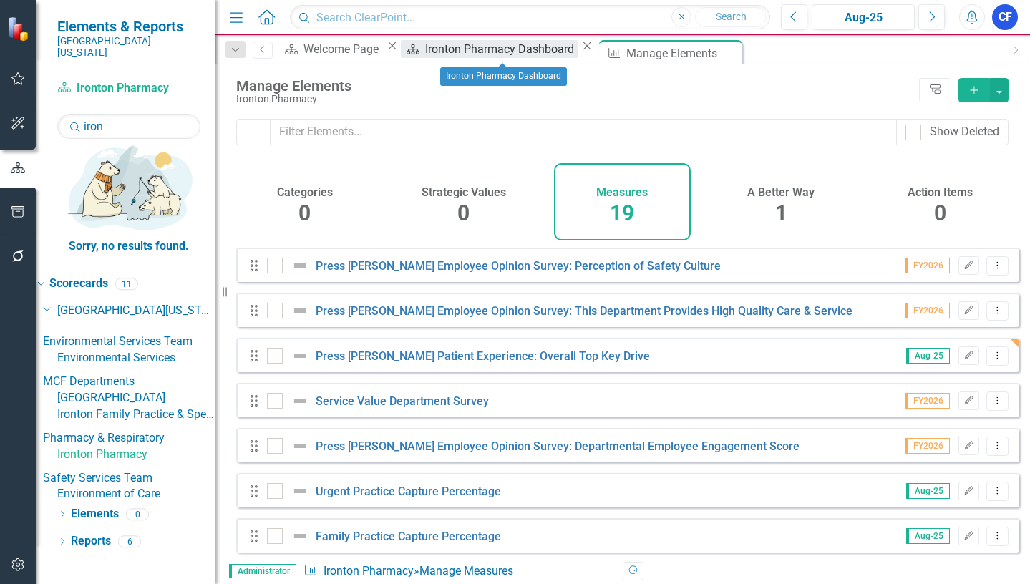
click at [522, 50] on div "Ironton Pharmacy Dashboard" at bounding box center [501, 49] width 153 height 18
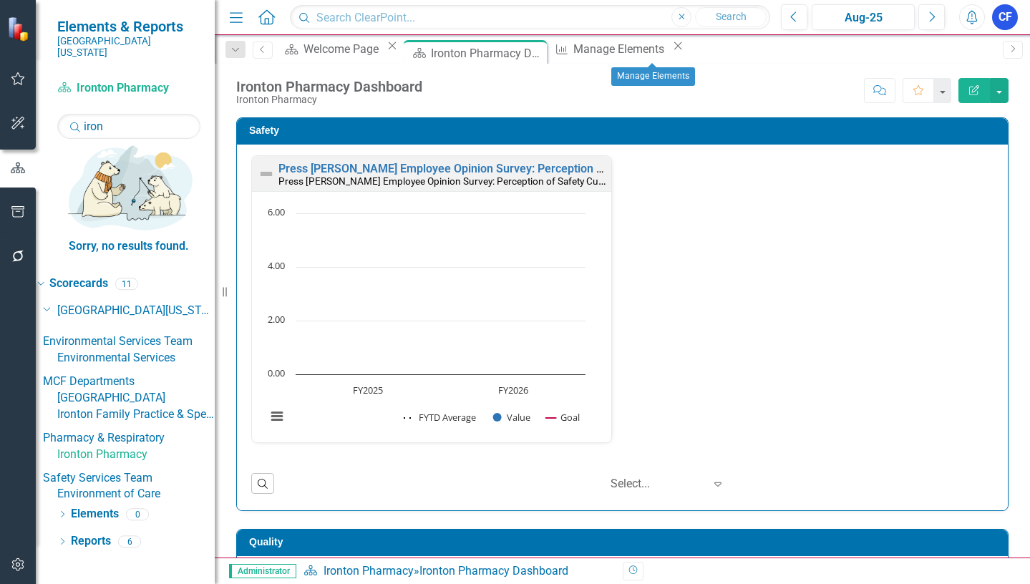
click at [685, 52] on icon "Close" at bounding box center [678, 45] width 14 height 11
drag, startPoint x: 115, startPoint y: 117, endPoint x: 77, endPoint y: 115, distance: 37.3
click at [77, 115] on div "Search iron" at bounding box center [128, 126] width 143 height 25
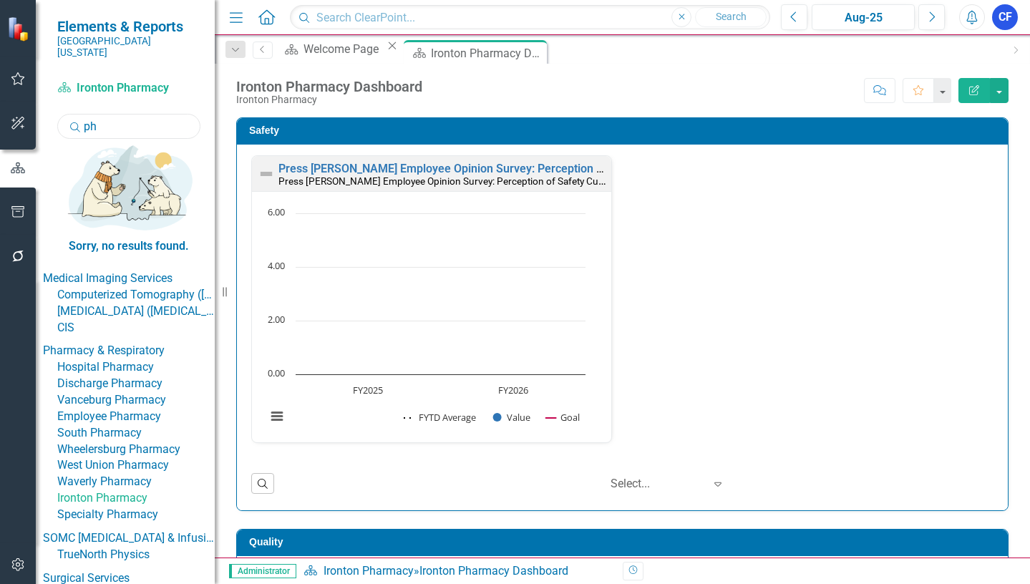
scroll to position [215, 0]
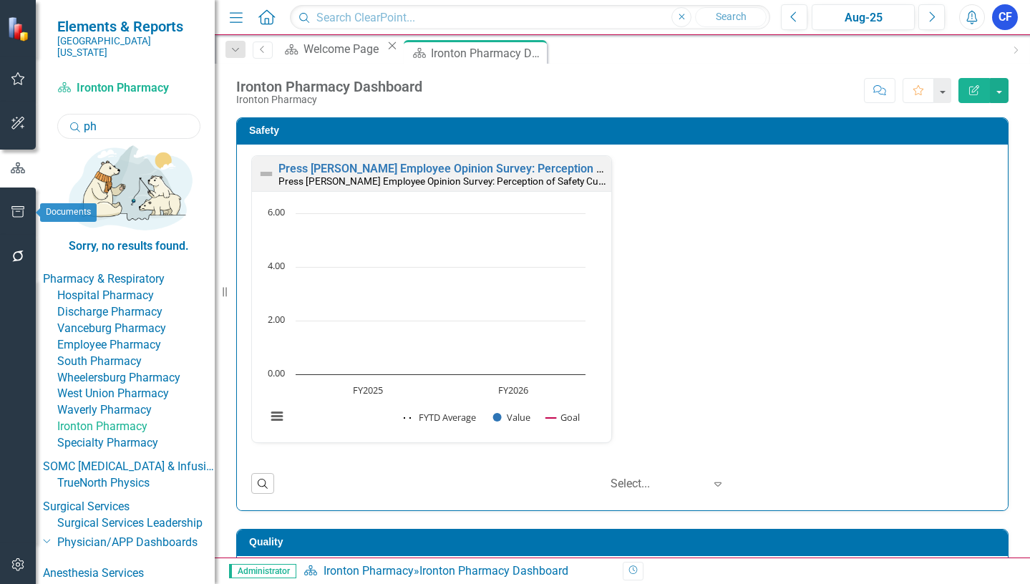
type input "ph"
click at [16, 206] on icon "button" at bounding box center [18, 211] width 15 height 11
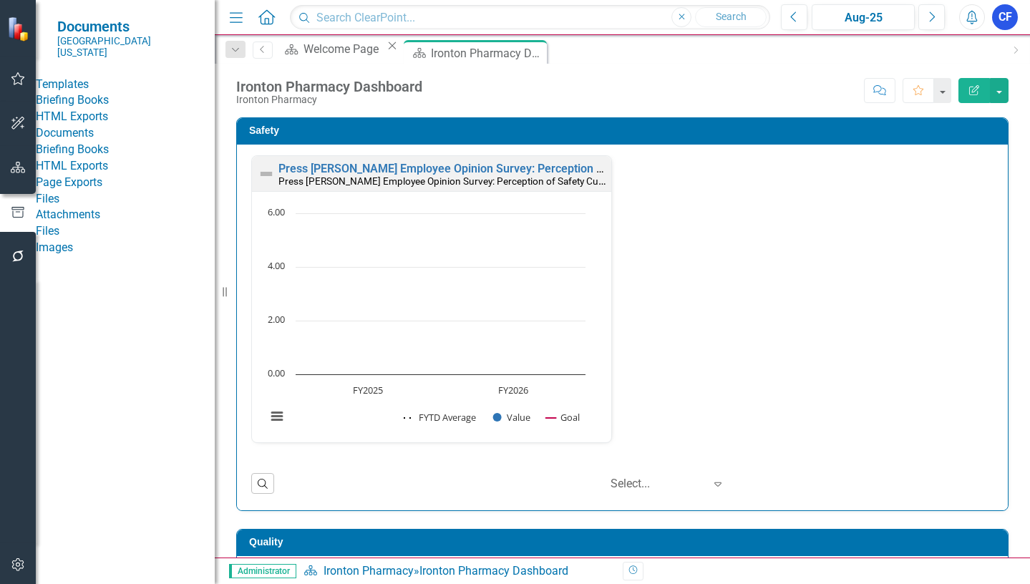
click at [122, 125] on link "HTML Exports" at bounding box center [125, 117] width 179 height 16
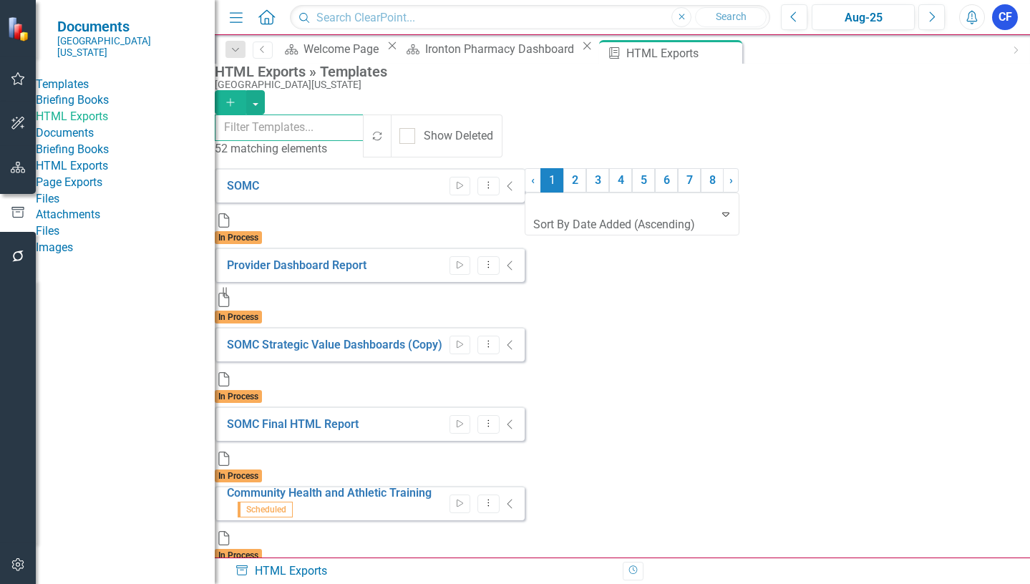
click at [297, 125] on input "text" at bounding box center [290, 128] width 150 height 26
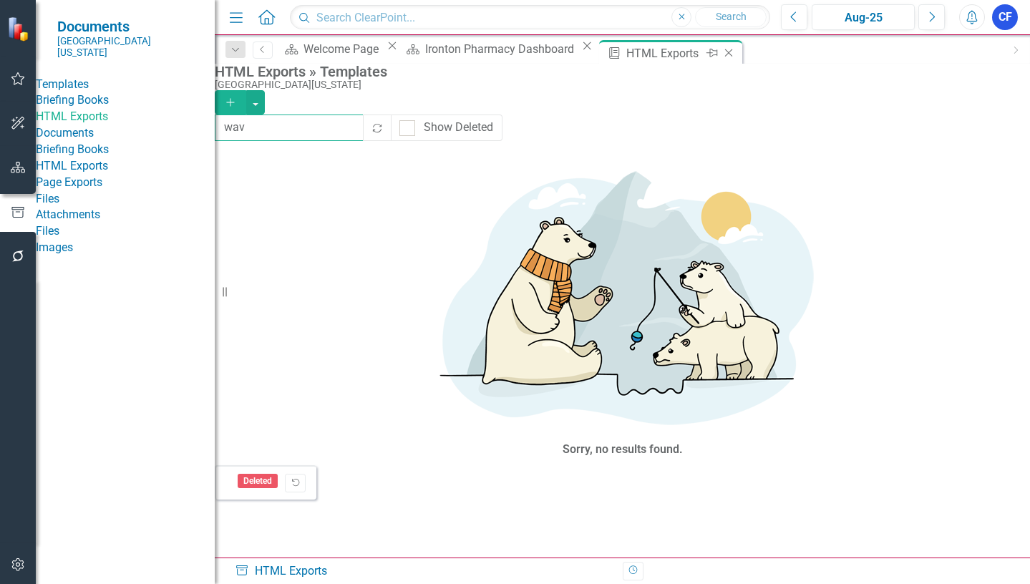
type input "wav"
click at [722, 52] on icon "Close" at bounding box center [729, 52] width 14 height 11
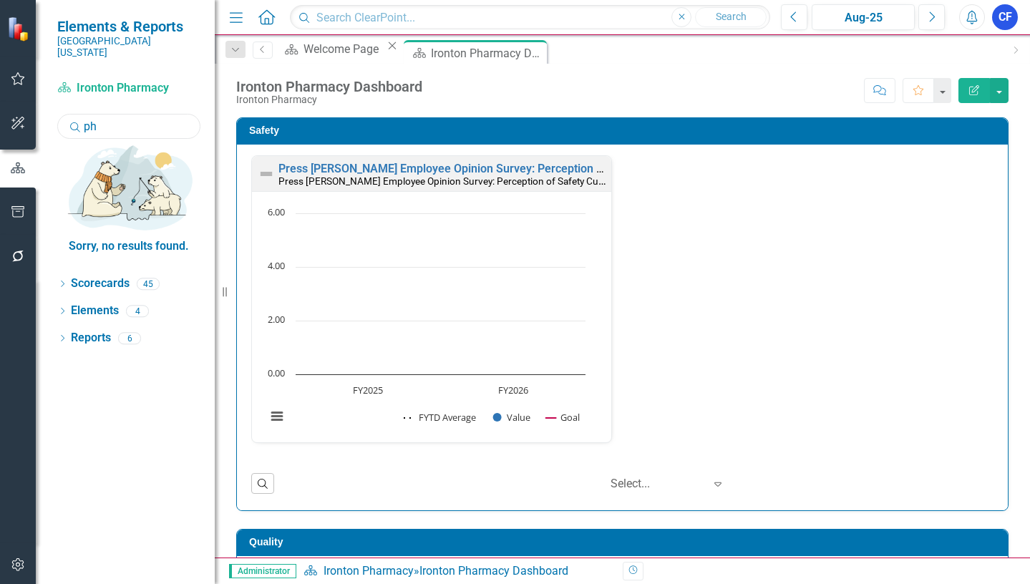
drag, startPoint x: 110, startPoint y: 115, endPoint x: 82, endPoint y: 113, distance: 27.3
click at [82, 114] on div "Search ph" at bounding box center [128, 126] width 143 height 25
type input "phar"
click at [64, 281] on icon "Dropdown" at bounding box center [62, 285] width 10 height 8
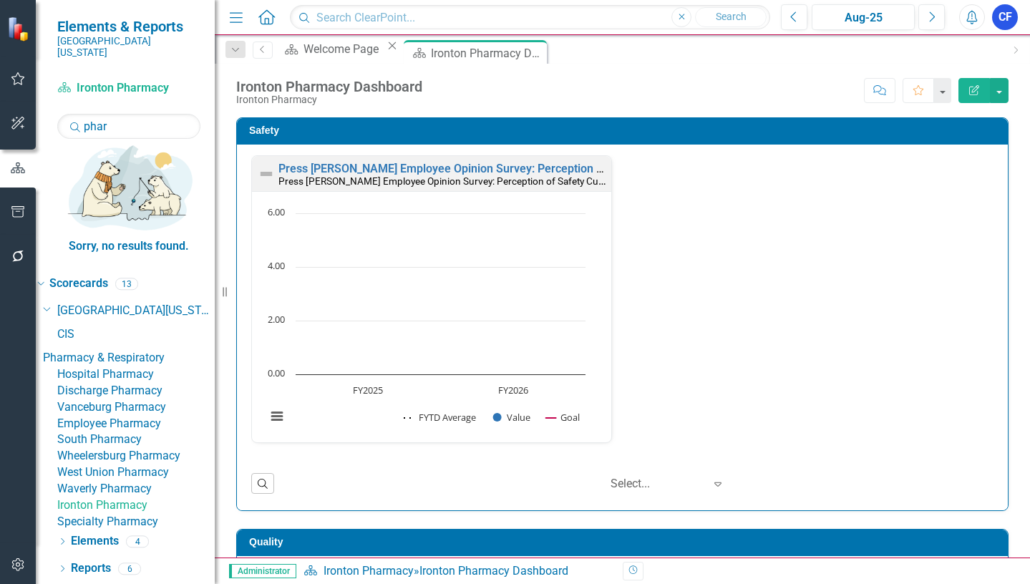
click at [179, 432] on link "South Pharmacy" at bounding box center [135, 440] width 157 height 16
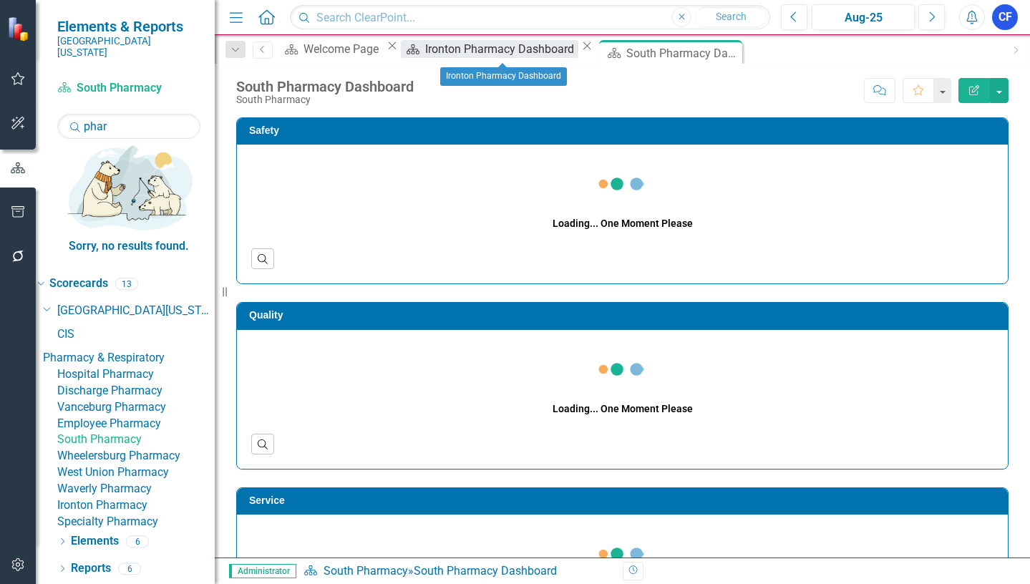
click at [474, 48] on div "Ironton Pharmacy Dashboard" at bounding box center [501, 49] width 153 height 18
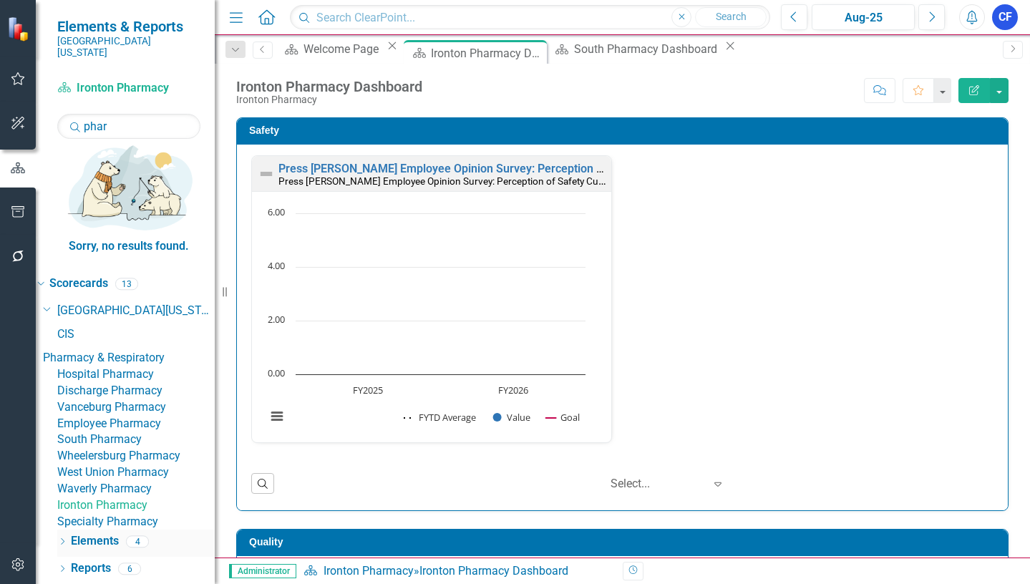
click at [87, 533] on link "Elements" at bounding box center [95, 541] width 48 height 16
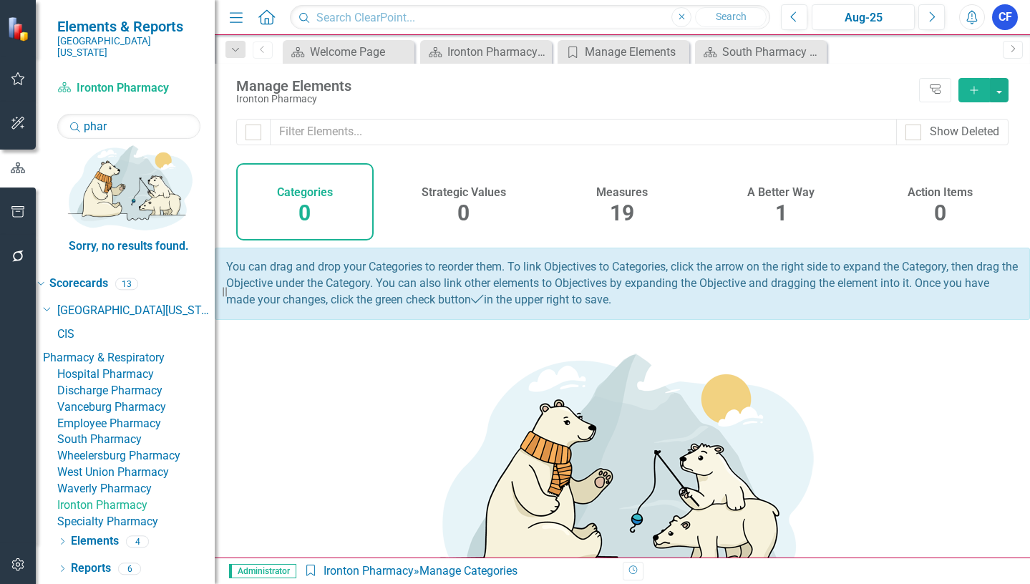
click at [627, 193] on h4 "Measures" at bounding box center [622, 192] width 52 height 13
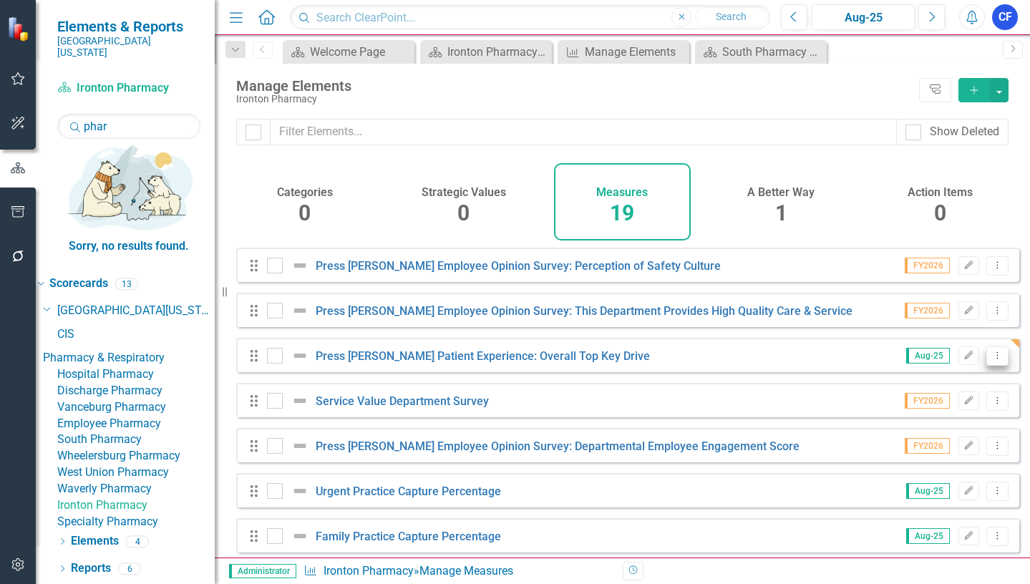
click at [991, 360] on icon "Dropdown Menu" at bounding box center [997, 355] width 12 height 9
click at [962, 447] on link "Copy Duplicate Measure" at bounding box center [932, 443] width 129 height 26
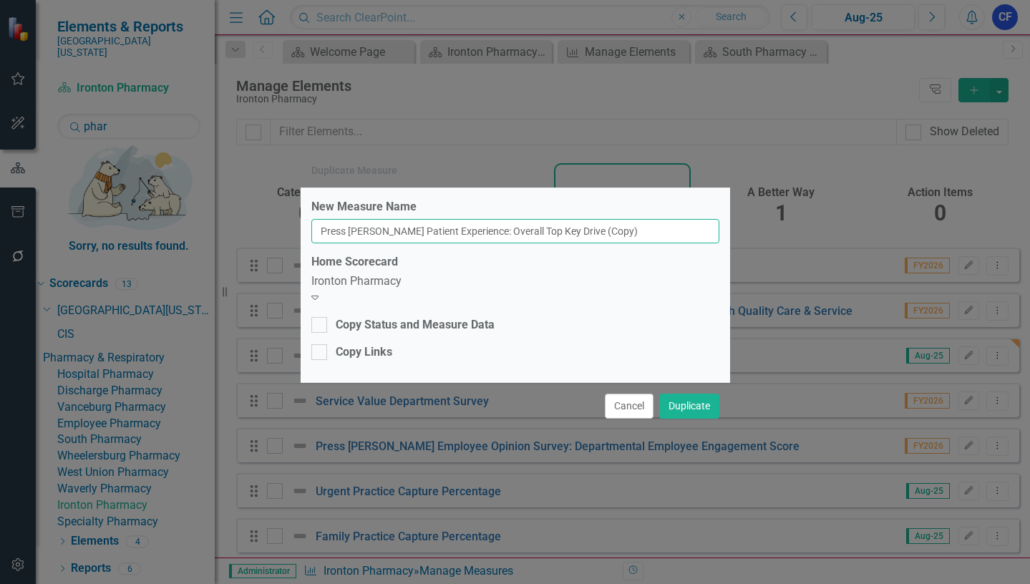
drag, startPoint x: 636, startPoint y: 237, endPoint x: 592, endPoint y: 236, distance: 44.4
click at [593, 236] on input "Press Ganey Patient Experience: Overall Top Key Drive (Copy)" at bounding box center [515, 231] width 408 height 24
type input "Press [PERSON_NAME] Patient Experience: Overall Top Key Drive"
click at [349, 290] on div "Ironton Pharmacy" at bounding box center [515, 281] width 408 height 16
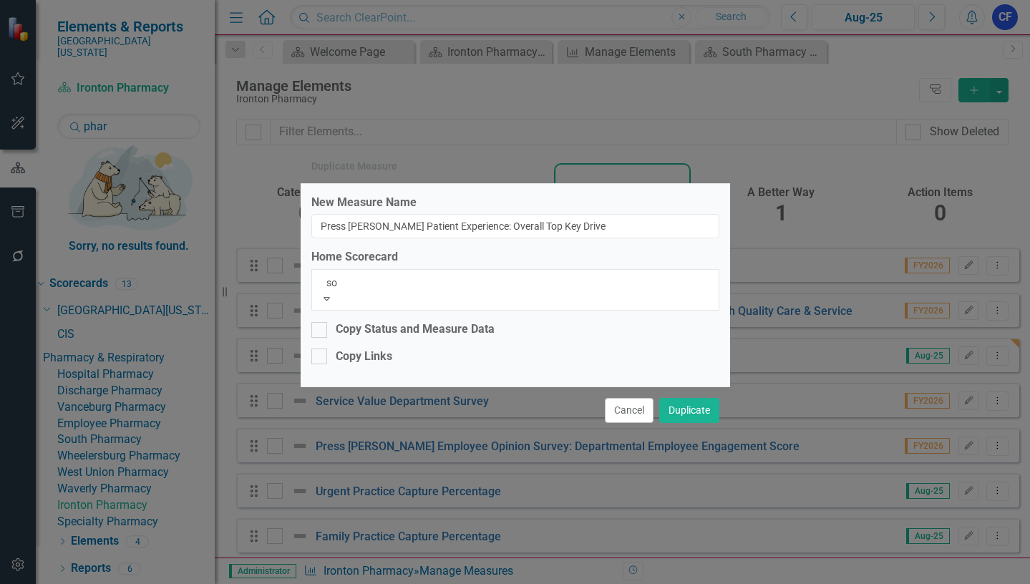
scroll to position [1196, 0]
type input "sou"
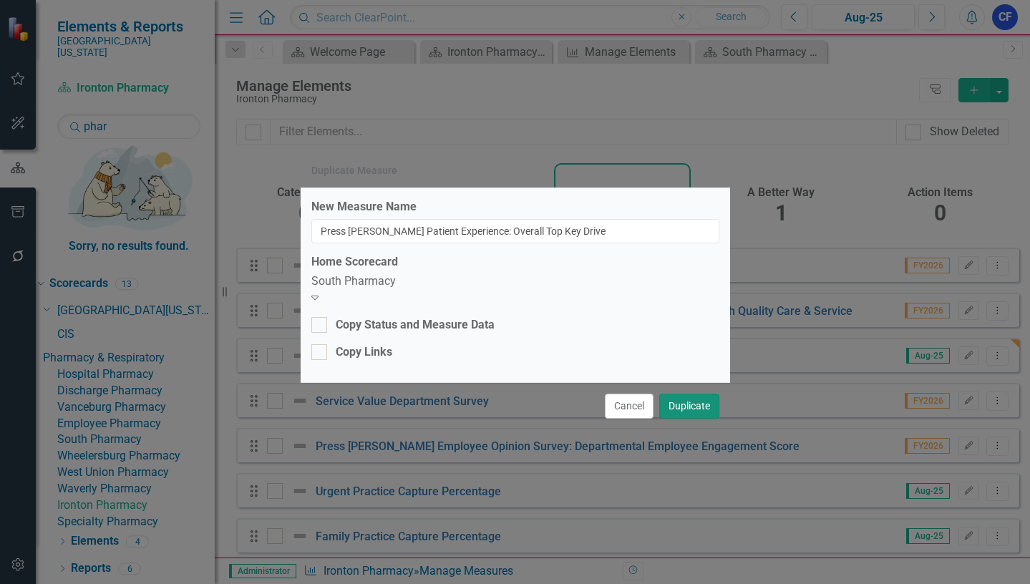
click at [681, 401] on button "Duplicate" at bounding box center [689, 406] width 60 height 25
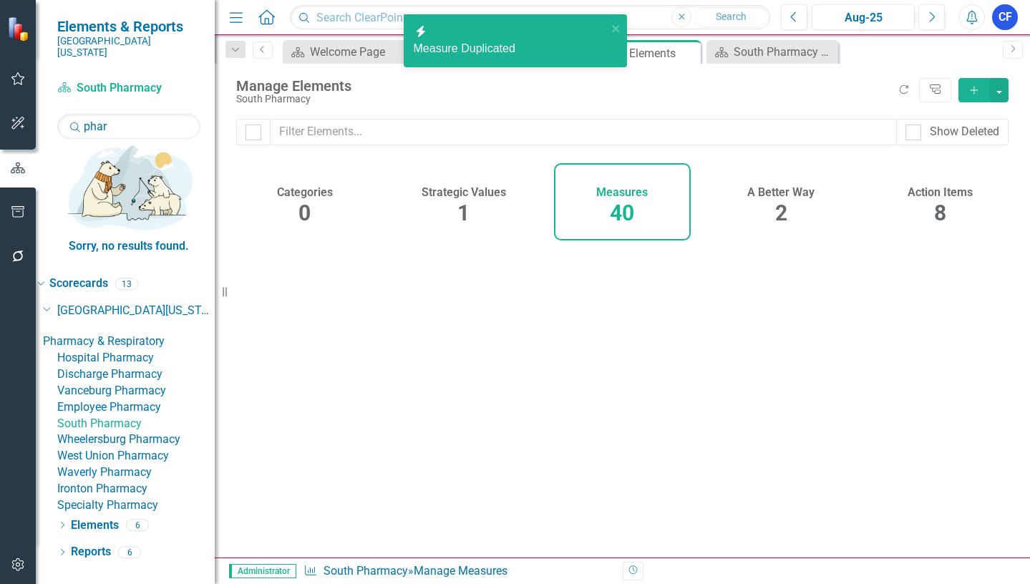
checkbox input "false"
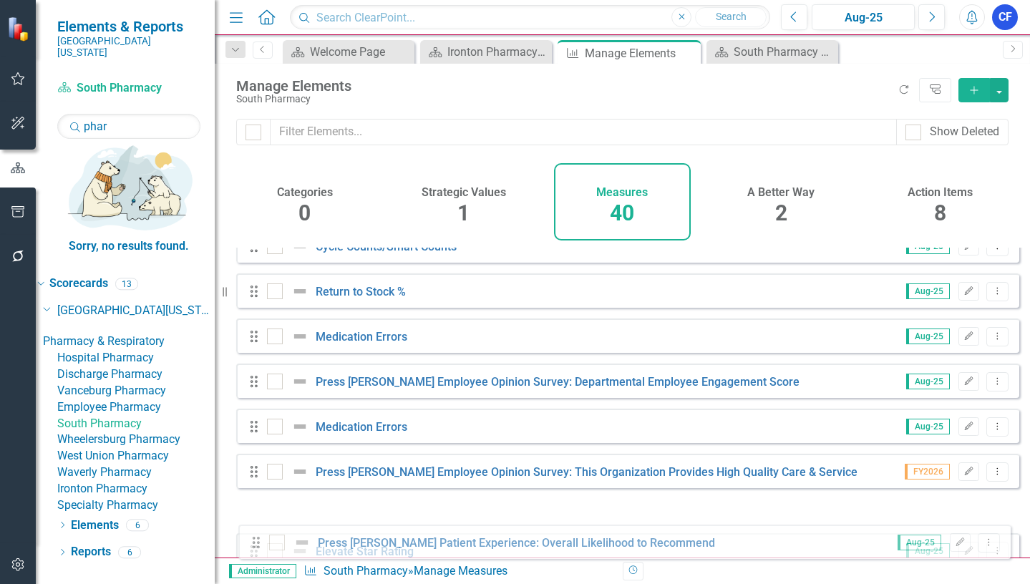
scroll to position [1505, 0]
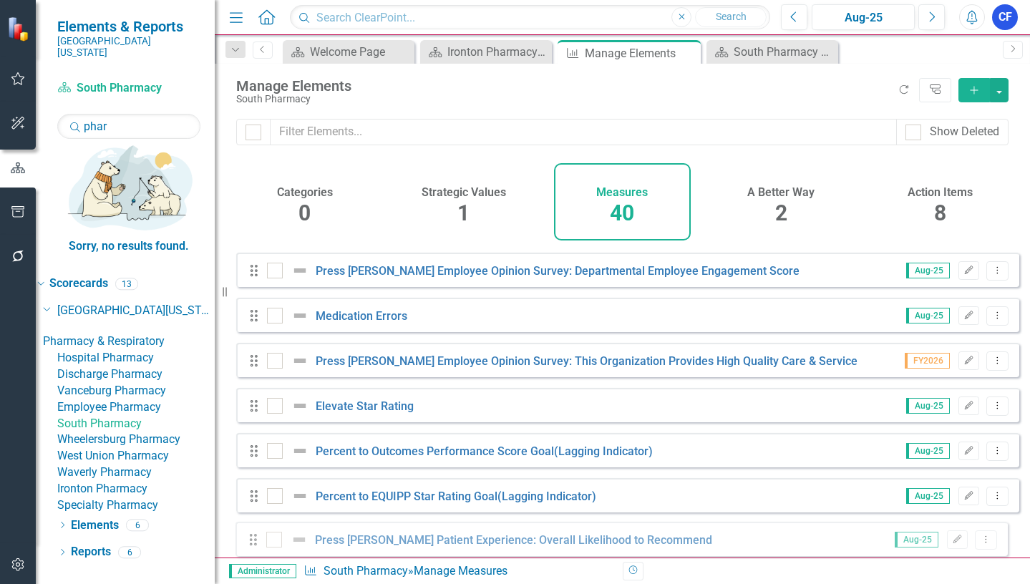
drag, startPoint x: 256, startPoint y: 296, endPoint x: 256, endPoint y: 540, distance: 244.8
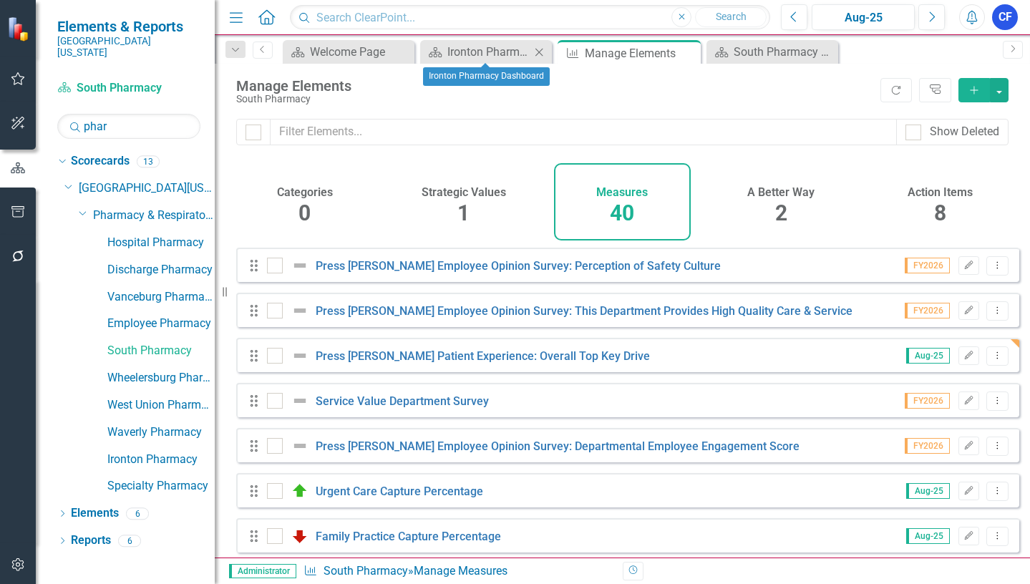
click at [536, 52] on icon "Close" at bounding box center [539, 52] width 14 height 11
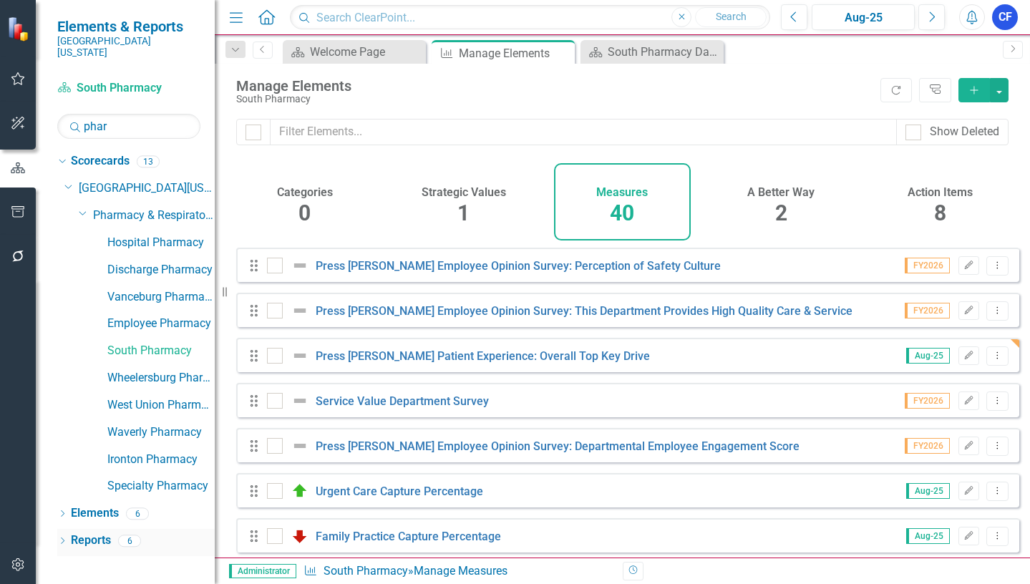
click at [90, 533] on link "Reports" at bounding box center [91, 541] width 40 height 16
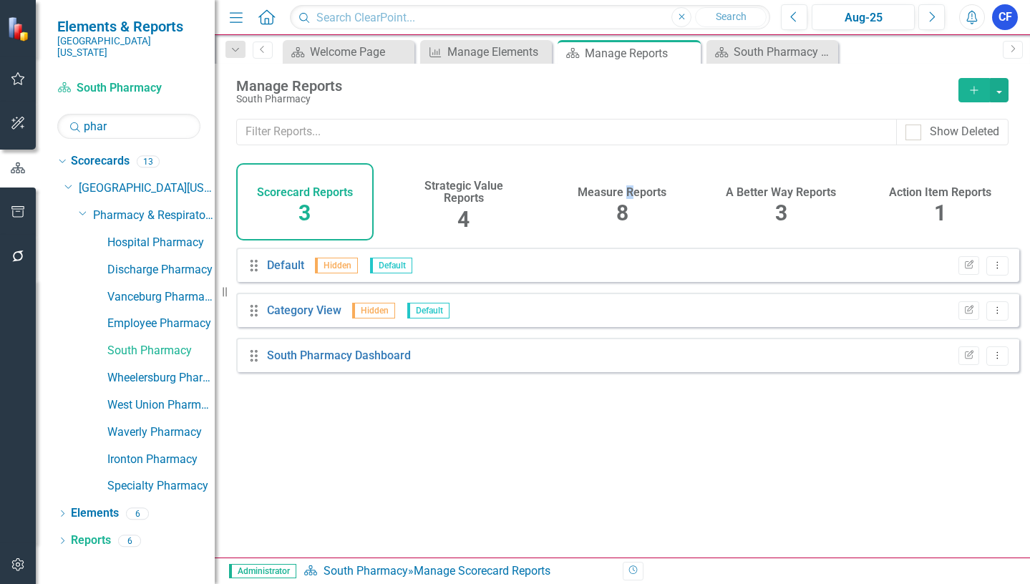
click at [629, 197] on h4 "Measure Reports" at bounding box center [622, 192] width 89 height 13
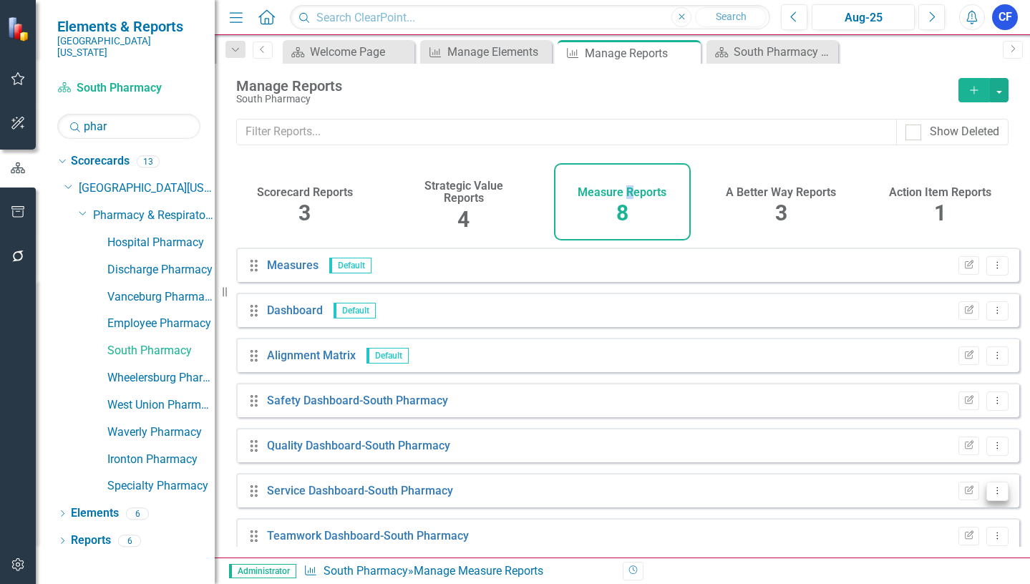
click at [991, 495] on icon "Dropdown Menu" at bounding box center [997, 490] width 12 height 9
click at [953, 400] on link "Edit Report Edit Report" at bounding box center [938, 399] width 118 height 26
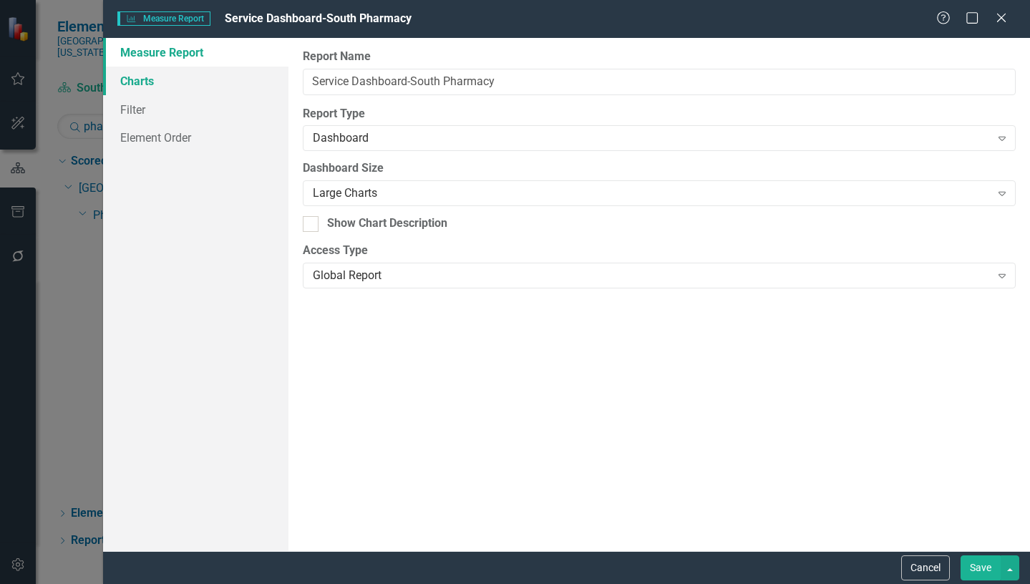
click at [152, 81] on link "Charts" at bounding box center [195, 81] width 185 height 29
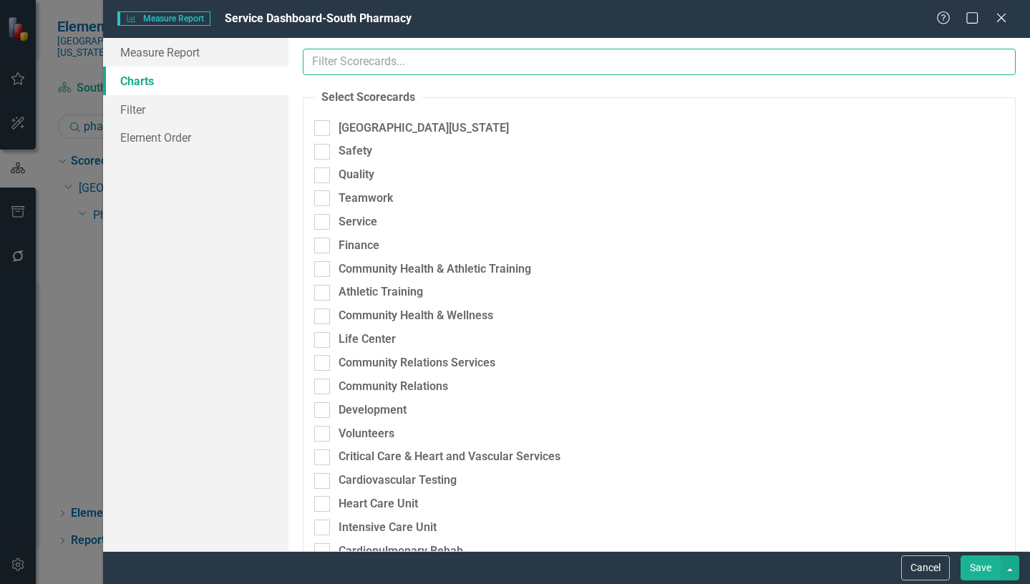
click at [377, 64] on input "text" at bounding box center [659, 62] width 713 height 26
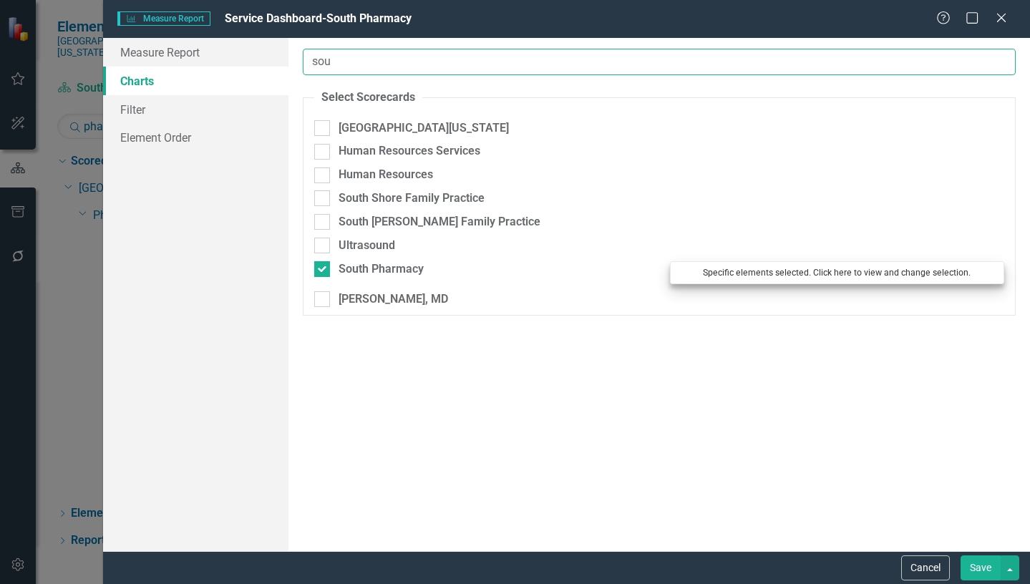
type input "sou"
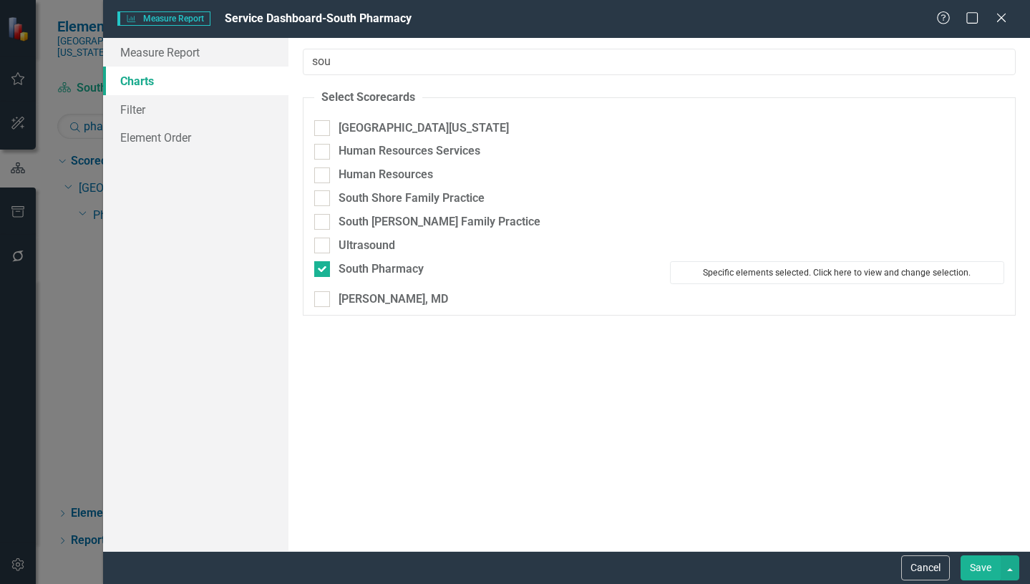
click at [779, 271] on button "Specific elements selected. Click here to view and change selection." at bounding box center [837, 272] width 334 height 23
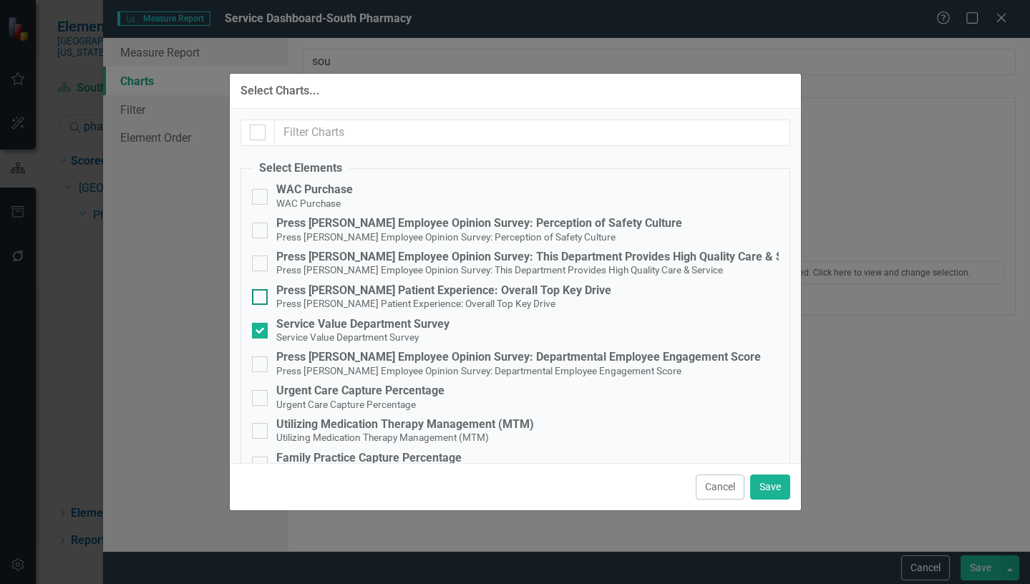
click at [263, 301] on div at bounding box center [260, 297] width 16 height 16
click at [261, 298] on input "Press [PERSON_NAME] Patient Experience: Overall Top Key Drive Press [PERSON_NAM…" at bounding box center [256, 293] width 9 height 9
checkbox input "true"
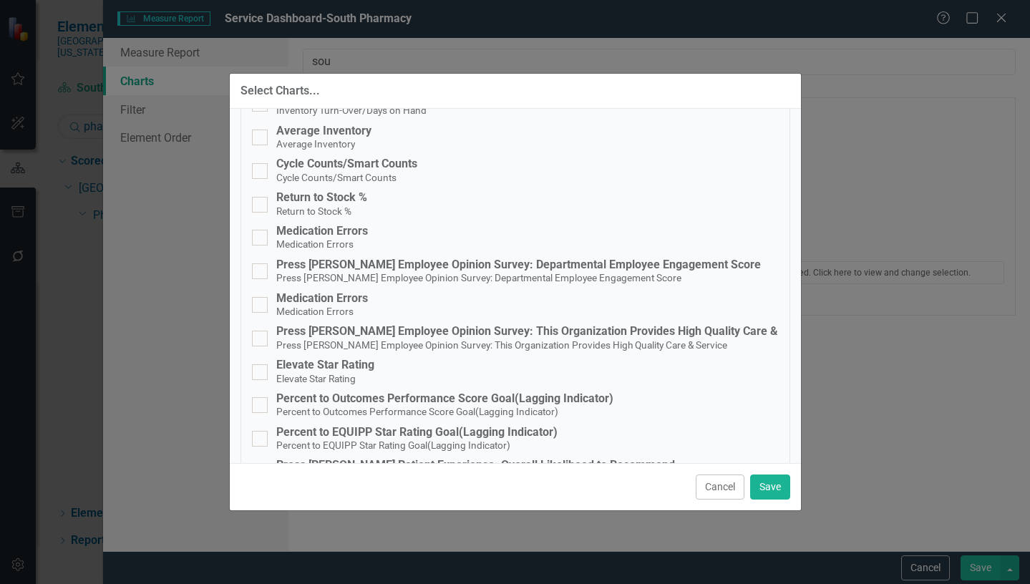
scroll to position [1138, 0]
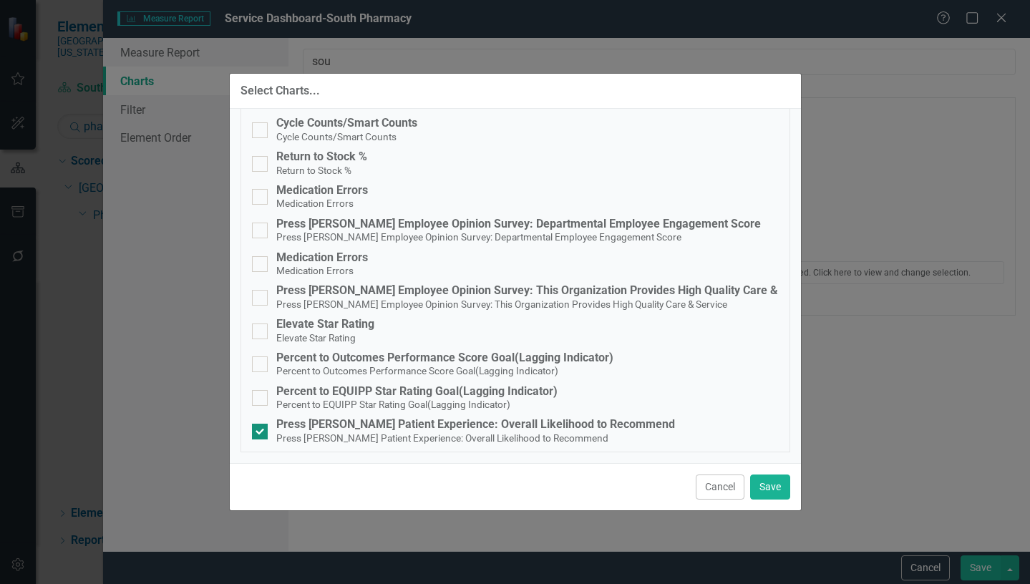
click at [261, 429] on input "Press [PERSON_NAME] Patient Experience: Overall Likelihood to Recommend Press […" at bounding box center [256, 428] width 9 height 9
checkbox input "false"
click at [780, 491] on button "Save" at bounding box center [770, 487] width 40 height 25
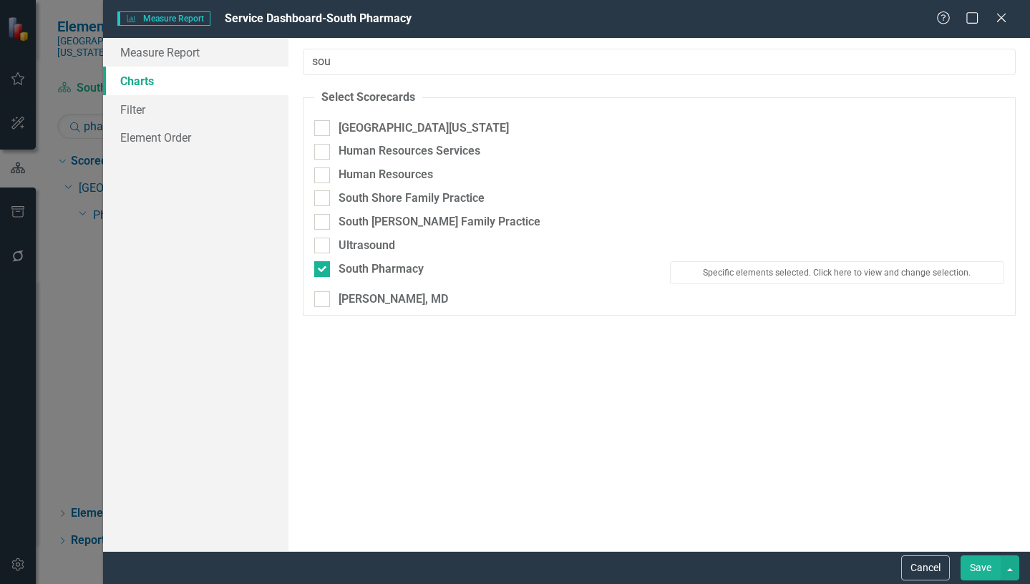
click at [976, 568] on button "Save" at bounding box center [981, 567] width 40 height 25
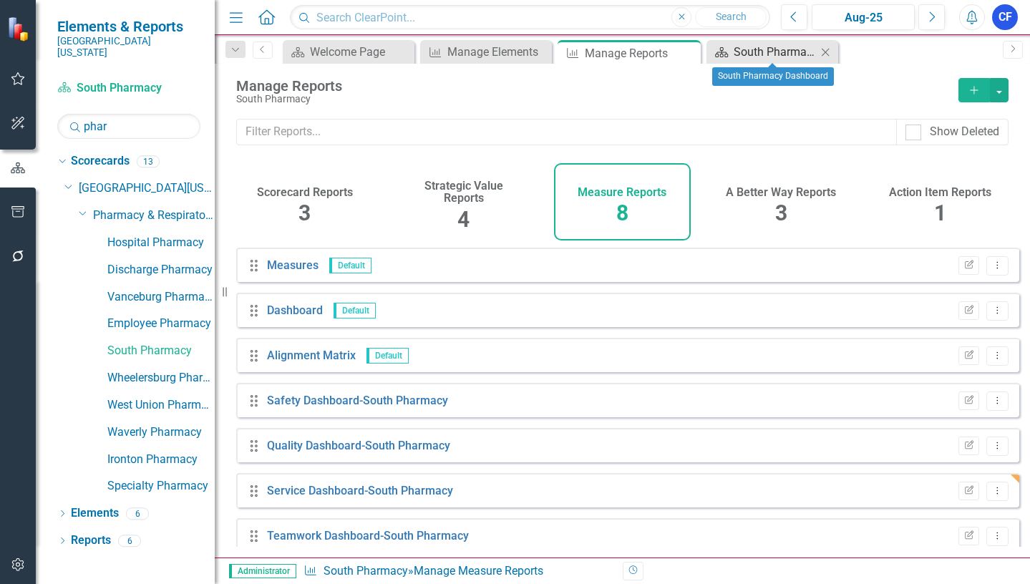
click at [759, 50] on div "South Pharmacy Dashboard" at bounding box center [775, 52] width 83 height 18
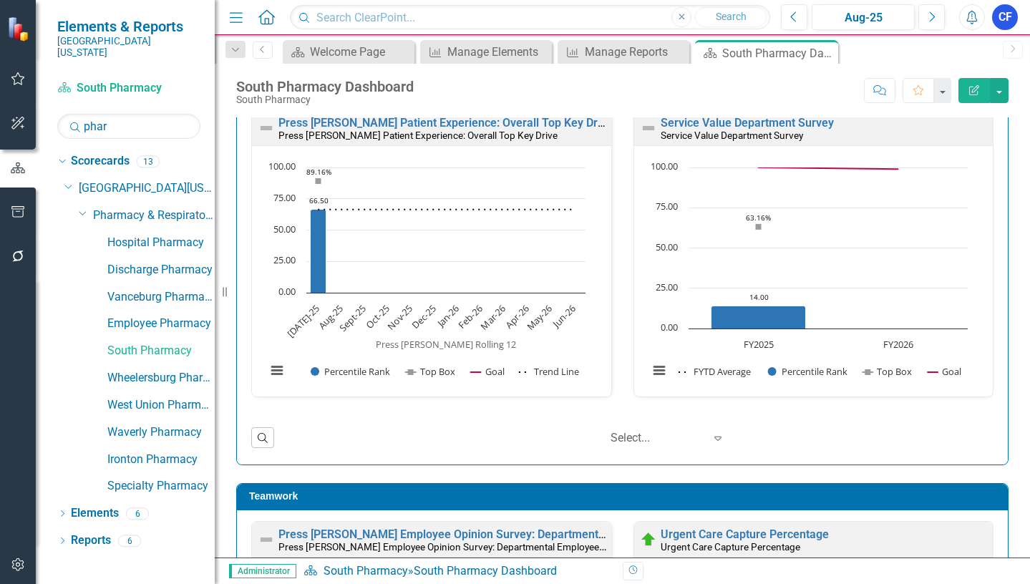
scroll to position [797, 0]
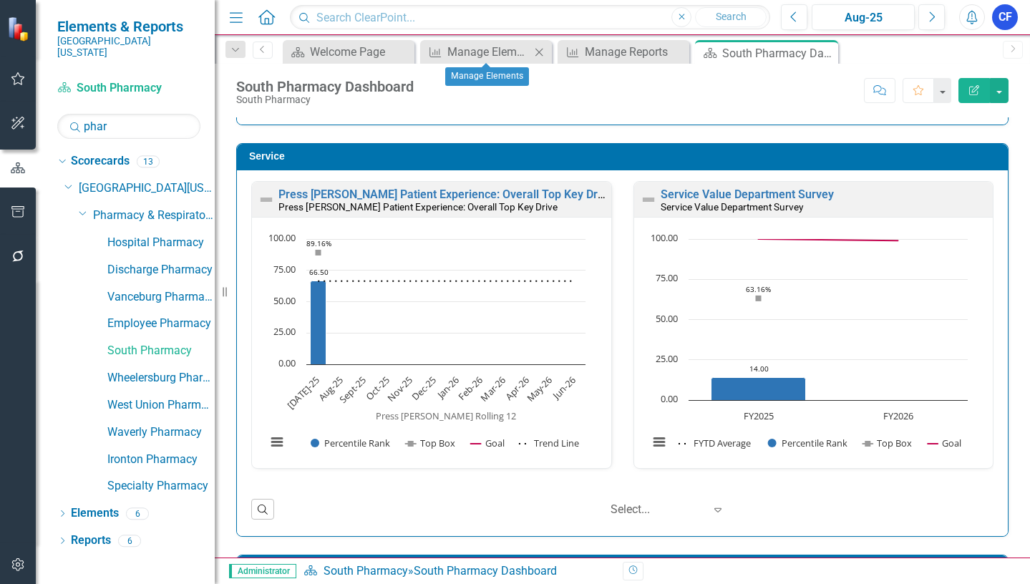
click at [538, 52] on icon "Close" at bounding box center [539, 52] width 14 height 11
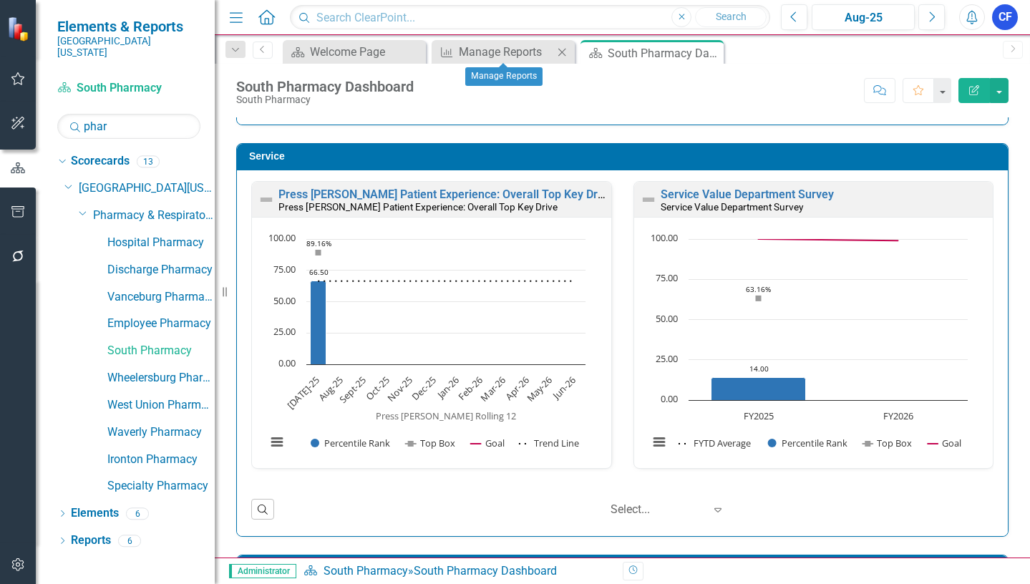
click at [562, 54] on icon "Close" at bounding box center [562, 52] width 14 height 11
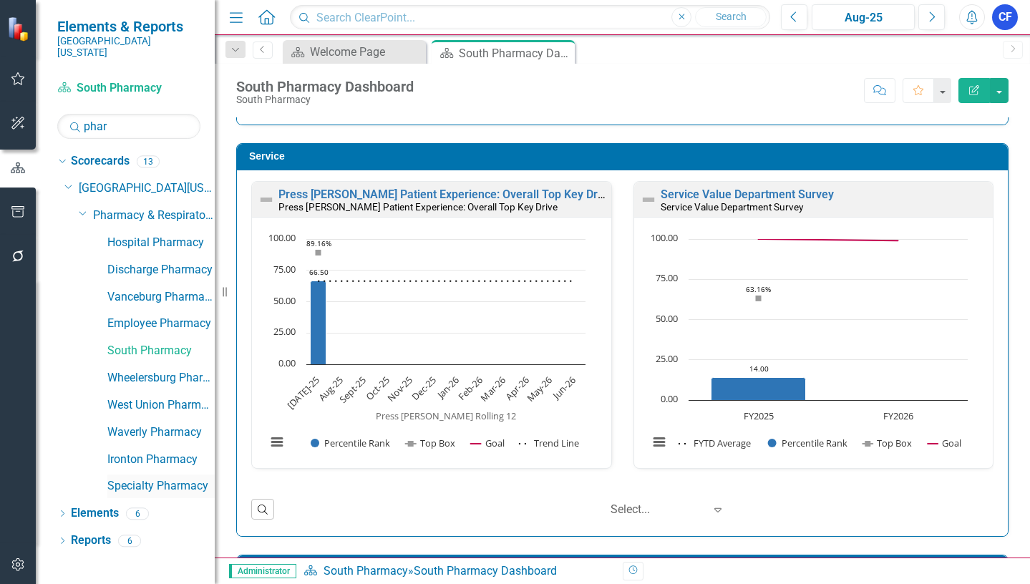
click at [174, 478] on link "Specialty Pharmacy" at bounding box center [160, 486] width 107 height 16
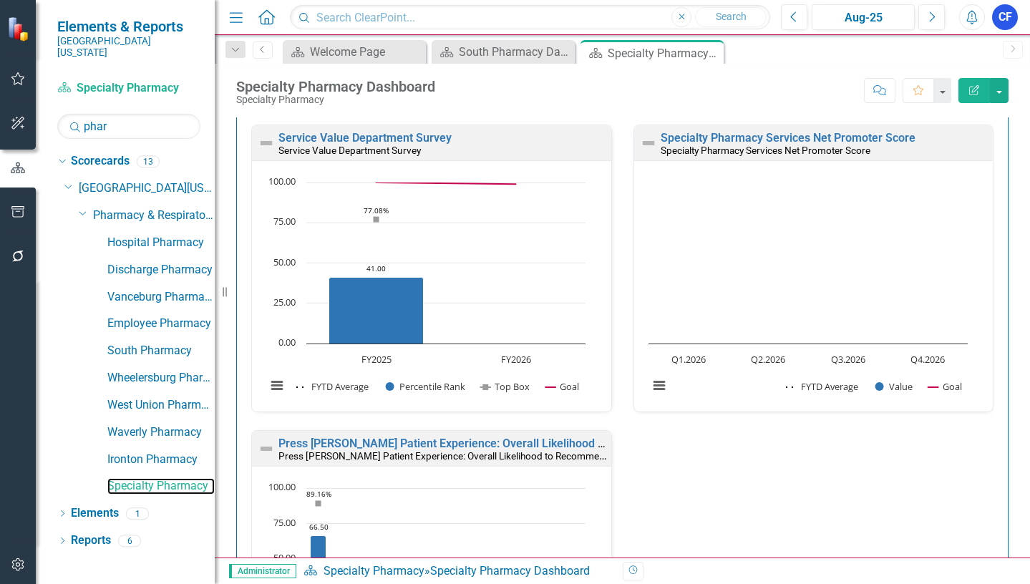
scroll to position [716, 0]
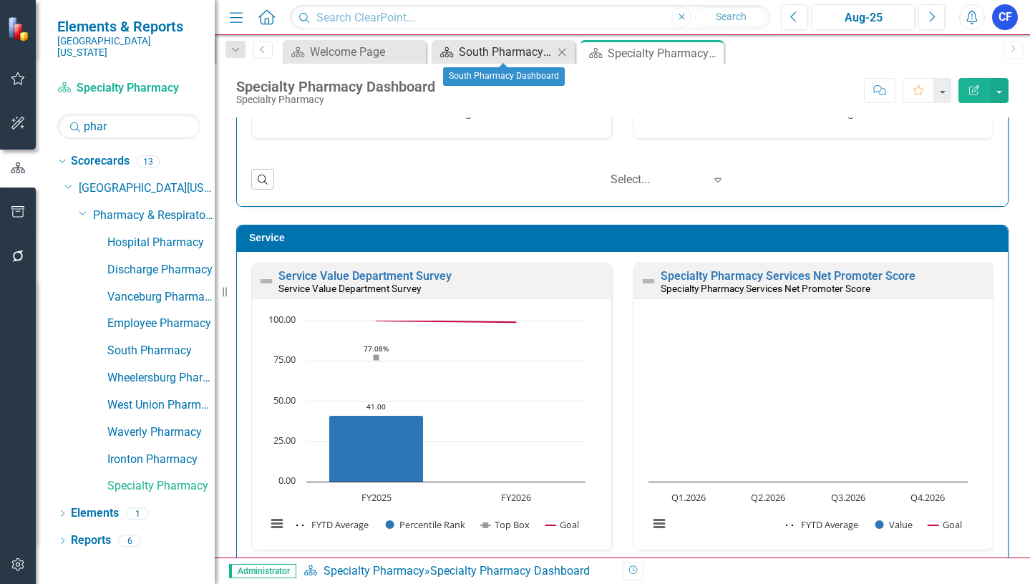
click at [495, 51] on div "South Pharmacy Dashboard" at bounding box center [506, 52] width 94 height 18
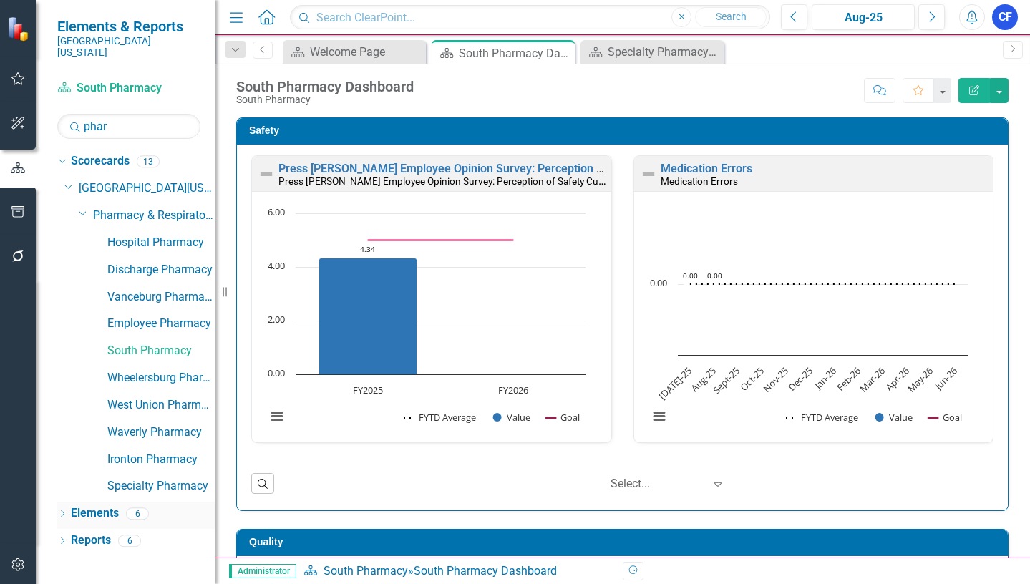
click at [97, 505] on link "Elements" at bounding box center [95, 513] width 48 height 16
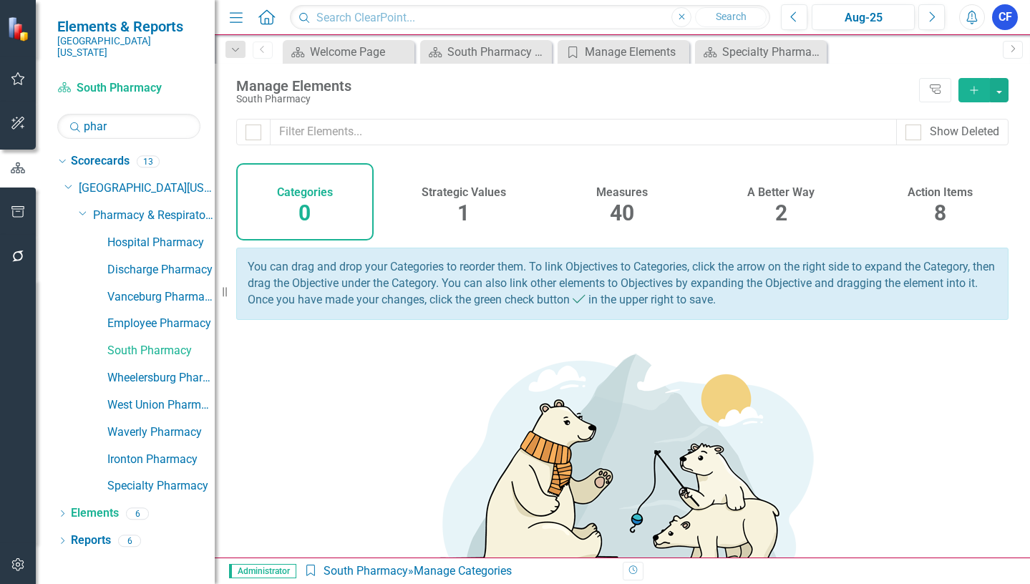
click at [625, 194] on h4 "Measures" at bounding box center [622, 192] width 52 height 13
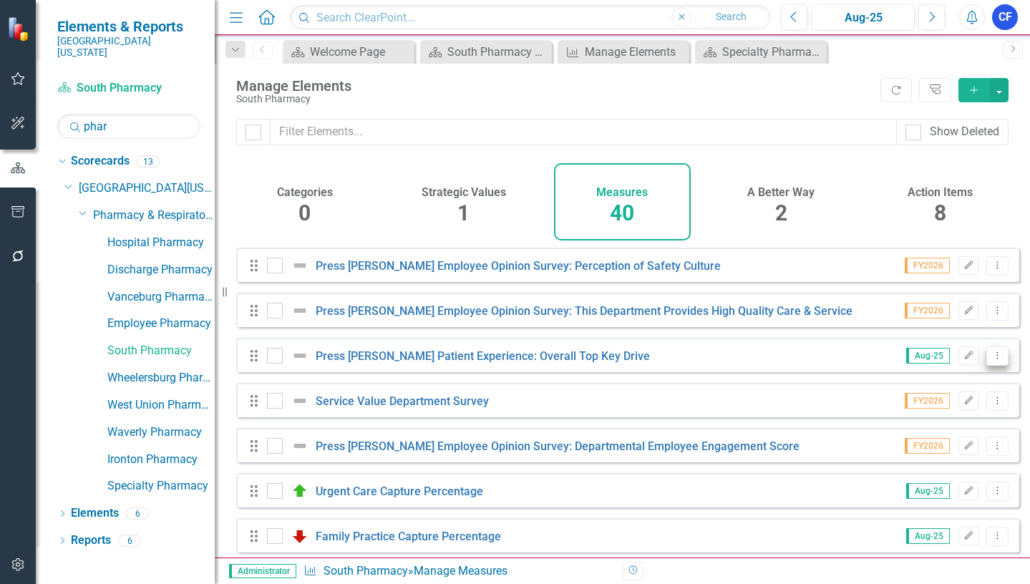
click at [991, 360] on icon "Dropdown Menu" at bounding box center [997, 355] width 12 height 9
click at [968, 445] on link "Copy Duplicate Measure" at bounding box center [932, 443] width 129 height 26
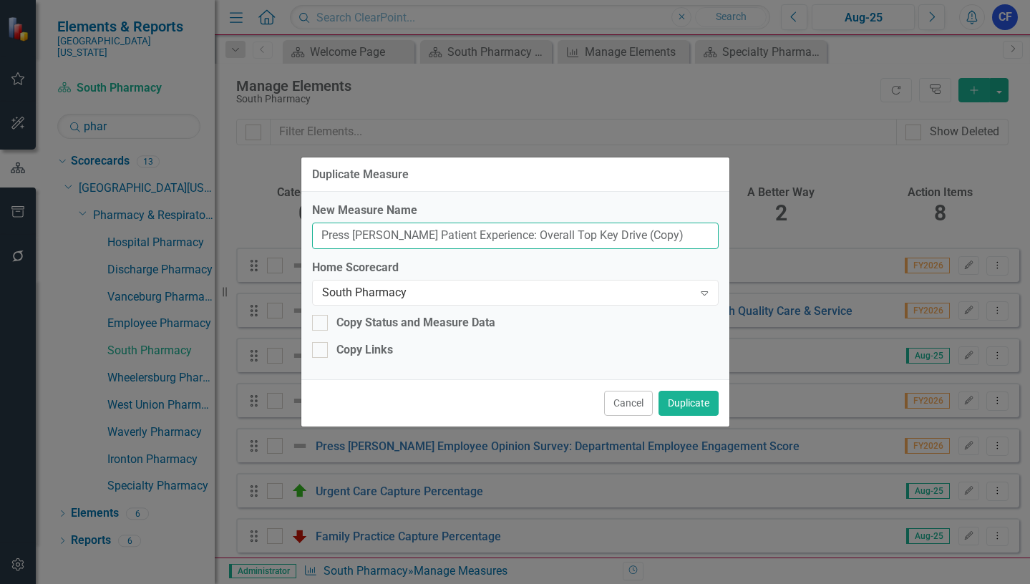
drag, startPoint x: 657, startPoint y: 235, endPoint x: 596, endPoint y: 235, distance: 61.6
click at [596, 235] on input "Press Ganey Patient Experience: Overall Top Key Drive (Copy)" at bounding box center [515, 236] width 407 height 26
type input "Press [PERSON_NAME] Patient Experience: Overall Top Key Drive"
click at [352, 296] on div "South Pharmacy" at bounding box center [508, 292] width 372 height 16
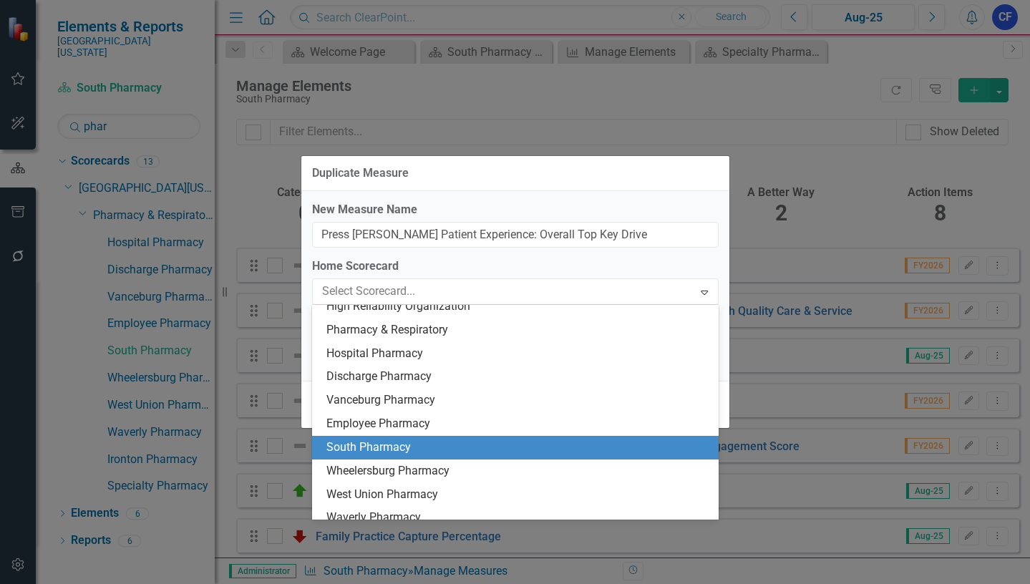
scroll to position [3198, 0]
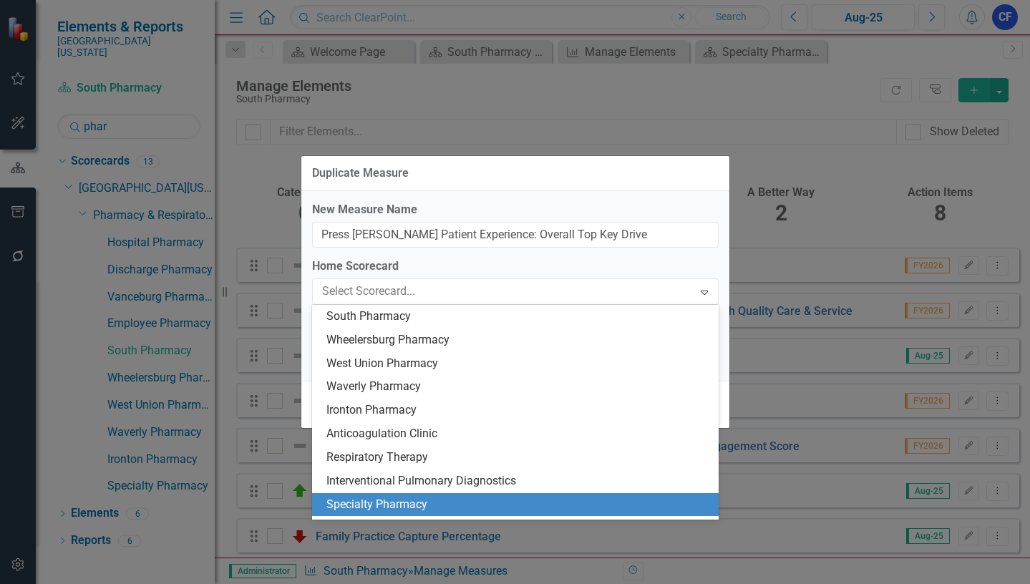
click at [363, 507] on div "Specialty Pharmacy" at bounding box center [518, 505] width 384 height 16
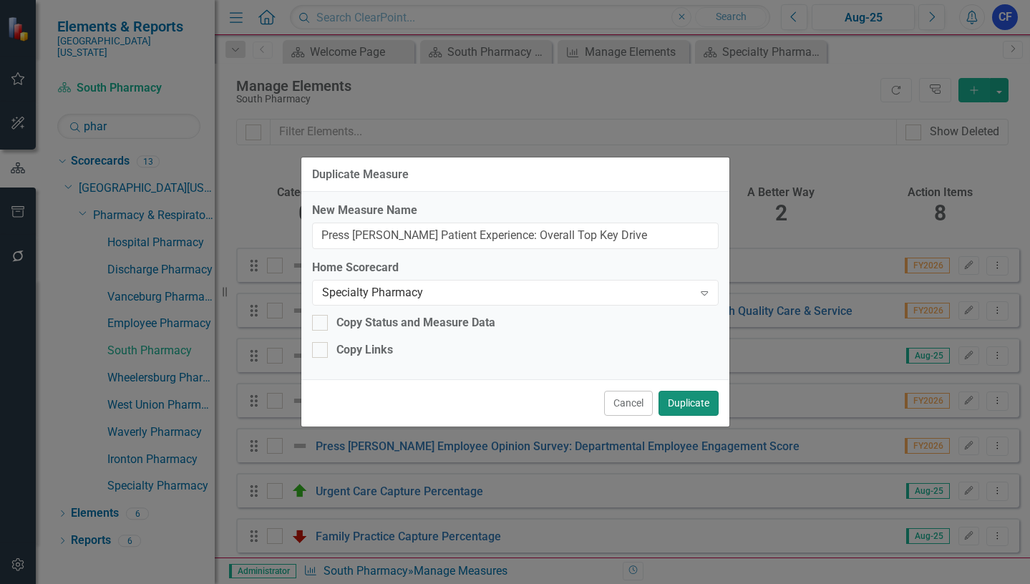
click at [687, 407] on button "Duplicate" at bounding box center [689, 403] width 60 height 25
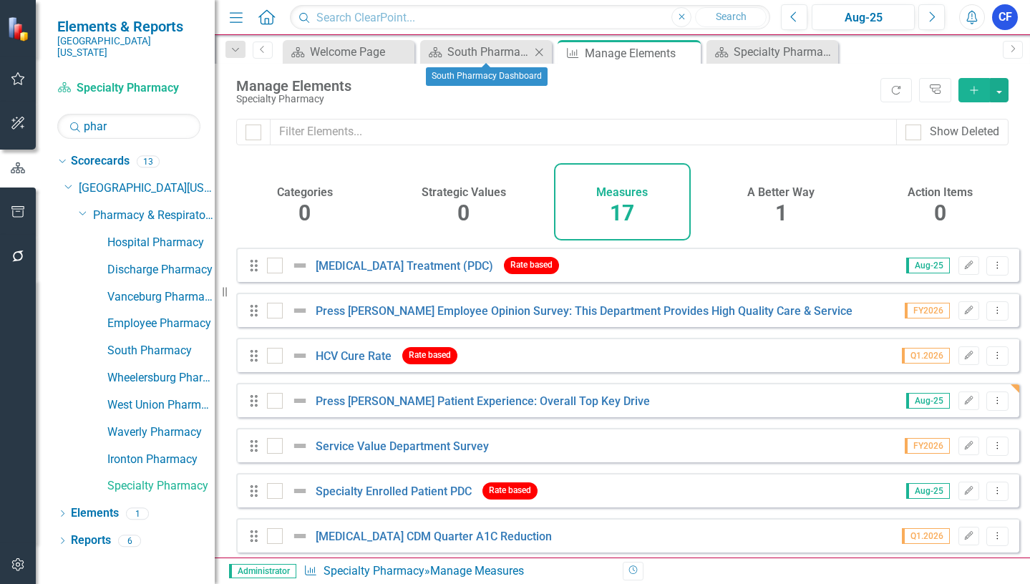
click at [539, 57] on icon "Close" at bounding box center [539, 52] width 14 height 11
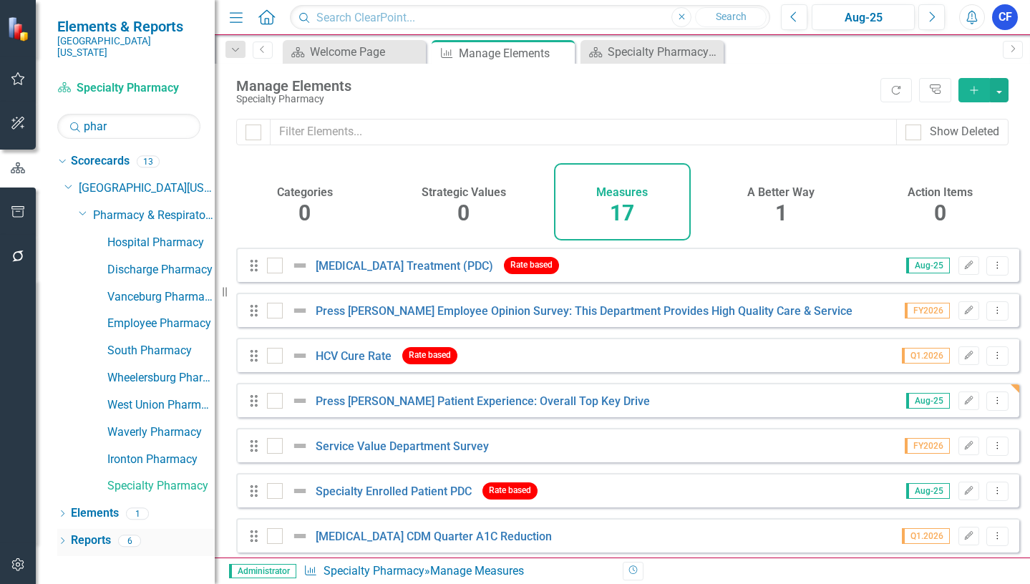
click at [87, 533] on link "Reports" at bounding box center [91, 541] width 40 height 16
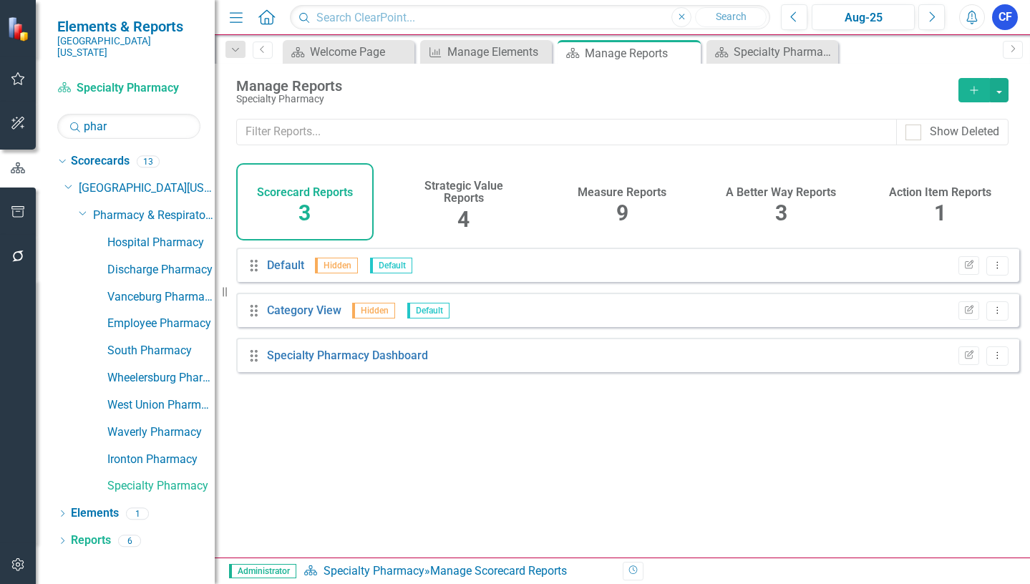
click at [623, 191] on h4 "Measure Reports" at bounding box center [622, 192] width 89 height 13
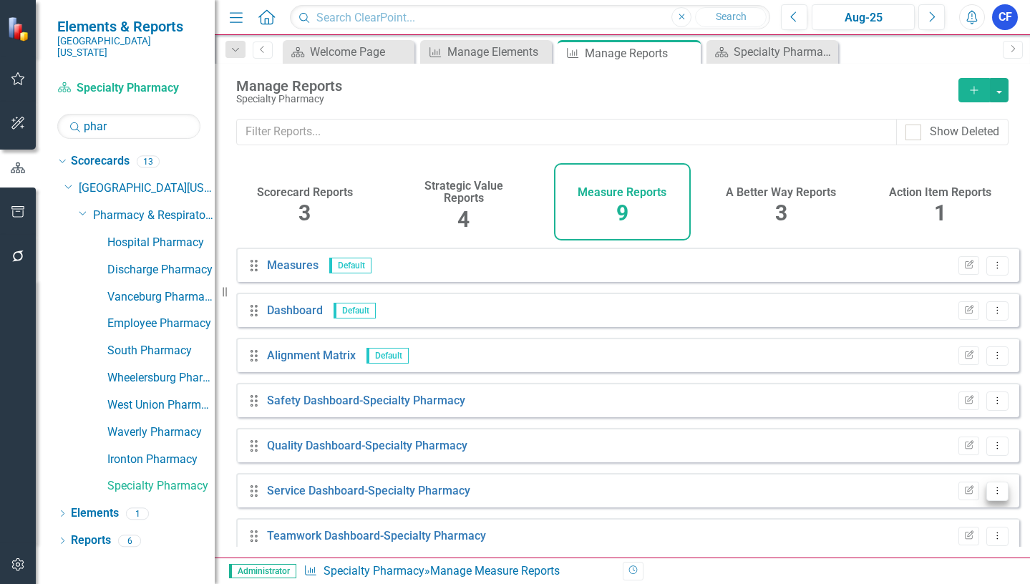
click at [991, 495] on icon "Dropdown Menu" at bounding box center [997, 490] width 12 height 9
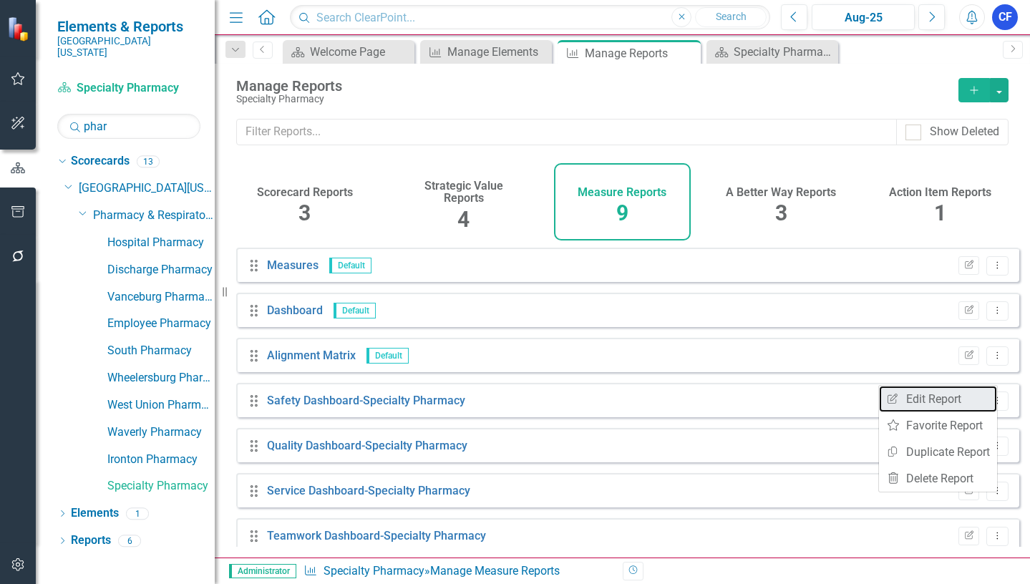
click at [924, 399] on link "Edit Report Edit Report" at bounding box center [938, 399] width 118 height 26
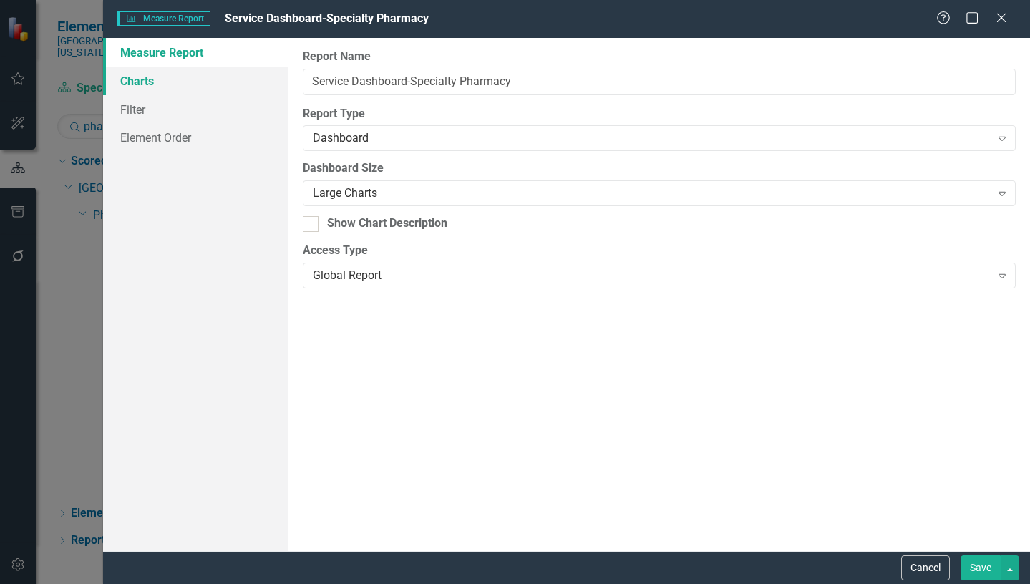
click at [150, 85] on link "Charts" at bounding box center [195, 81] width 185 height 29
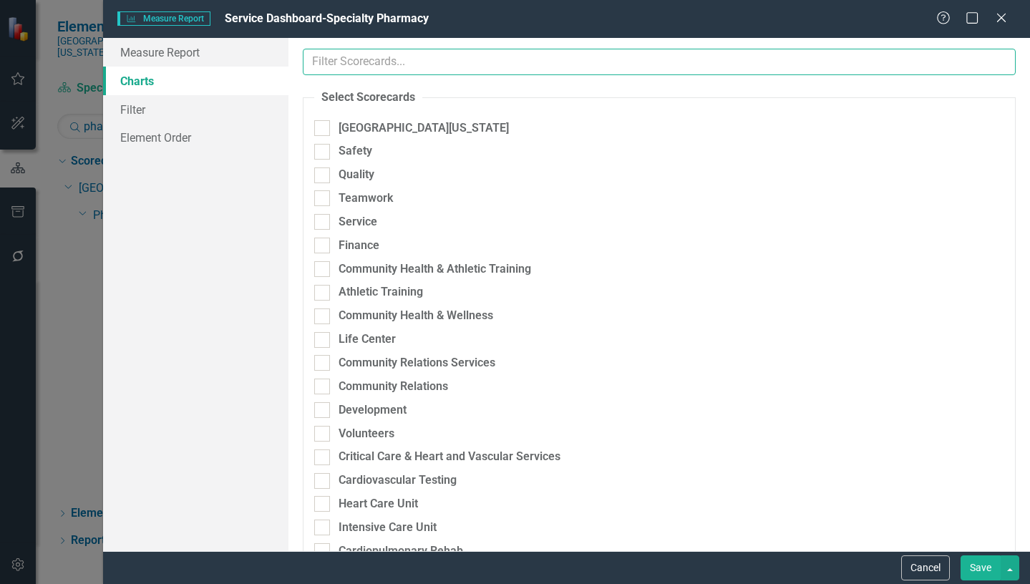
click at [399, 61] on input "text" at bounding box center [659, 62] width 713 height 26
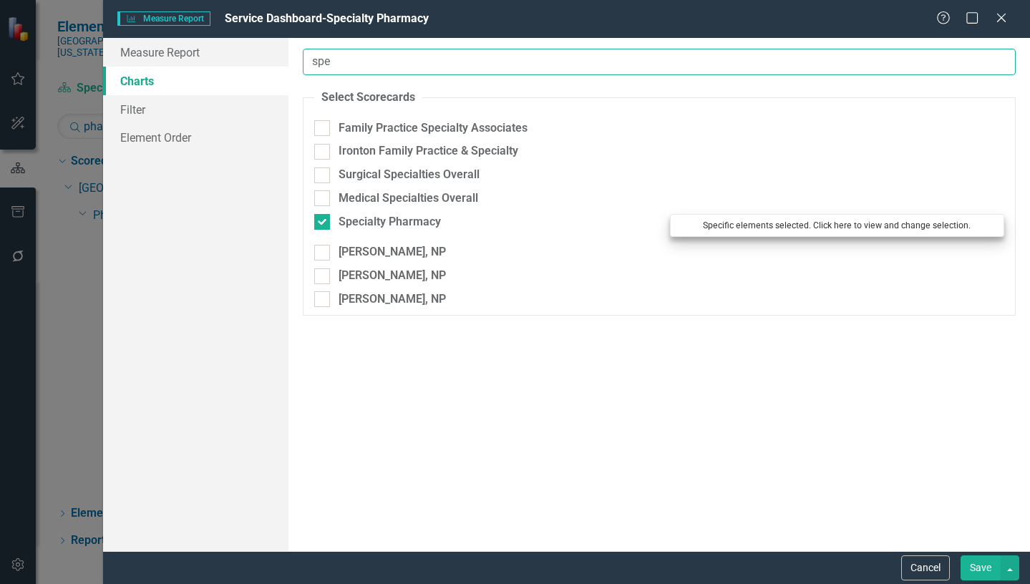
type input "spe"
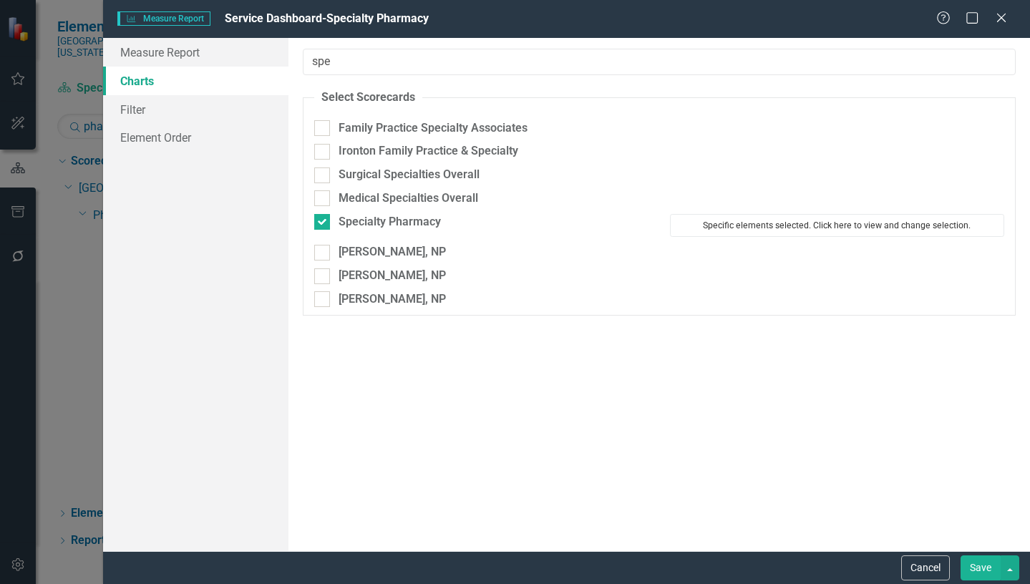
click at [790, 227] on button "Specific elements selected. Click here to view and change selection." at bounding box center [837, 225] width 334 height 23
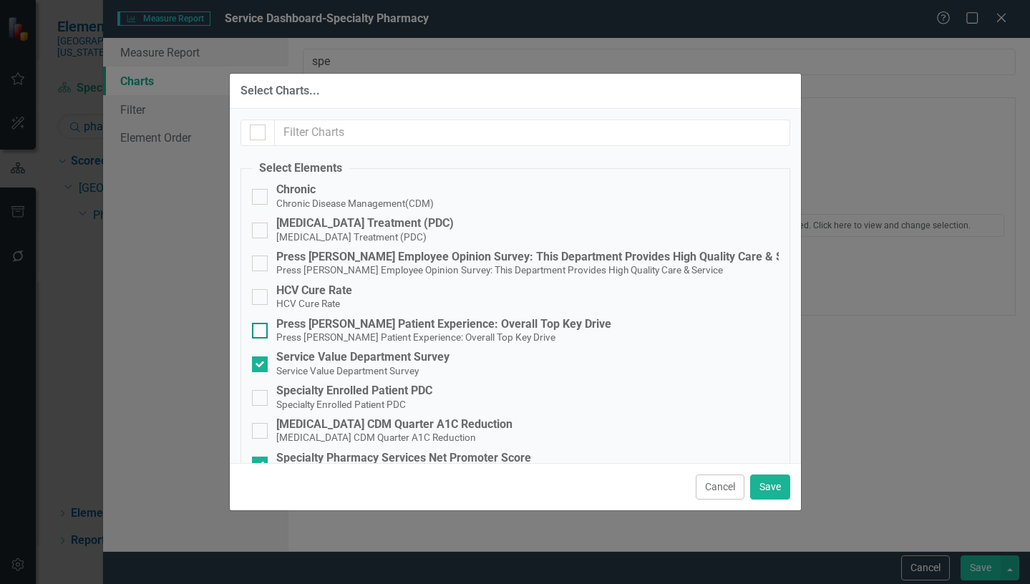
click at [253, 331] on input "Press [PERSON_NAME] Patient Experience: Overall Top Key Drive Press [PERSON_NAM…" at bounding box center [256, 327] width 9 height 9
checkbox input "true"
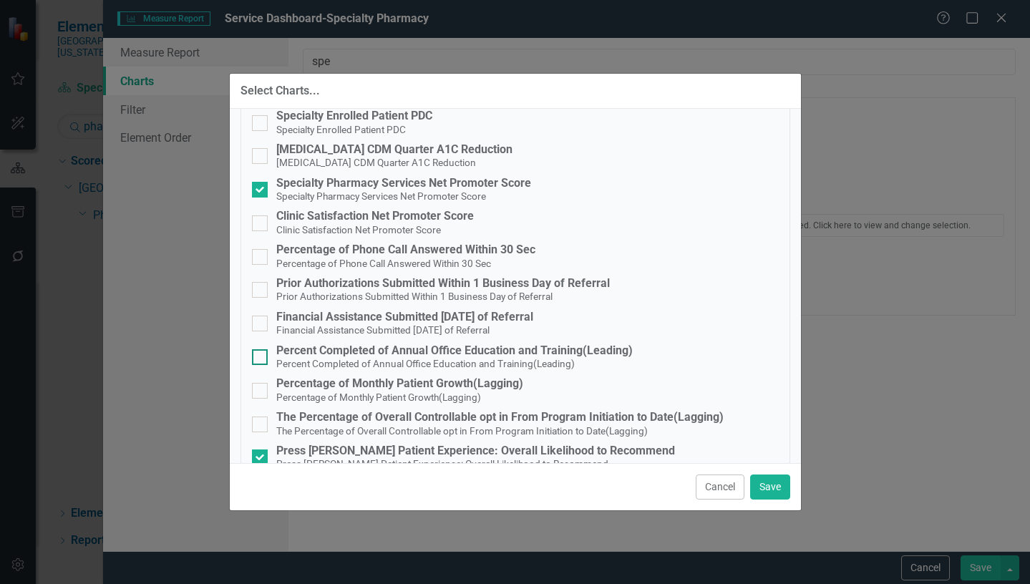
scroll to position [286, 0]
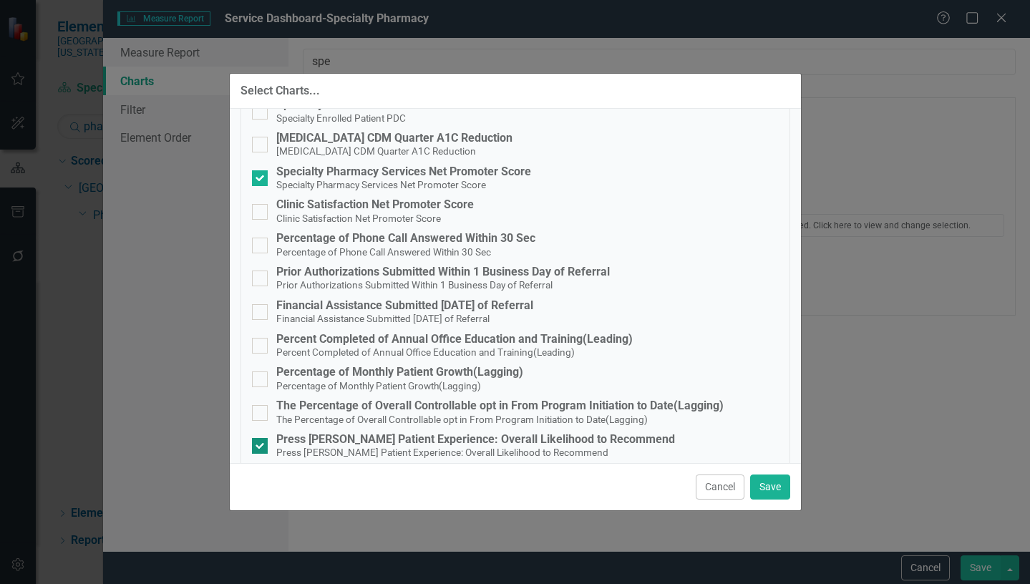
click at [259, 448] on div at bounding box center [260, 446] width 16 height 16
click at [259, 447] on input "Press [PERSON_NAME] Patient Experience: Overall Likelihood to Recommend Press […" at bounding box center [256, 442] width 9 height 9
checkbox input "false"
click at [772, 490] on button "Save" at bounding box center [770, 487] width 40 height 25
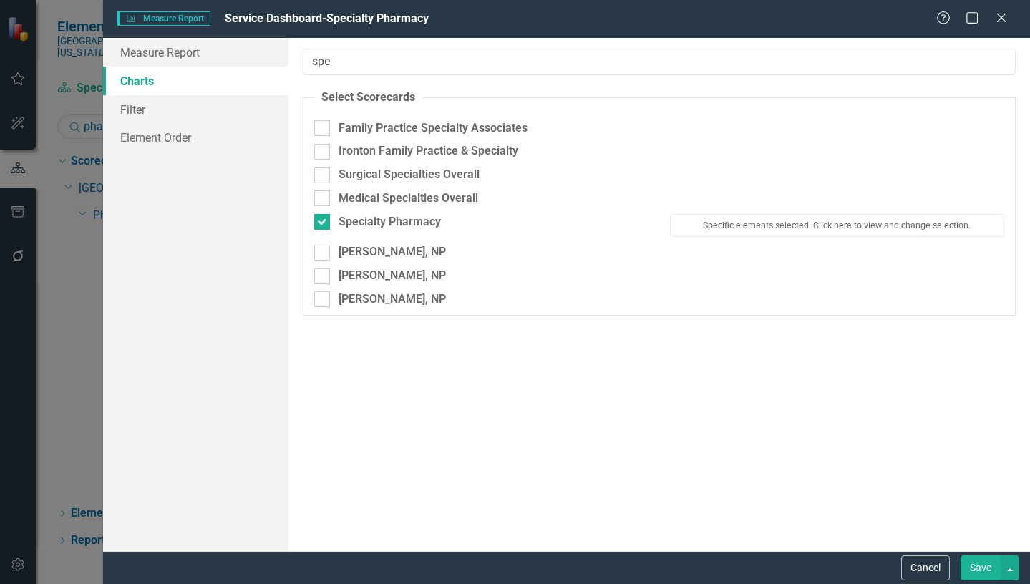
click at [987, 569] on button "Save" at bounding box center [981, 567] width 40 height 25
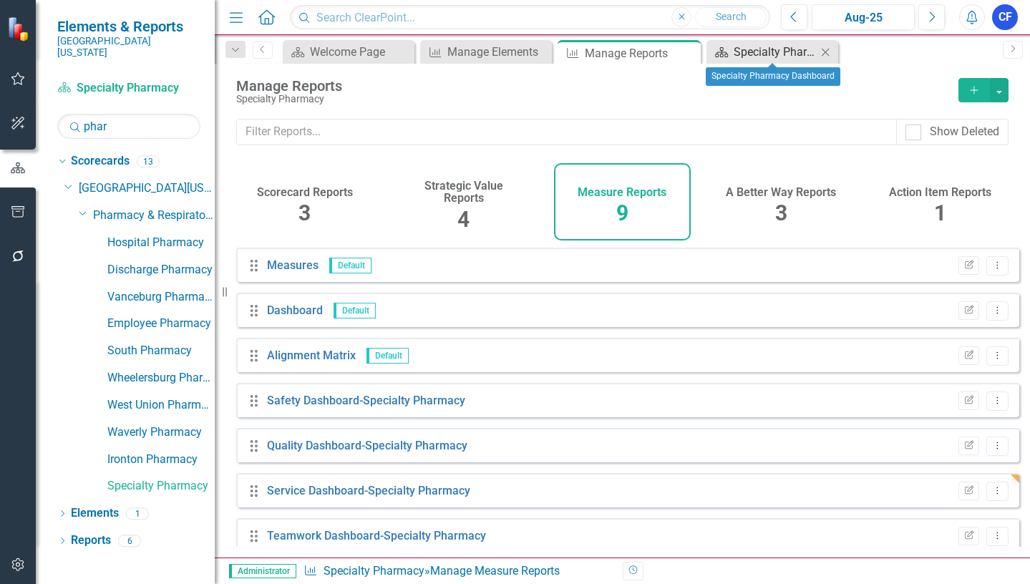
click at [792, 51] on div "Specialty Pharmacy Dashboard" at bounding box center [775, 52] width 83 height 18
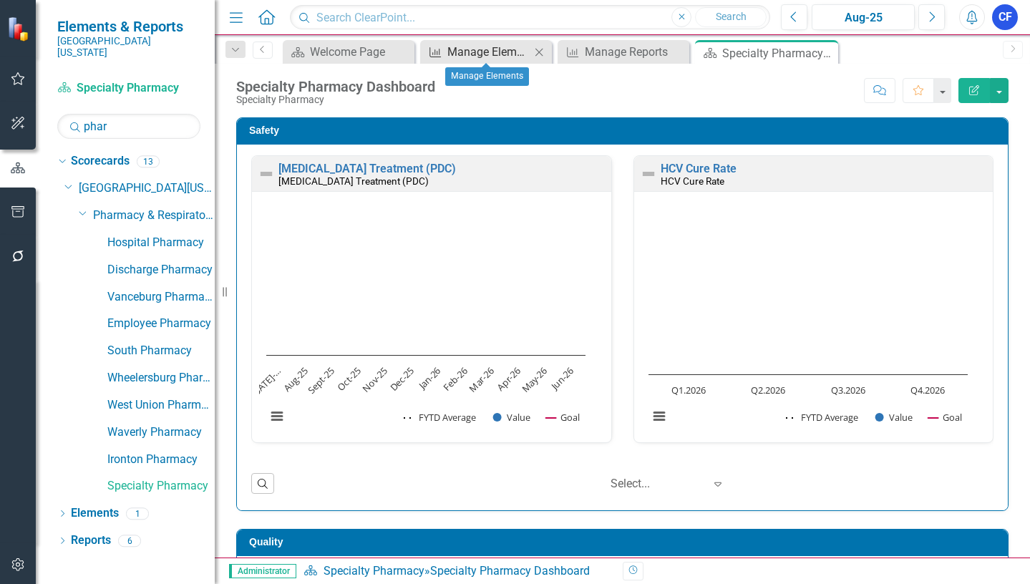
click at [510, 54] on div "Manage Elements" at bounding box center [488, 52] width 83 height 18
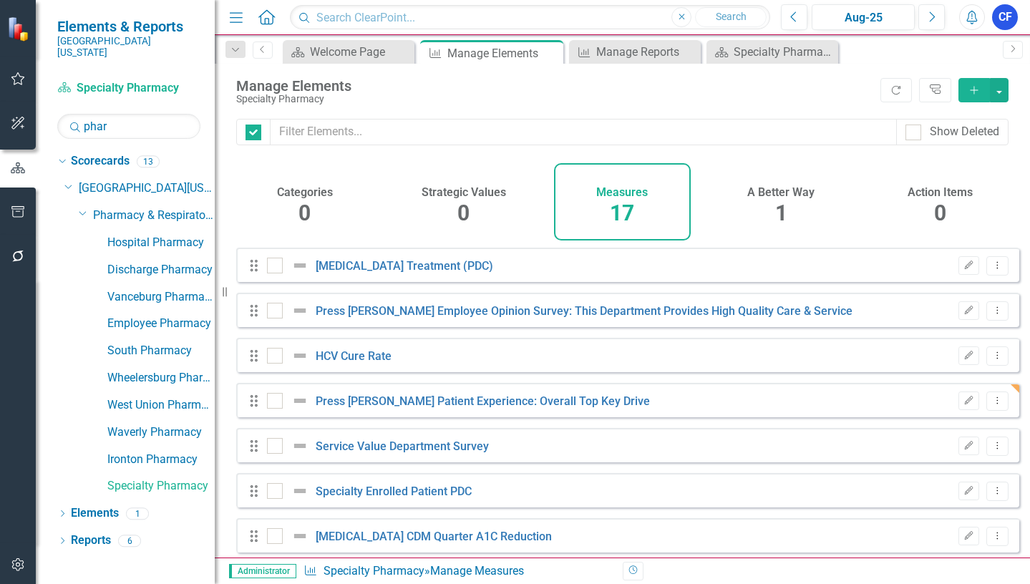
checkbox input "false"
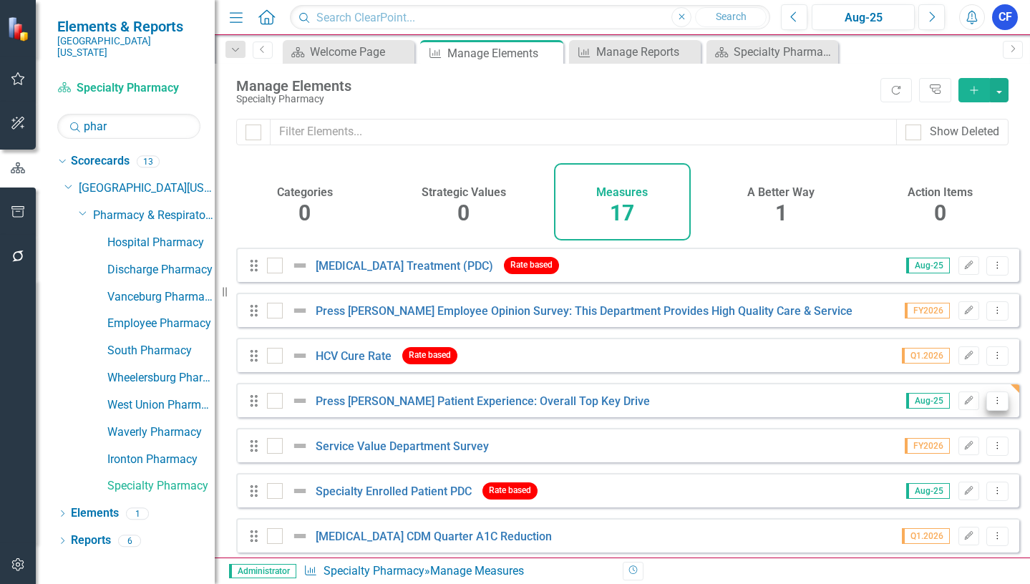
click at [991, 405] on icon "Dropdown Menu" at bounding box center [997, 400] width 12 height 9
click at [968, 491] on link "Copy Duplicate Measure" at bounding box center [932, 488] width 129 height 26
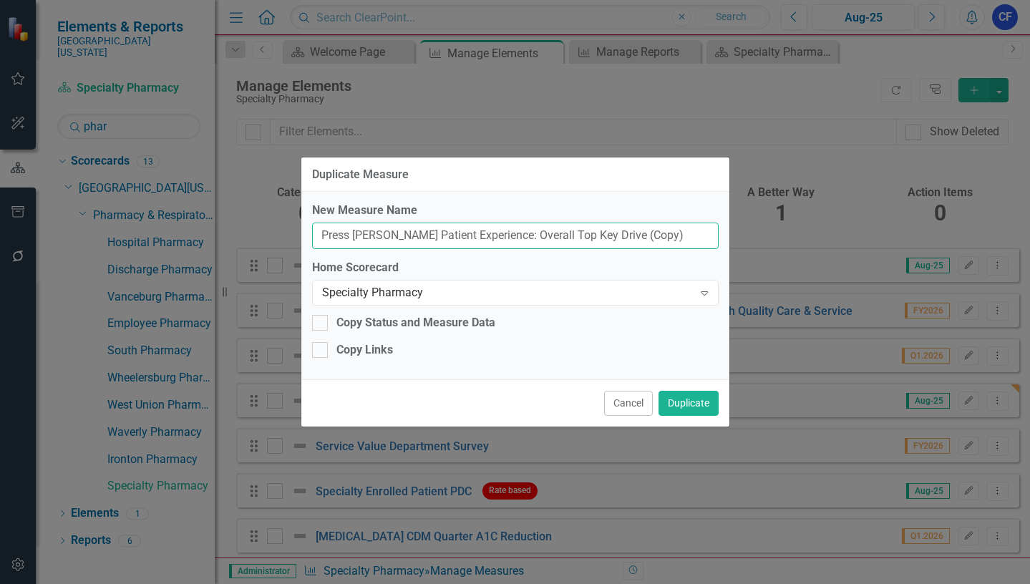
drag, startPoint x: 626, startPoint y: 241, endPoint x: 593, endPoint y: 239, distance: 33.0
click at [593, 239] on input "Press Ganey Patient Experience: Overall Top Key Drive (Copy)" at bounding box center [515, 236] width 407 height 26
type input "Press [PERSON_NAME] Patient Experience: Overall Top Key Drive"
click at [364, 296] on div "Specialty Pharmacy" at bounding box center [508, 292] width 372 height 16
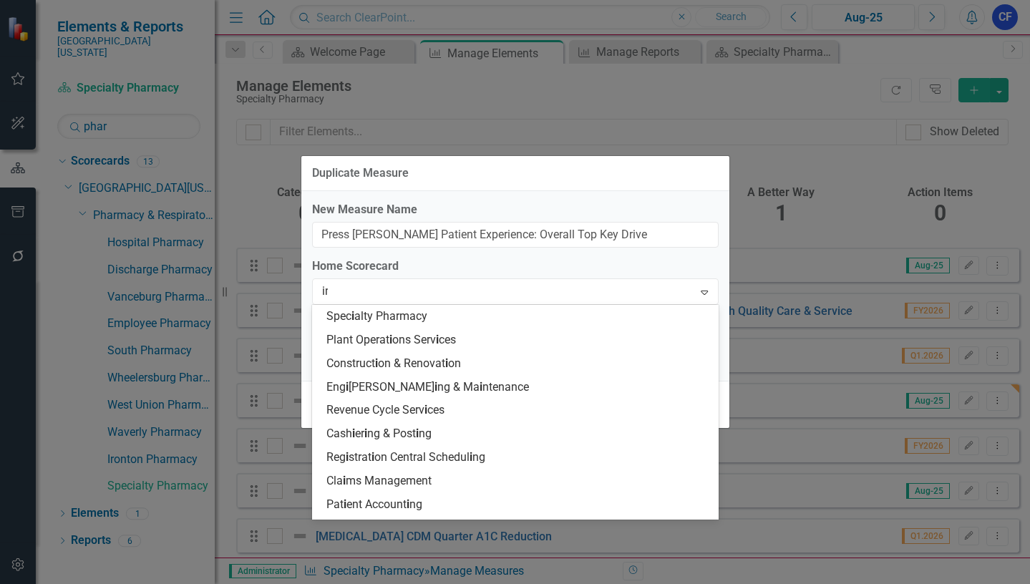
scroll to position [541, 0]
type input "int"
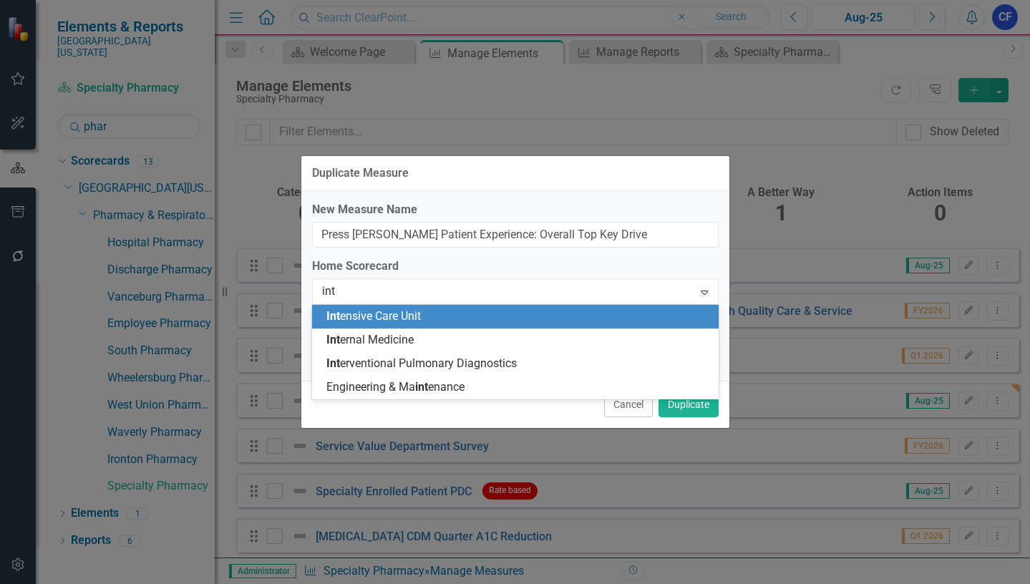
scroll to position [0, 0]
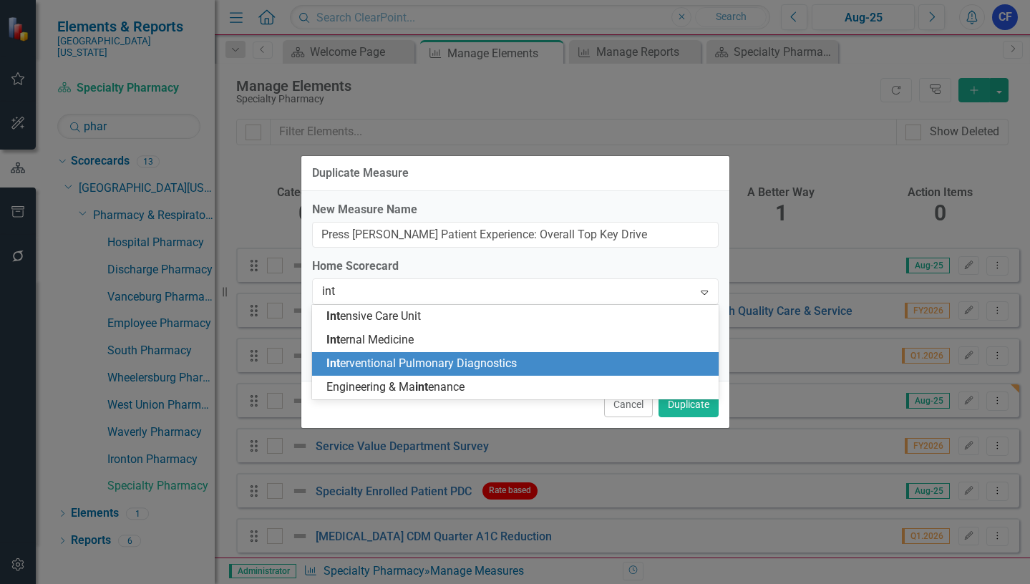
click at [445, 362] on span "Int erventional Pulmonary Diagnostics" at bounding box center [421, 363] width 190 height 14
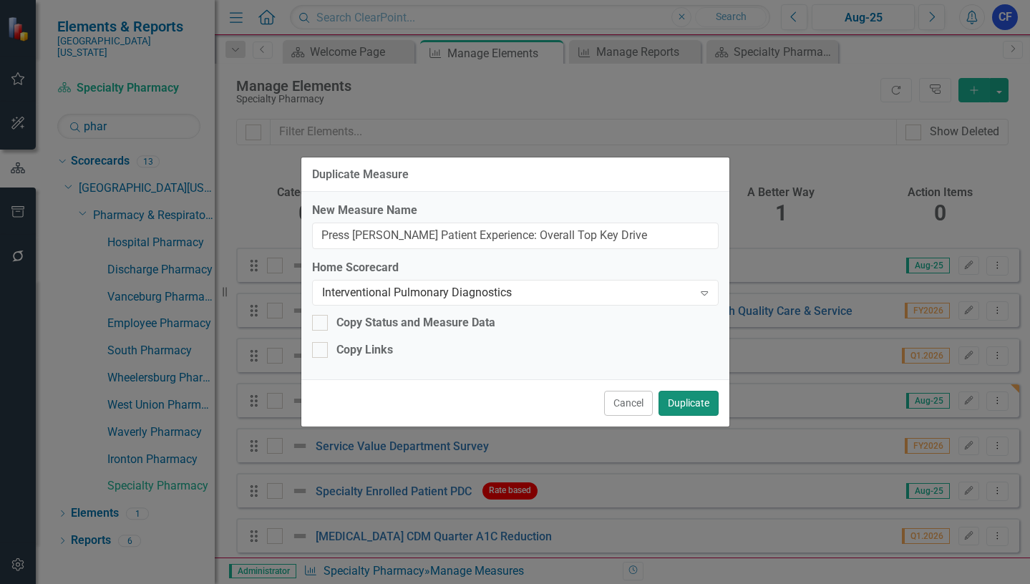
click at [685, 406] on button "Duplicate" at bounding box center [689, 403] width 60 height 25
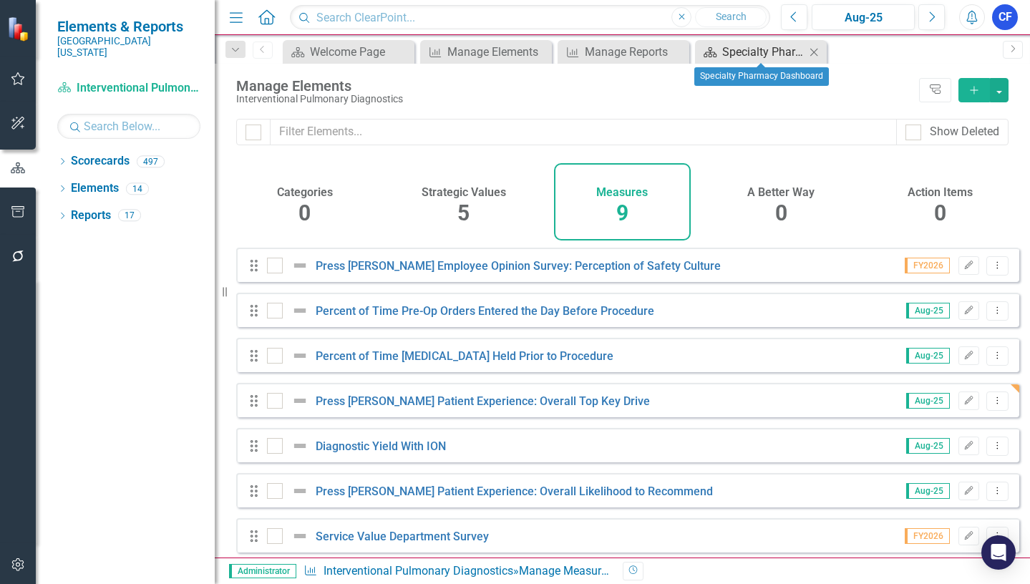
click at [757, 47] on div "Specialty Pharmacy Dashboard" at bounding box center [763, 52] width 83 height 18
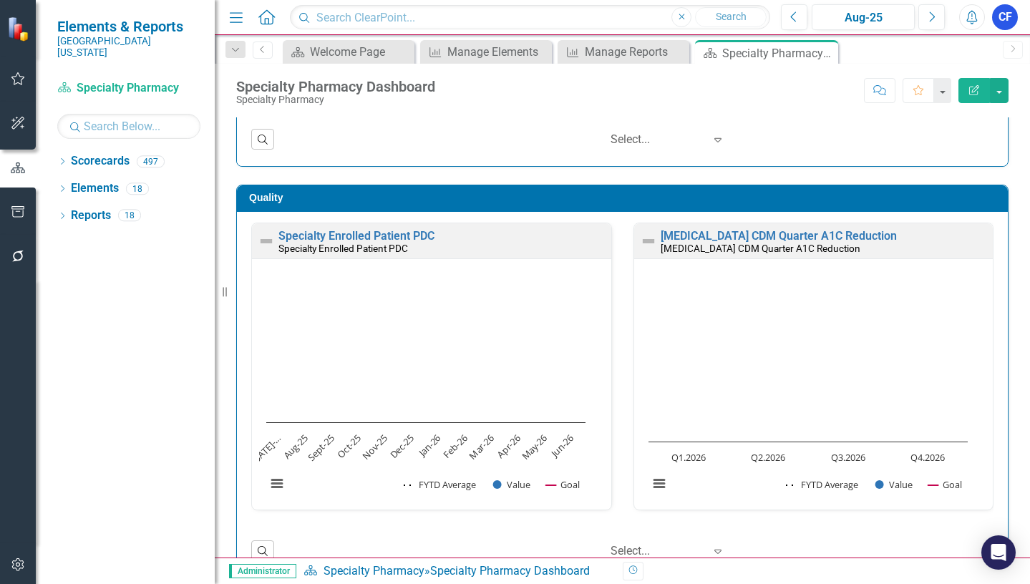
scroll to position [215, 0]
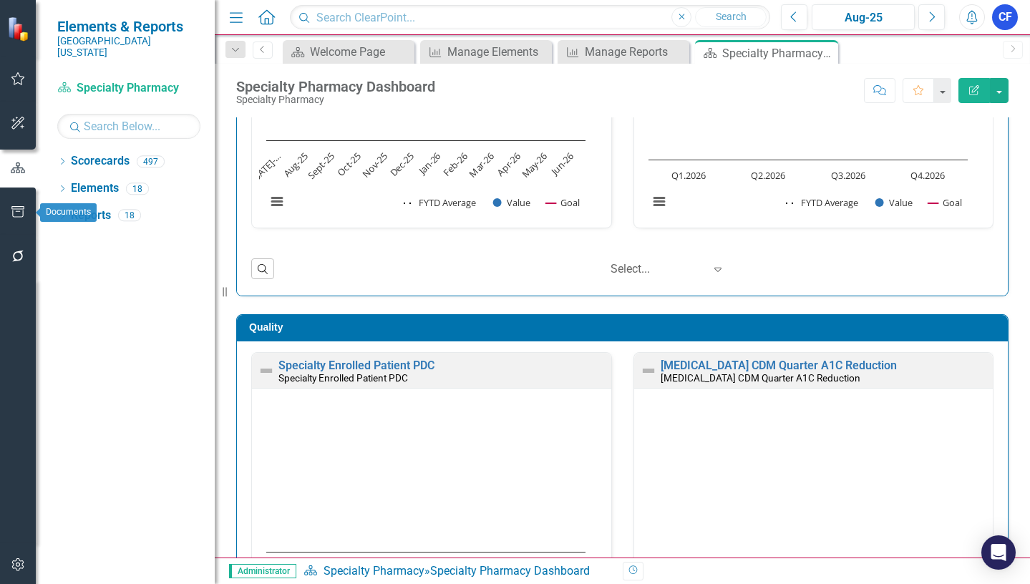
click at [19, 208] on icon "button" at bounding box center [18, 211] width 15 height 11
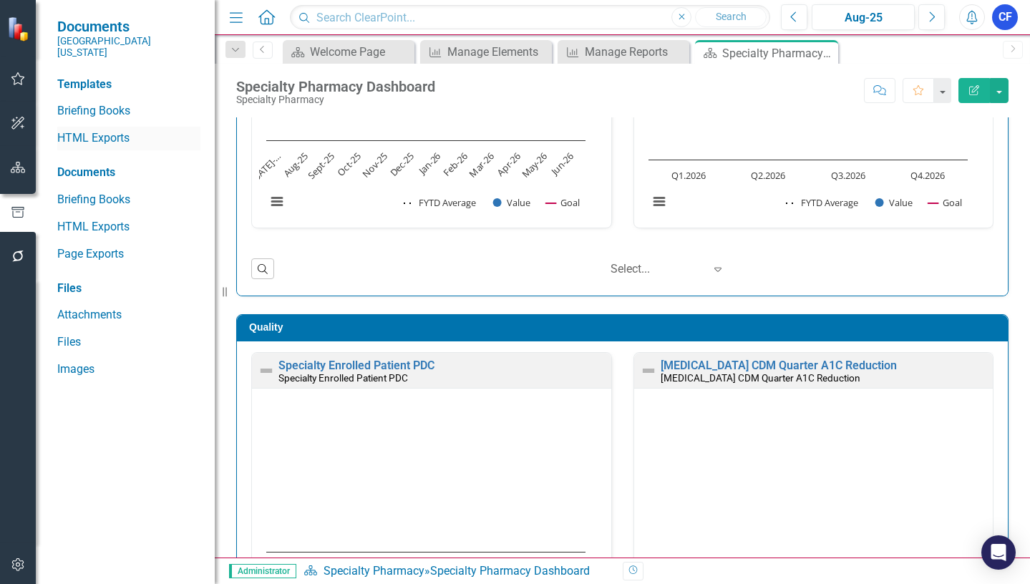
click at [105, 130] on link "HTML Exports" at bounding box center [128, 138] width 143 height 16
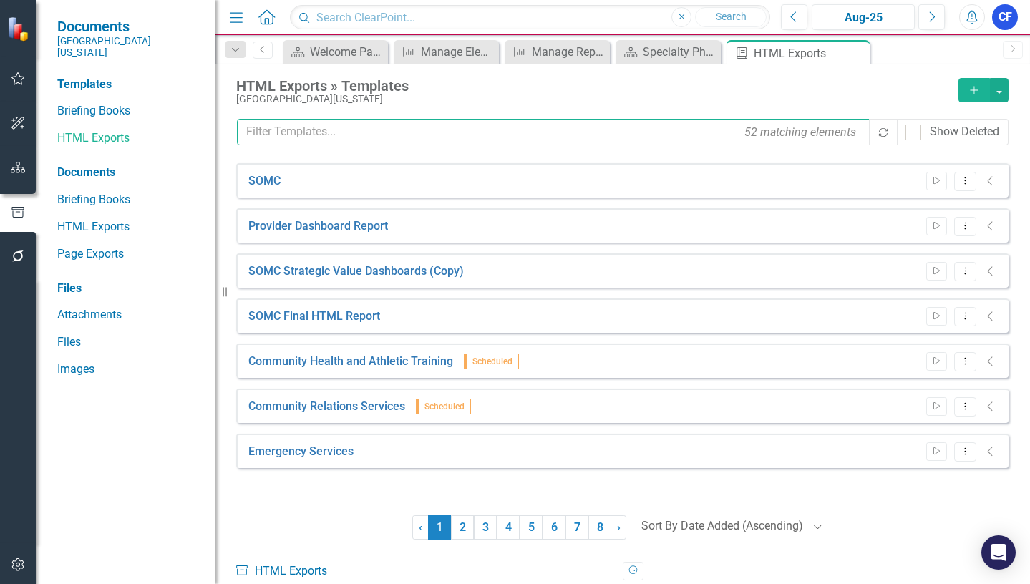
click at [331, 129] on input "text" at bounding box center [554, 132] width 634 height 26
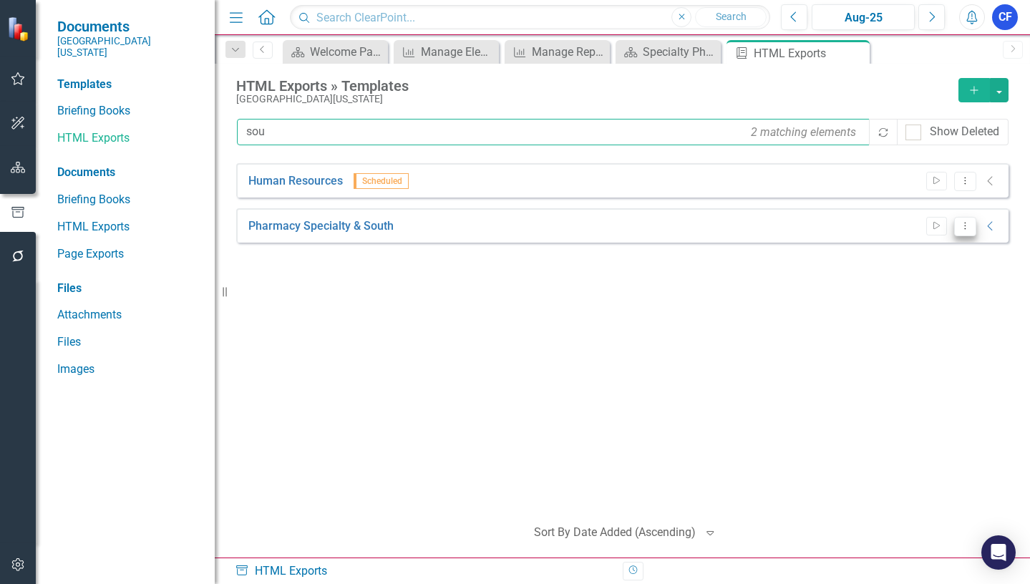
type input "sou"
click at [968, 228] on icon "Dropdown Menu" at bounding box center [965, 225] width 12 height 9
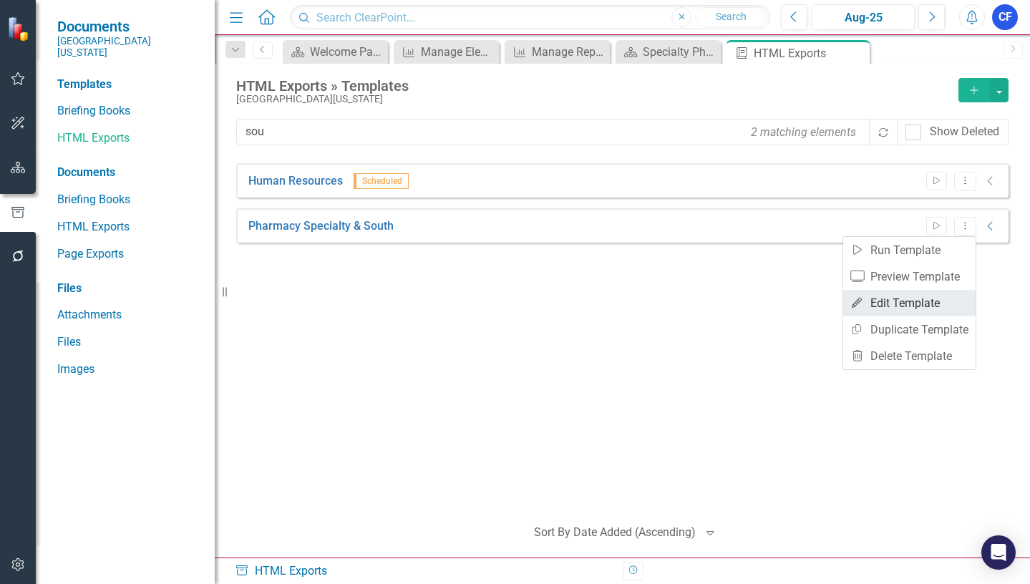
click at [910, 303] on link "Edit Edit Template" at bounding box center [909, 303] width 132 height 26
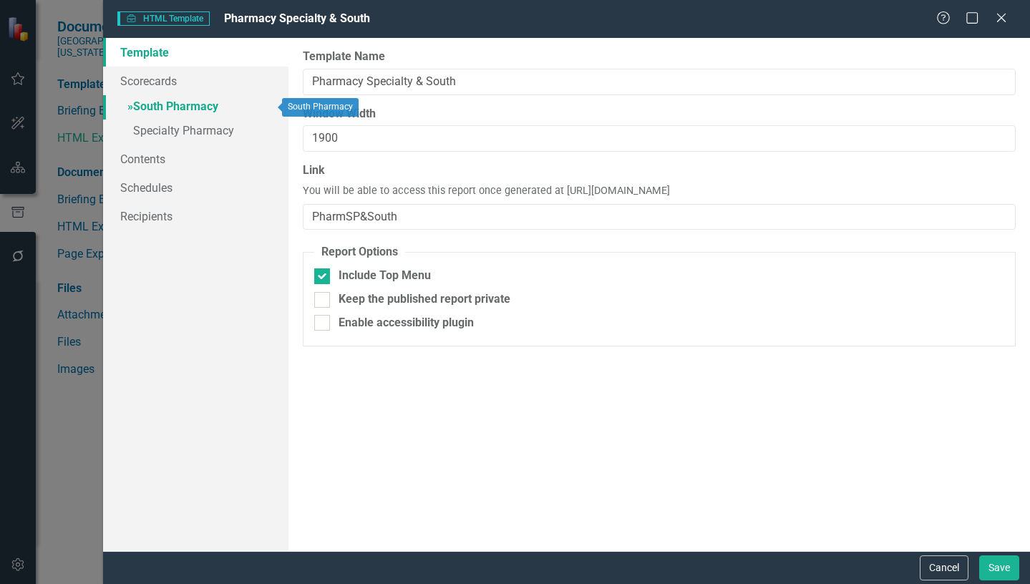
click at [185, 110] on link "» South Pharmacy" at bounding box center [195, 107] width 185 height 25
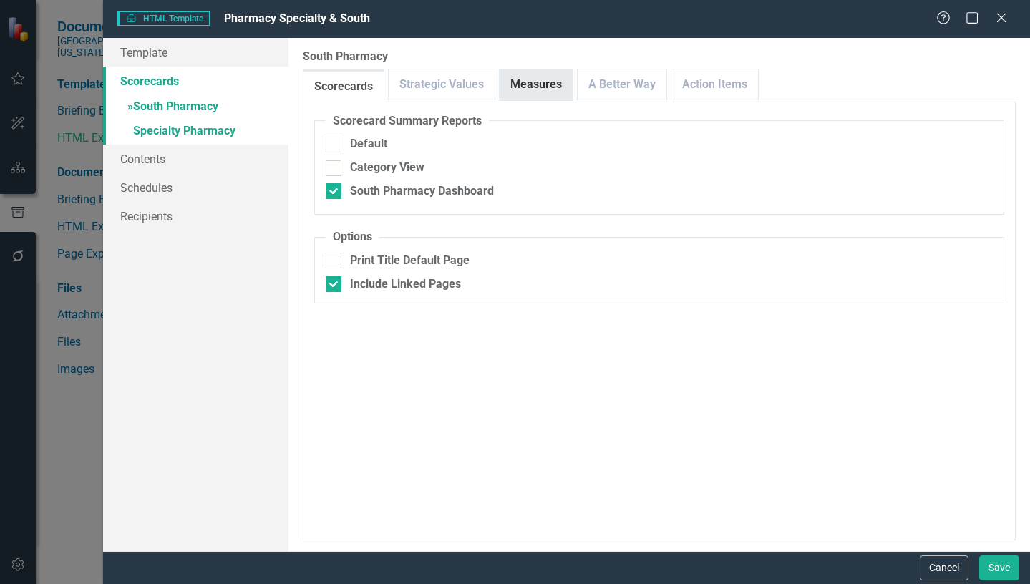
click at [525, 82] on link "Measures" at bounding box center [536, 84] width 73 height 31
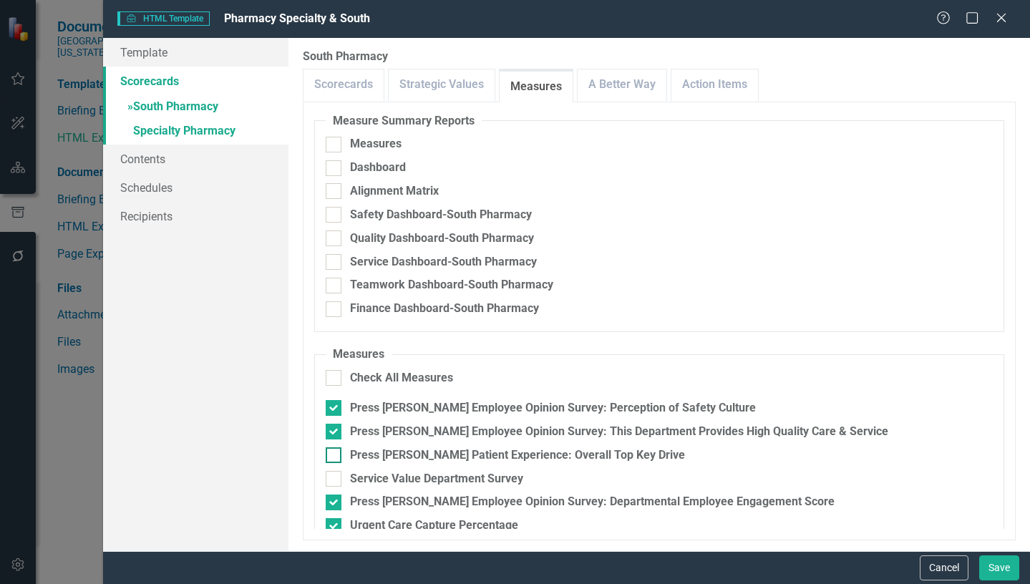
click at [336, 450] on div at bounding box center [334, 455] width 16 height 16
click at [335, 450] on input "Press [PERSON_NAME] Patient Experience: Overall Top Key Drive" at bounding box center [330, 451] width 9 height 9
checkbox input "true"
click at [334, 480] on input "Service Value Department Survey" at bounding box center [330, 475] width 9 height 9
checkbox input "true"
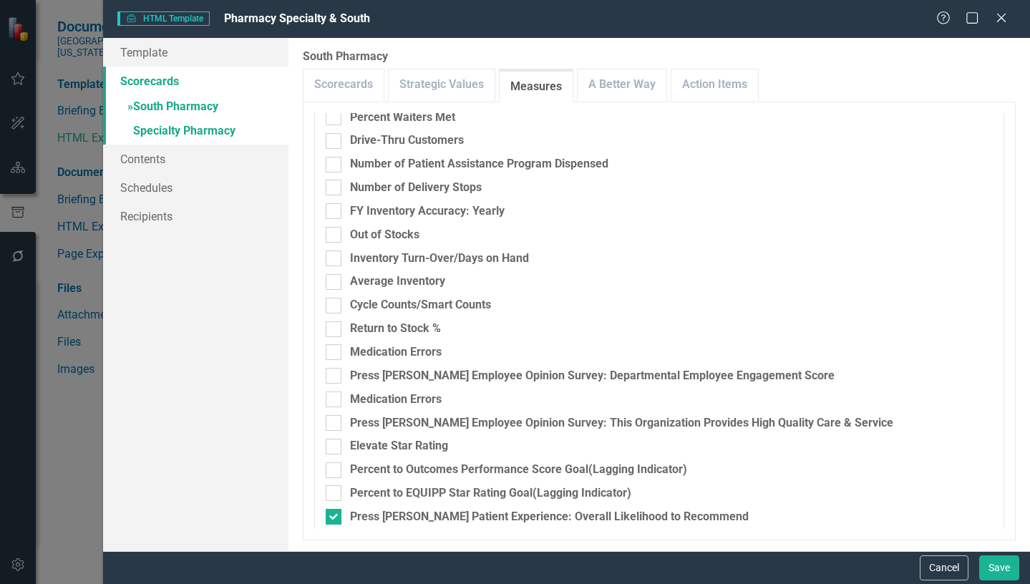
scroll to position [820, 0]
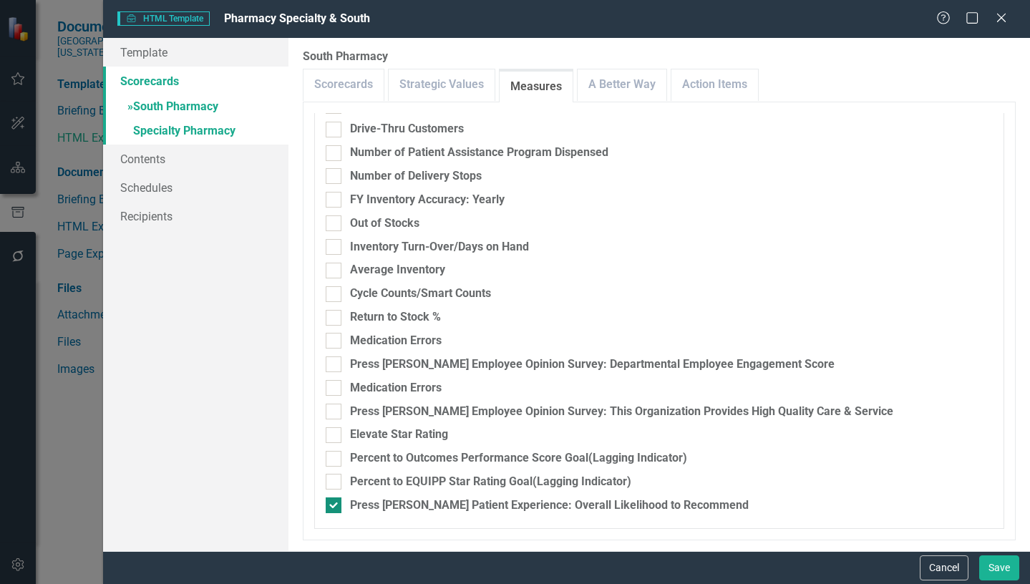
click at [331, 504] on input "Press [PERSON_NAME] Patient Experience: Overall Likelihood to Recommend" at bounding box center [330, 501] width 9 height 9
checkbox input "false"
click at [173, 132] on link "» Specialty Pharmacy" at bounding box center [195, 132] width 185 height 25
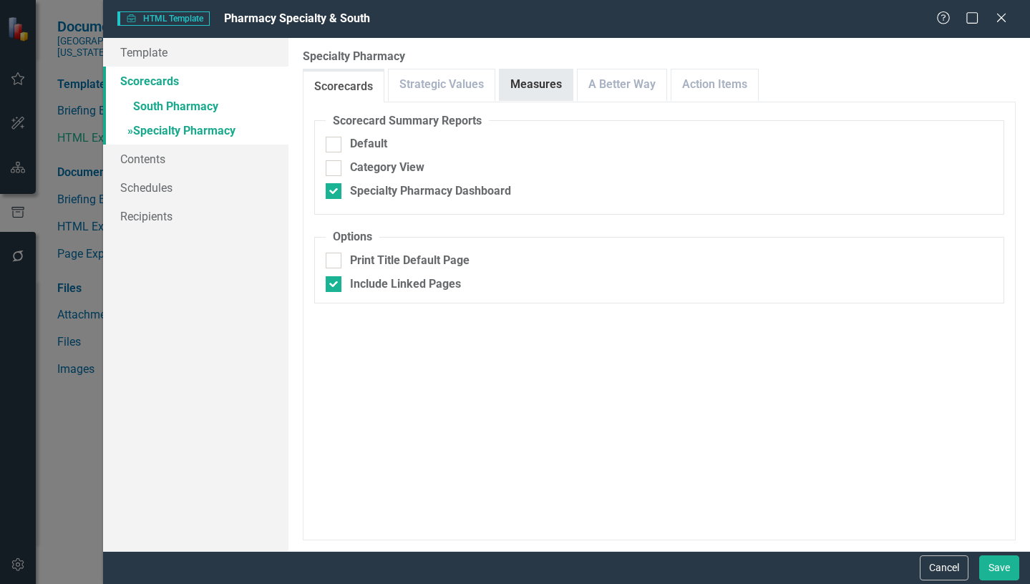
click at [538, 84] on link "Measures" at bounding box center [536, 84] width 73 height 31
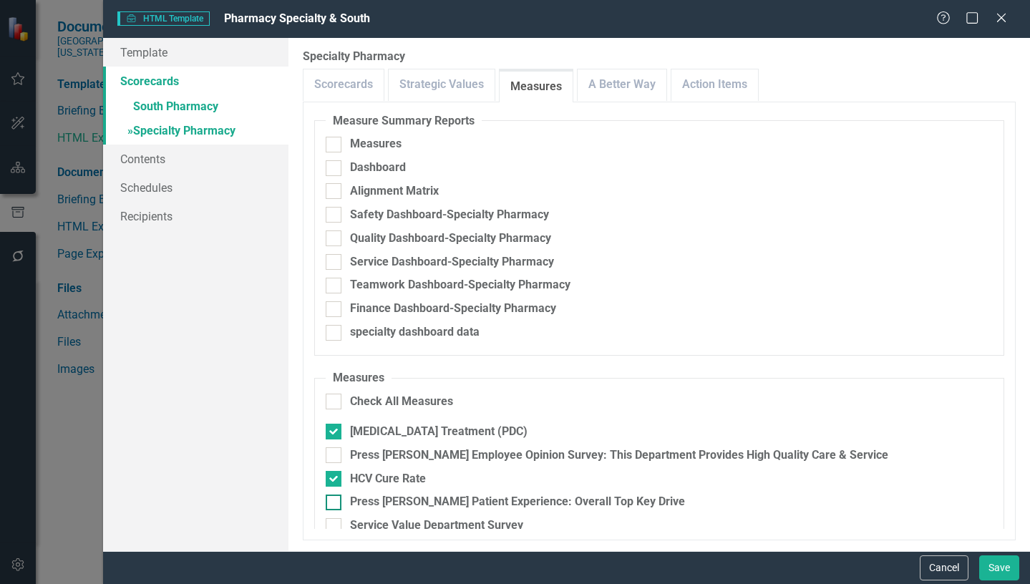
click at [331, 502] on input "Press [PERSON_NAME] Patient Experience: Overall Top Key Drive" at bounding box center [330, 499] width 9 height 9
checkbox input "true"
click at [335, 525] on div at bounding box center [334, 526] width 16 height 16
click at [335, 525] on input "Service Value Department Survey" at bounding box center [330, 522] width 9 height 9
checkbox input "true"
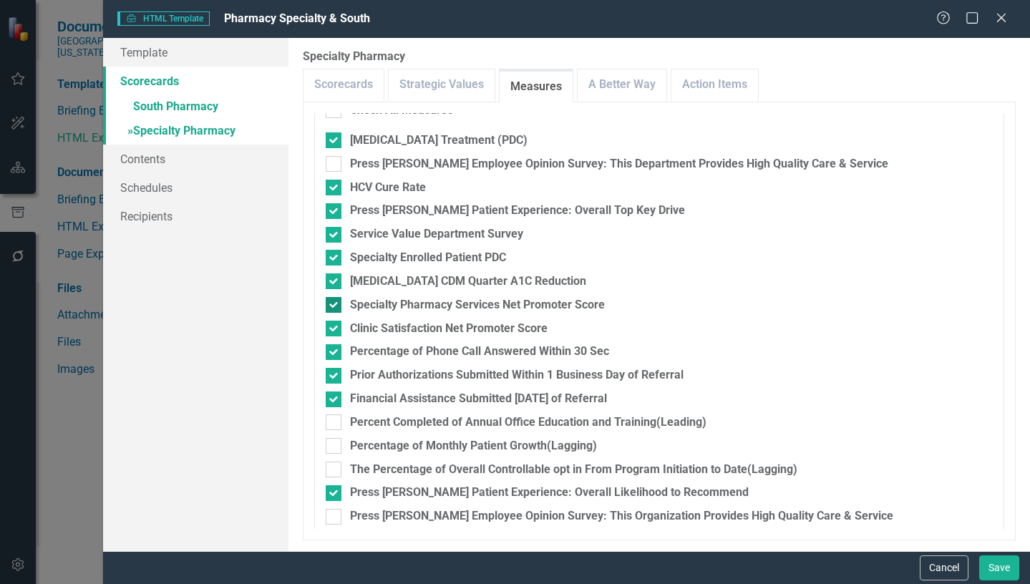
scroll to position [302, 0]
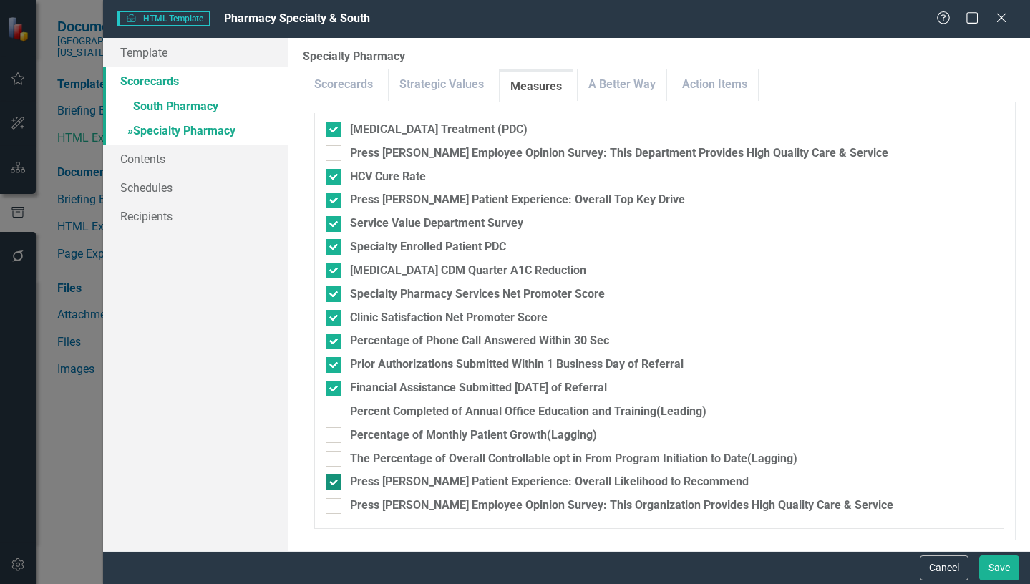
click at [331, 484] on div at bounding box center [334, 483] width 16 height 16
click at [331, 484] on input "Press [PERSON_NAME] Patient Experience: Overall Likelihood to Recommend" at bounding box center [330, 479] width 9 height 9
checkbox input "false"
click at [1004, 570] on button "Save" at bounding box center [999, 567] width 40 height 25
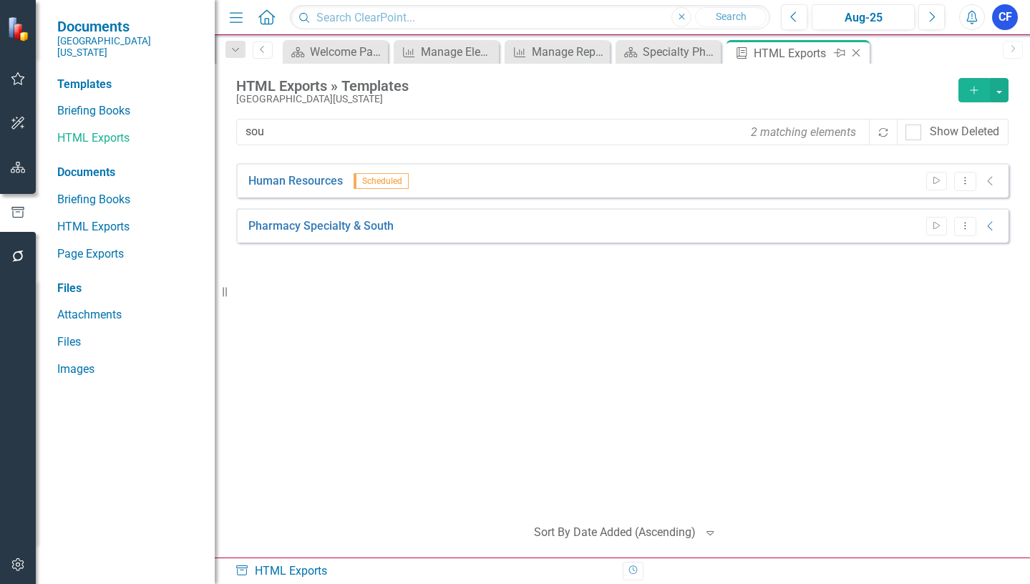
click at [856, 54] on icon "Close" at bounding box center [856, 52] width 14 height 11
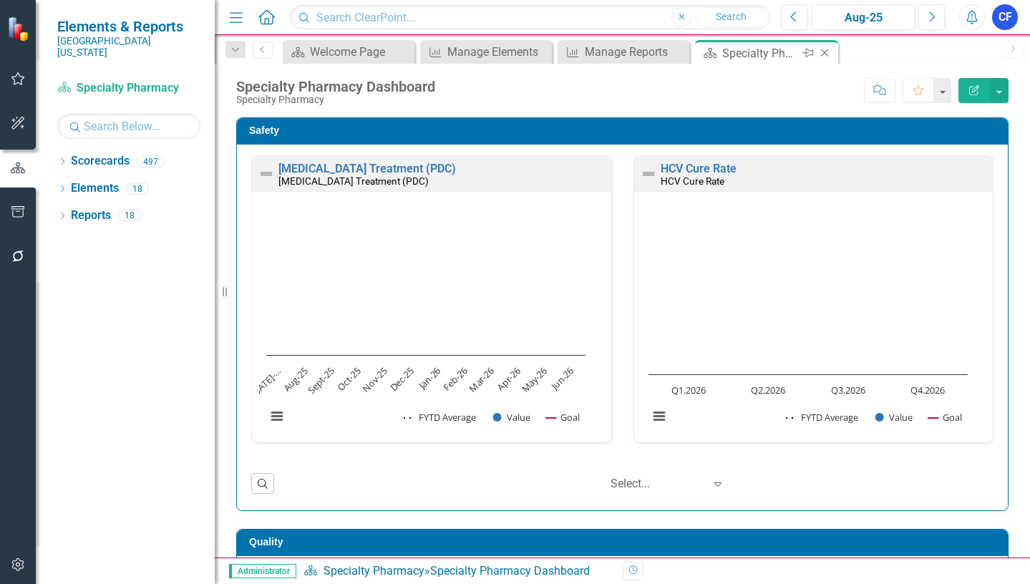
click at [826, 54] on icon "Close" at bounding box center [824, 52] width 14 height 11
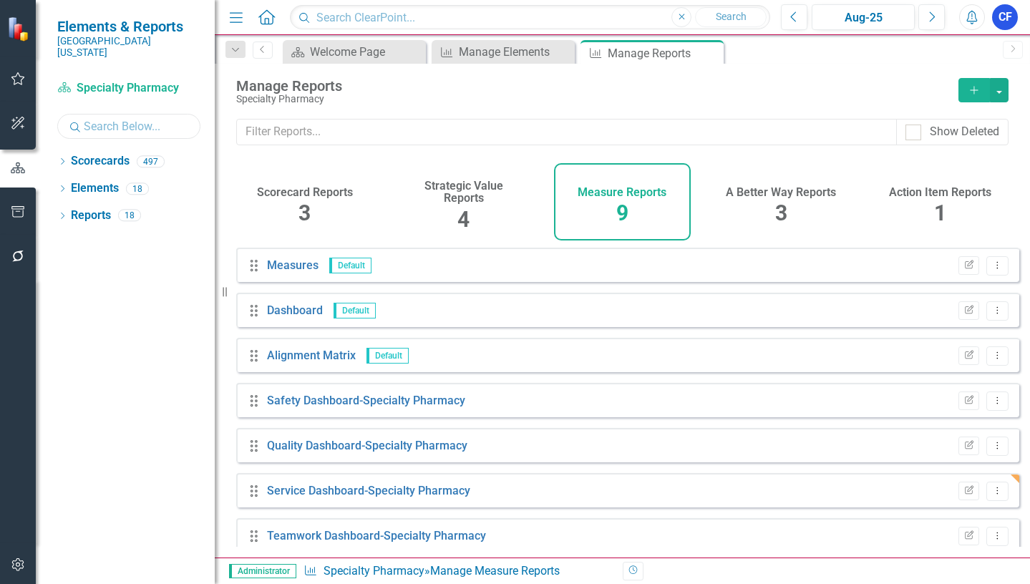
click at [88, 115] on input "text" at bounding box center [128, 126] width 143 height 25
click at [58, 159] on icon "Dropdown" at bounding box center [62, 163] width 10 height 8
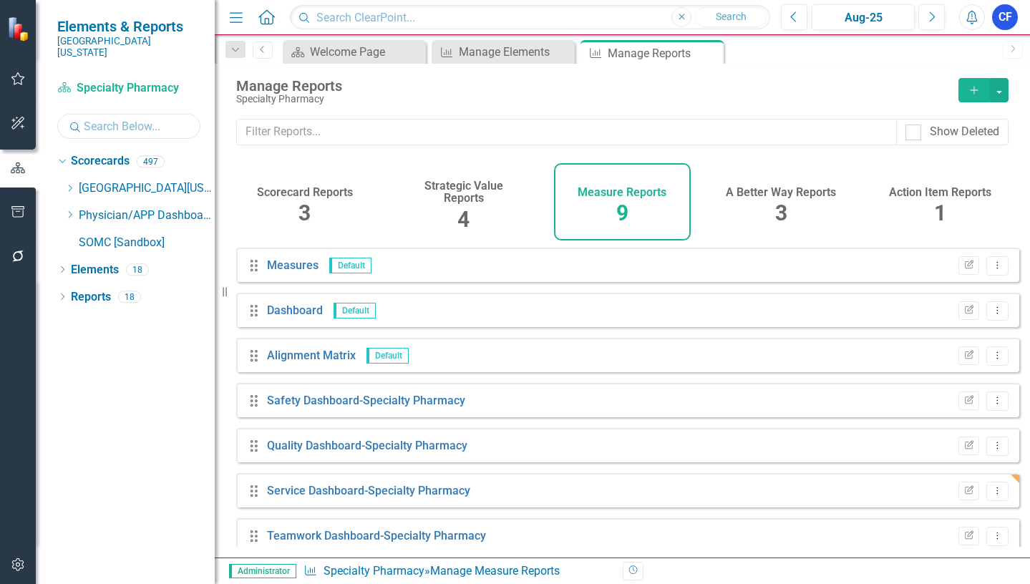
click at [87, 114] on input "text" at bounding box center [128, 126] width 143 height 25
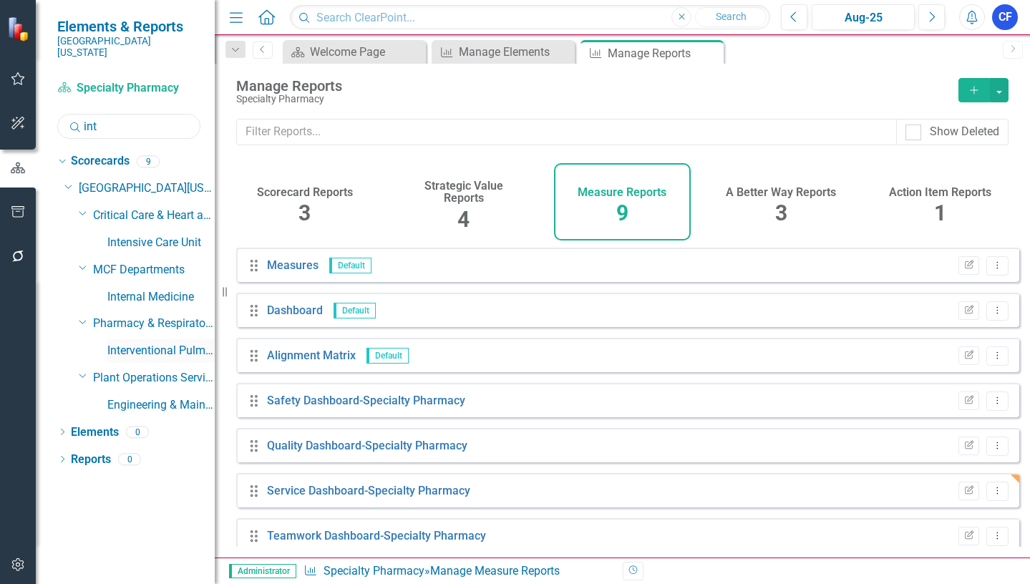
type input "int"
click at [152, 343] on link "Interventional Pulmonary Diagnostics" at bounding box center [160, 351] width 107 height 16
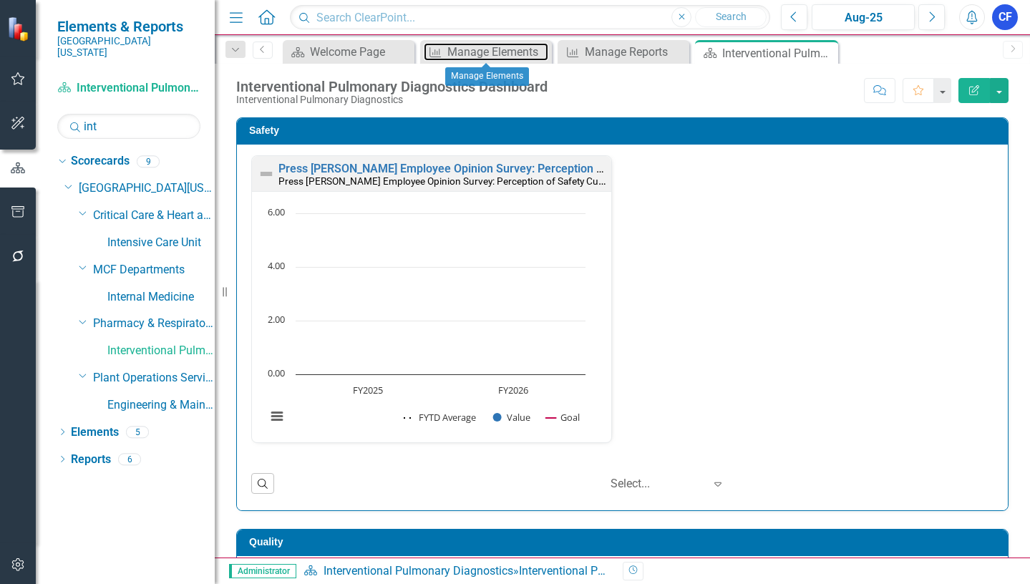
drag, startPoint x: 492, startPoint y: 52, endPoint x: 252, endPoint y: 238, distance: 303.5
click at [492, 52] on div "Manage Elements" at bounding box center [497, 52] width 101 height 18
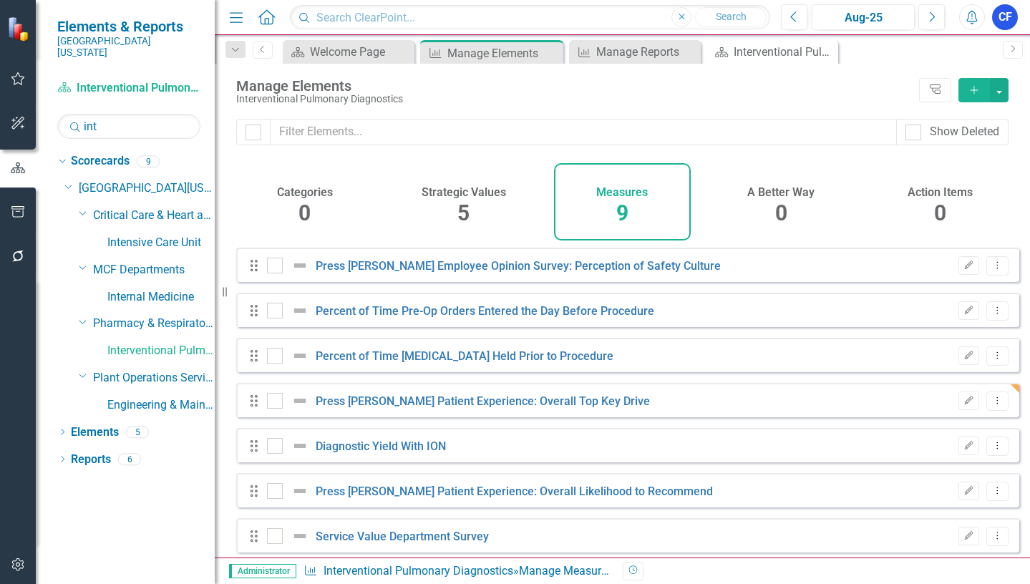
checkbox input "false"
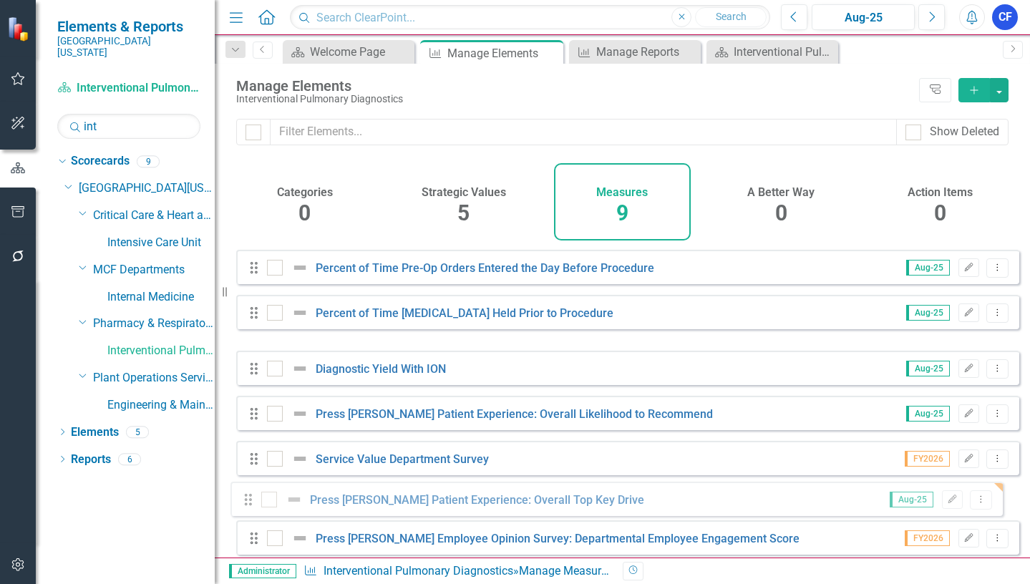
scroll to position [72, 0]
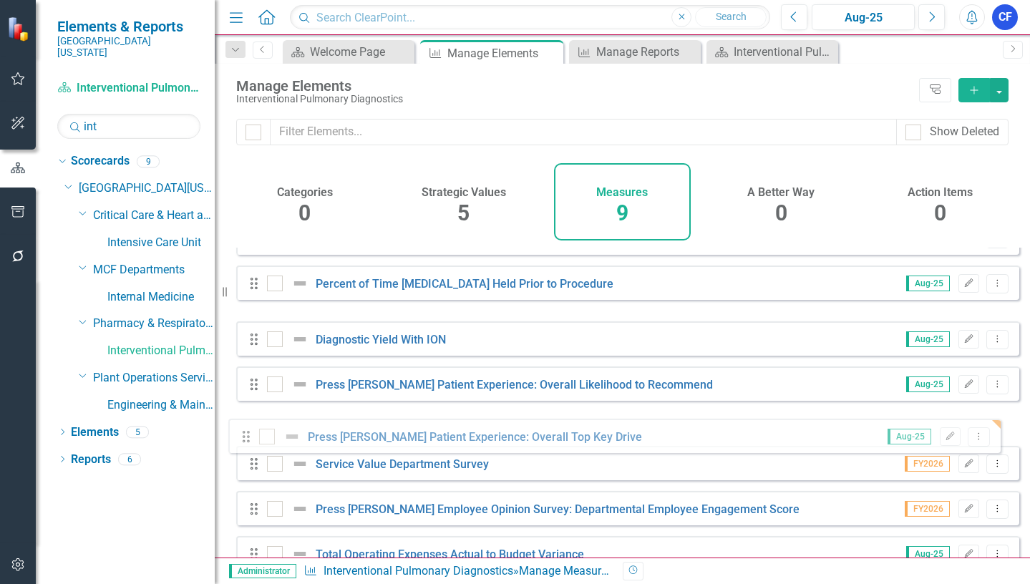
drag, startPoint x: 253, startPoint y: 410, endPoint x: 245, endPoint y: 435, distance: 26.3
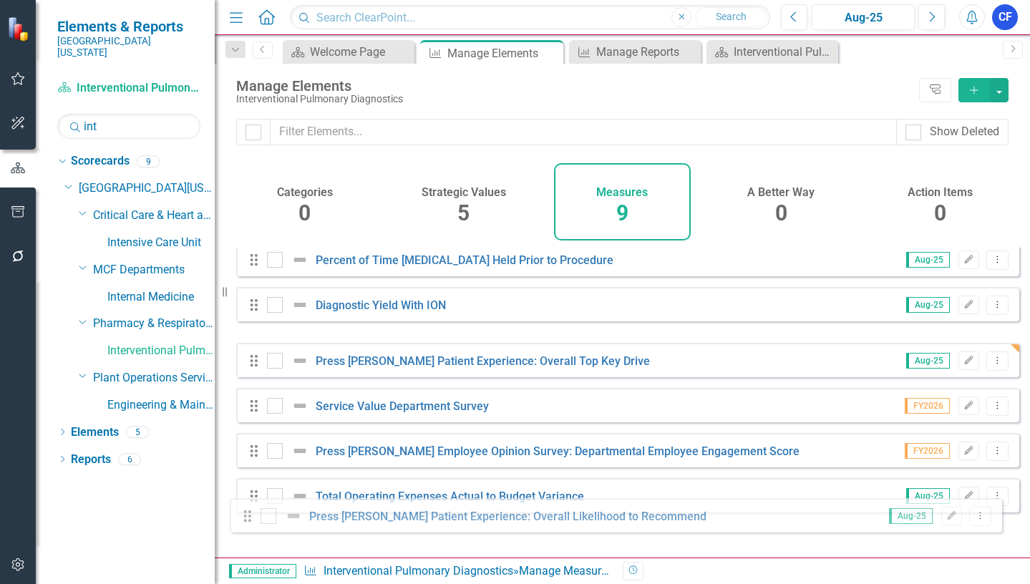
scroll to position [107, 0]
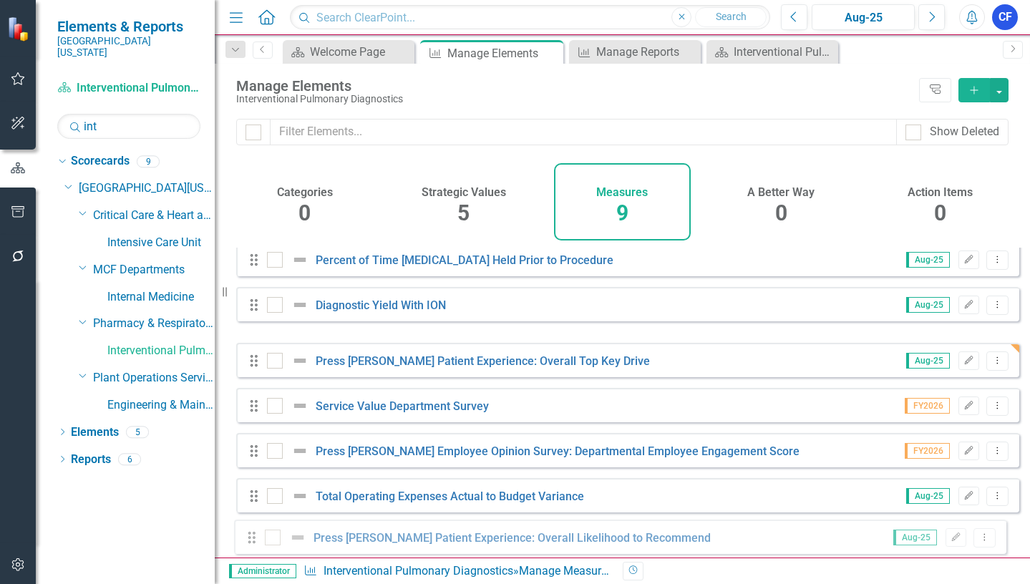
drag, startPoint x: 253, startPoint y: 387, endPoint x: 251, endPoint y: 540, distance: 153.2
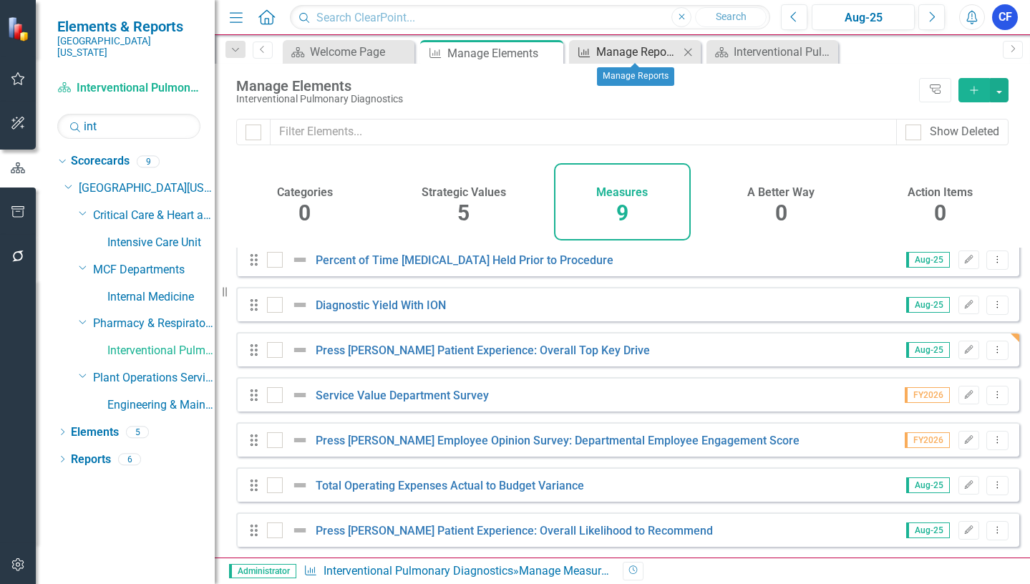
click at [631, 52] on div "Manage Reports" at bounding box center [637, 52] width 83 height 18
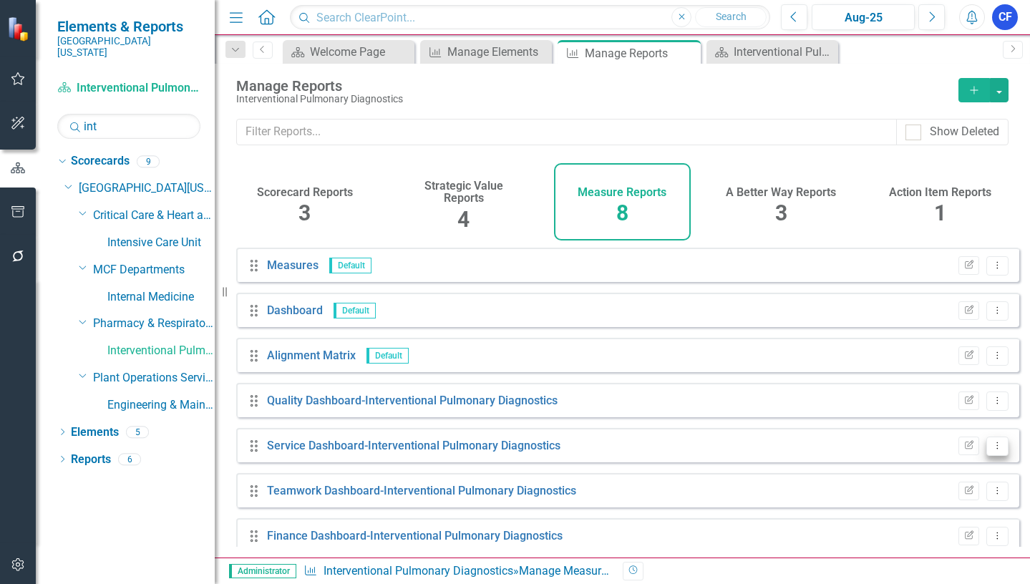
click at [992, 450] on icon "Dropdown Menu" at bounding box center [997, 445] width 12 height 9
click at [955, 485] on link "Edit Report Edit Report" at bounding box center [938, 480] width 118 height 26
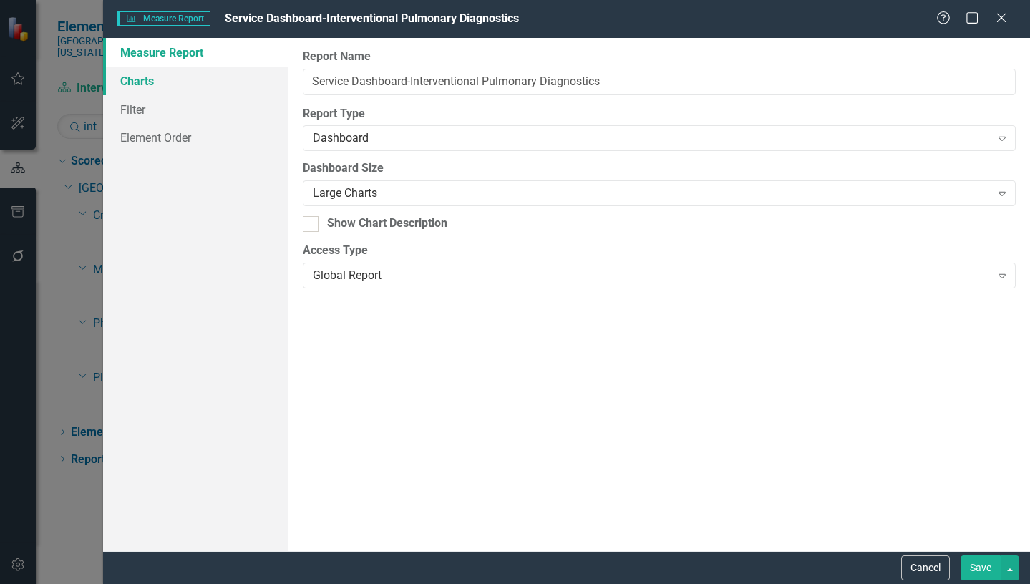
click at [150, 81] on link "Charts" at bounding box center [195, 81] width 185 height 29
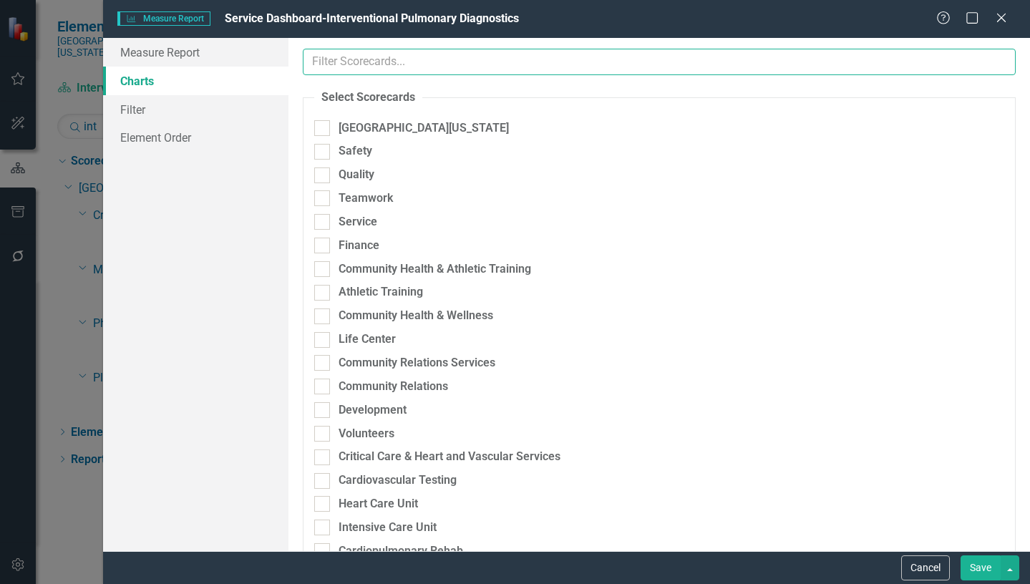
click at [343, 62] on input "text" at bounding box center [659, 62] width 713 height 26
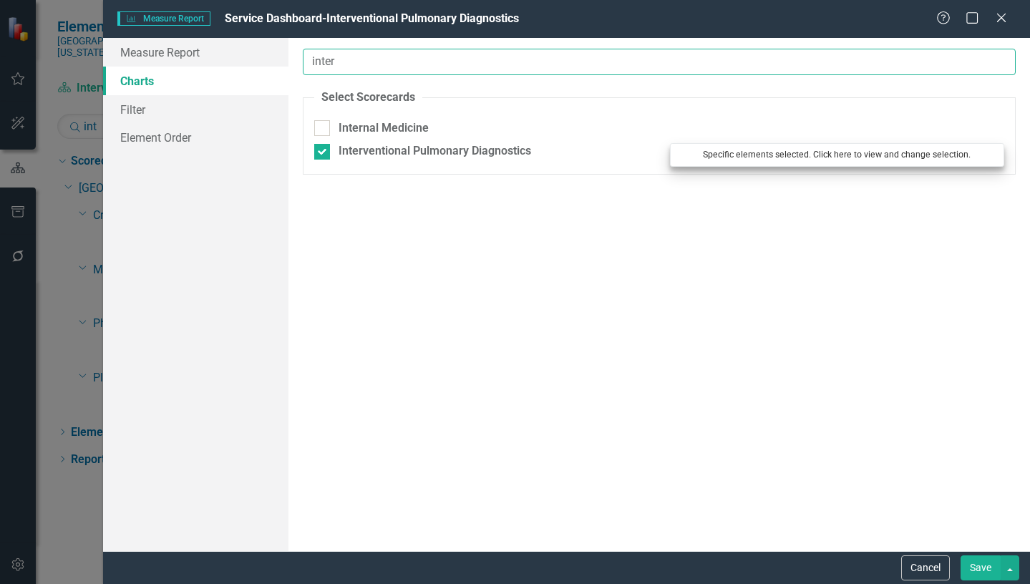
type input "inter"
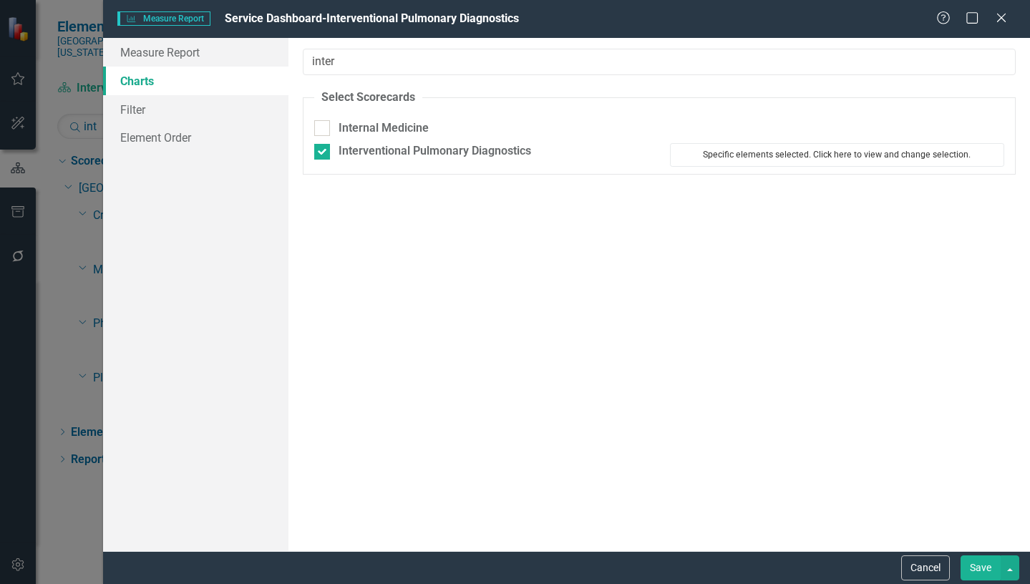
click at [821, 155] on button "Specific elements selected. Click here to view and change selection." at bounding box center [837, 154] width 334 height 23
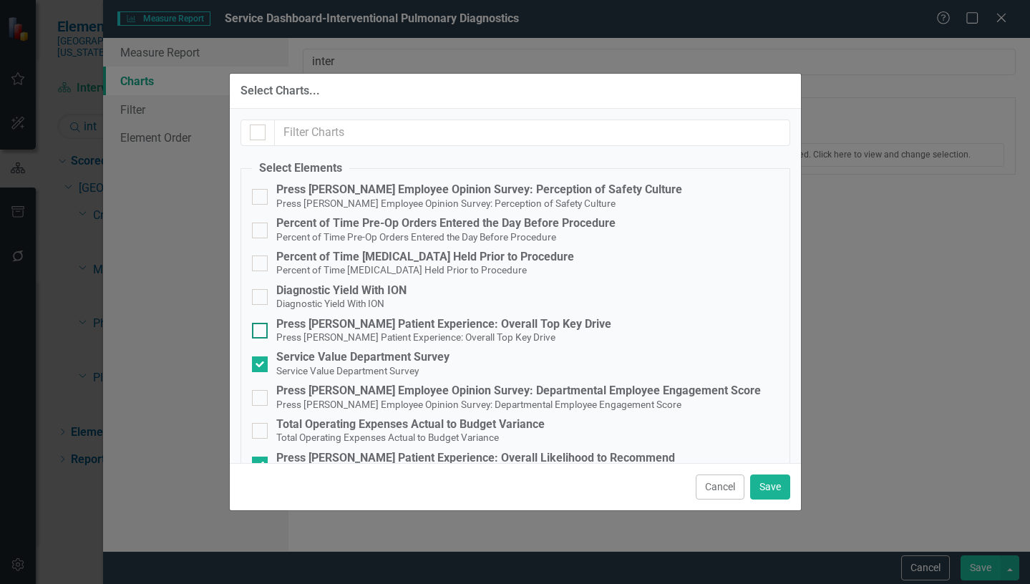
click at [263, 333] on div at bounding box center [260, 331] width 16 height 16
click at [261, 332] on input "Press [PERSON_NAME] Patient Experience: Overall Top Key Drive Press [PERSON_NAM…" at bounding box center [256, 327] width 9 height 9
checkbox input "true"
click at [260, 457] on input "Press [PERSON_NAME] Patient Experience: Overall Likelihood to Recommend Press […" at bounding box center [256, 461] width 9 height 9
checkbox input "false"
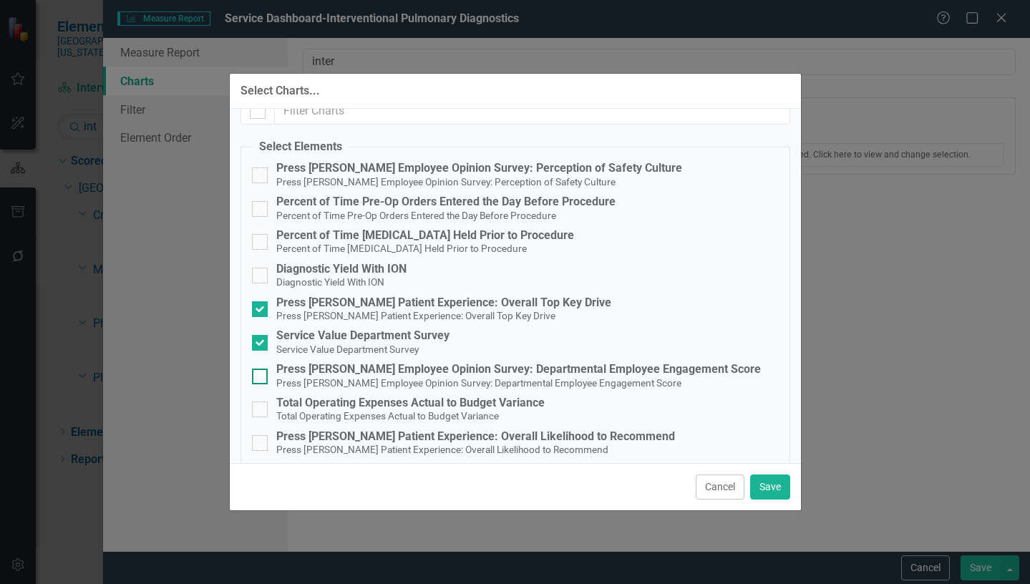
scroll to position [33, 0]
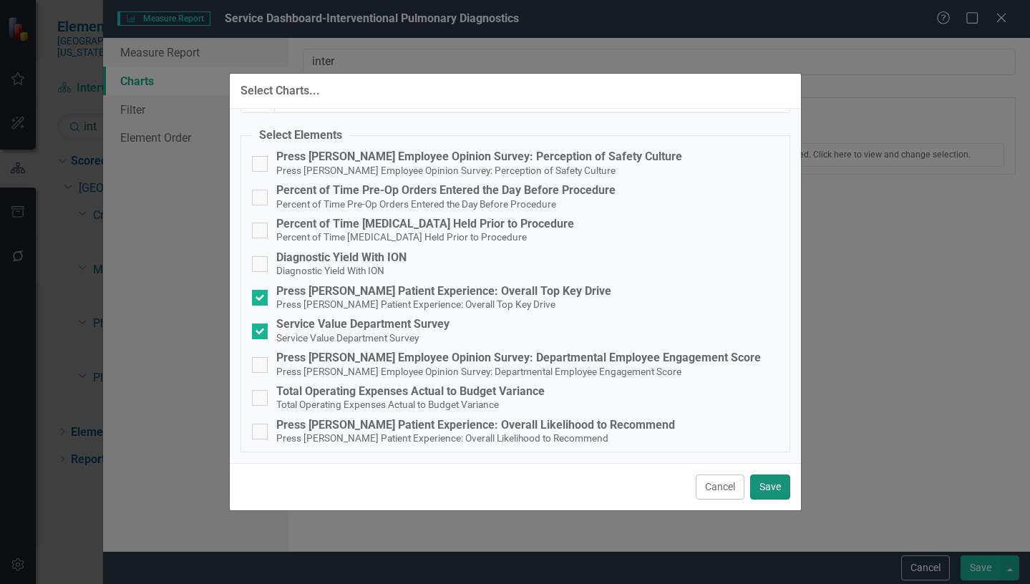
click at [775, 493] on button "Save" at bounding box center [770, 487] width 40 height 25
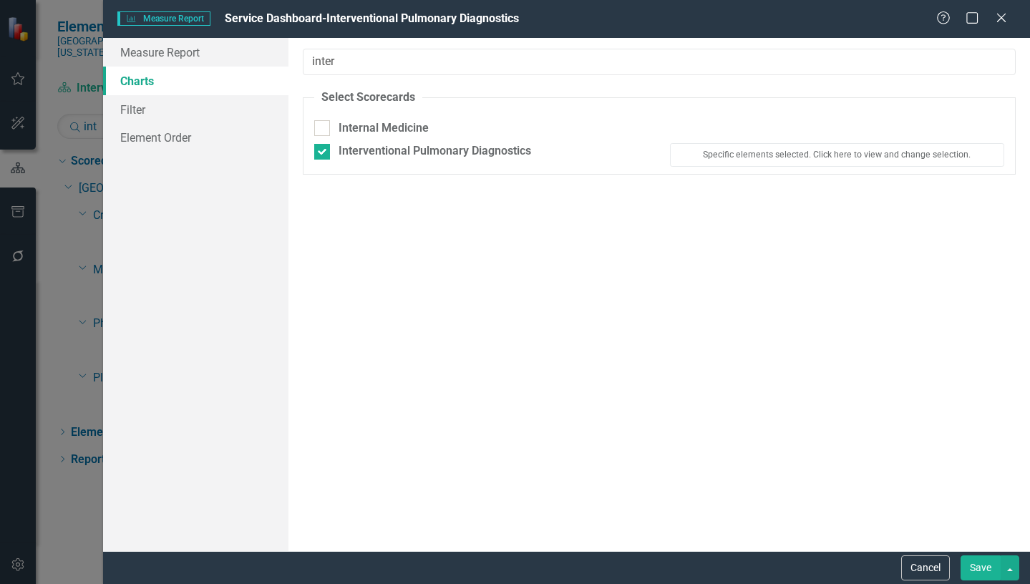
click at [983, 573] on button "Save" at bounding box center [981, 567] width 40 height 25
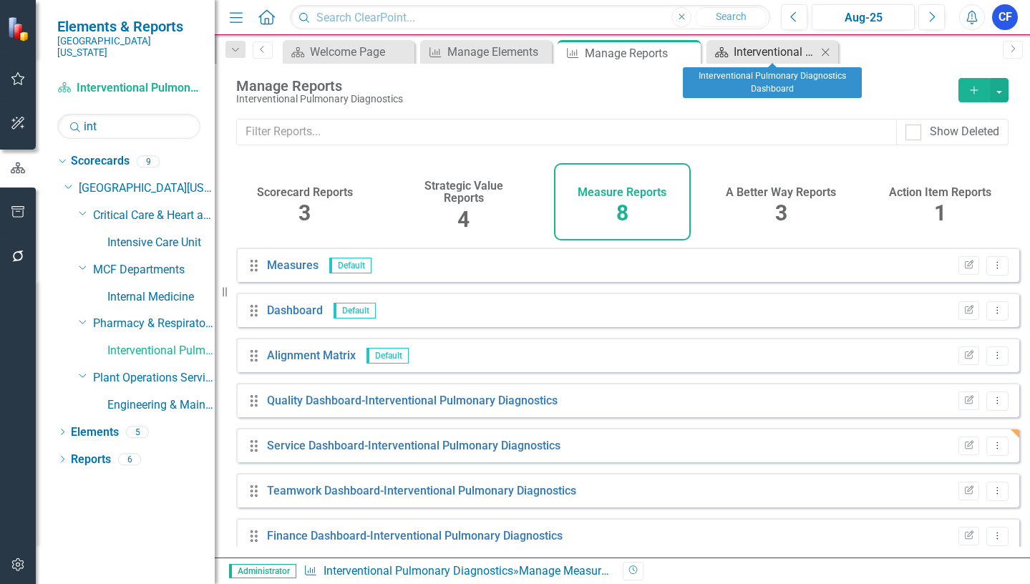
click at [747, 52] on div "Interventional Pulmonary Diagnostics Dashboard" at bounding box center [775, 52] width 83 height 18
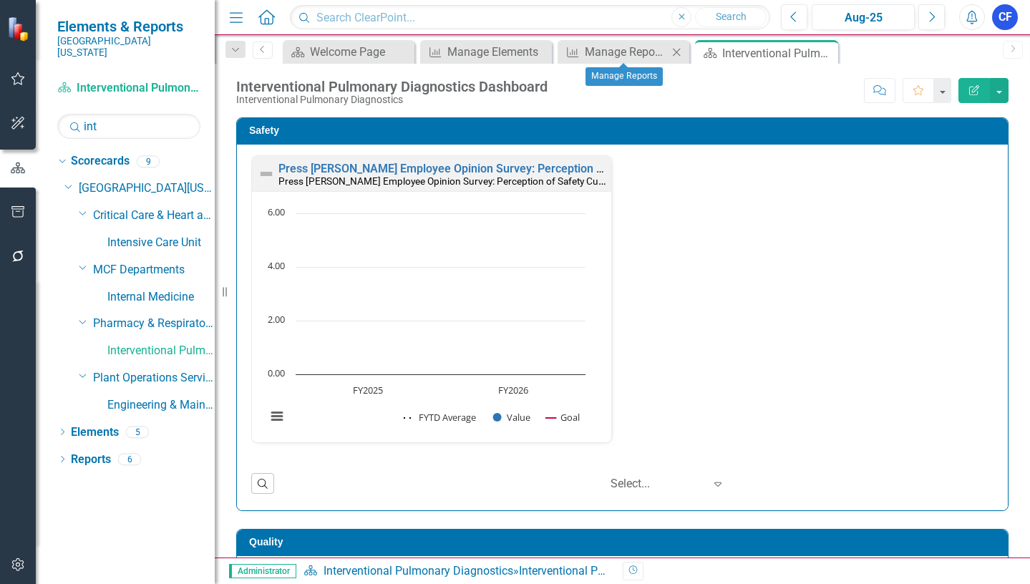
click at [679, 49] on icon at bounding box center [677, 52] width 8 height 8
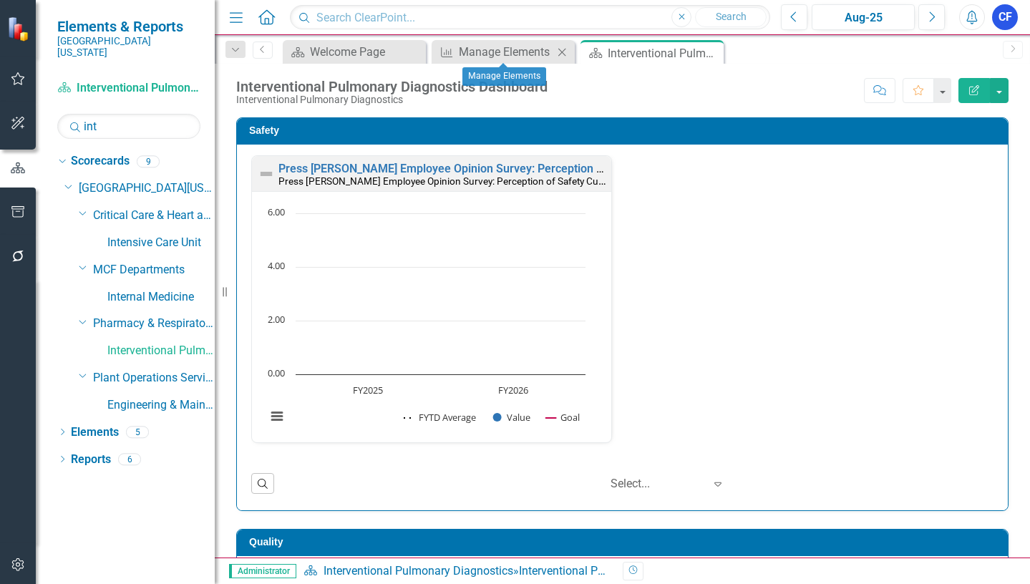
click at [561, 50] on icon "Close" at bounding box center [562, 52] width 14 height 11
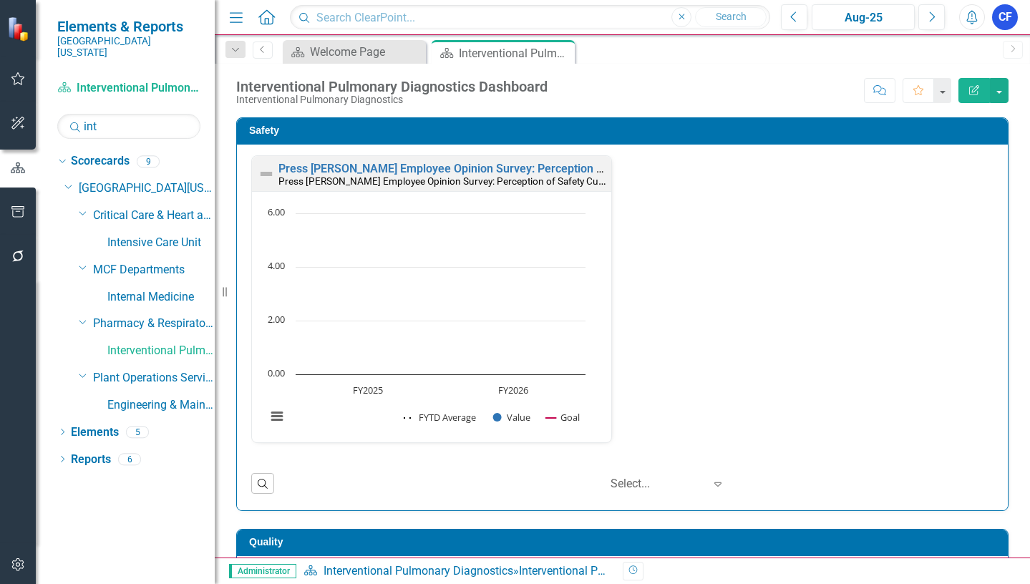
drag, startPoint x: 565, startPoint y: 54, endPoint x: 109, endPoint y: 575, distance: 691.9
click at [0, 0] on icon "Close" at bounding box center [0, 0] width 0 height 0
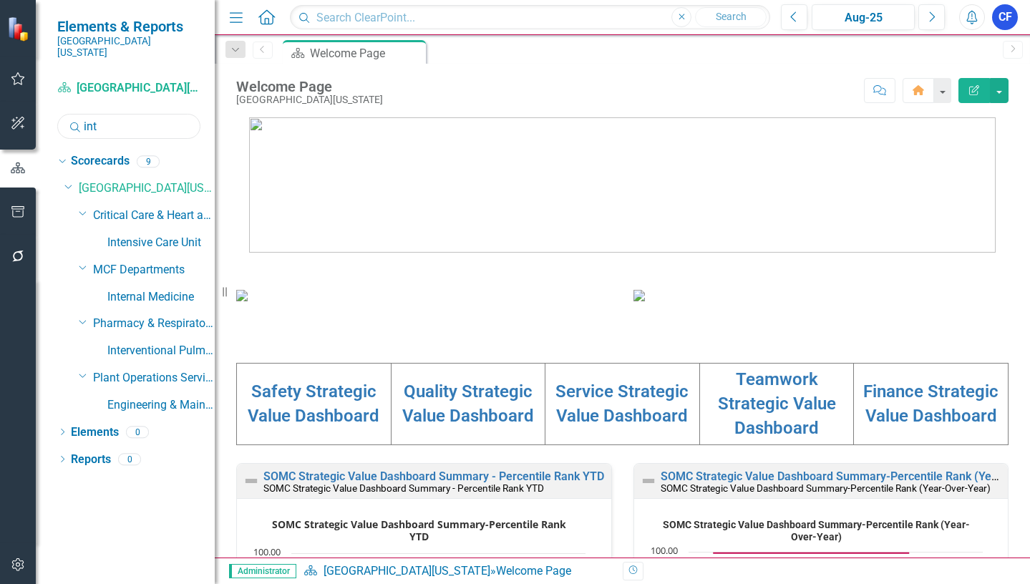
drag, startPoint x: 102, startPoint y: 117, endPoint x: 79, endPoint y: 113, distance: 22.6
click at [79, 115] on div "Search int" at bounding box center [128, 126] width 143 height 25
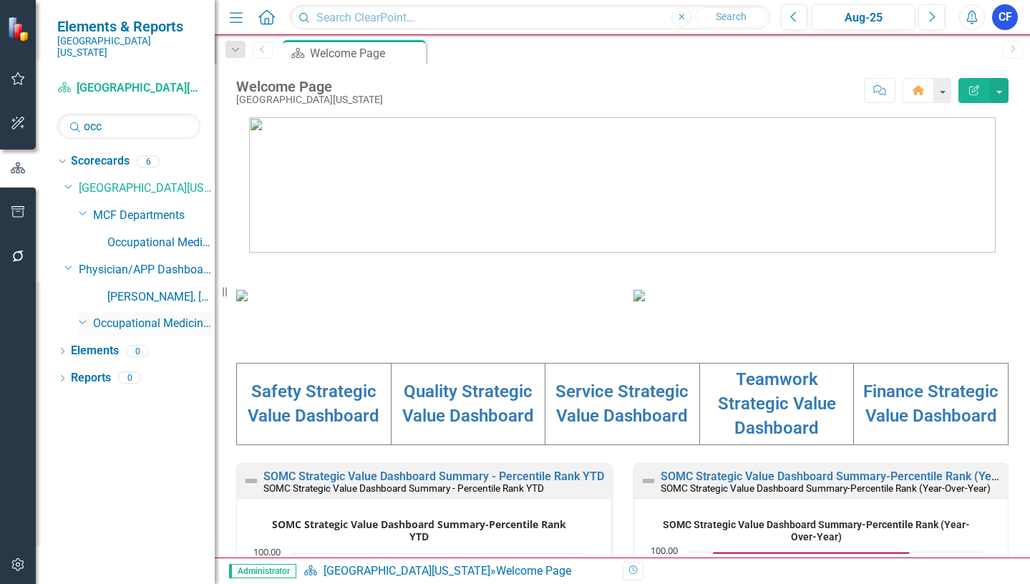
click at [82, 316] on icon "Dropdown" at bounding box center [83, 321] width 9 height 11
click at [82, 319] on icon "Dropdown" at bounding box center [84, 323] width 11 height 9
drag, startPoint x: 105, startPoint y: 117, endPoint x: 75, endPoint y: 117, distance: 30.1
click at [75, 117] on div "Search occ" at bounding box center [128, 126] width 143 height 25
type input "mas"
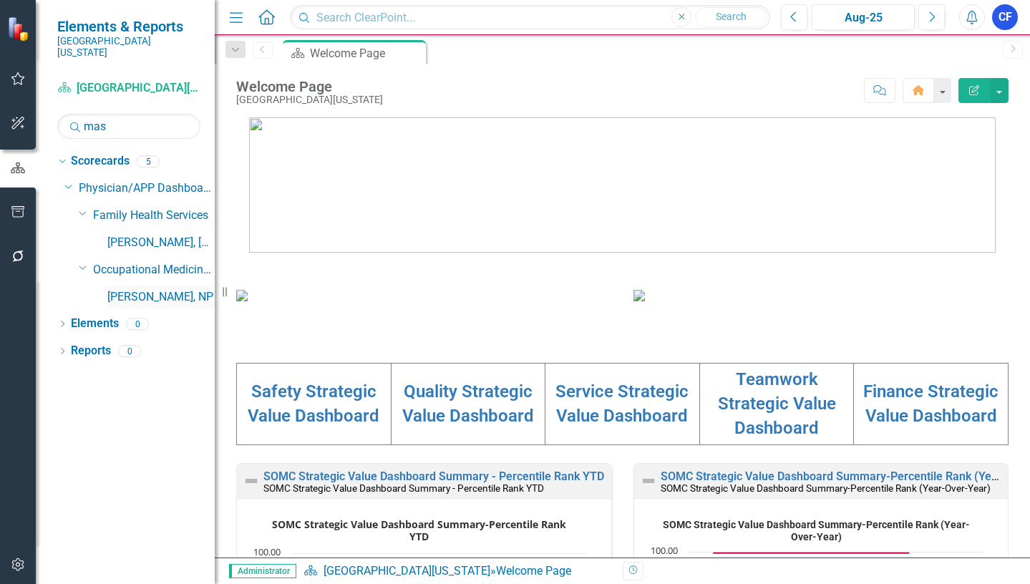
click at [150, 289] on link "[PERSON_NAME], NP" at bounding box center [160, 297] width 107 height 16
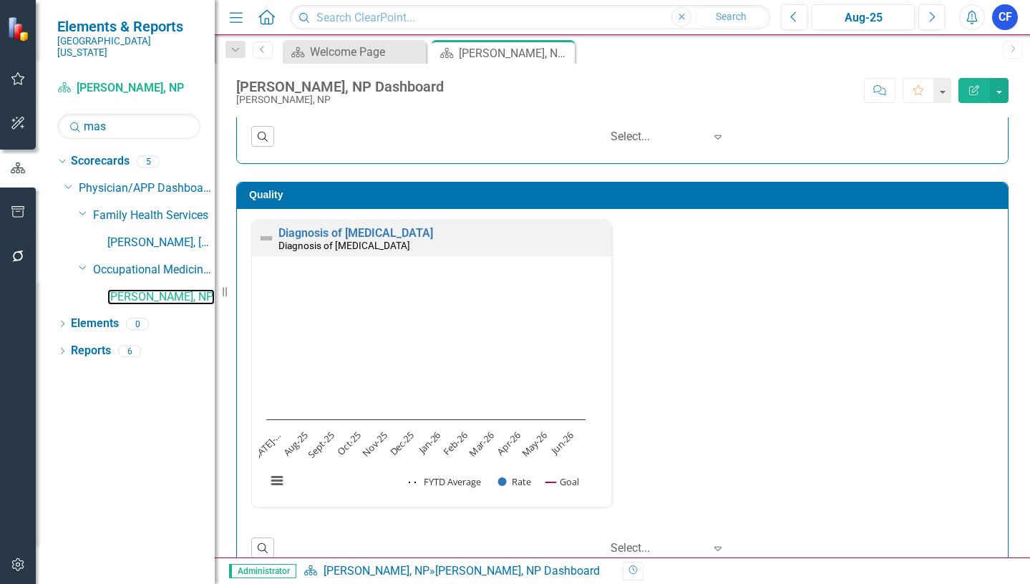
scroll to position [375, 0]
